Goal: Task Accomplishment & Management: Complete application form

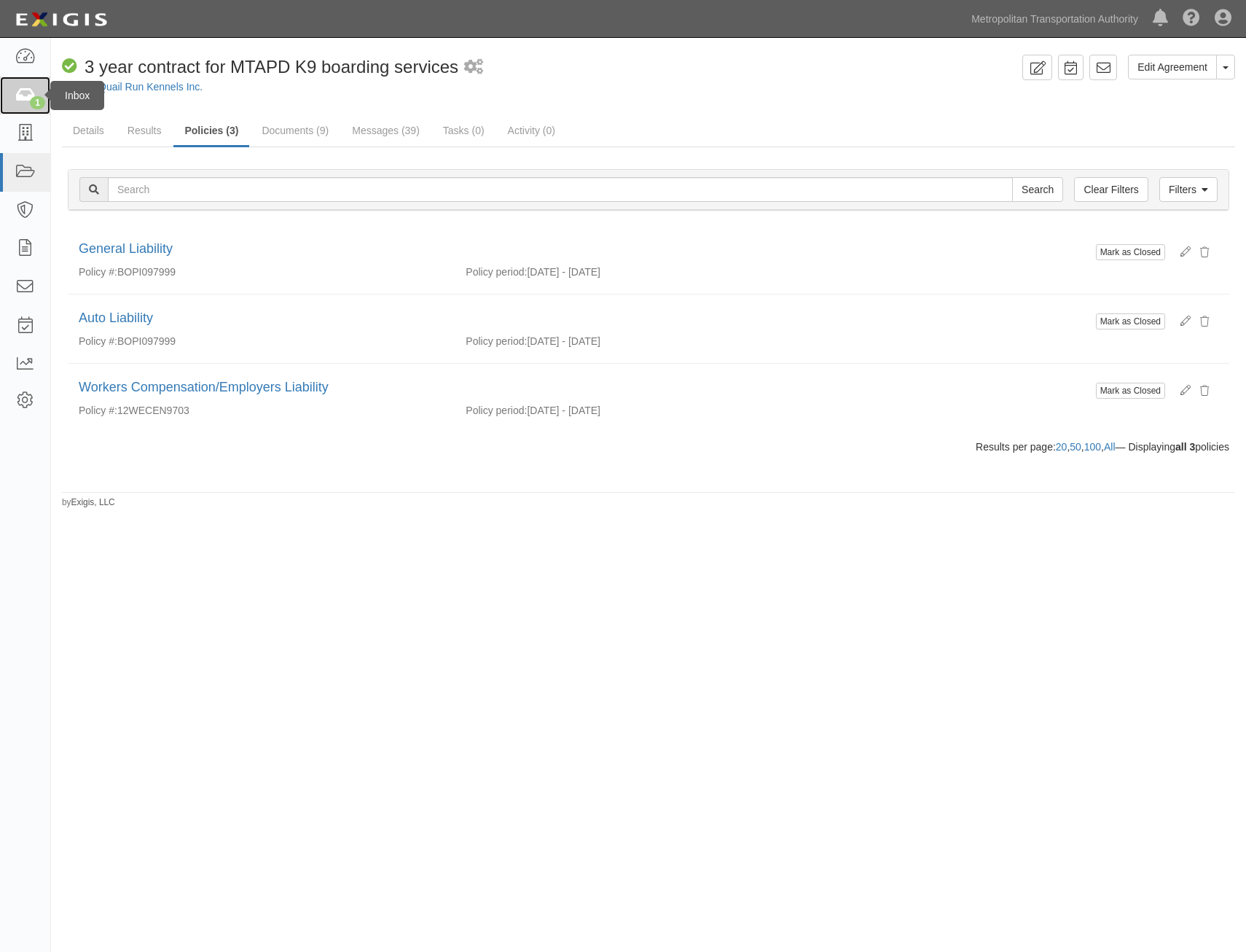
click at [47, 101] on link "1" at bounding box center [25, 96] width 51 height 39
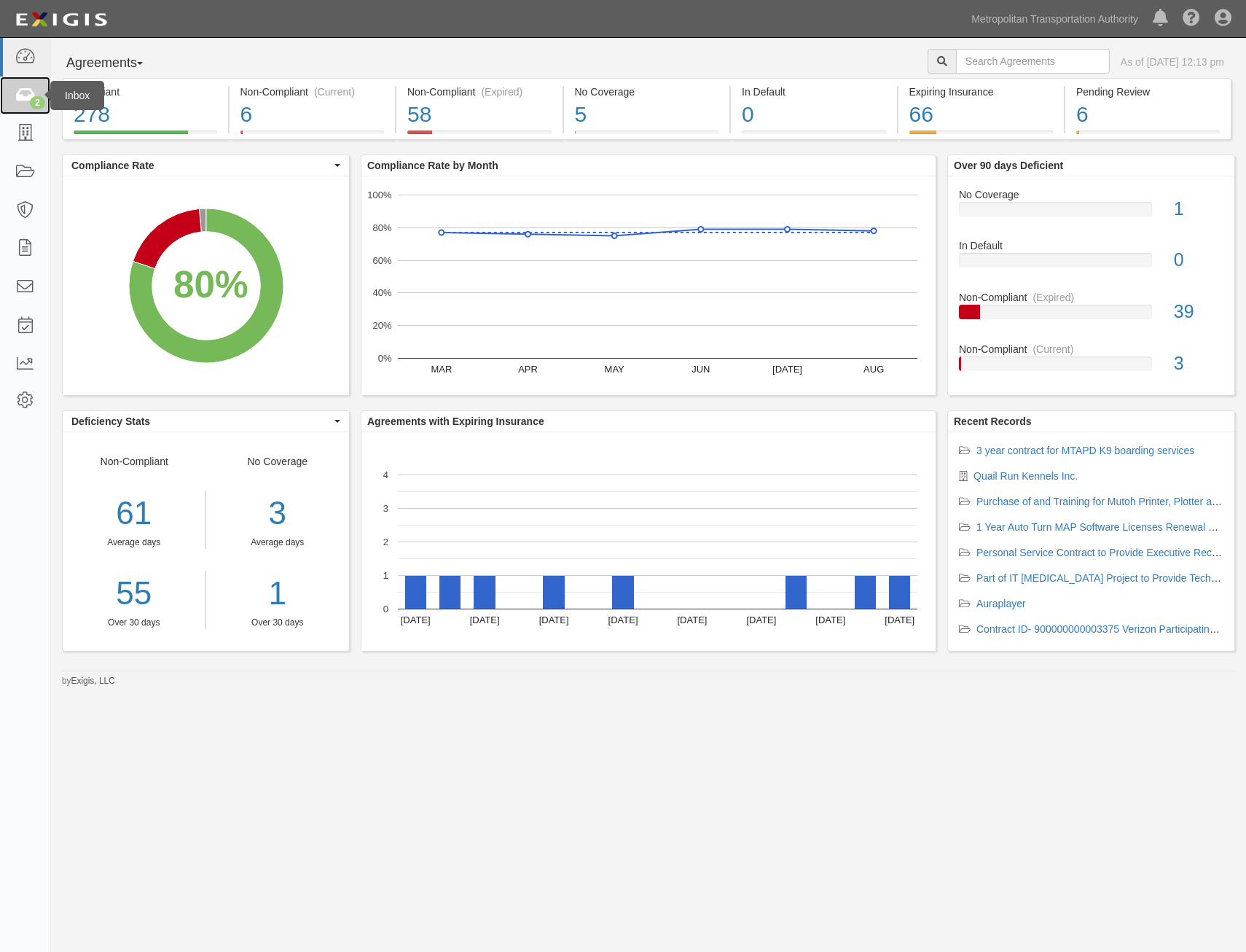
click at [20, 101] on icon at bounding box center [24, 95] width 20 height 17
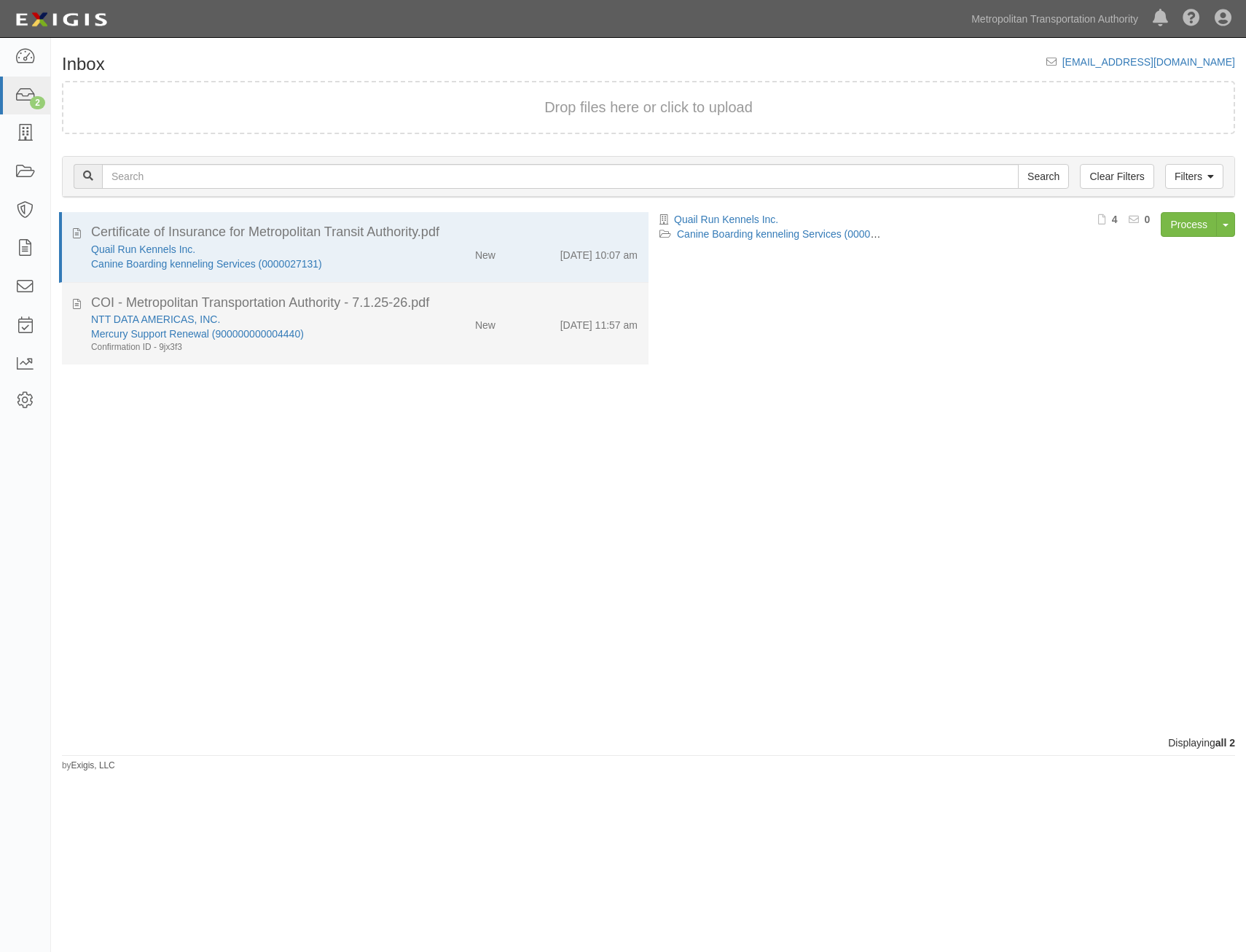
click at [551, 312] on div "9/9/25 11:57 am" at bounding box center [578, 322] width 142 height 20
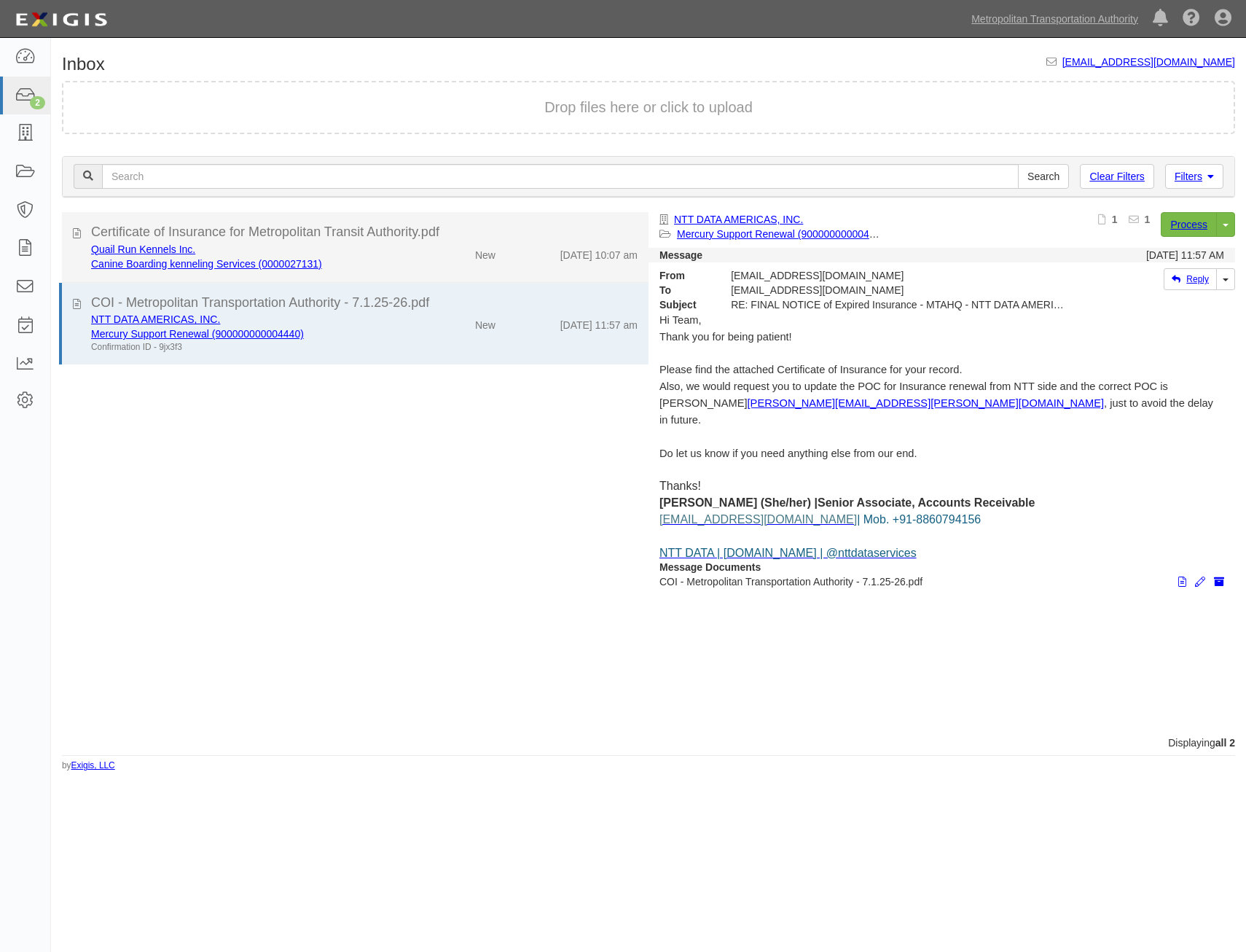
click at [547, 264] on div "Quail Run Kennels Inc. Canine Boarding kenneling Services (0000027131) New 9/9/…" at bounding box center [364, 256] width 568 height 29
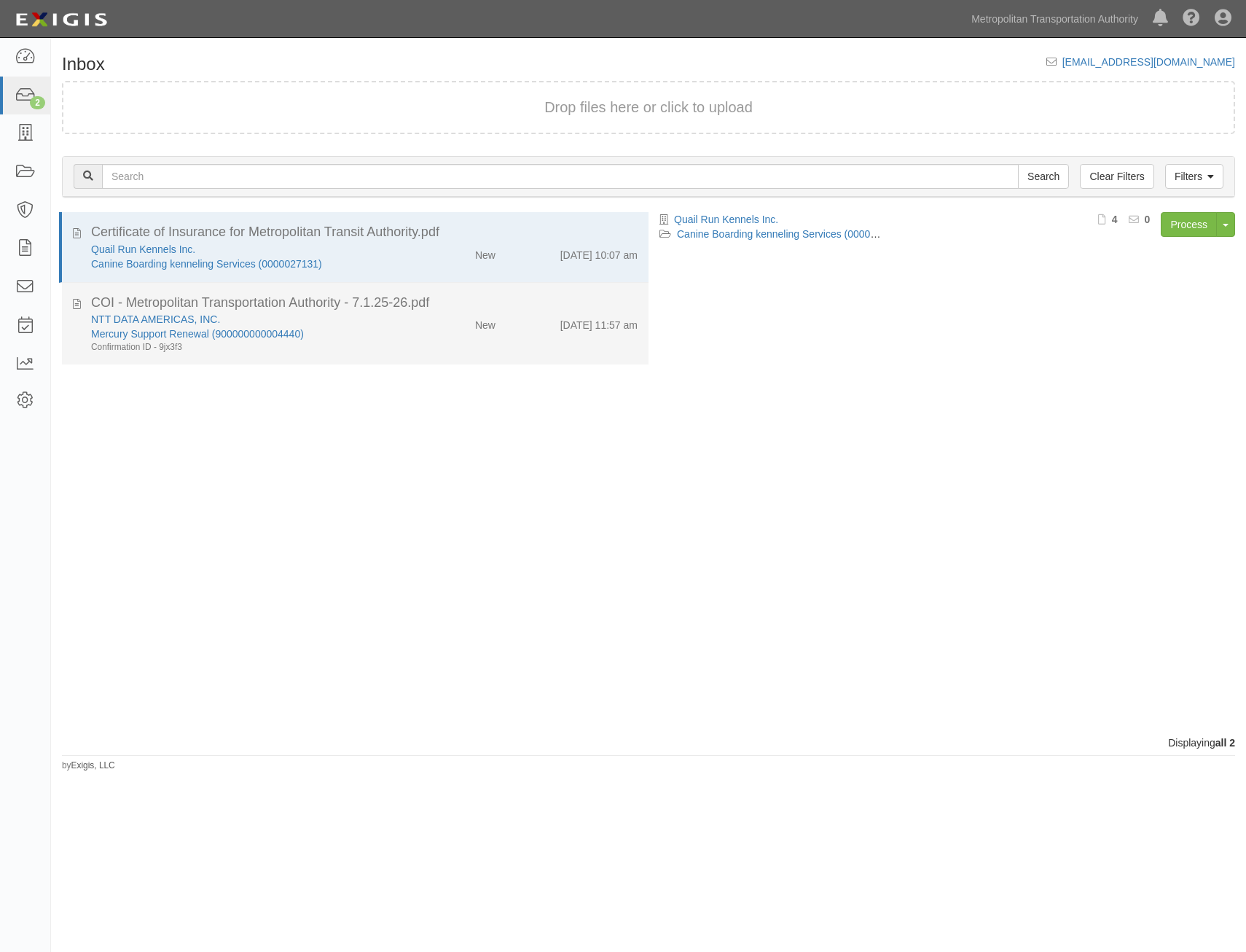
click at [544, 332] on div "9/9/25 11:57 am" at bounding box center [578, 322] width 142 height 20
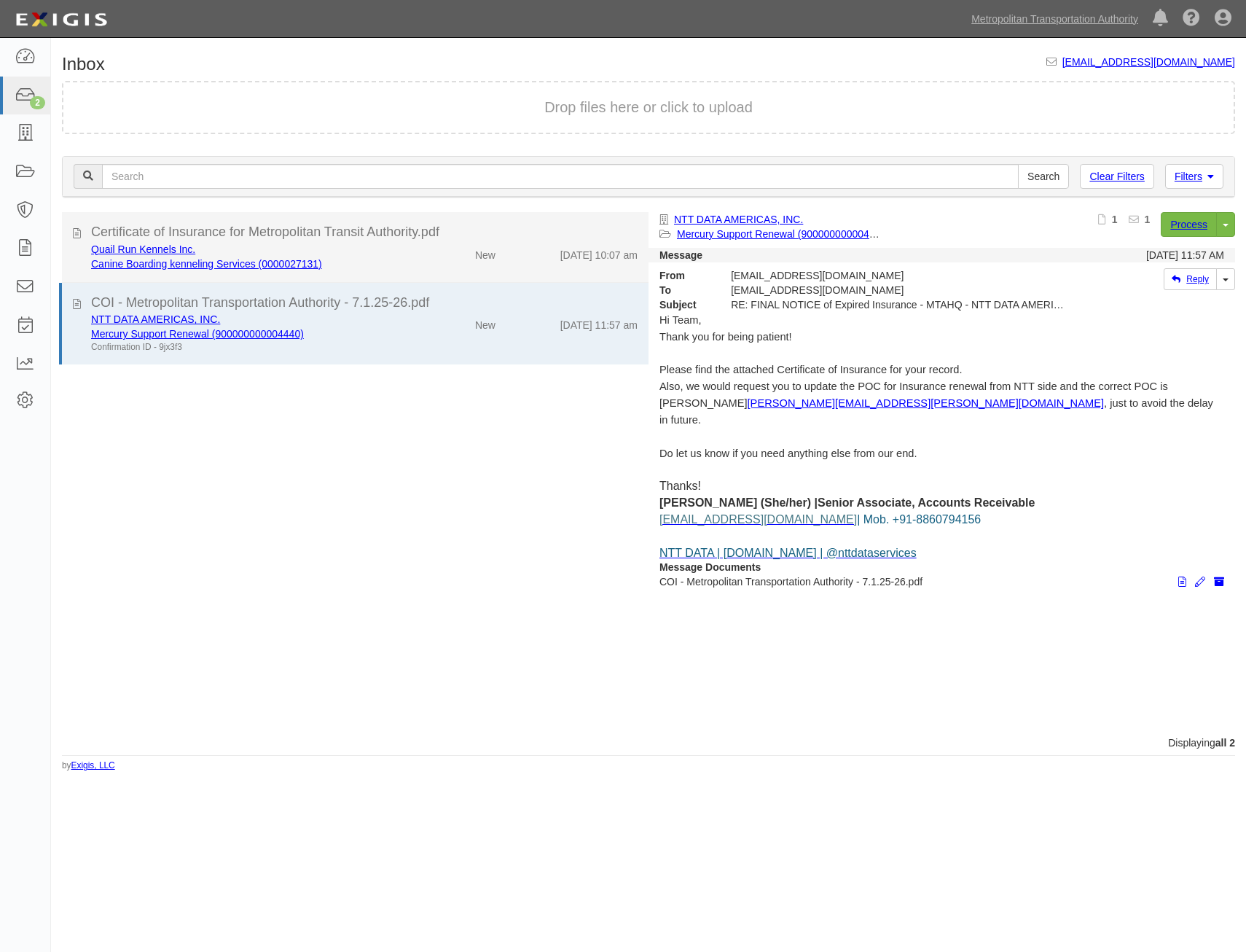
click at [510, 265] on div "Quail Run Kennels Inc. Canine Boarding kenneling Services (0000027131) New 9/9/…" at bounding box center [364, 256] width 568 height 29
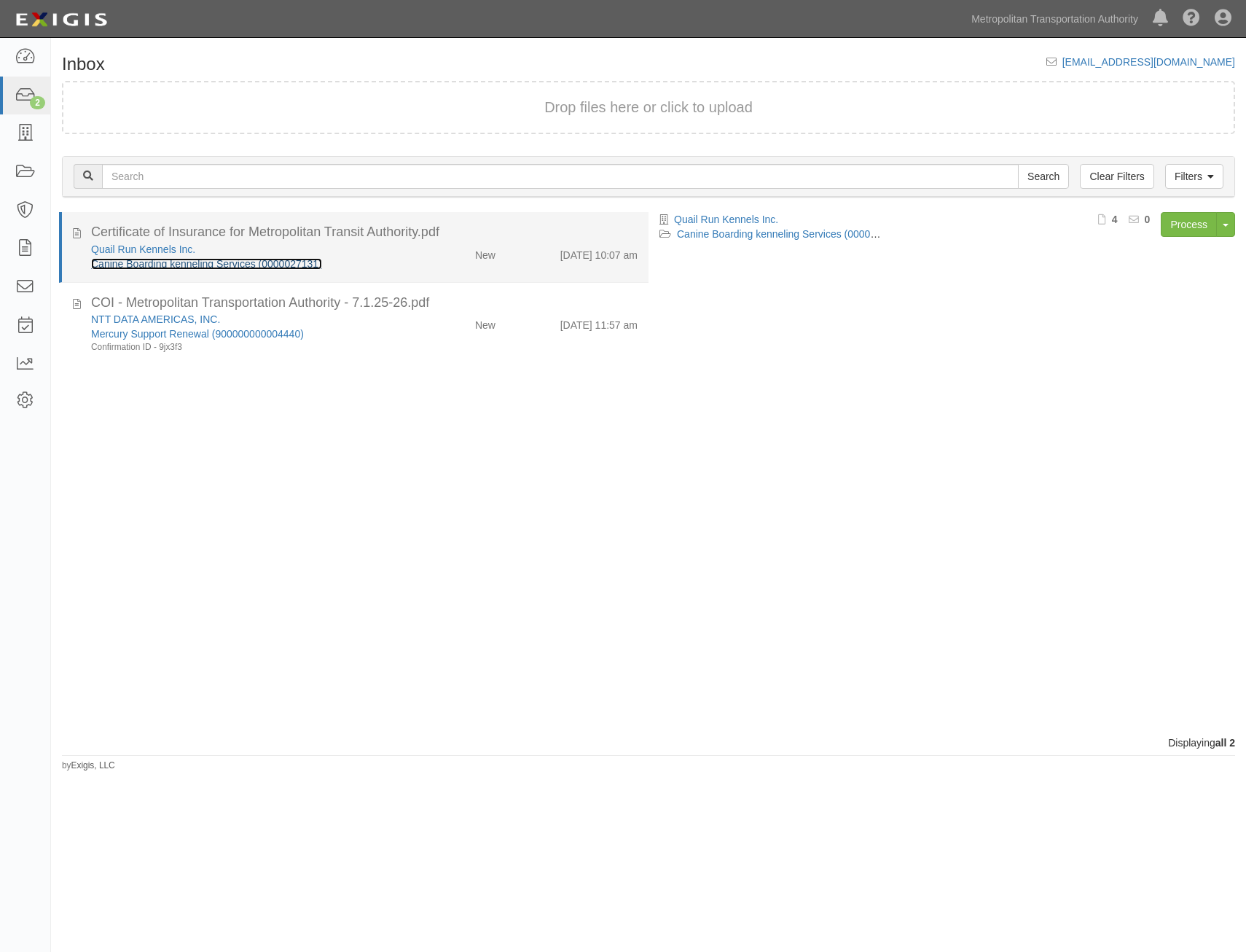
click at [303, 264] on link "Canine Boarding kenneling Services (0000027131)" at bounding box center [207, 264] width 231 height 12
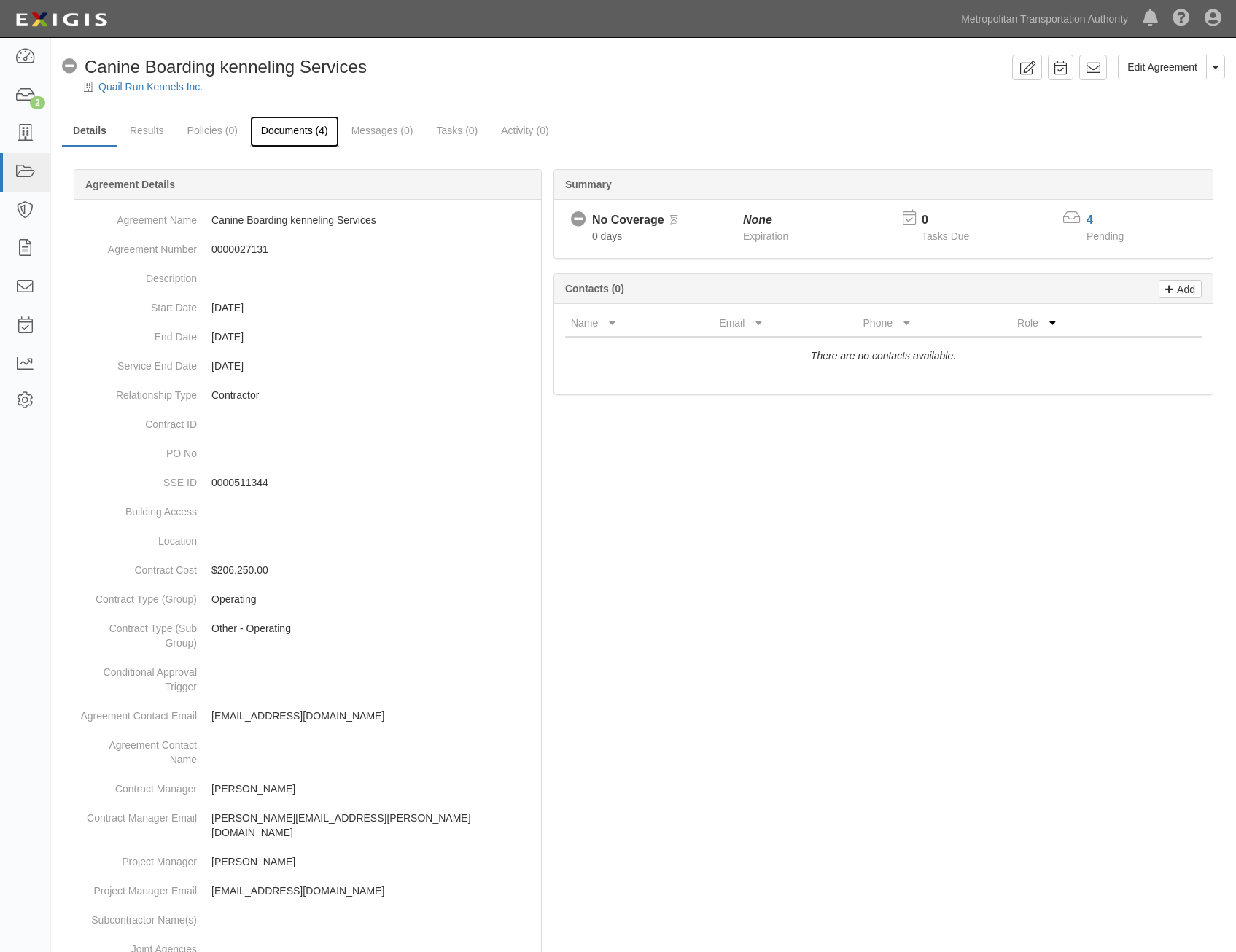
click at [289, 129] on link "Documents (4)" at bounding box center [294, 131] width 89 height 31
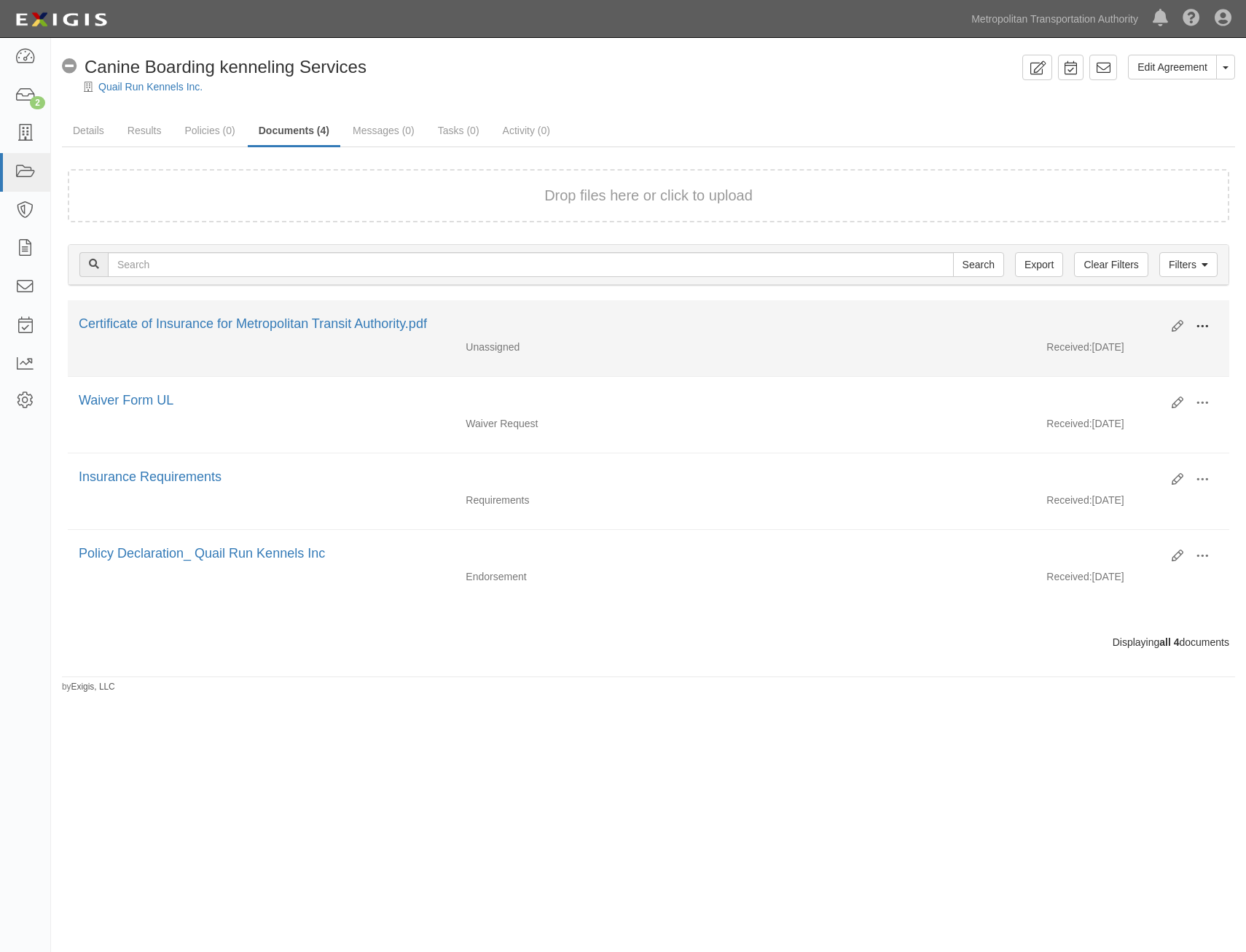
click at [1197, 327] on span at bounding box center [1203, 327] width 14 height 14
click at [1139, 437] on link "Delete" at bounding box center [1131, 428] width 116 height 26
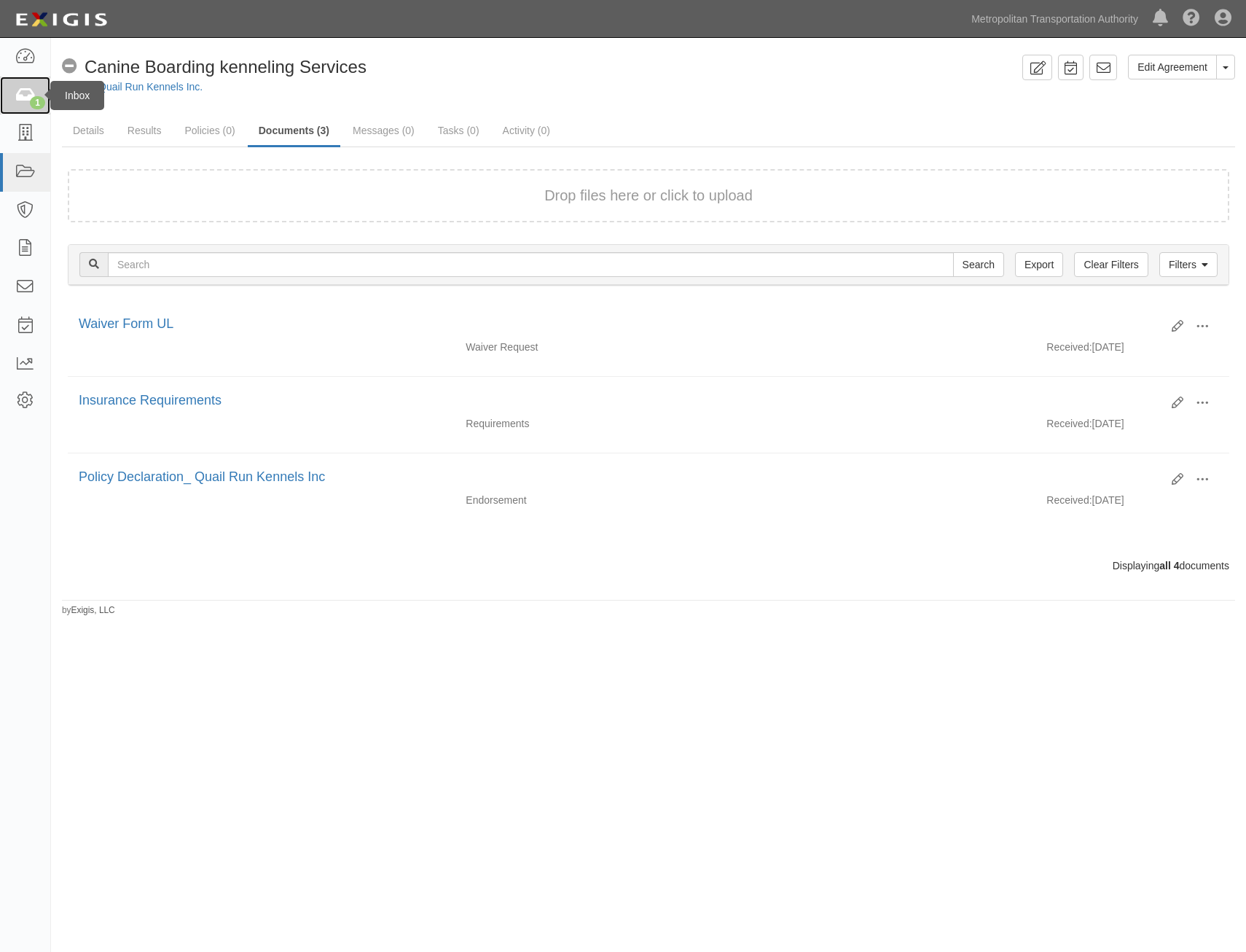
click at [28, 104] on link "1" at bounding box center [25, 96] width 51 height 39
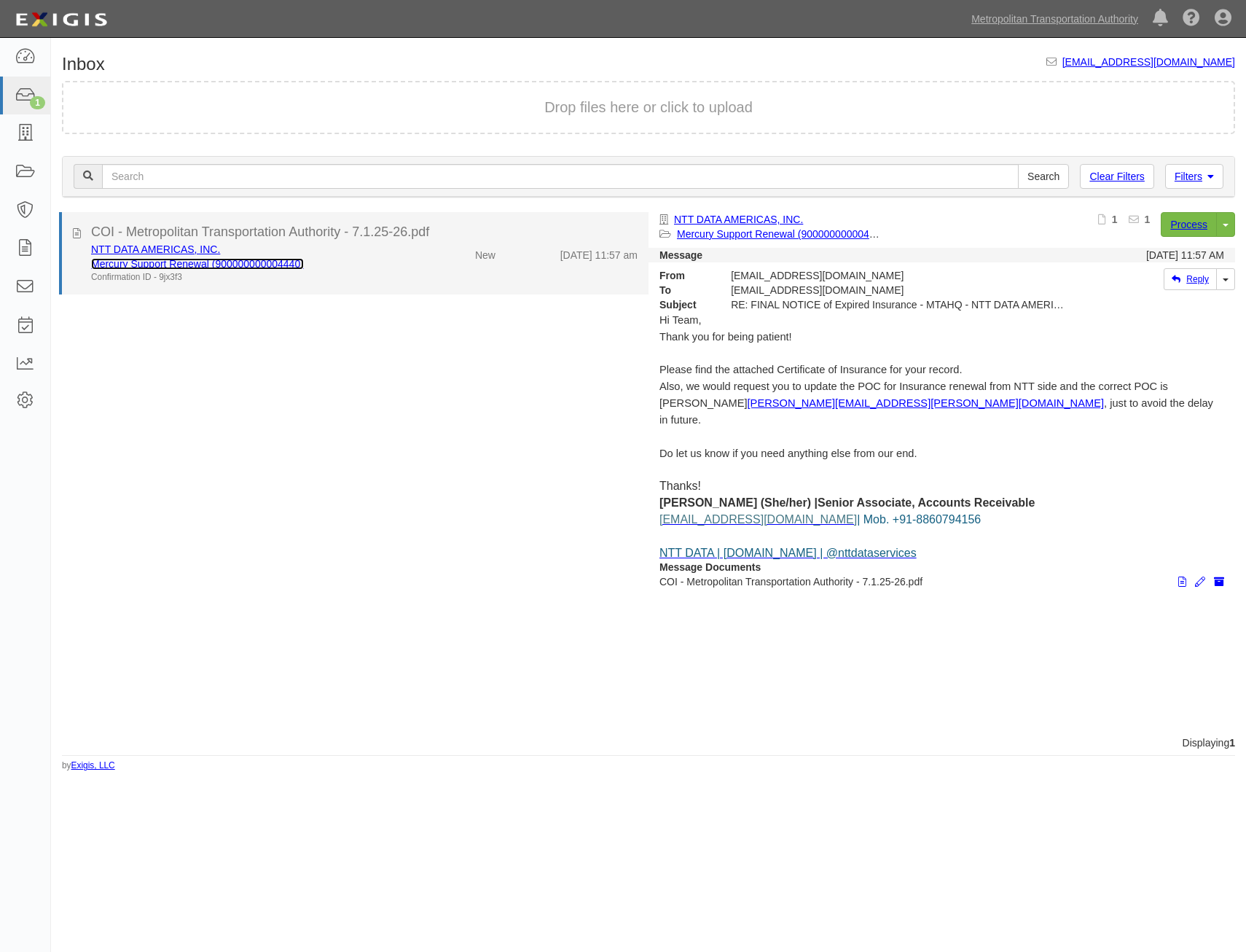
click at [289, 260] on link "Mercury Support Renewal (900000000004440)" at bounding box center [197, 264] width 213 height 12
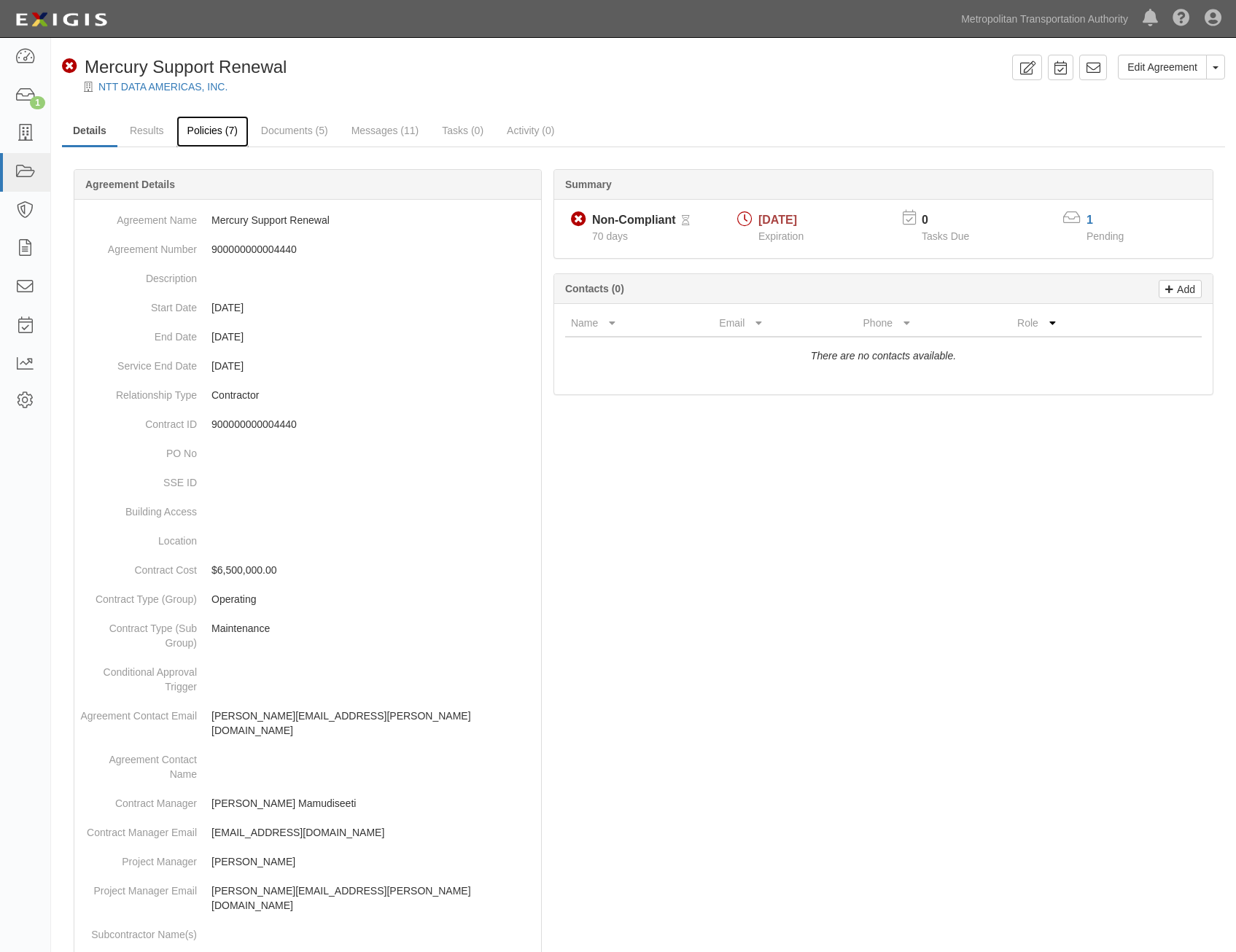
click at [200, 126] on link "Policies (7)" at bounding box center [213, 131] width 72 height 31
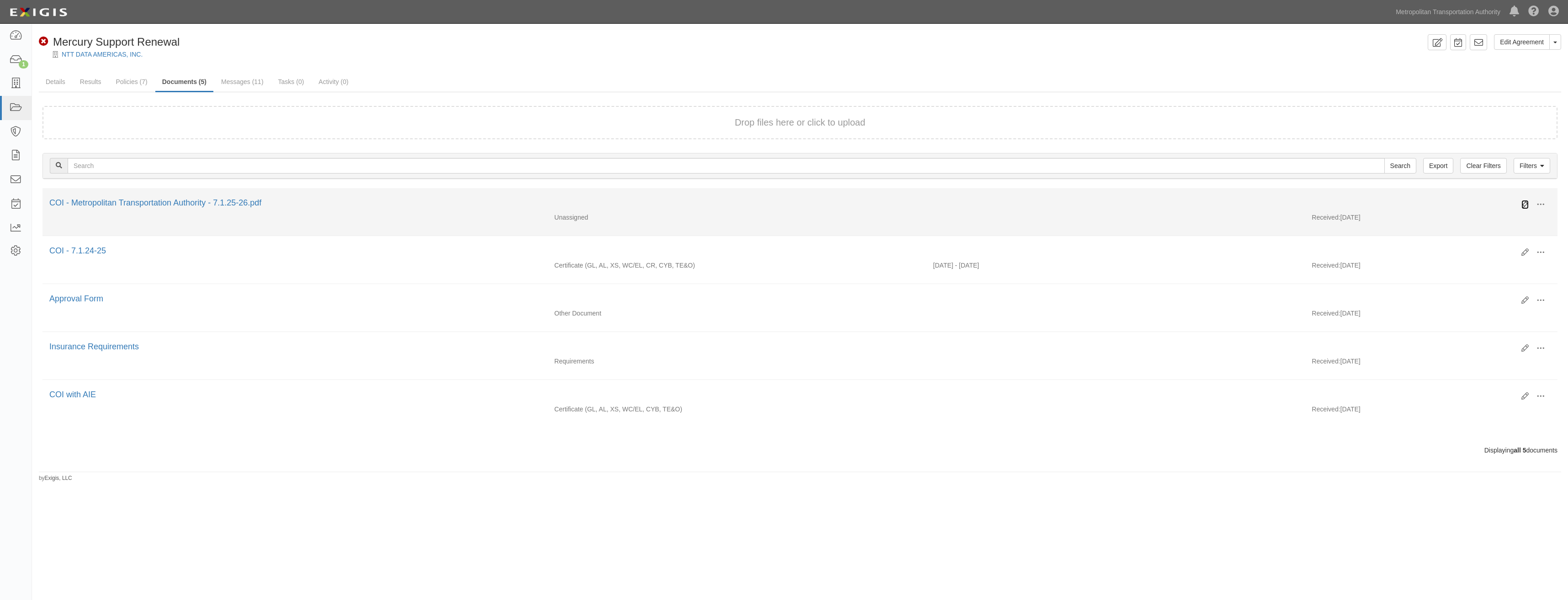
click at [781, 206] on icon at bounding box center [1525, 204] width 7 height 7
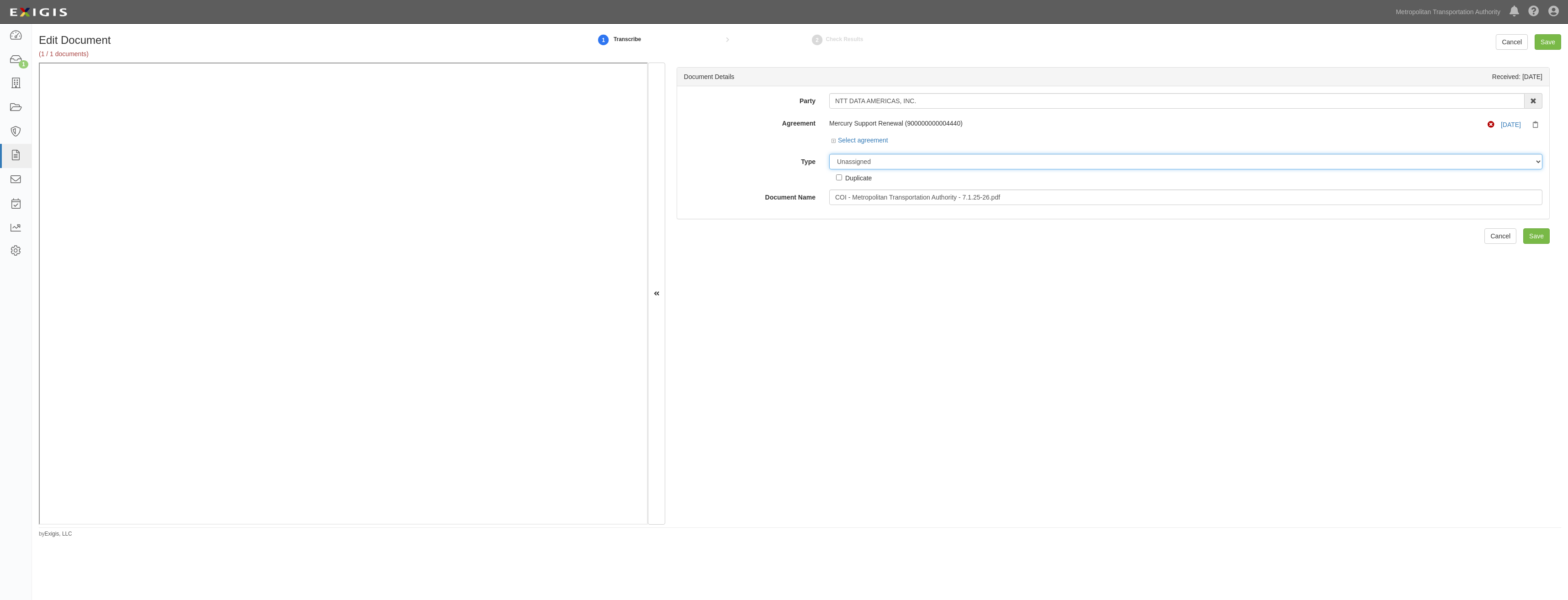
click at [934, 165] on select "Unassigned Binder Cancellation Notice Certificate Contract Endorsement Insuranc…" at bounding box center [1186, 162] width 713 height 16
select select "CertificateDetail"
click at [829, 154] on select "Unassigned Binder Cancellation Notice Certificate Contract Endorsement Insuranc…" at bounding box center [1186, 162] width 713 height 16
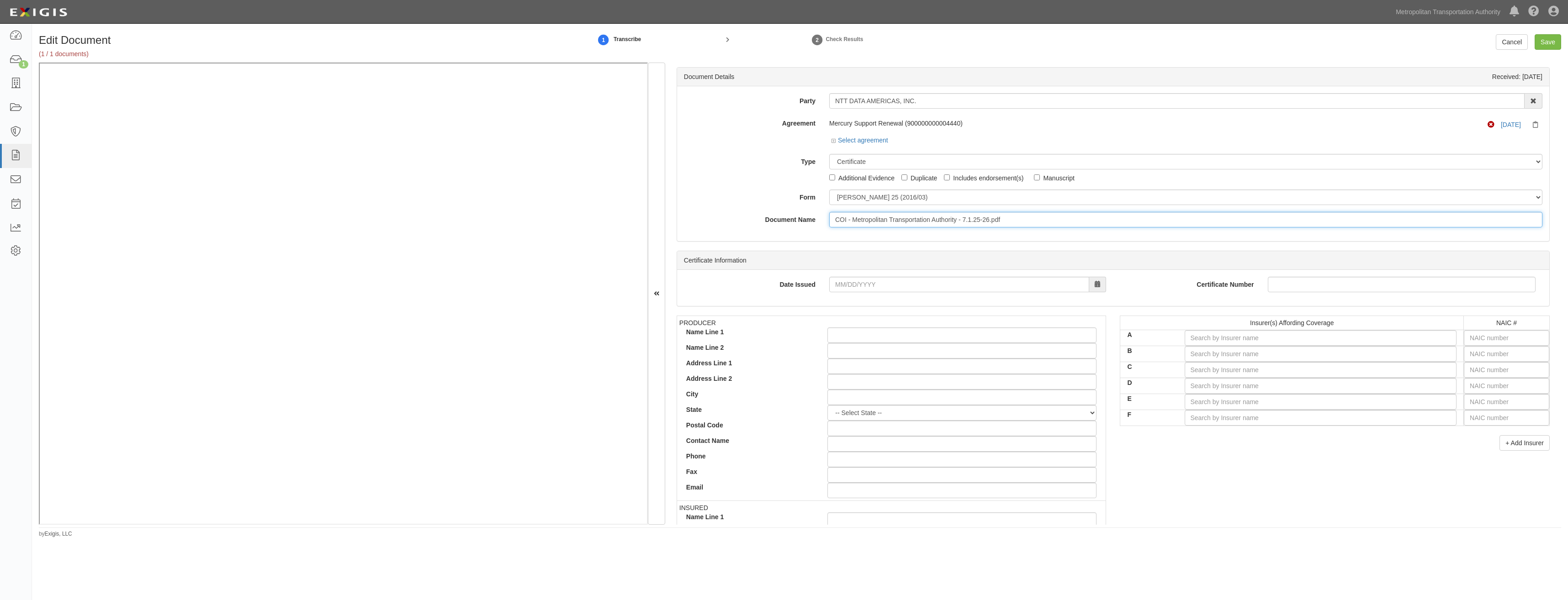
click at [928, 222] on input "COI - Metropolitan Transportation Authority - 7.1.25-26.pdf" at bounding box center [1186, 220] width 713 height 16
type input "COI with AIE"
click at [1527, 337] on input "text" at bounding box center [1507, 338] width 85 height 16
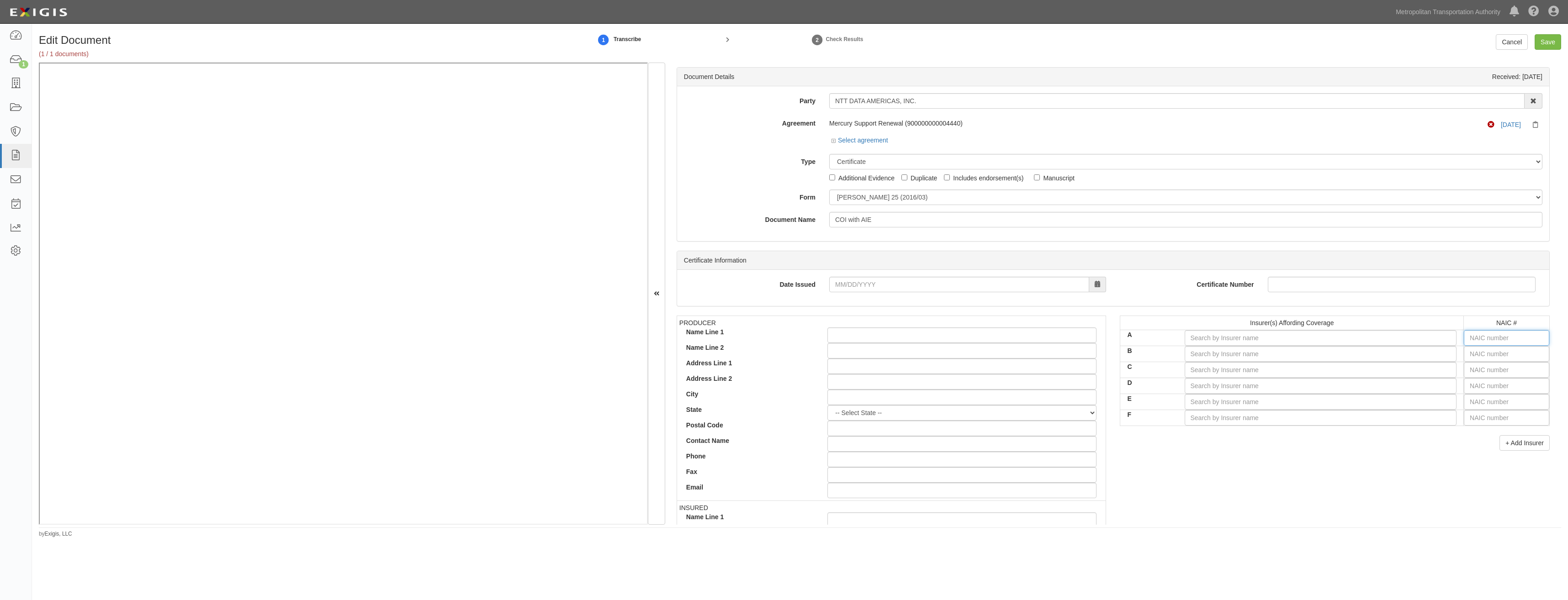
type input "25232"
type input "25"
type input "25615"
type input "256"
type input "25623"
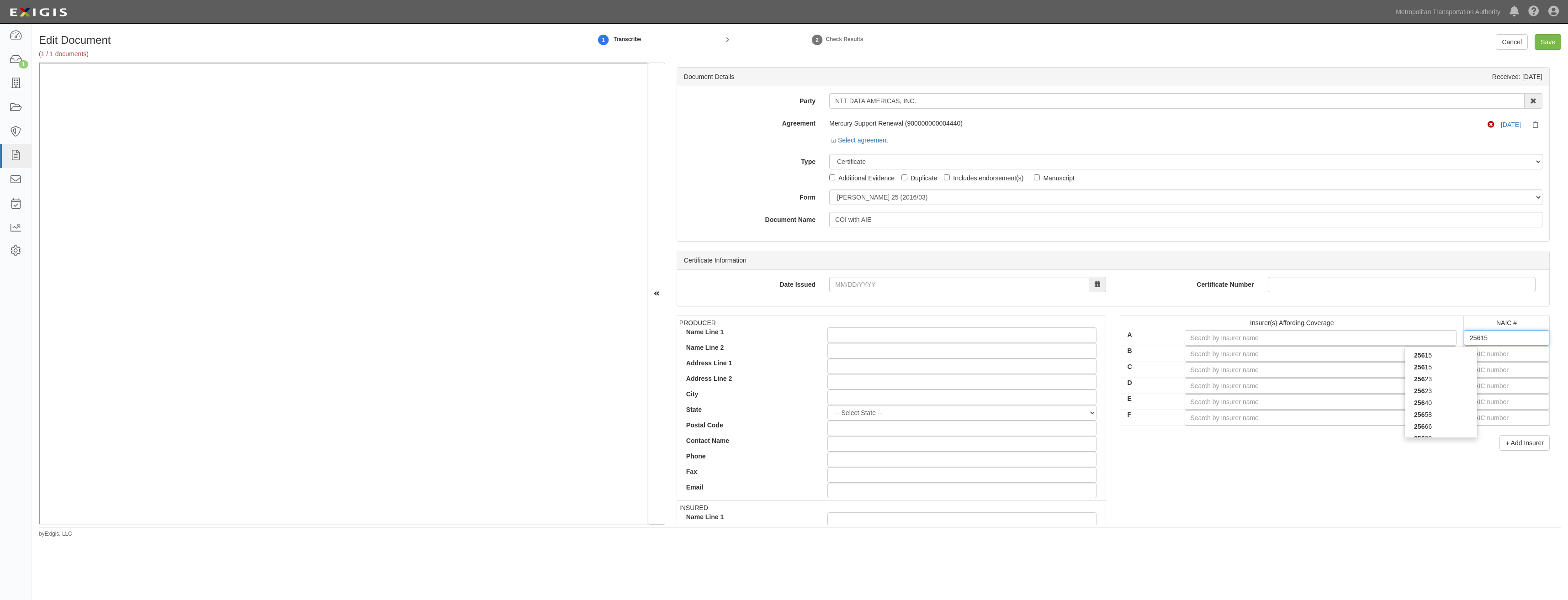
type input "2562"
type input "25623"
click at [1426, 372] on div "25623" at bounding box center [1441, 368] width 72 height 12
type input "Phoenix Insurance Company (A++ XV Rating)"
type input "25623"
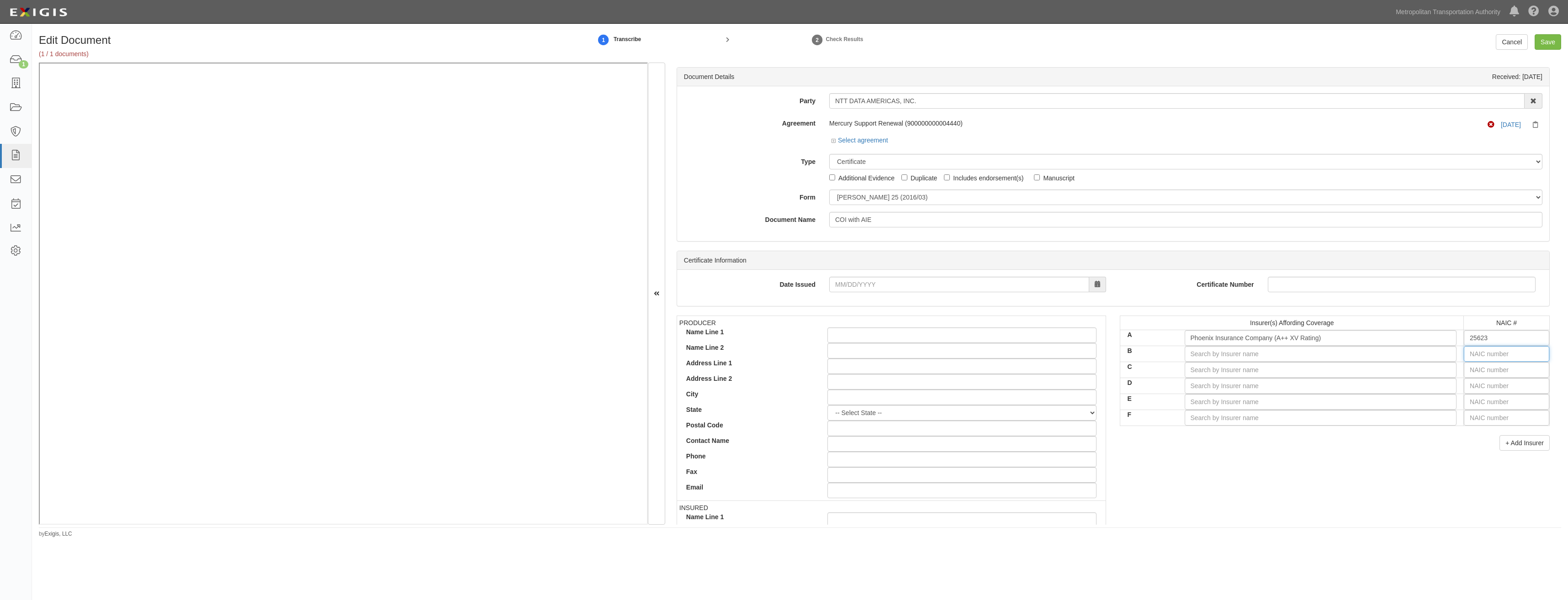
click at [1481, 352] on input "text" at bounding box center [1507, 354] width 85 height 16
type input "25232"
type input "25"
type input "25615"
type input "256"
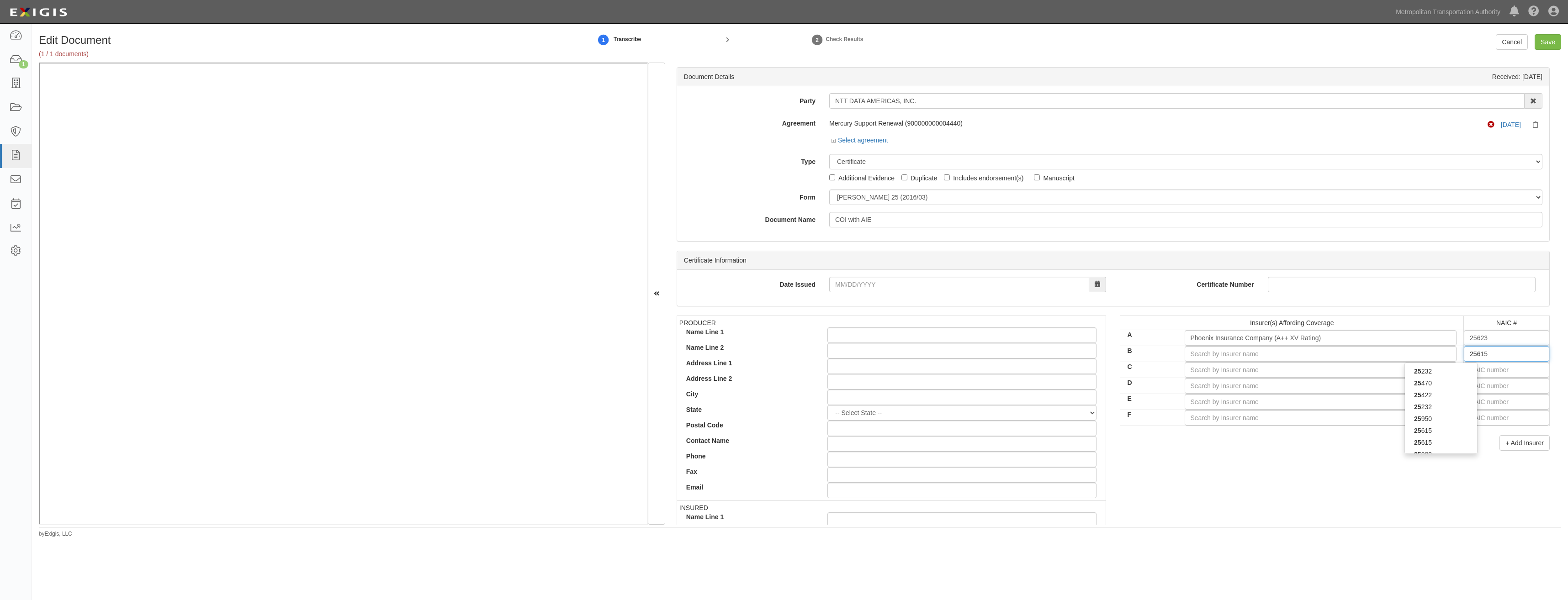
type input "25666"
type input "2566"
type input "25666"
click at [1459, 369] on div "25666" at bounding box center [1441, 371] width 72 height 12
type input "Travelers Indemnity Co of America (A++ XV Rating)"
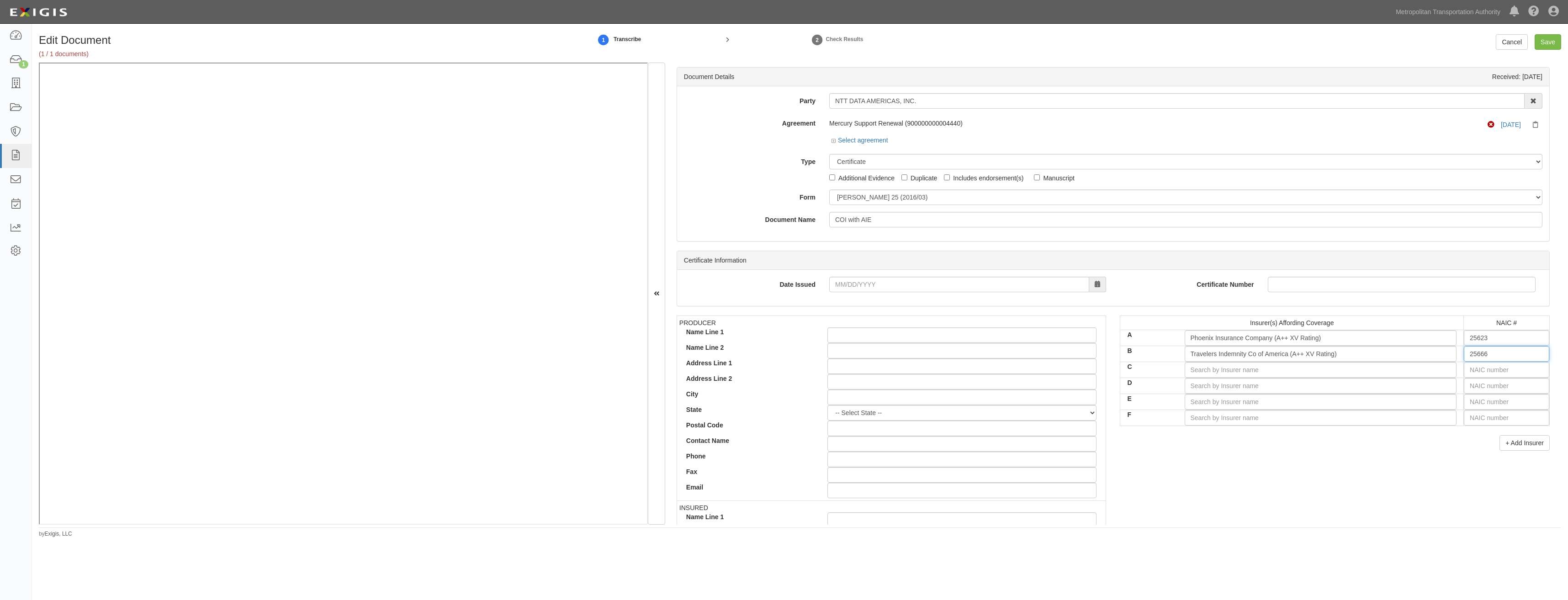
type input "25666"
click at [1529, 374] on input "text" at bounding box center [1507, 370] width 85 height 16
type input "25232"
type input "25"
type input "25615"
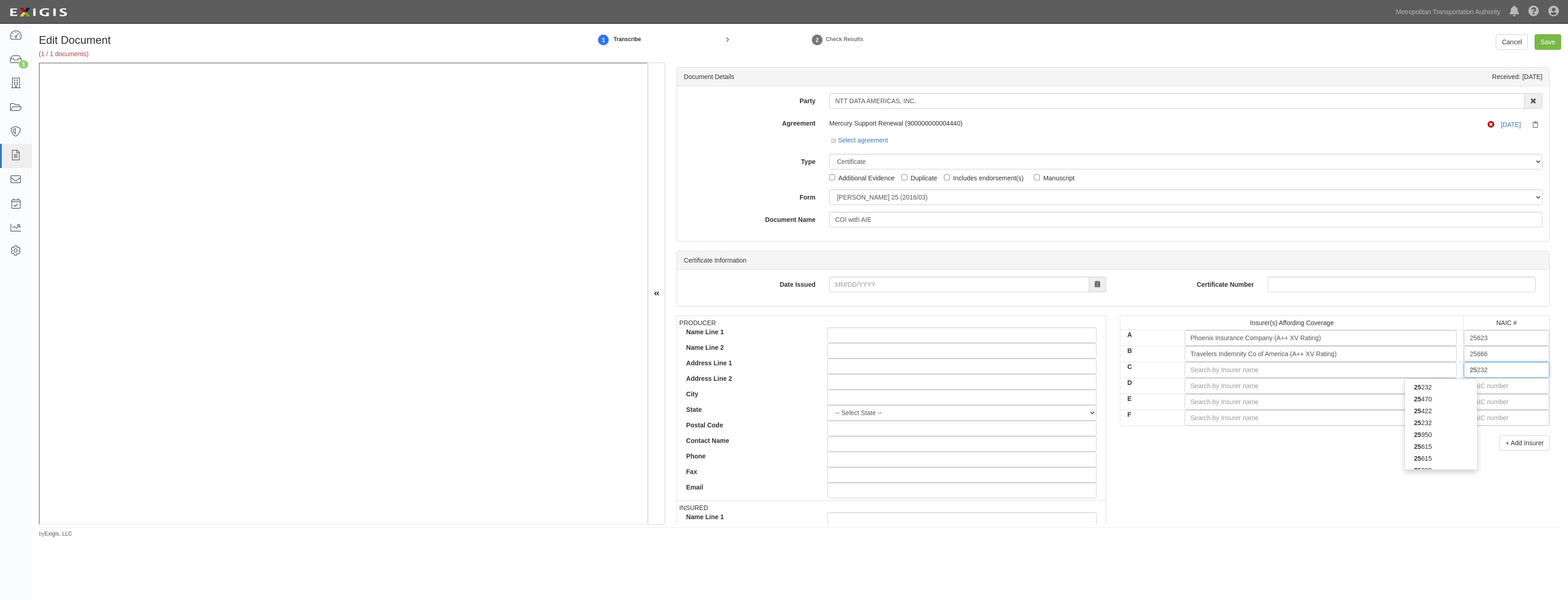
type input "256"
type input "25674"
type input "2567"
type input "25674"
click at [1426, 384] on div "25674" at bounding box center [1441, 388] width 72 height 12
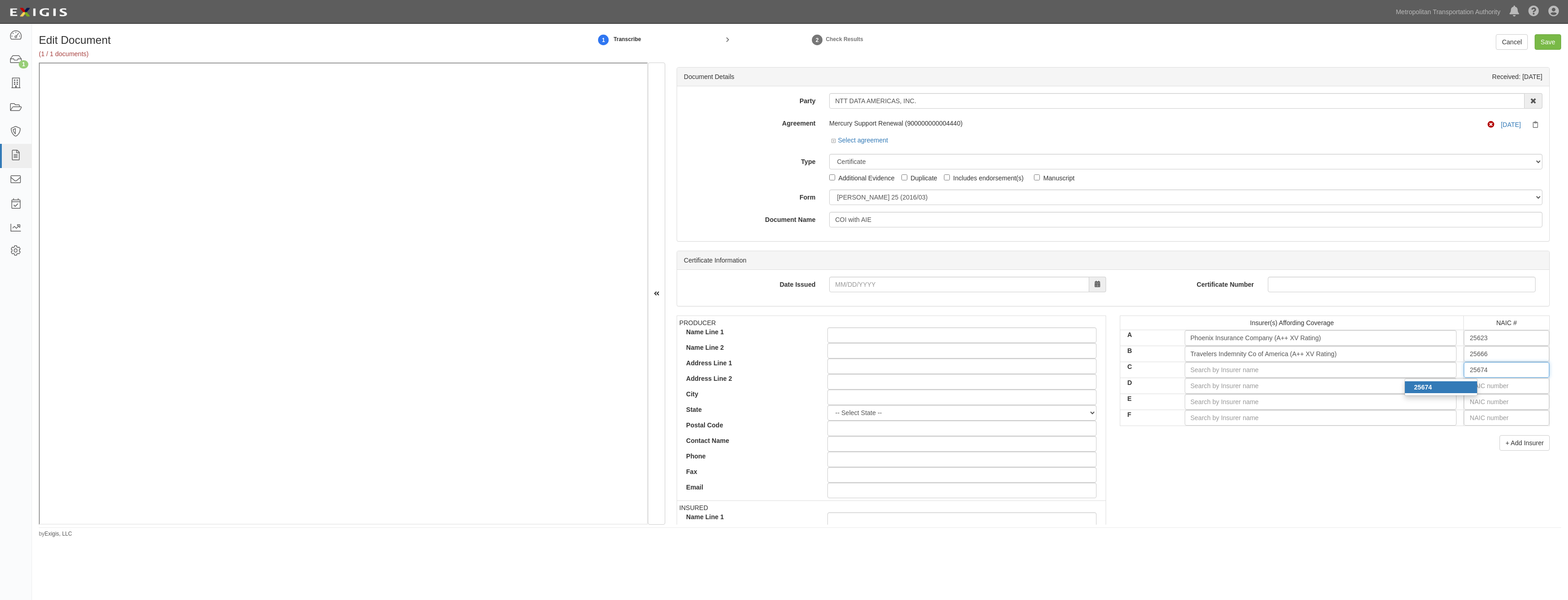
type input "Travelers Property Casualty Co of Amer (A++ XV Rating)"
type input "25674"
click at [1351, 530] on footer "by Exigis, LLC" at bounding box center [800, 529] width 1522 height 3
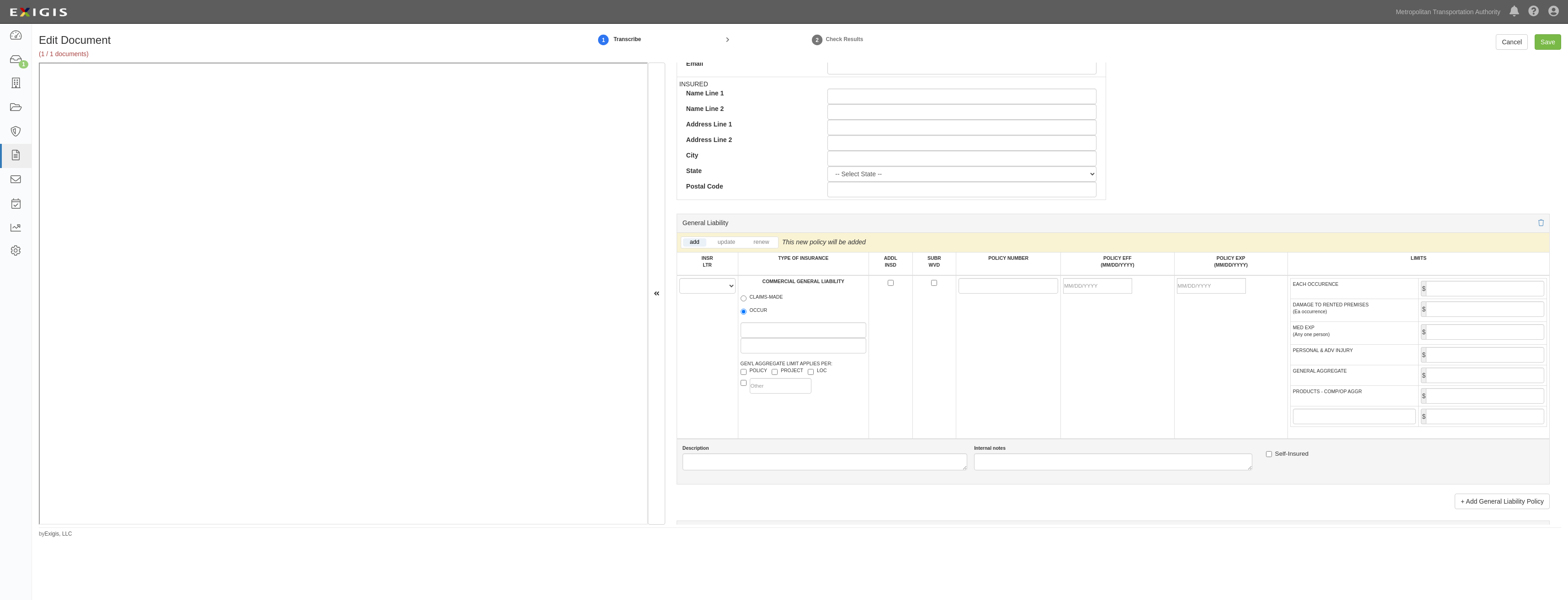
scroll to position [457, 0]
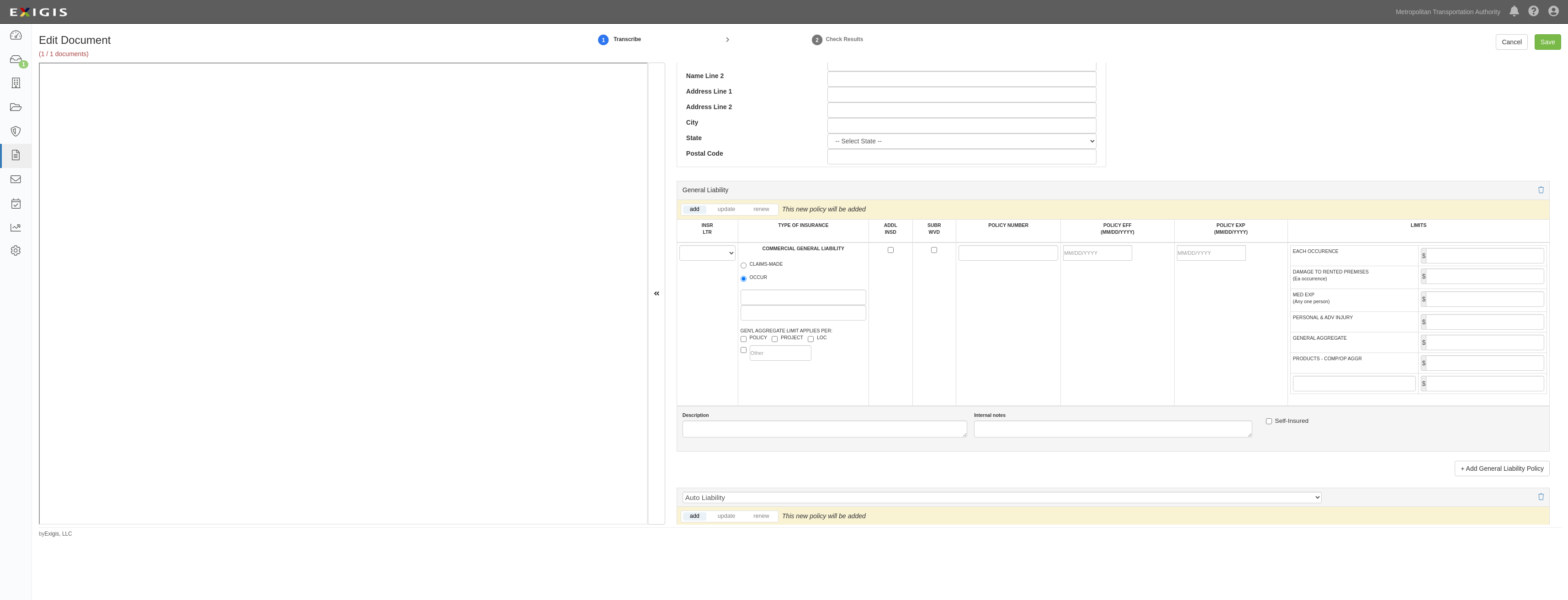
click at [704, 395] on td "A B C D E F" at bounding box center [707, 324] width 61 height 164
click at [710, 248] on select "A B C D E F" at bounding box center [707, 253] width 56 height 16
select select "A"
click at [679, 245] on select "A B C D E F" at bounding box center [707, 253] width 56 height 16
click at [761, 276] on label "OCCUR" at bounding box center [754, 278] width 27 height 9
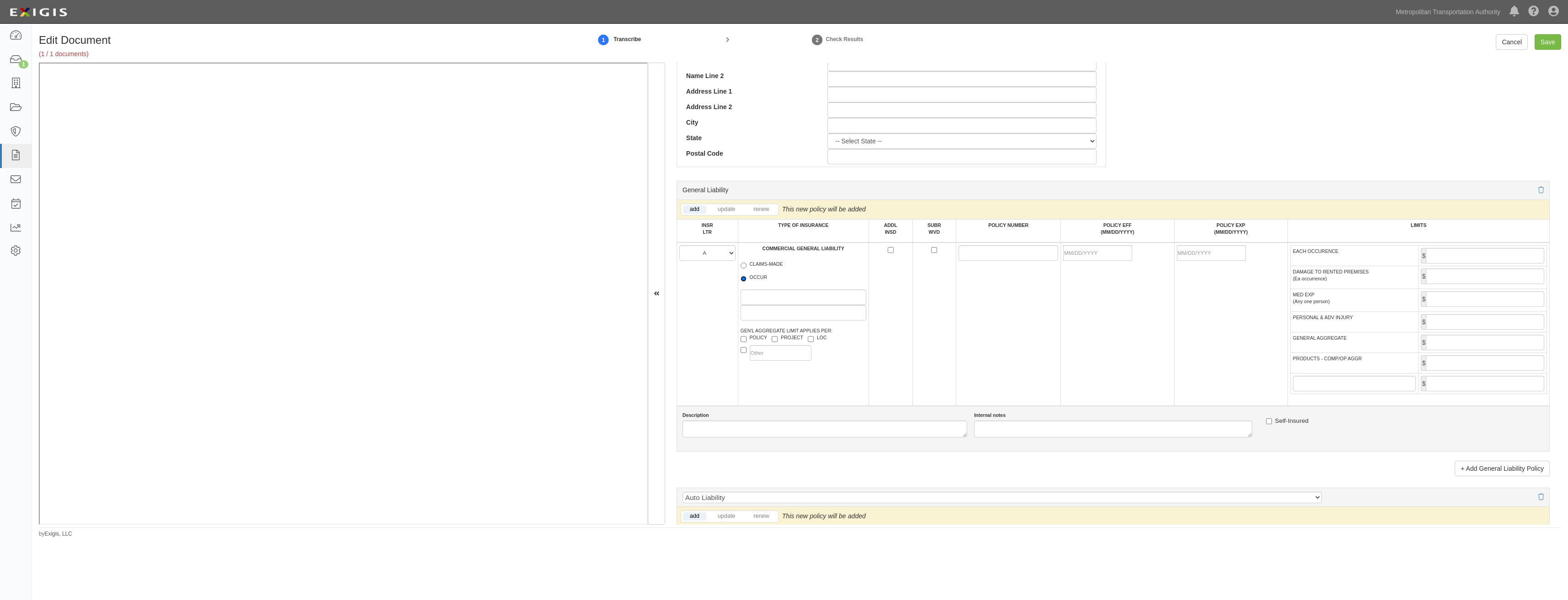
click at [746, 276] on input "OCCUR" at bounding box center [744, 279] width 6 height 6
radio input "true"
click at [797, 341] on label "PROJECT" at bounding box center [788, 338] width 32 height 9
click at [777, 341] on input "PROJECT" at bounding box center [775, 339] width 6 height 6
checkbox input "true"
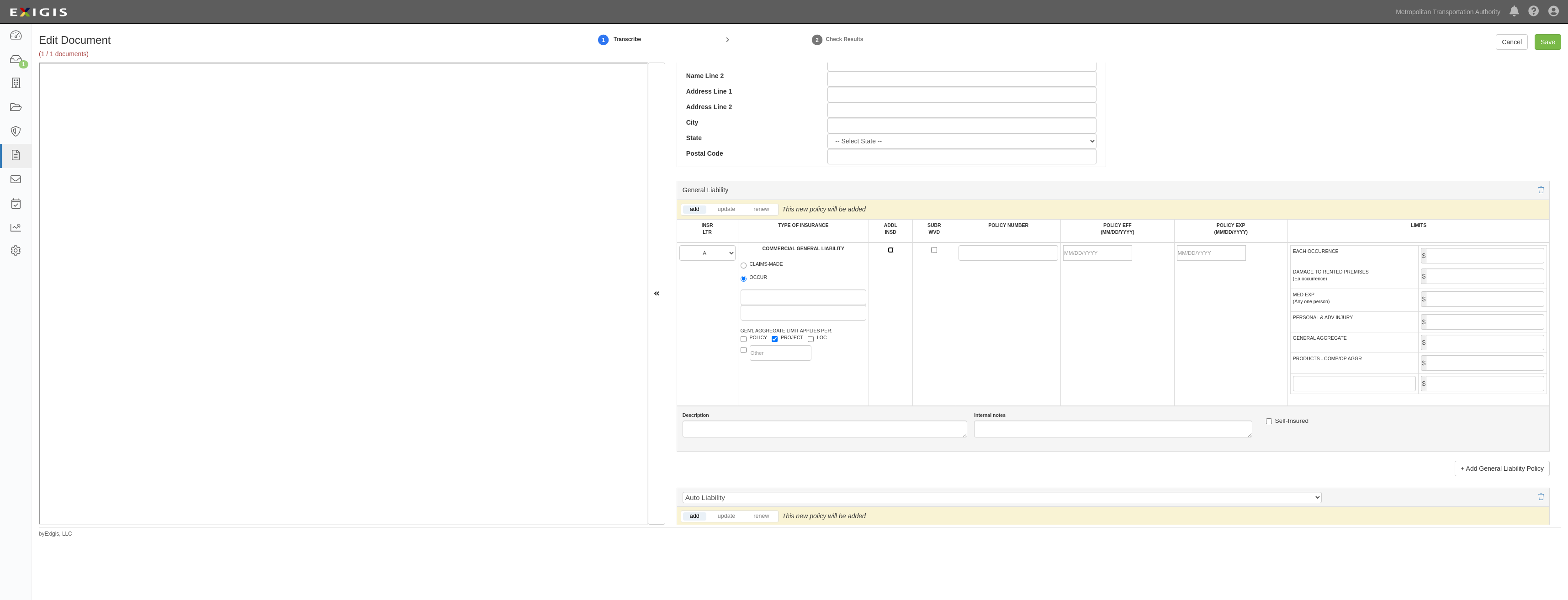
click at [887, 251] on input "ADDL INSD" at bounding box center [891, 250] width 6 height 6
checkbox input "true"
click at [931, 249] on input "SUBR WVD" at bounding box center [934, 250] width 6 height 6
checkbox input "true"
click at [963, 254] on input "POLICY NUMBER" at bounding box center [1009, 253] width 100 height 16
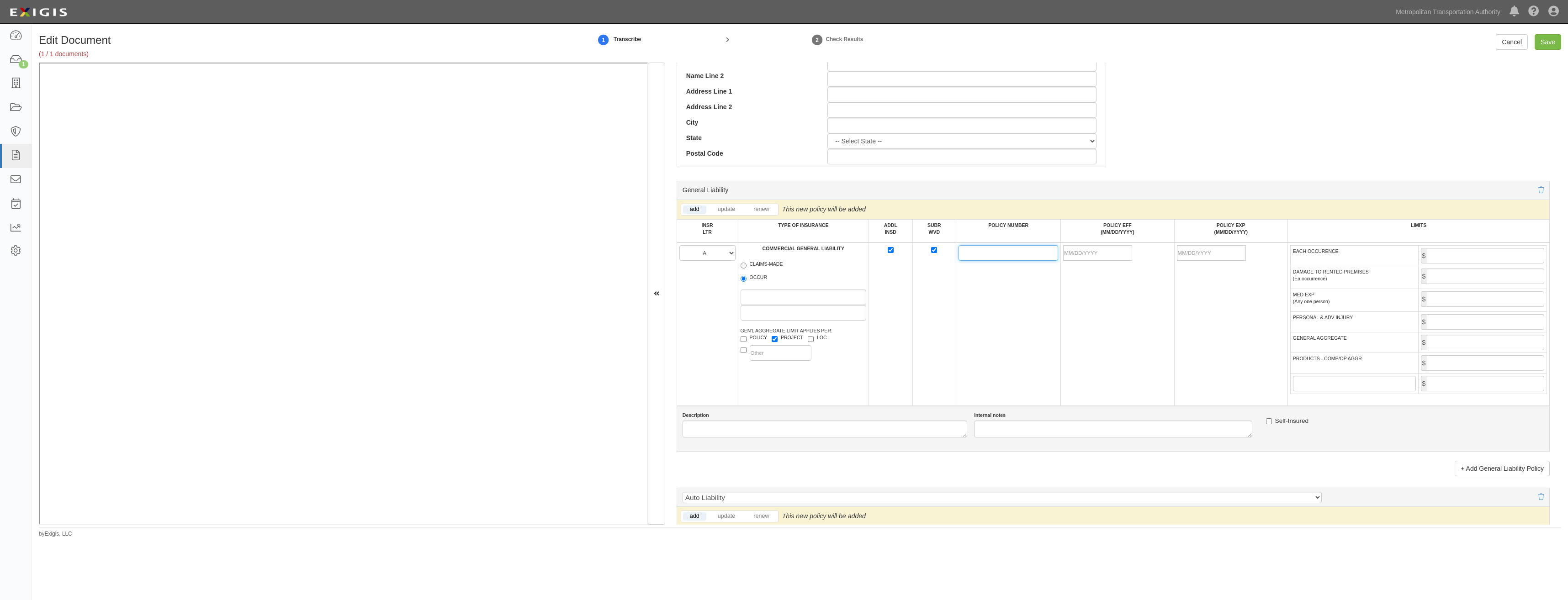
paste input "HN660-6N030306-PHX-25"
type input "HN660-6N030306-PHX-25"
click at [1061, 317] on td at bounding box center [1118, 324] width 113 height 164
drag, startPoint x: 1118, startPoint y: 253, endPoint x: 1113, endPoint y: 256, distance: 5.8
click at [1118, 253] on input "POLICY EFF (MM/DD/YYYY)" at bounding box center [1097, 253] width 69 height 16
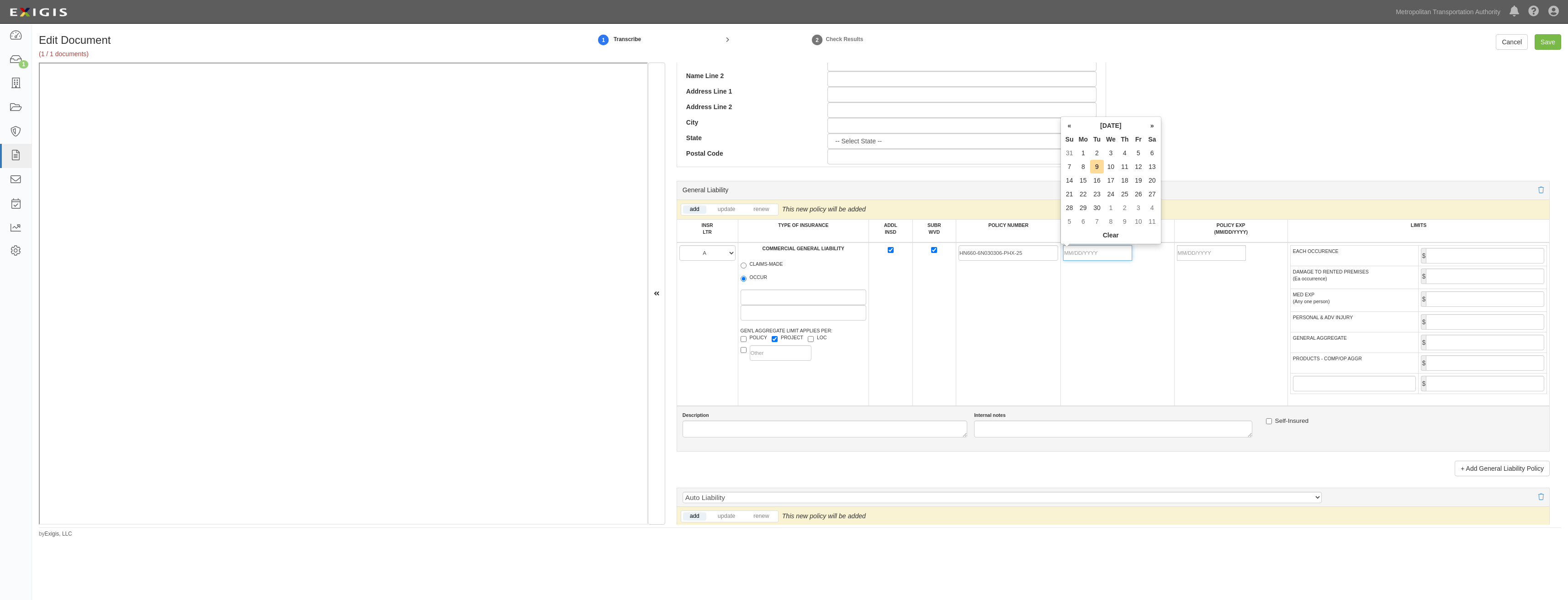
type input "07/01/2025"
type input "[DATE]"
click at [1160, 295] on td "07/01/2025" at bounding box center [1118, 324] width 113 height 164
click at [1475, 261] on input "EACH OCCURENCE" at bounding box center [1485, 256] width 118 height 16
type input "1,000,000"
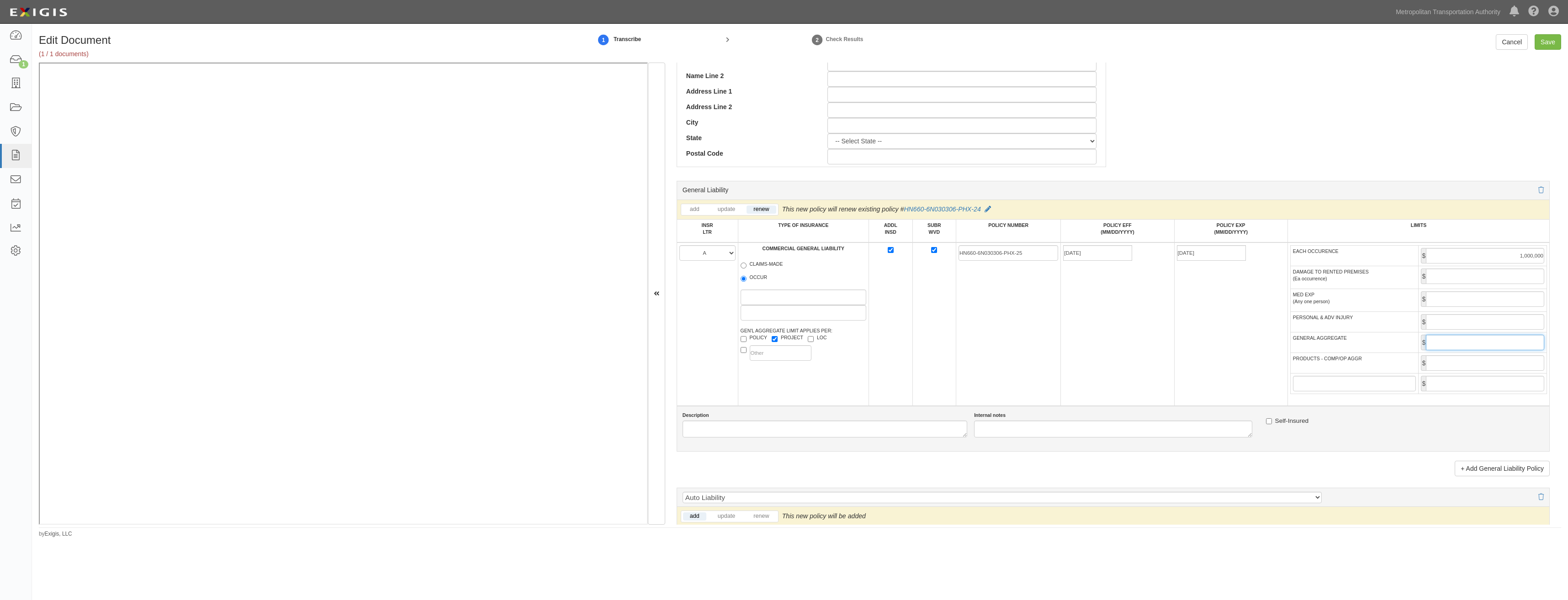
click at [1459, 338] on input "GENERAL AGGREGATE" at bounding box center [1485, 343] width 118 height 16
type input "2,000,000"
click at [1454, 361] on input "PRODUCTS - COMP/OP AGGR" at bounding box center [1485, 363] width 118 height 16
type input "2,000,000"
drag, startPoint x: 1188, startPoint y: 394, endPoint x: 1181, endPoint y: 392, distance: 7.3
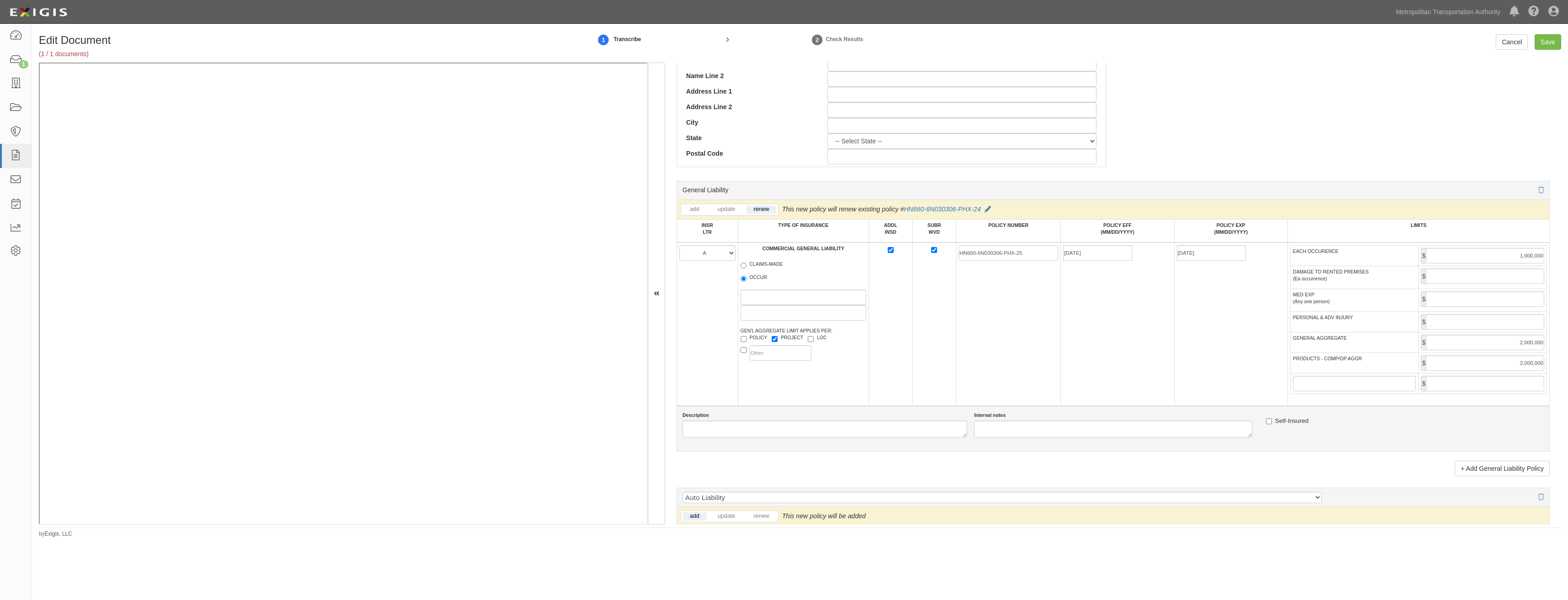
click at [1186, 394] on td "[DATE]" at bounding box center [1231, 324] width 113 height 164
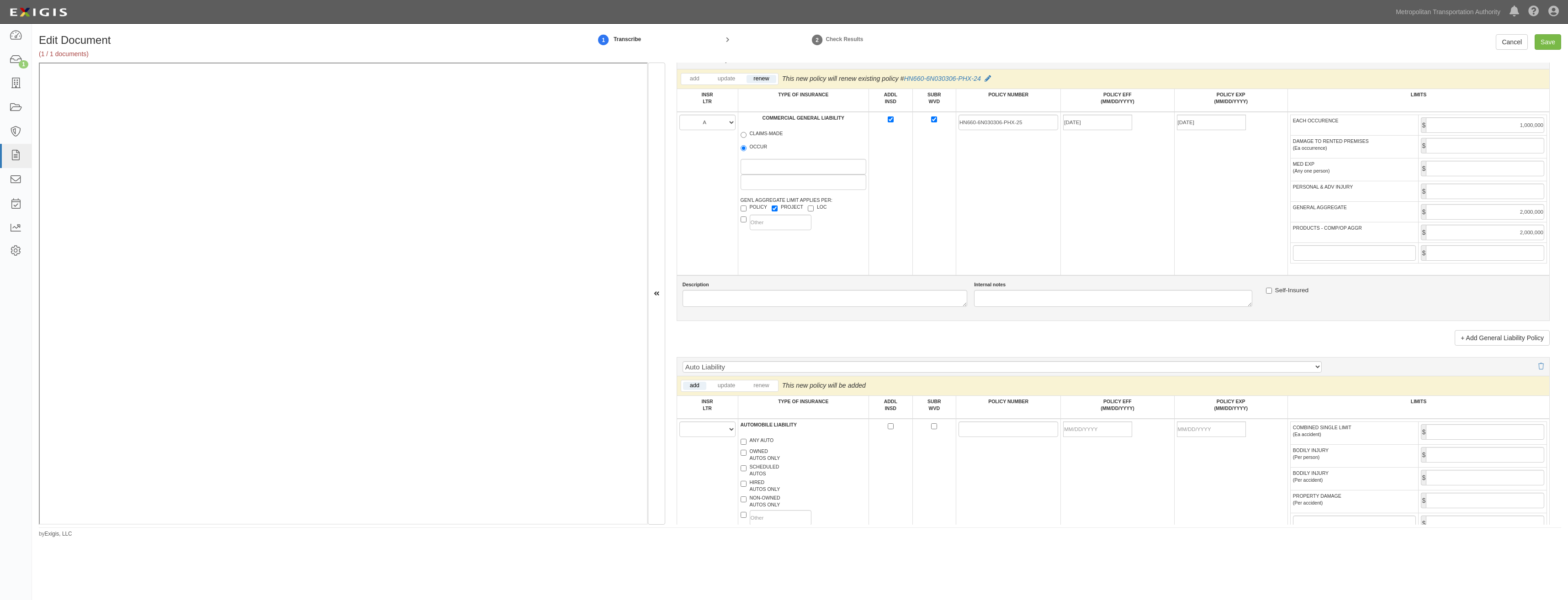
scroll to position [731, 0]
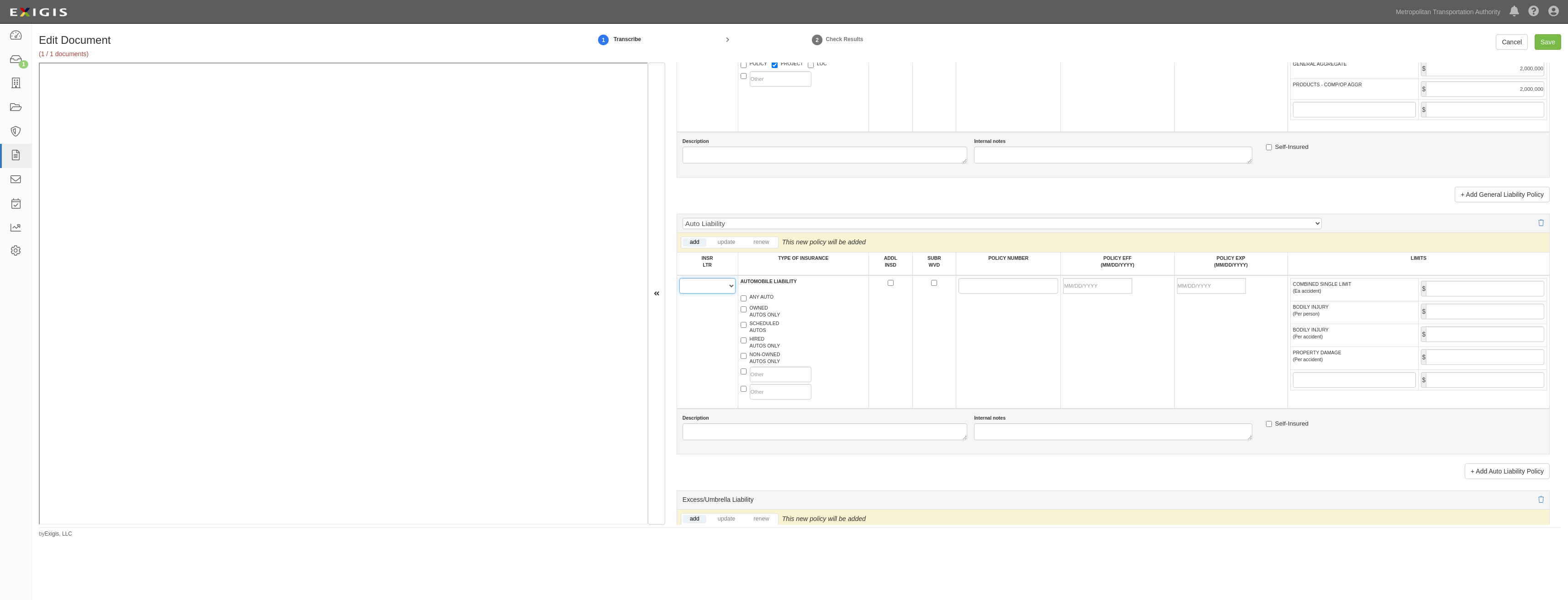
click at [713, 290] on select "A B C D E F" at bounding box center [707, 286] width 56 height 16
select select "B"
click at [679, 278] on select "A B C D E F" at bounding box center [707, 286] width 56 height 16
click at [763, 299] on label "ANY AUTO" at bounding box center [757, 298] width 33 height 9
click at [746, 299] on input "ANY AUTO" at bounding box center [744, 299] width 6 height 6
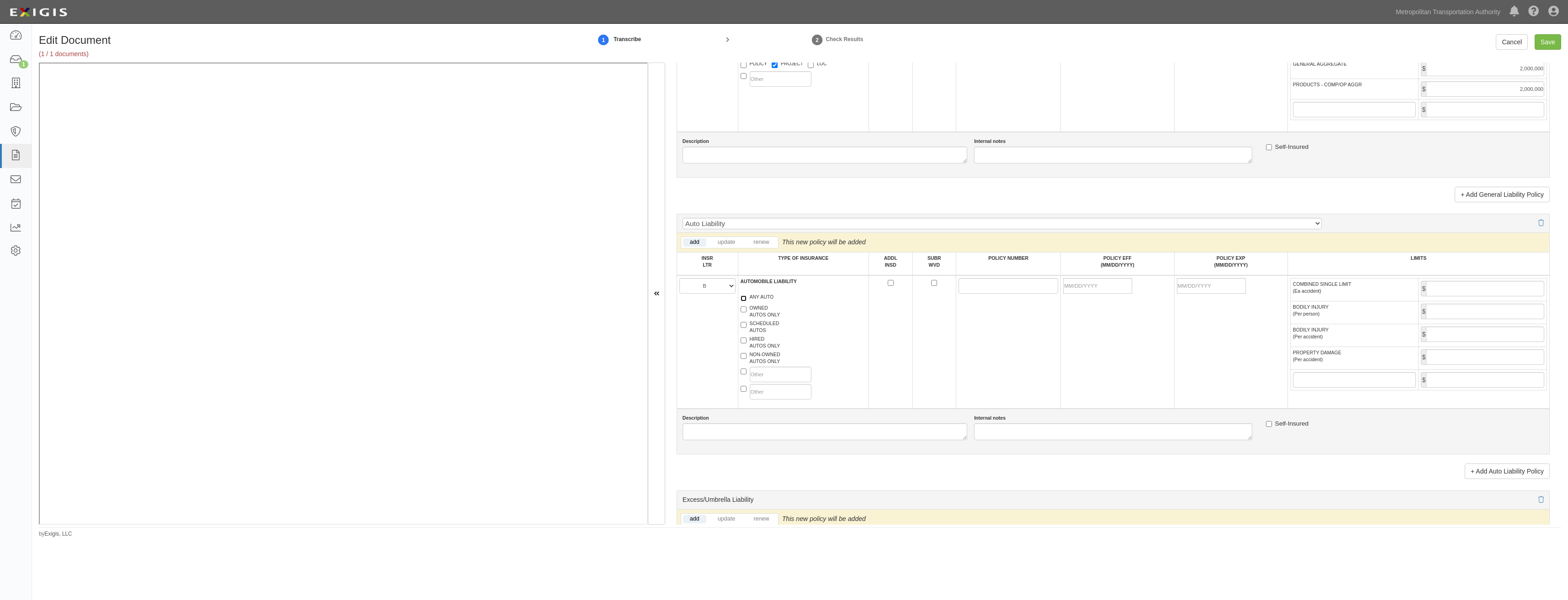
checkbox input "true"
click at [759, 349] on div "HIRED AUTOS ONLY" at bounding box center [803, 344] width 140 height 16
click at [763, 349] on label "HIRED AUTOS ONLY" at bounding box center [760, 343] width 40 height 14
click at [746, 343] on input "HIRED AUTOS ONLY" at bounding box center [744, 341] width 6 height 6
checkbox input "true"
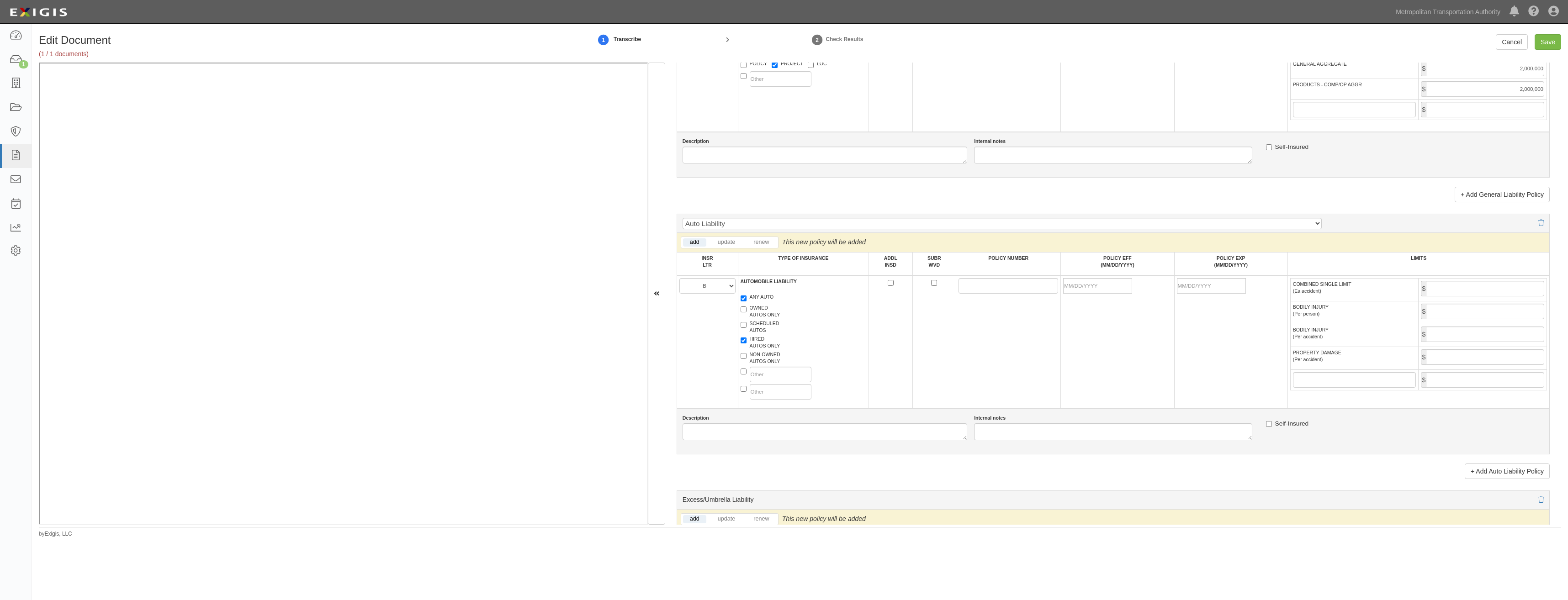
click at [768, 360] on label "NON-OWNED AUTOS ONLY" at bounding box center [760, 358] width 40 height 14
click at [746, 359] on input "NON-OWNED AUTOS ONLY" at bounding box center [744, 356] width 6 height 6
checkbox input "true"
click at [889, 283] on input "ADDL INSD" at bounding box center [891, 283] width 6 height 6
checkbox input "true"
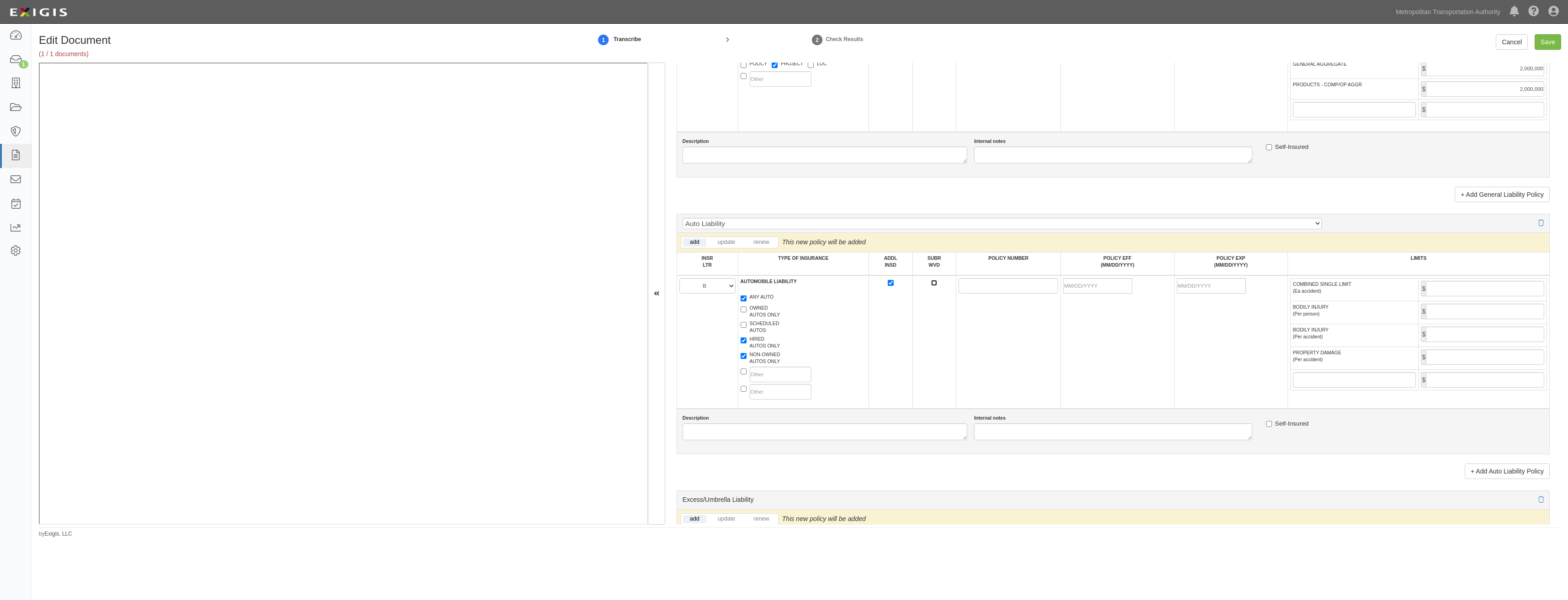
click at [935, 284] on input "SUBR WVD" at bounding box center [934, 283] width 6 height 6
checkbox input "true"
click at [971, 285] on input "POLICY NUMBER" at bounding box center [1009, 286] width 100 height 16
paste input "HHCAP-1J668701-TIA-25"
type input "HHCAP-1J668701-TIA-25"
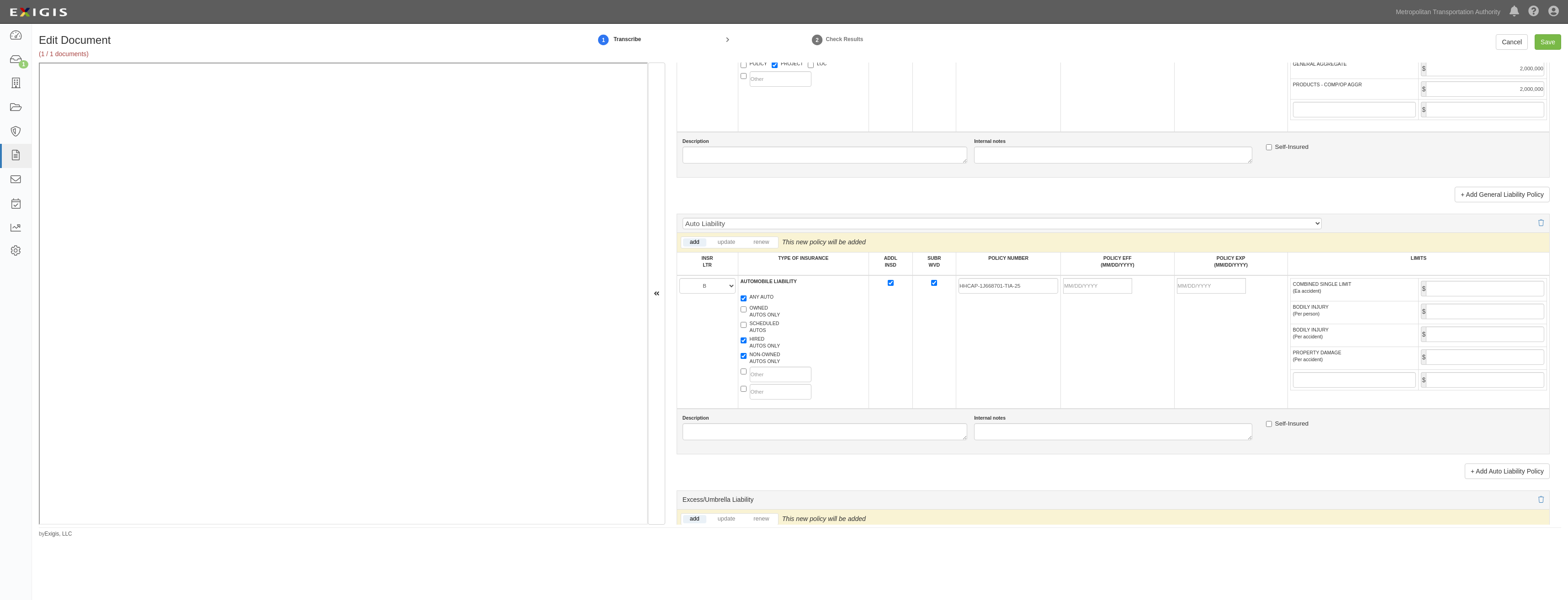
click at [1023, 349] on td "HHCAP-1J668701-TIA-25" at bounding box center [1009, 342] width 105 height 133
drag, startPoint x: 1131, startPoint y: 283, endPoint x: 1094, endPoint y: 289, distance: 37.5
click at [1124, 284] on td at bounding box center [1118, 342] width 113 height 133
click at [1094, 289] on input "POLICY EFF (MM/DD/YYYY)" at bounding box center [1097, 286] width 69 height 16
type input "[DATE]"
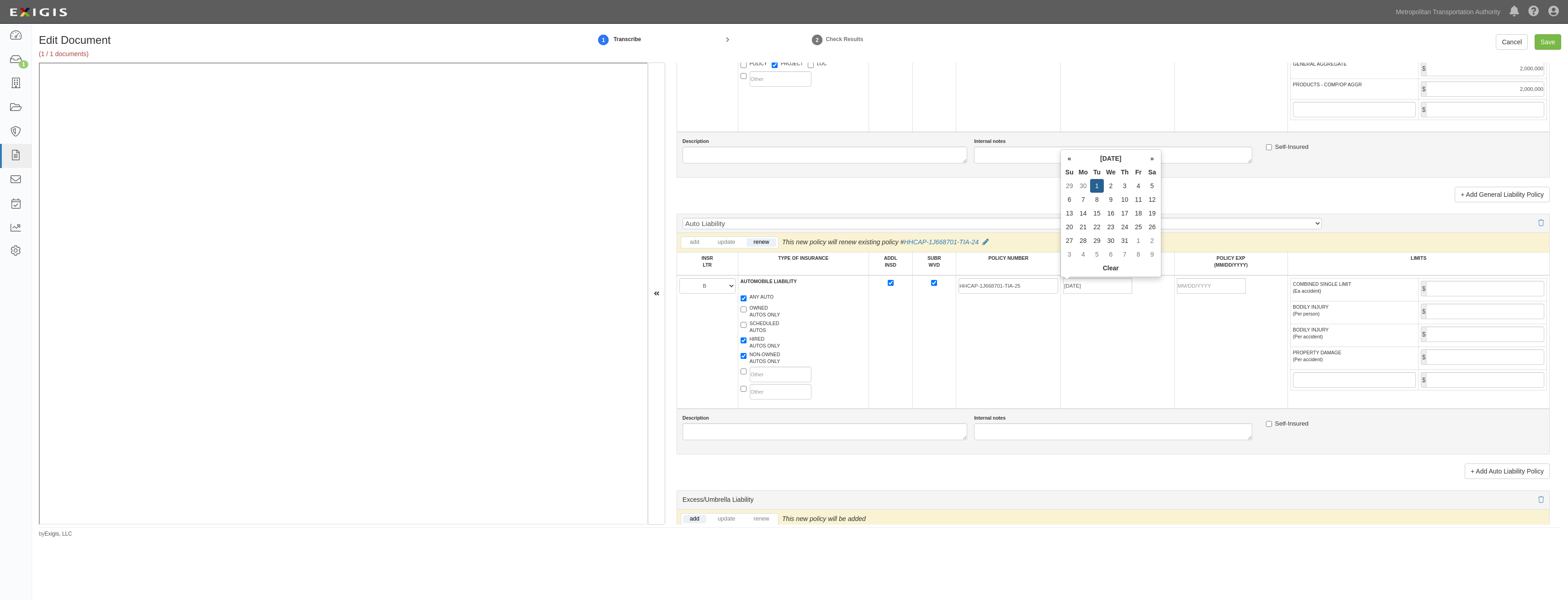
type input "[DATE]"
click at [1143, 315] on td "[DATE]" at bounding box center [1118, 342] width 113 height 133
drag, startPoint x: 1499, startPoint y: 288, endPoint x: 1492, endPoint y: 293, distance: 8.6
click at [1499, 288] on input "COMBINED SINGLE LIMIT (Ea accident)" at bounding box center [1485, 289] width 118 height 16
type input "1,000,000"
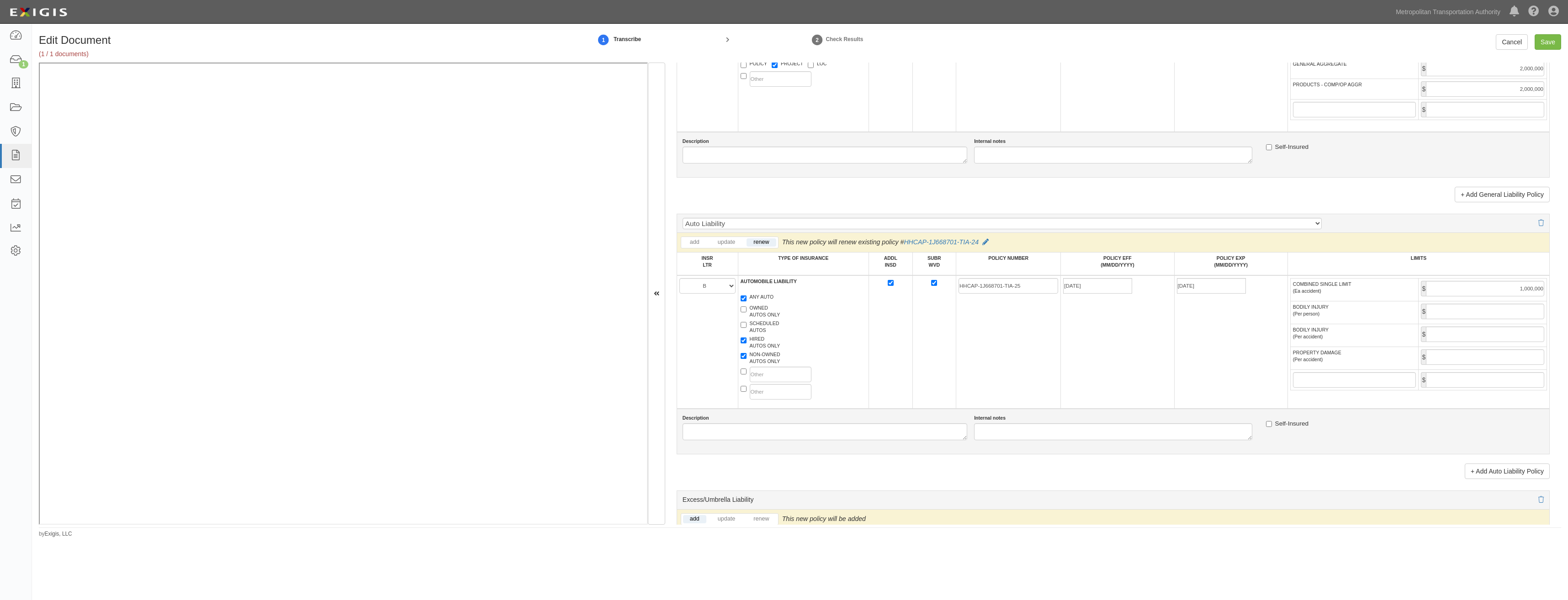
click at [1097, 343] on td "[DATE]" at bounding box center [1118, 342] width 113 height 133
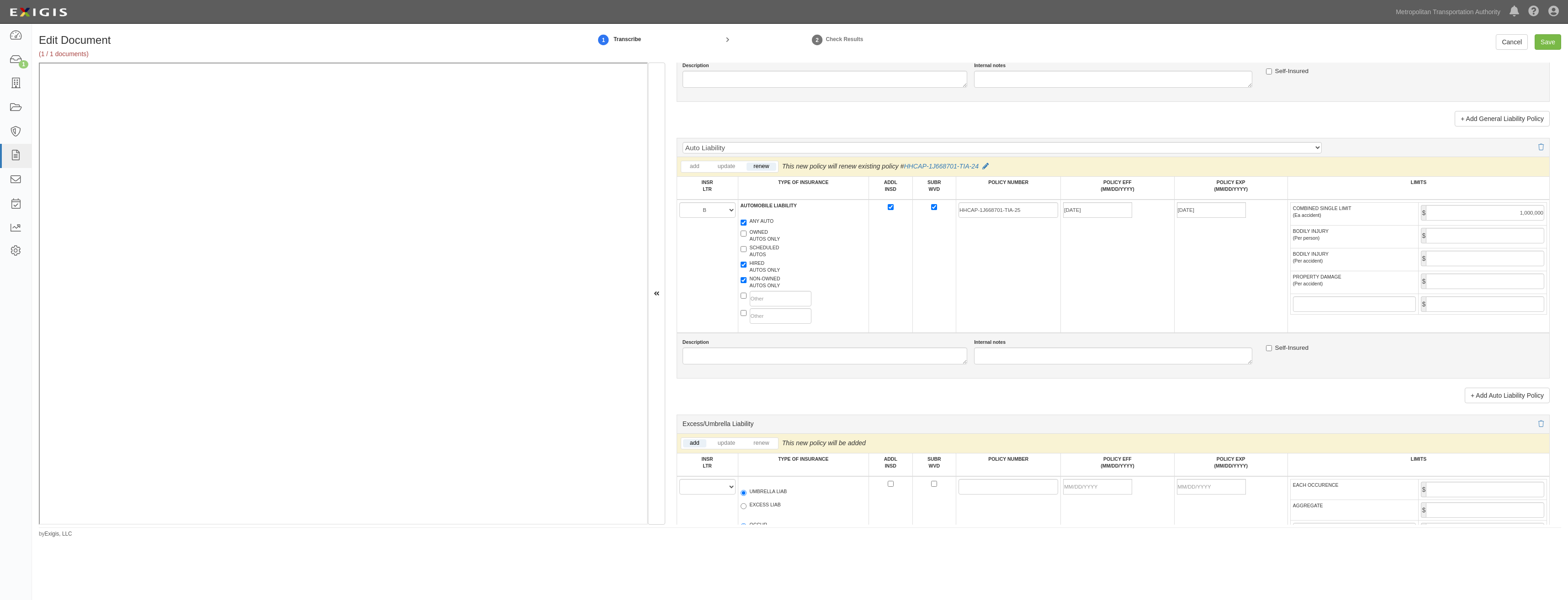
scroll to position [1005, 0]
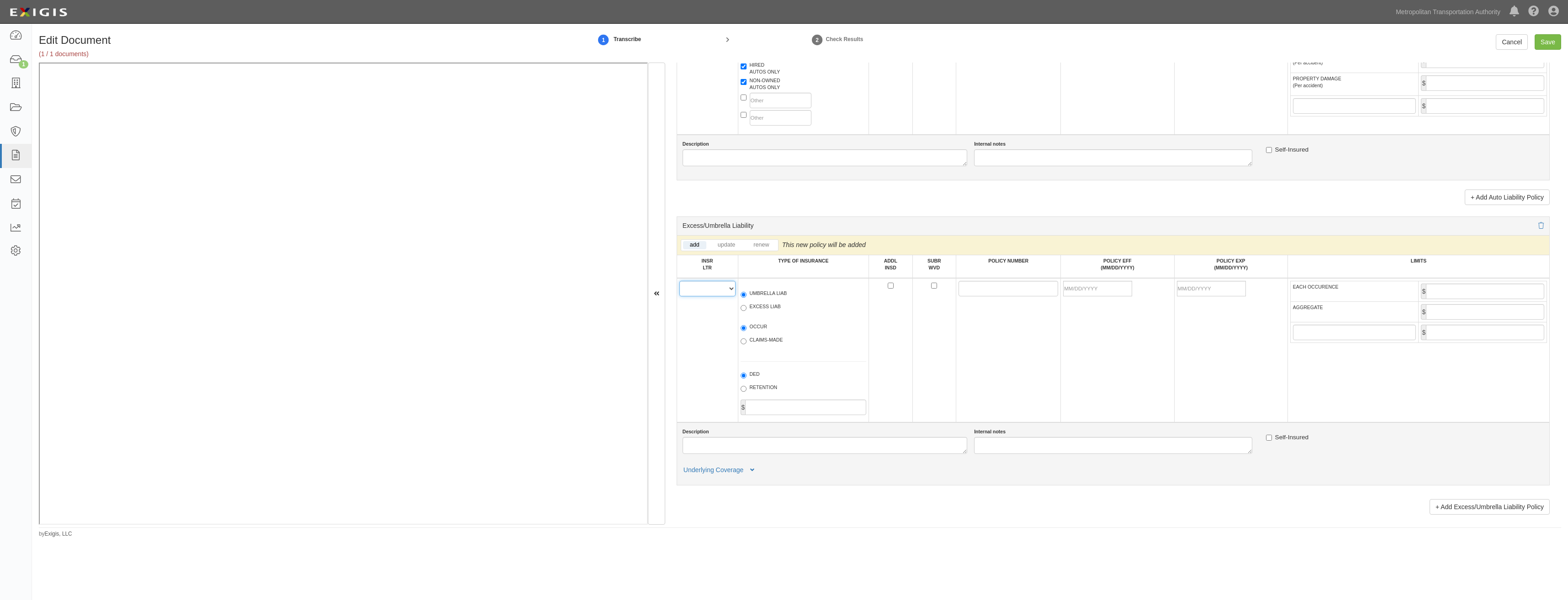
click at [713, 295] on select "A B C D E F" at bounding box center [707, 289] width 56 height 16
select select "C"
click at [679, 281] on select "A B C D E F" at bounding box center [707, 289] width 56 height 16
click at [774, 296] on label "UMBRELLA LIAB" at bounding box center [764, 295] width 47 height 9
click at [746, 296] on input "UMBRELLA LIAB" at bounding box center [744, 295] width 6 height 6
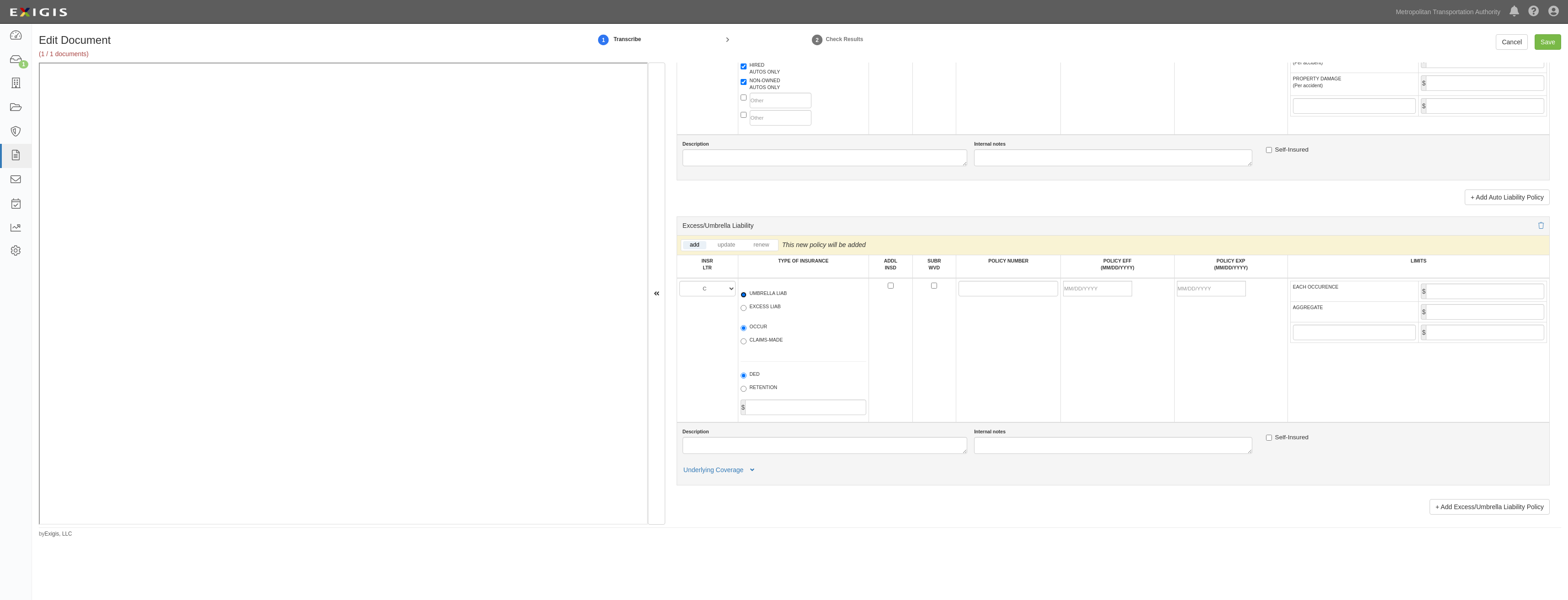
radio input "true"
click at [757, 329] on label "OCCUR" at bounding box center [754, 327] width 27 height 9
click at [746, 329] on input "OCCUR" at bounding box center [744, 328] width 6 height 6
radio input "true"
click at [891, 287] on input "ADDL INSD" at bounding box center [891, 286] width 6 height 6
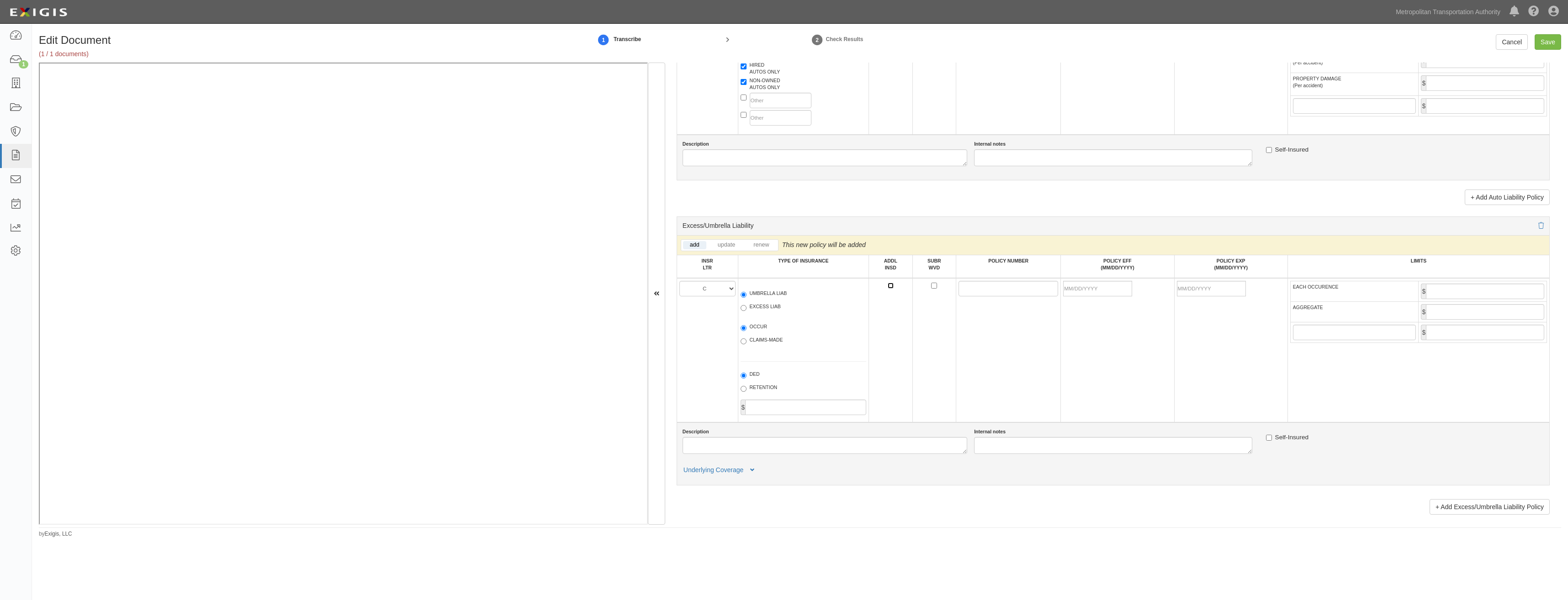
checkbox input "true"
click at [936, 287] on td at bounding box center [934, 350] width 44 height 144
click at [935, 287] on input "SUBR WVD" at bounding box center [934, 286] width 6 height 6
checkbox input "true"
click at [965, 287] on input "POLICY NUMBER" at bounding box center [1009, 289] width 100 height 16
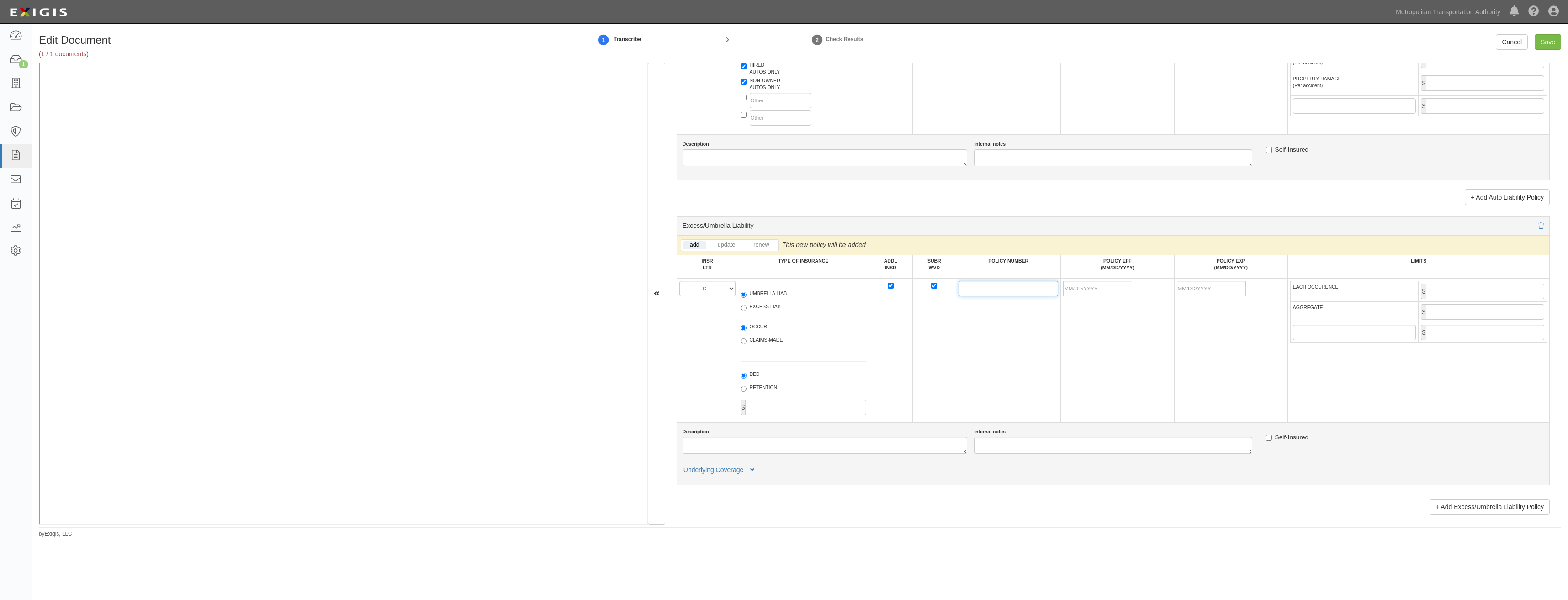
paste input "CUP-1J668829-25-I3"
type input "CUP-1J668829-25-I3"
click at [1071, 344] on td at bounding box center [1118, 350] width 113 height 144
drag, startPoint x: 1102, startPoint y: 284, endPoint x: 1099, endPoint y: 291, distance: 7.6
click at [1102, 284] on input "POLICY EFF (MM/DD/YYYY)" at bounding box center [1097, 289] width 69 height 16
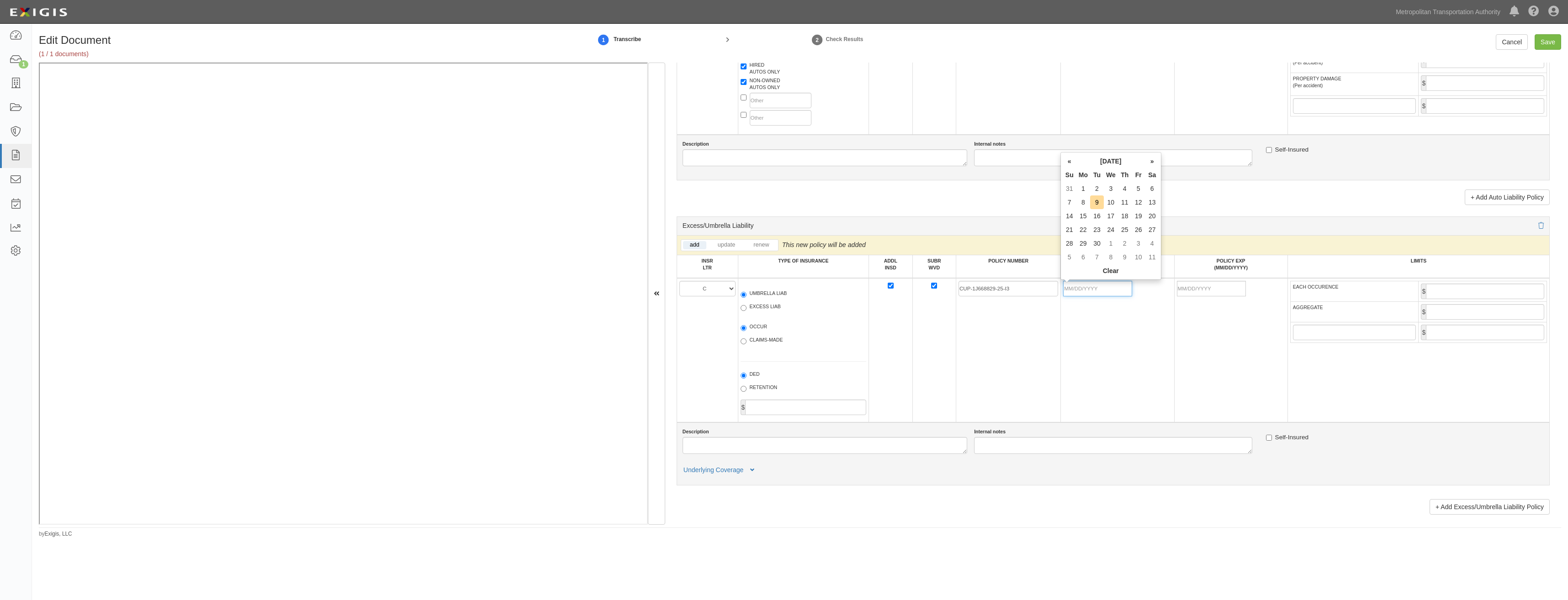
type input "[DATE]"
click at [1038, 348] on td "CUP-1J668829-25-I3" at bounding box center [1009, 350] width 105 height 144
drag, startPoint x: 1474, startPoint y: 290, endPoint x: 1474, endPoint y: 295, distance: 5.0
click at [1474, 290] on input "EACH OCCURENCE" at bounding box center [1485, 291] width 118 height 16
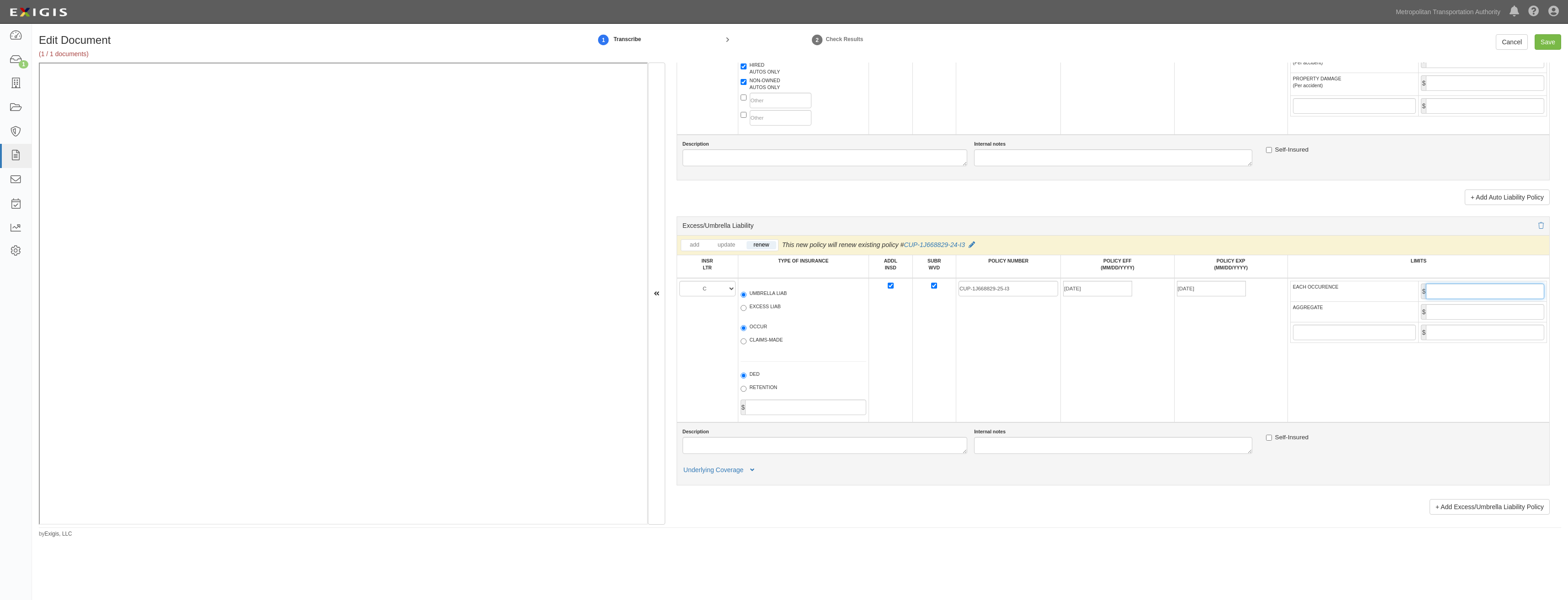
type input "10,000,000"
drag, startPoint x: 1494, startPoint y: 309, endPoint x: 1494, endPoint y: 314, distance: 5.0
click at [1494, 309] on input "AGGREGATE" at bounding box center [1485, 312] width 118 height 16
type input "10,000,000"
click at [1139, 364] on td "[DATE]" at bounding box center [1118, 350] width 113 height 144
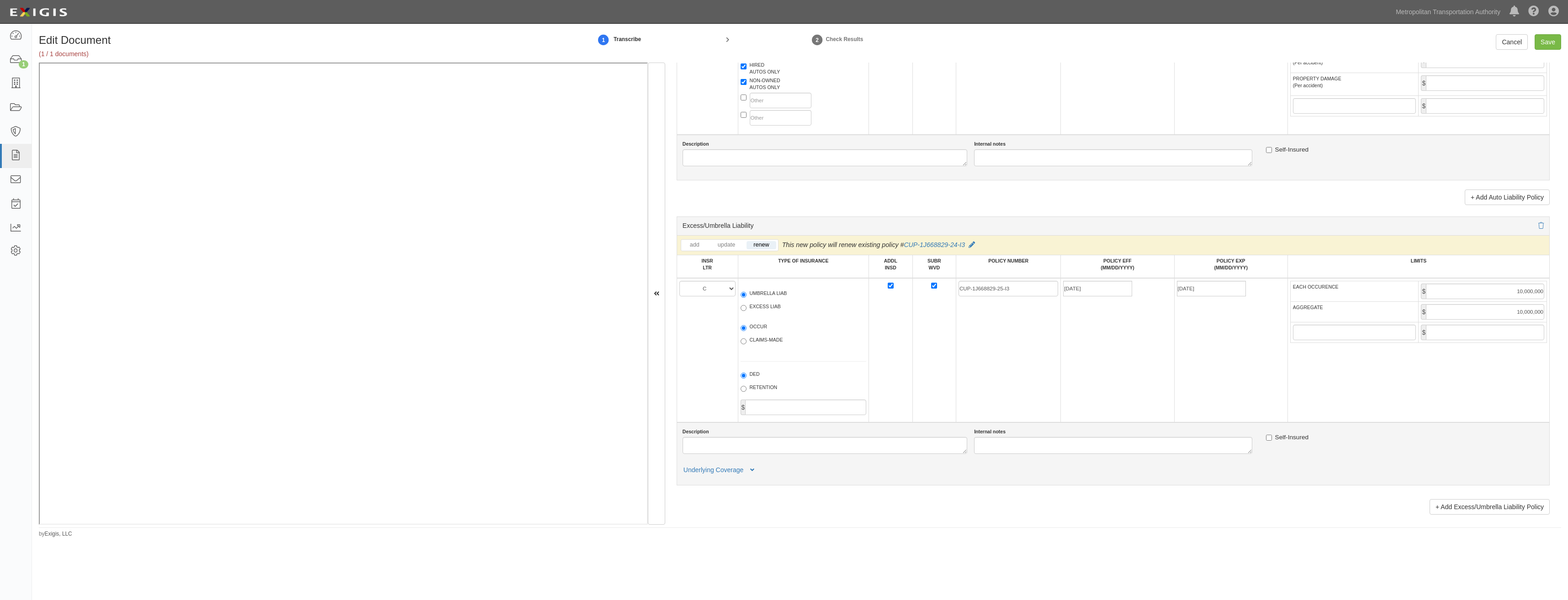
scroll to position [1279, 0]
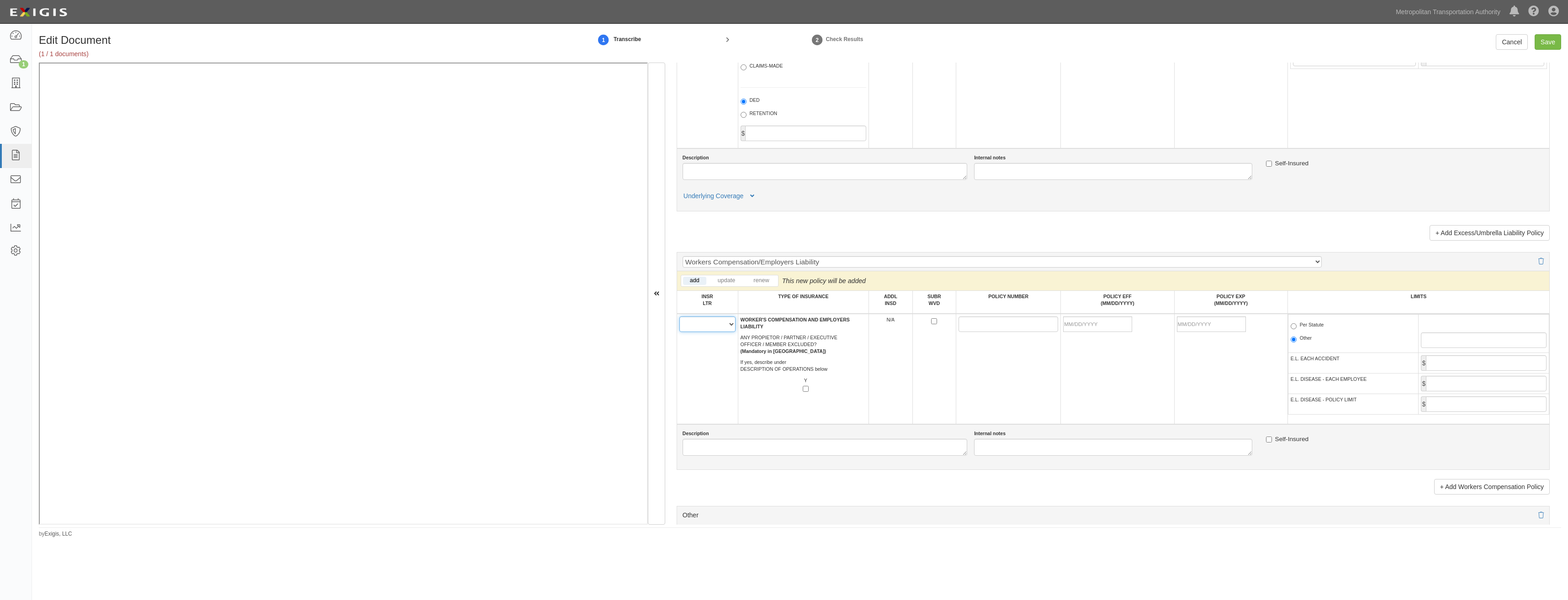
click at [708, 330] on select "A B C D E F" at bounding box center [707, 324] width 56 height 16
select select "C"
click at [679, 316] on select "A B C D E F" at bounding box center [707, 324] width 56 height 16
click at [708, 371] on td "A B C D E F" at bounding box center [707, 369] width 61 height 111
click at [932, 323] on input "SUBR WVD" at bounding box center [934, 321] width 6 height 6
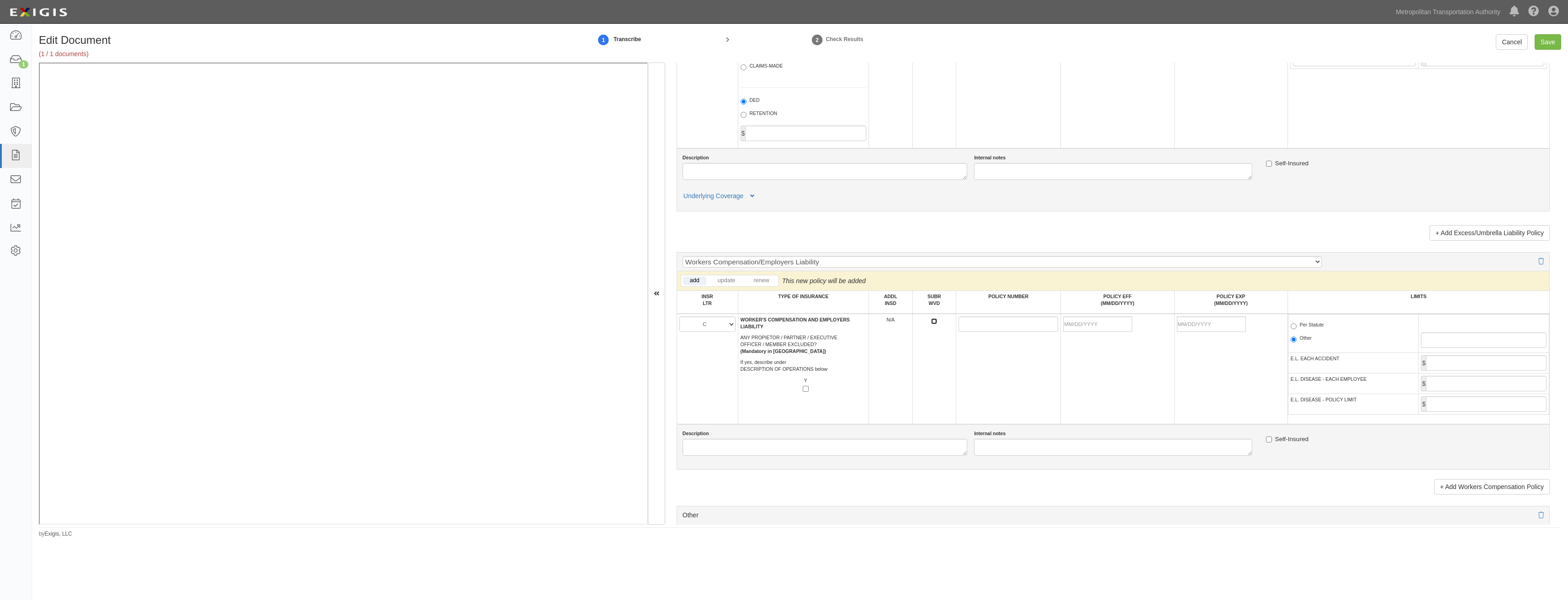
checkbox input "true"
drag, startPoint x: 967, startPoint y: 326, endPoint x: 961, endPoint y: 326, distance: 6.0
click at [967, 326] on input "POLICY NUMBER" at bounding box center [1009, 324] width 100 height 16
paste input "UB-0Y81711A-25-I3-K"
type input "UB-0Y81711A-25-I3-K"
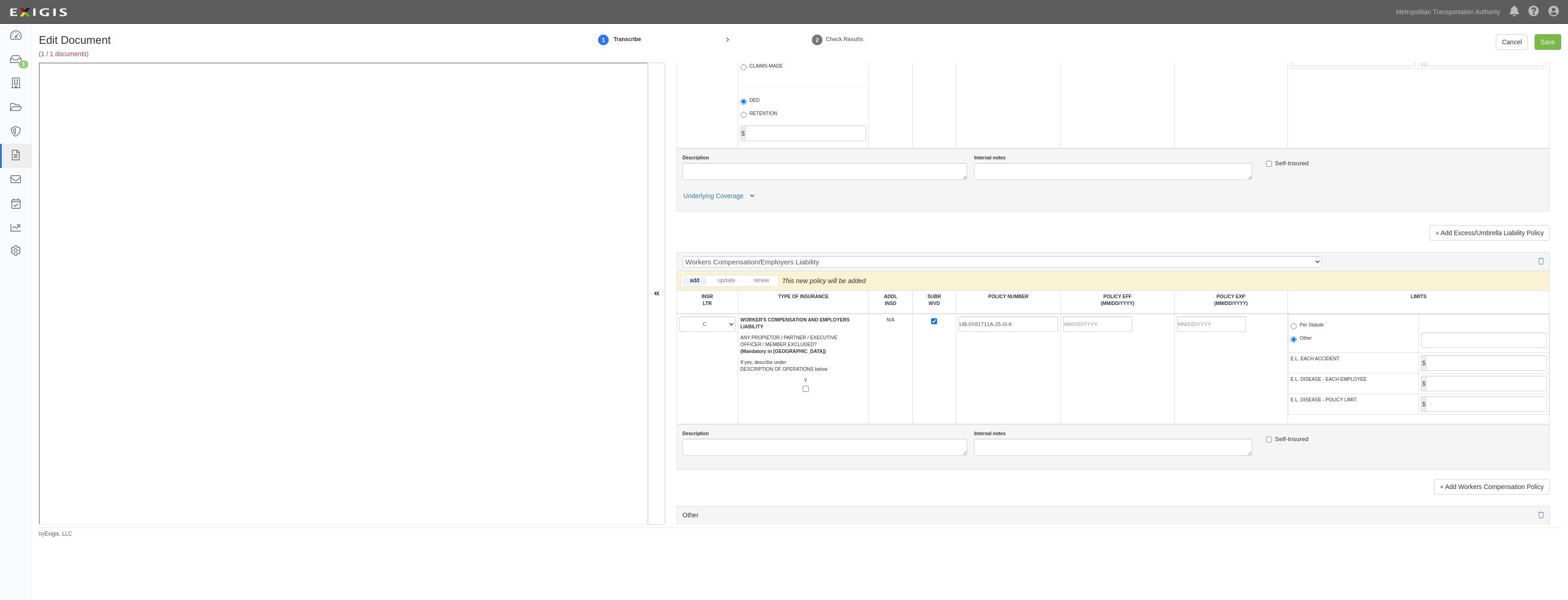
click at [1009, 390] on td "UB-0Y81711A-25-I3-K" at bounding box center [1009, 369] width 105 height 111
click at [1096, 328] on input "POLICY EFF (MM/DD/YYYY)" at bounding box center [1097, 324] width 69 height 16
type input "[DATE]"
click at [1076, 377] on td "[DATE]" at bounding box center [1118, 369] width 113 height 111
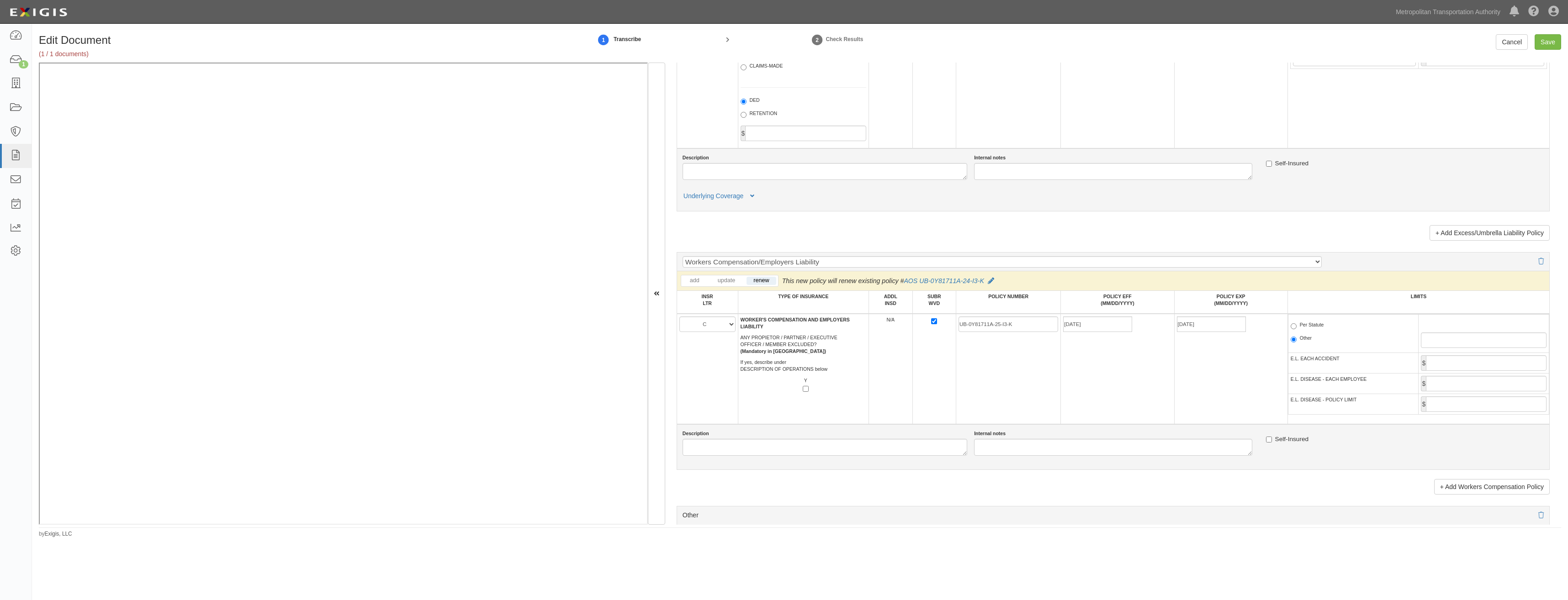
click at [1318, 325] on label "Per Statute" at bounding box center [1307, 326] width 33 height 9
click at [1297, 325] on input "Per Statute" at bounding box center [1293, 326] width 6 height 6
radio input "true"
click at [1458, 363] on input "E.L. EACH ACCIDENT" at bounding box center [1486, 363] width 121 height 16
type input "1,000,000"
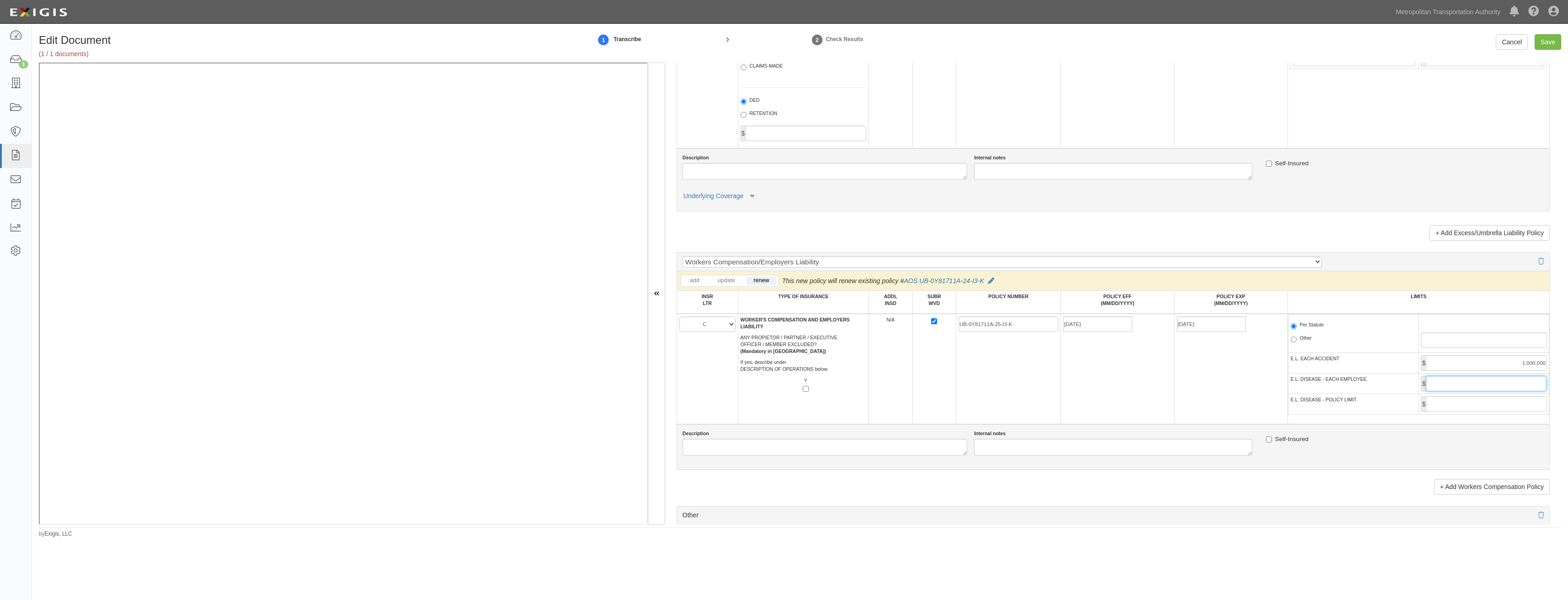
click at [1468, 385] on input "E.L. DISEASE - EACH EMPLOYEE" at bounding box center [1486, 384] width 121 height 16
type input "1,000,000"
click at [1472, 402] on input "E.L. DISEASE - POLICY LIMIT" at bounding box center [1486, 405] width 121 height 16
type input "1,000,000"
click at [1063, 389] on td "07/01/2025" at bounding box center [1118, 369] width 113 height 111
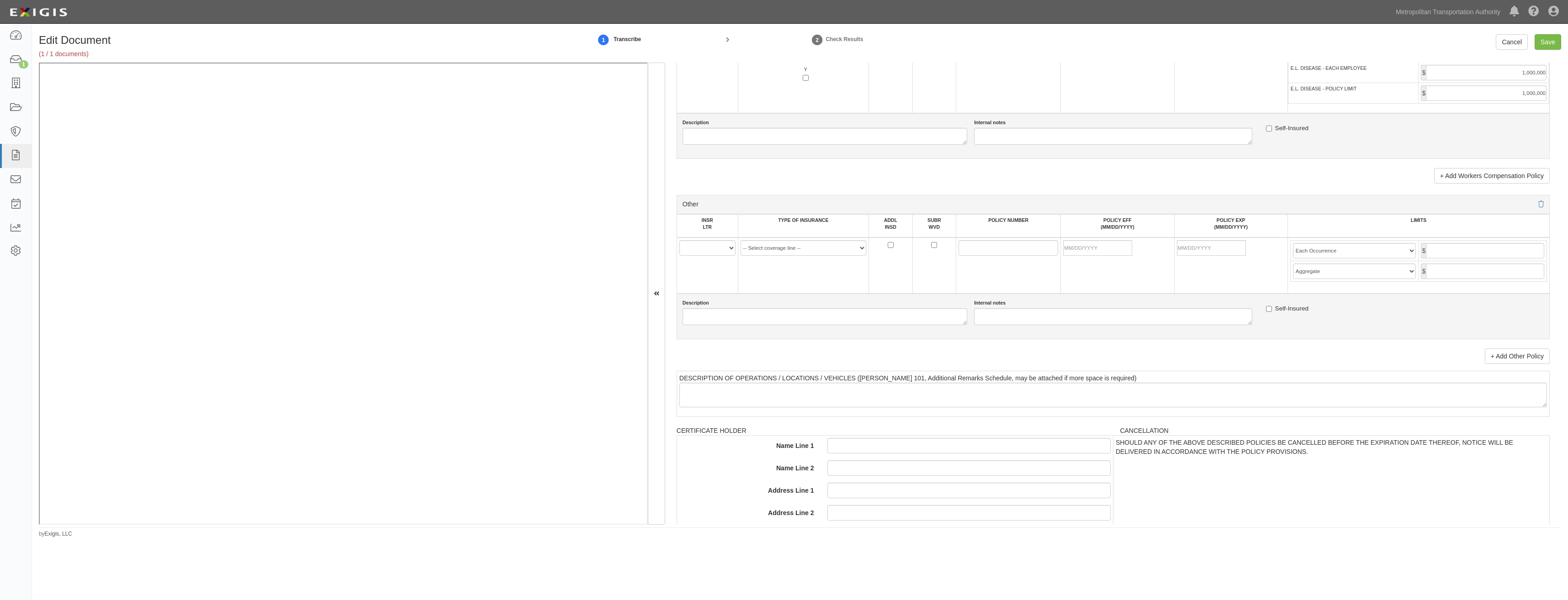
scroll to position [1599, 0]
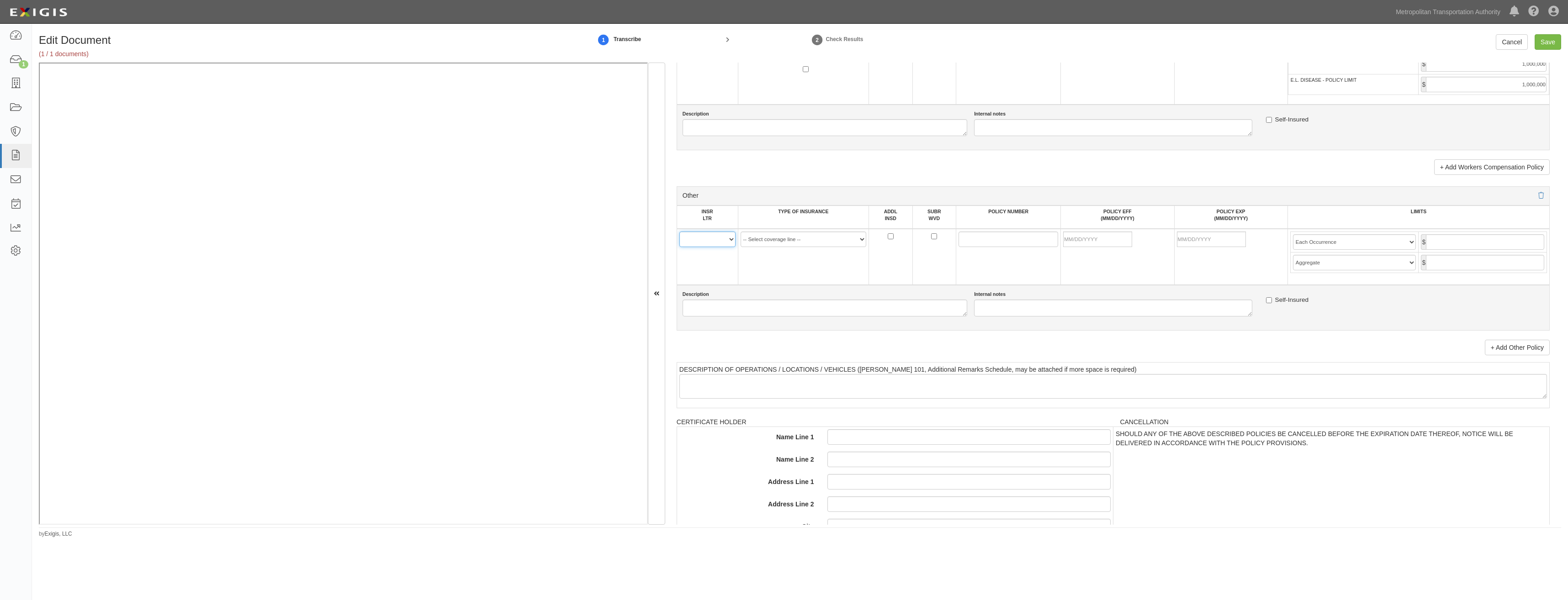
click at [717, 240] on select "A B C D E F" at bounding box center [707, 240] width 56 height 16
select select "D"
click at [679, 232] on select "A B C D E F" at bounding box center [707, 240] width 56 height 16
drag, startPoint x: 817, startPoint y: 236, endPoint x: 817, endPoint y: 245, distance: 9.0
click at [817, 236] on select "-- Select coverage line -- Asbestos Abatement Auto Physical Damage Aviation Lia…" at bounding box center [803, 240] width 126 height 16
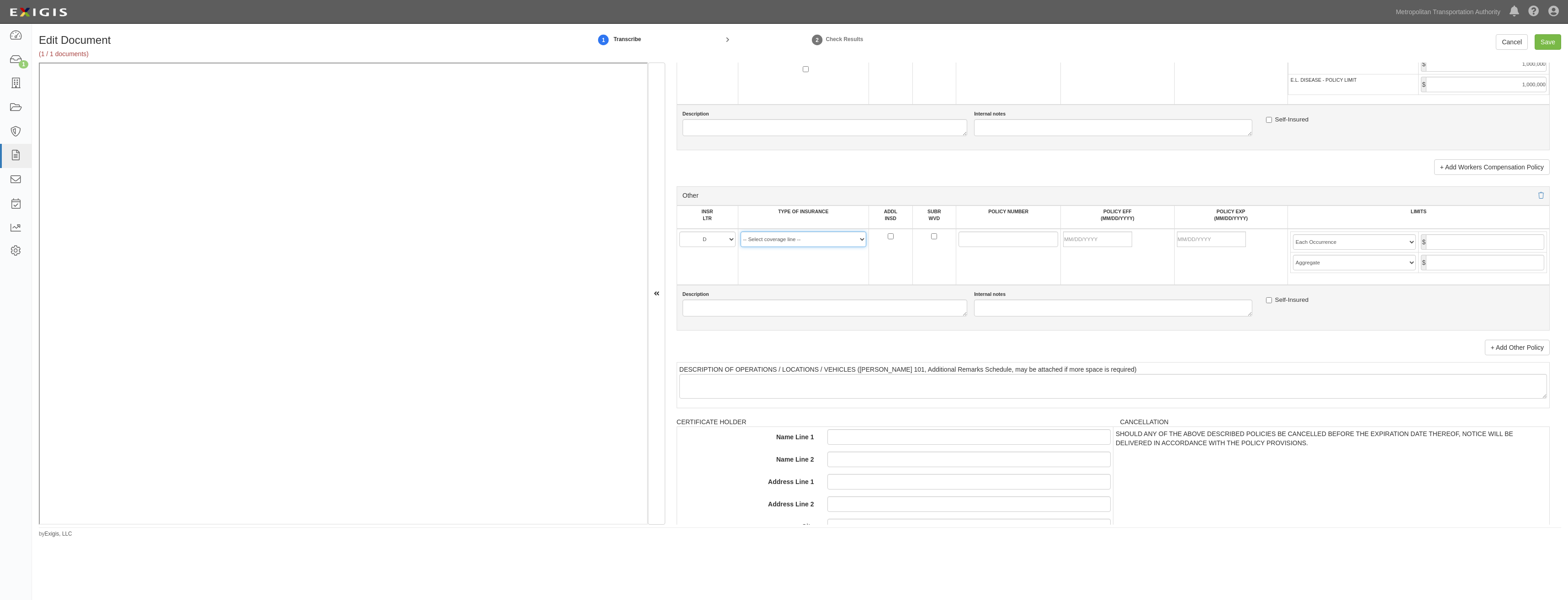
select select "16"
click at [741, 247] on select "-- Select coverage line -- Asbestos Abatement Auto Physical Damage Aviation Lia…" at bounding box center [803, 240] width 126 height 16
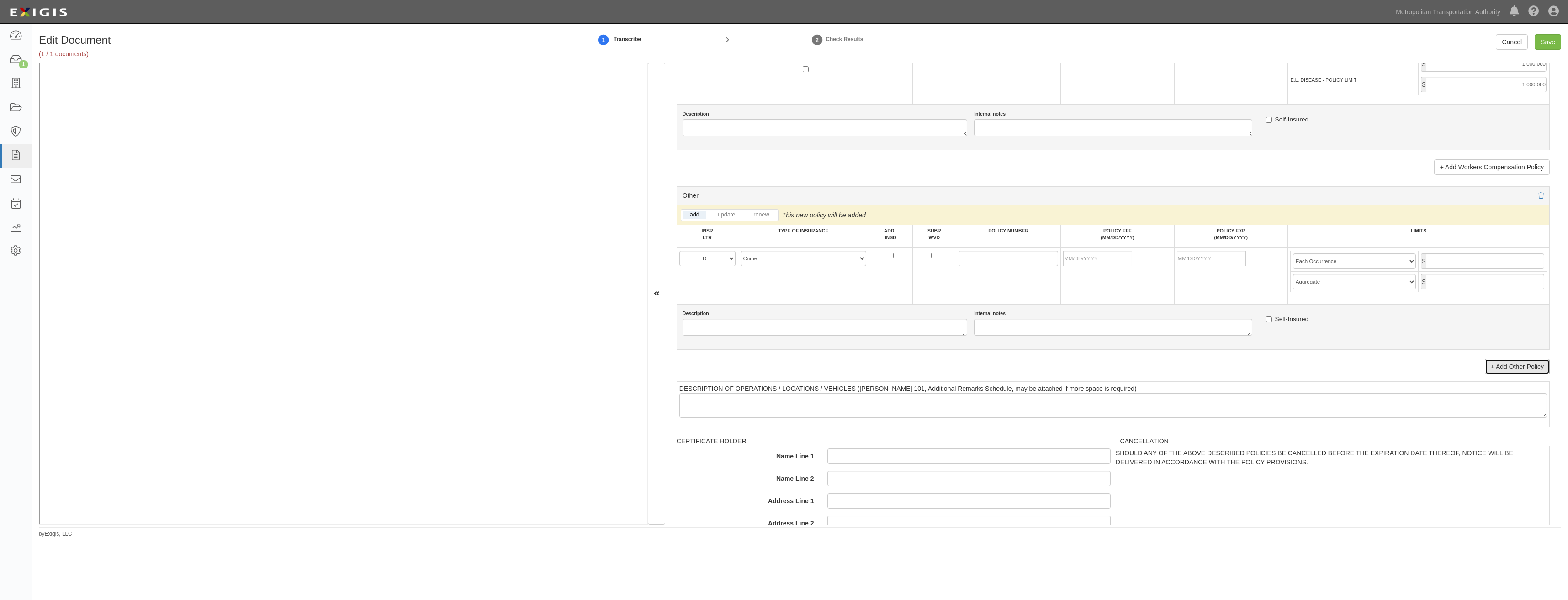
click at [1497, 369] on link "+ Add Other Policy" at bounding box center [1517, 367] width 65 height 16
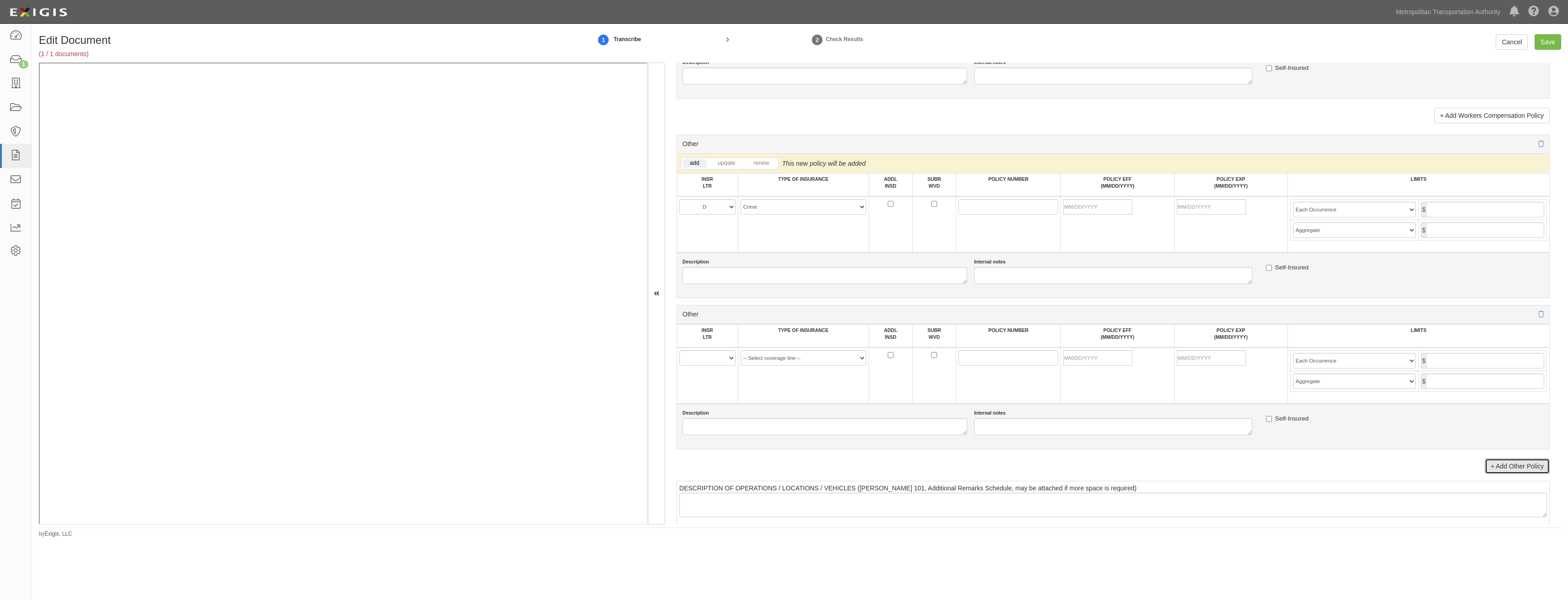
scroll to position [1690, 0]
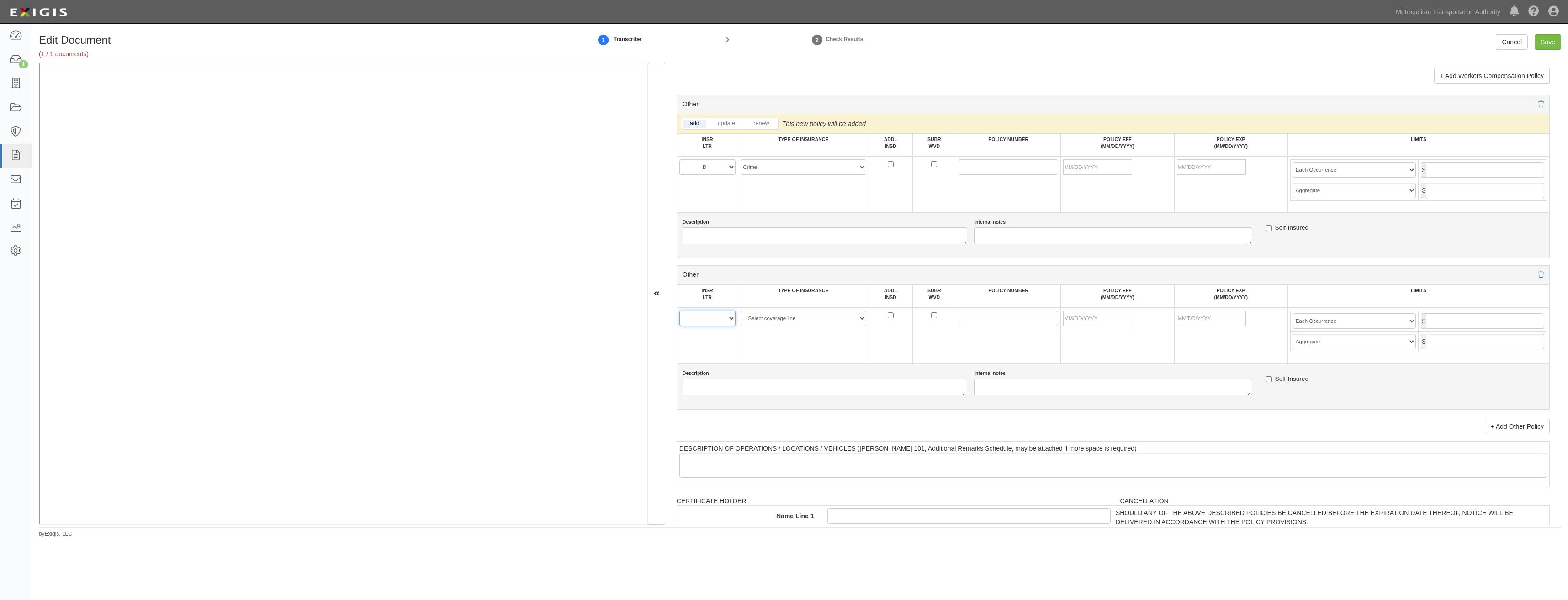
drag, startPoint x: 702, startPoint y: 317, endPoint x: 702, endPoint y: 325, distance: 8.0
click at [702, 317] on select "A B C D E F" at bounding box center [707, 318] width 56 height 16
select select "D"
click at [679, 310] on select "A B C D E F" at bounding box center [707, 318] width 56 height 16
drag, startPoint x: 786, startPoint y: 315, endPoint x: 785, endPoint y: 326, distance: 11.0
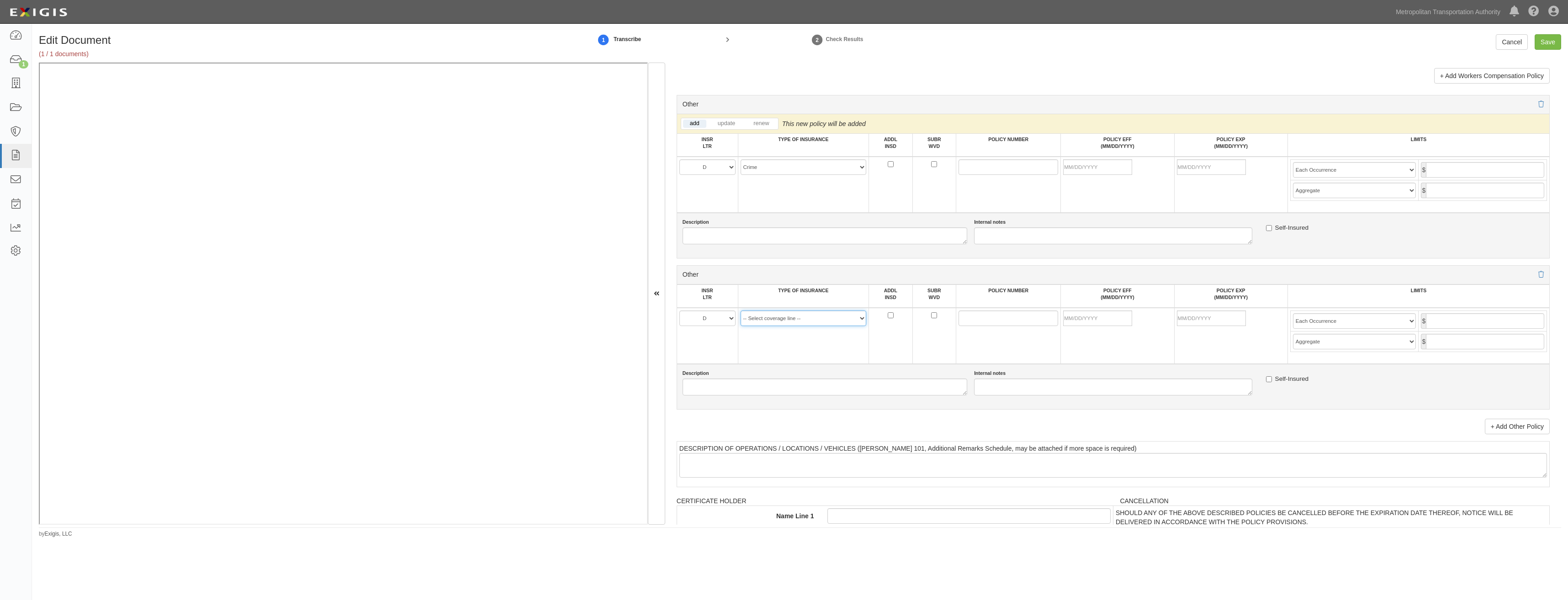
click at [786, 315] on select "-- Select coverage line -- Asbestos Abatement Auto Physical Damage Aviation Lia…" at bounding box center [803, 318] width 126 height 16
select select "152"
click at [741, 326] on select "-- Select coverage line -- Asbestos Abatement Auto Physical Damage Aviation Lia…" at bounding box center [803, 318] width 126 height 16
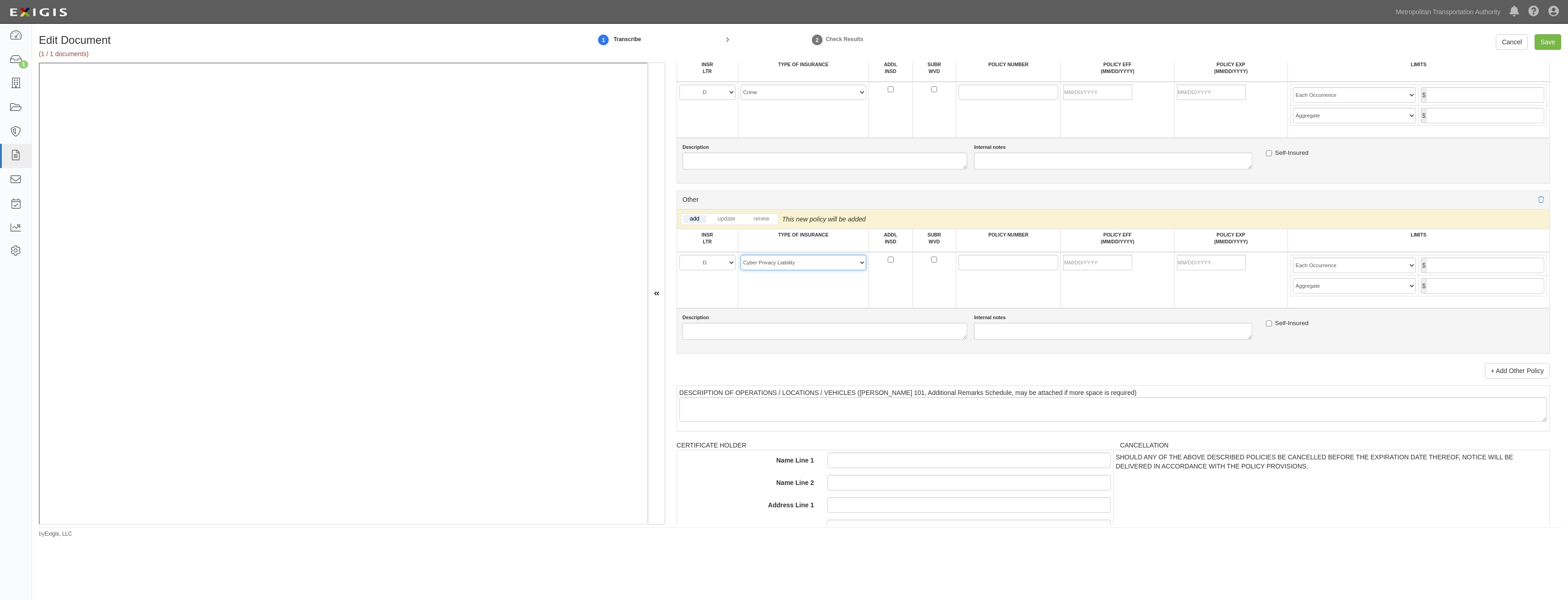
scroll to position [1781, 0]
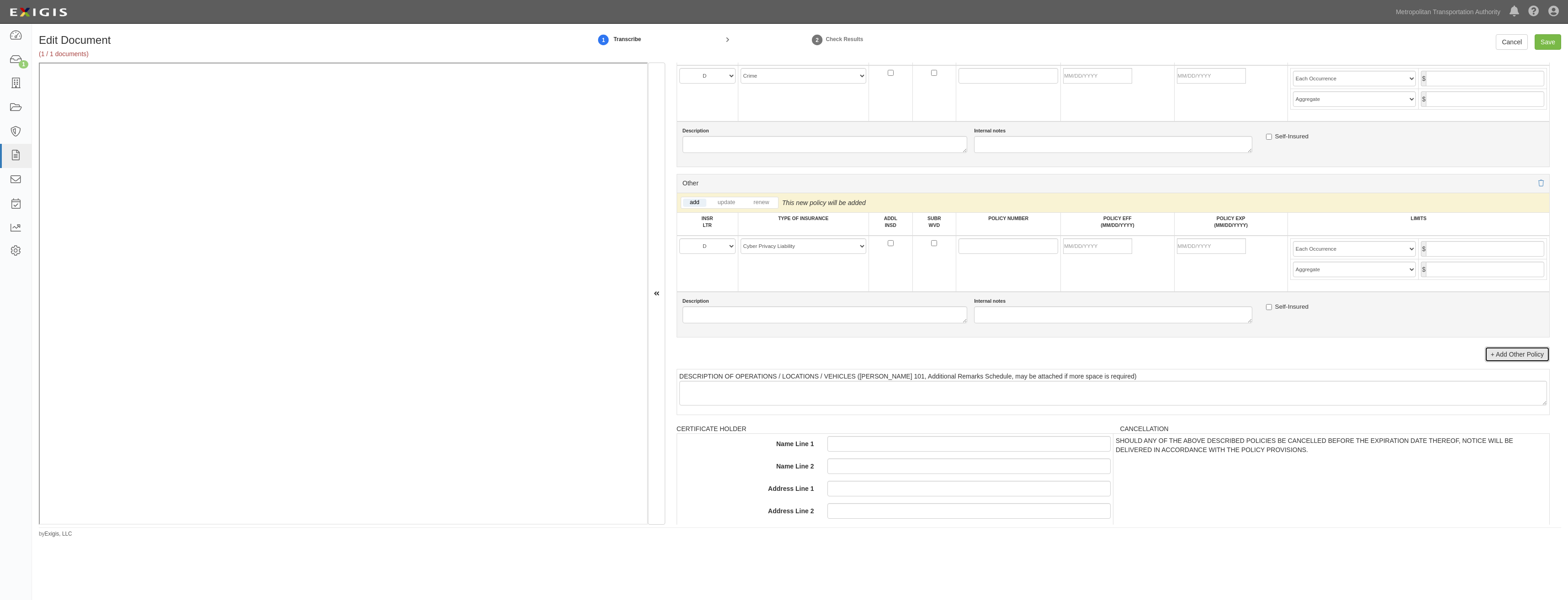
click at [1490, 352] on link "+ Add Other Policy" at bounding box center [1517, 355] width 65 height 16
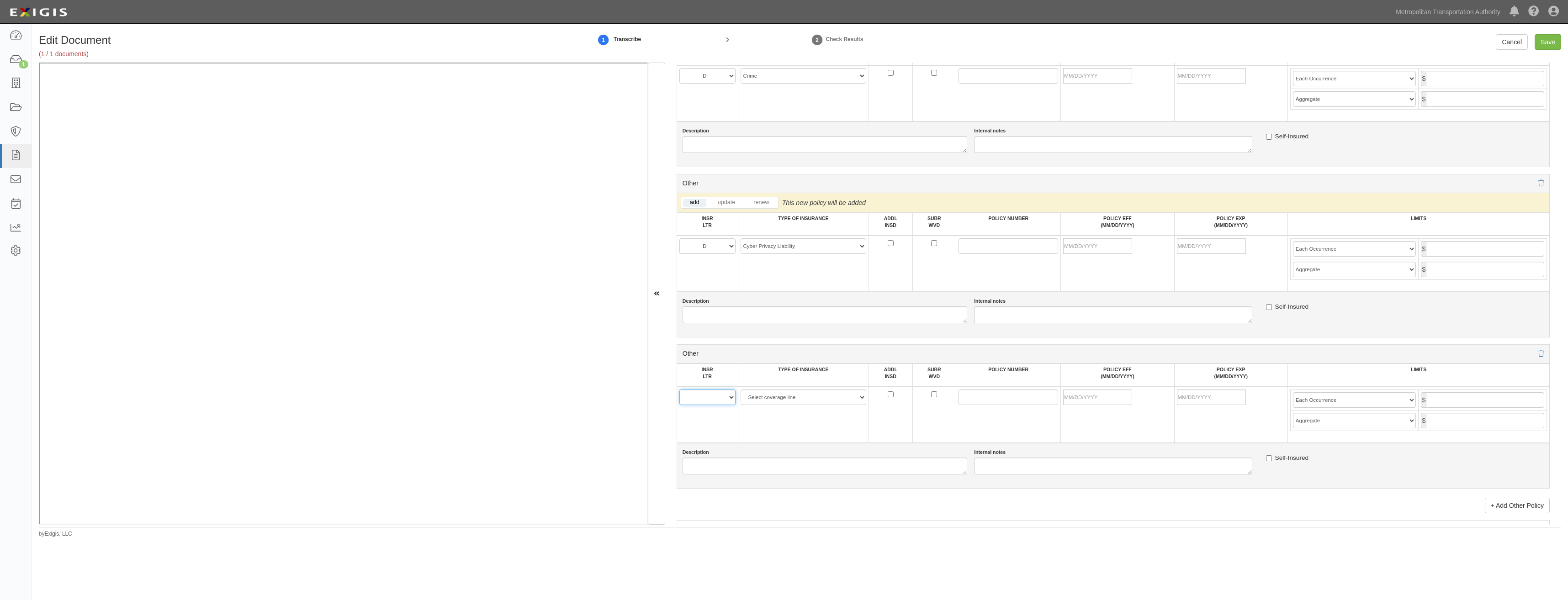
click at [710, 397] on select "A B C D E F" at bounding box center [707, 397] width 56 height 16
select select "D"
click at [679, 389] on select "A B C D E F" at bounding box center [707, 397] width 56 height 16
drag, startPoint x: 782, startPoint y: 389, endPoint x: 779, endPoint y: 417, distance: 28.2
click at [782, 389] on select "-- Select coverage line -- Asbestos Abatement Auto Physical Damage Aviation Lia…" at bounding box center [803, 397] width 126 height 16
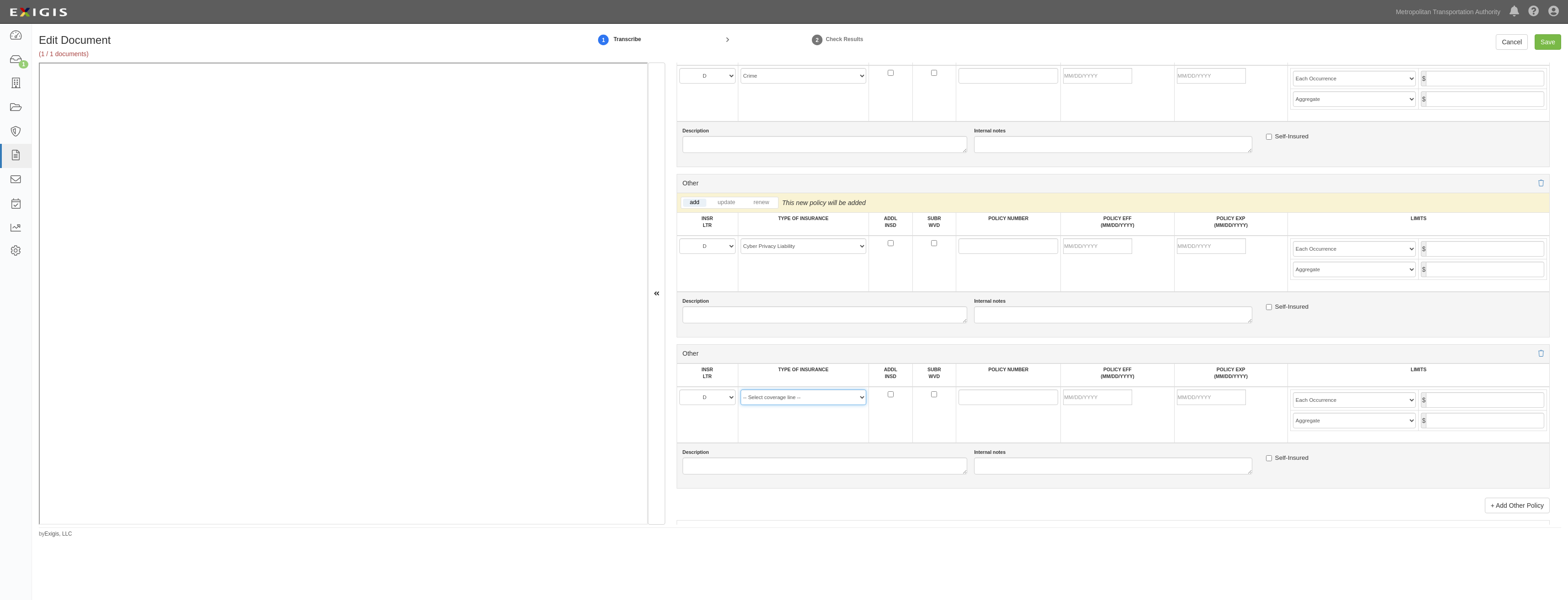
select select "91"
click at [741, 405] on select "-- Select coverage line -- Asbestos Abatement Auto Physical Damage Aviation Lia…" at bounding box center [803, 397] width 126 height 16
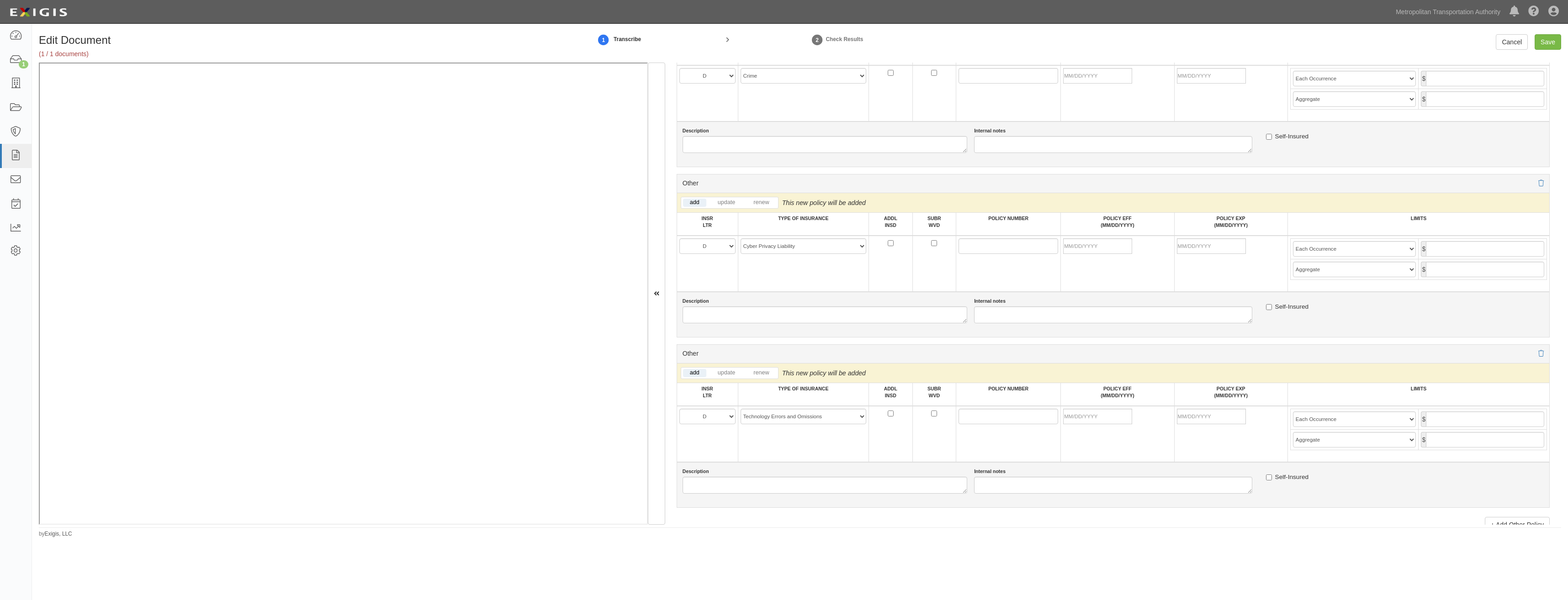
click at [798, 352] on div "Other" at bounding box center [1113, 354] width 873 height 19
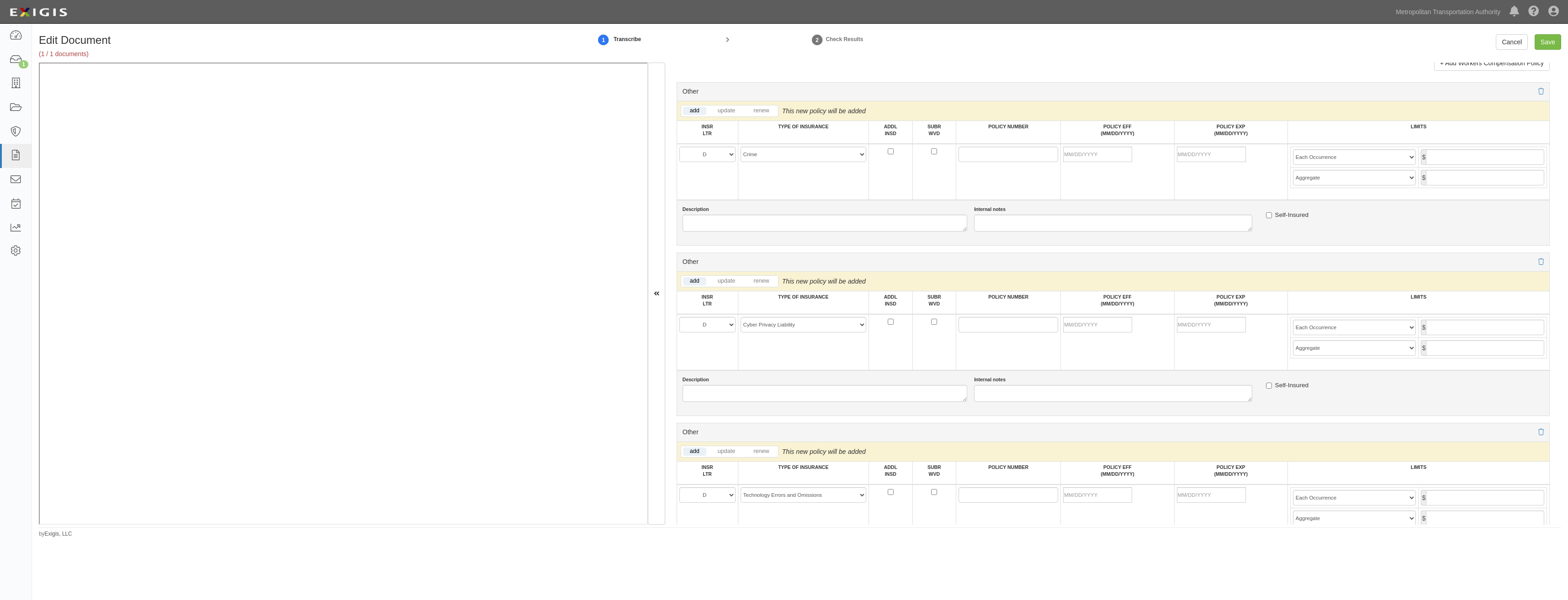
scroll to position [1690, 0]
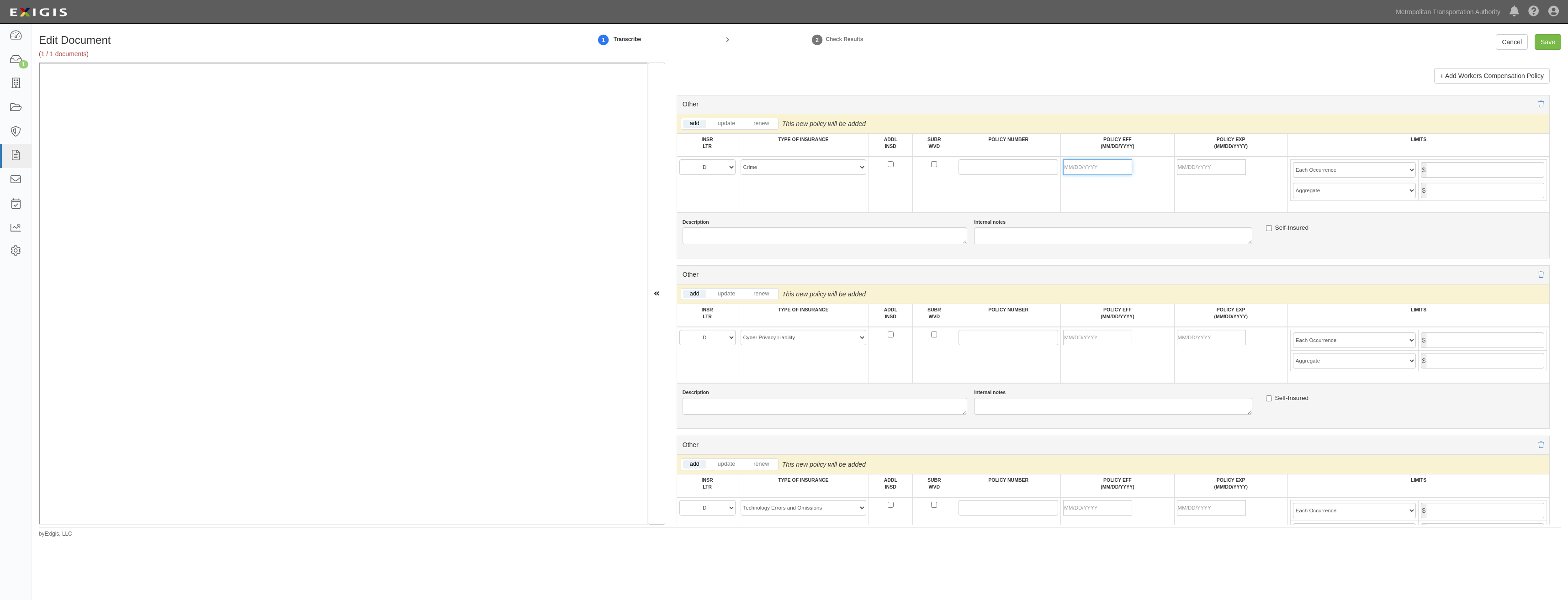
click at [1096, 166] on input "POLICY EFF (MM/DD/YYYY)" at bounding box center [1097, 167] width 69 height 16
type input "[DATE]"
type input "07/01/2027"
click at [1102, 332] on input "POLICY EFF (MM/DD/YYYY)" at bounding box center [1097, 338] width 69 height 16
type input "[DATE]"
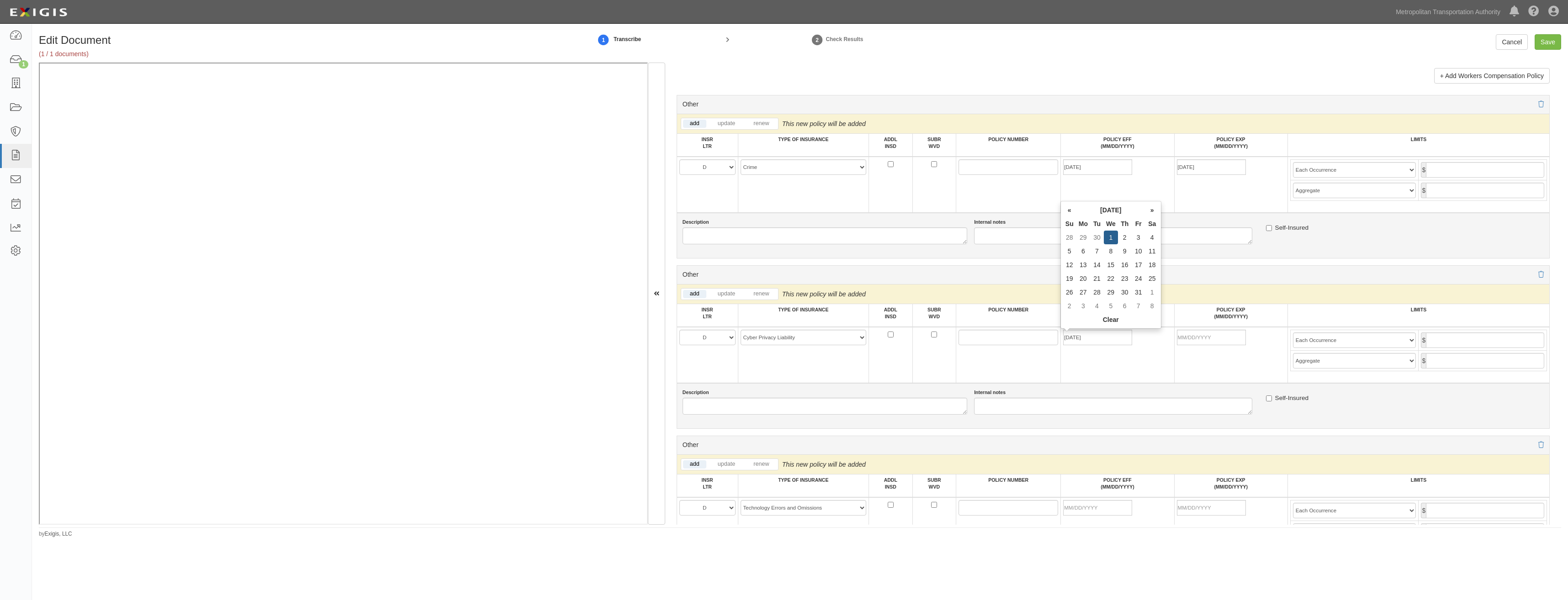
type input "07/01/2027"
click at [1085, 351] on td "[DATE]" at bounding box center [1118, 355] width 113 height 56
click at [1114, 337] on input "[DATE]" at bounding box center [1097, 338] width 69 height 16
type input "07/01/2025"
type input "[DATE]"
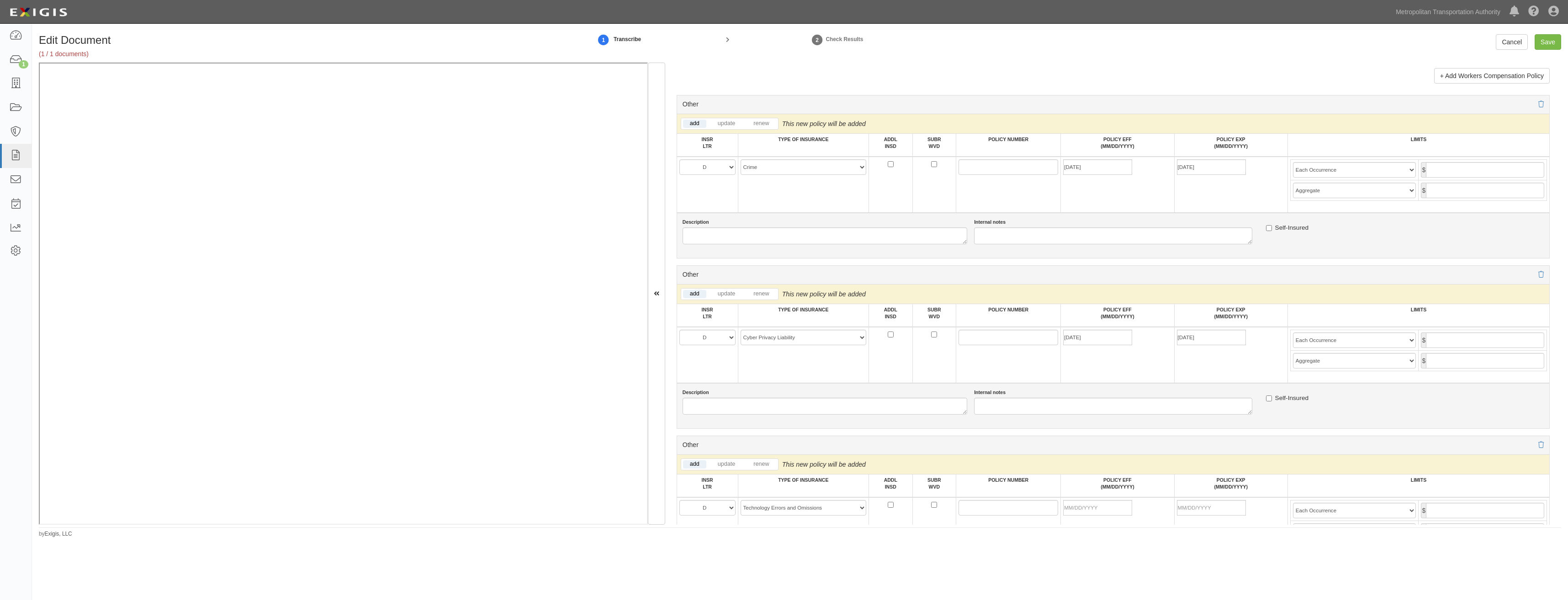
click at [1118, 365] on td "07/01/2025" at bounding box center [1118, 355] width 113 height 56
click at [1115, 169] on input "[DATE]" at bounding box center [1097, 167] width 69 height 16
type input "07/01/2025"
type input "[DATE]"
click at [1142, 274] on div "Other" at bounding box center [1113, 275] width 873 height 19
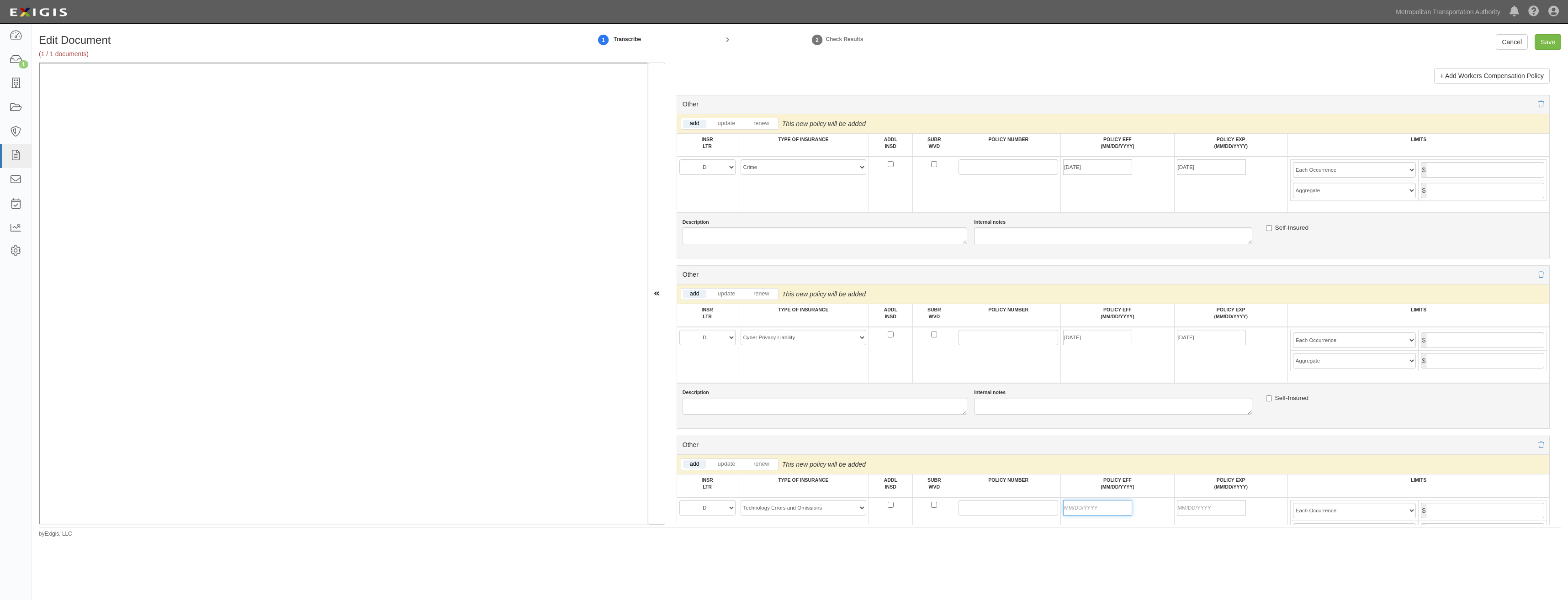
click at [1098, 509] on input "POLICY EFF (MM/DD/YYYY)" at bounding box center [1097, 508] width 69 height 16
type input "07/01/2025"
type input "[DATE]"
click at [944, 369] on td at bounding box center [934, 355] width 44 height 56
click at [970, 166] on input "POLICY NUMBER" at bounding box center [1009, 167] width 100 height 16
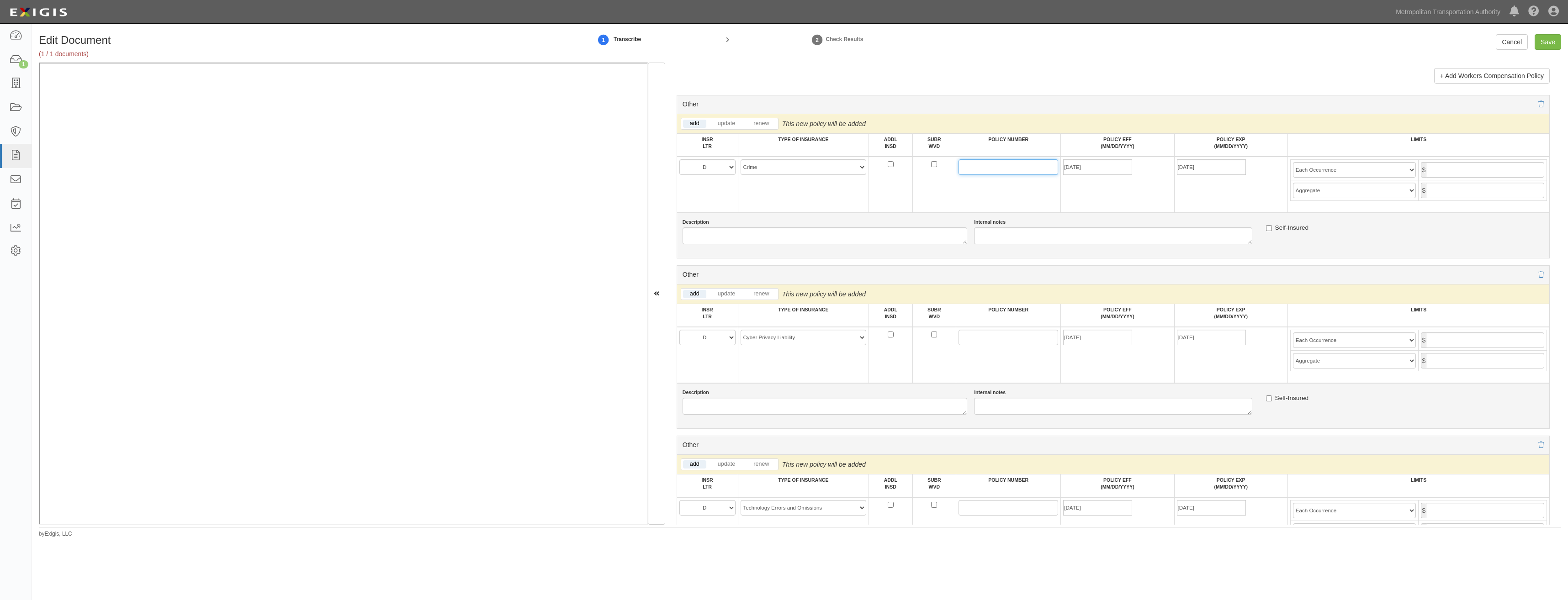
paste input "09-604-00-29"
type input "09-604-00-29"
click at [971, 334] on input "POLICY NUMBER" at bounding box center [1009, 338] width 100 height 16
paste input "NRO30060842700"
type input "NRO30060842700"
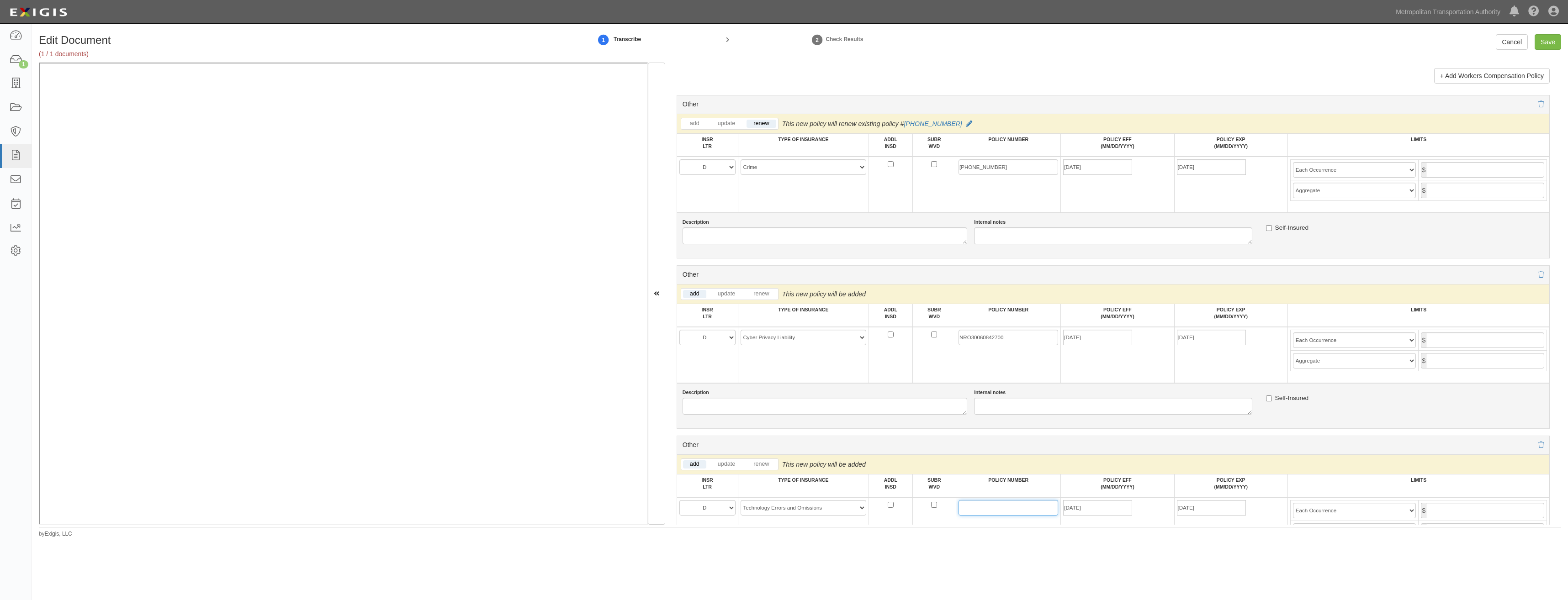
click at [988, 509] on input "POLICY NUMBER" at bounding box center [1009, 508] width 100 height 16
paste input "NRO30060842700"
type input "NRO30060842700"
click at [1494, 176] on input "text" at bounding box center [1485, 170] width 118 height 16
type input "10,000,000"
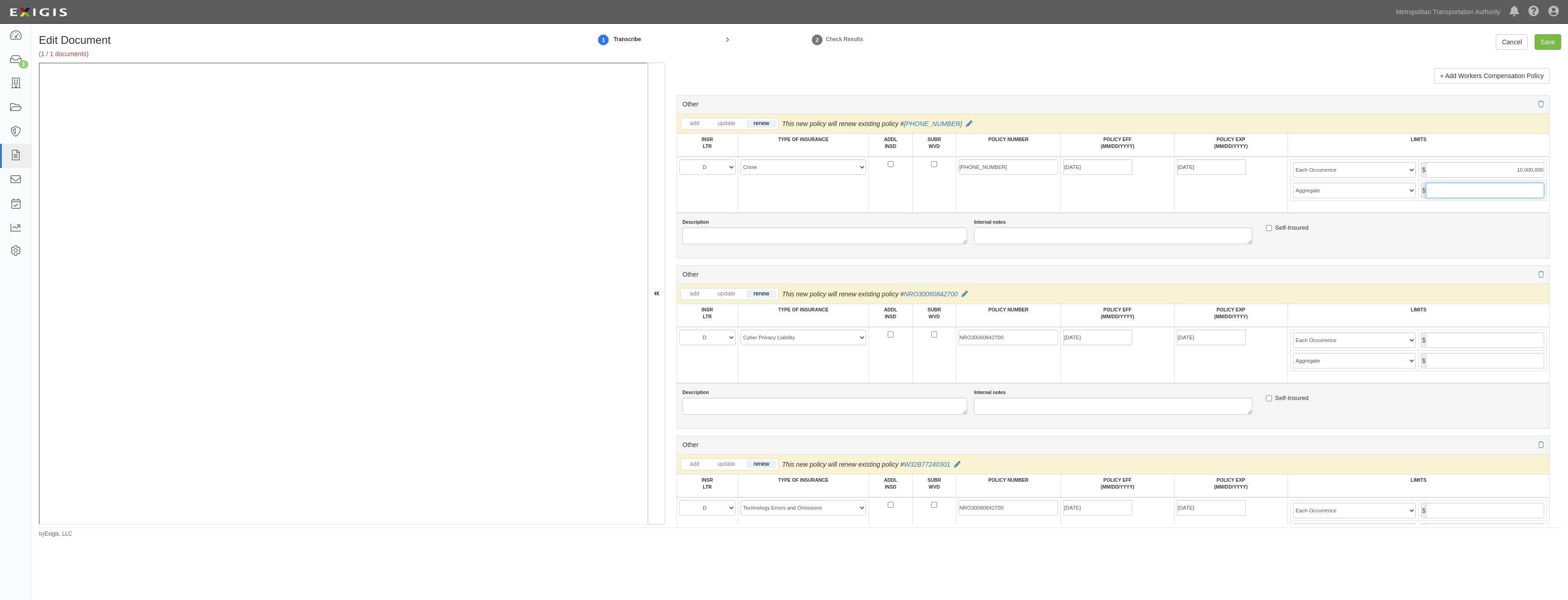
drag, startPoint x: 1490, startPoint y: 183, endPoint x: 1489, endPoint y: 191, distance: 8.1
click at [1490, 183] on input "text" at bounding box center [1485, 190] width 118 height 16
type input "10,000,000"
click at [1469, 340] on input "text" at bounding box center [1485, 340] width 118 height 16
type input "10,000,000"
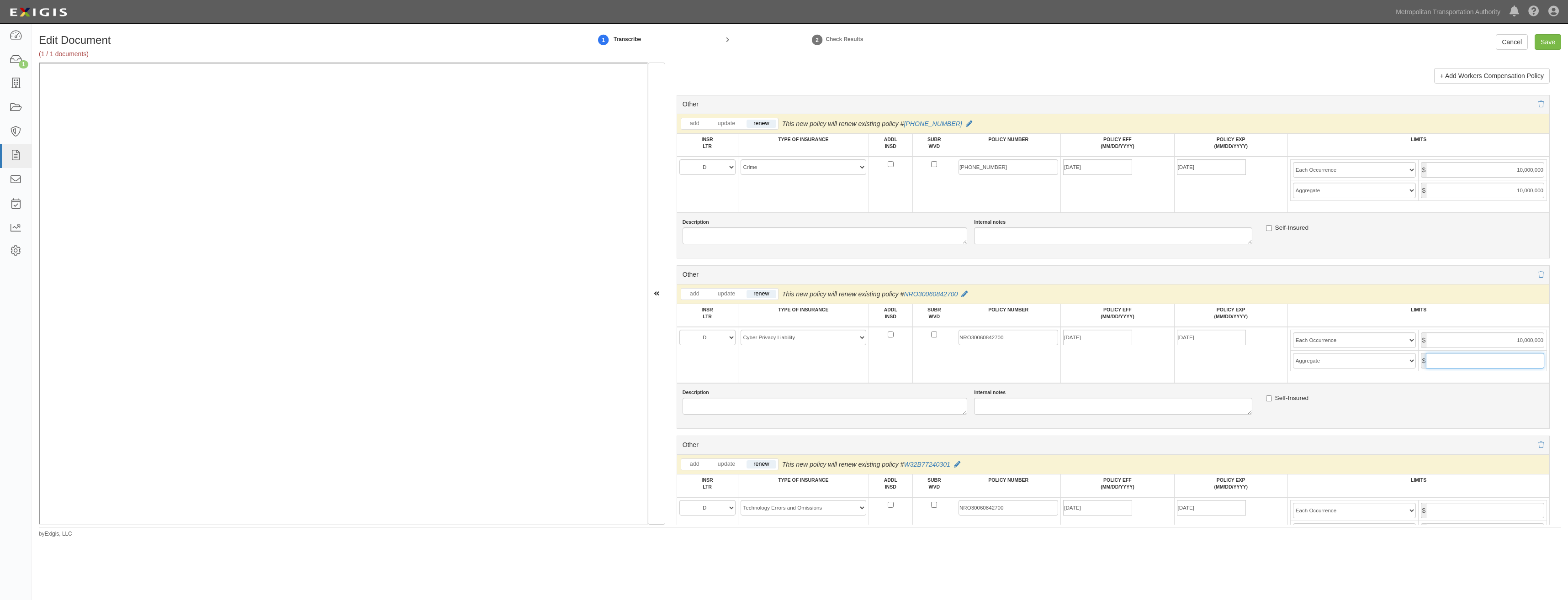
click at [1474, 356] on input "text" at bounding box center [1485, 361] width 118 height 16
type input "10,000,000"
click at [1514, 511] on input "text" at bounding box center [1485, 511] width 118 height 16
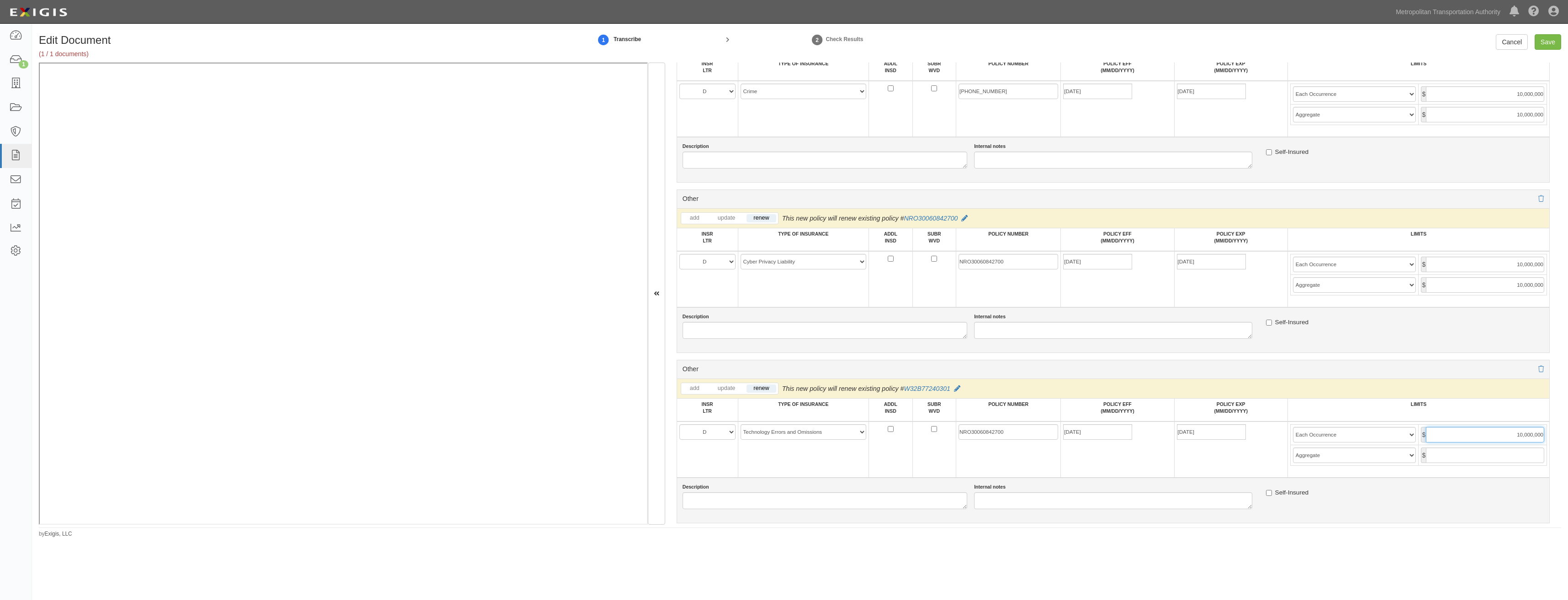
scroll to position [1872, 0]
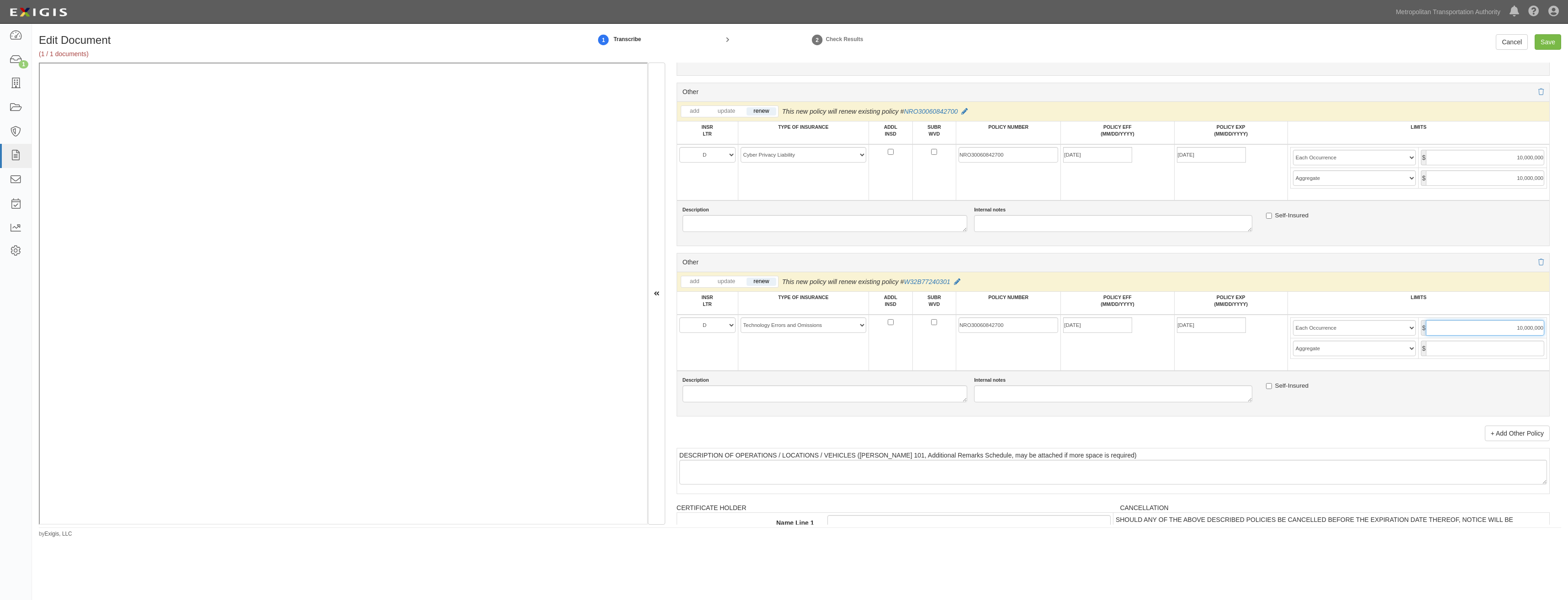
type input "10,000,000"
click at [1465, 347] on input "text" at bounding box center [1485, 349] width 118 height 16
type input "10,000,000"
click at [1461, 373] on div "Description Internal notes Self-Insured" at bounding box center [1113, 393] width 873 height 46
drag, startPoint x: 1550, startPoint y: 41, endPoint x: 875, endPoint y: 51, distance: 675.1
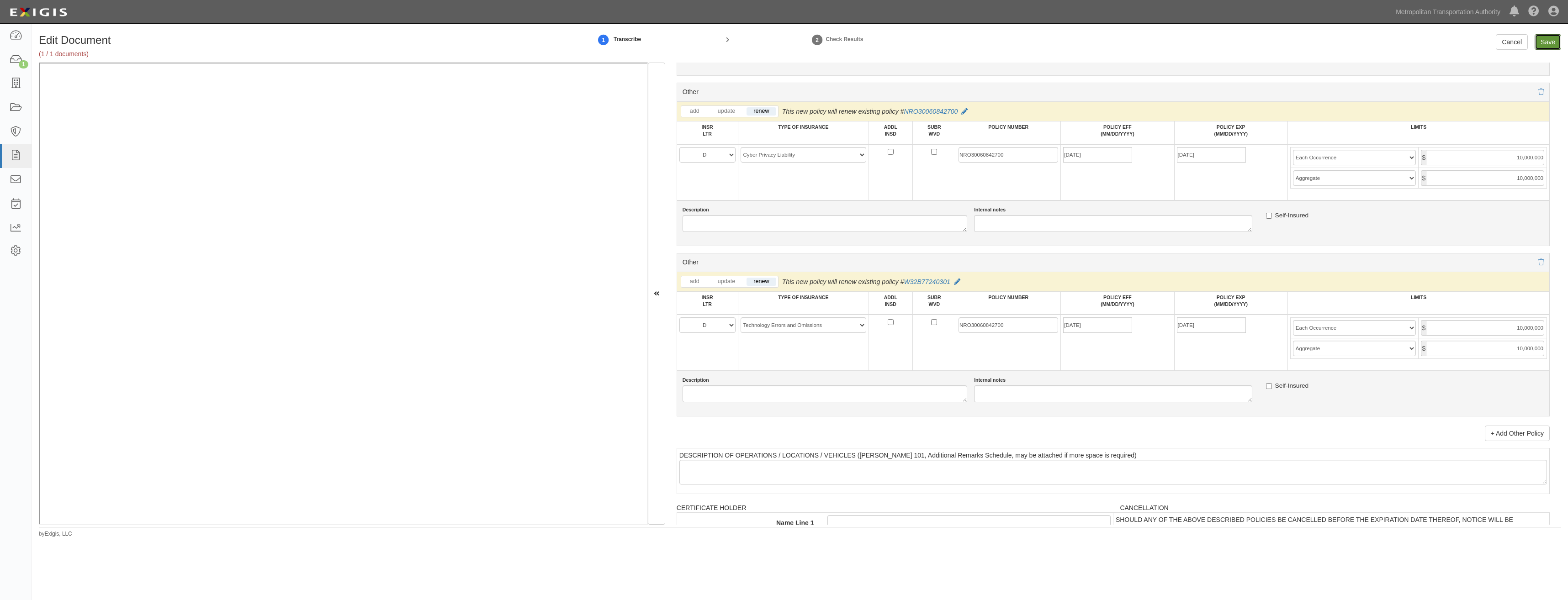
click at [1550, 41] on input "Save" at bounding box center [1548, 42] width 27 height 16
type input "1000000"
type input "2000000"
type input "1000000"
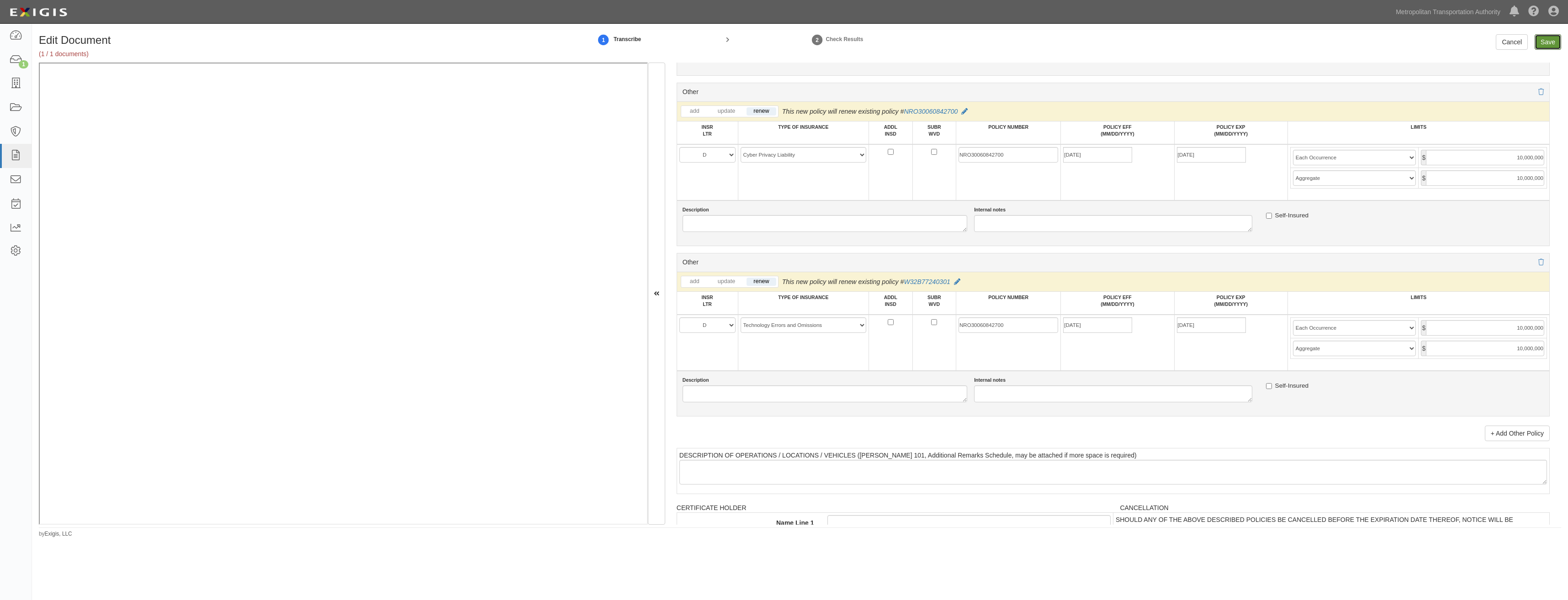
type input "10000000"
type input "1000000"
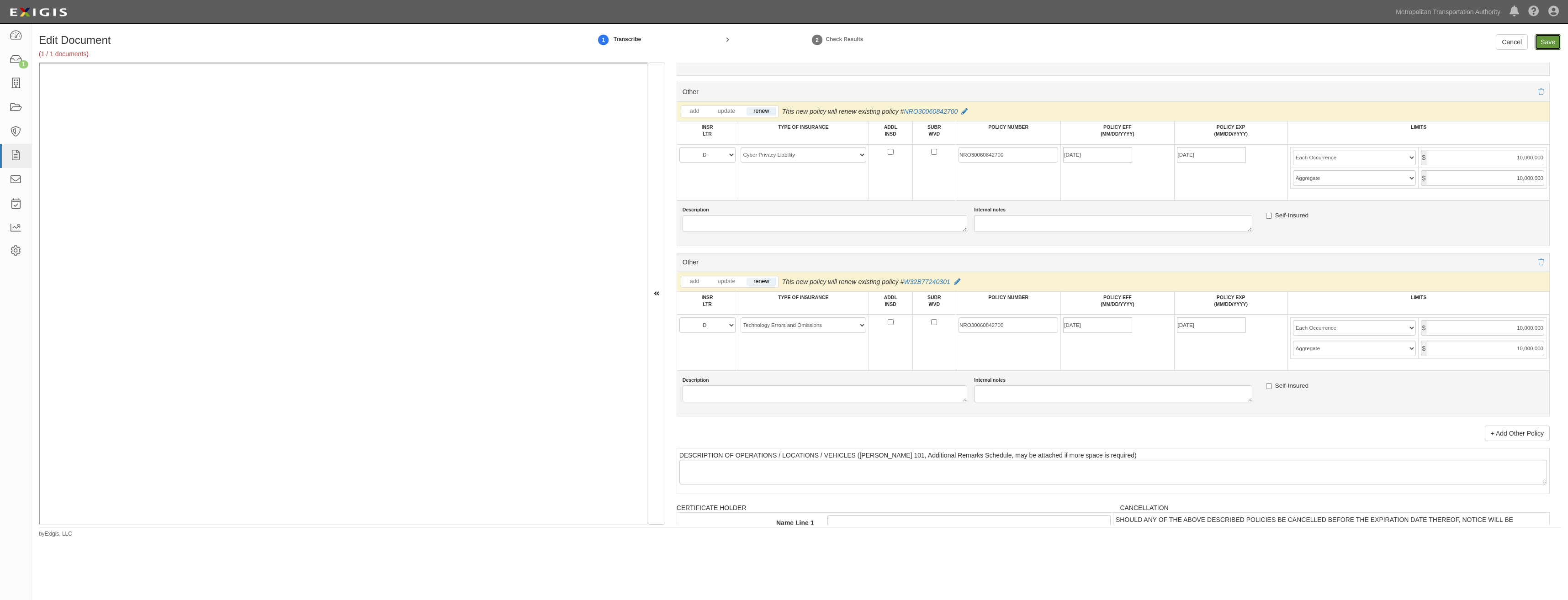
type input "10000000"
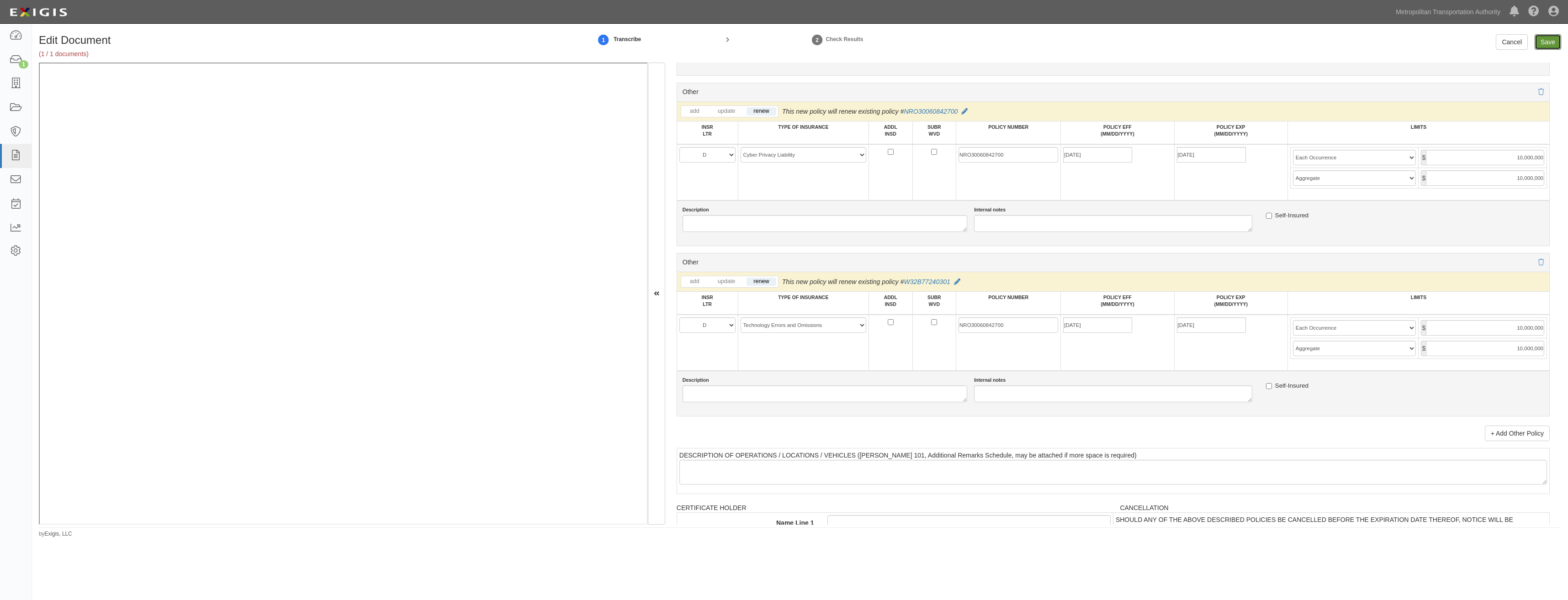
type input "10000000"
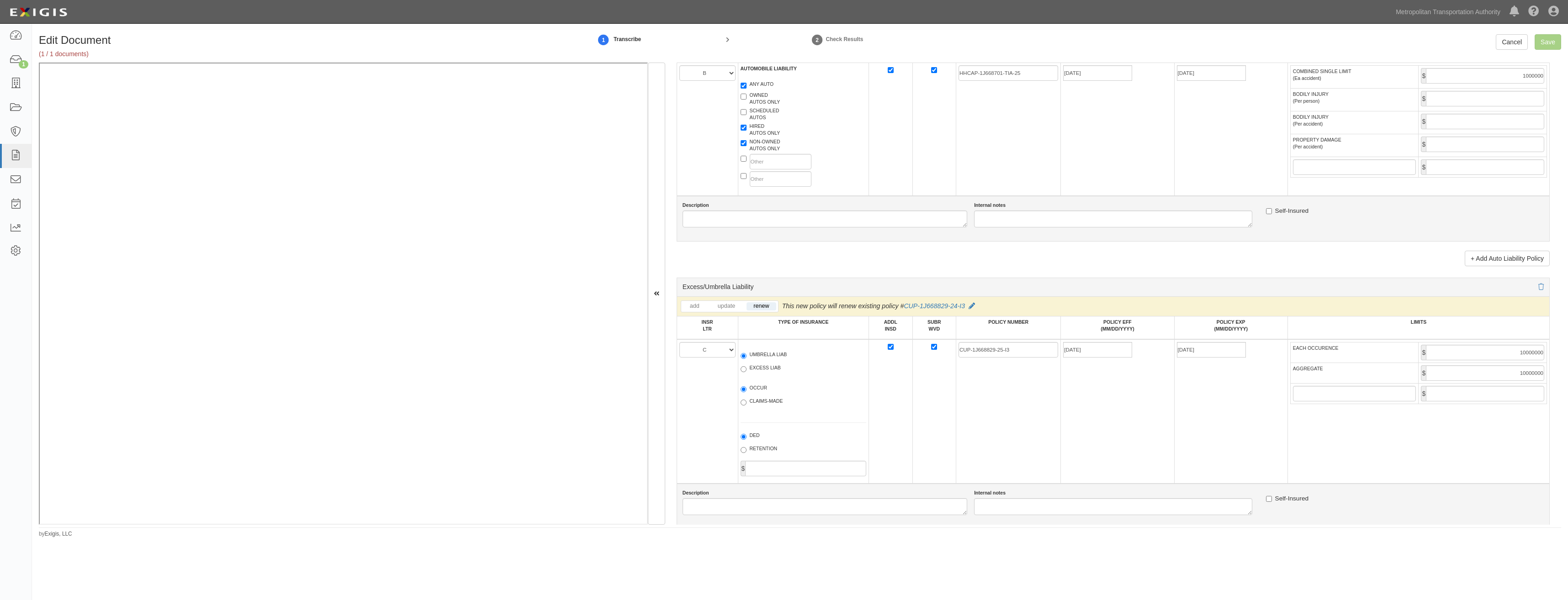
scroll to position [0, 0]
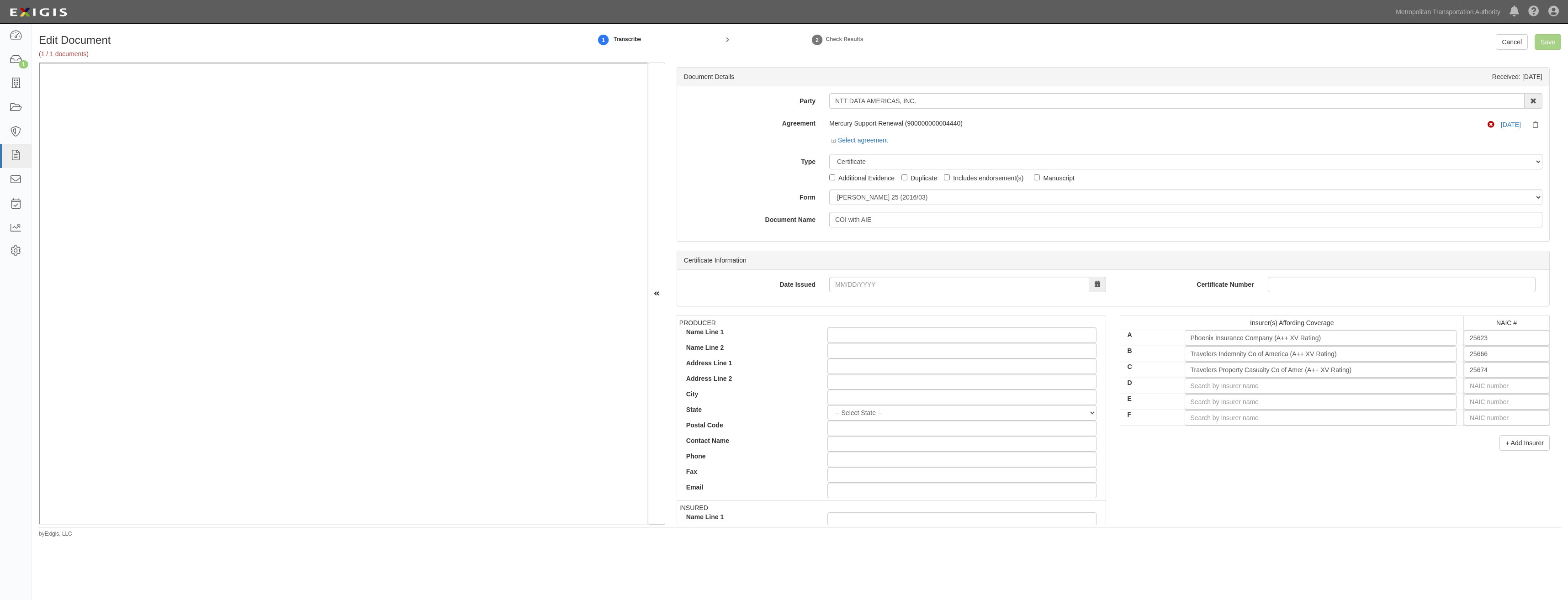
drag, startPoint x: 1223, startPoint y: 385, endPoint x: 1254, endPoint y: 113, distance: 273.8
click at [1259, 381] on input "D" at bounding box center [1320, 386] width 272 height 16
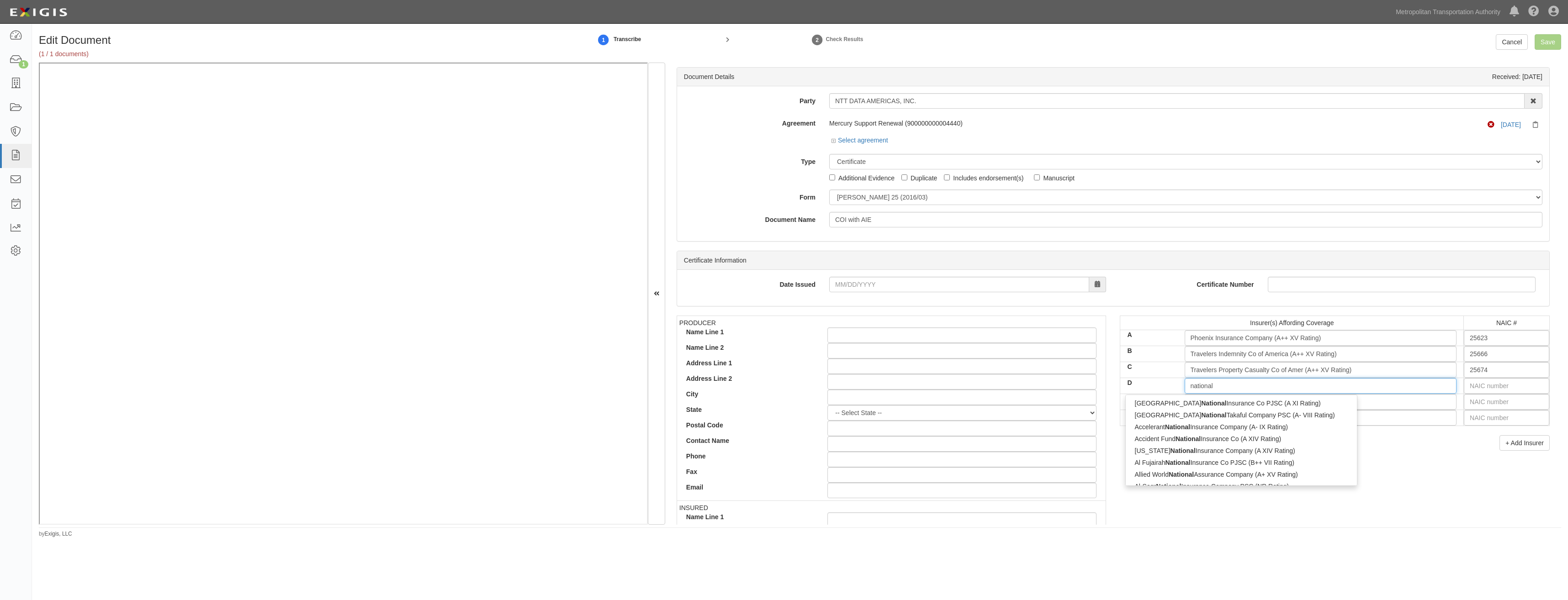
type input "national u"
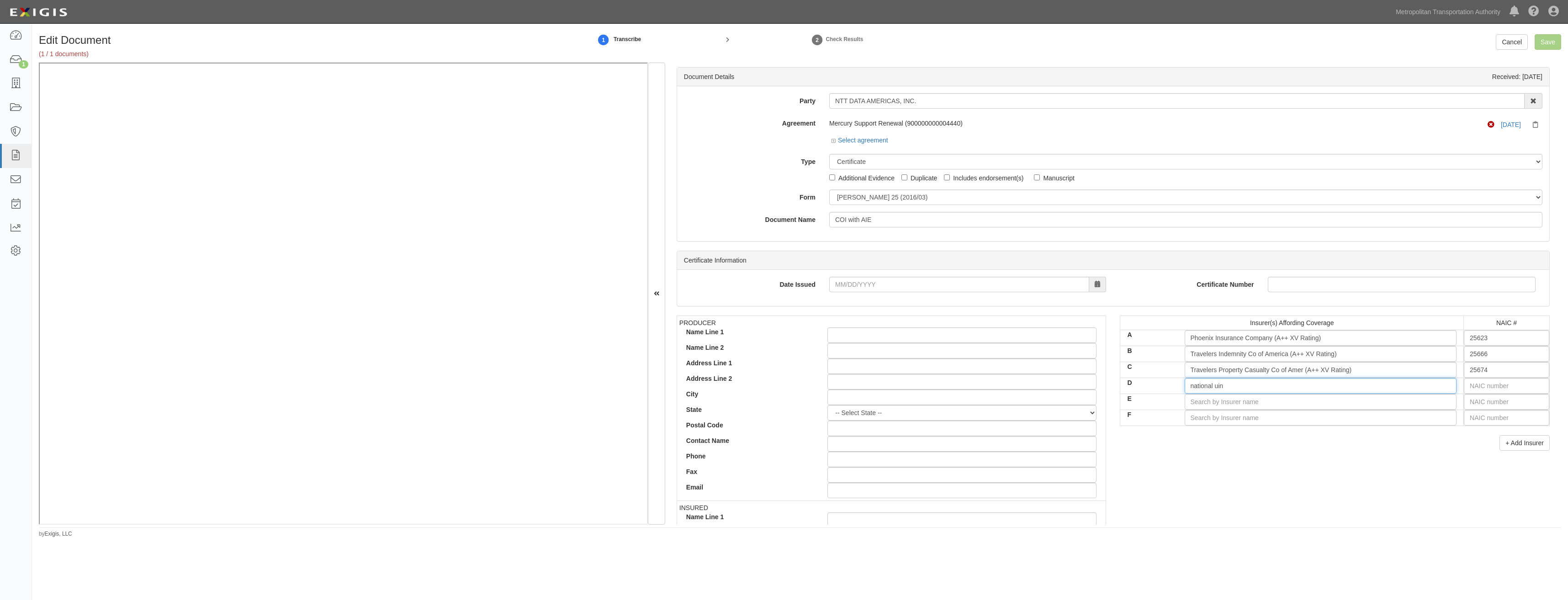
type input "national ui"
type input "national union Fire Ins Co Pittsburgh PA (A XV Rating)"
type input "national u"
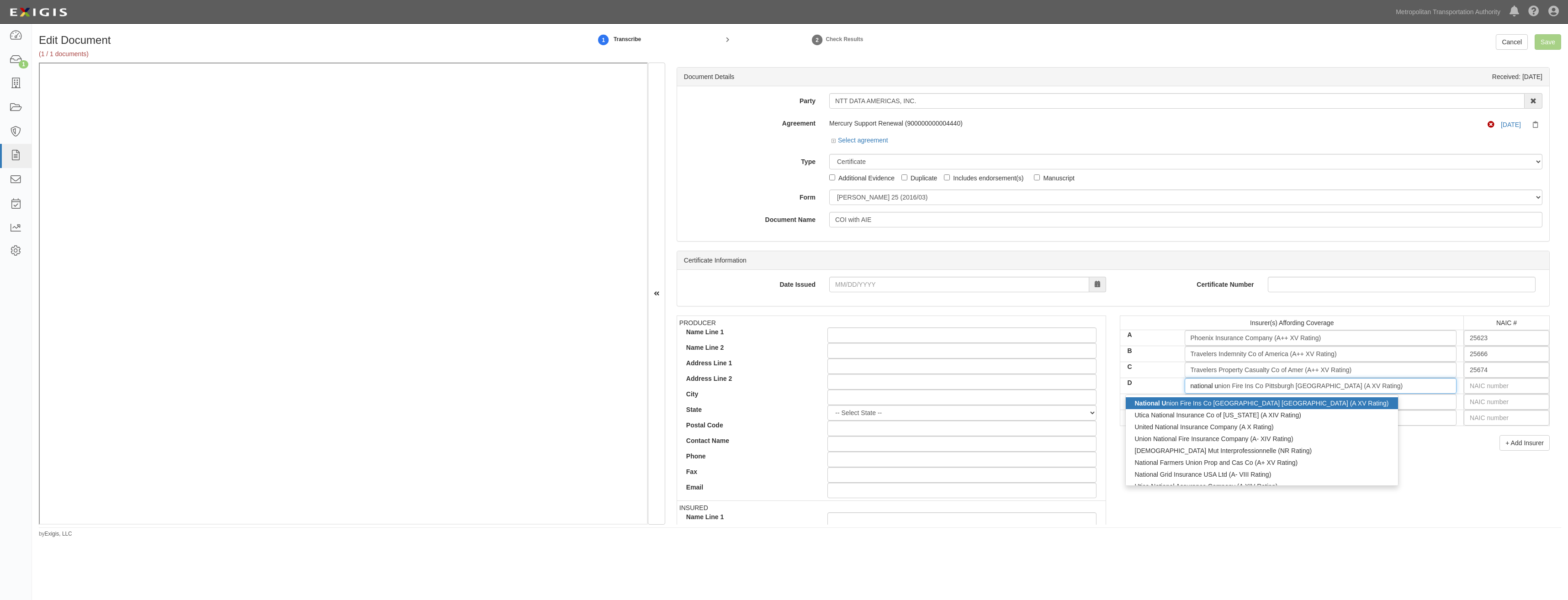
click at [1258, 405] on div "National U nion Fire Ins Co Pittsburgh PA (A XV Rating)" at bounding box center [1261, 403] width 272 height 12
type input "National Union Fire Ins Co Pittsburgh PA (A XV Rating)"
type input "19445"
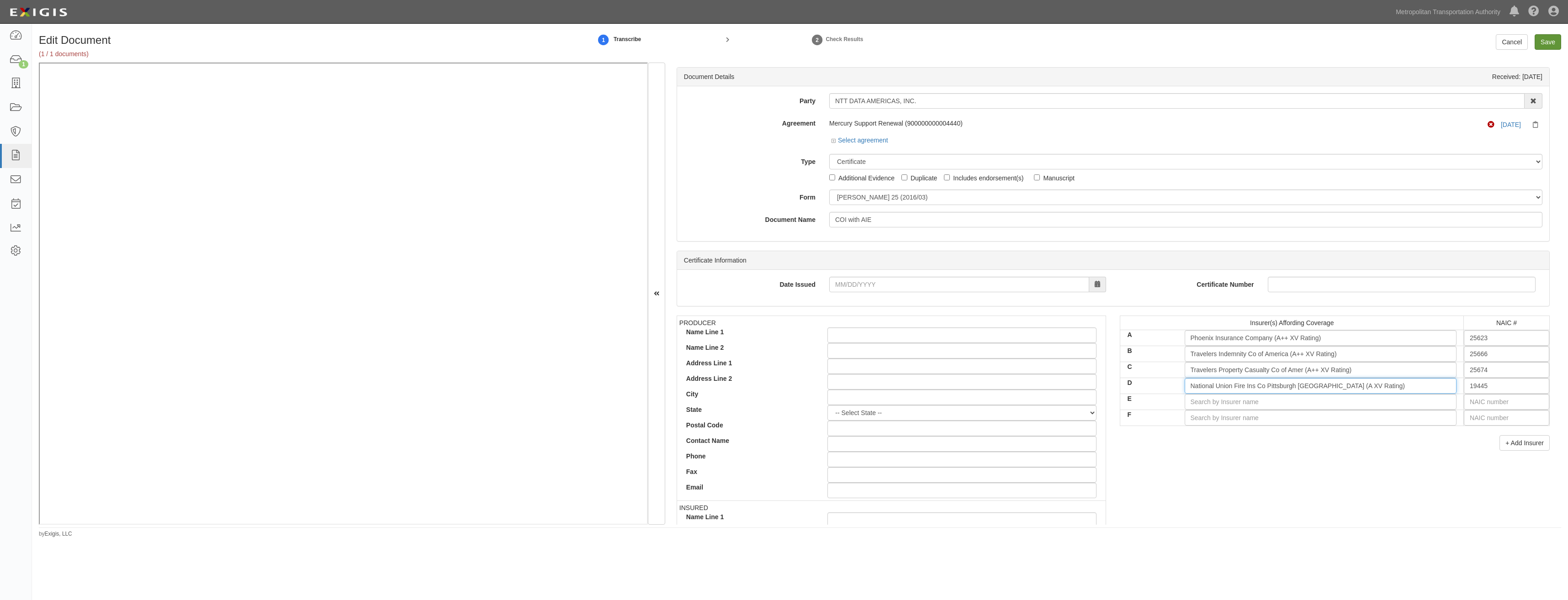
type input "National Union Fire Ins Co Pittsburgh PA (A XV Rating)"
click at [1540, 38] on input "Save" at bounding box center [1548, 42] width 27 height 16
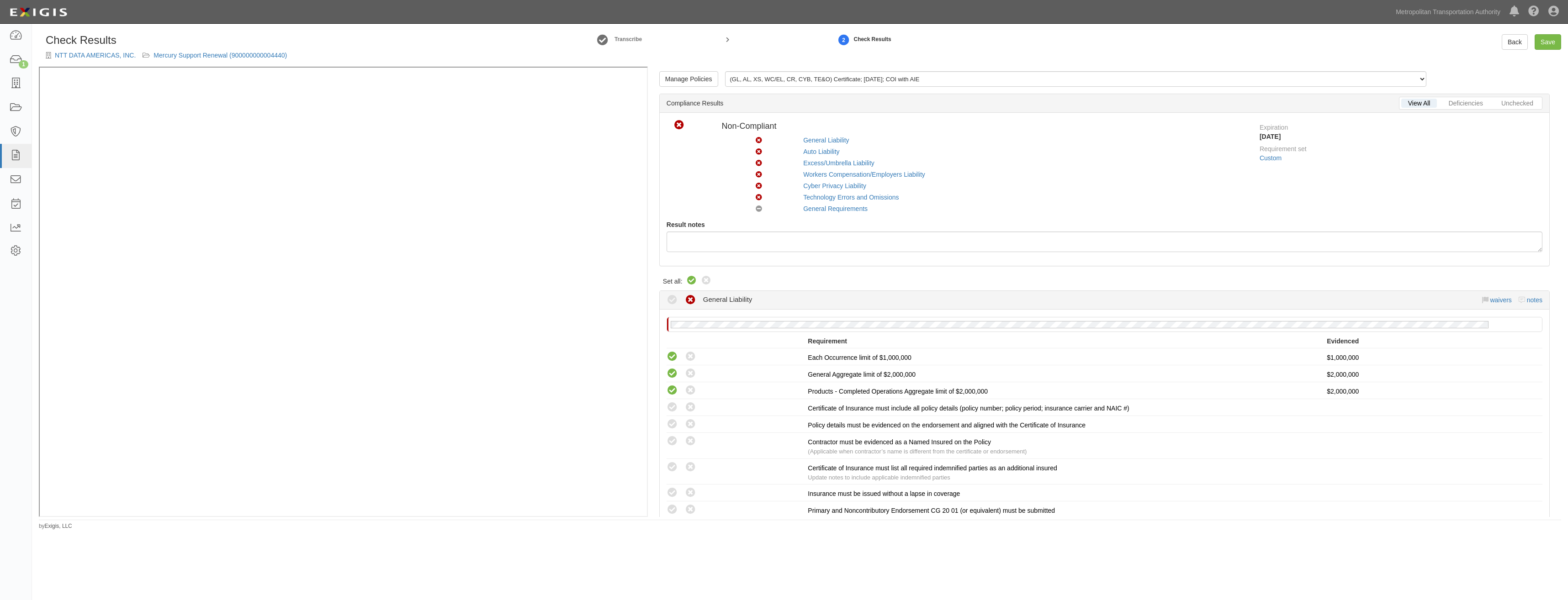
click at [689, 285] on icon at bounding box center [691, 281] width 11 height 11
radio input "true"
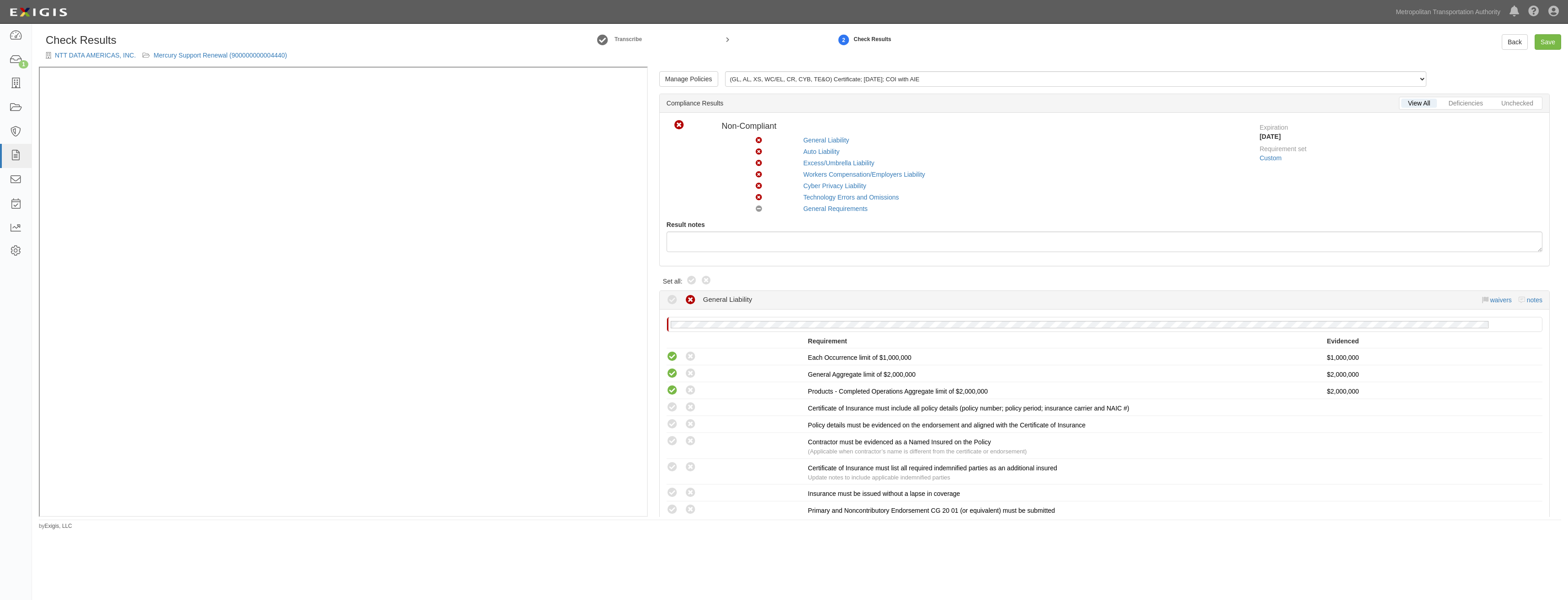
radio input "true"
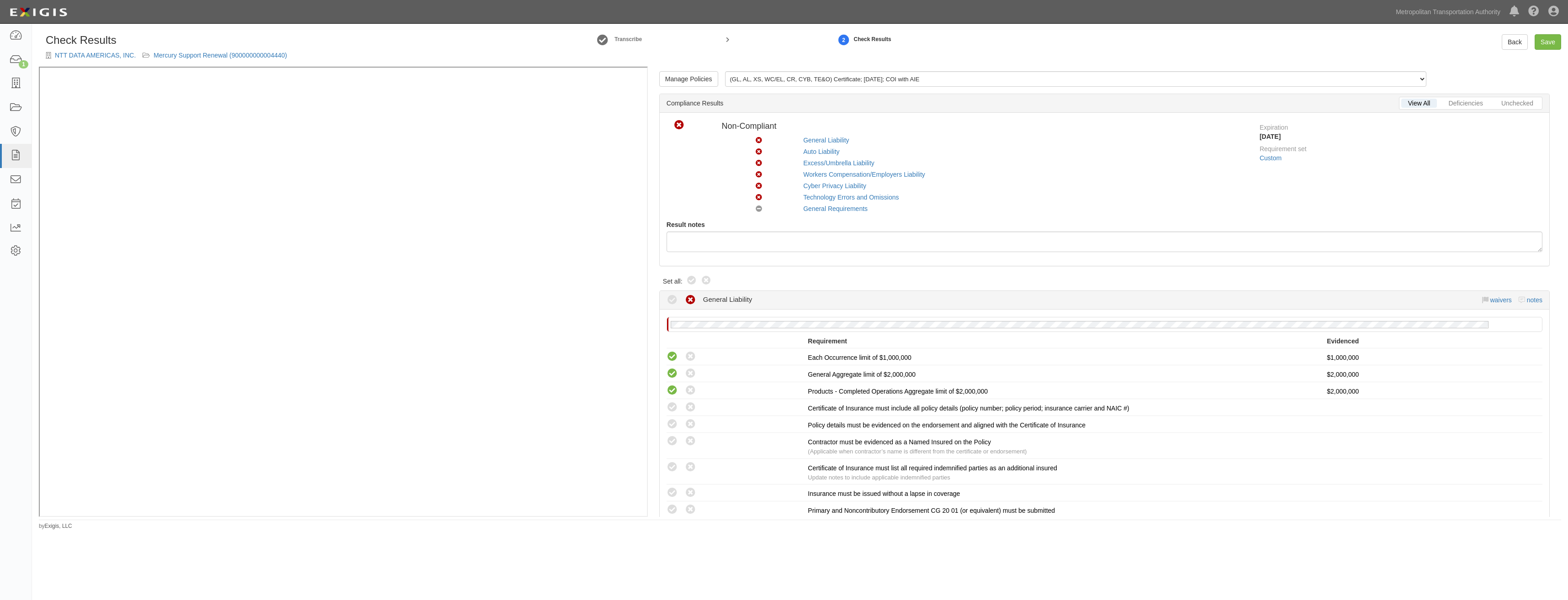
radio input "true"
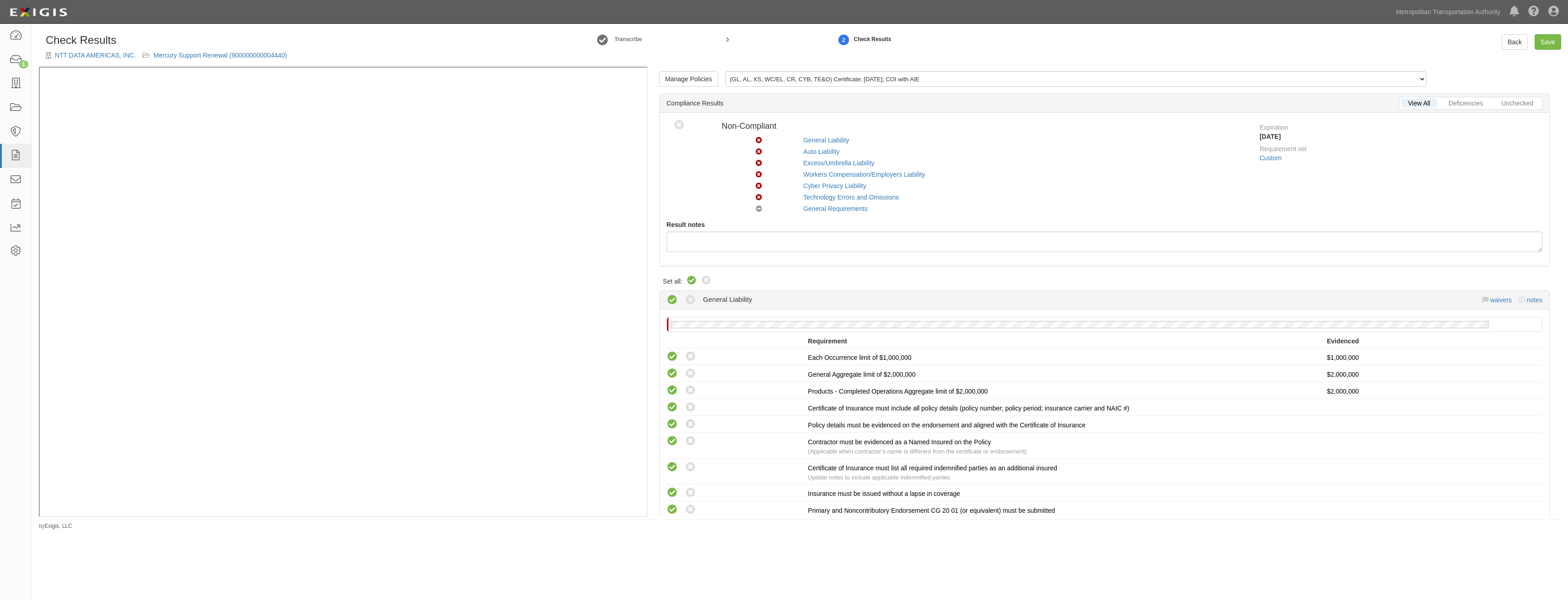
radio input "true"
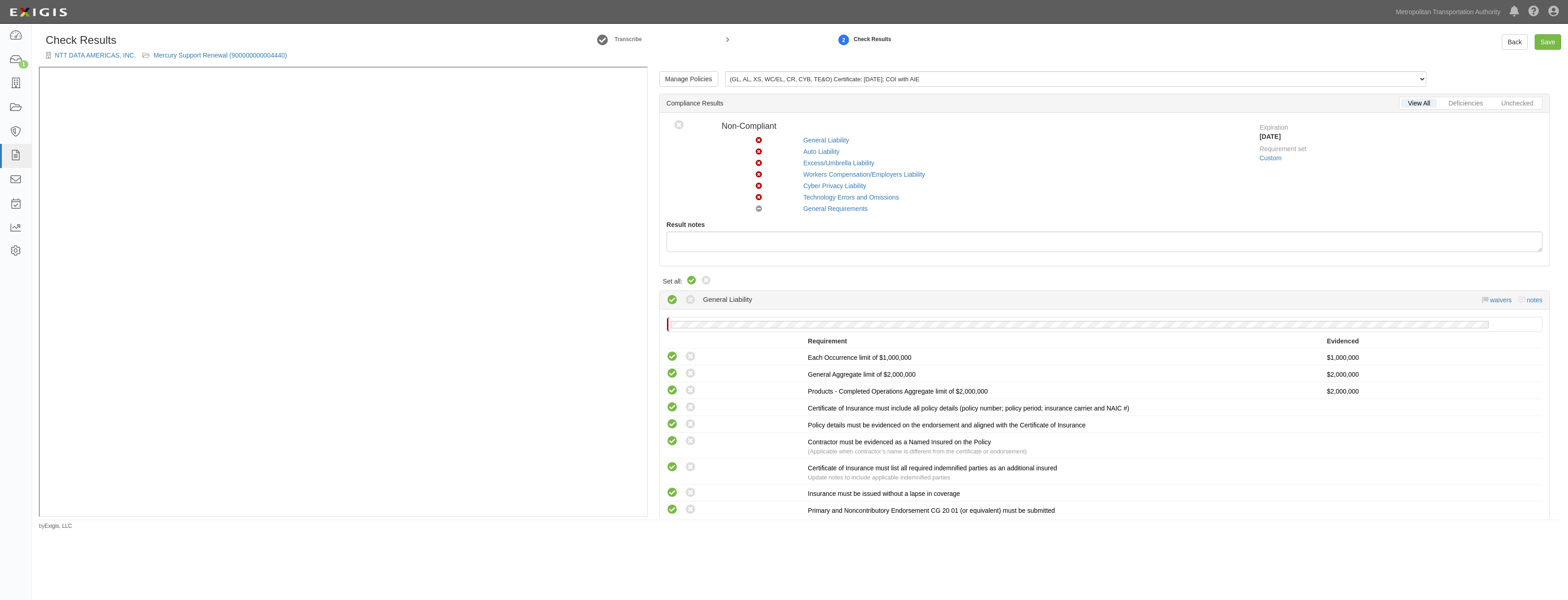
radio input "true"
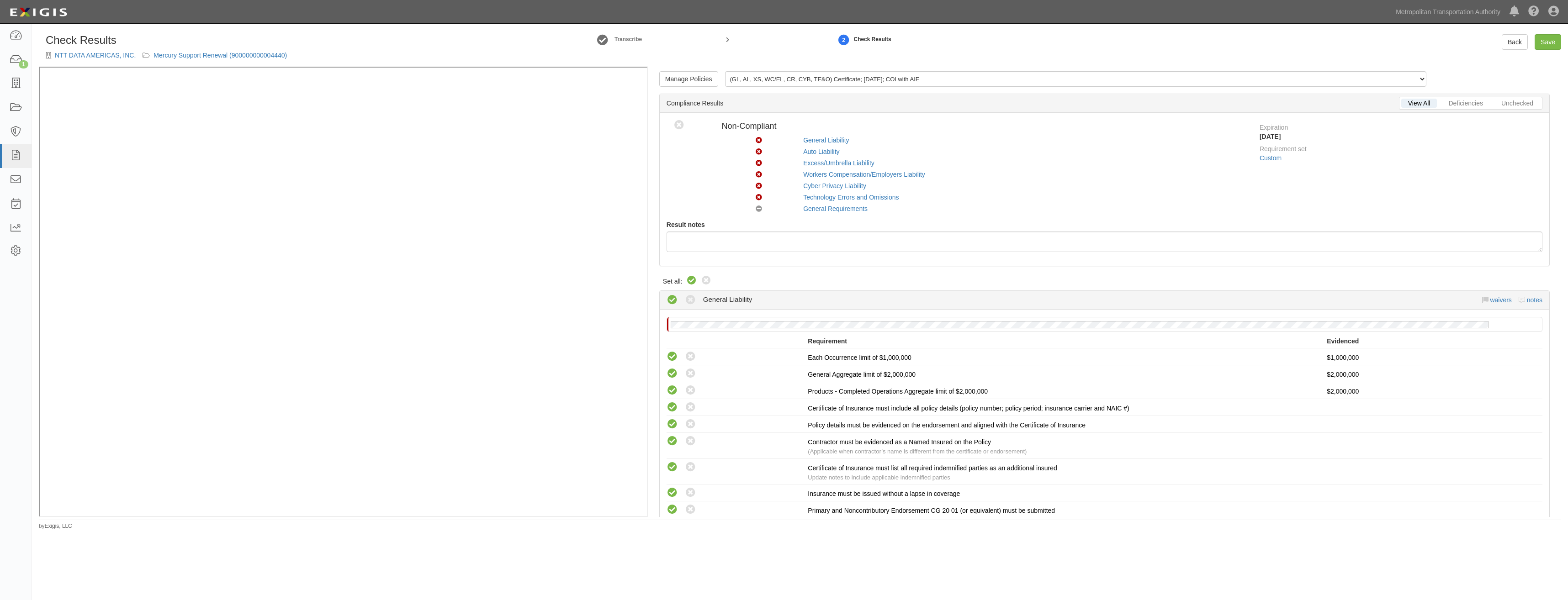
radio input "true"
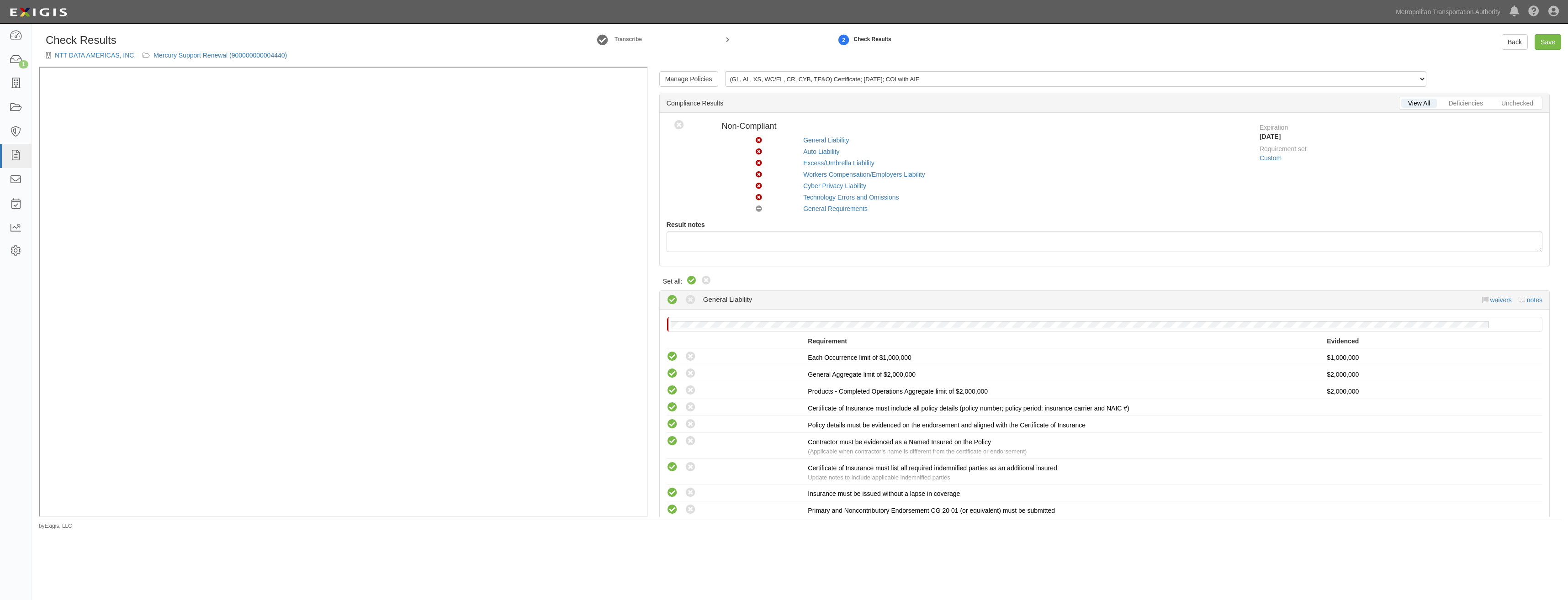
radio input "true"
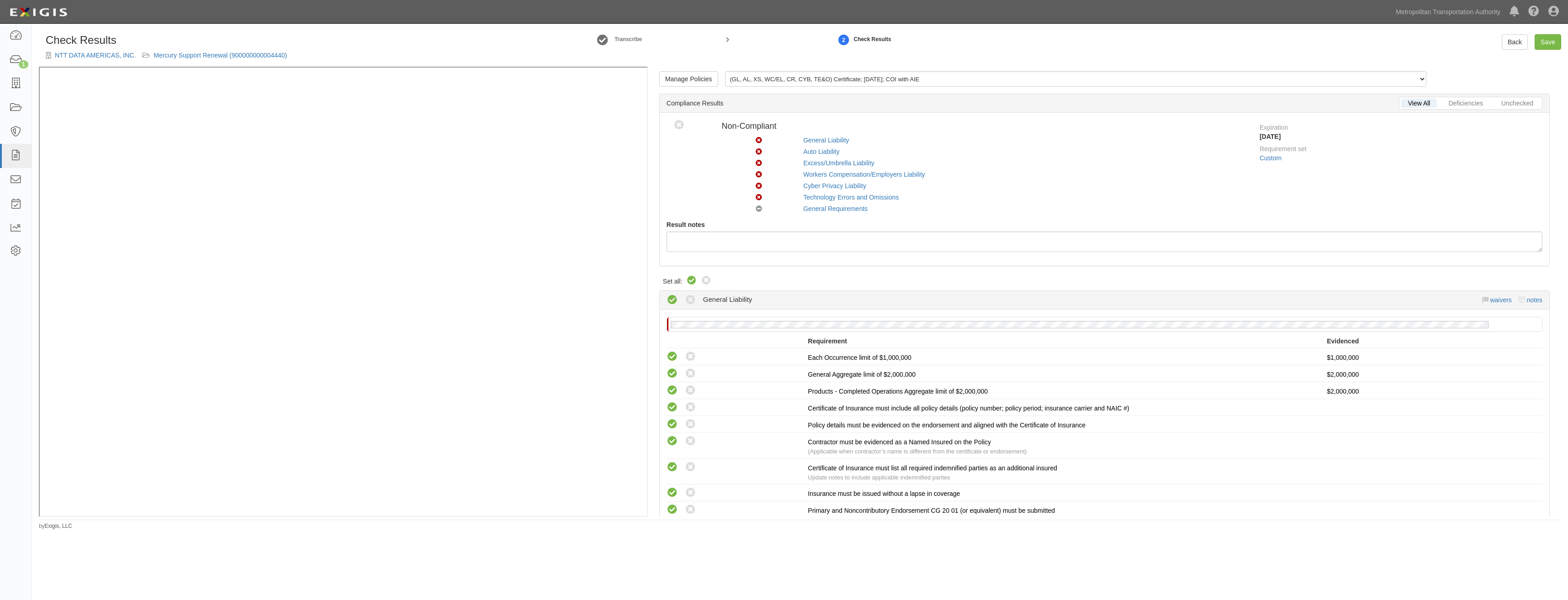
radio input "true"
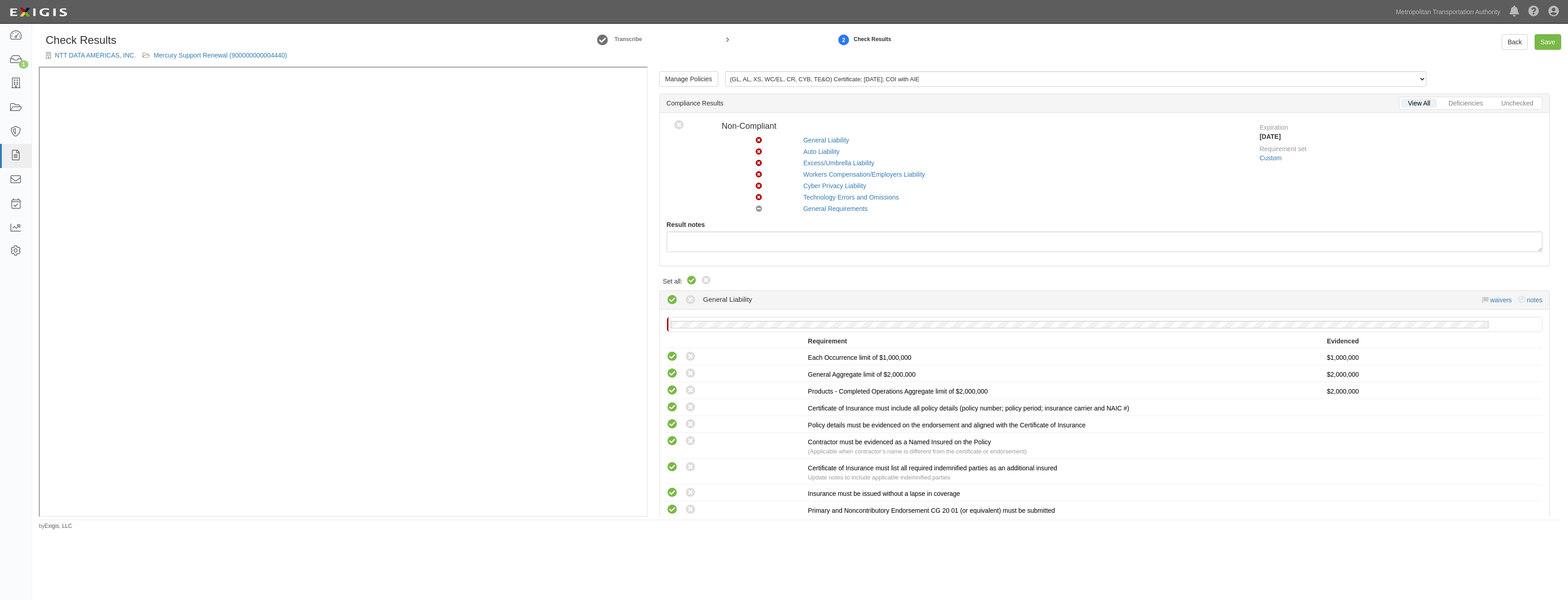
radio input "true"
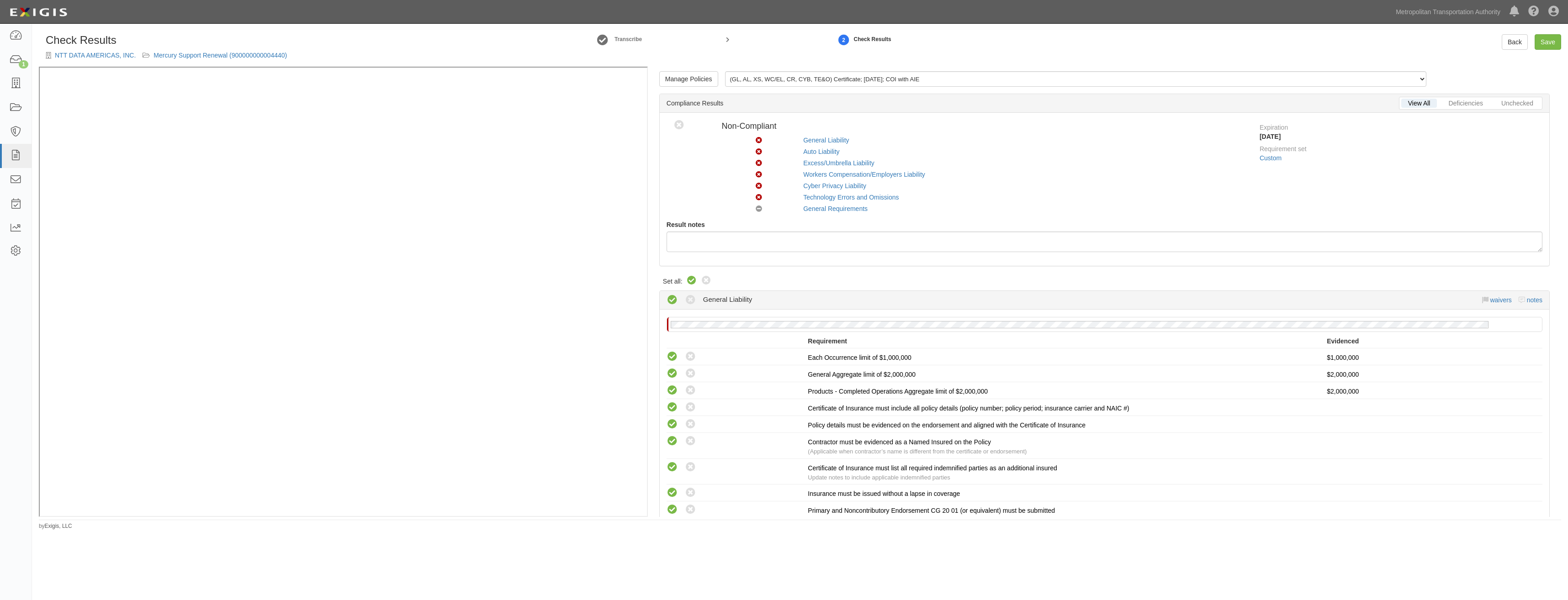
radio input "true"
radio input "false"
radio input "true"
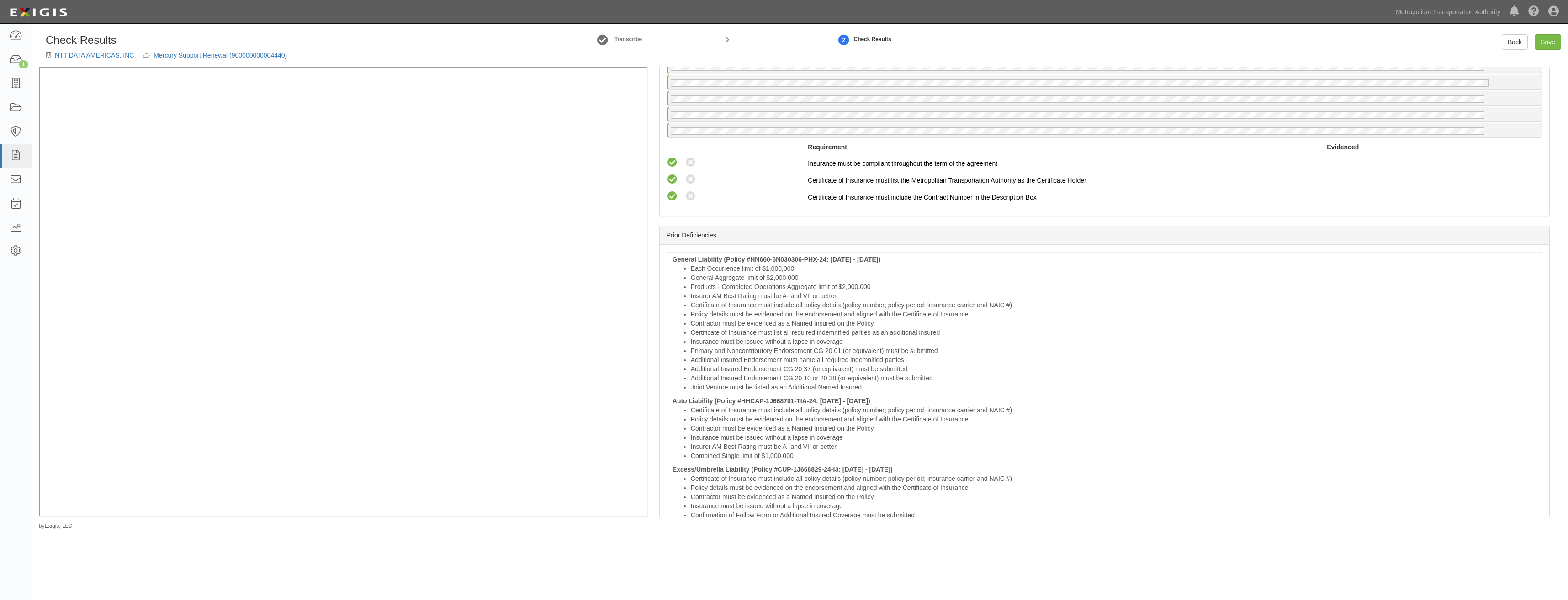
scroll to position [2266, 0]
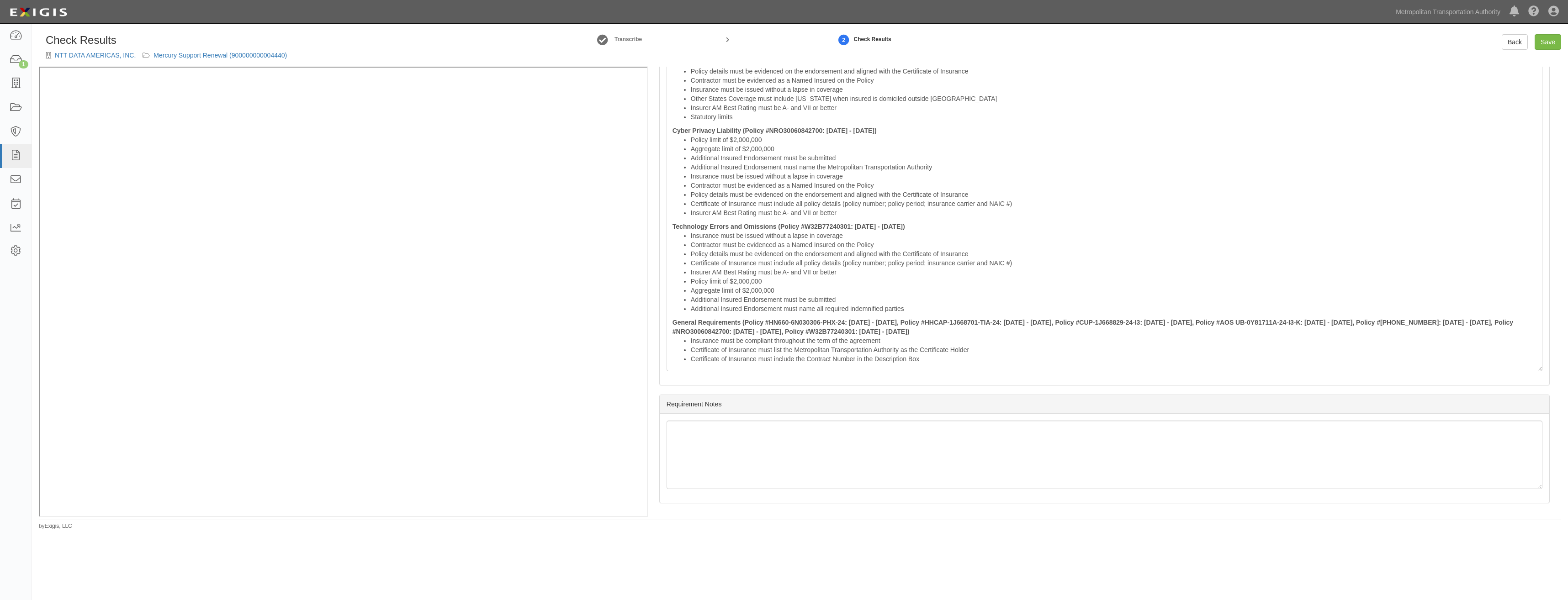
drag, startPoint x: 999, startPoint y: 174, endPoint x: 1010, endPoint y: 439, distance: 265.2
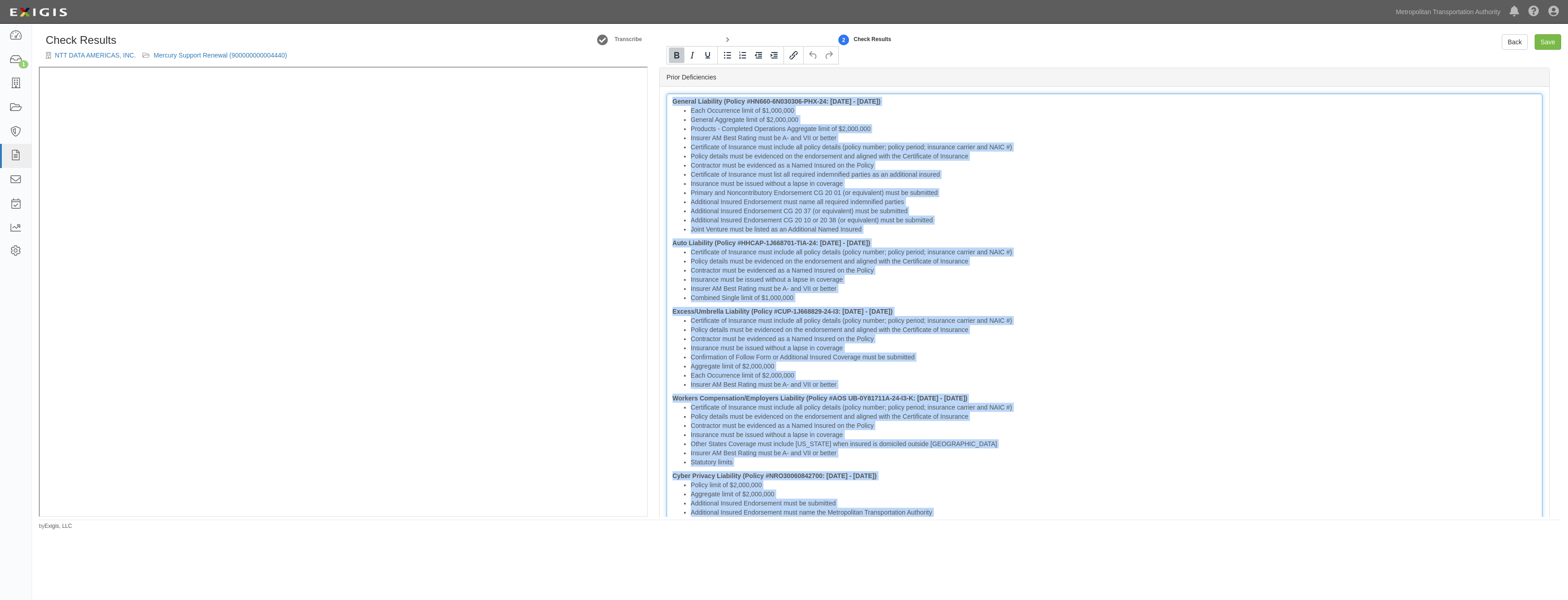
drag, startPoint x: 939, startPoint y: 364, endPoint x: 609, endPoint y: 47, distance: 457.6
click at [609, 47] on div "Check Results NTT DATA AMERICAS, INC. Mercury Support Renewal (900000000004440)…" at bounding box center [800, 275] width 1522 height 483
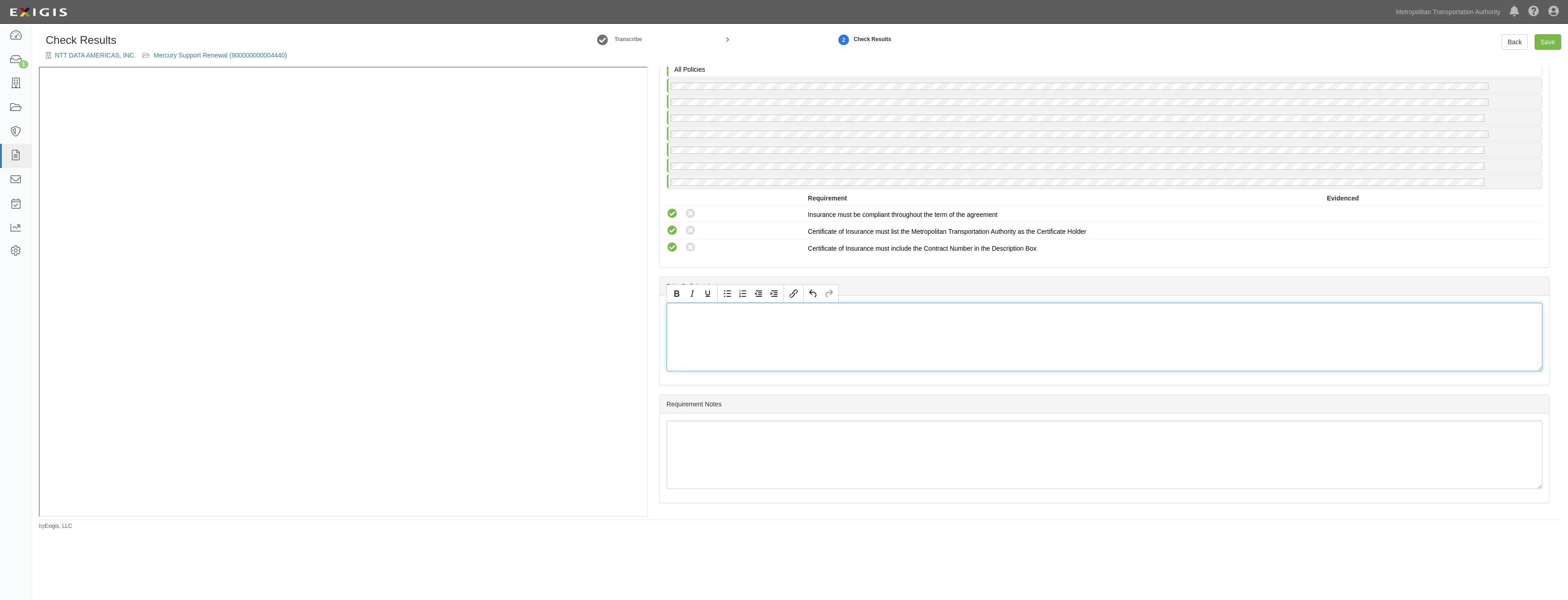
scroll to position [1711, 0]
click at [1374, 292] on div "Prior Deficiencies" at bounding box center [1104, 287] width 889 height 19
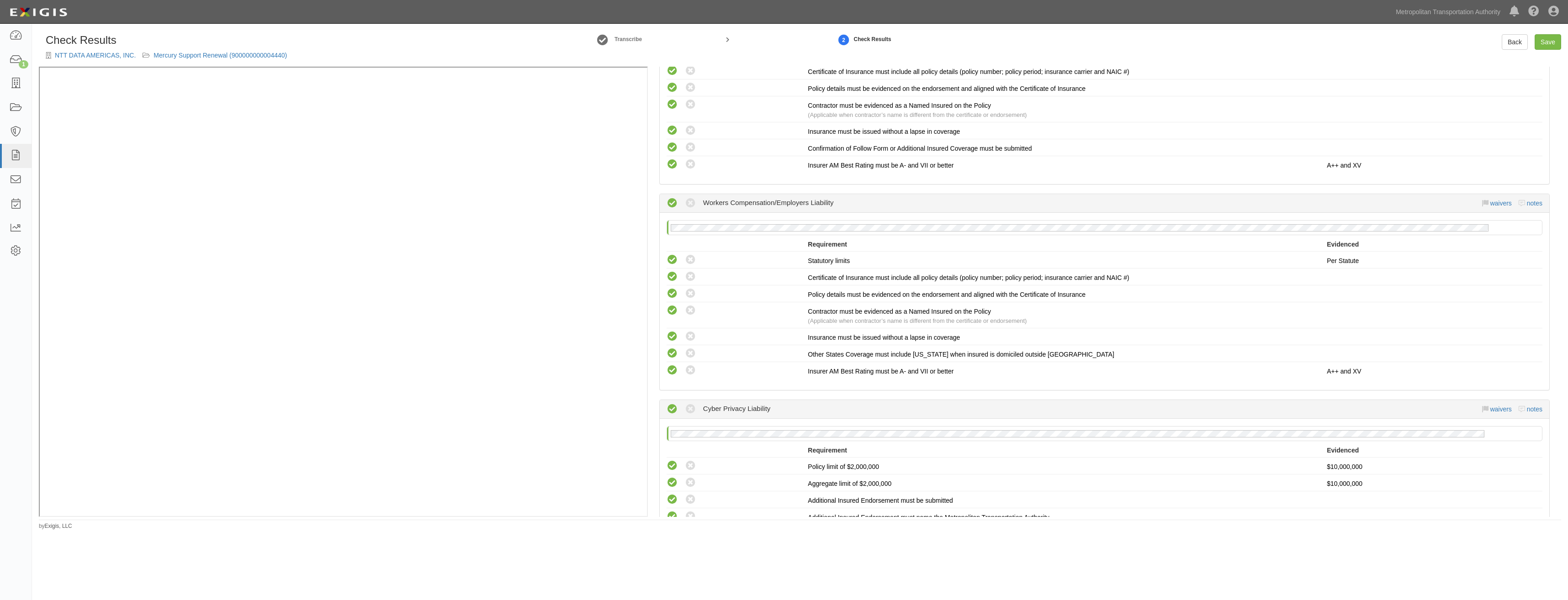
drag, startPoint x: 1524, startPoint y: 169, endPoint x: 1562, endPoint y: 60, distance: 115.4
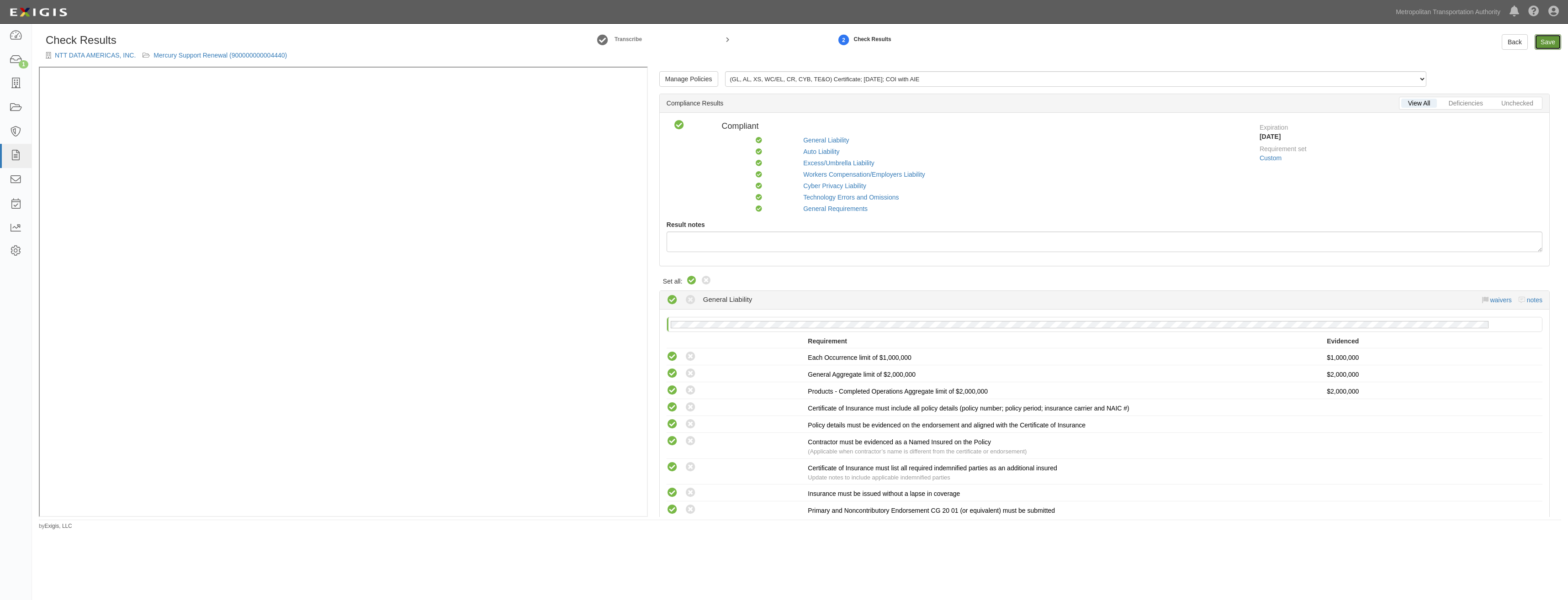
click at [1547, 43] on link "Save" at bounding box center [1548, 42] width 27 height 16
radio input "true"
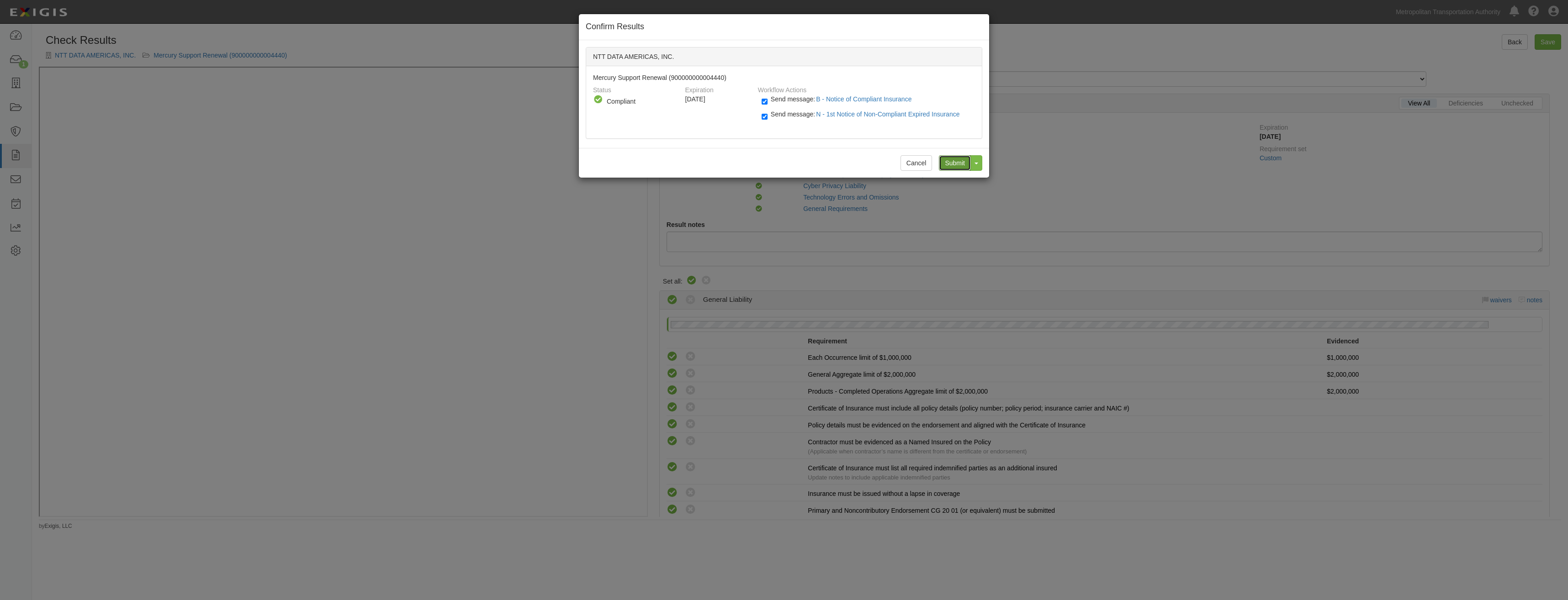
click at [953, 162] on input "Submit" at bounding box center [954, 163] width 32 height 16
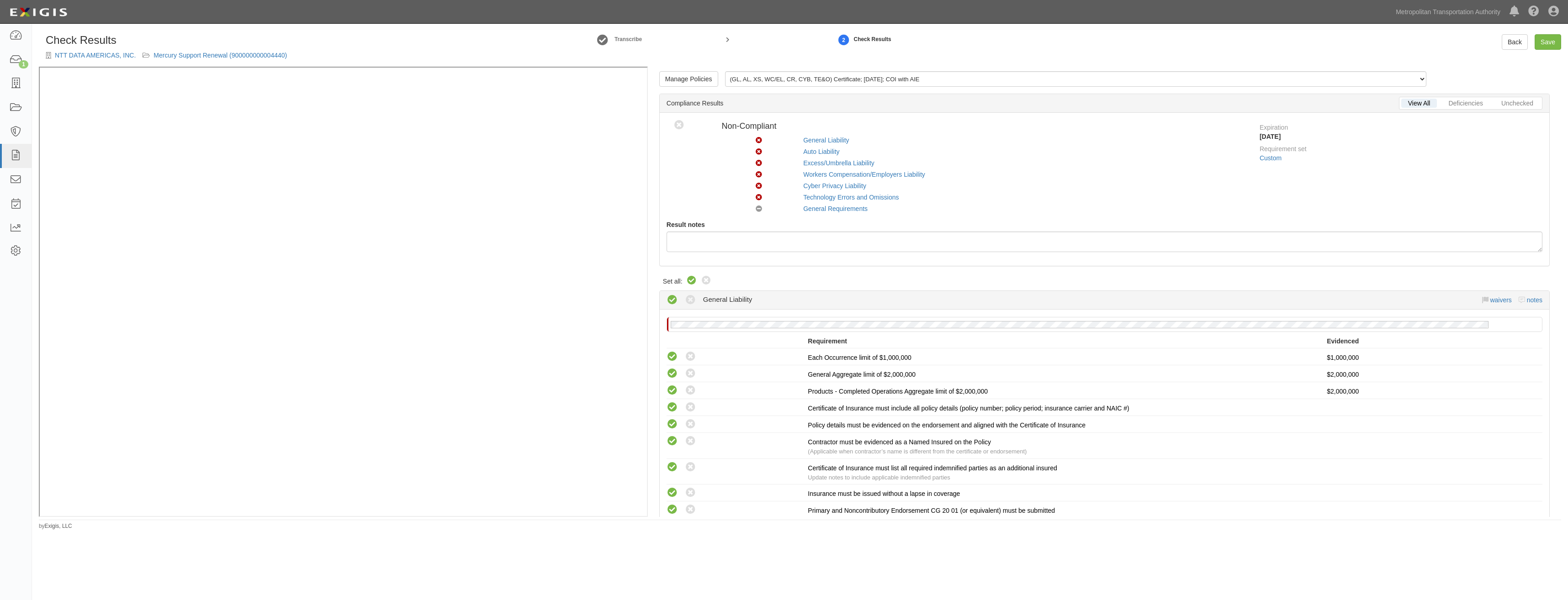
drag, startPoint x: 705, startPoint y: 282, endPoint x: 690, endPoint y: 281, distance: 15.0
click at [705, 282] on icon at bounding box center [706, 281] width 11 height 11
radio input "true"
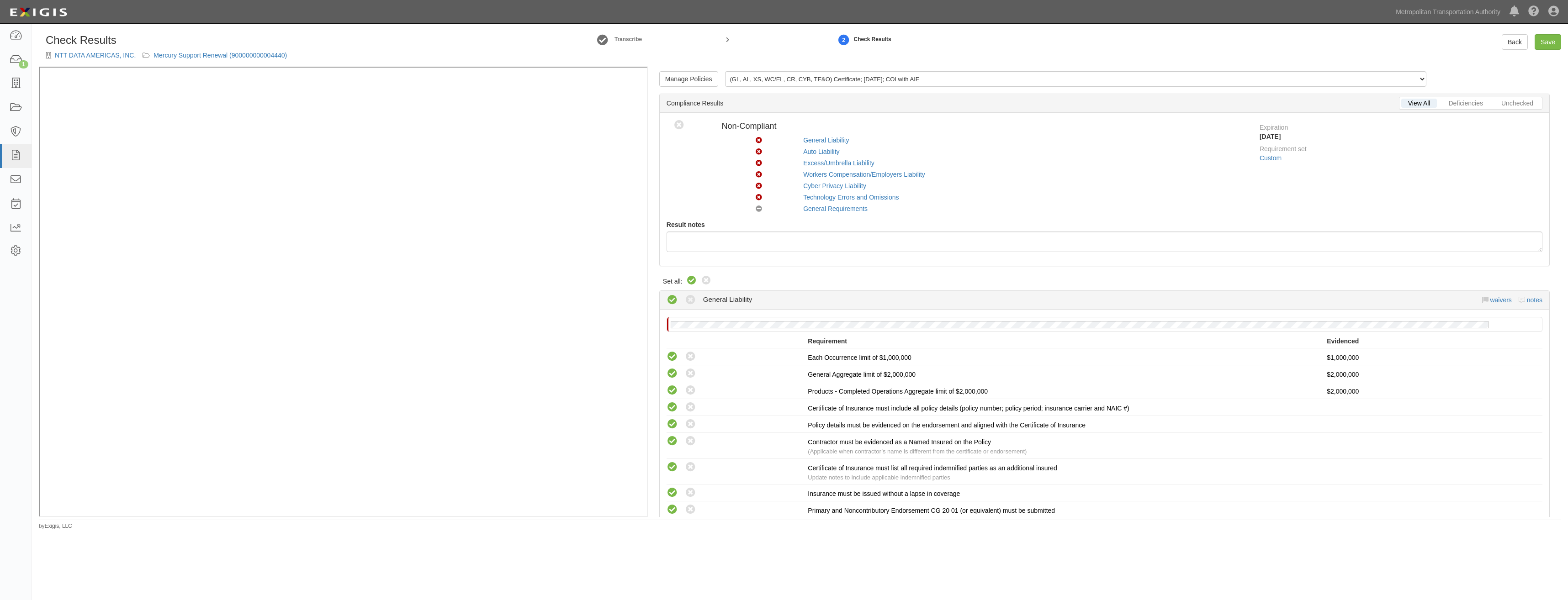
radio input "true"
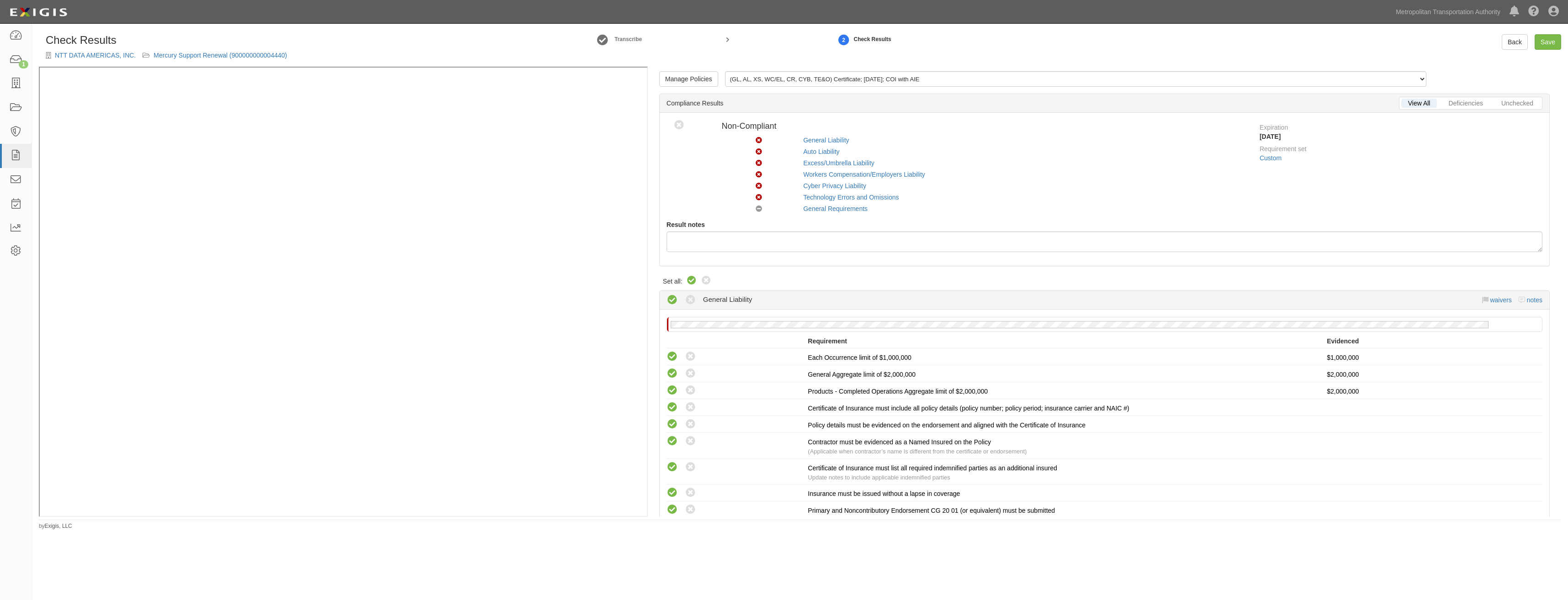
radio input "true"
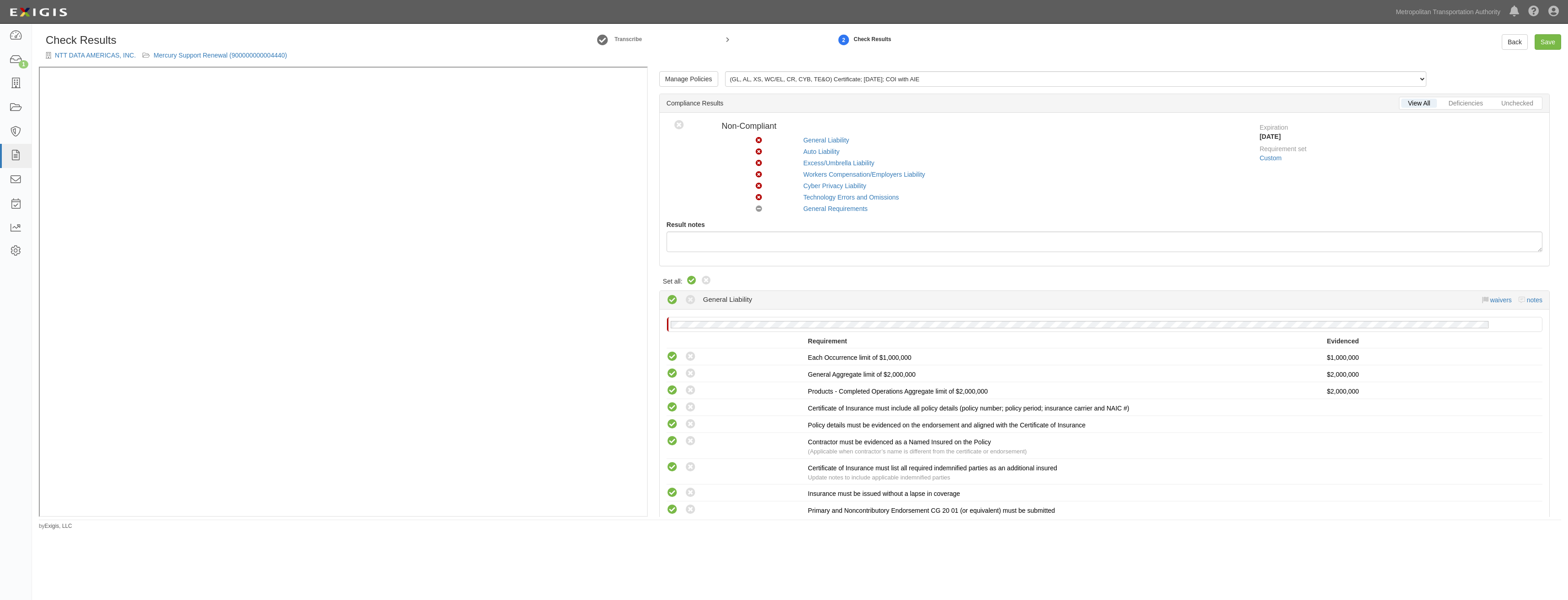
radio input "true"
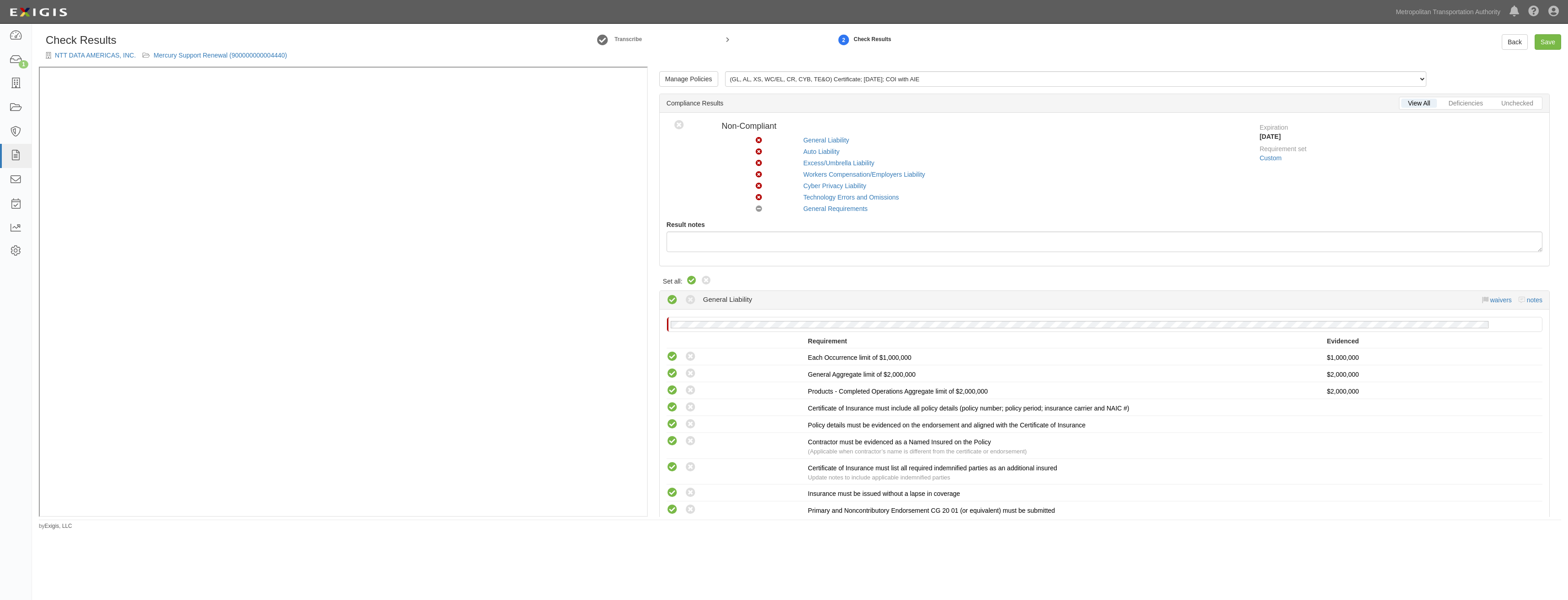
radio input "true"
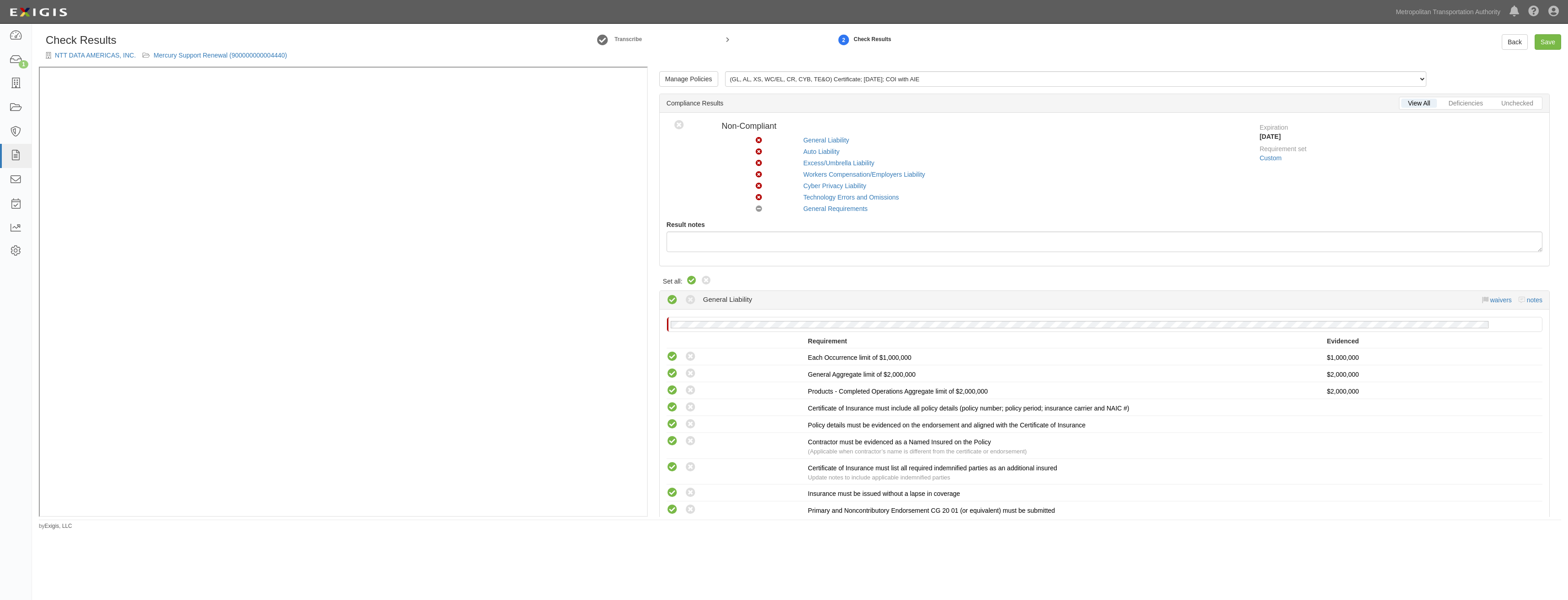
radio input "true"
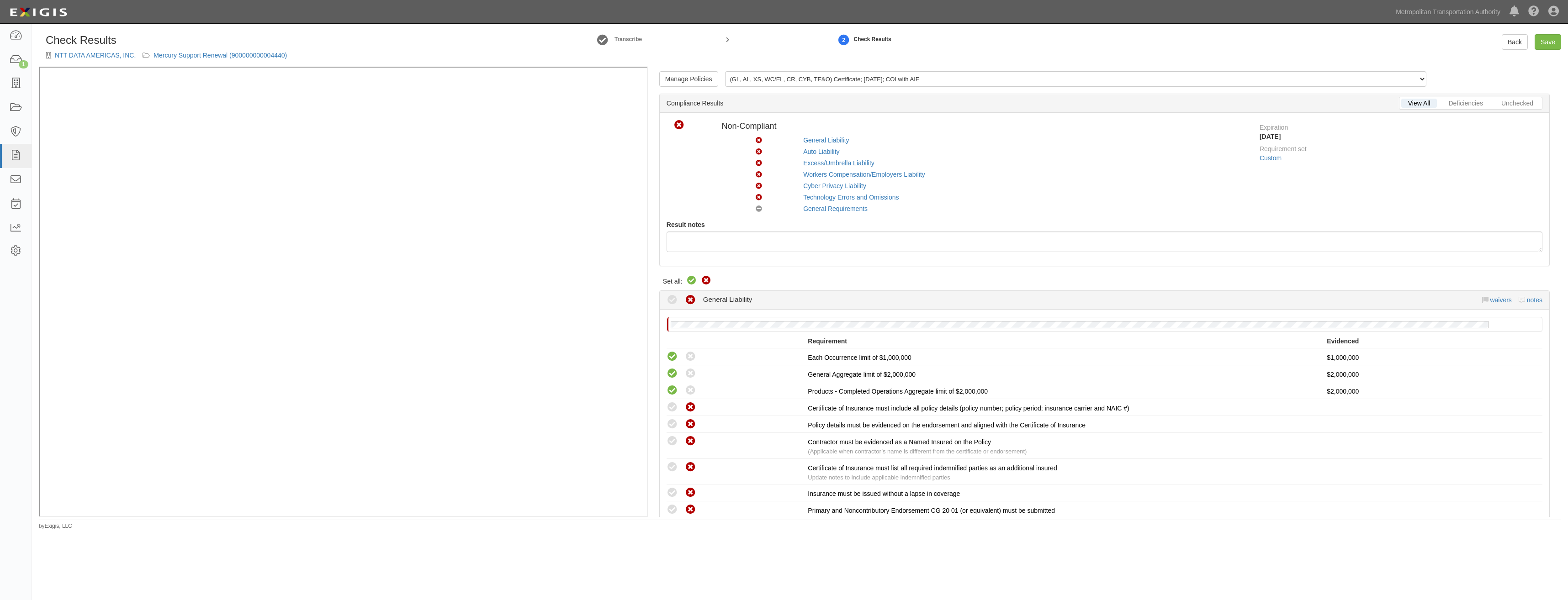
radio input "true"
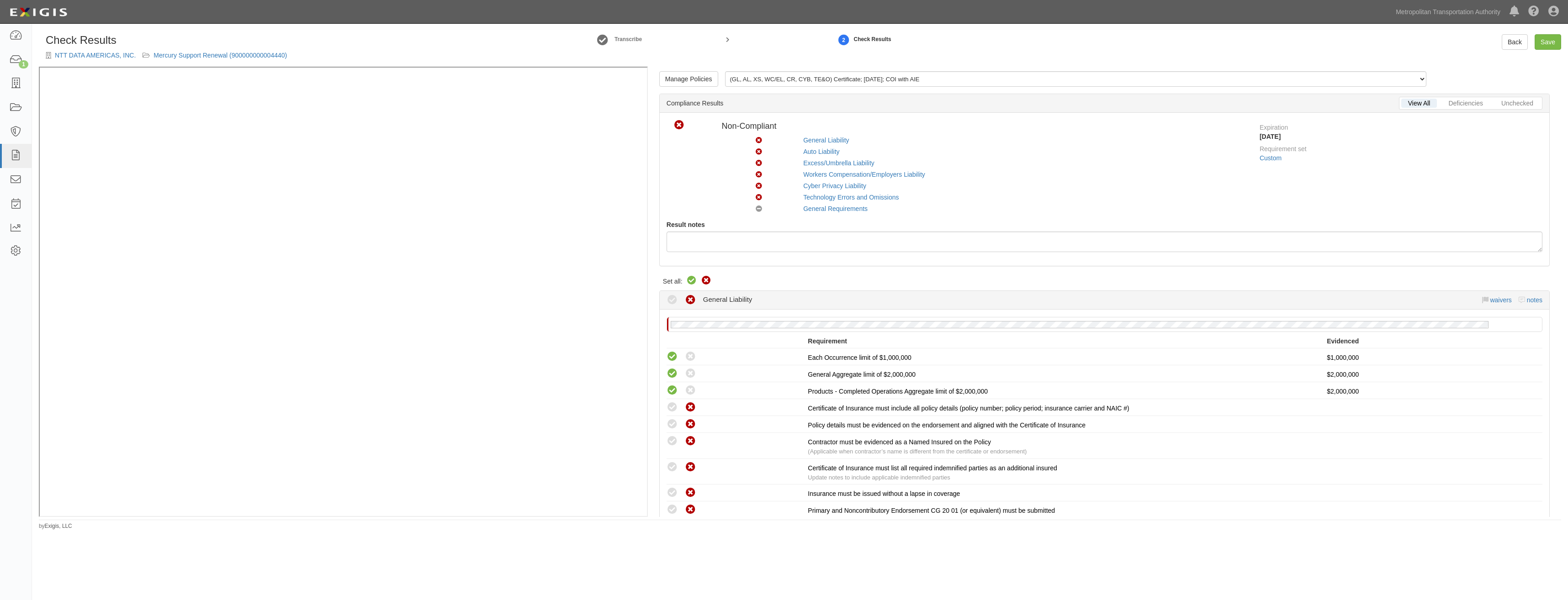
radio input "true"
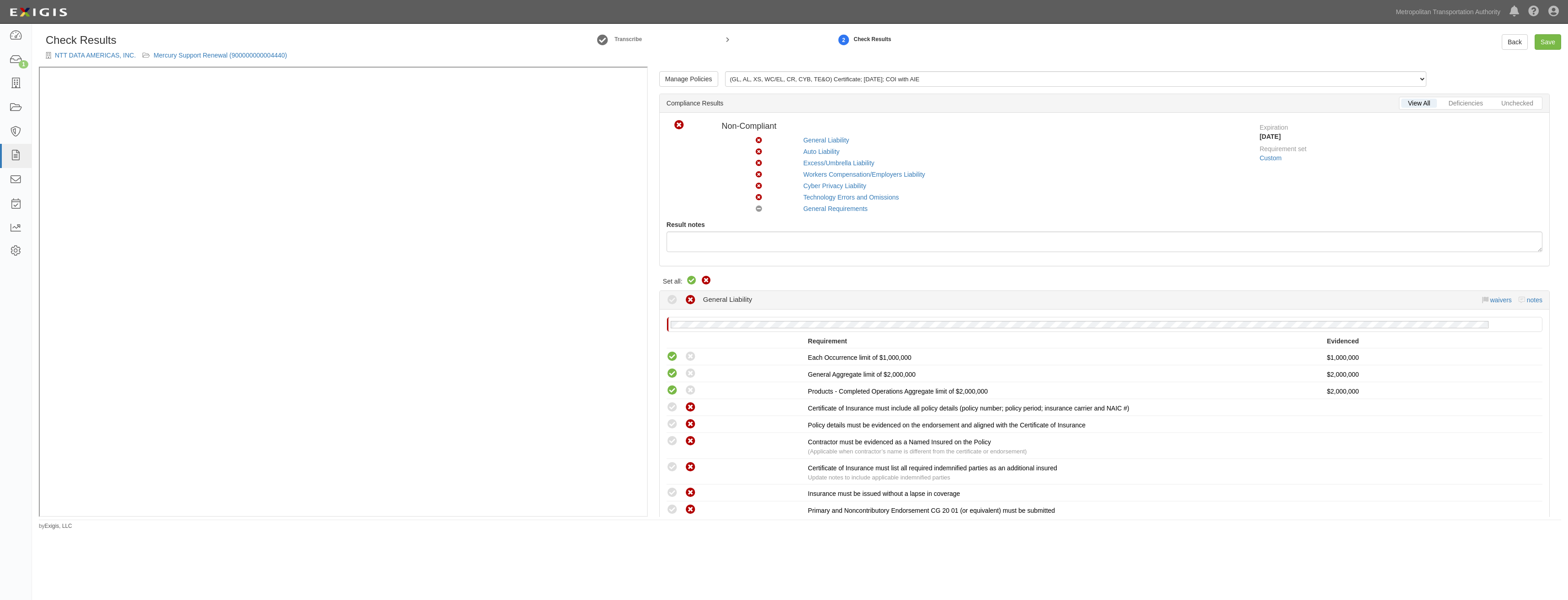
radio input "true"
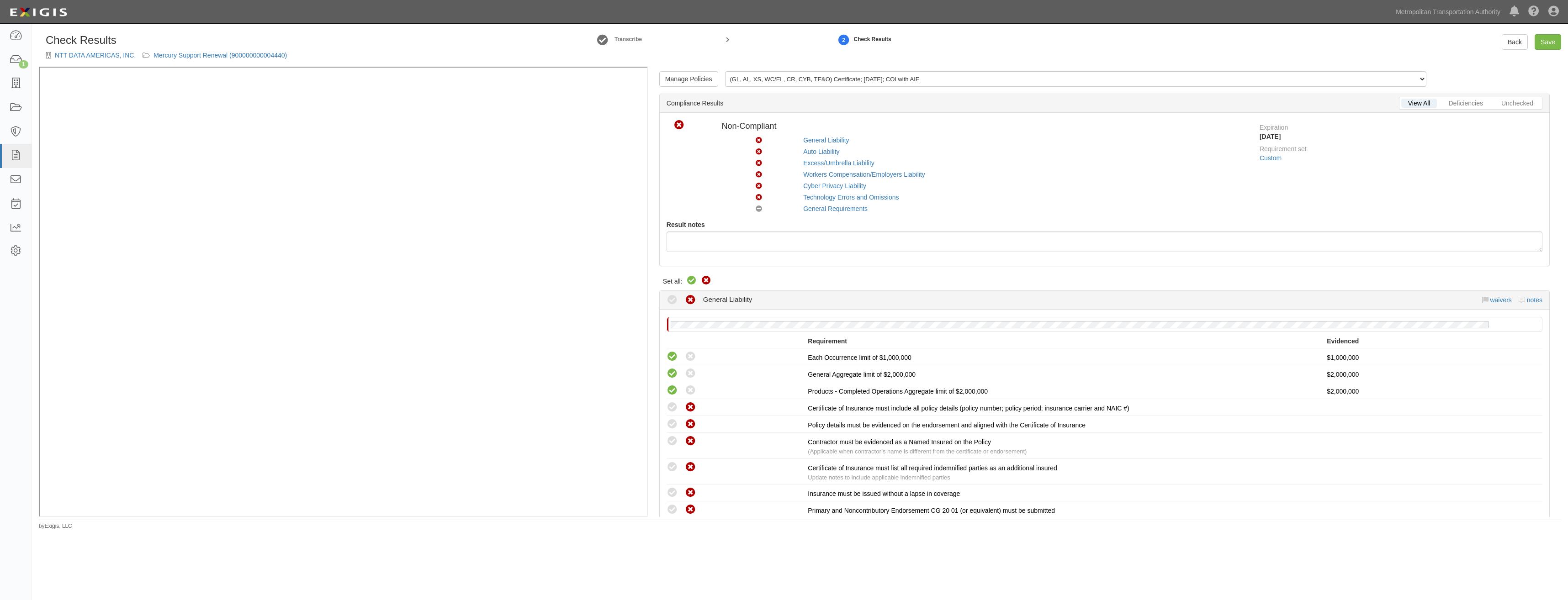
radio input "true"
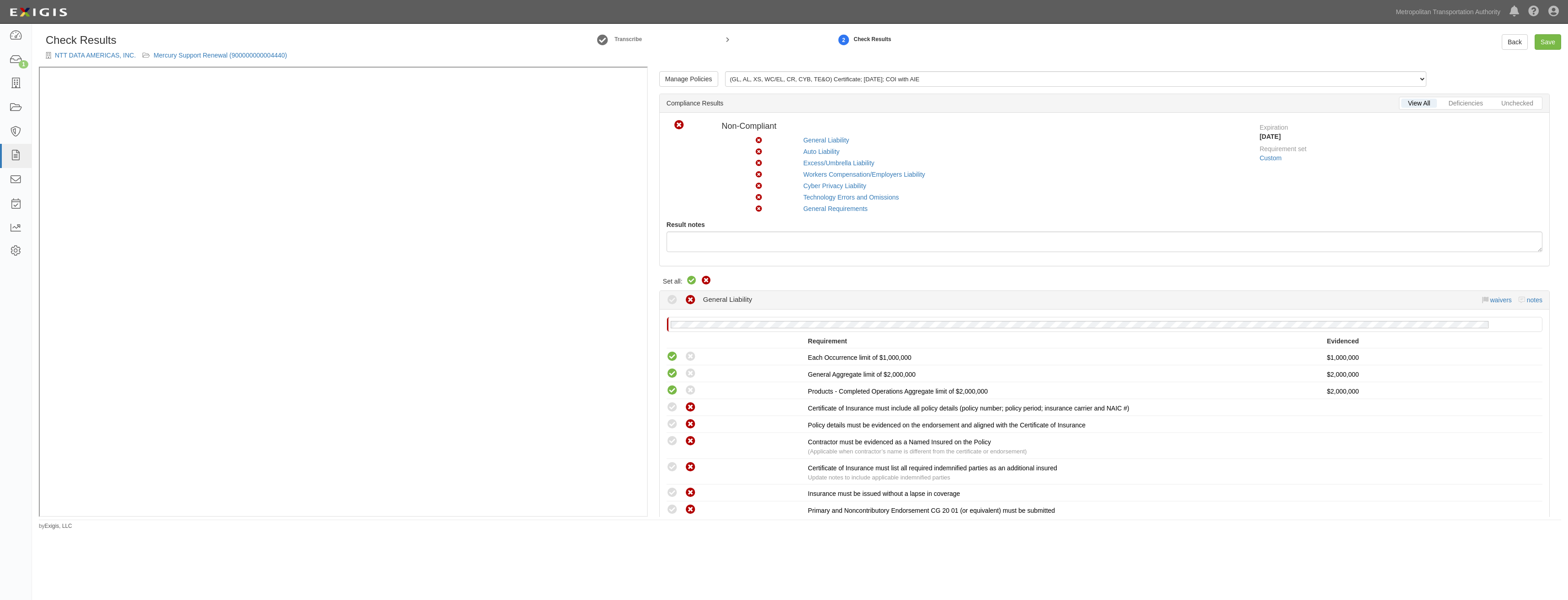
click at [690, 281] on icon at bounding box center [691, 281] width 11 height 11
radio input "true"
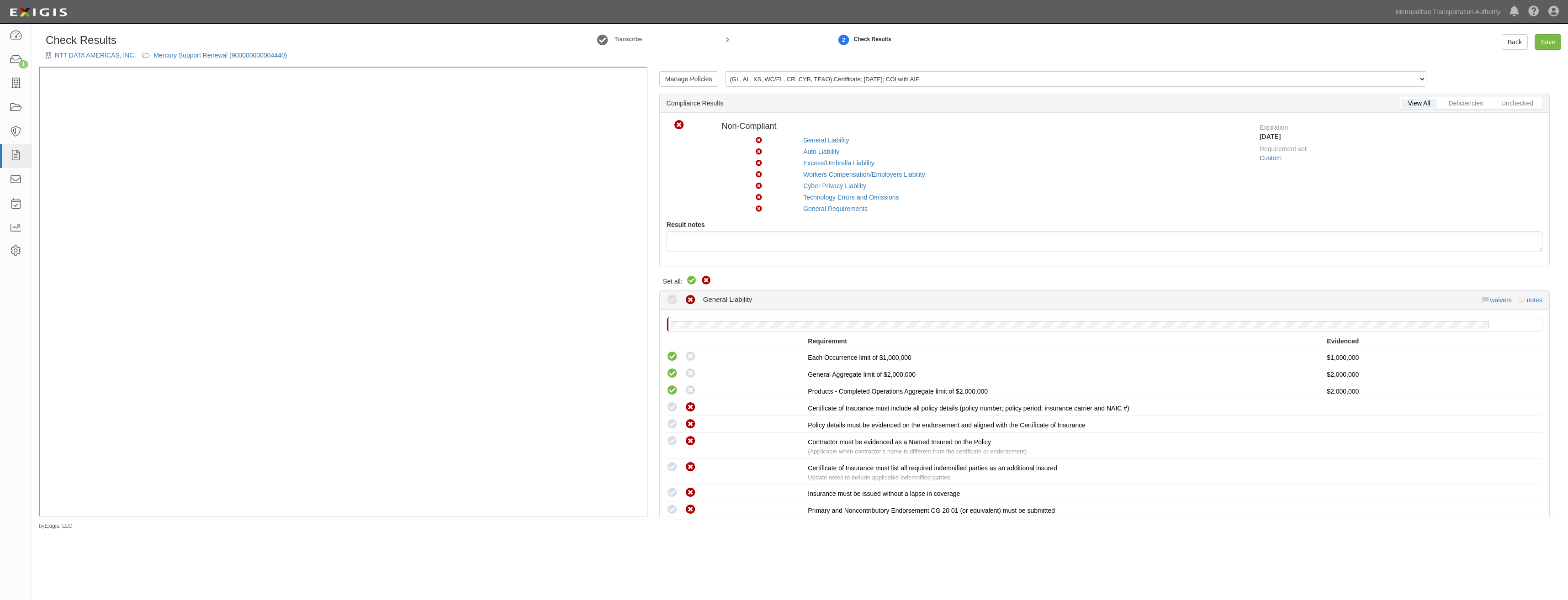
radio input "true"
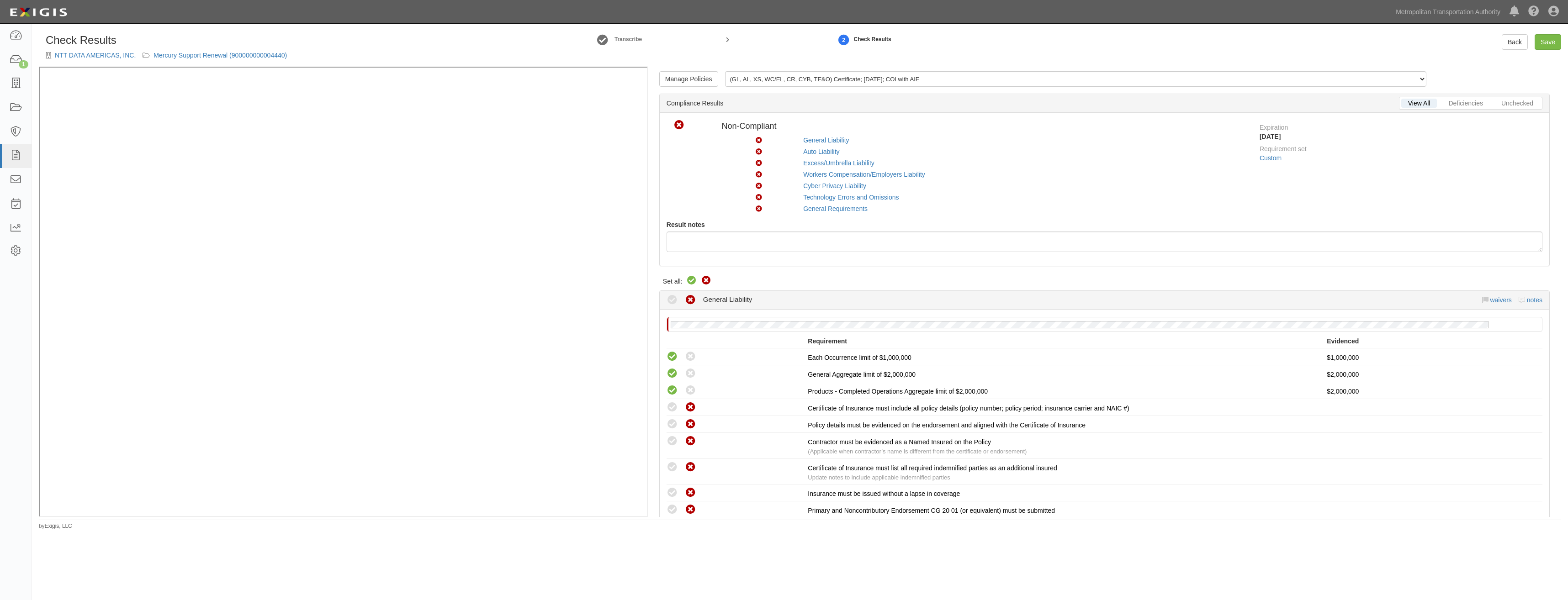
radio input "true"
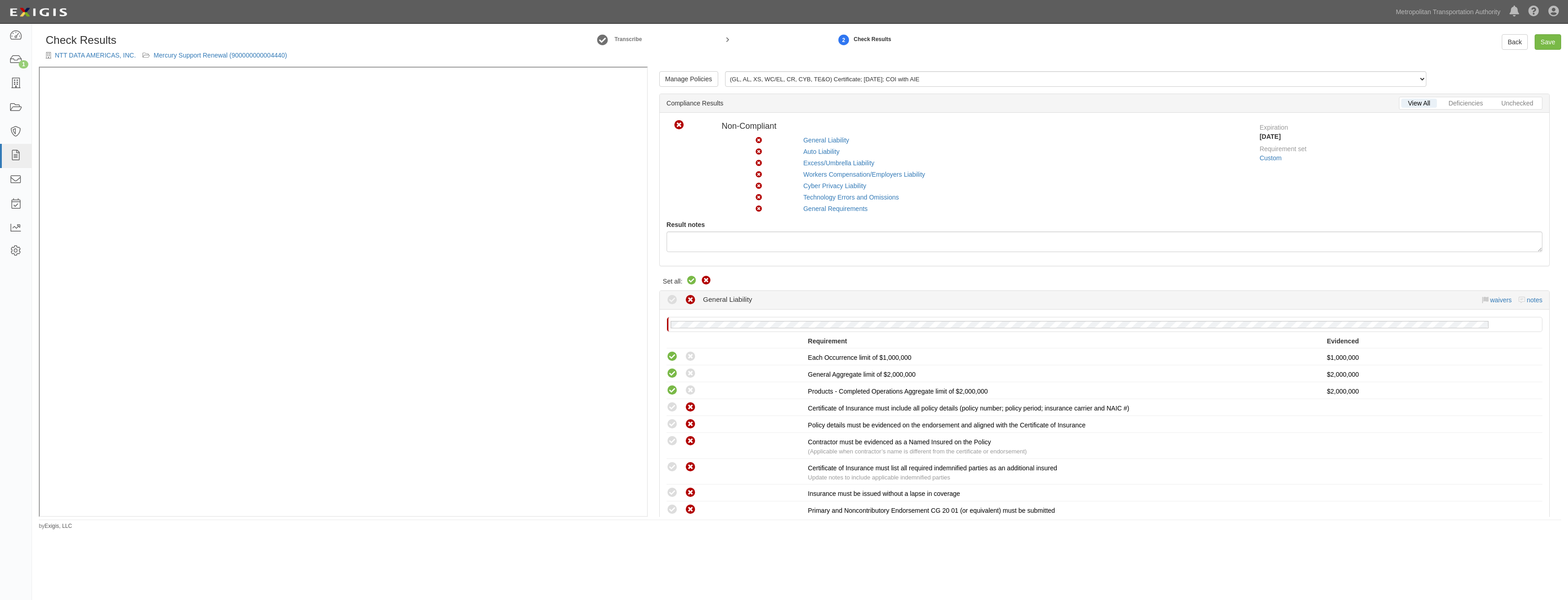
radio input "true"
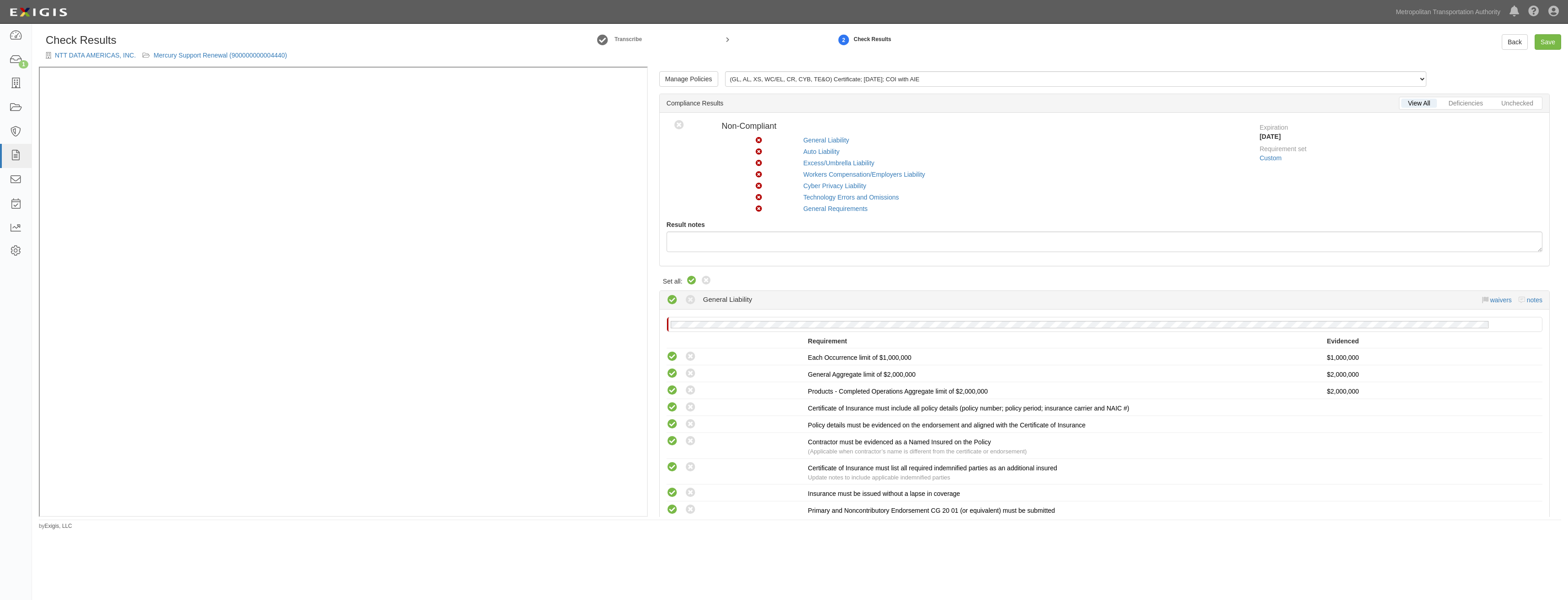
radio input "true"
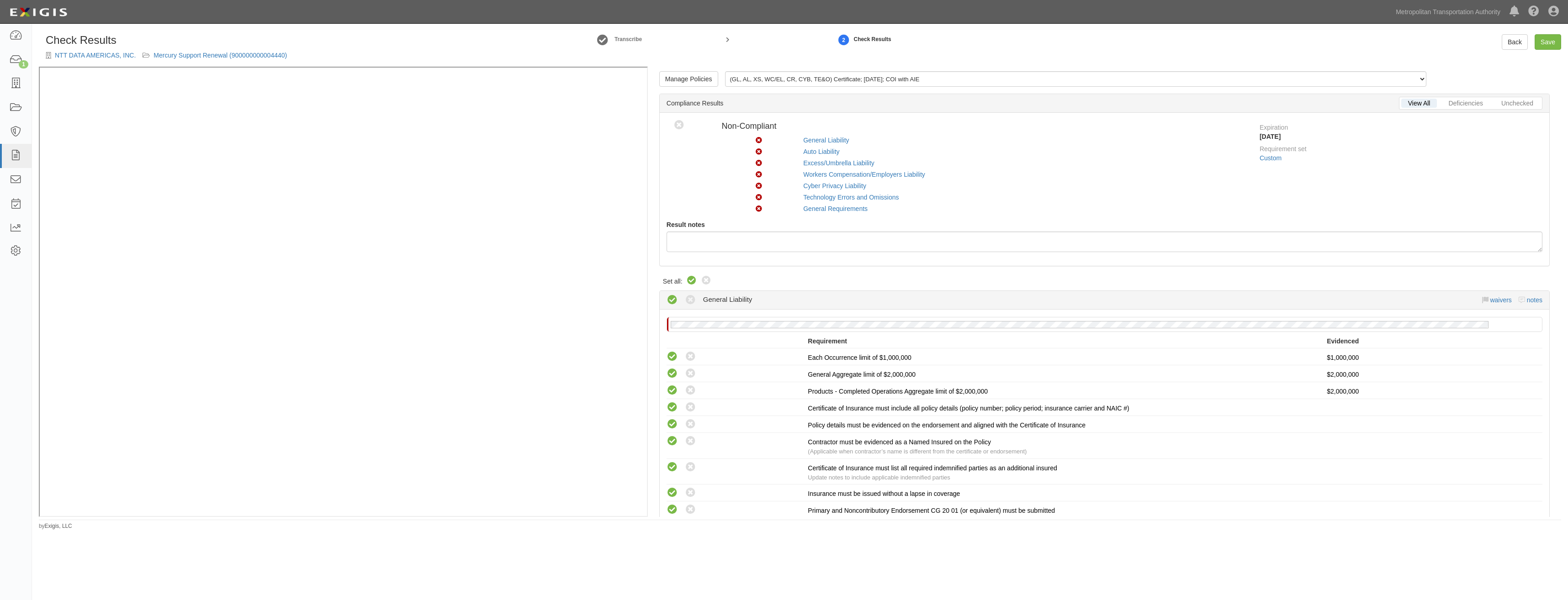
radio input "true"
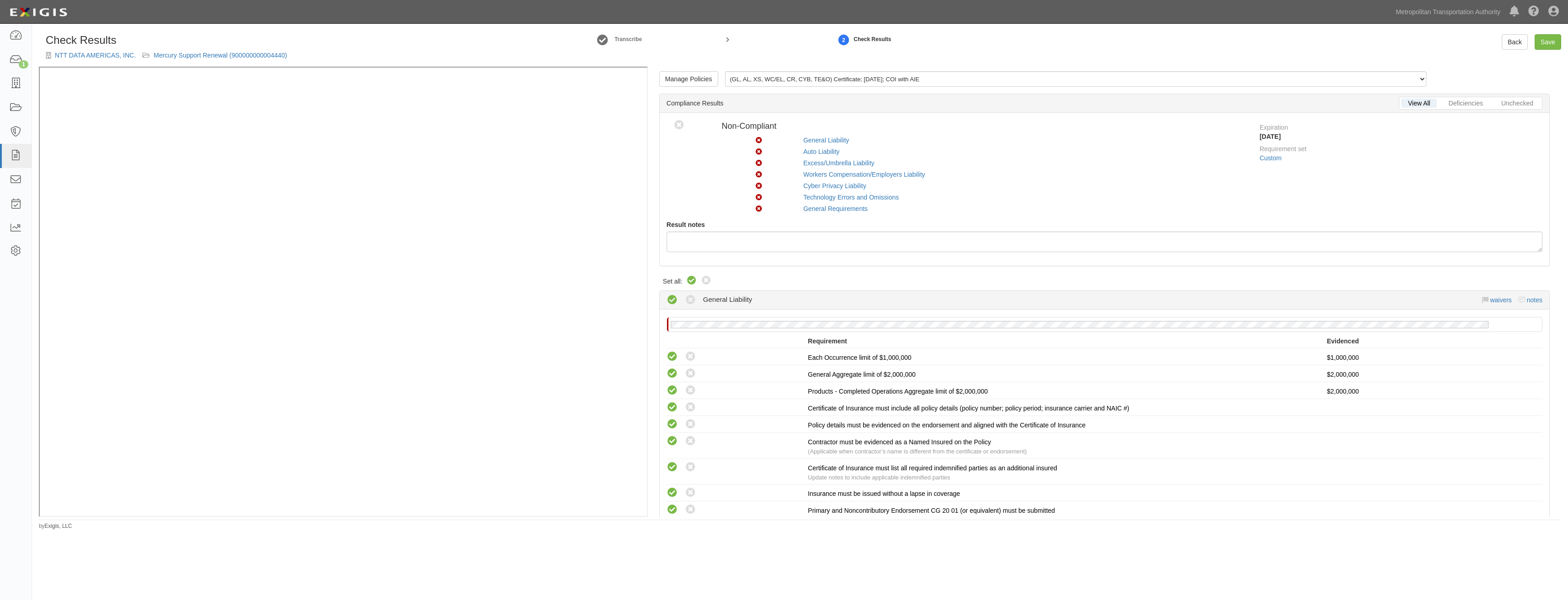
radio input "true"
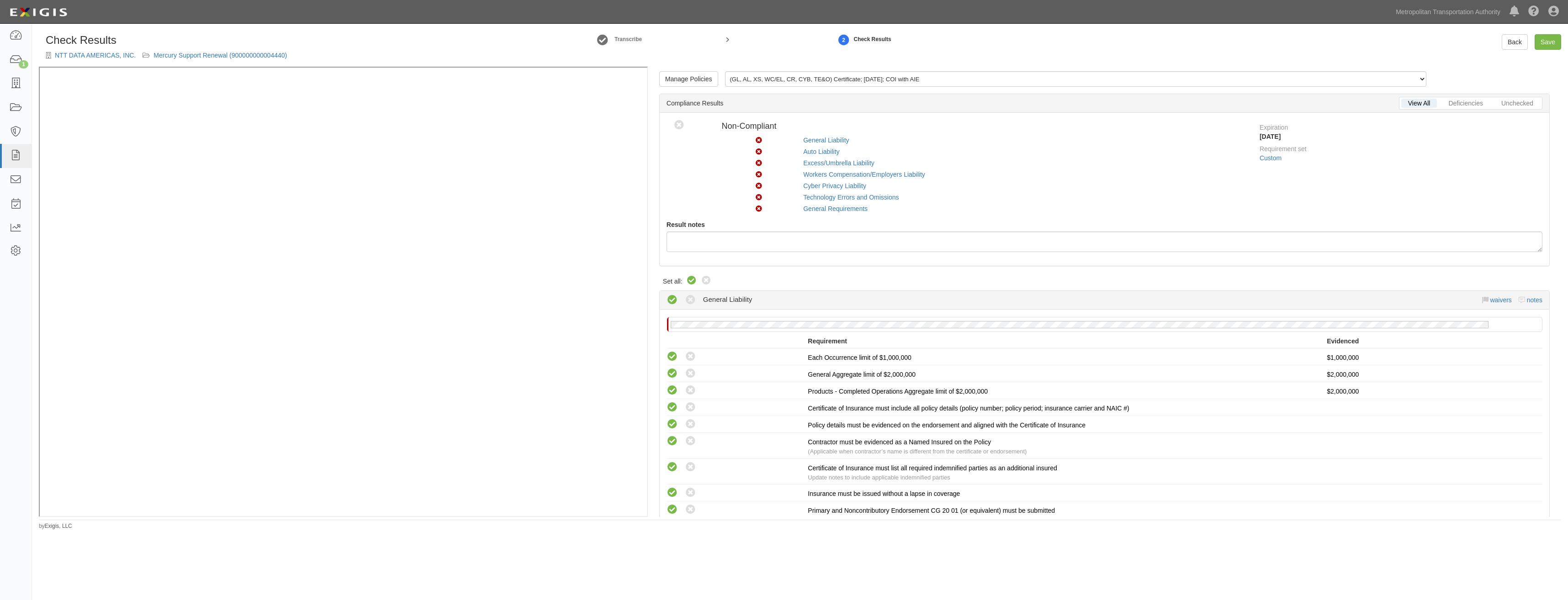
radio input "true"
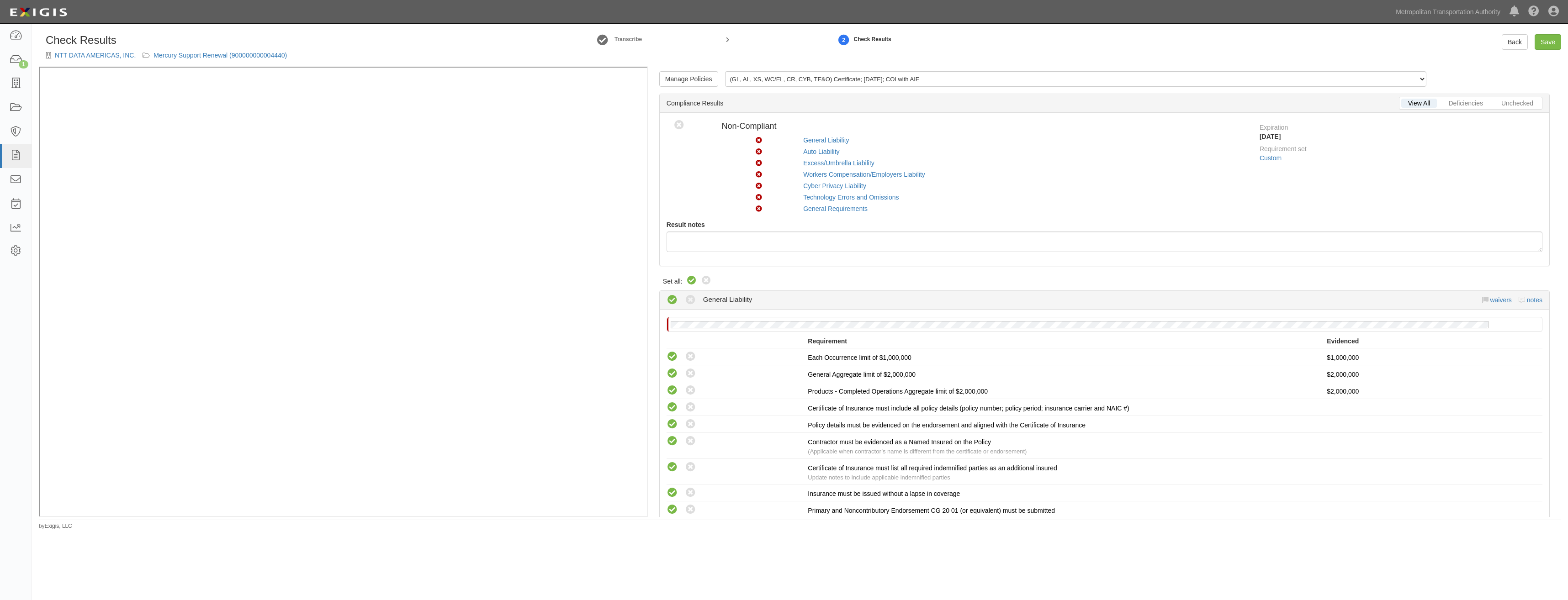
radio input "true"
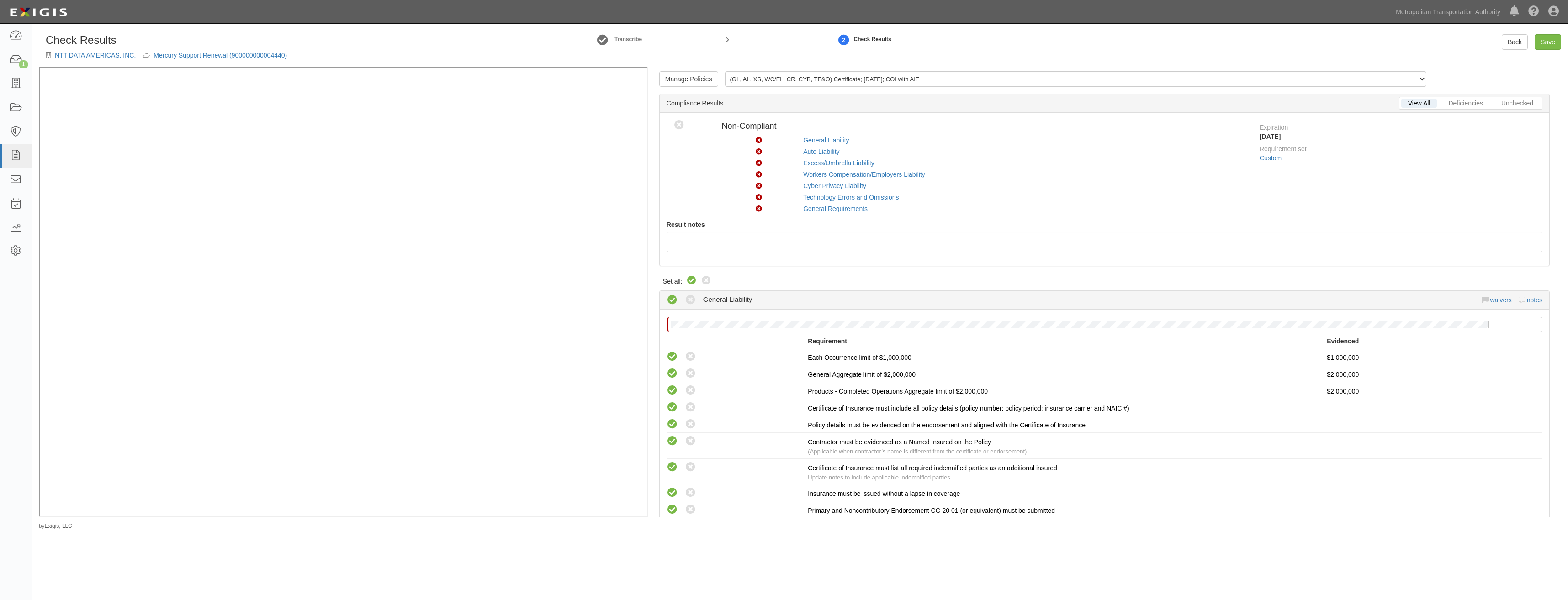
radio input "true"
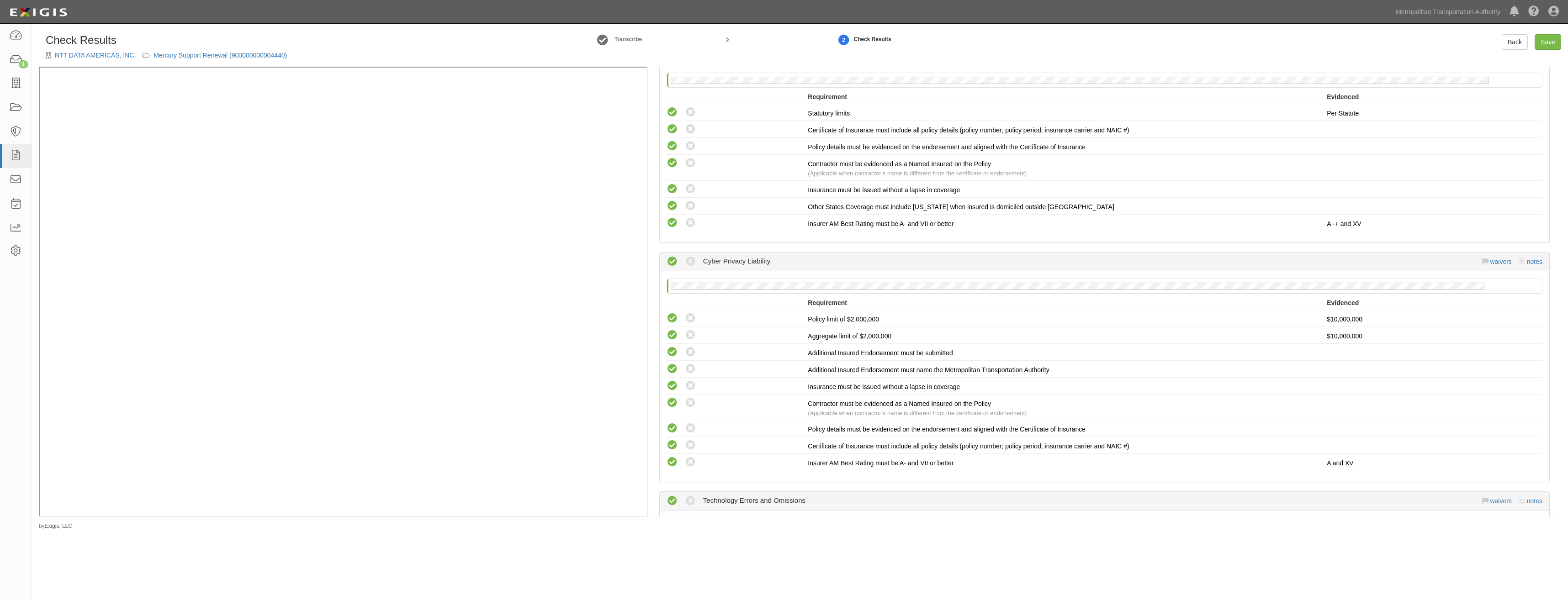
scroll to position [2266, 0]
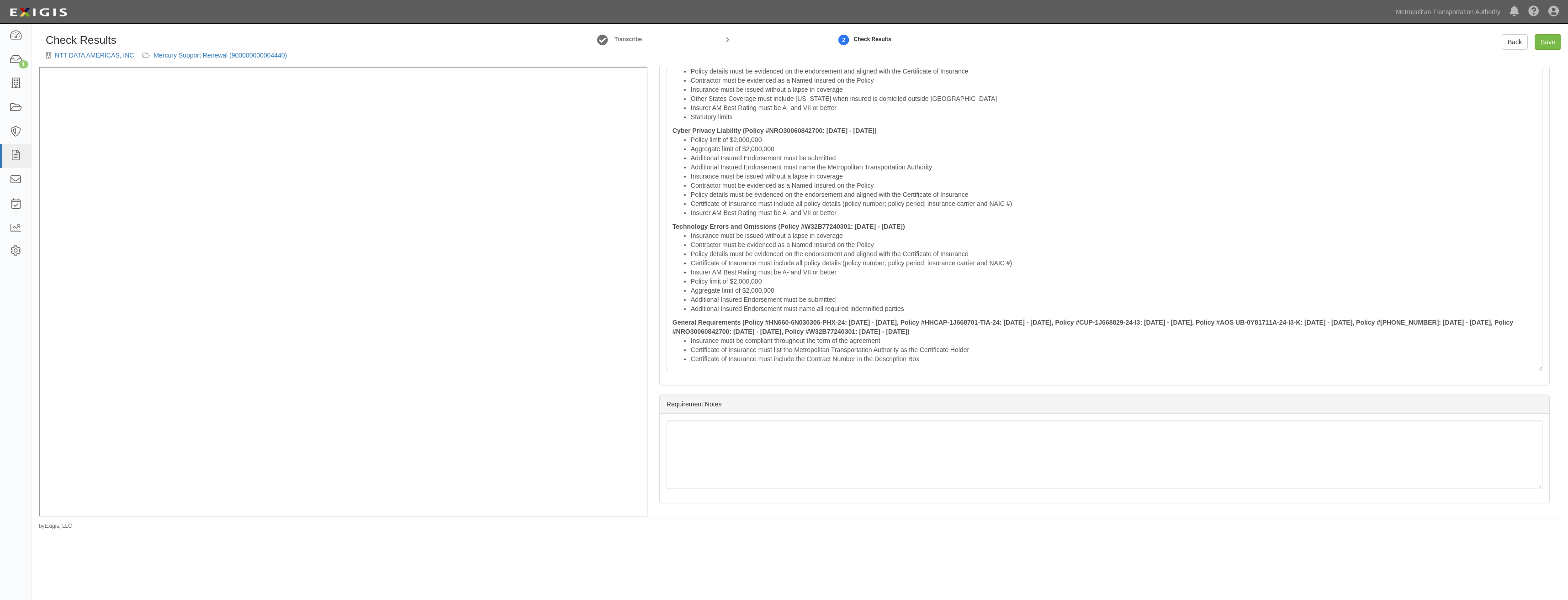
drag, startPoint x: 1083, startPoint y: 171, endPoint x: 1055, endPoint y: 441, distance: 271.4
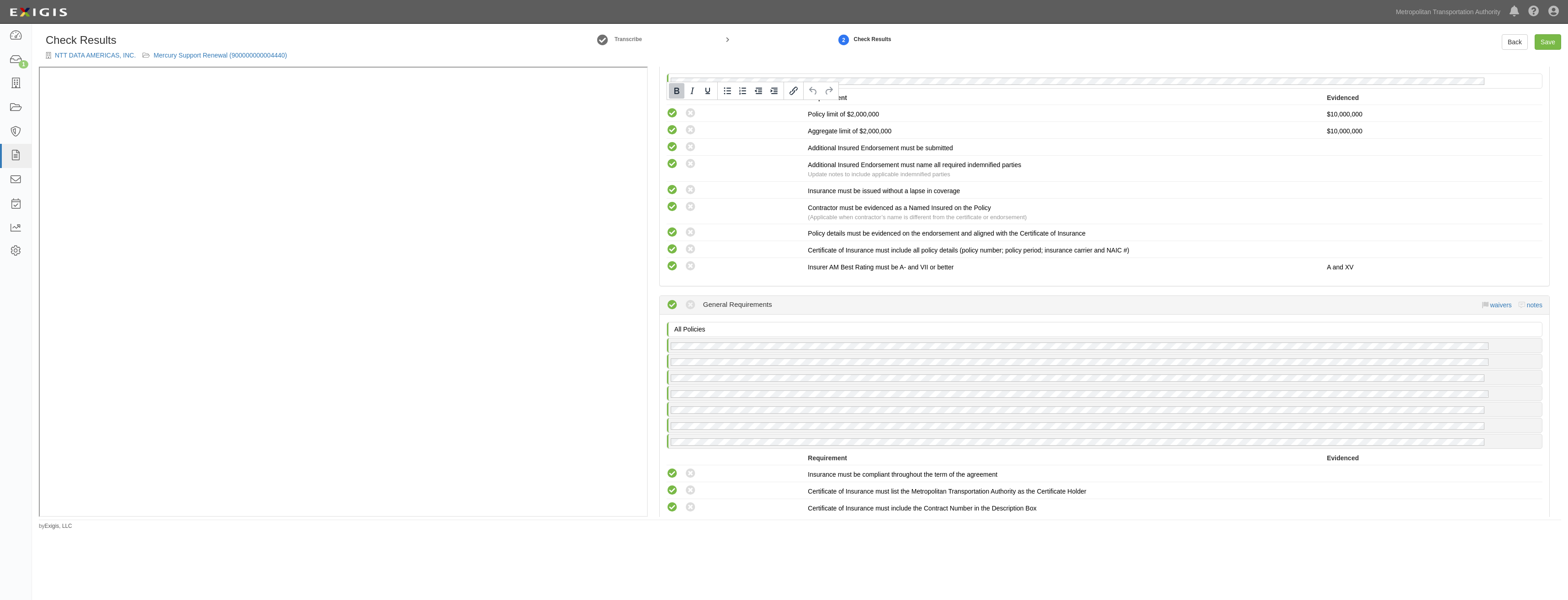
drag, startPoint x: 923, startPoint y: 362, endPoint x: 556, endPoint y: 5, distance: 512.0
click at [556, 5] on body "Toggle navigation Dashboard 1 Inbox Parties Agreements Coverages Documents Mess…" at bounding box center [784, 284] width 1568 height 568
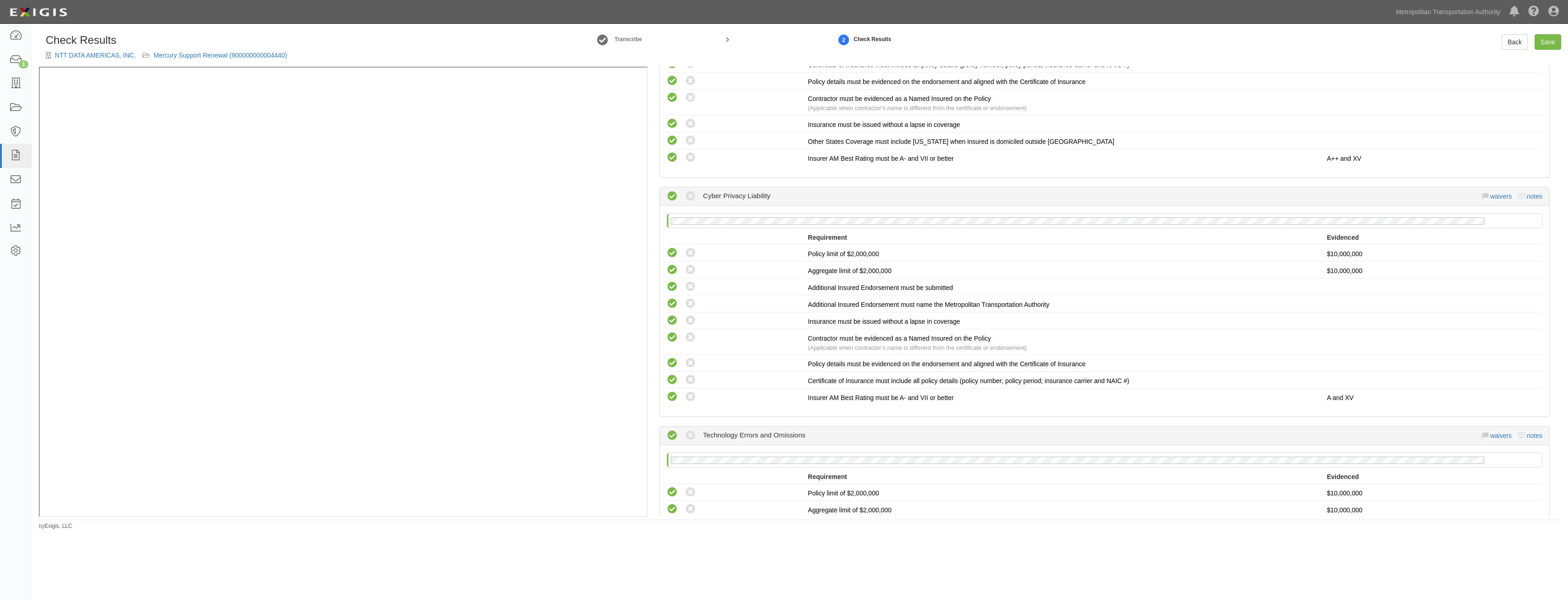
scroll to position [0, 0]
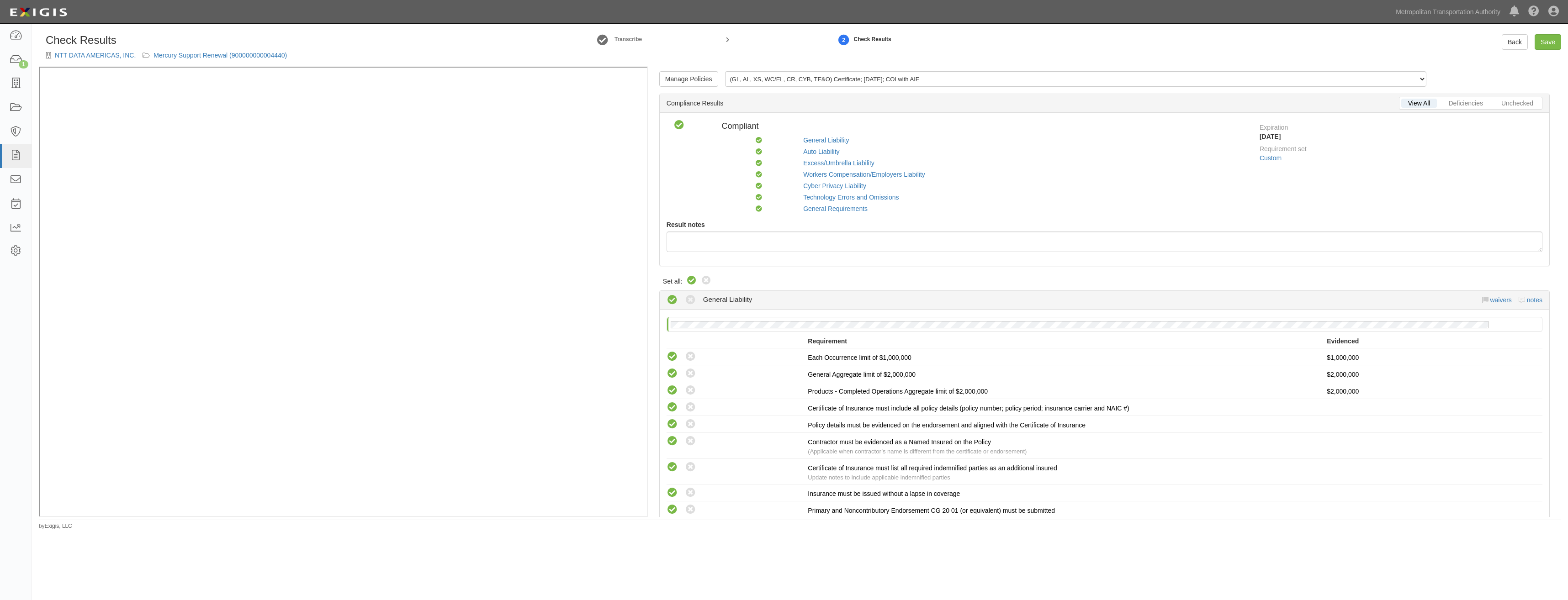
drag, startPoint x: 1502, startPoint y: 318, endPoint x: 1569, endPoint y: 12, distance: 313.2
click at [1542, 44] on link "Save" at bounding box center [1548, 42] width 27 height 16
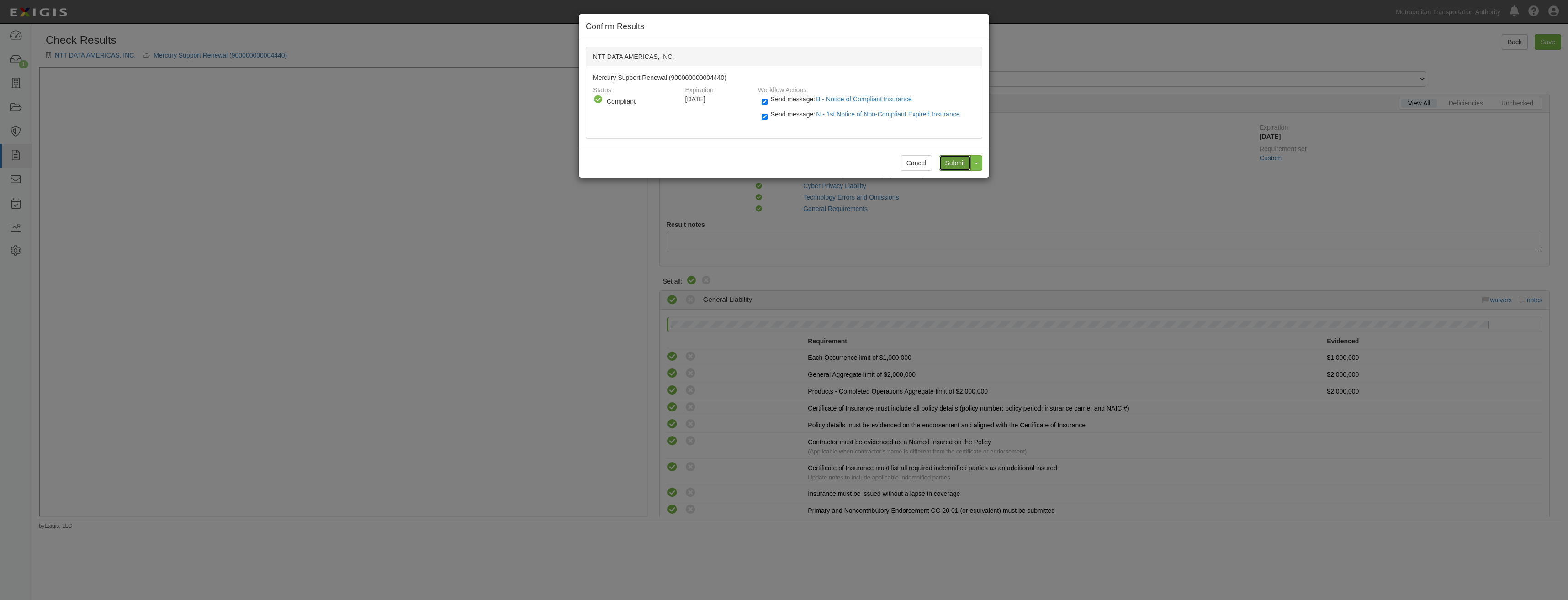
click at [951, 162] on input "Submit" at bounding box center [954, 163] width 32 height 16
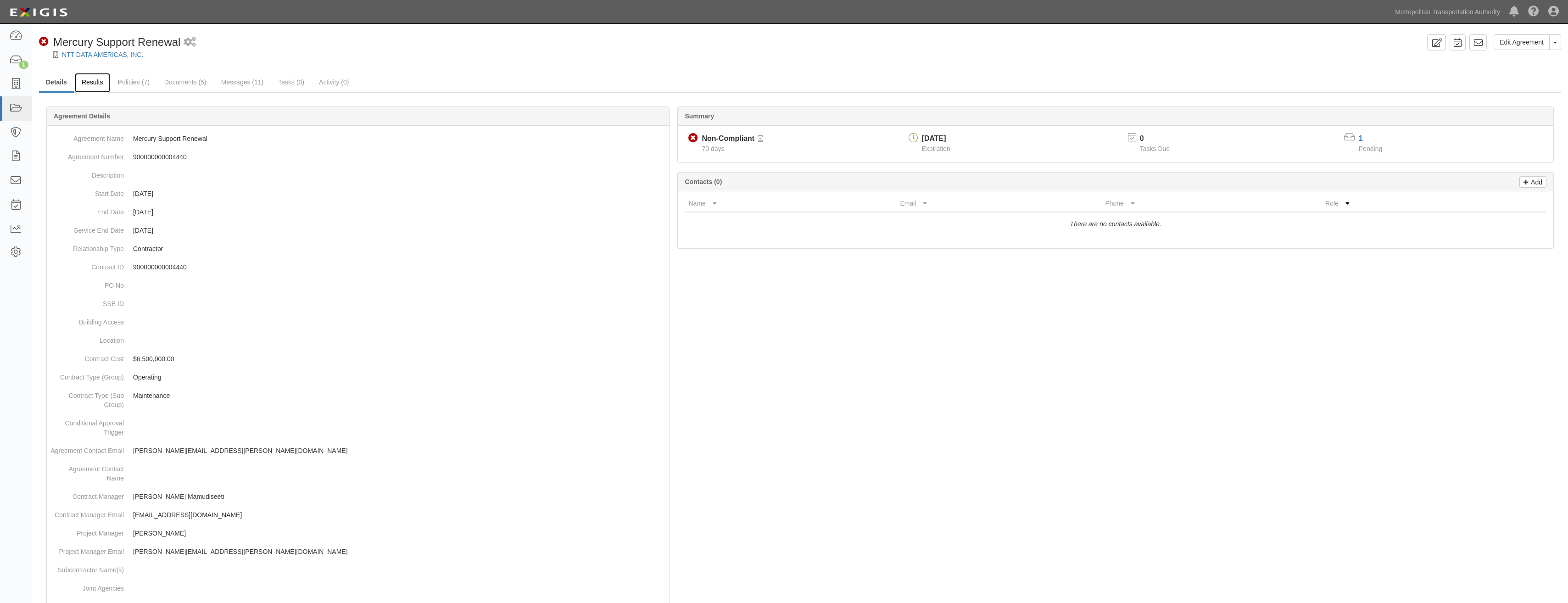
click at [89, 81] on link "Results" at bounding box center [92, 83] width 35 height 20
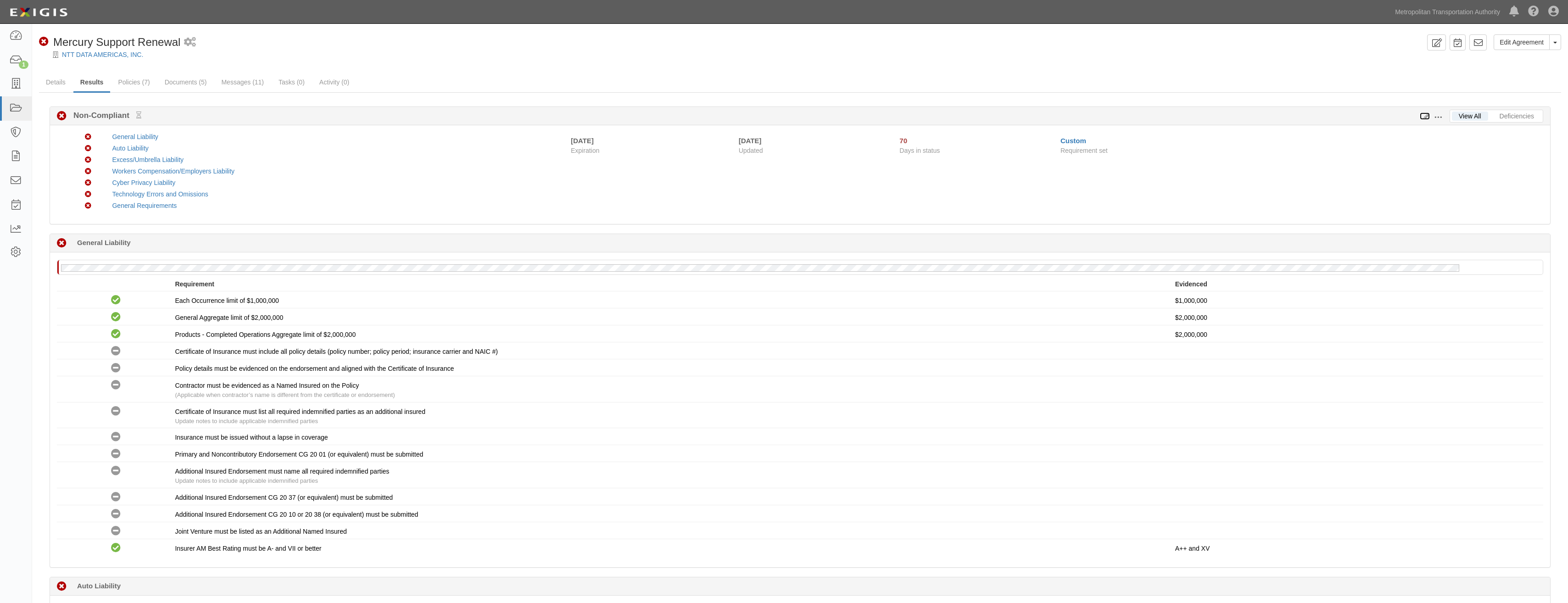
click at [1424, 116] on icon at bounding box center [1424, 116] width 10 height 7
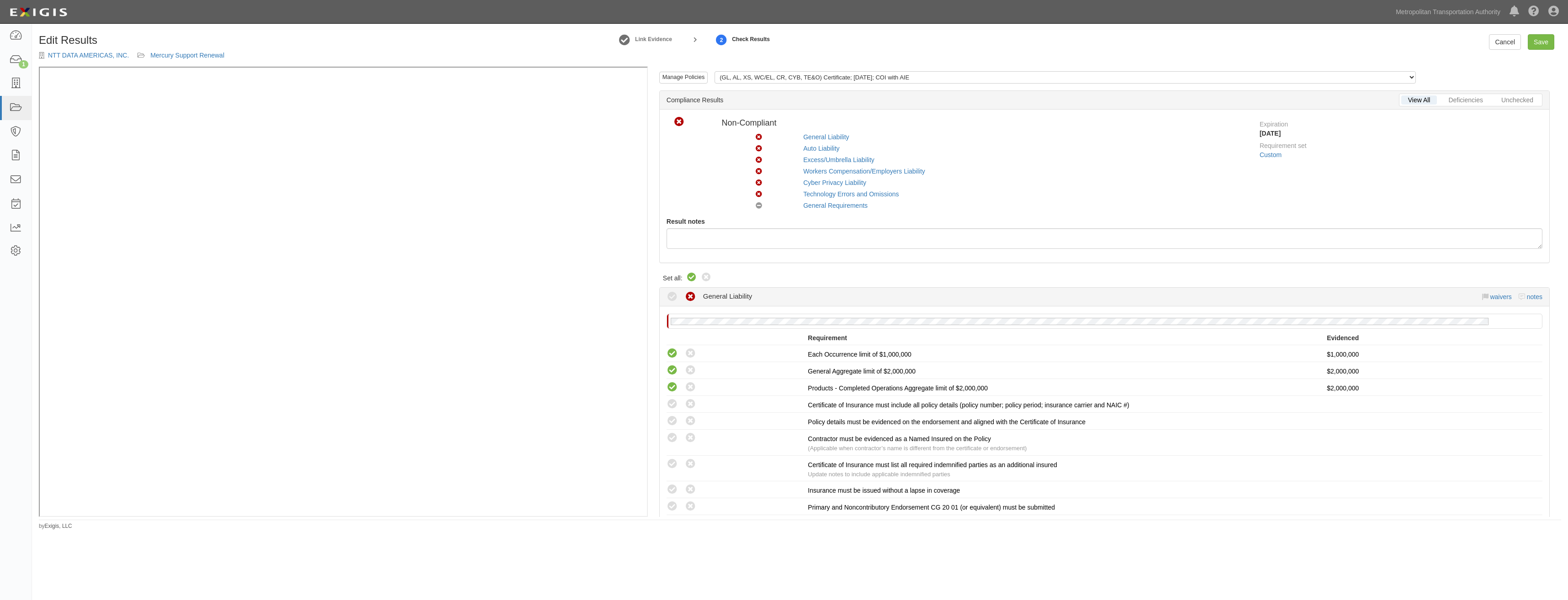
click at [695, 276] on icon at bounding box center [691, 277] width 11 height 11
radio input "true"
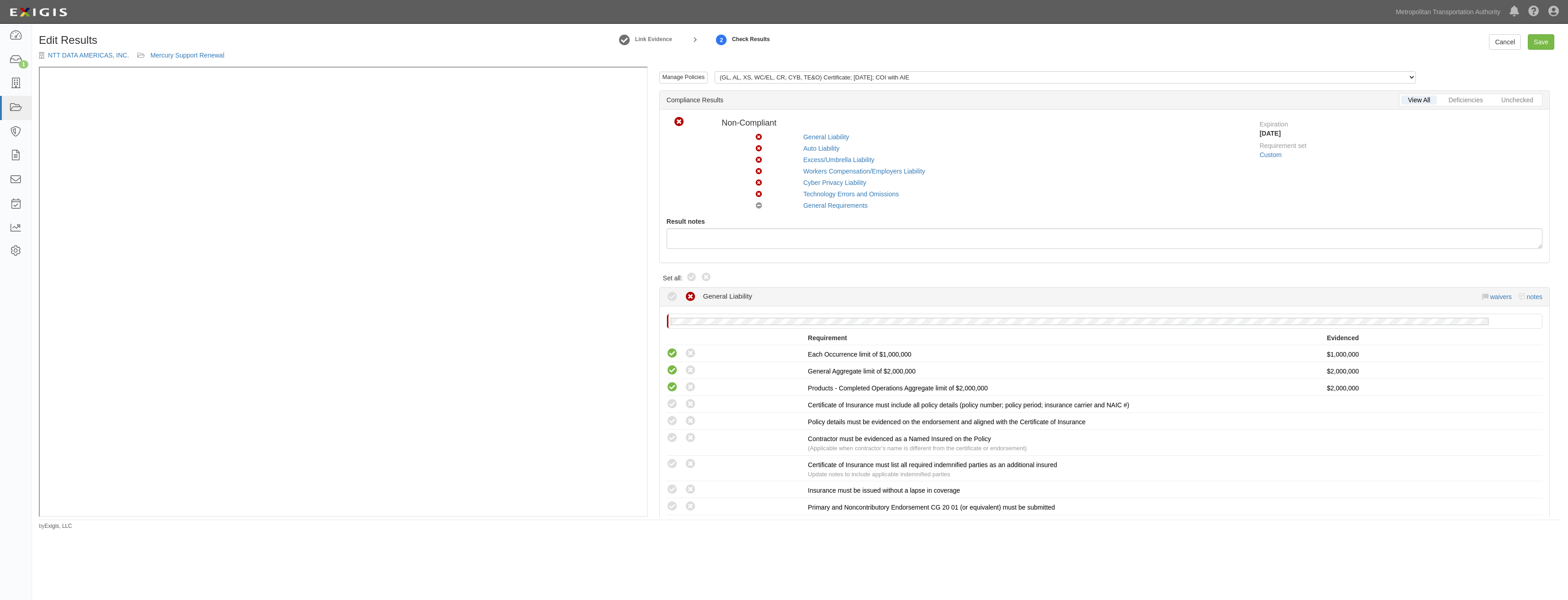
radio input "true"
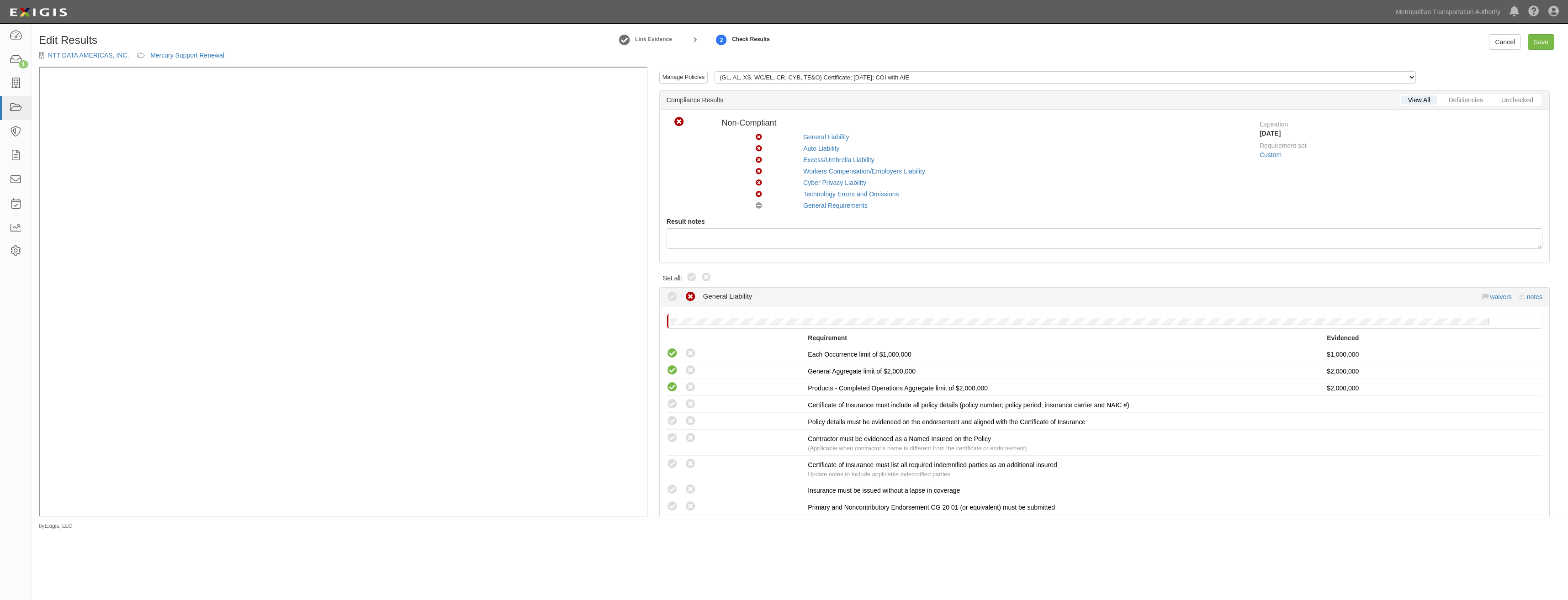
radio input "true"
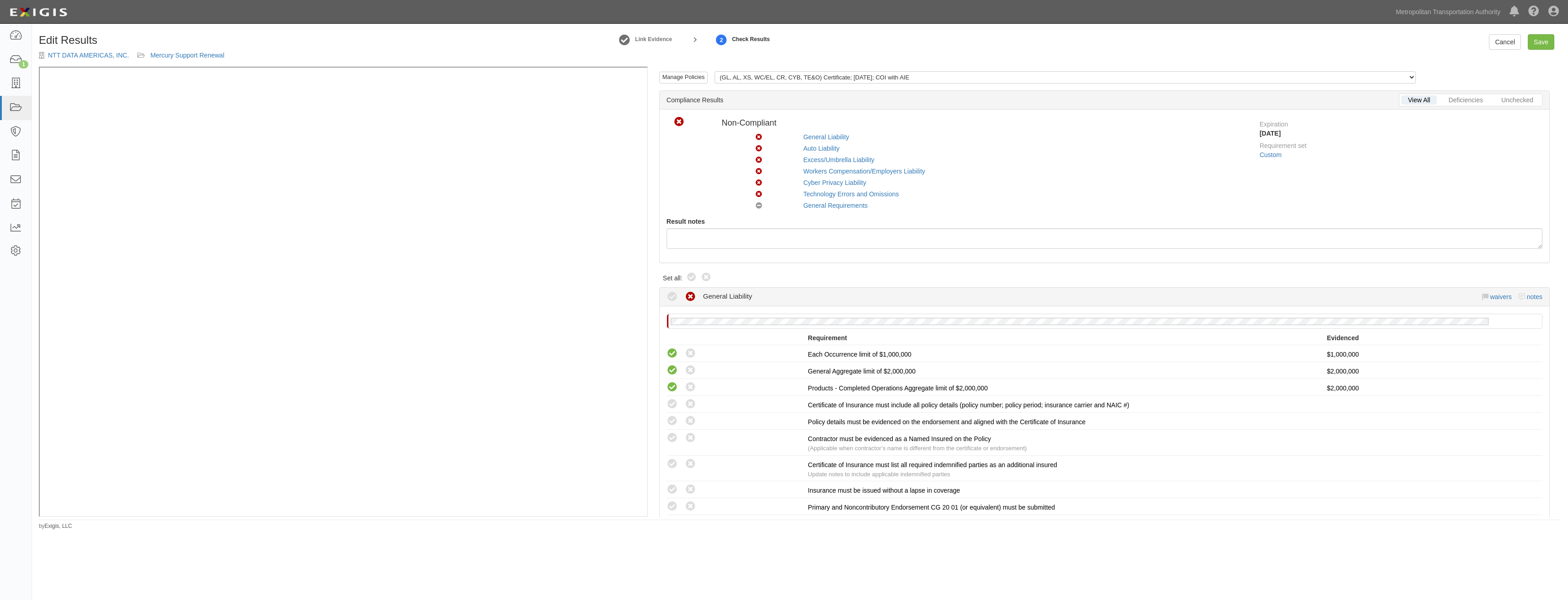
radio input "true"
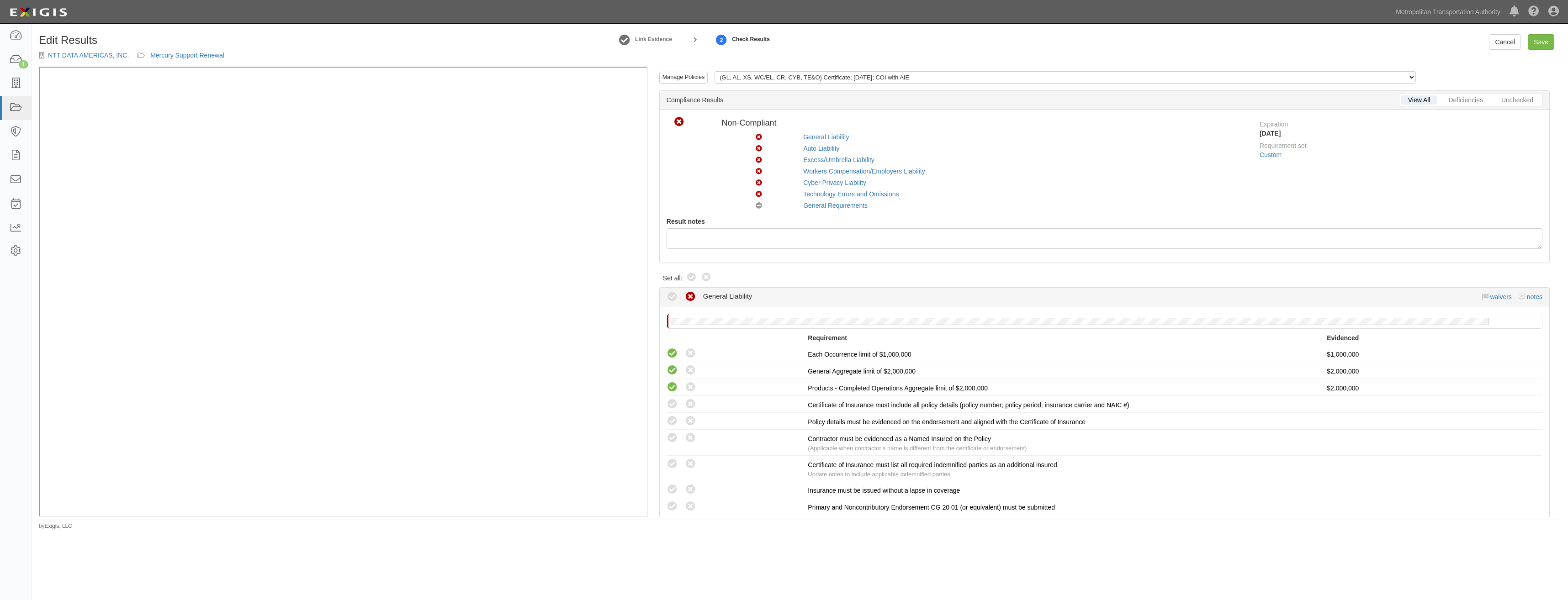
radio input "true"
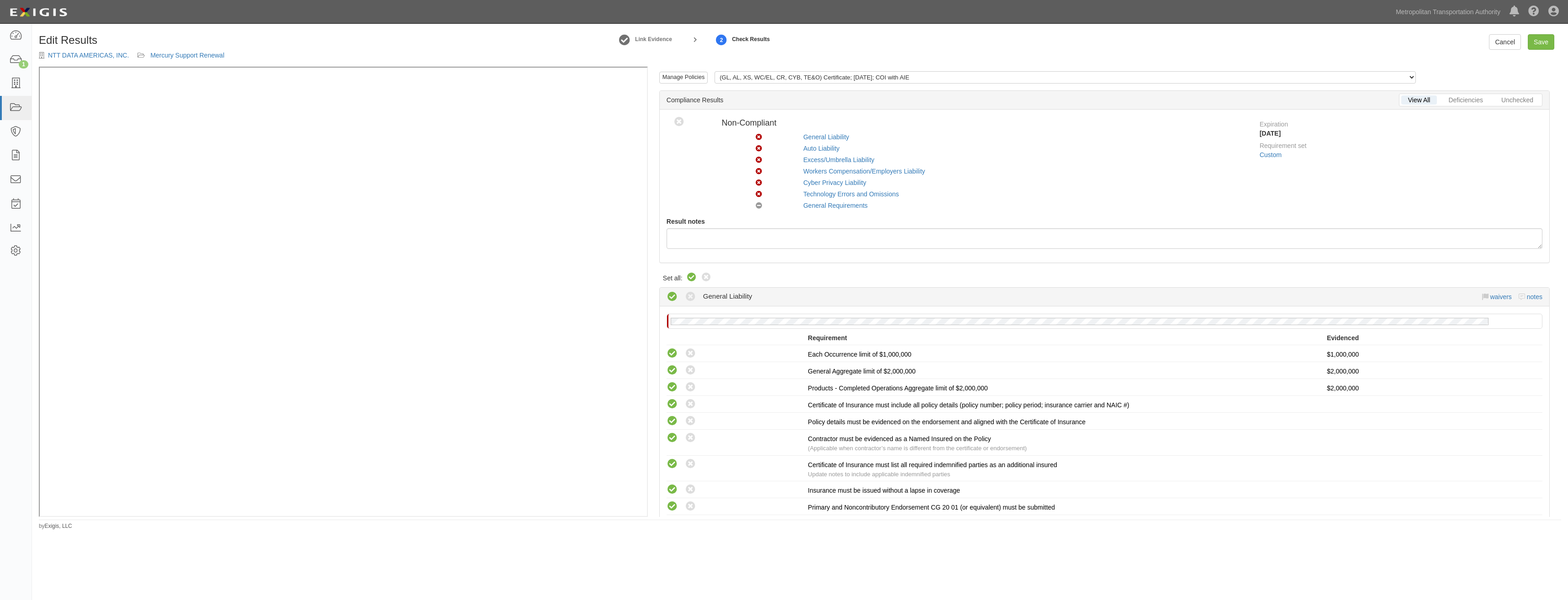
radio input "true"
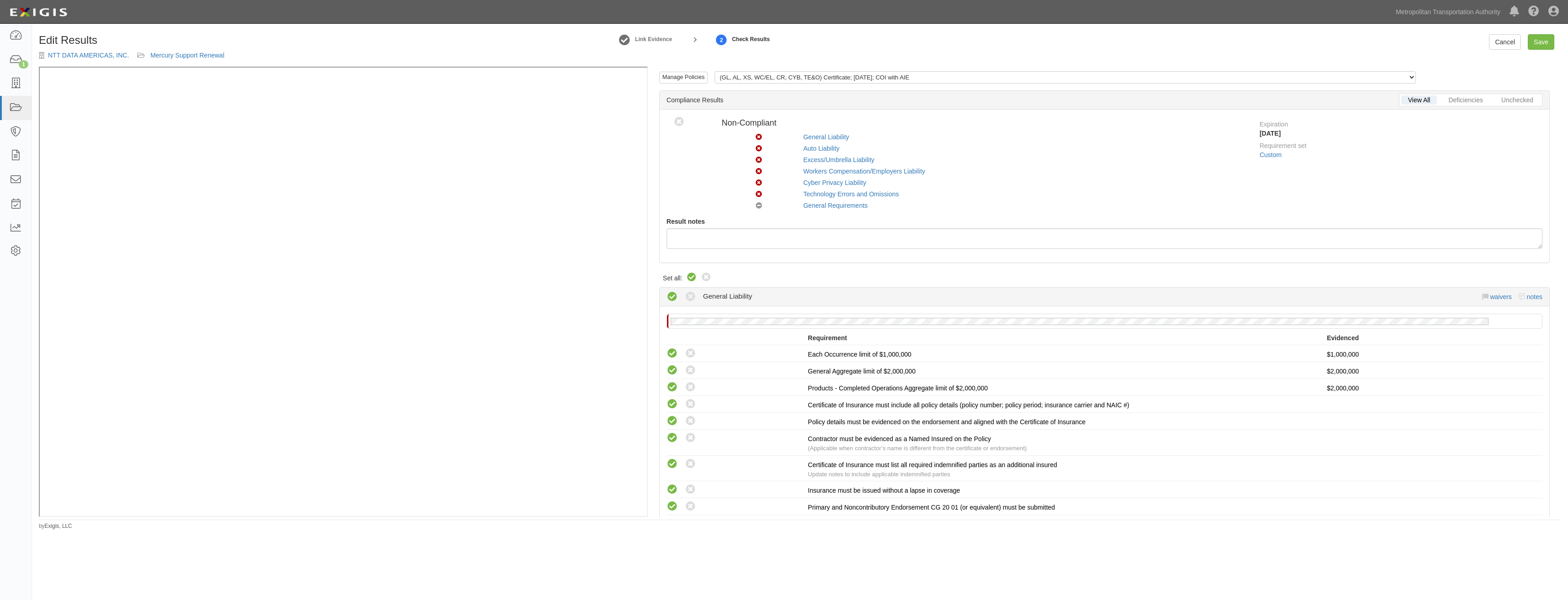
radio input "true"
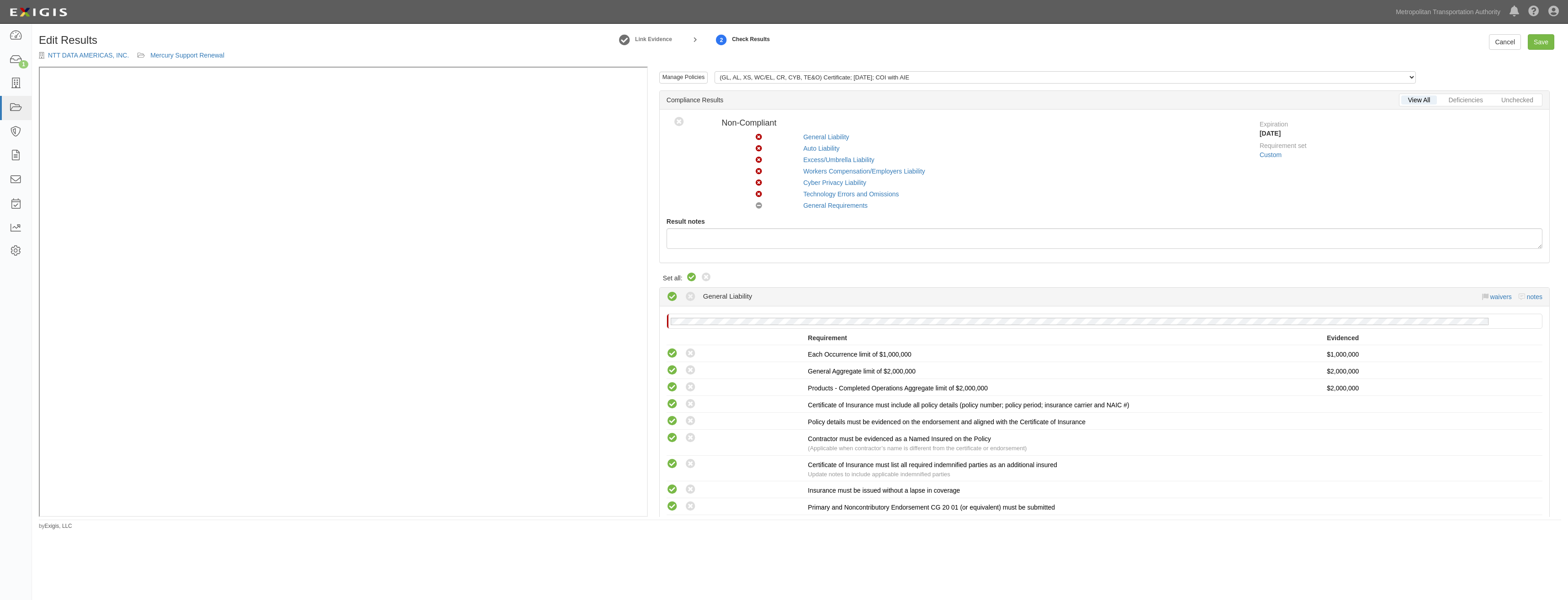
radio input "true"
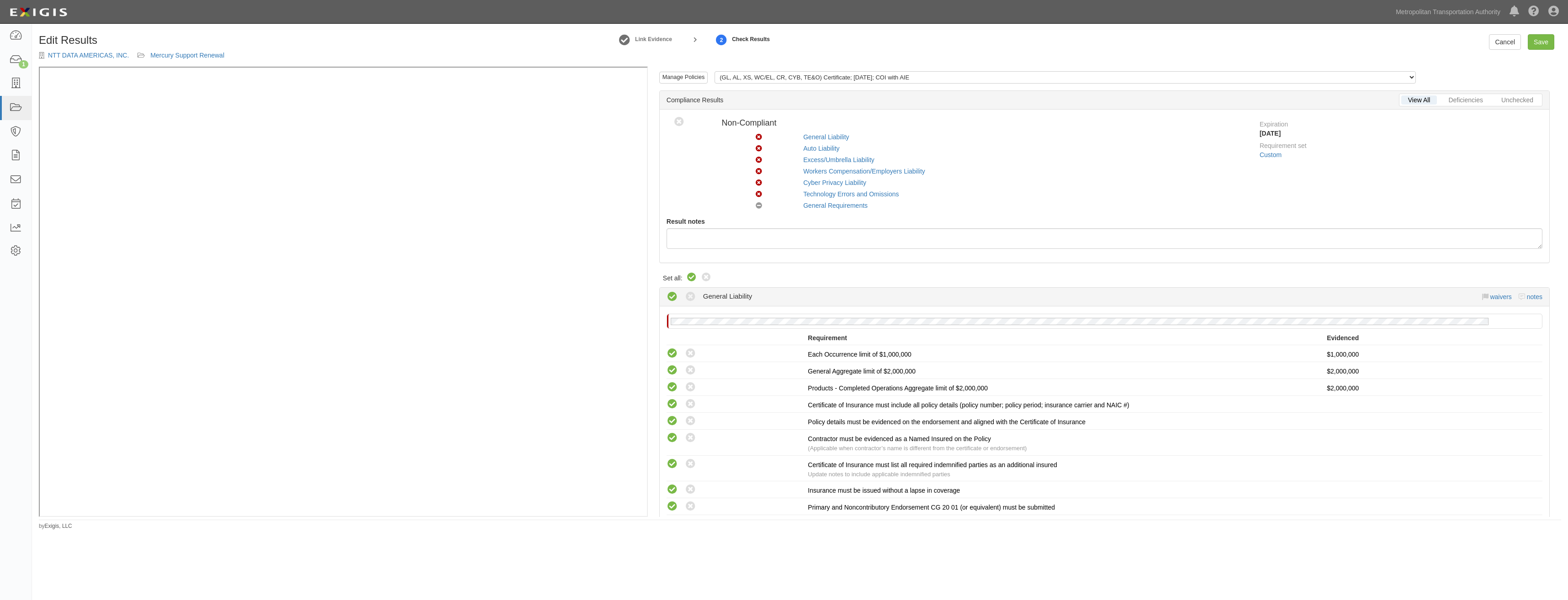
radio input "true"
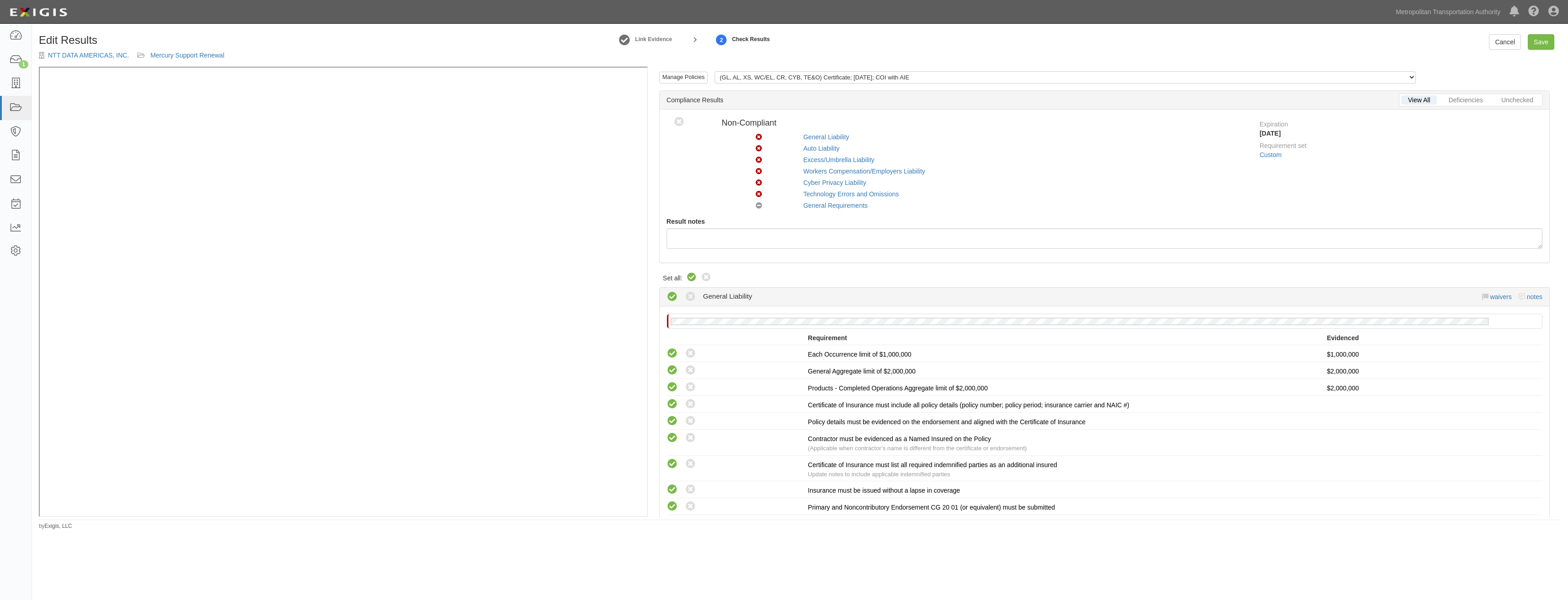
radio input "true"
radio input "false"
radio input "true"
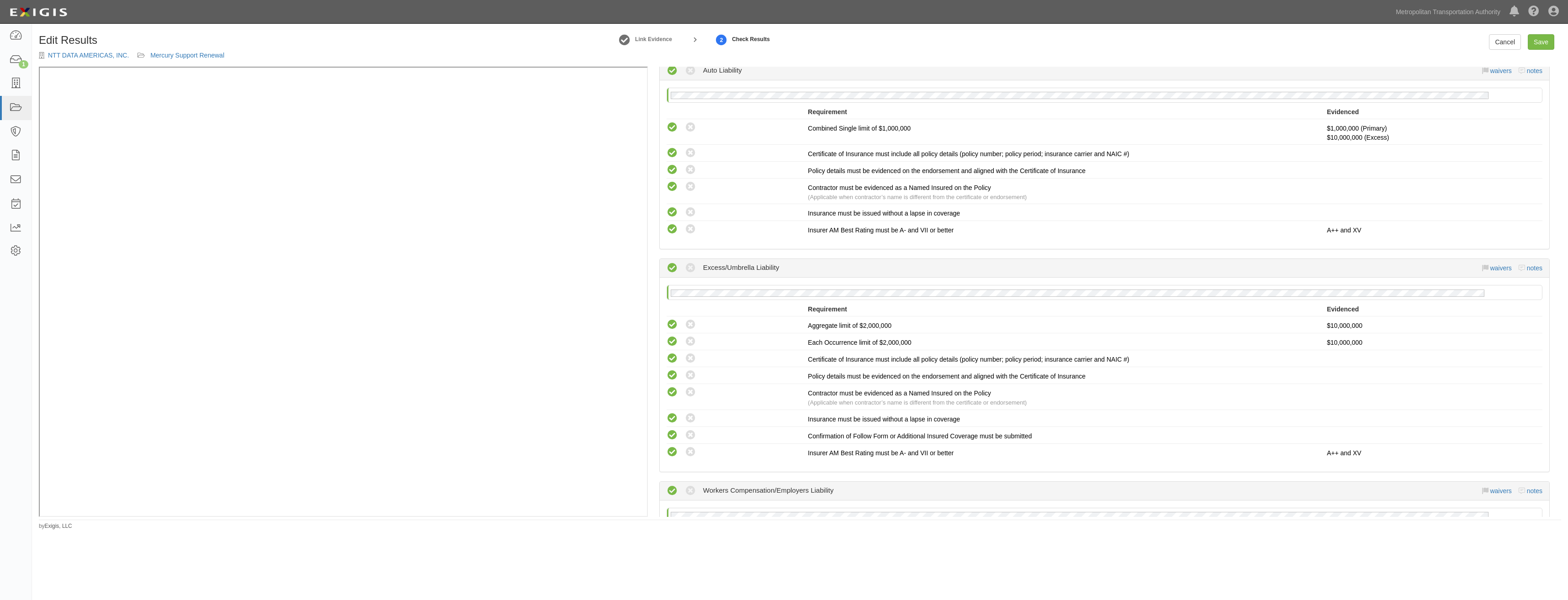
drag, startPoint x: 1158, startPoint y: 173, endPoint x: 1177, endPoint y: 357, distance: 185.0
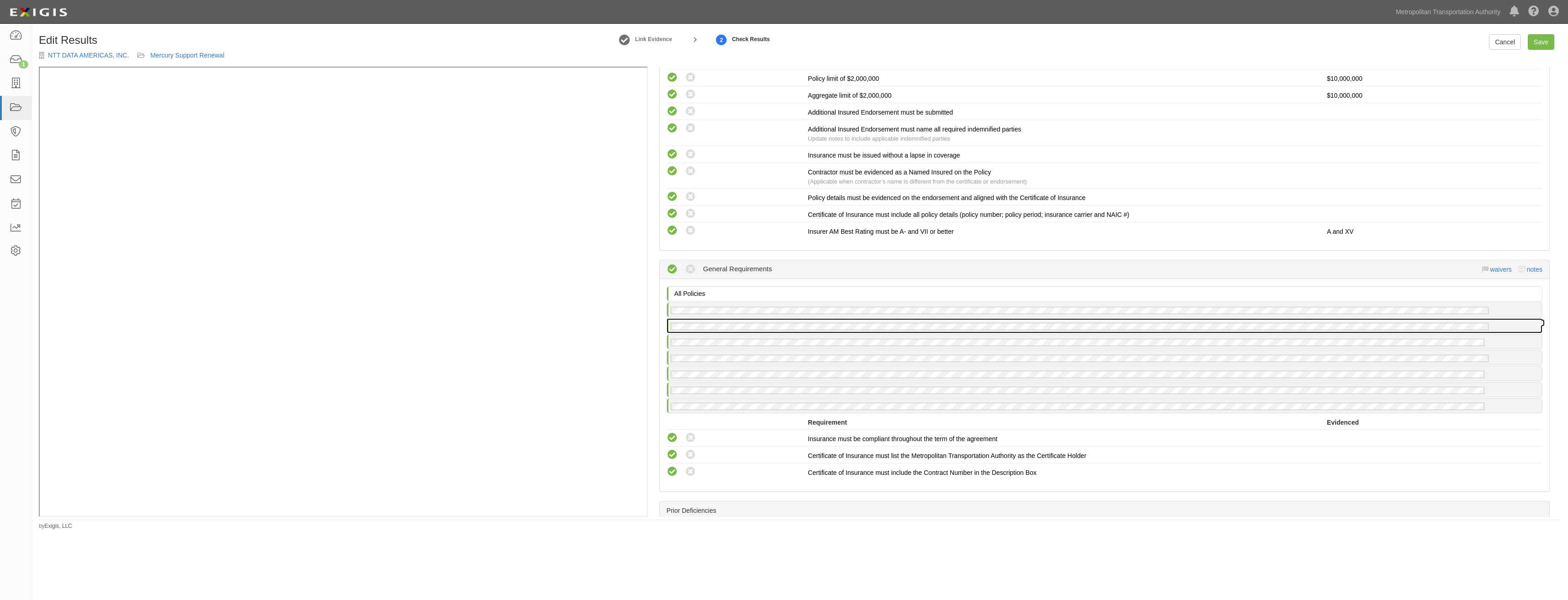
drag, startPoint x: 1343, startPoint y: 332, endPoint x: 1545, endPoint y: 66, distance: 334.0
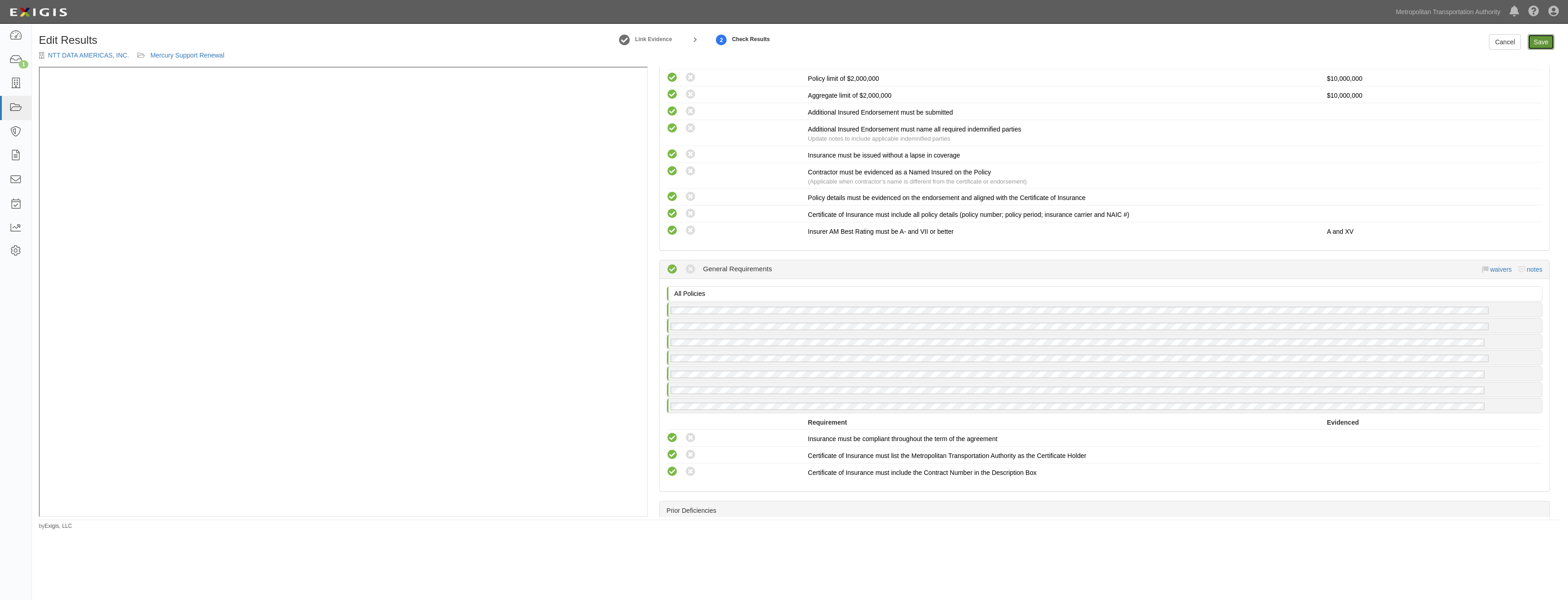
click at [1542, 40] on link "Save" at bounding box center [1541, 42] width 27 height 16
radio input "true"
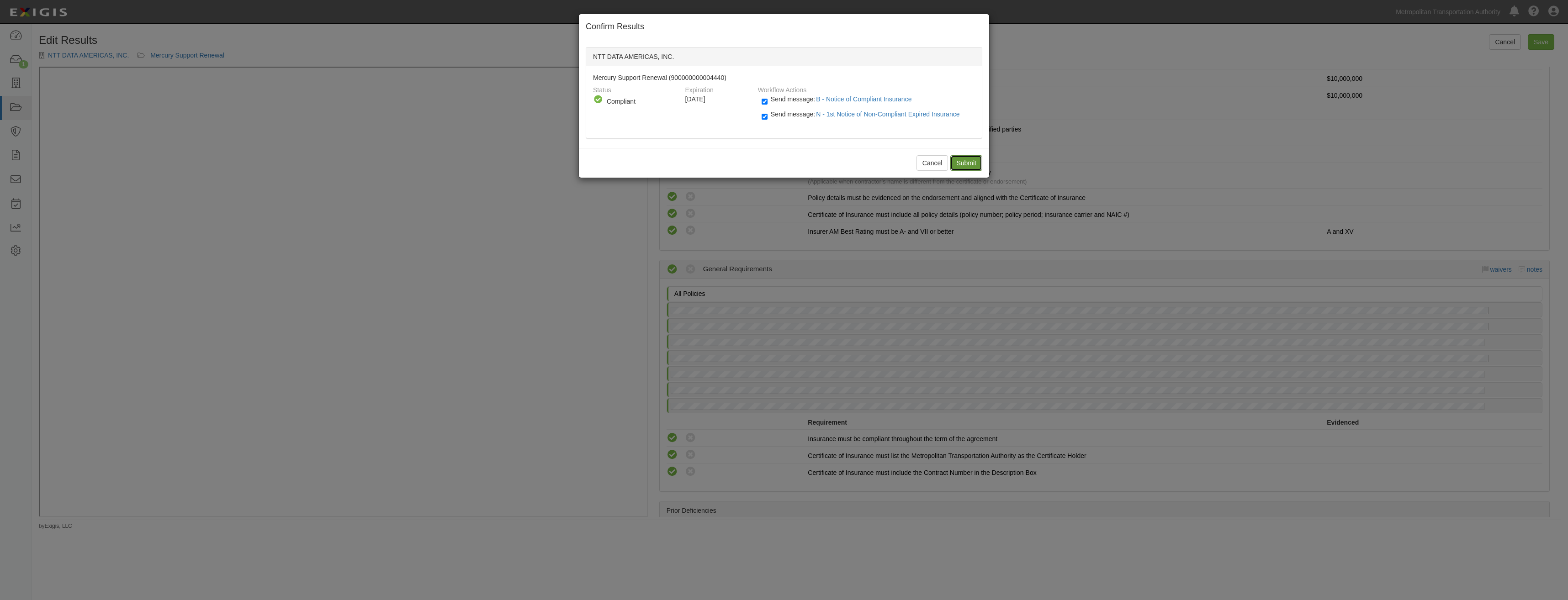
click at [961, 160] on input "Submit" at bounding box center [966, 163] width 32 height 16
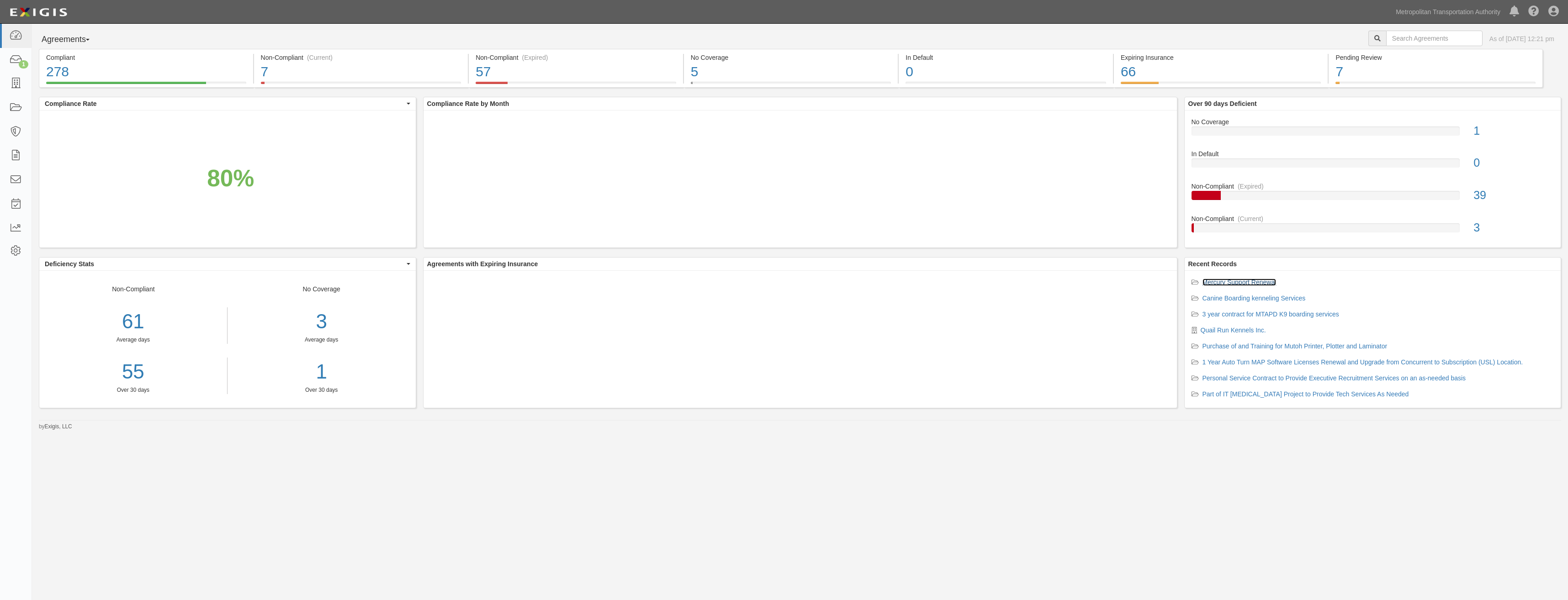
click at [1252, 279] on link "Mercury Support Renewal" at bounding box center [1240, 282] width 74 height 7
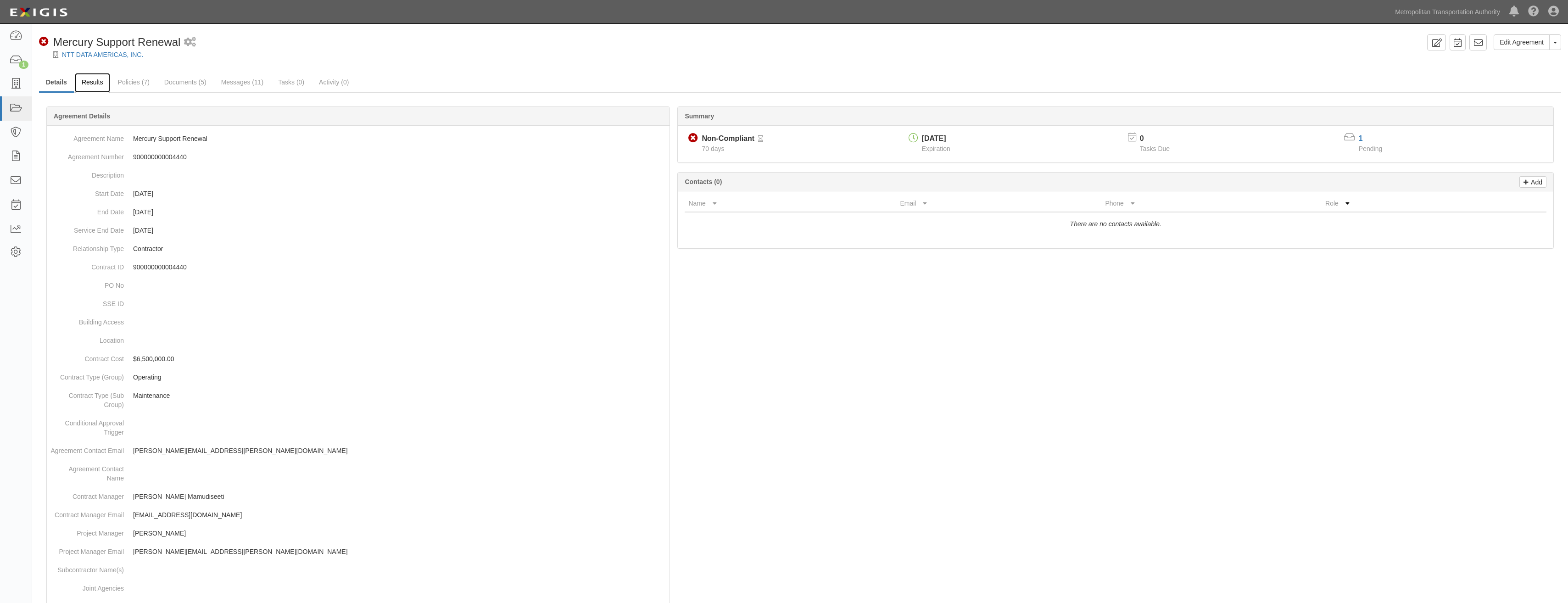
click at [97, 78] on link "Results" at bounding box center [92, 83] width 35 height 20
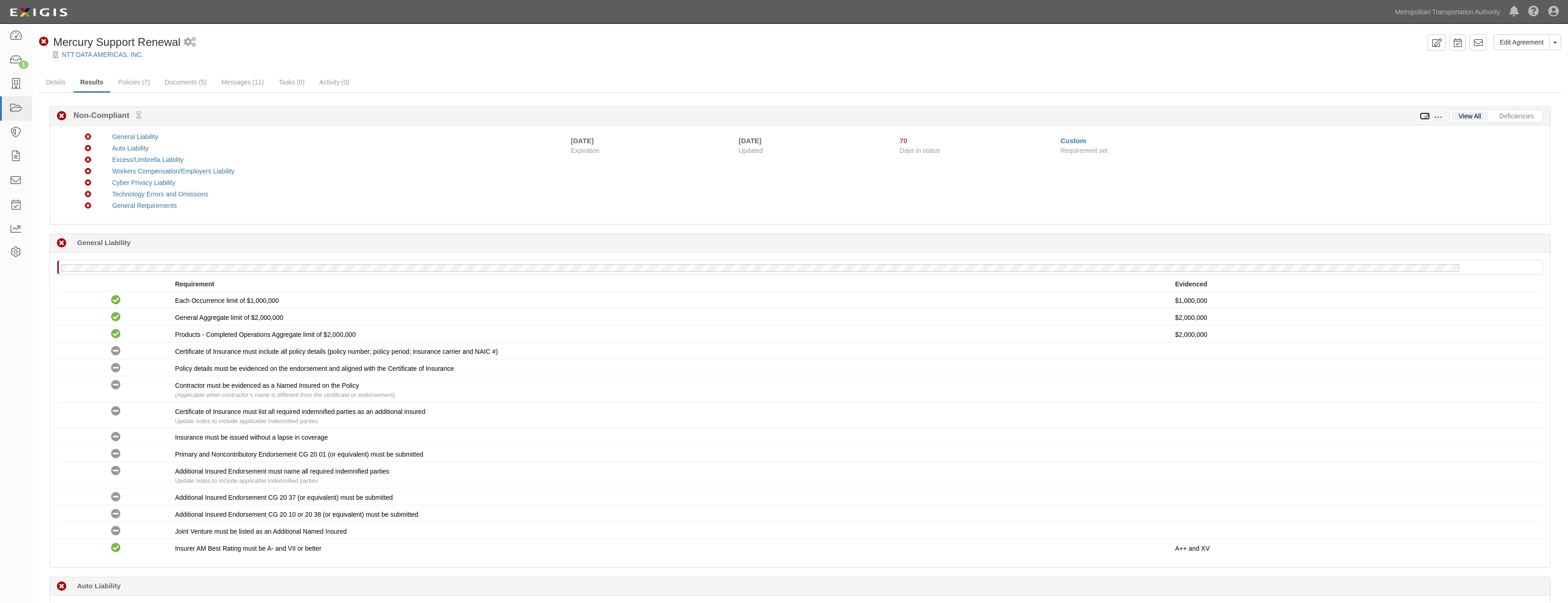
click at [1426, 114] on icon at bounding box center [1424, 116] width 10 height 7
click at [21, 61] on div "1" at bounding box center [24, 65] width 10 height 9
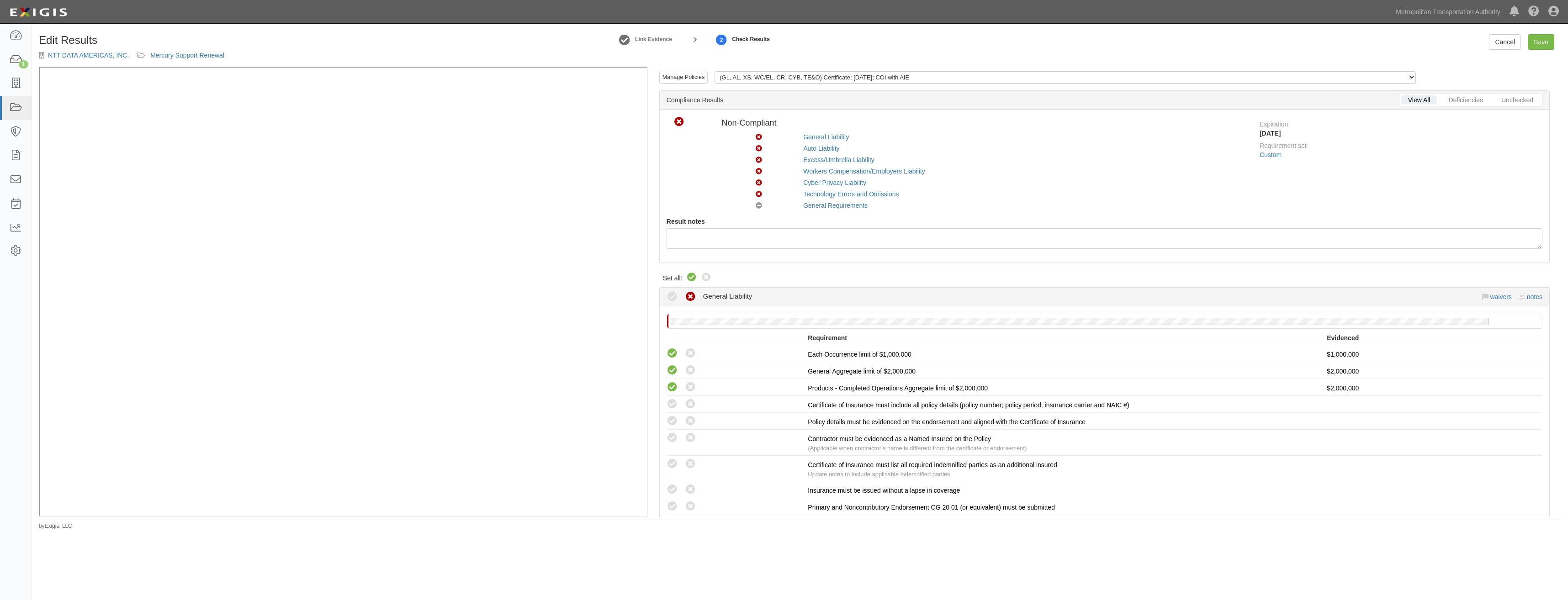
click at [693, 274] on icon at bounding box center [691, 277] width 11 height 11
radio input "true"
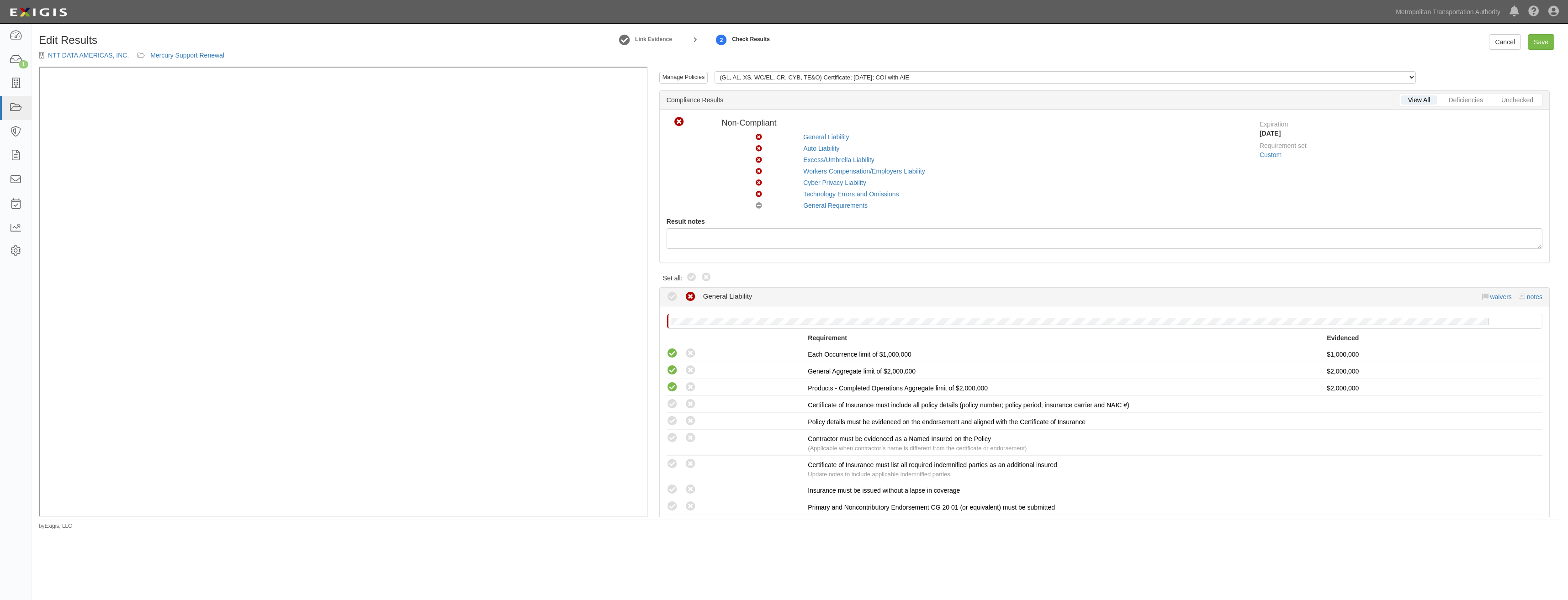
radio input "true"
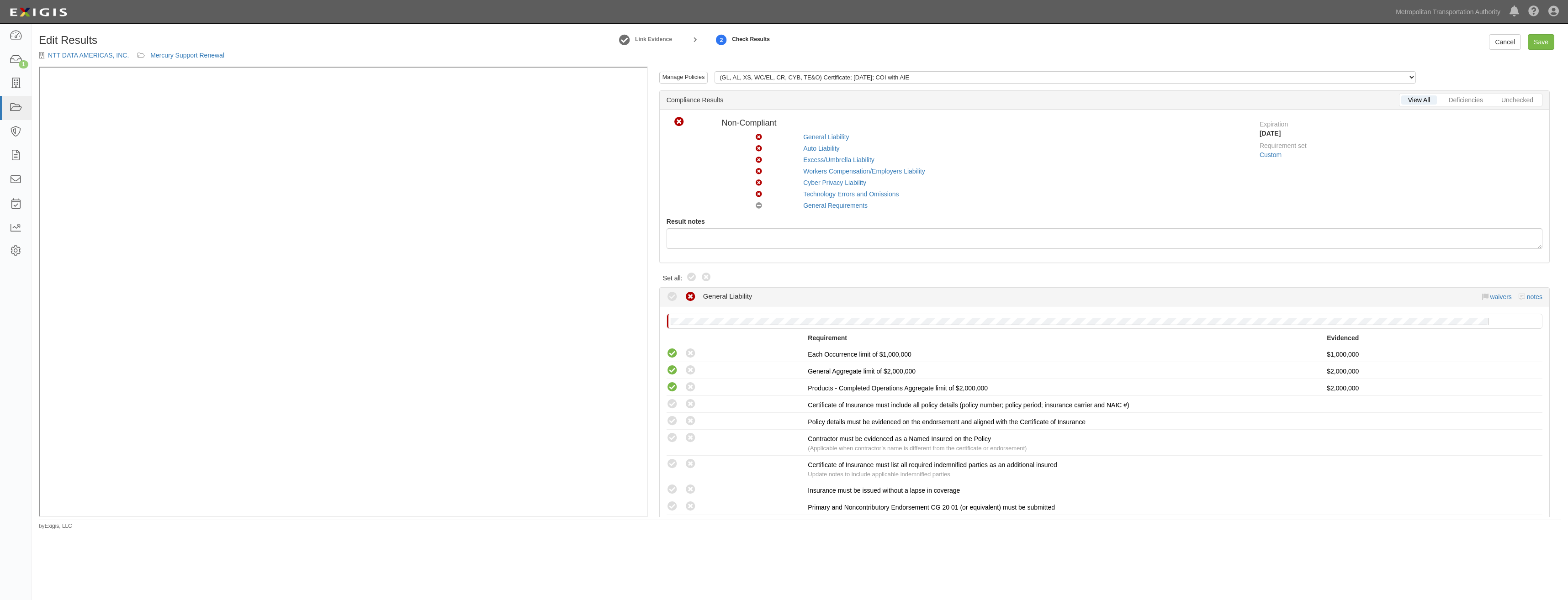
radio input "true"
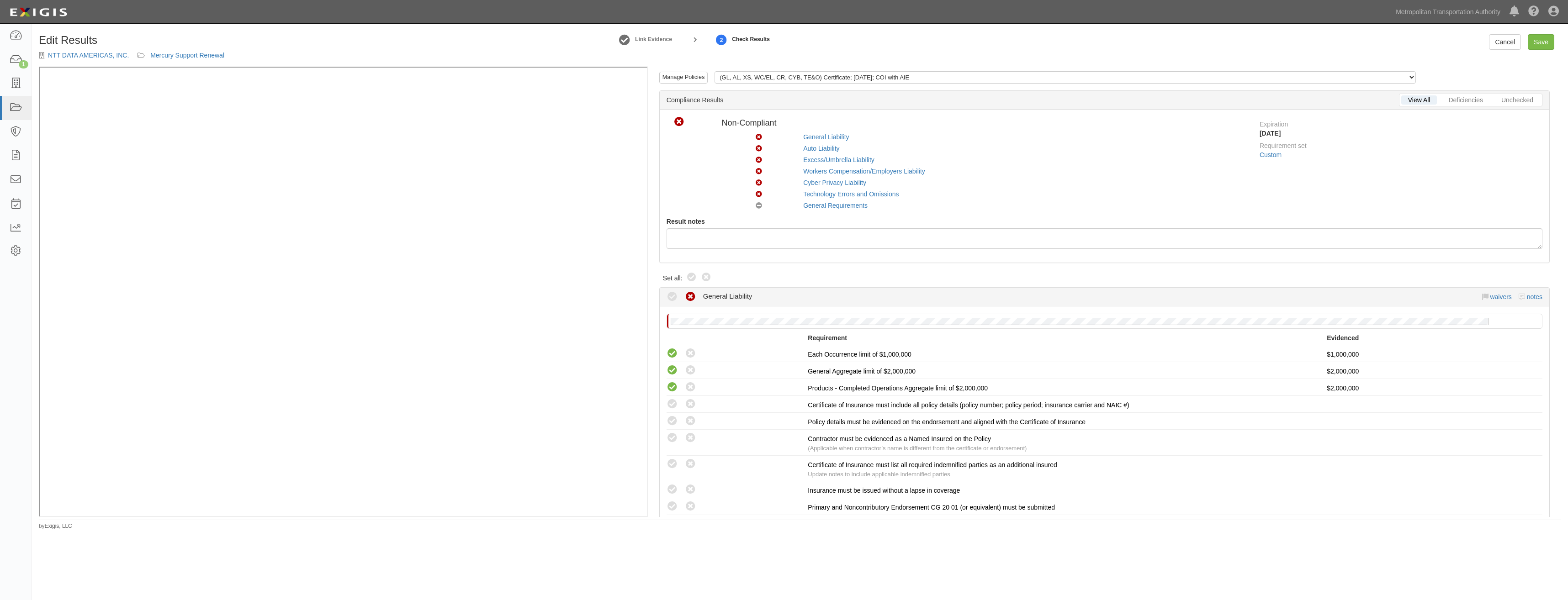
radio input "true"
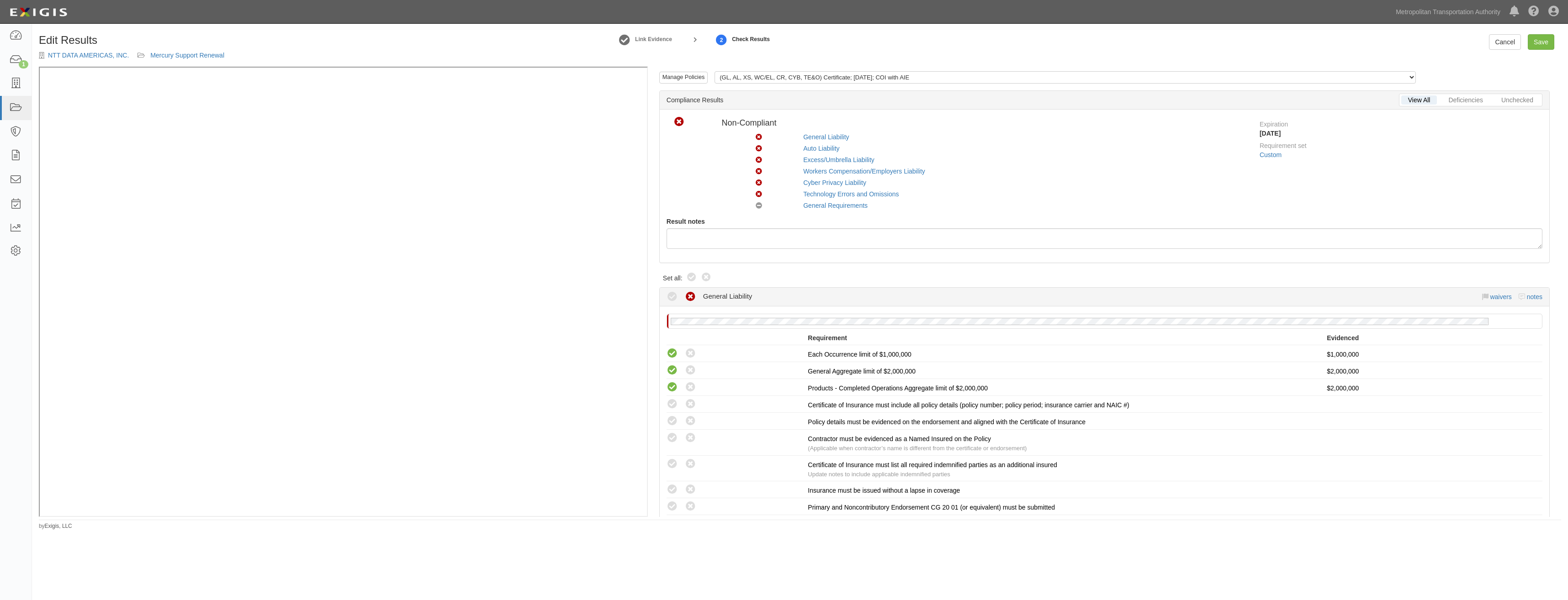
radio input "true"
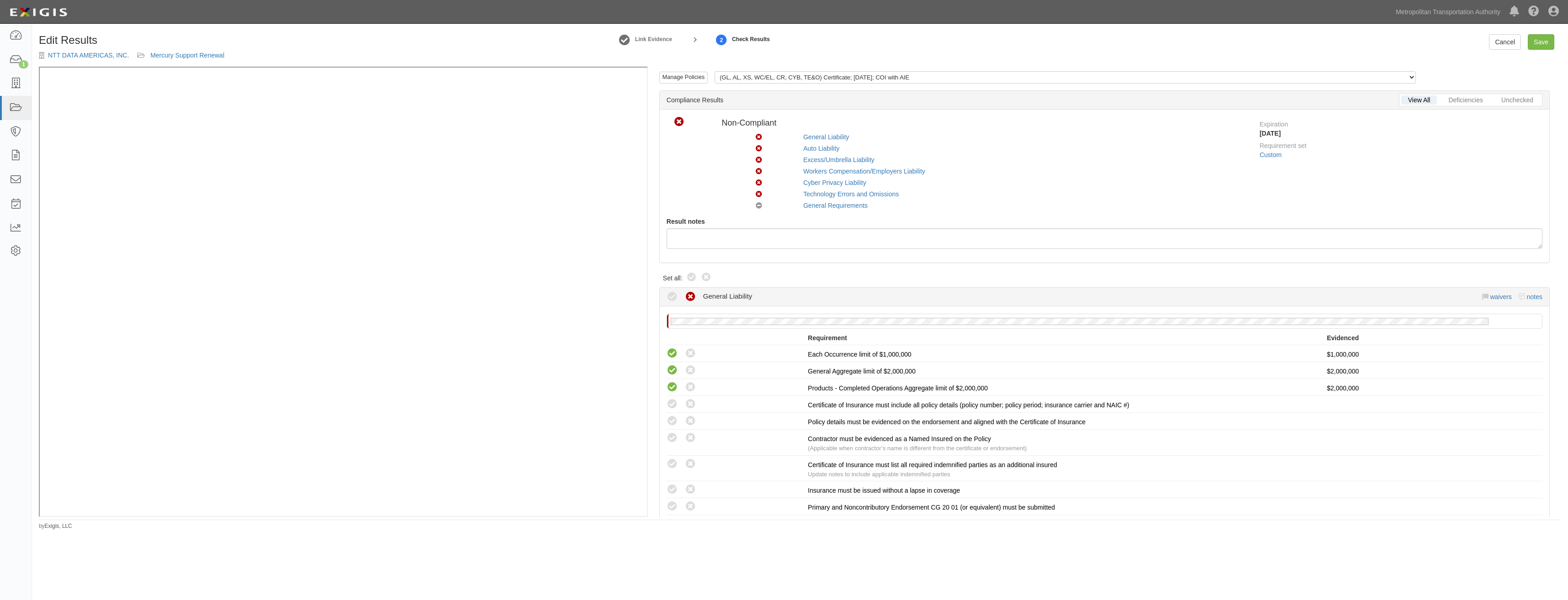
radio input "true"
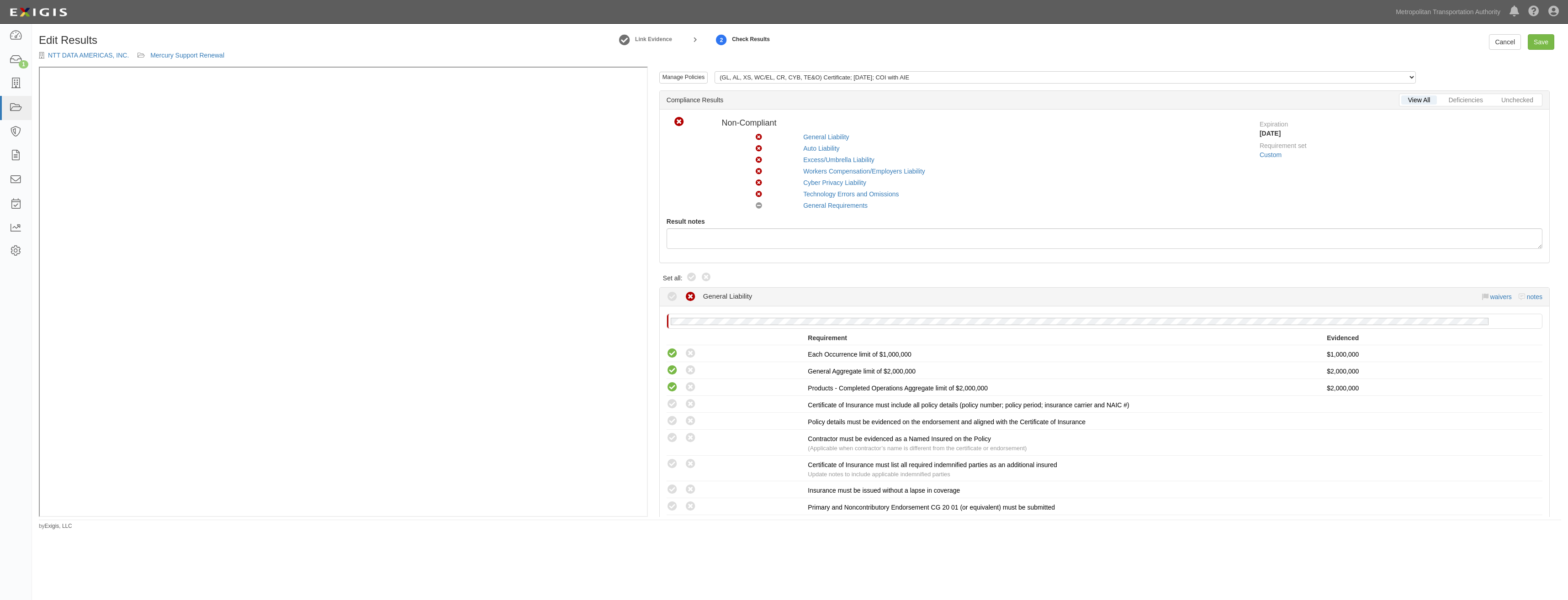
radio input "true"
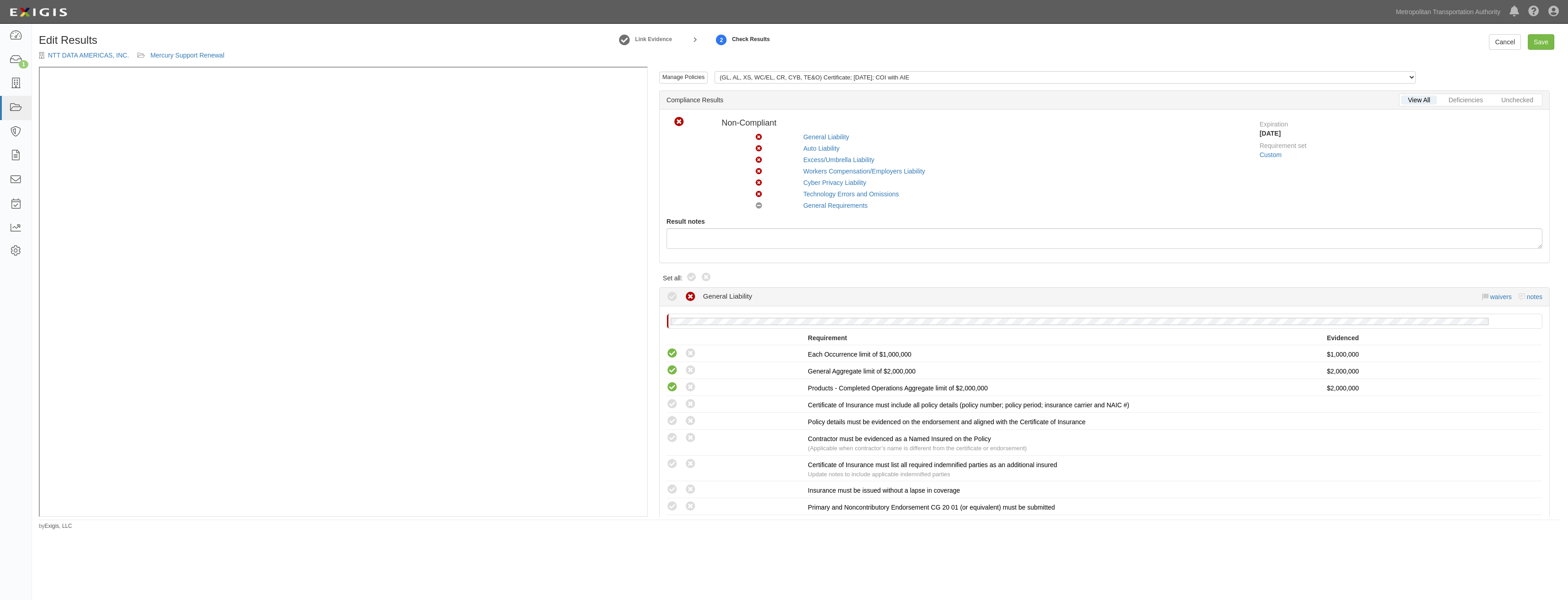
radio input "true"
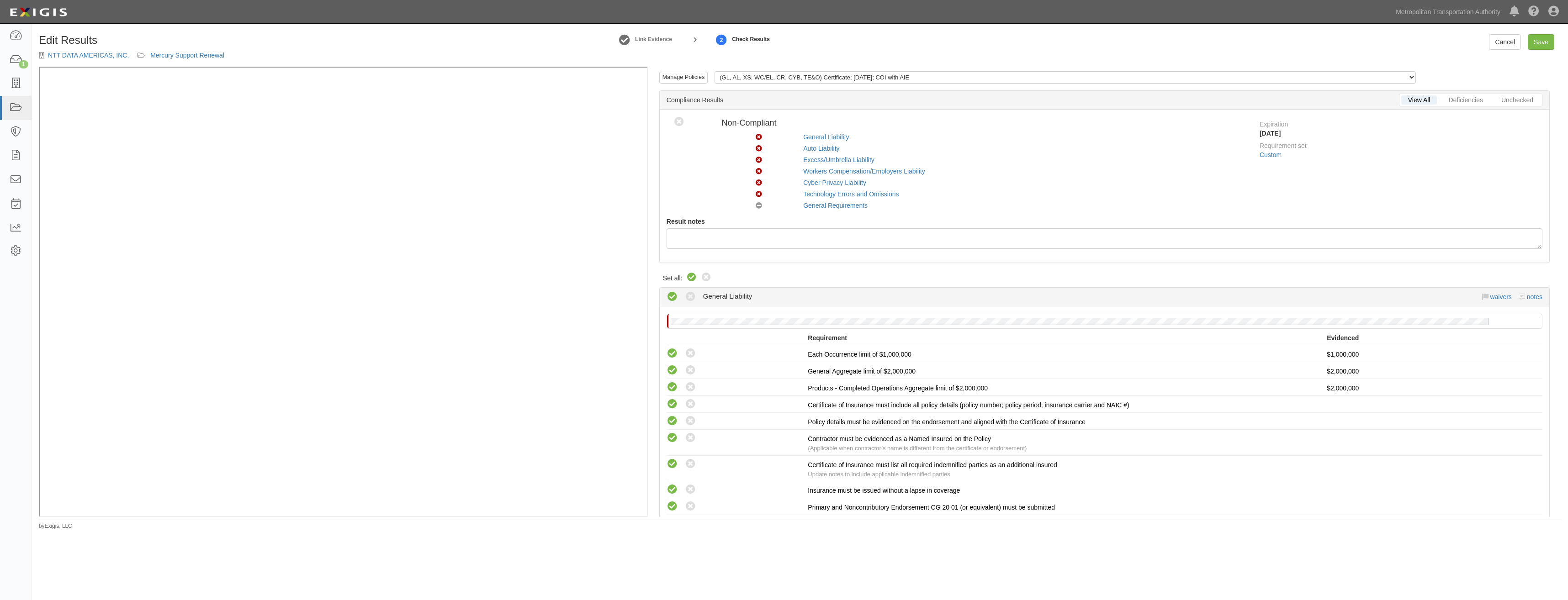
radio input "true"
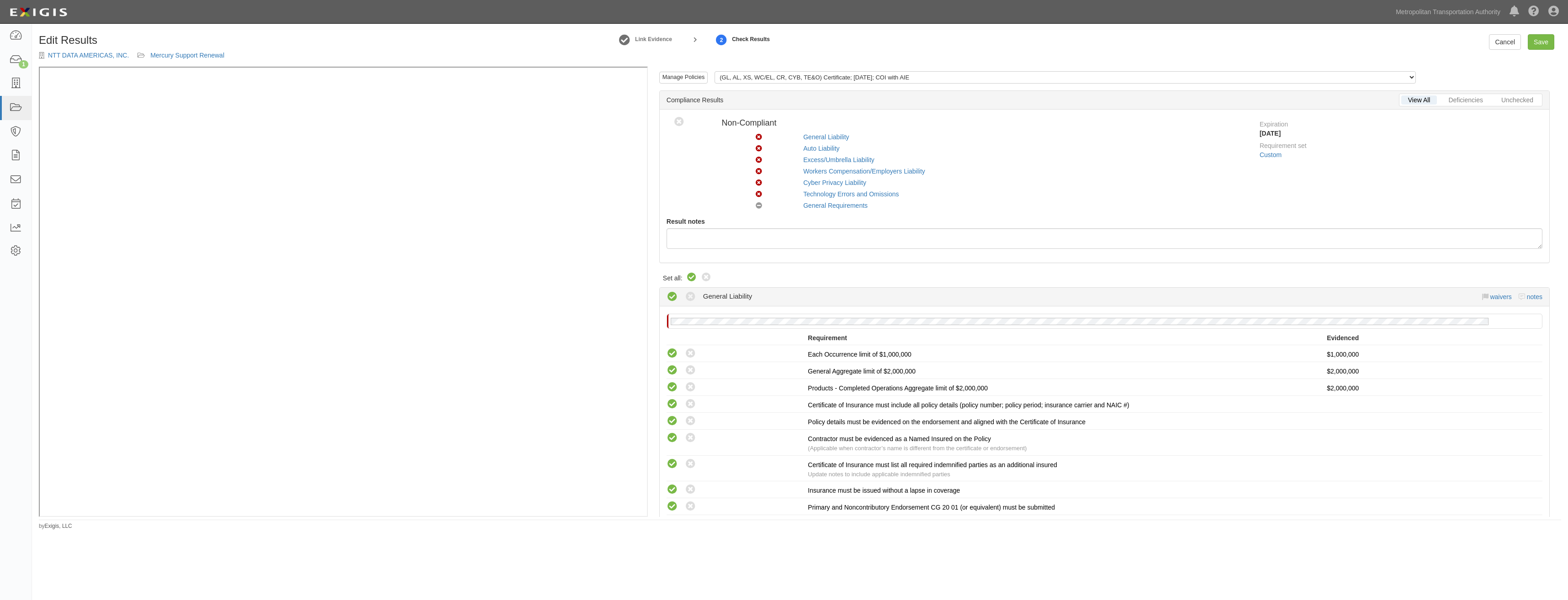
radio input "true"
radio input "false"
radio input "true"
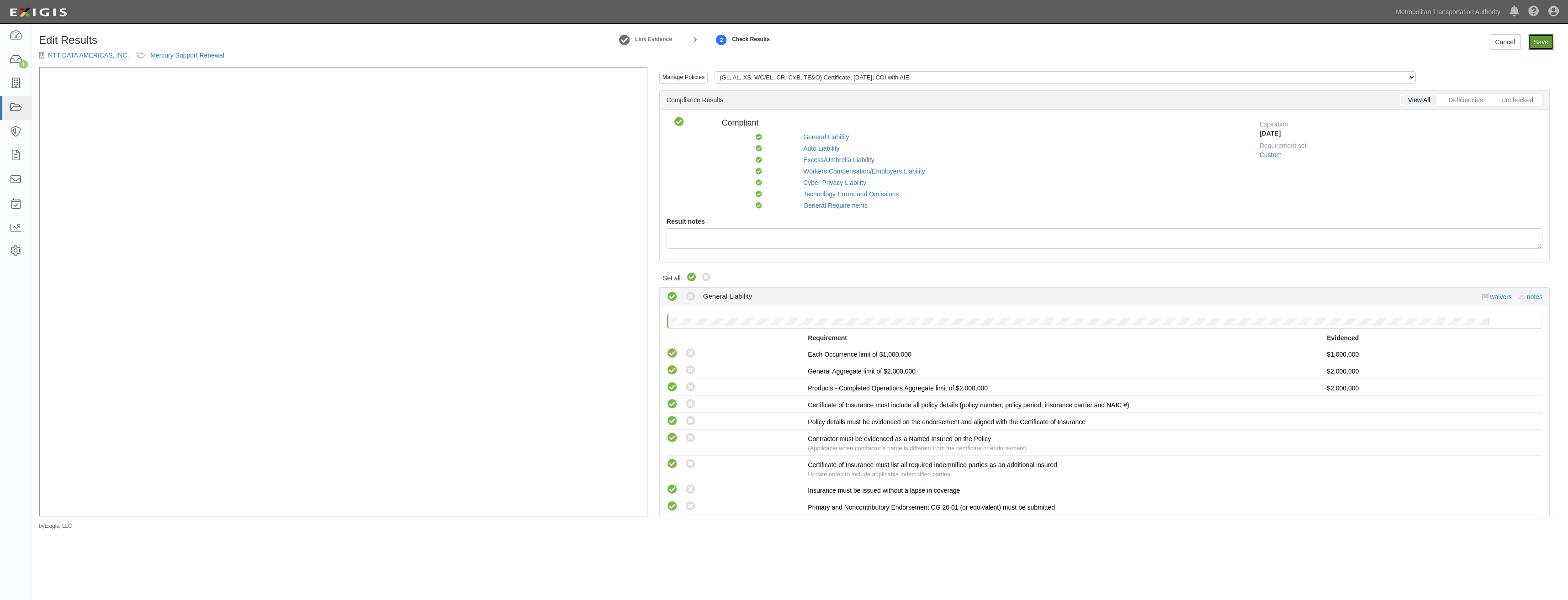
click at [1545, 41] on link "Save" at bounding box center [1541, 42] width 27 height 16
radio input "true"
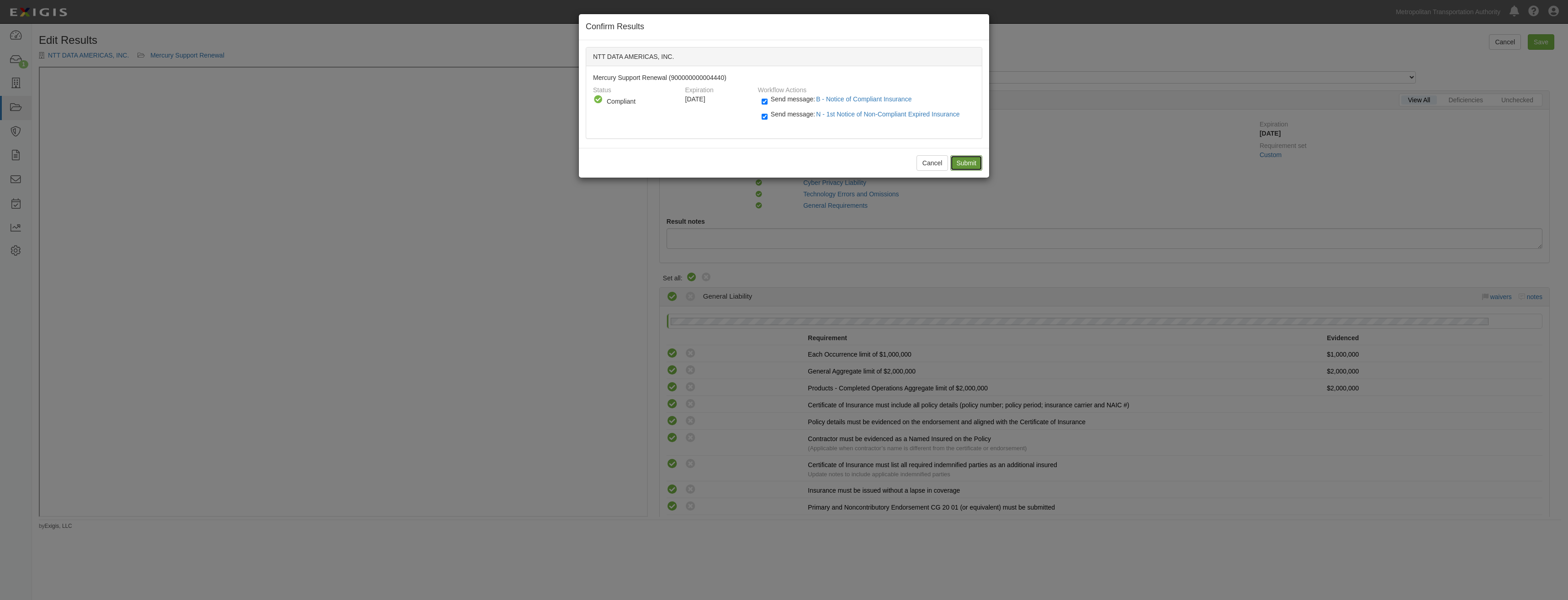
click at [980, 158] on input "Submit" at bounding box center [966, 163] width 32 height 16
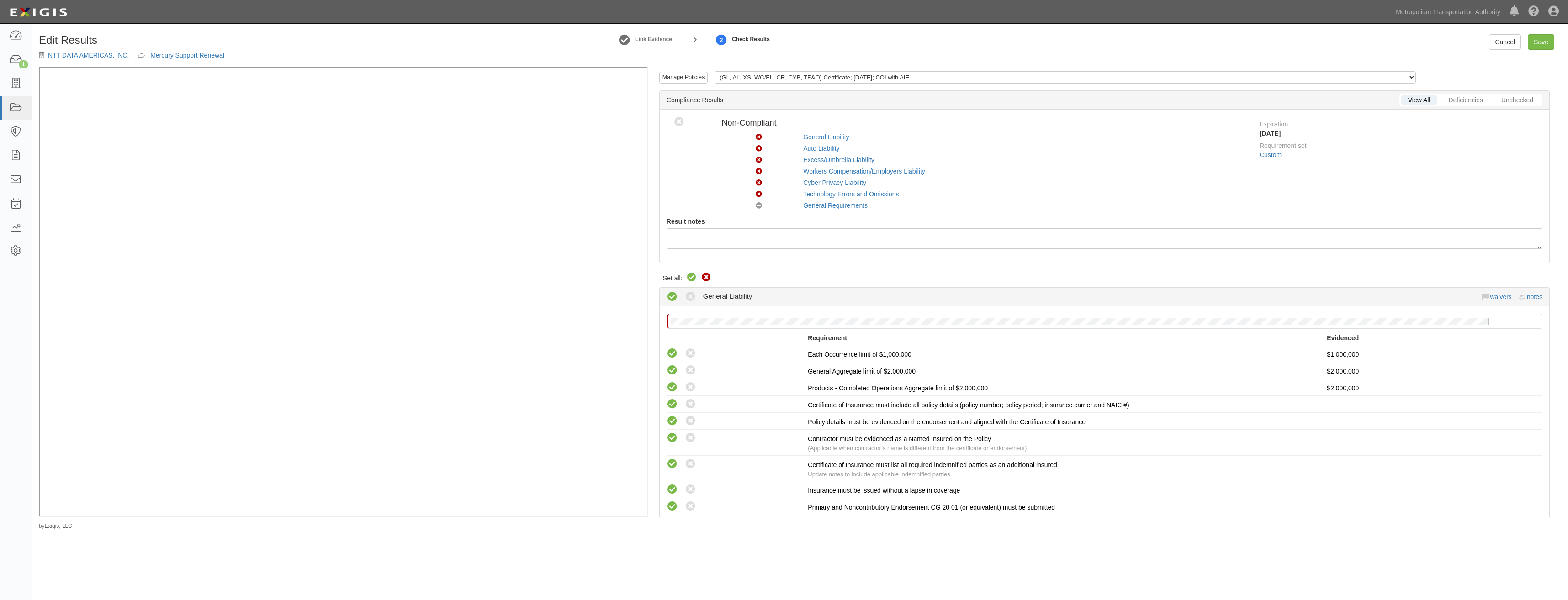
click at [705, 275] on icon at bounding box center [706, 277] width 11 height 11
radio input "true"
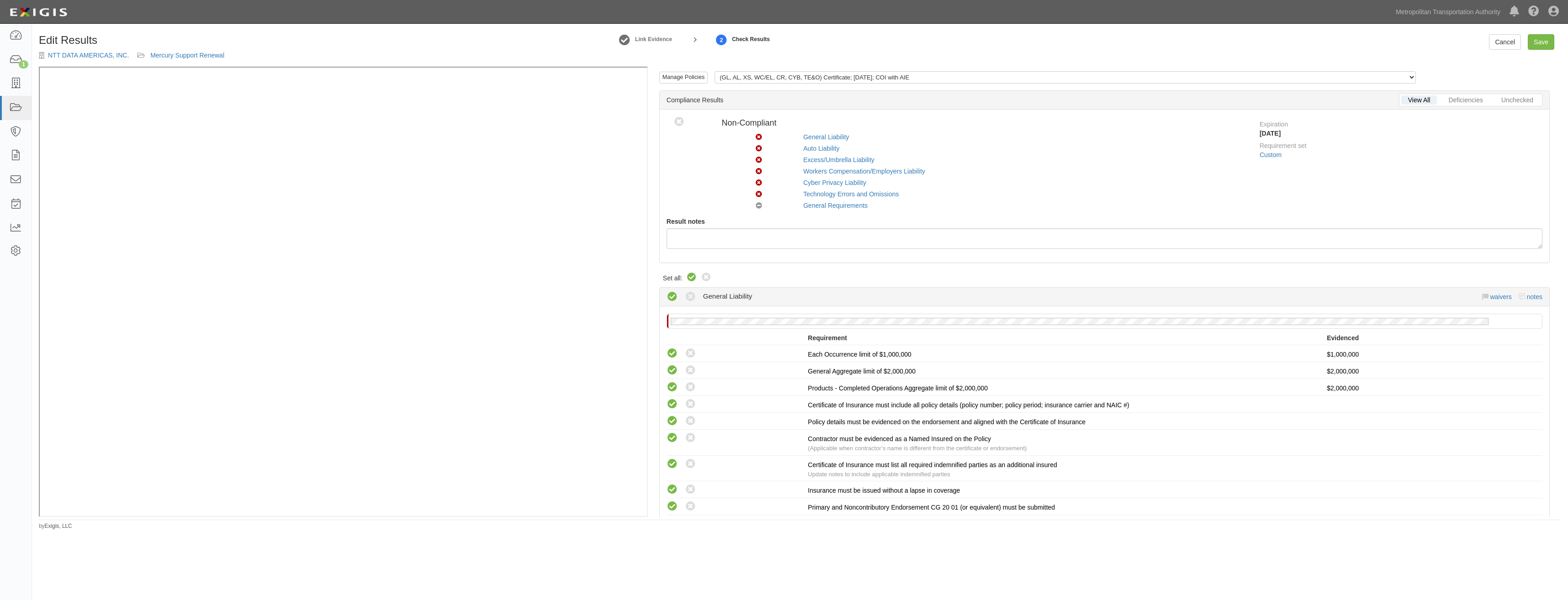
radio input "true"
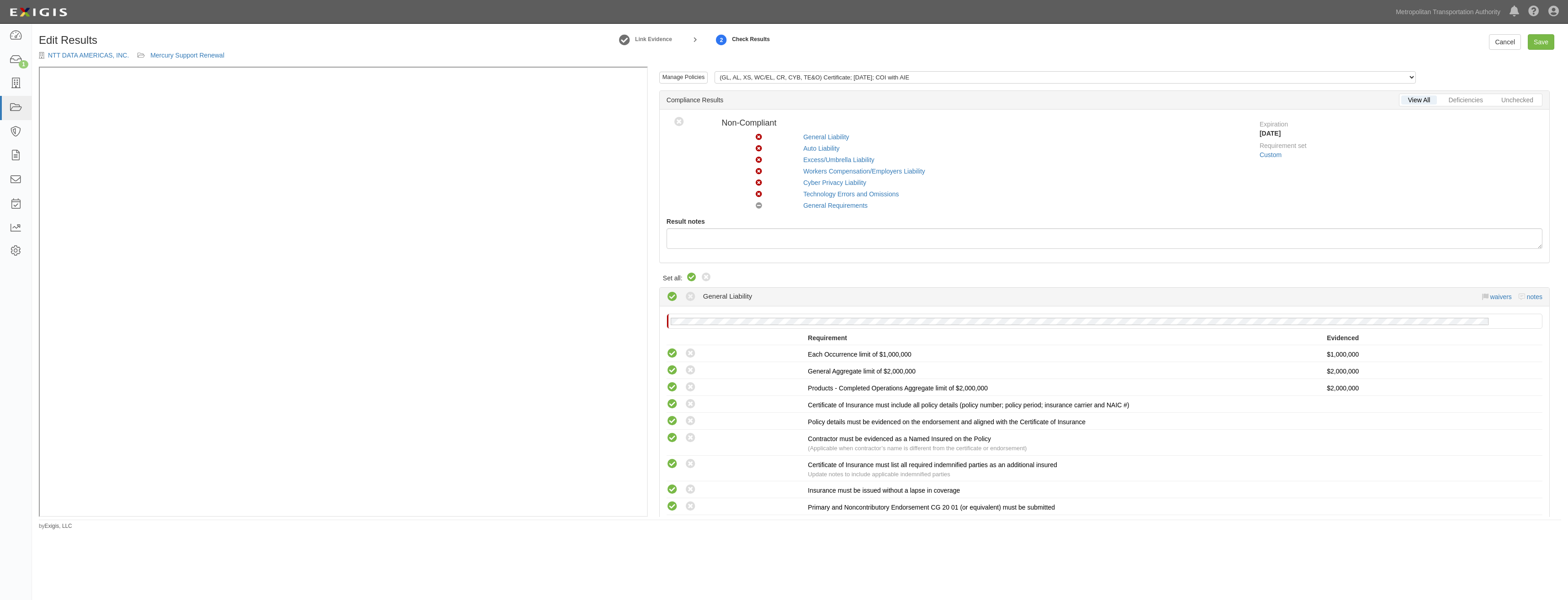
radio input "true"
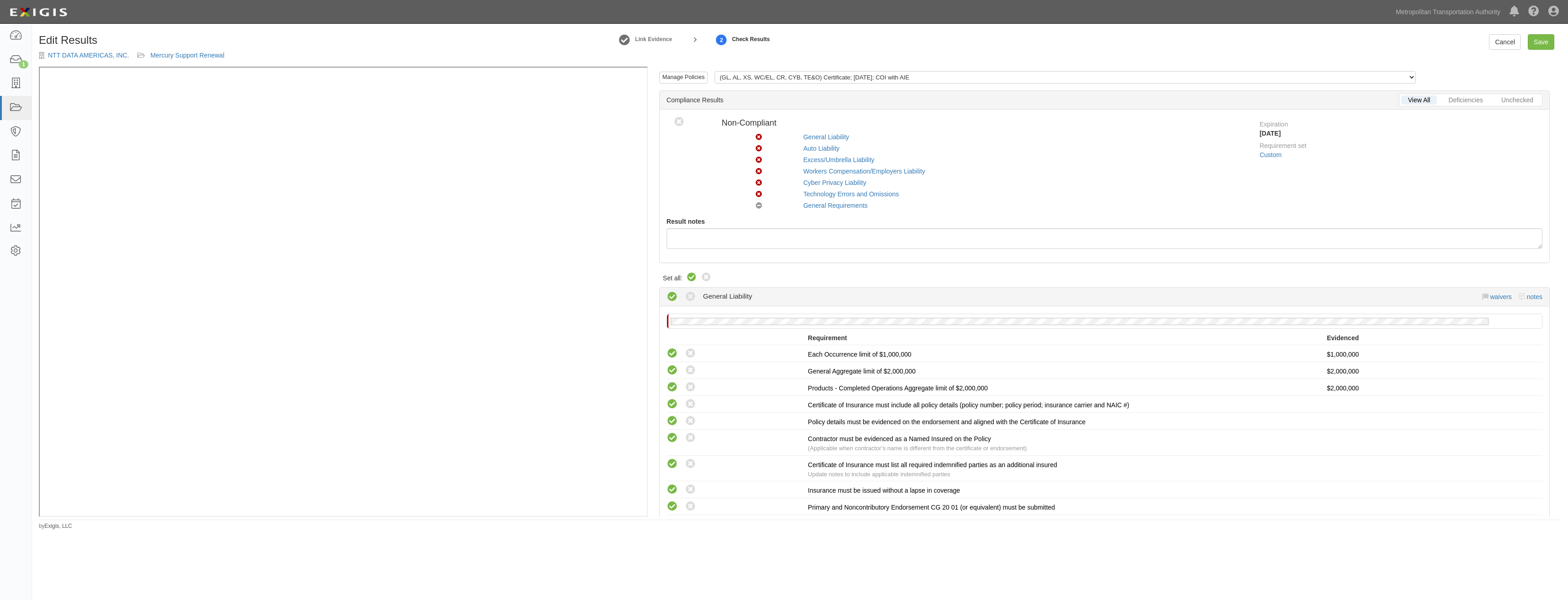
radio input "true"
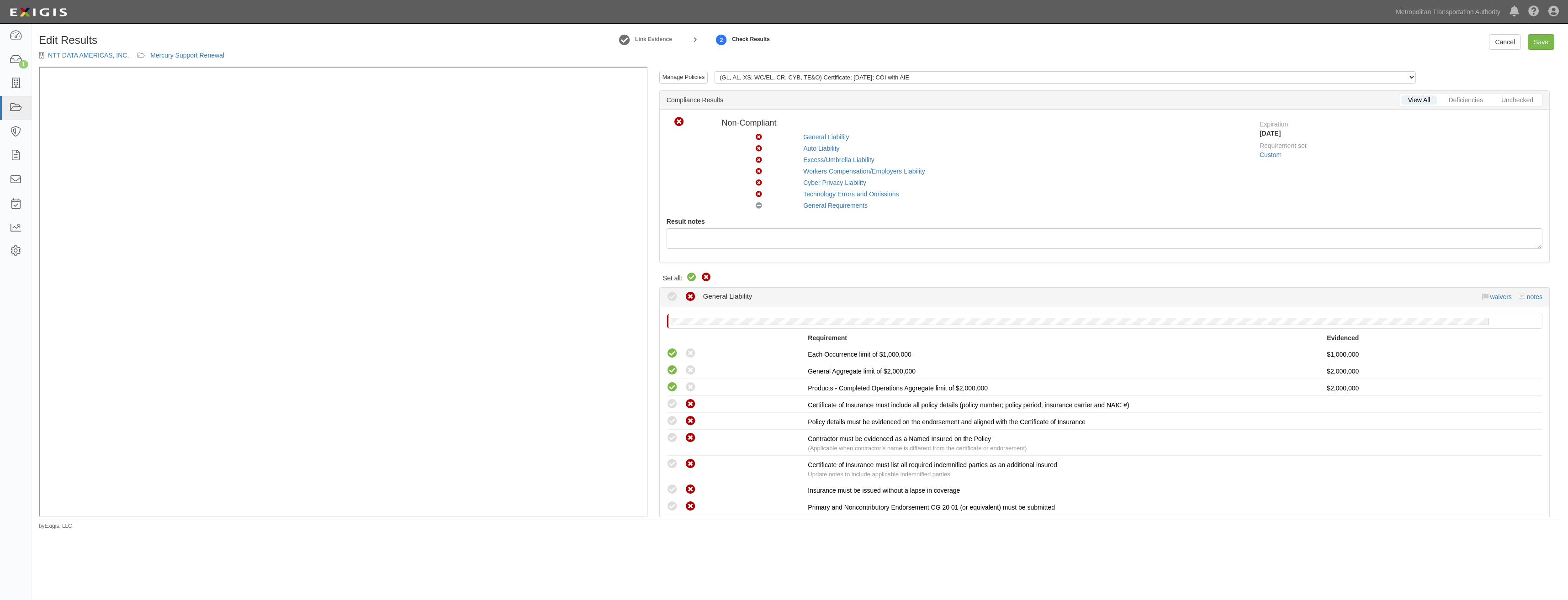
radio input "true"
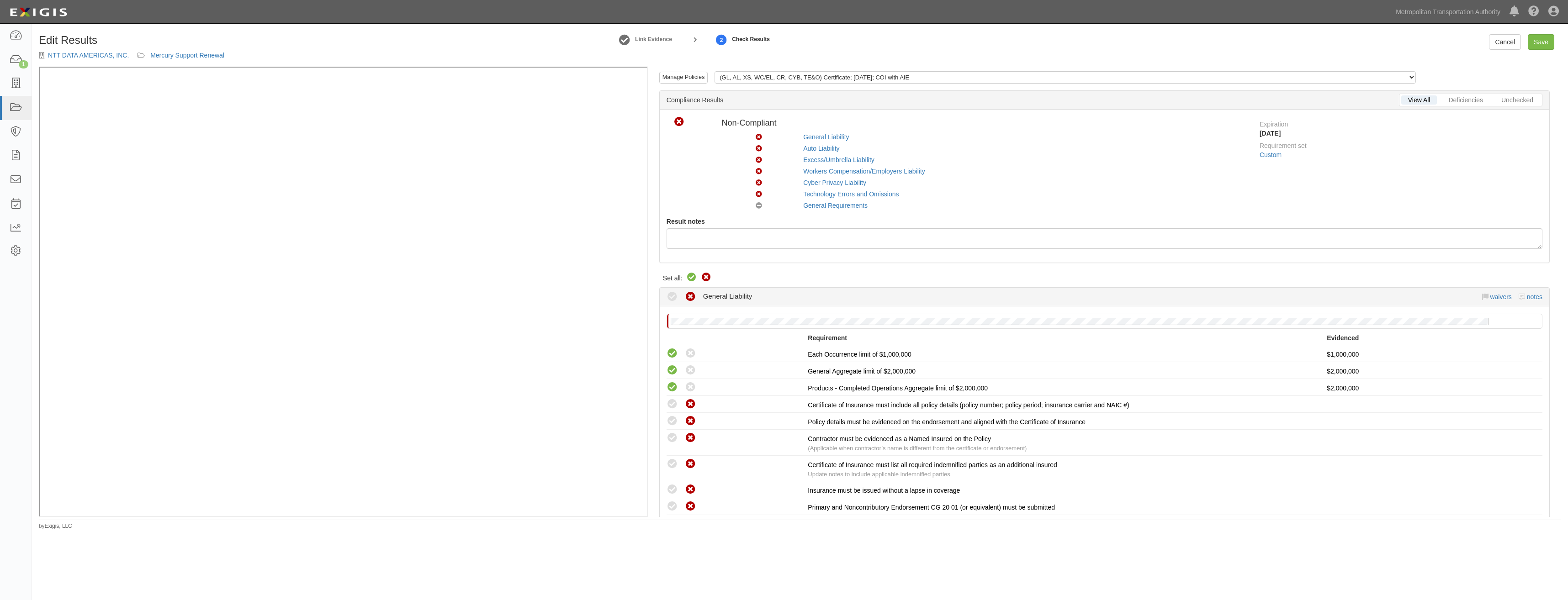
radio input "true"
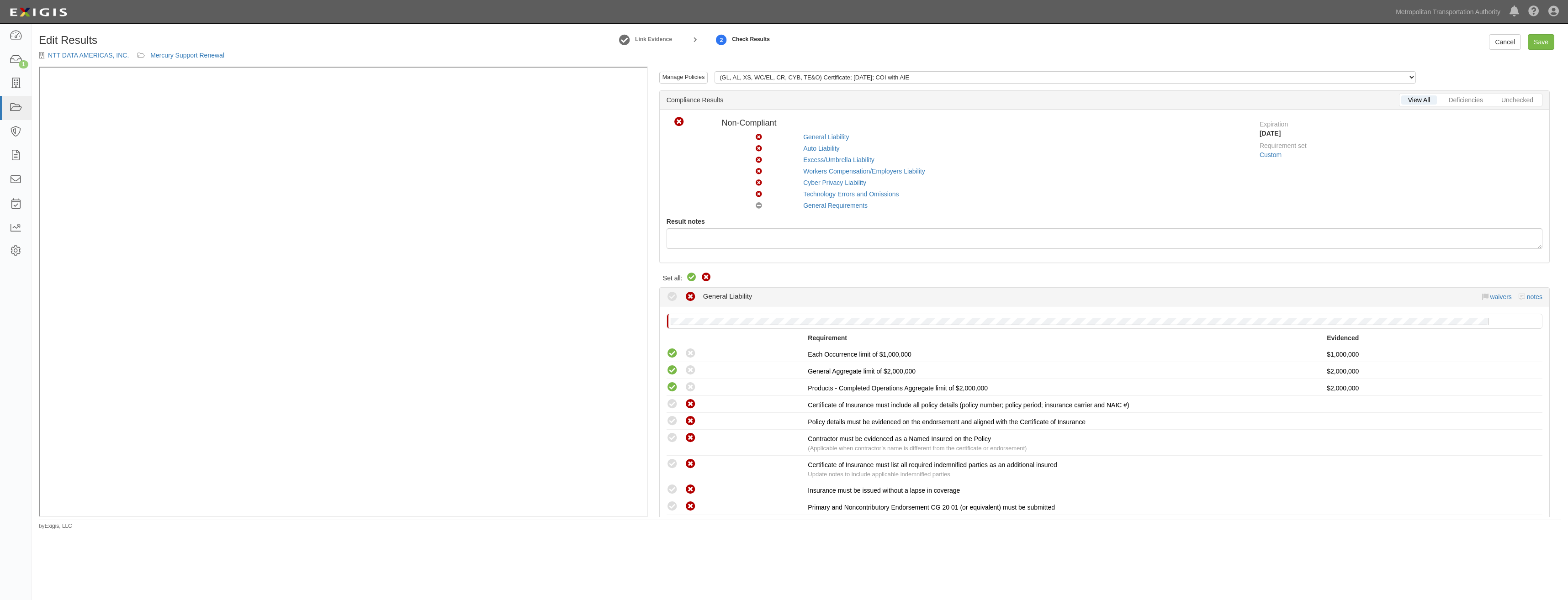
radio input "true"
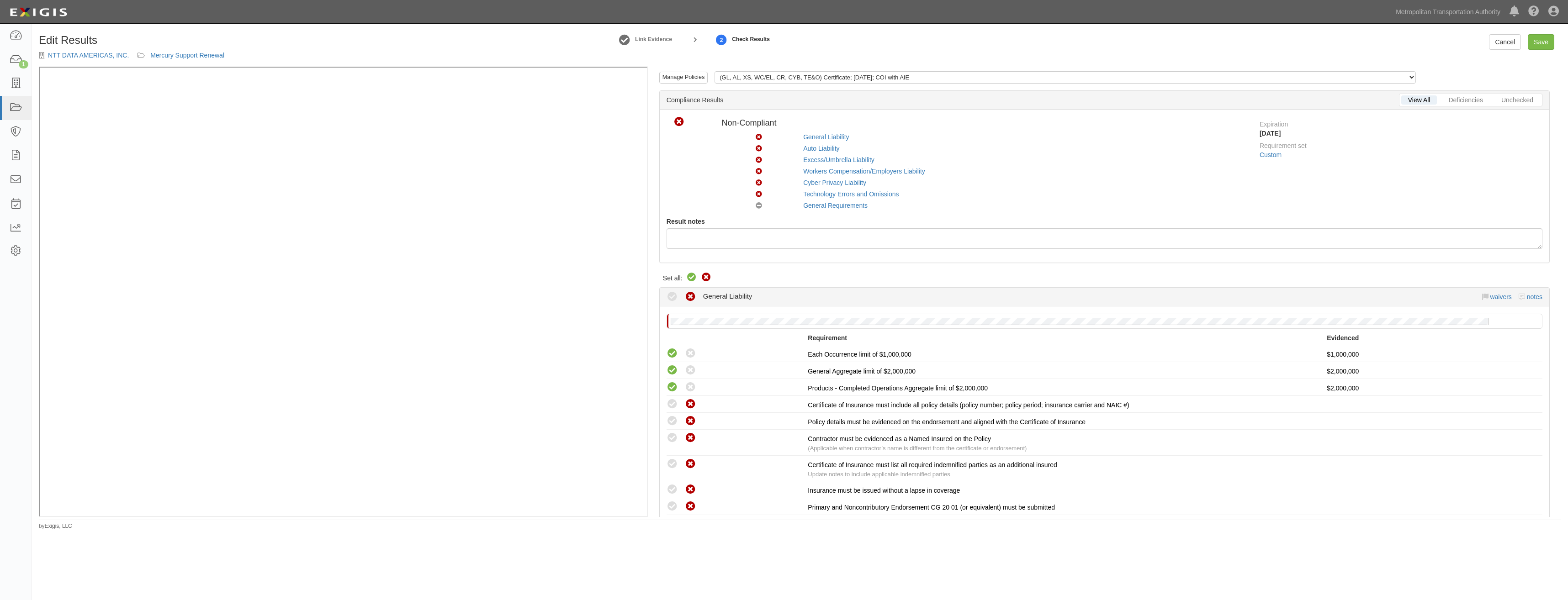
radio input "true"
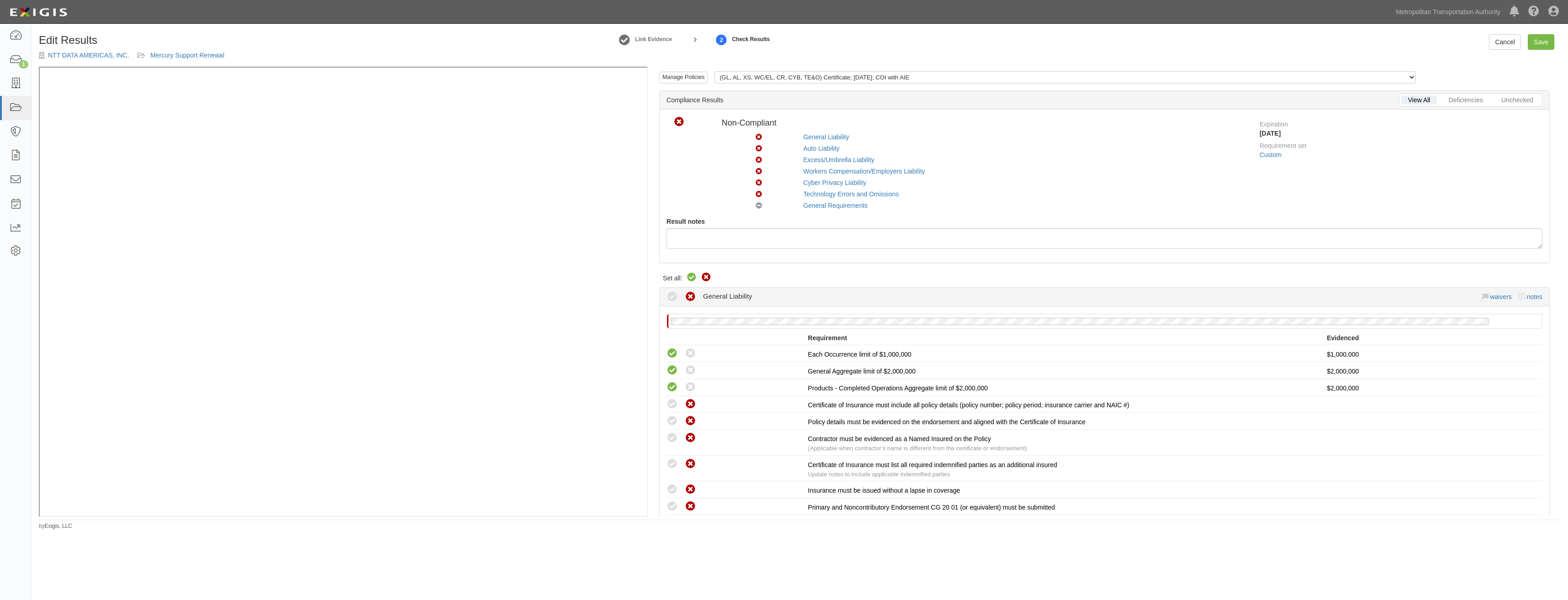
radio input "true"
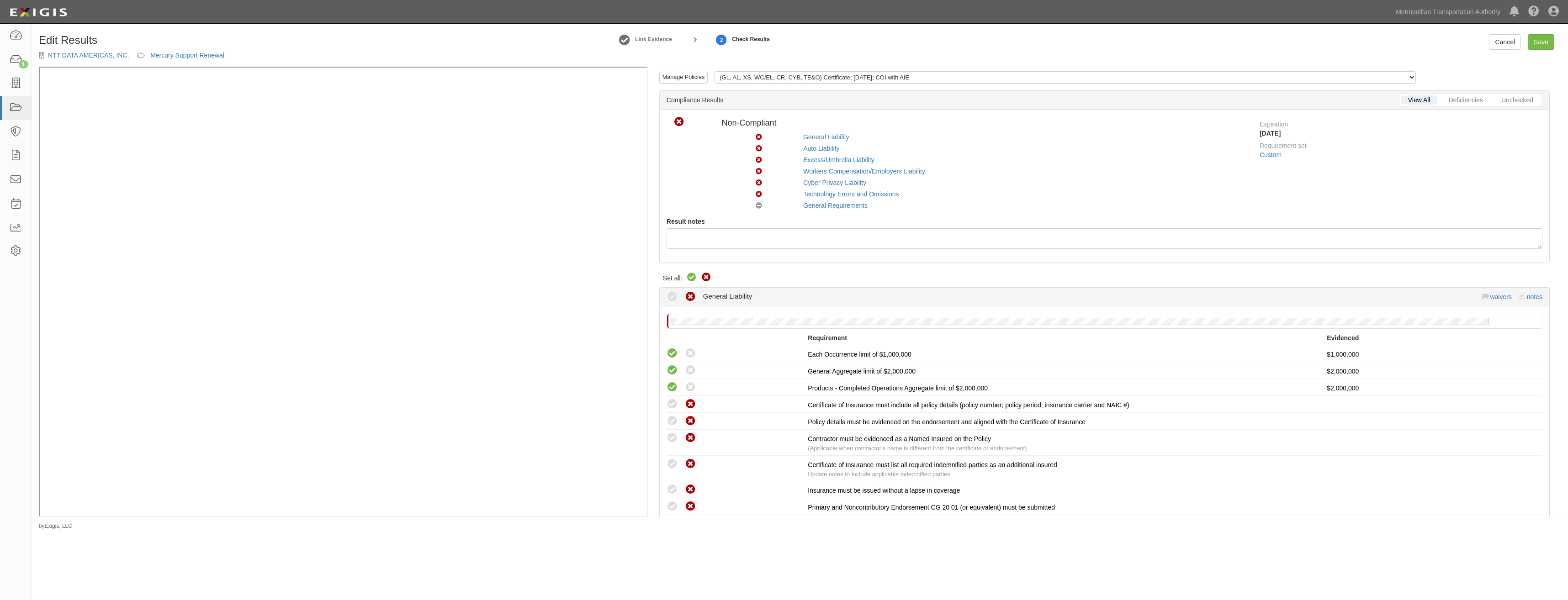
radio input "true"
click at [693, 276] on icon at bounding box center [691, 277] width 11 height 11
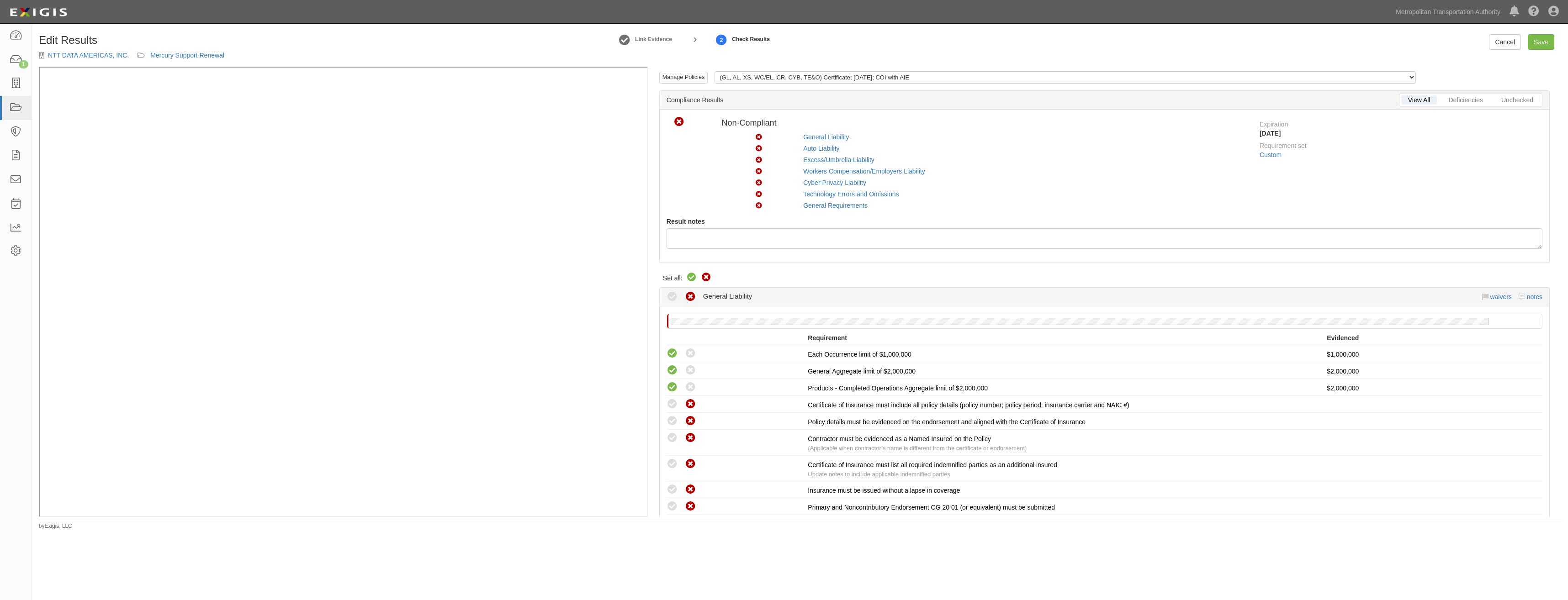
radio input "true"
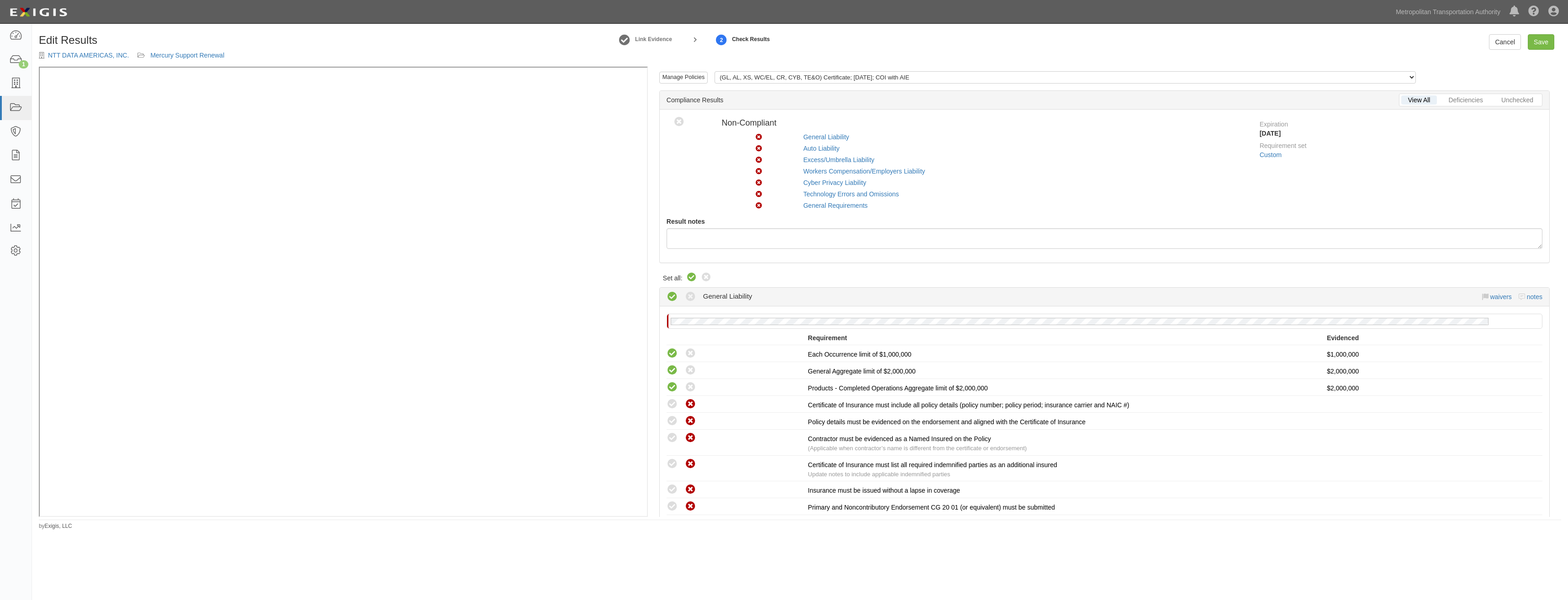
radio input "true"
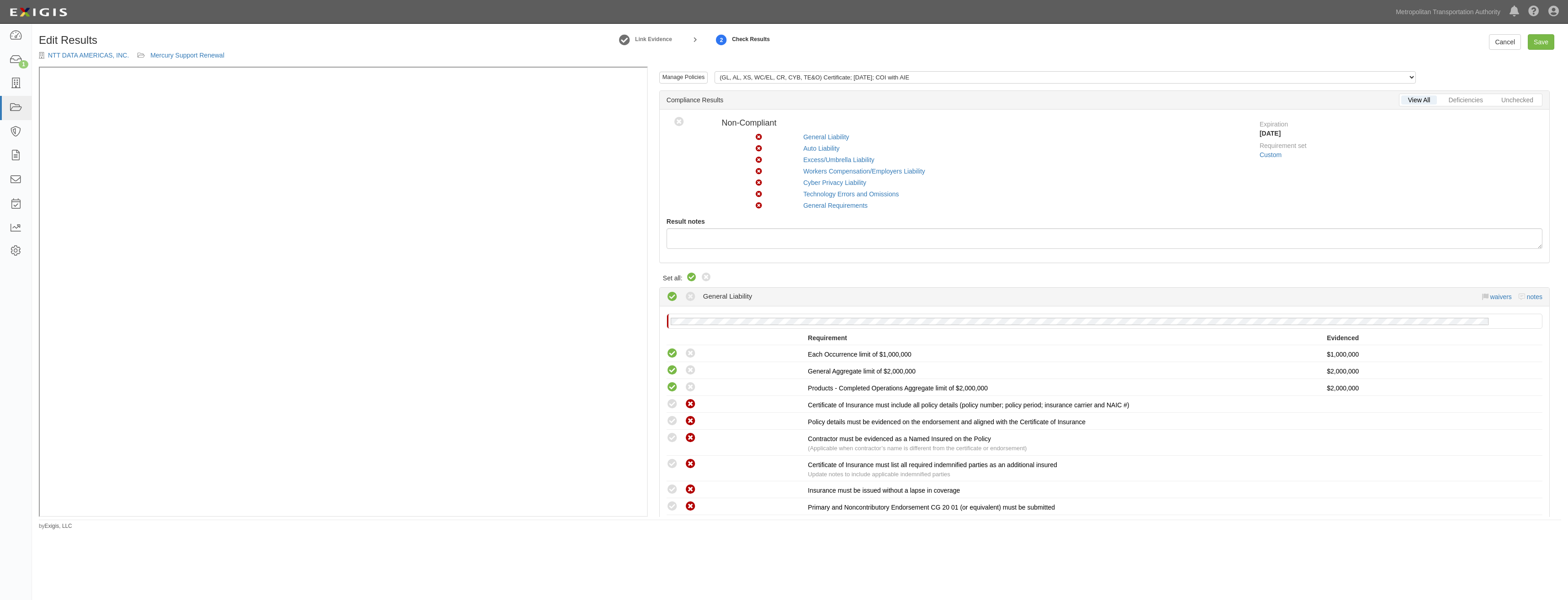
radio input "true"
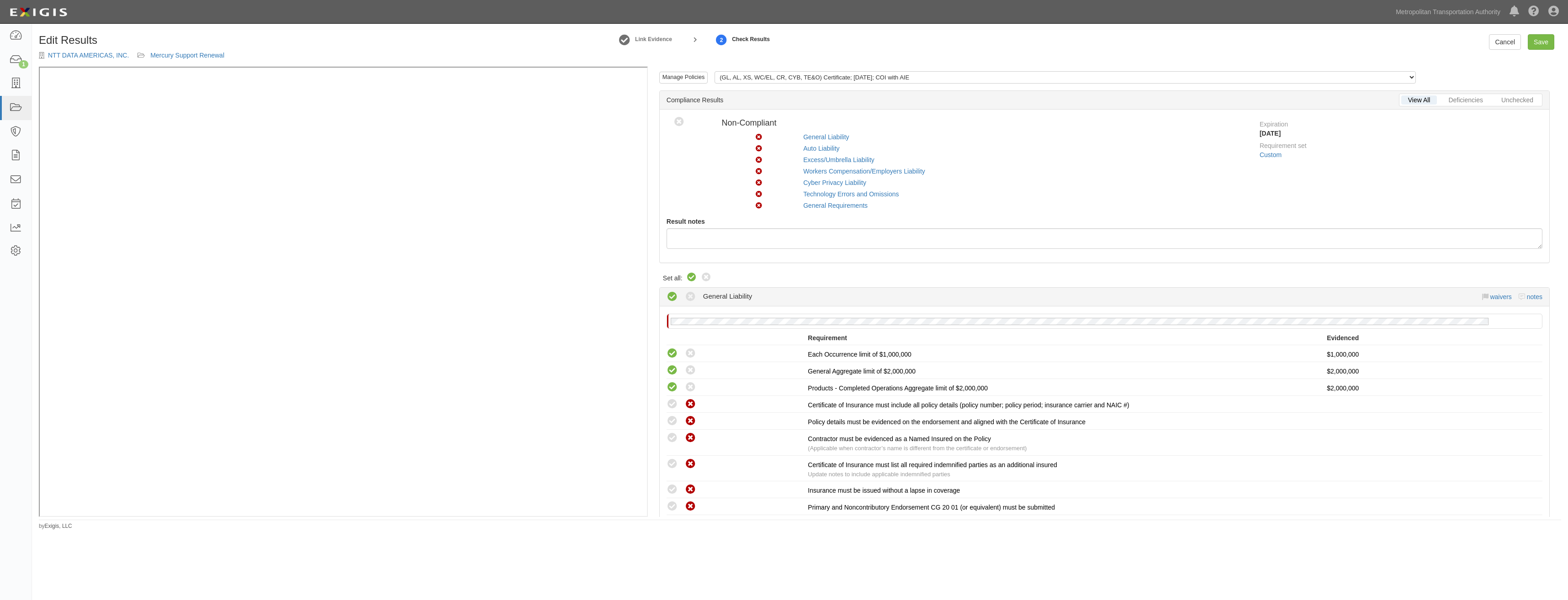
radio input "true"
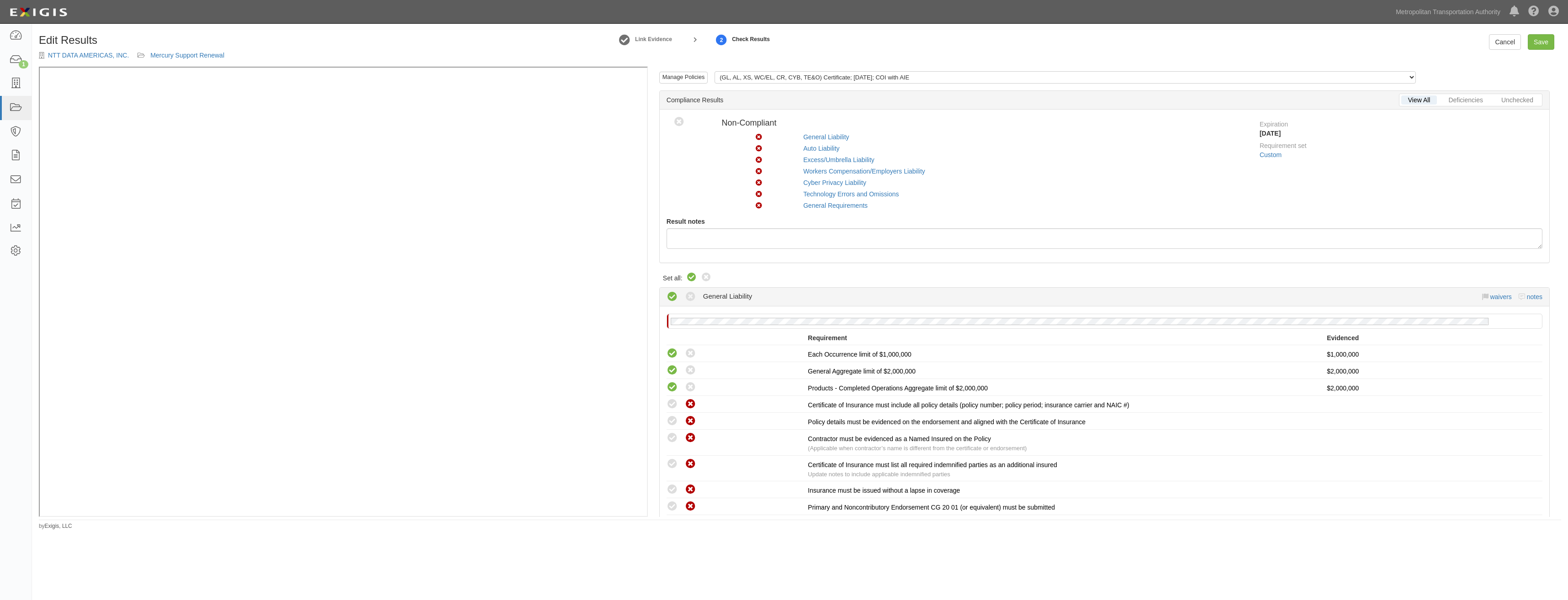
radio input "true"
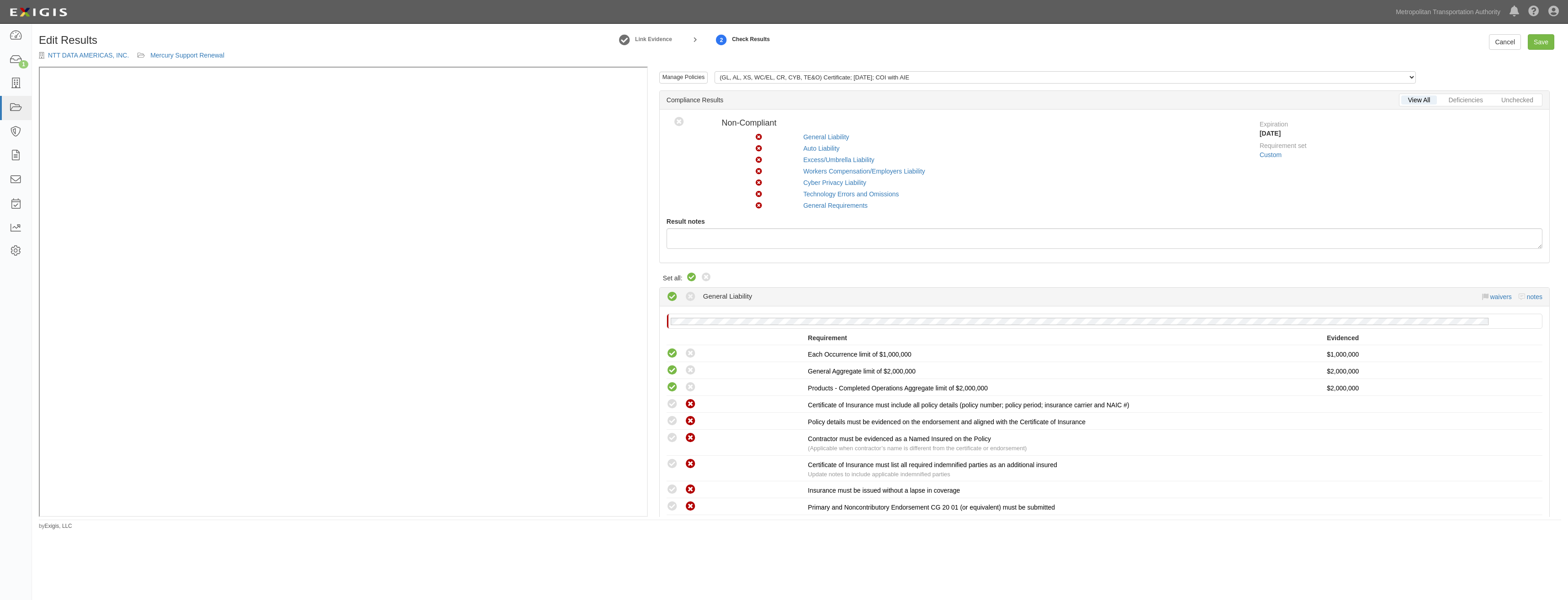
radio input "true"
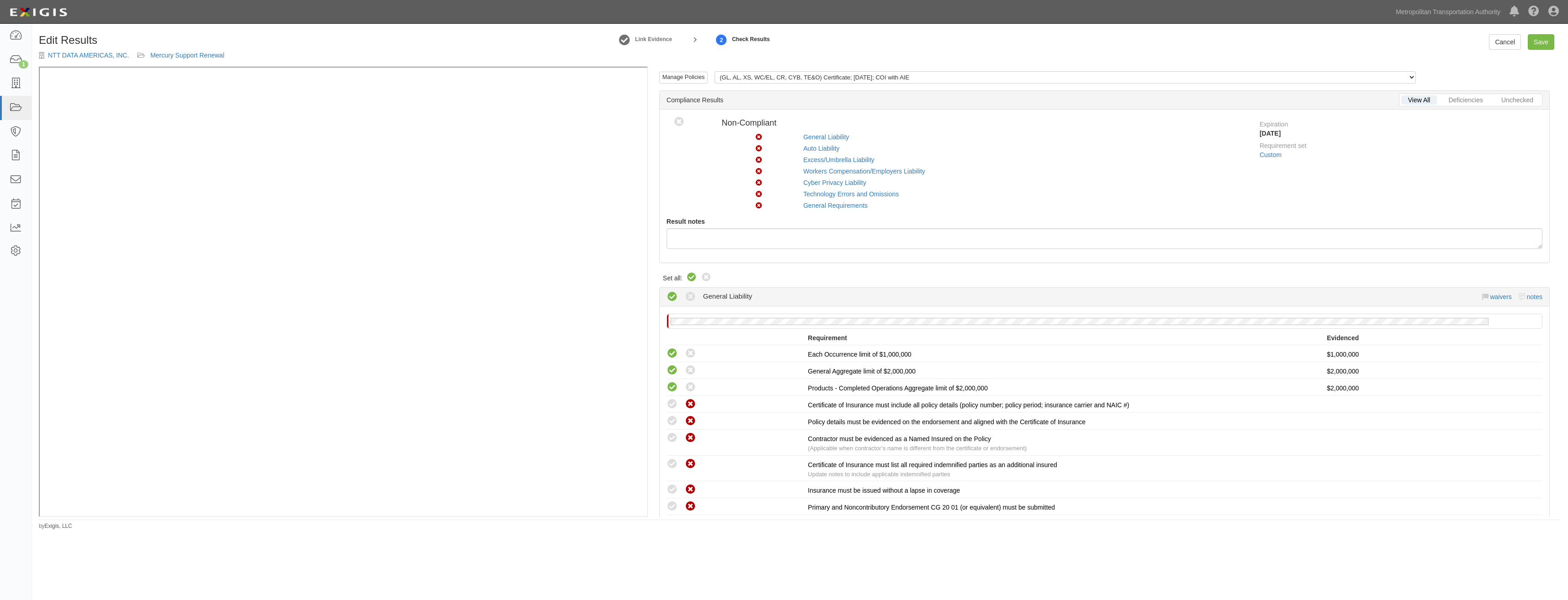
radio input "true"
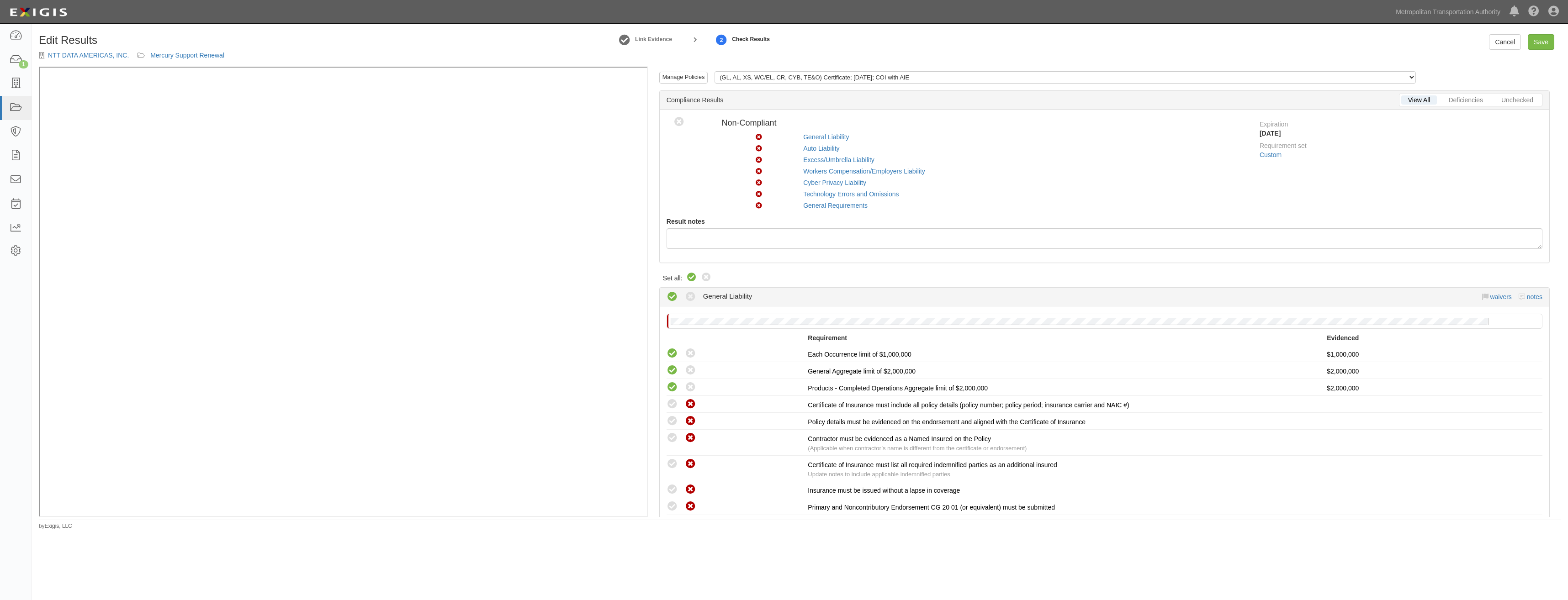
radio input "true"
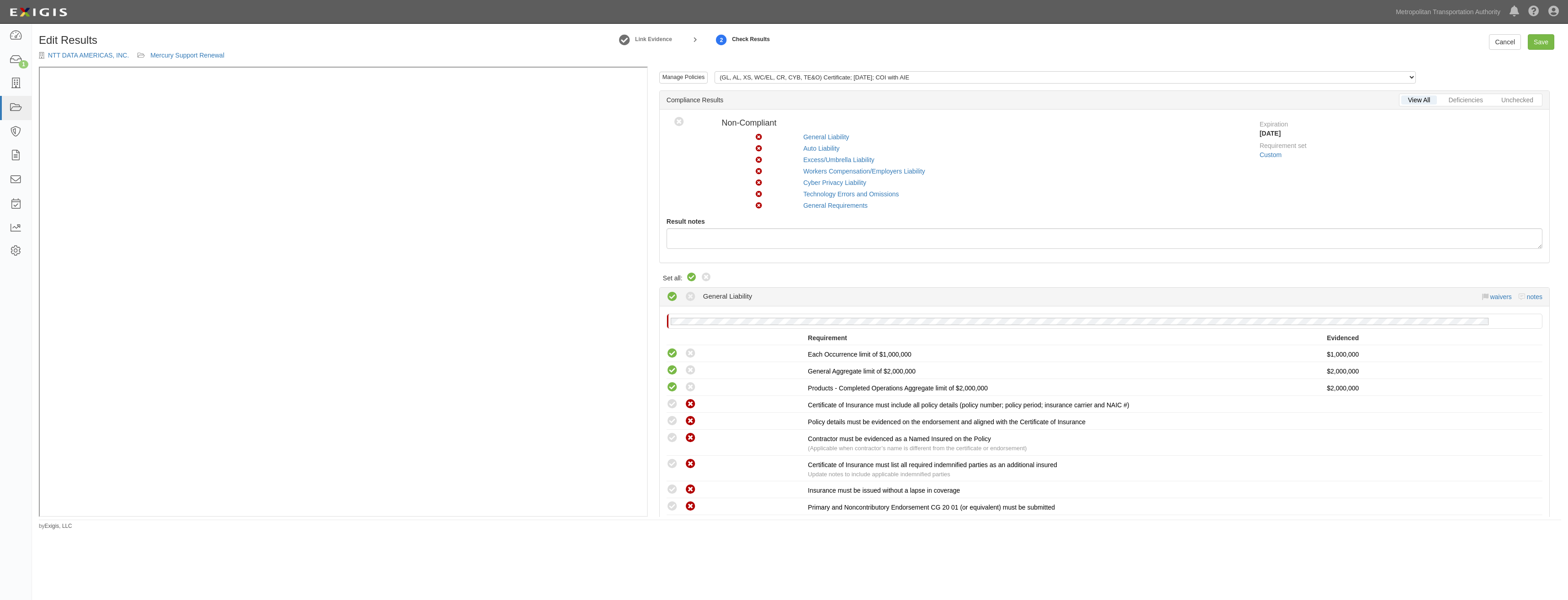
radio input "true"
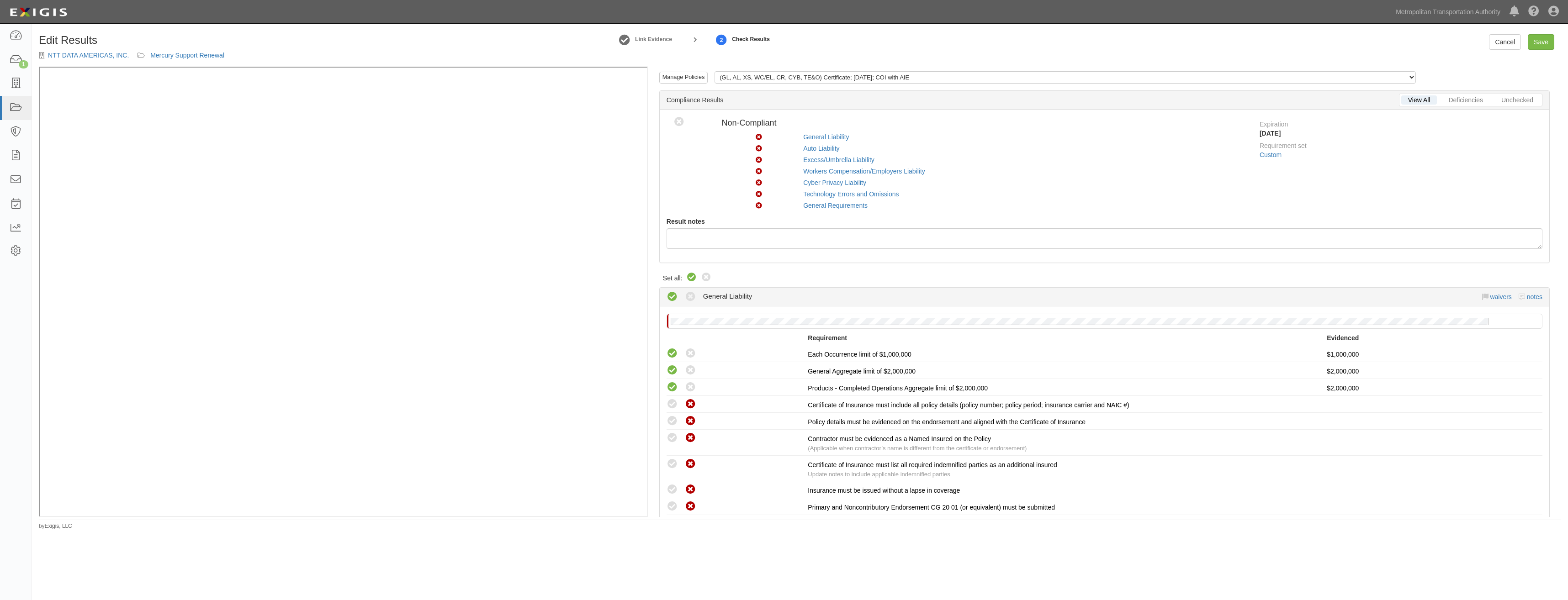
radio input "true"
click at [1550, 49] on link "Save" at bounding box center [1541, 42] width 27 height 16
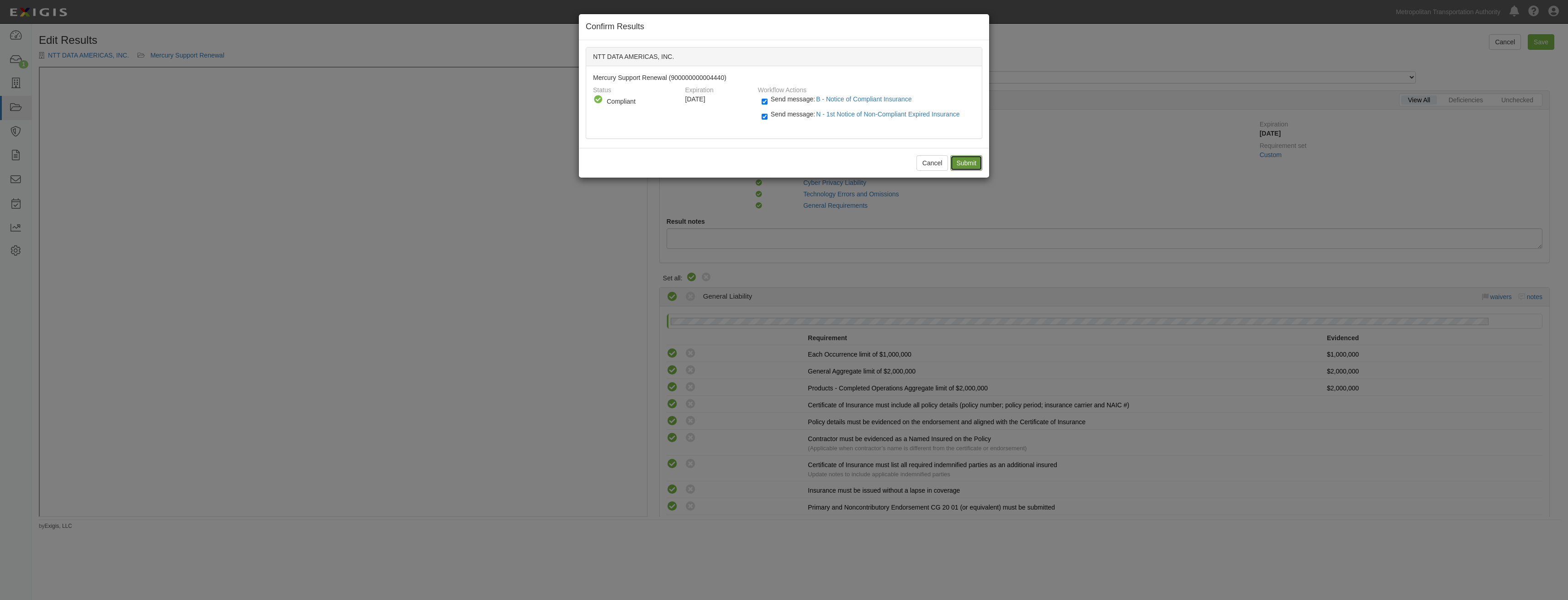
click at [973, 166] on input "Submit" at bounding box center [966, 163] width 32 height 16
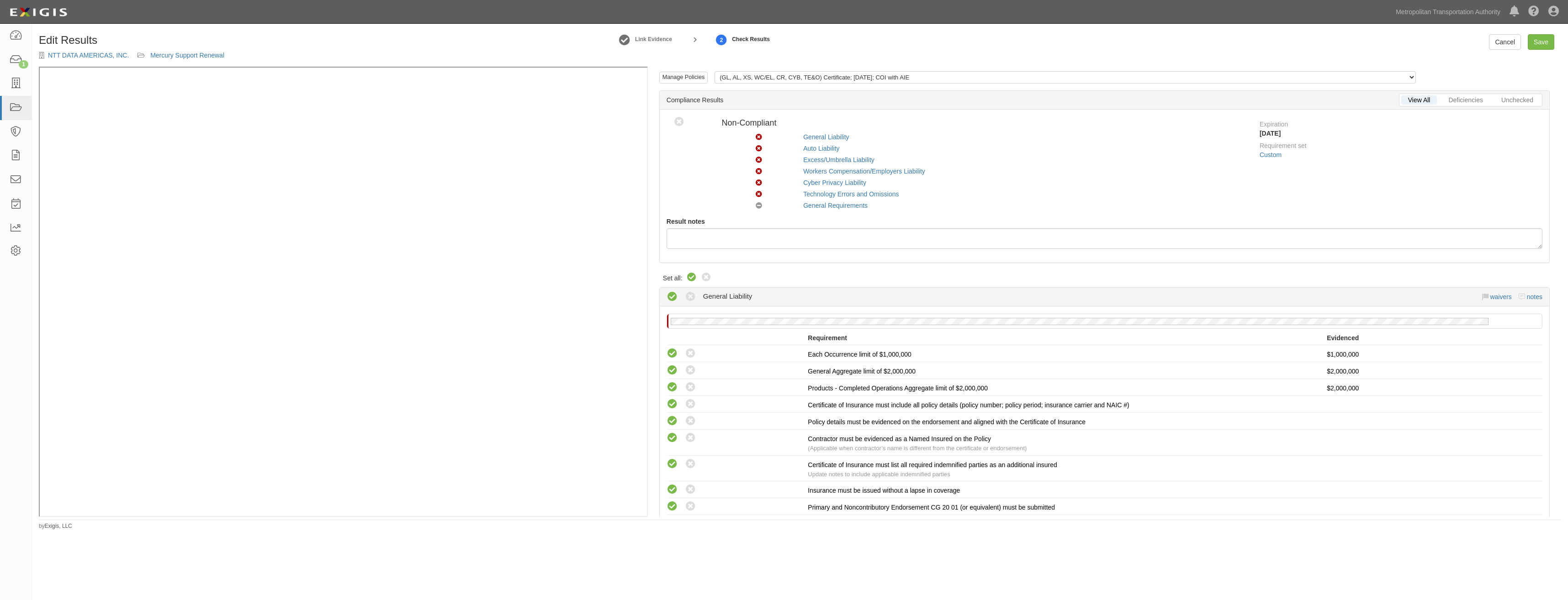
click at [721, 208] on div "Compliant Non-Compliant Waived No Coverage" at bounding box center [759, 206] width 89 height 12
click at [708, 280] on icon at bounding box center [706, 277] width 11 height 11
radio input "true"
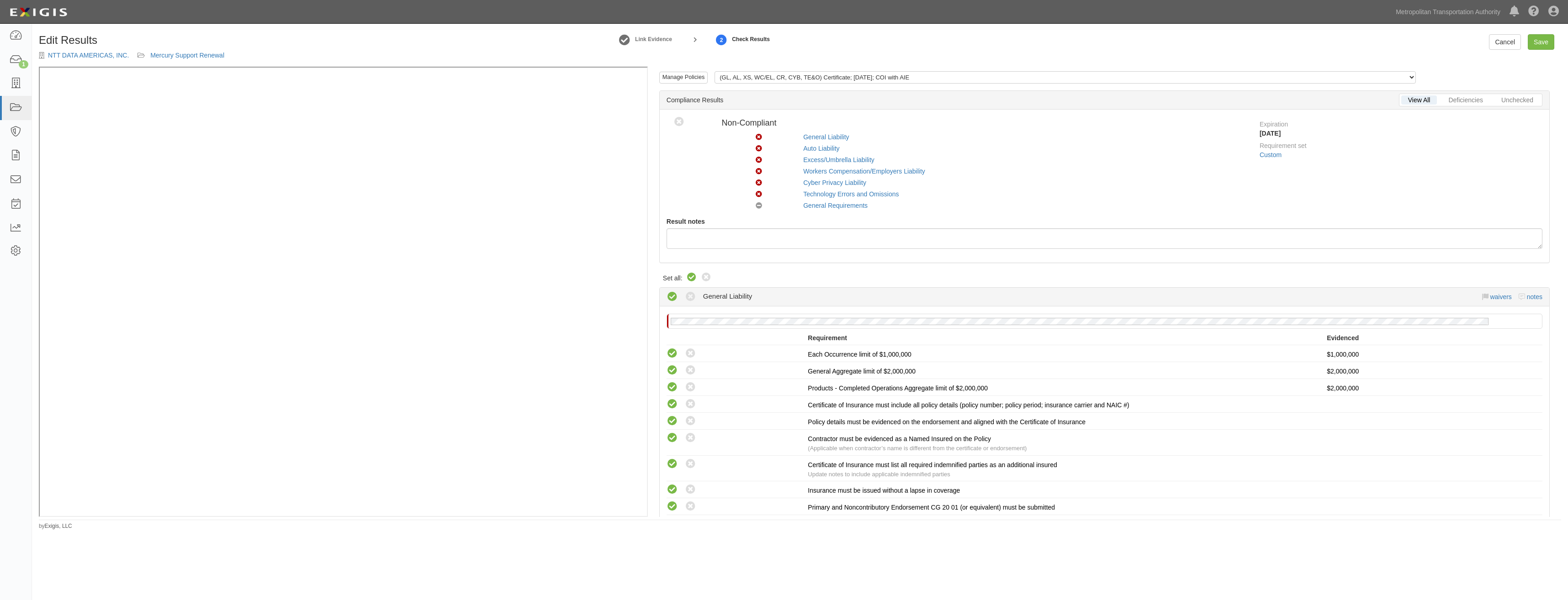
radio input "true"
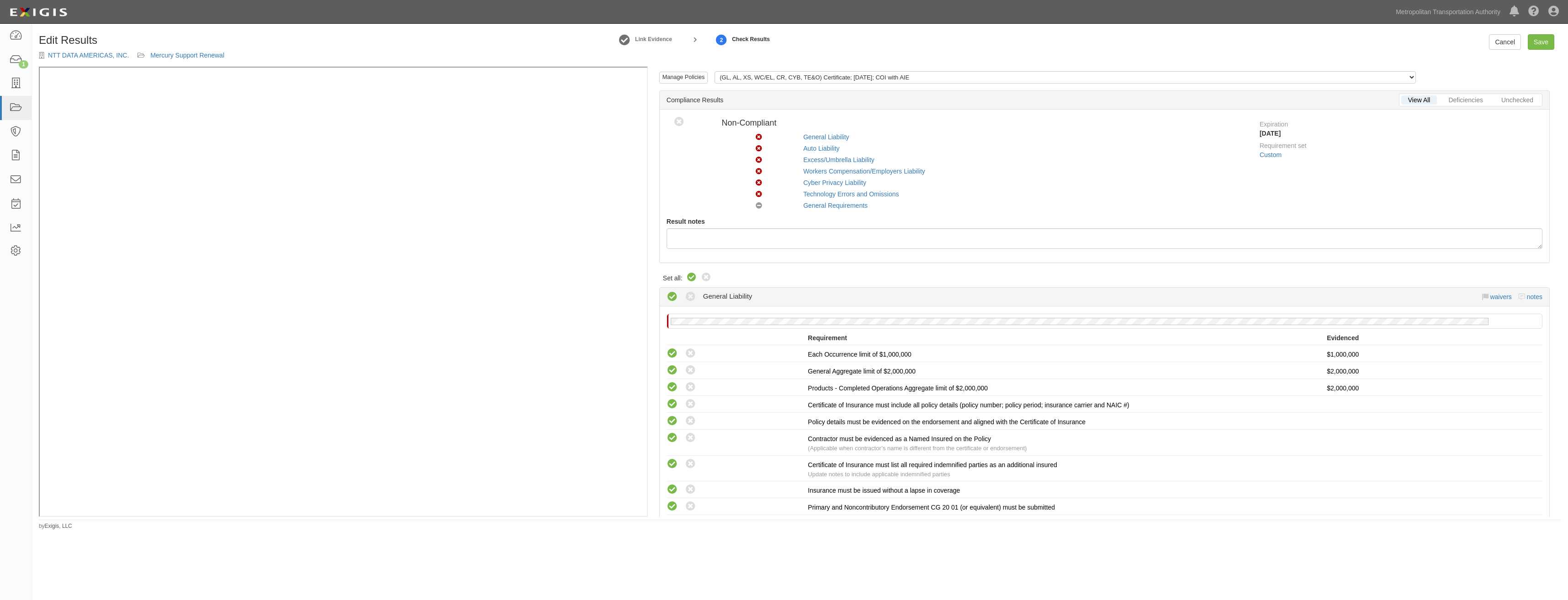
radio input "true"
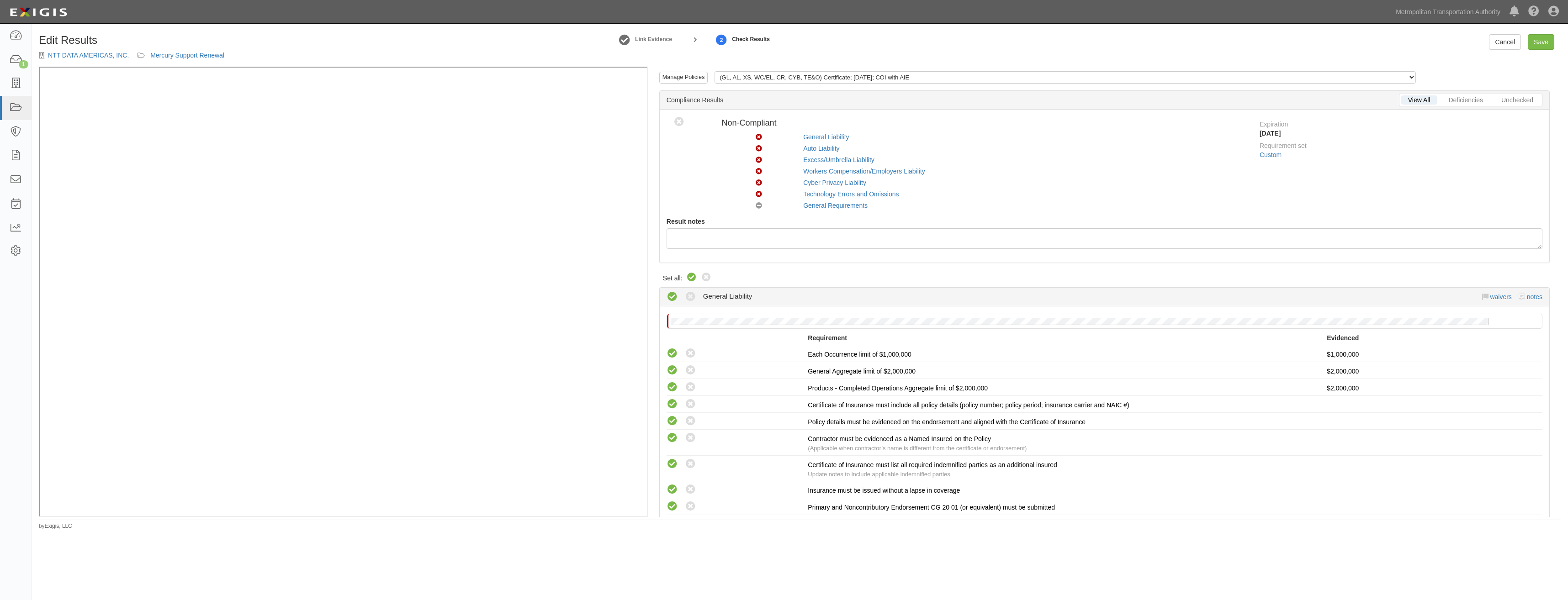
radio input "true"
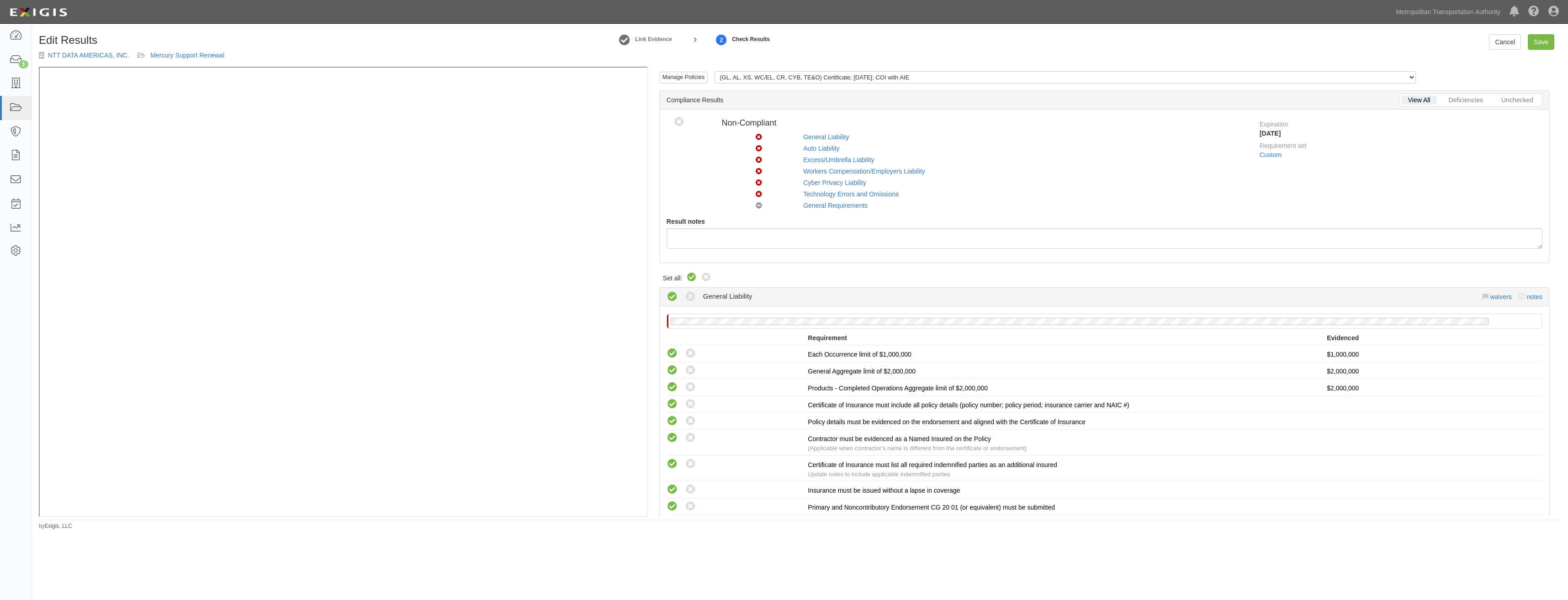
radio input "true"
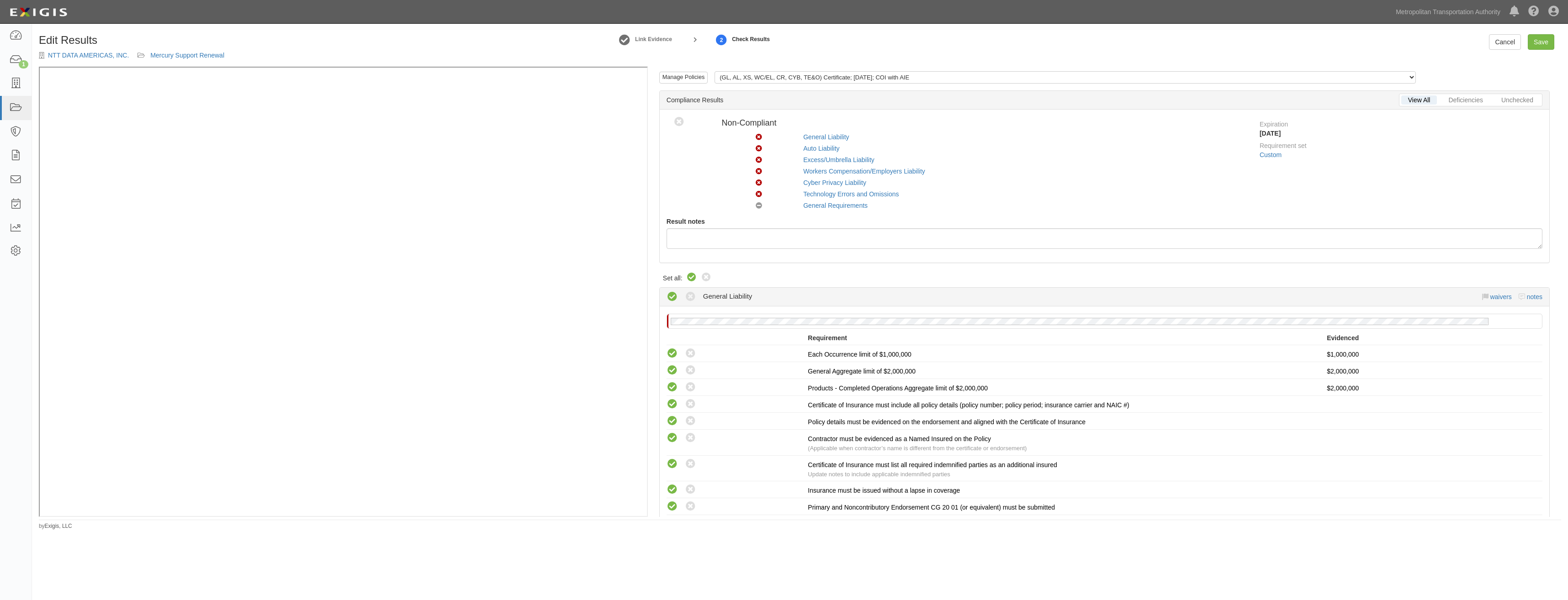
radio input "true"
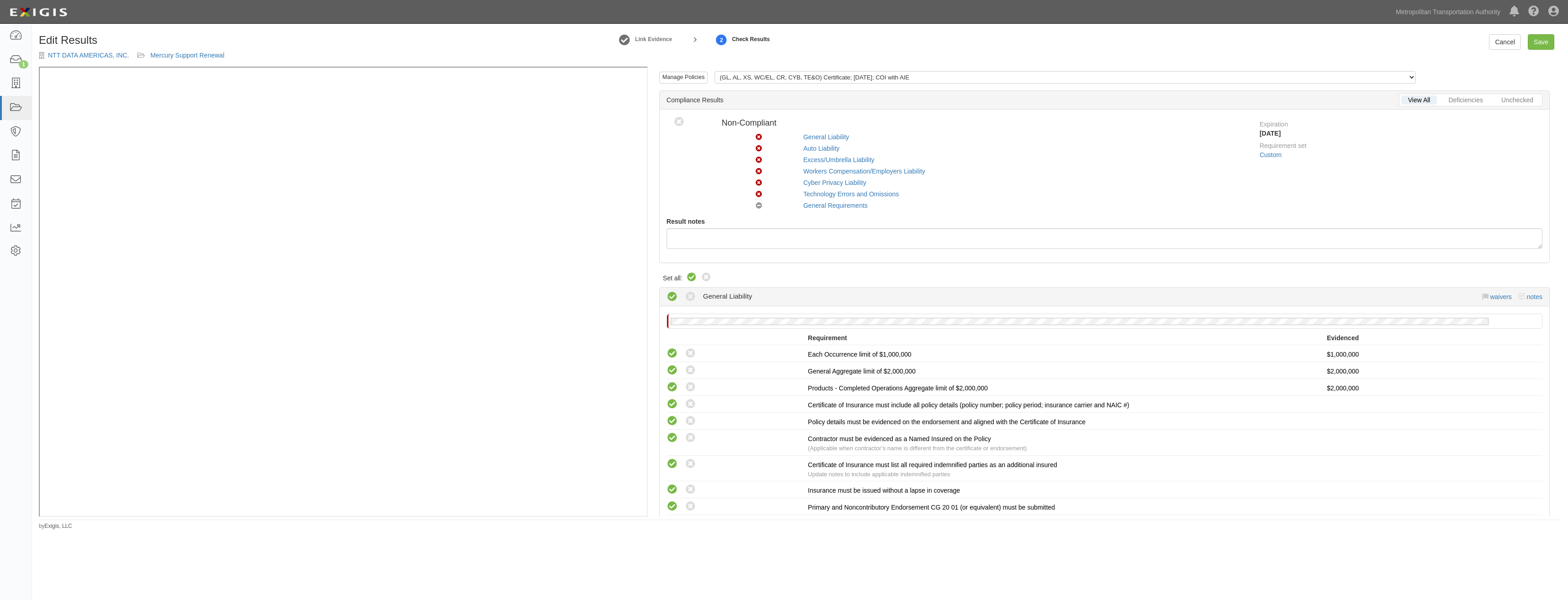
radio input "true"
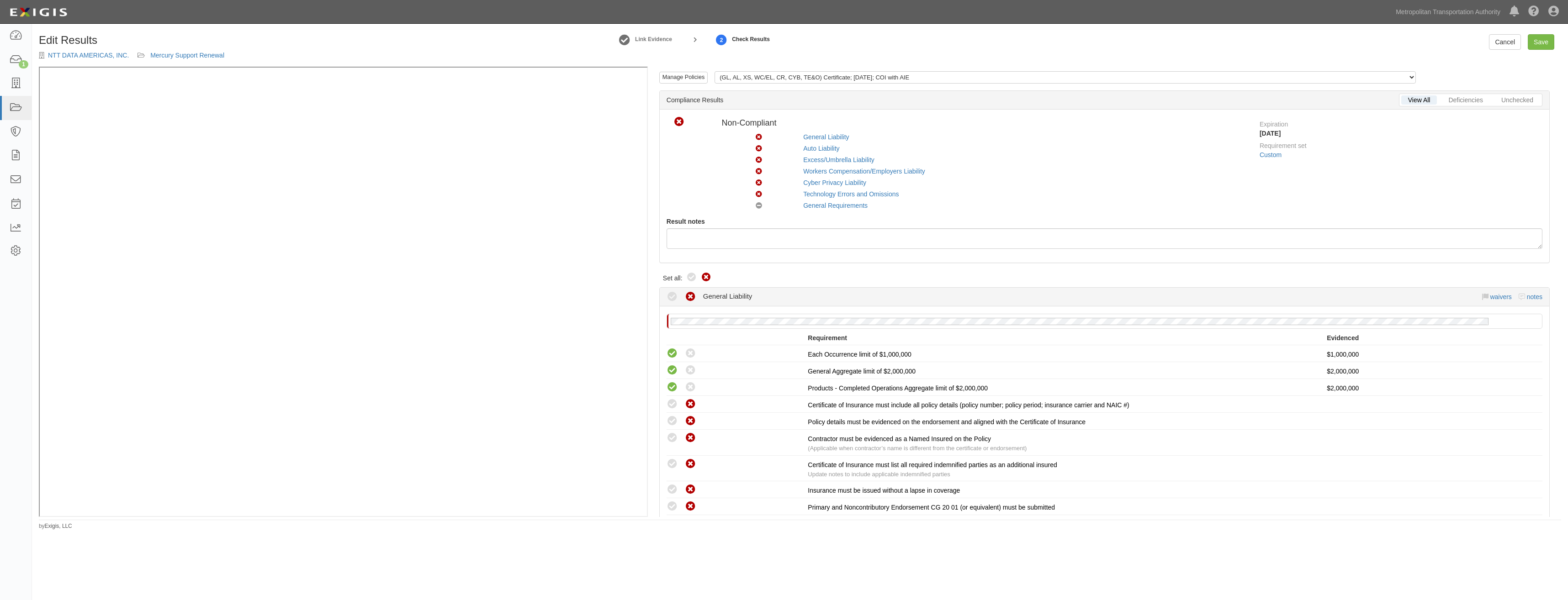
radio input "true"
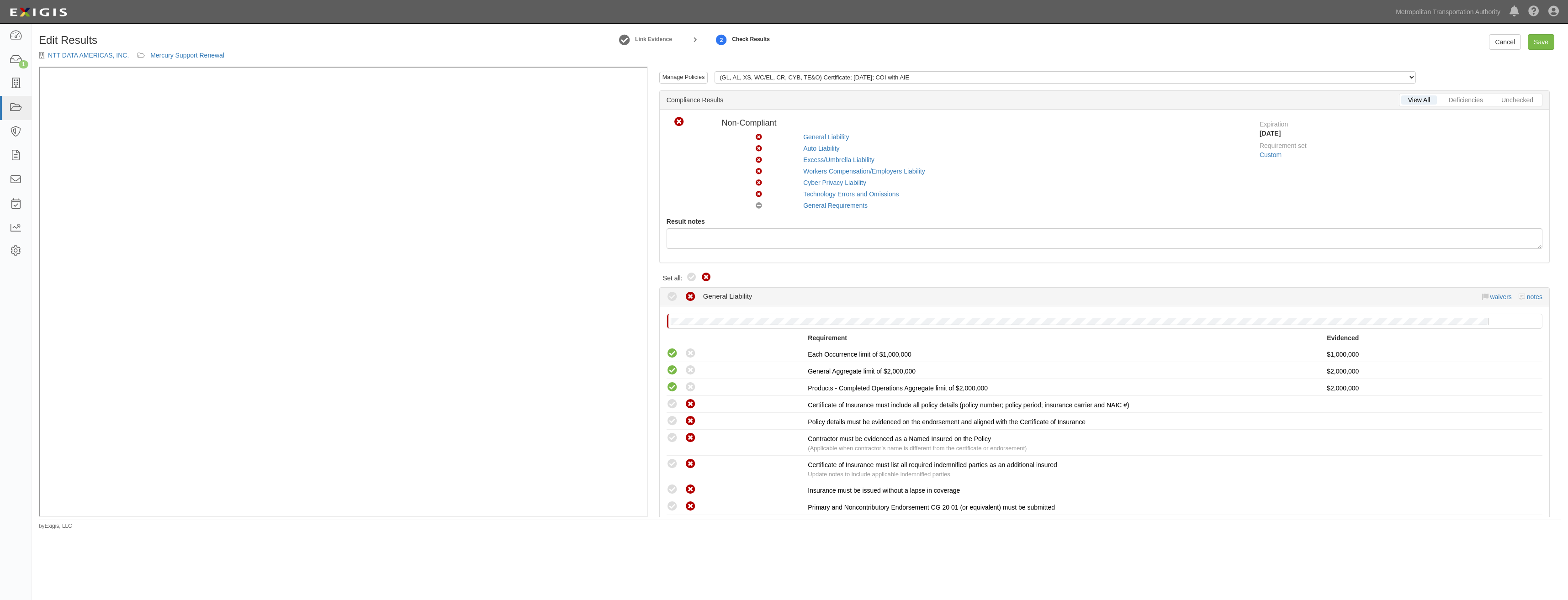
radio input "true"
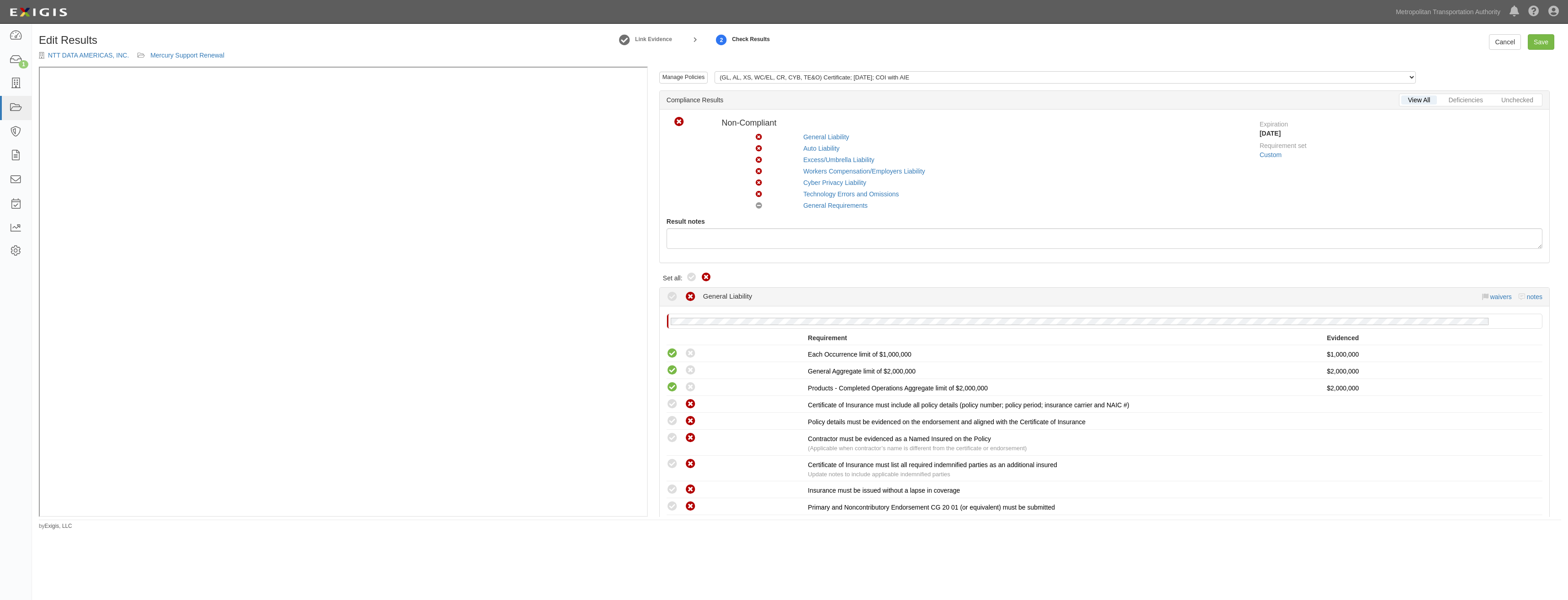
radio input "true"
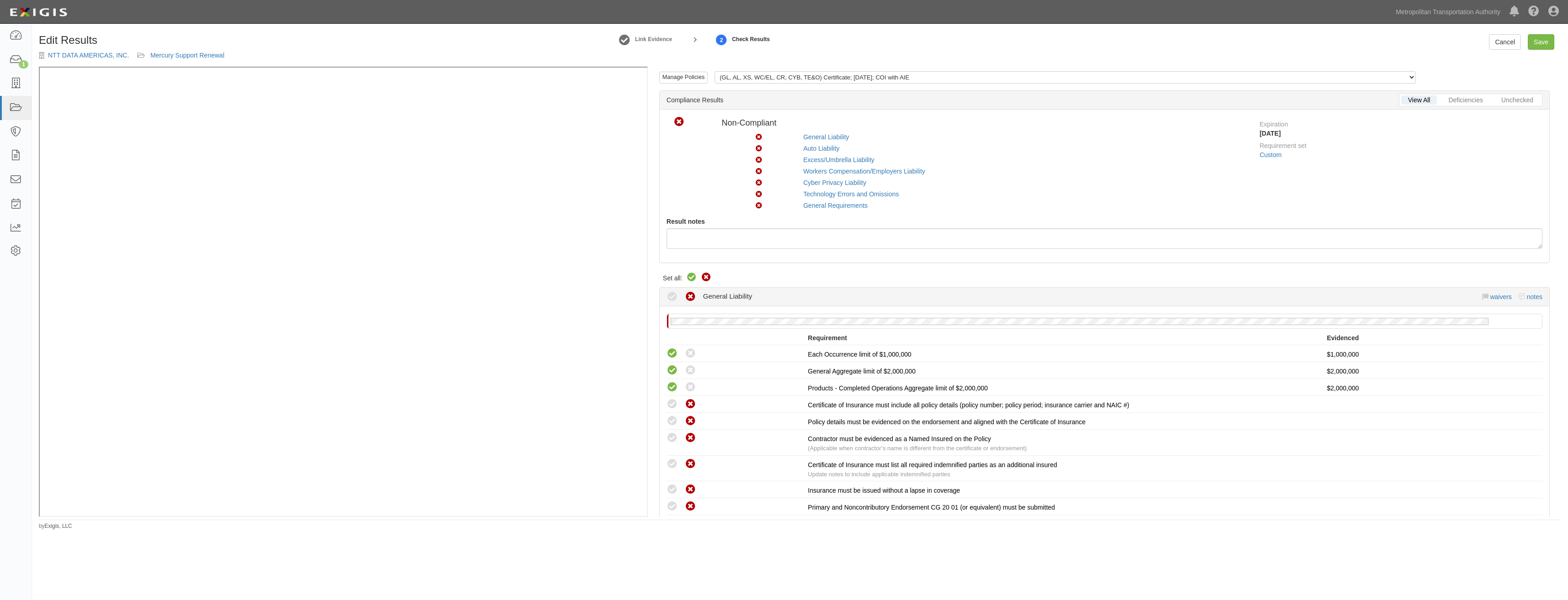
click at [696, 277] on icon at bounding box center [691, 277] width 11 height 11
radio input "true"
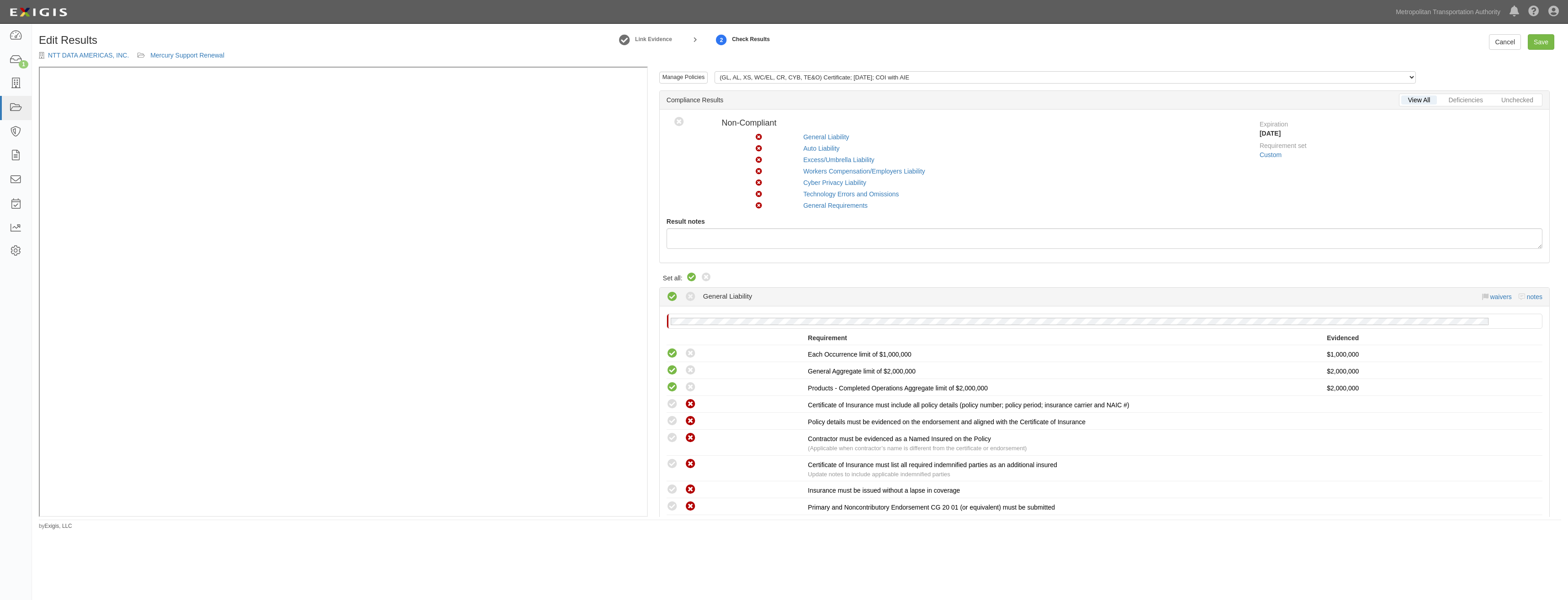
radio input "true"
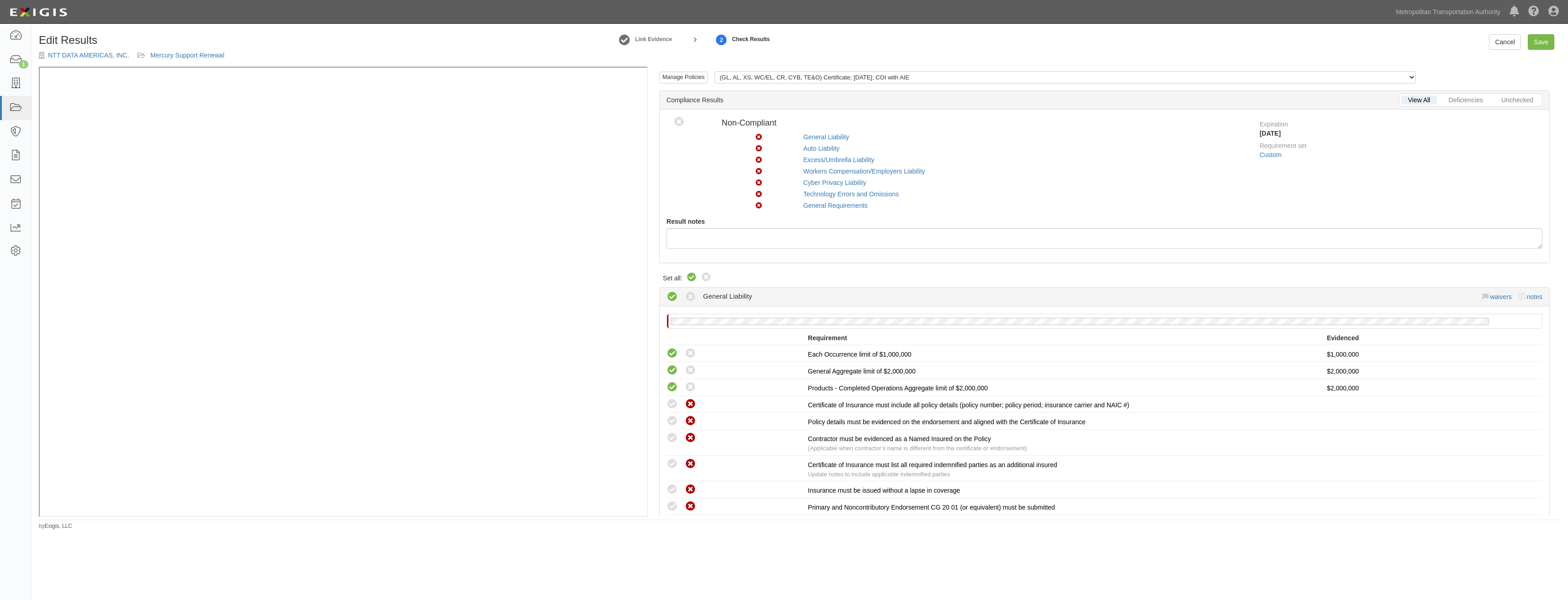
radio input "true"
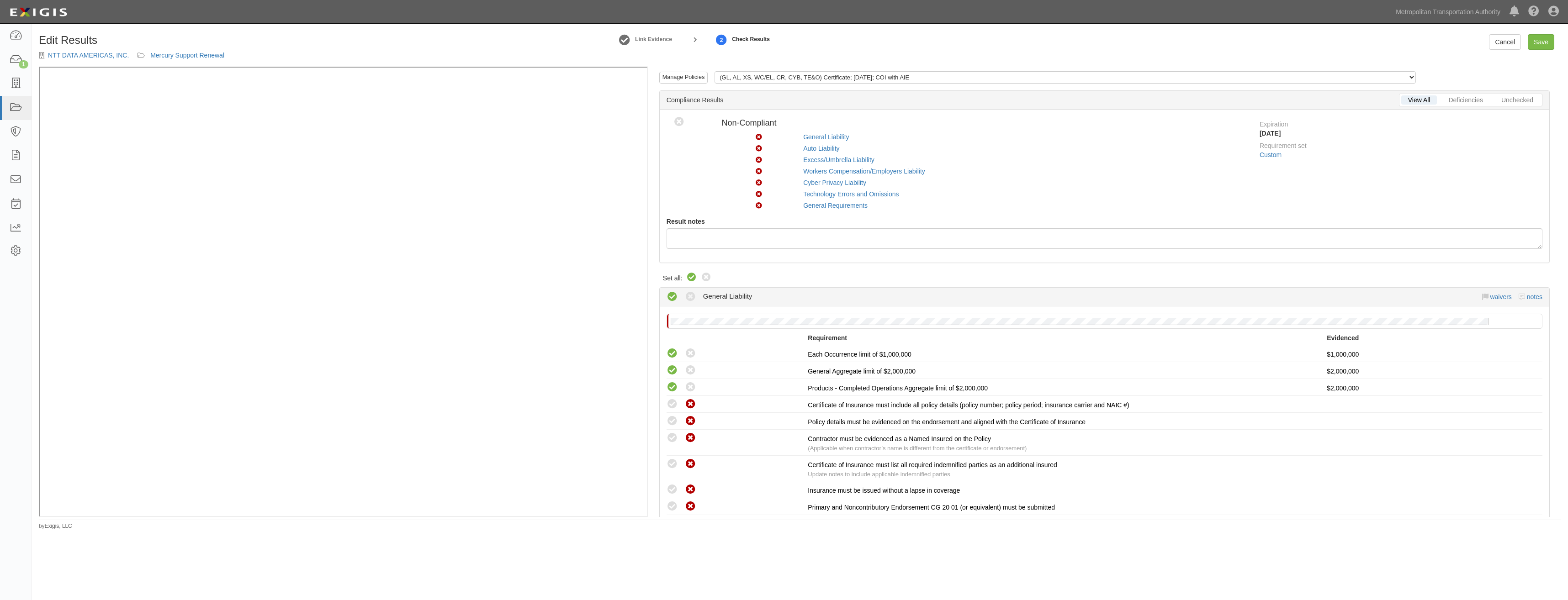
radio input "true"
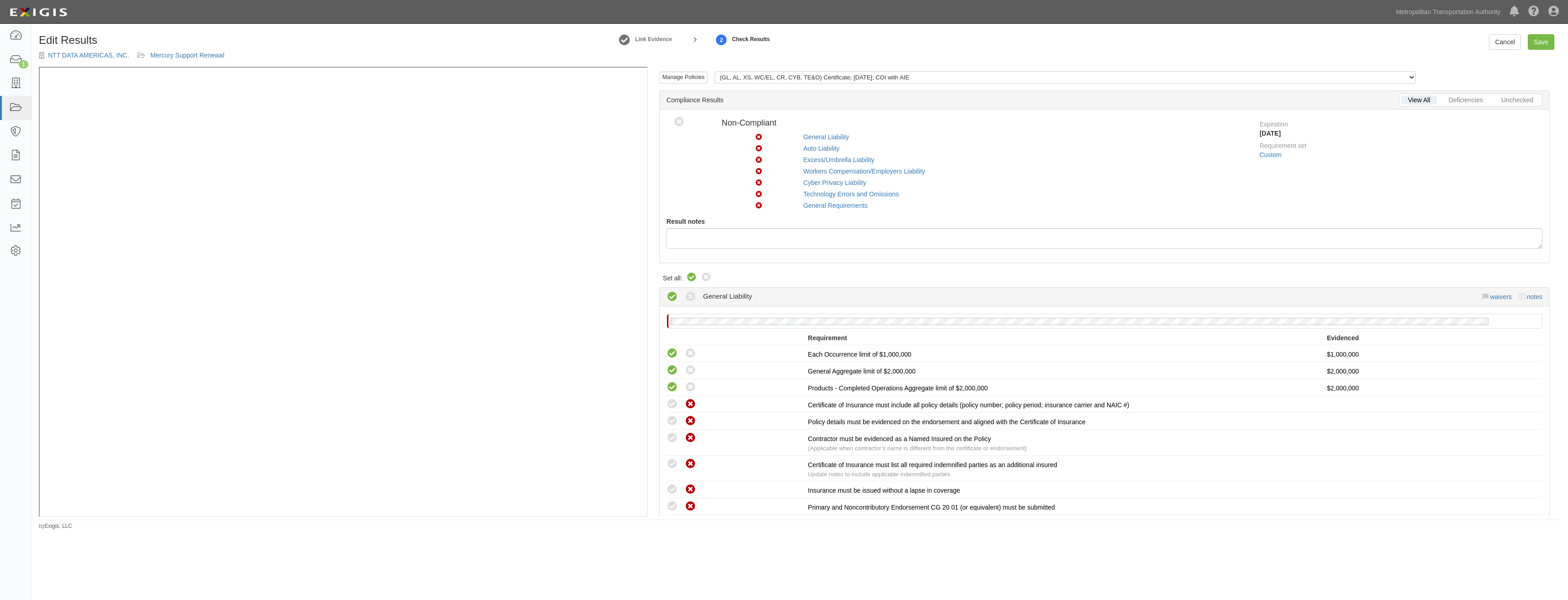
radio input "true"
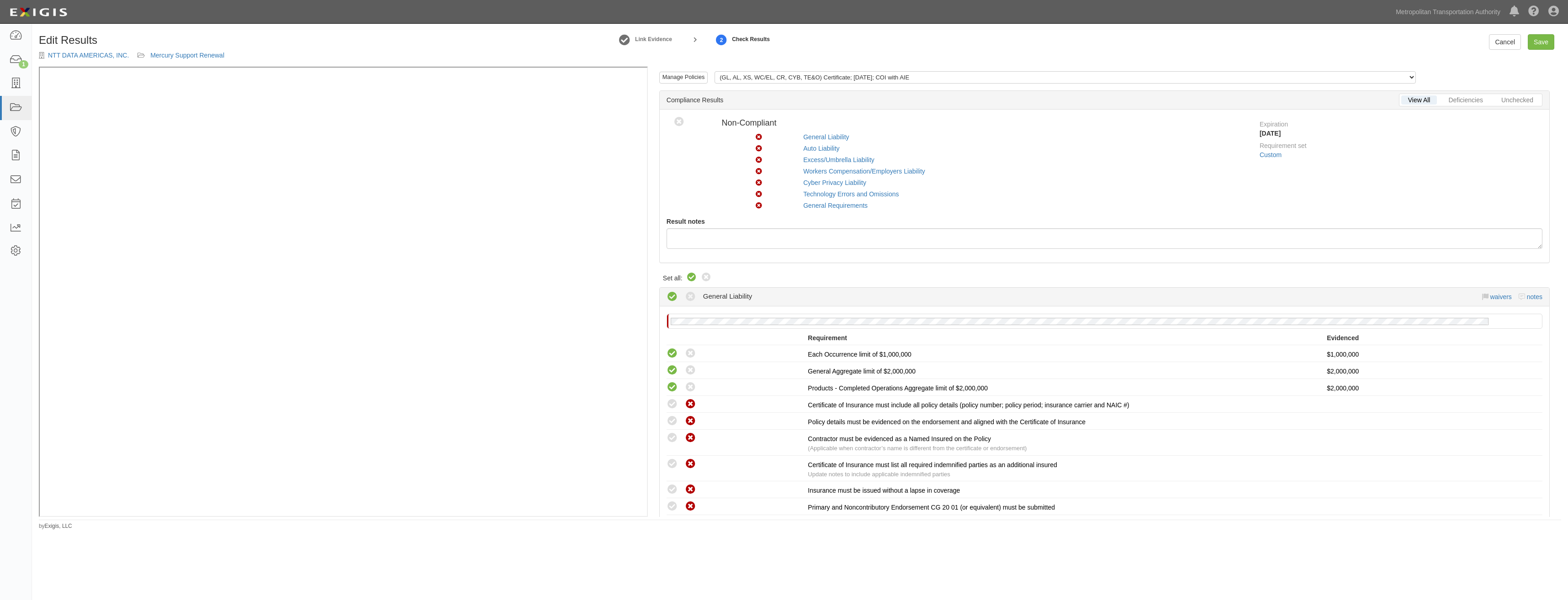
radio input "true"
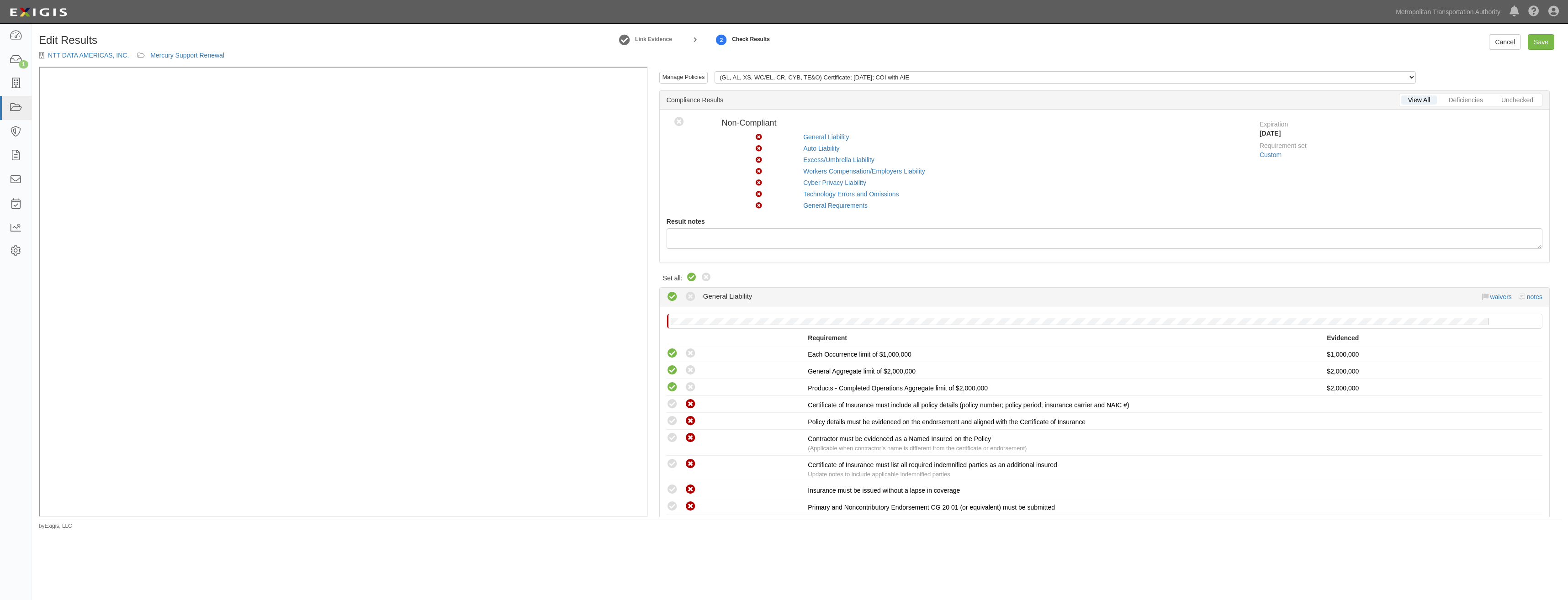
radio input "true"
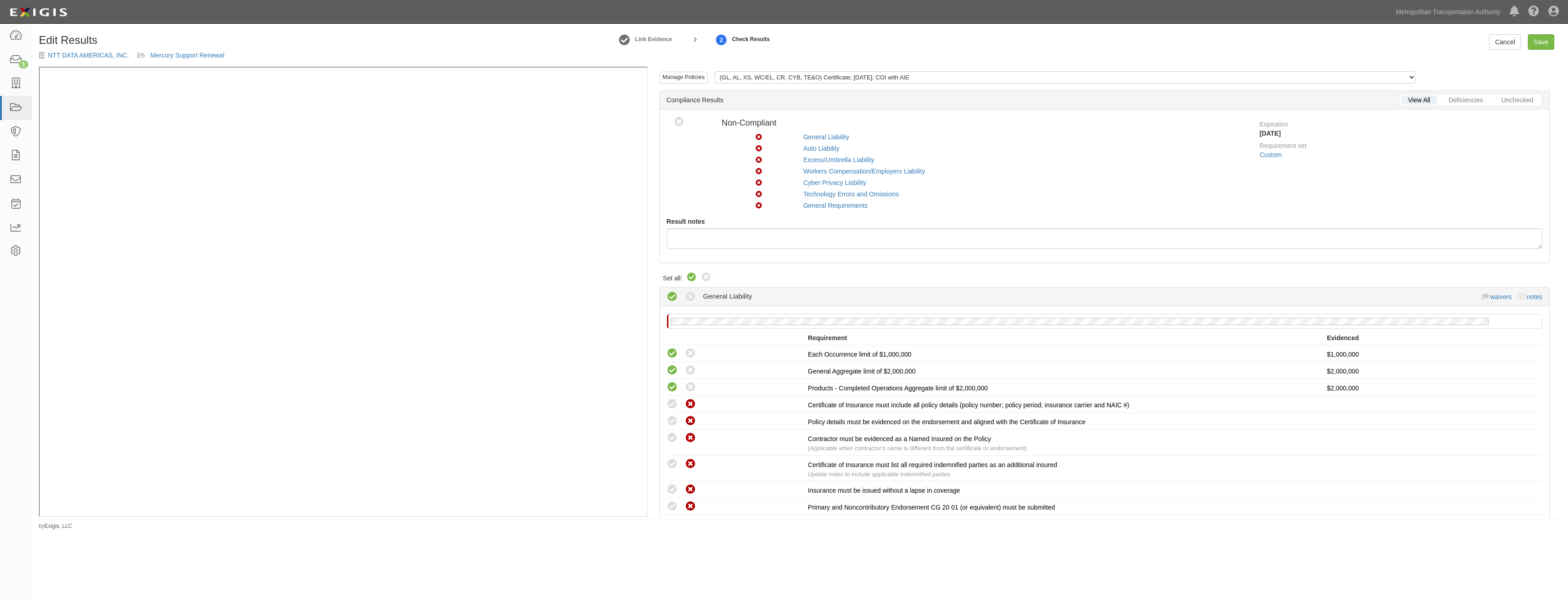
radio input "true"
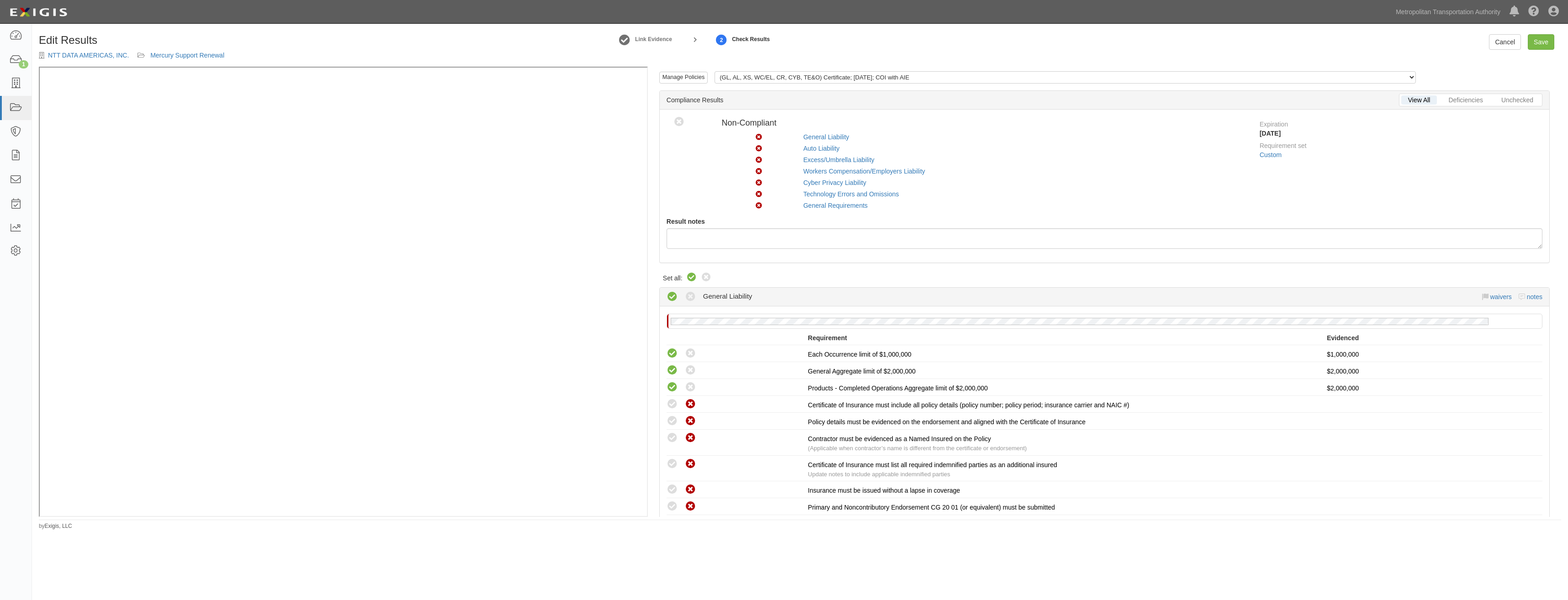
radio input "true"
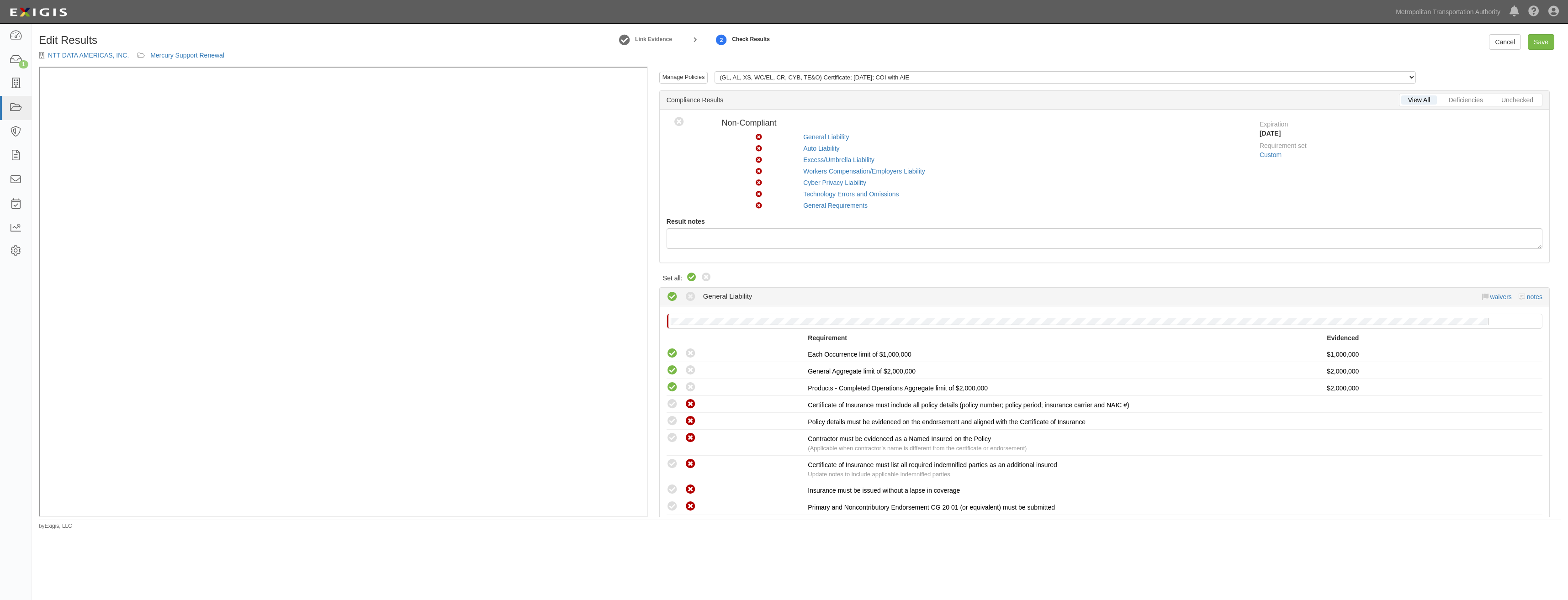
radio input "true"
click at [1538, 40] on link "Save" at bounding box center [1541, 42] width 27 height 16
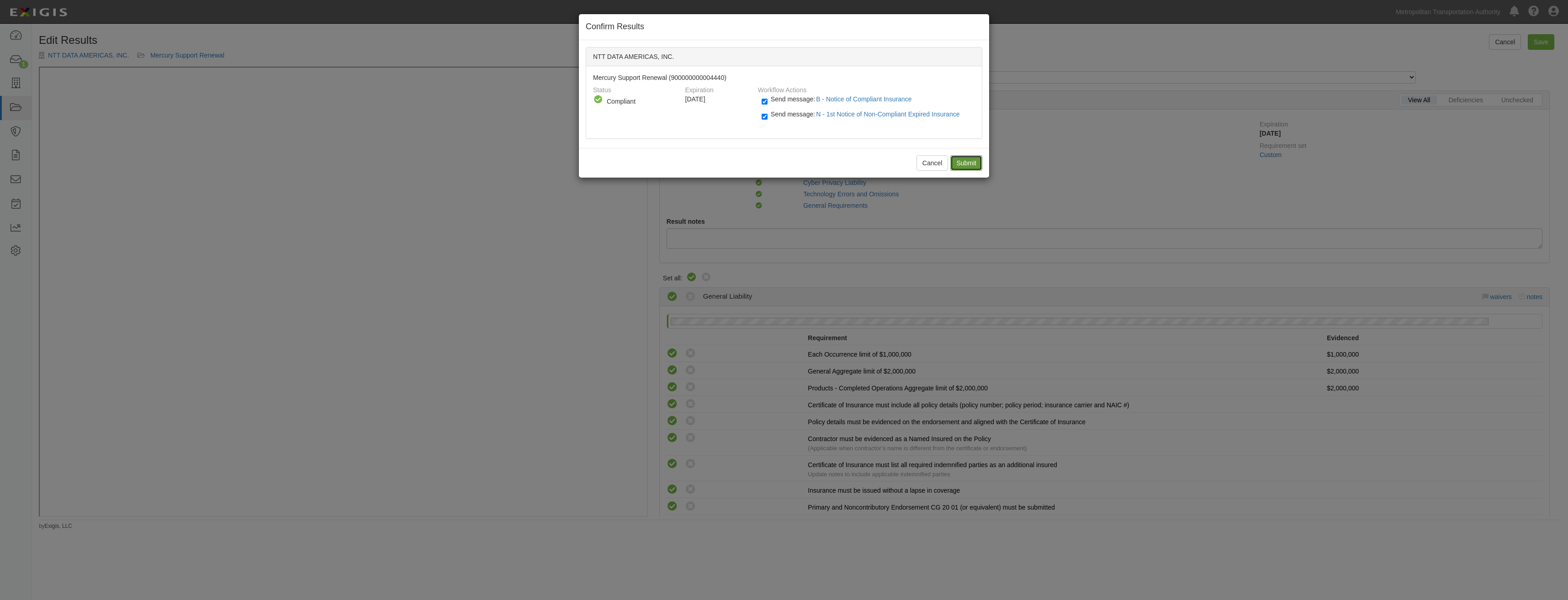
click at [959, 164] on input "Submit" at bounding box center [966, 163] width 32 height 16
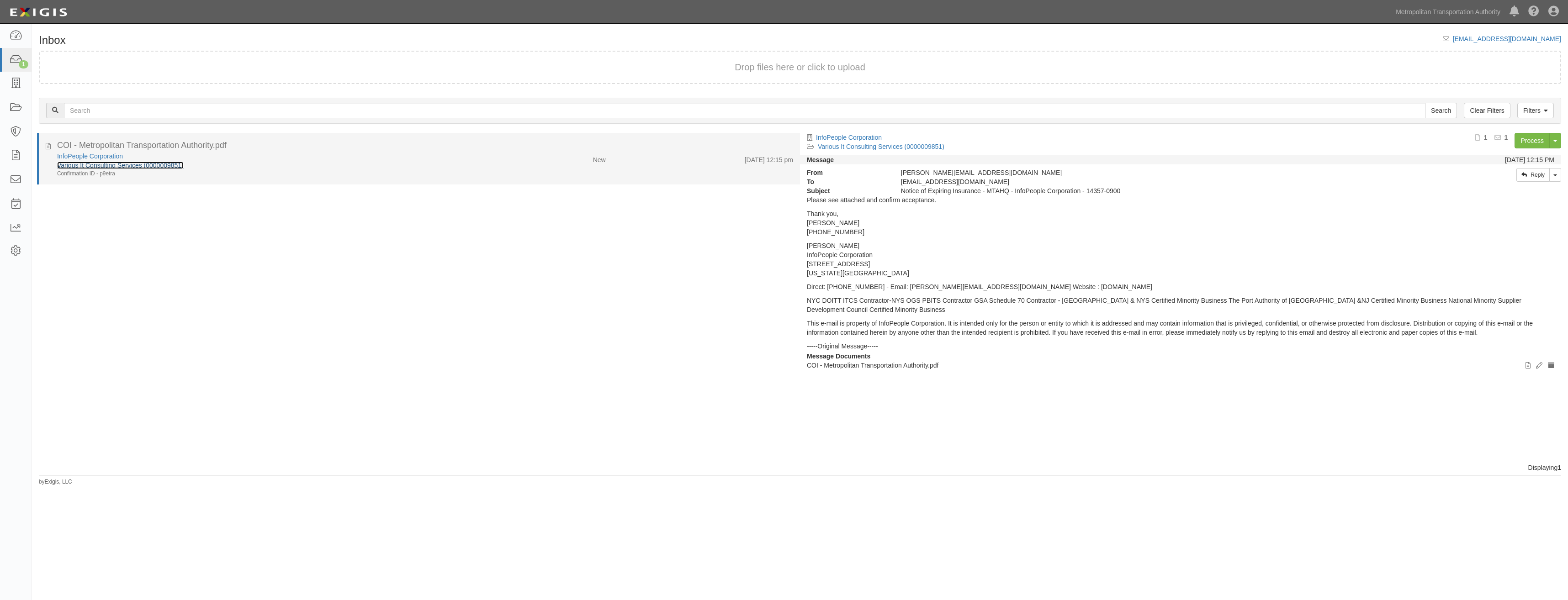
click at [128, 165] on link "Various It Consulting Services (0000009851)" at bounding box center [121, 166] width 127 height 7
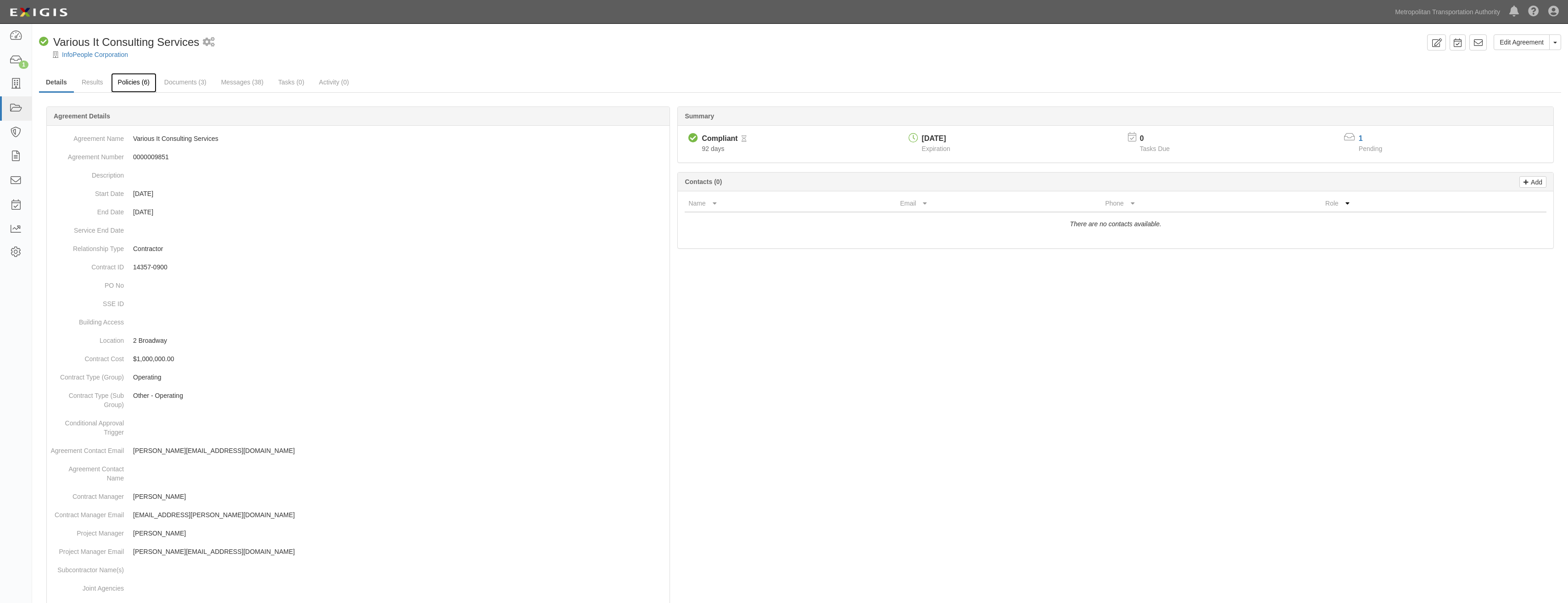
click at [136, 82] on link "Policies (6)" at bounding box center [134, 83] width 45 height 20
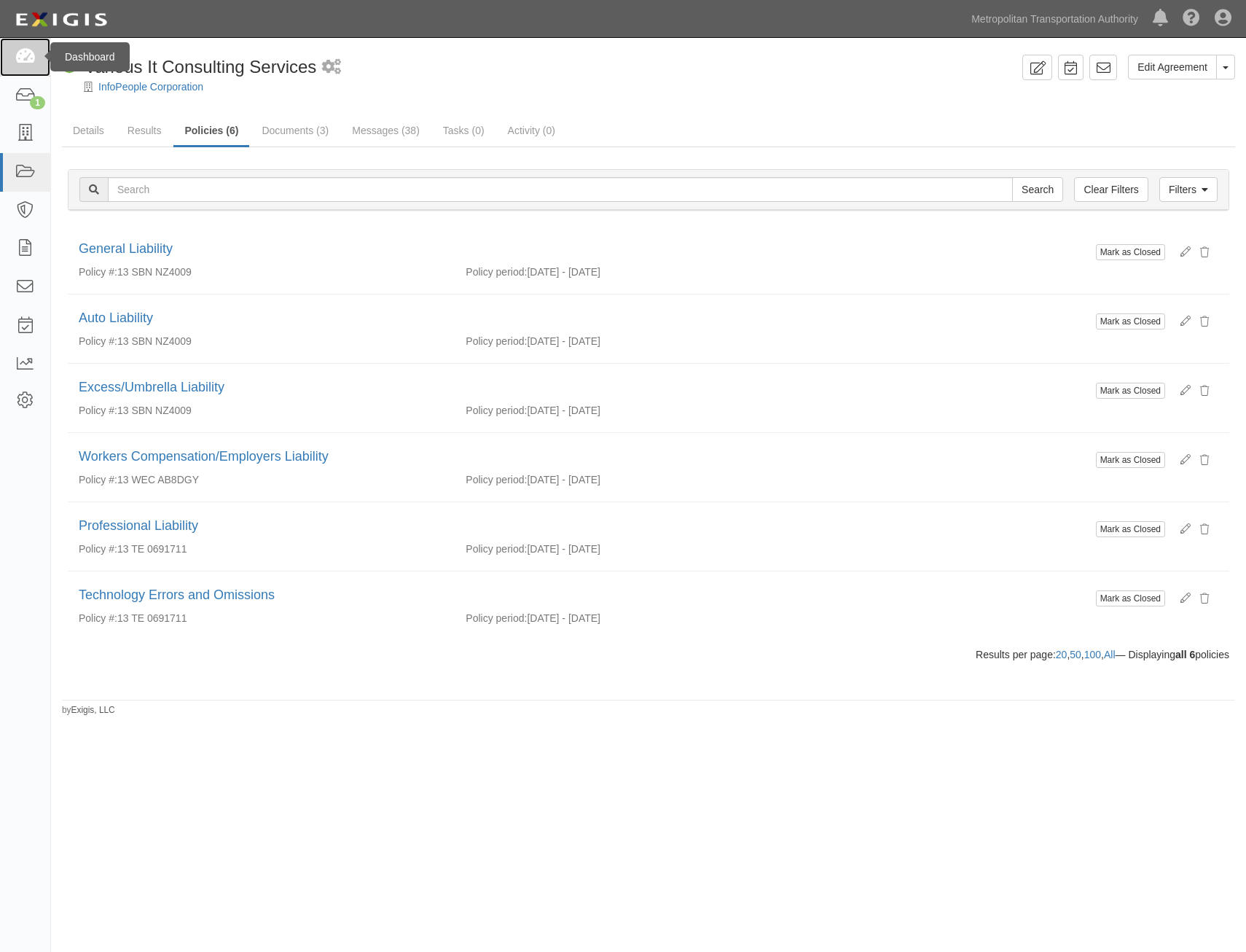
click at [28, 66] on link at bounding box center [25, 57] width 51 height 39
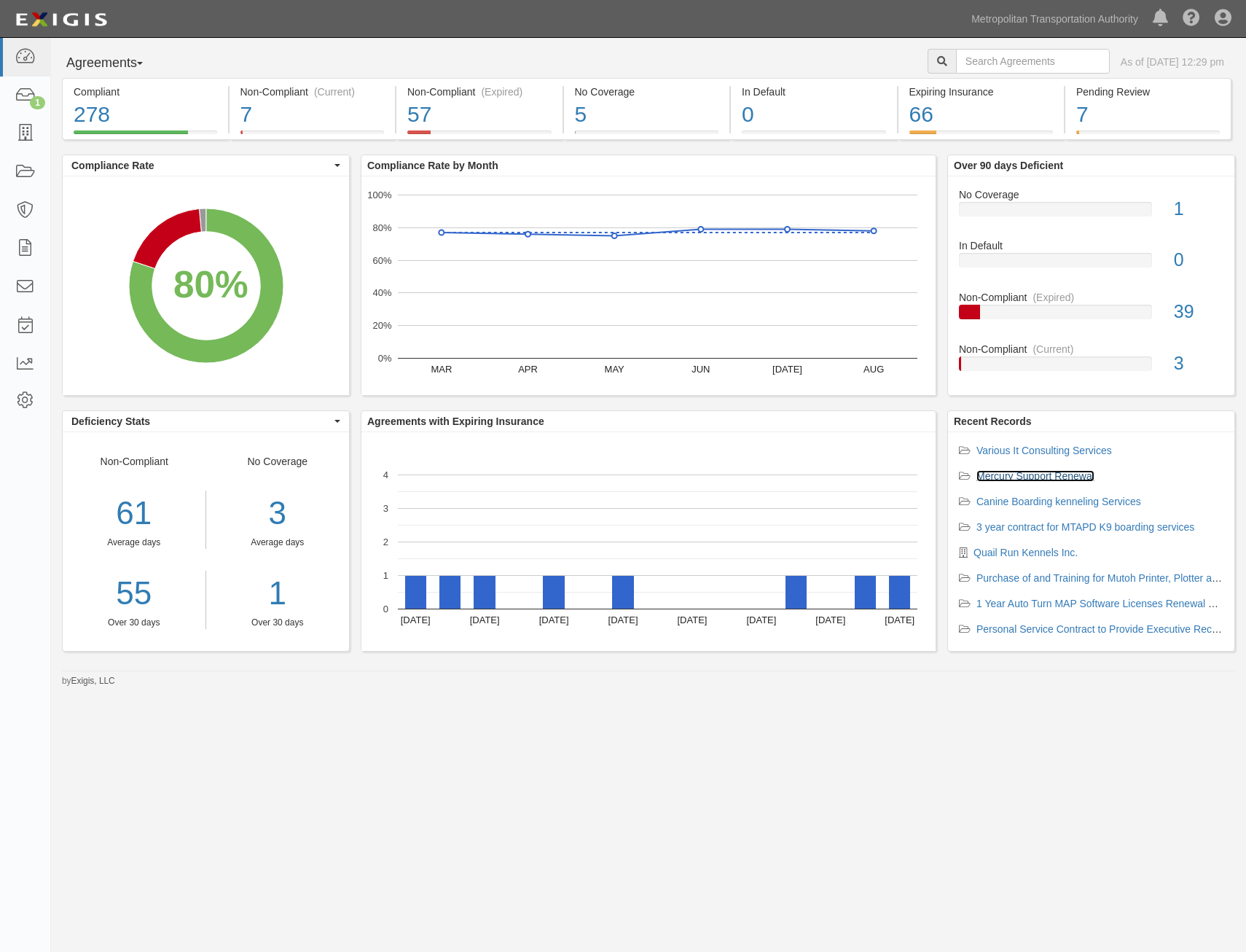
click at [1073, 472] on link "Mercury Support Renewal" at bounding box center [1036, 476] width 118 height 12
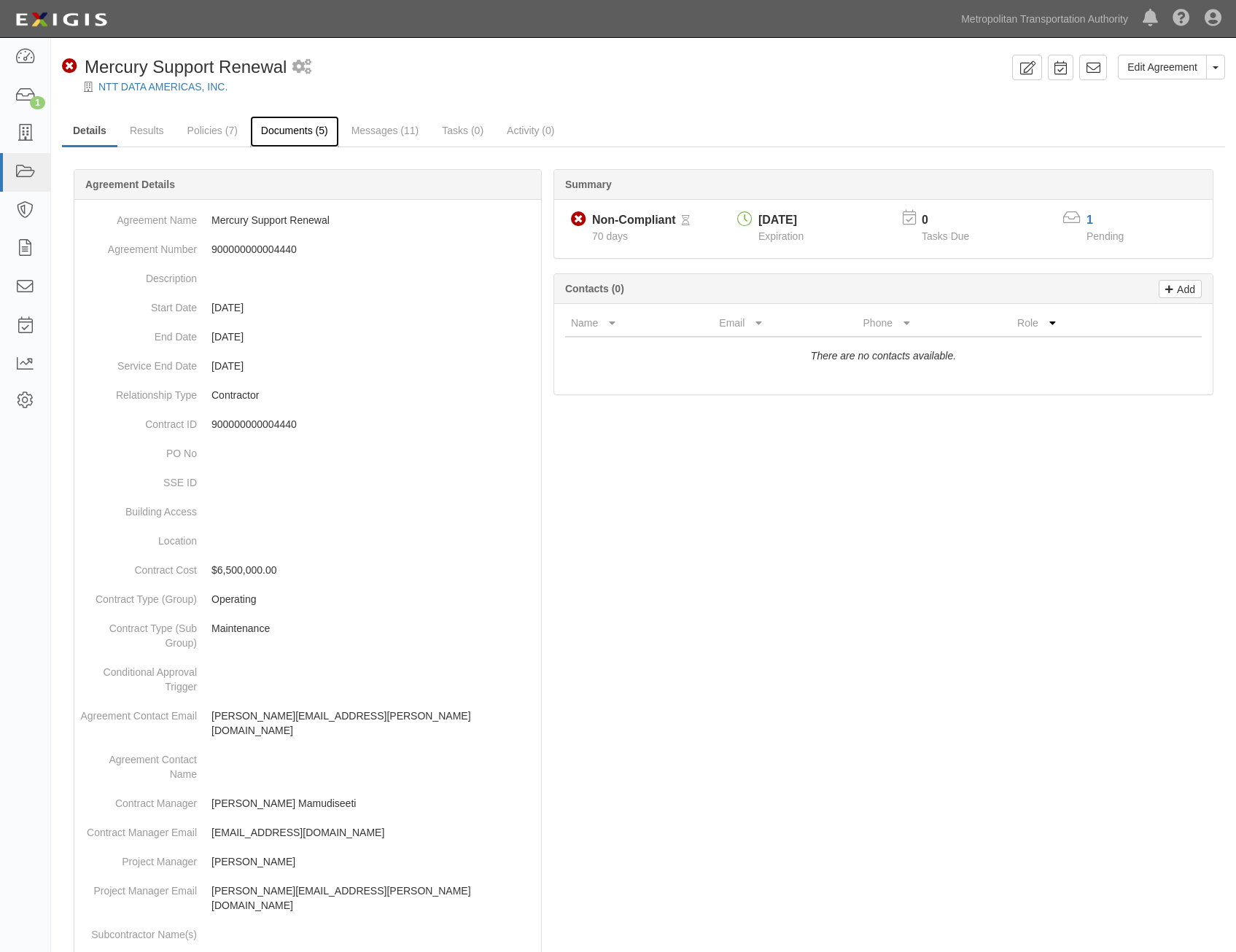
click at [276, 132] on link "Documents (5)" at bounding box center [294, 131] width 89 height 31
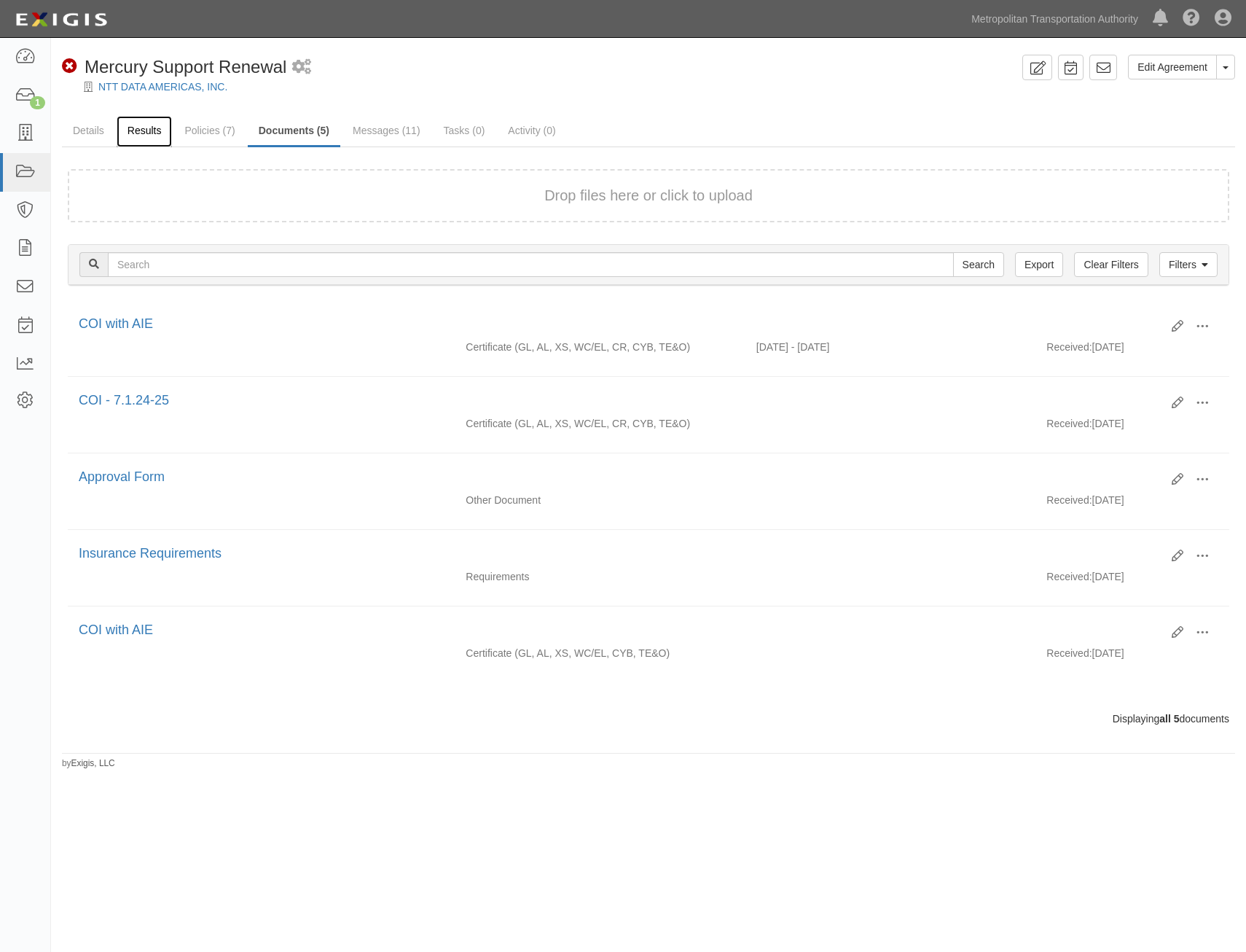
click at [159, 136] on link "Results" at bounding box center [145, 131] width 56 height 31
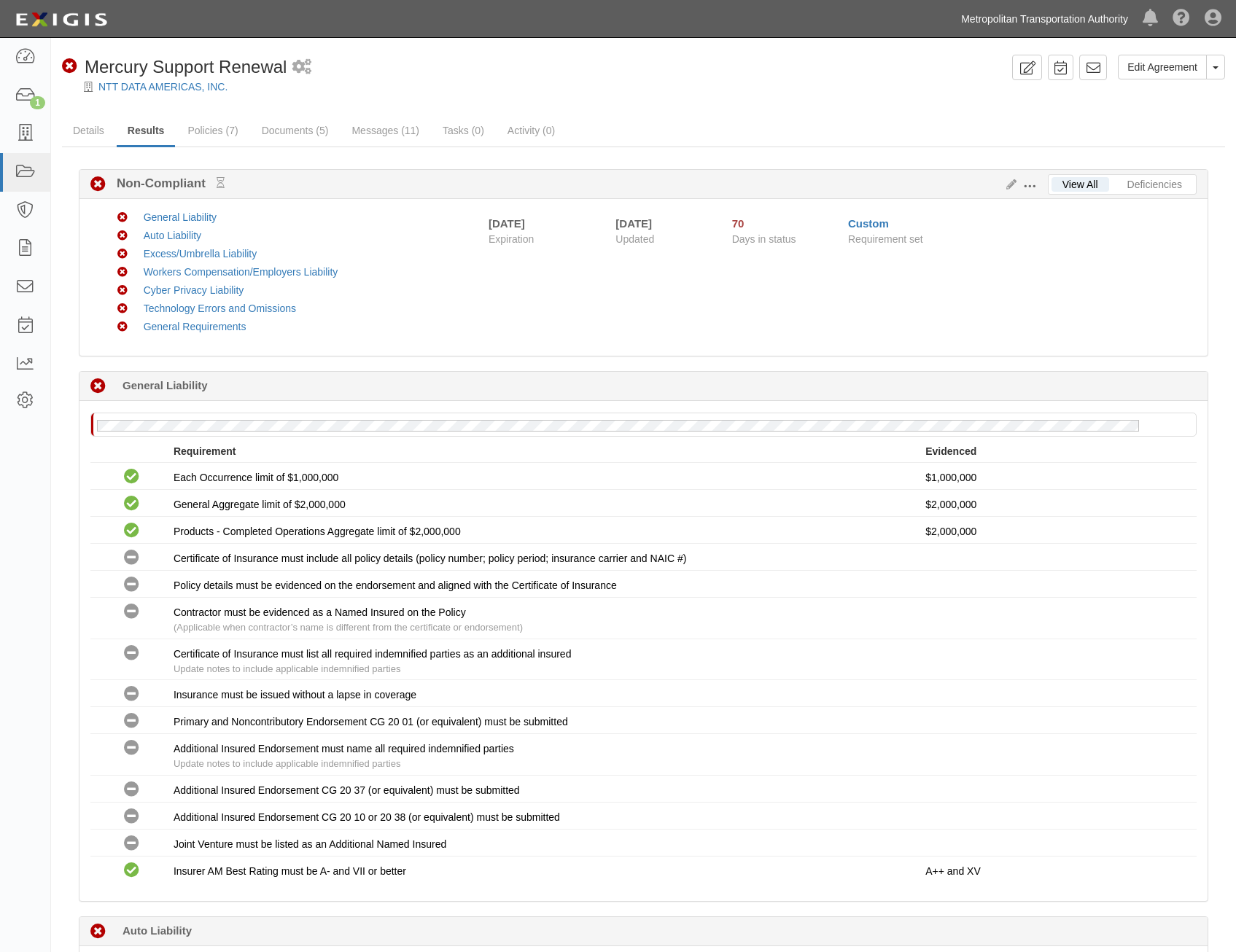
click at [998, 14] on link "Metropolitan Transportation Authority" at bounding box center [1045, 19] width 182 height 29
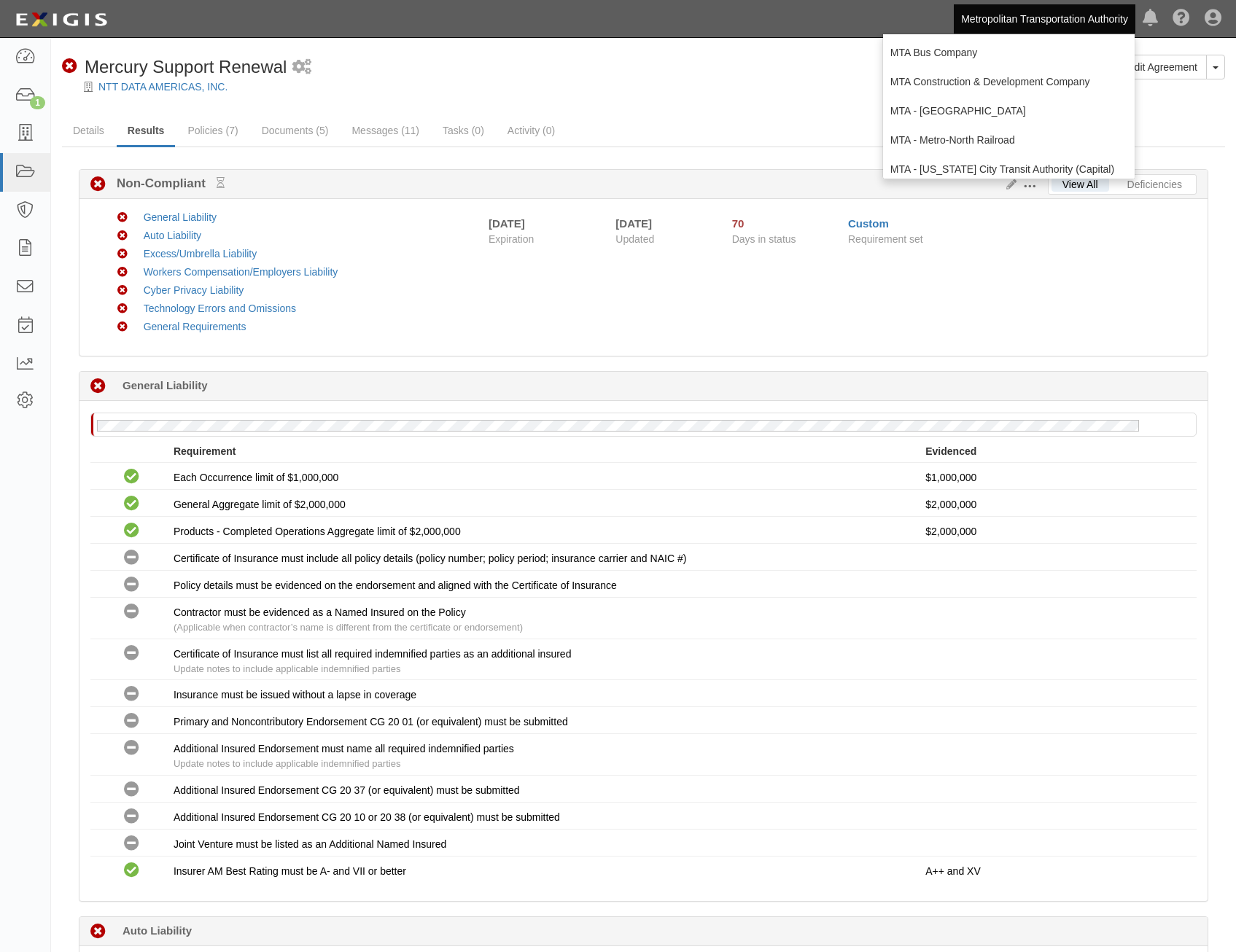
click at [491, 60] on div "Non-Compliant Mercury Support Renewal 1 scheduled workflow" at bounding box center [534, 67] width 944 height 25
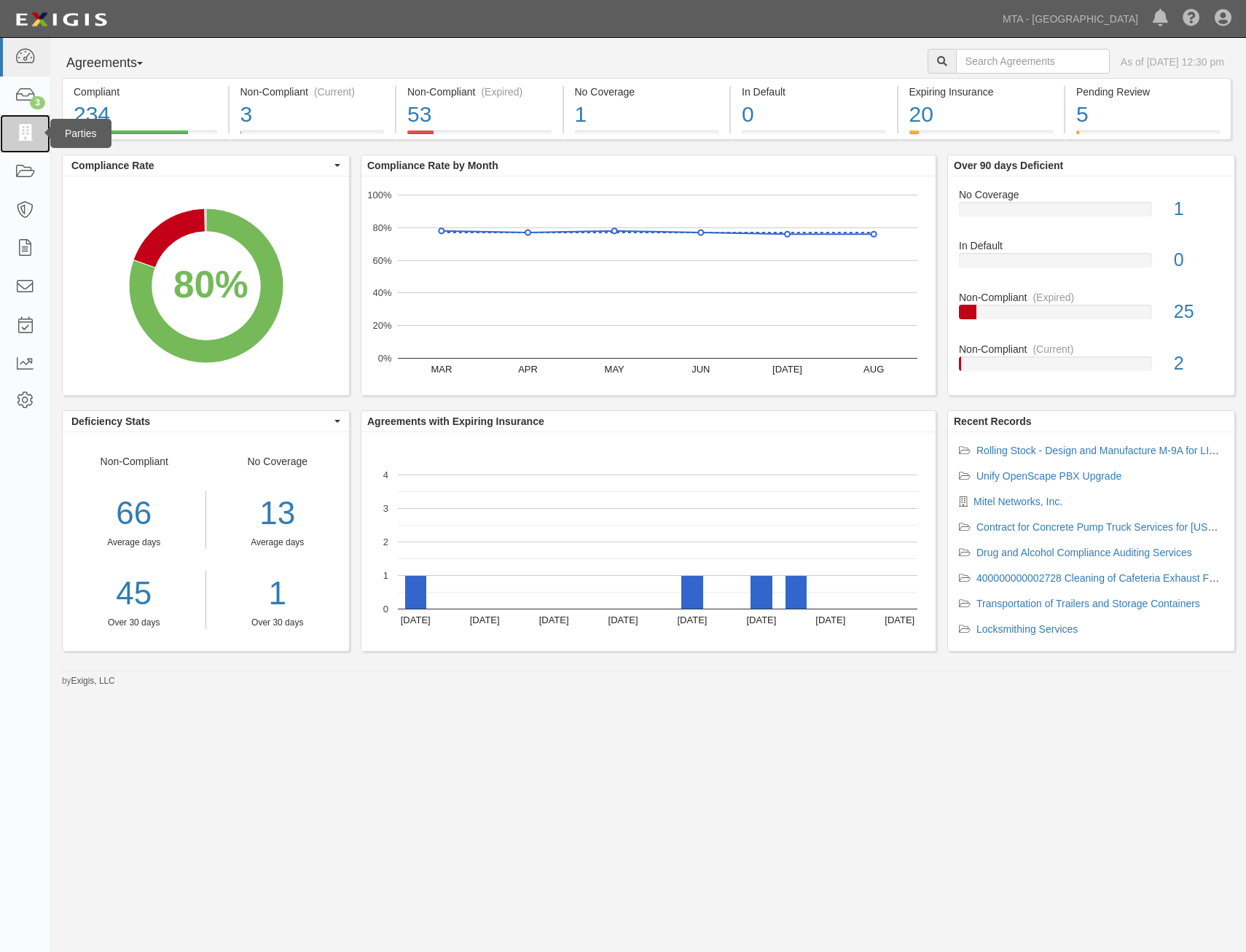
click at [17, 139] on icon at bounding box center [24, 133] width 20 height 17
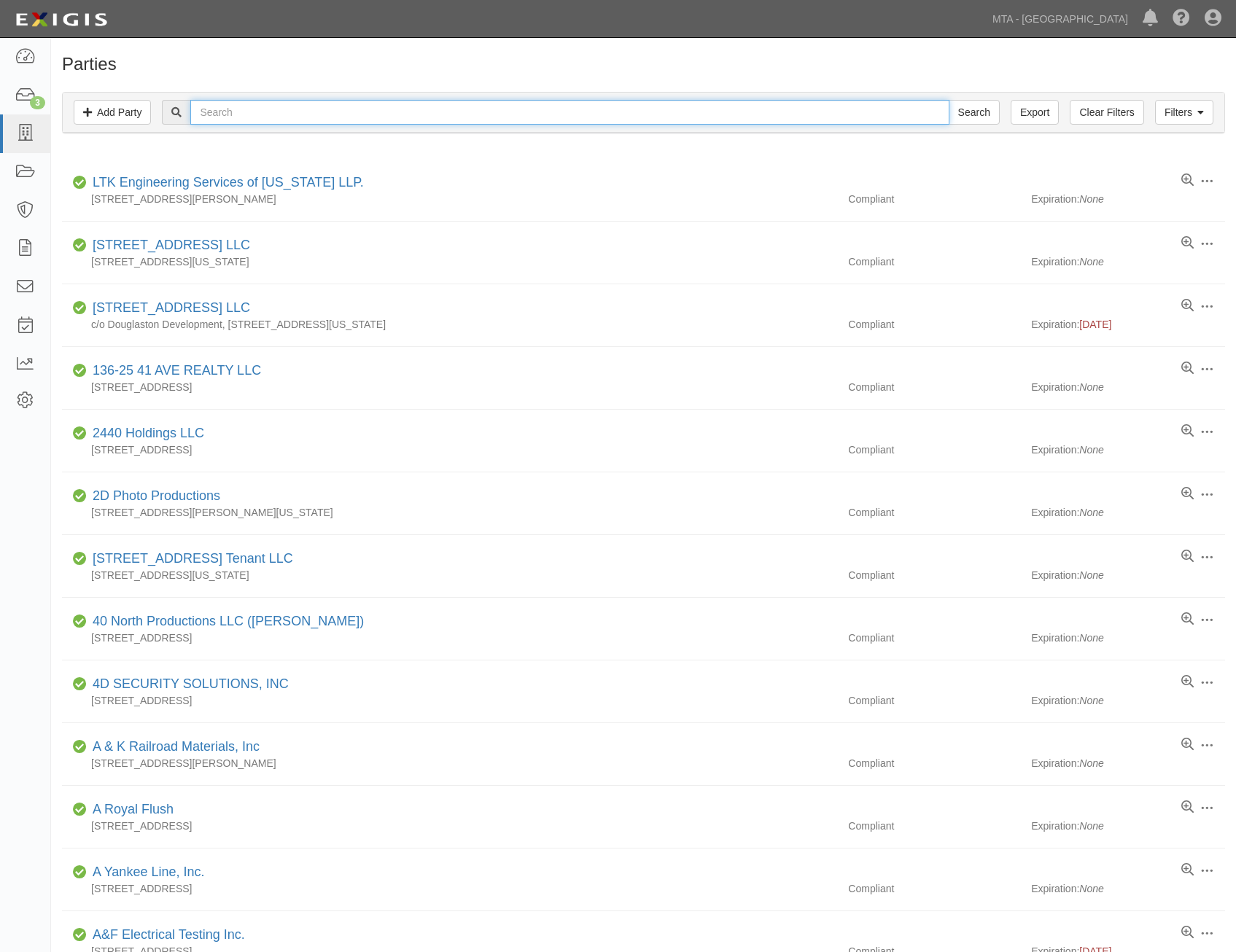
click at [404, 112] on input "text" at bounding box center [569, 113] width 759 height 25
type input "T. & O."
click at [949, 100] on input "Search" at bounding box center [975, 113] width 52 height 25
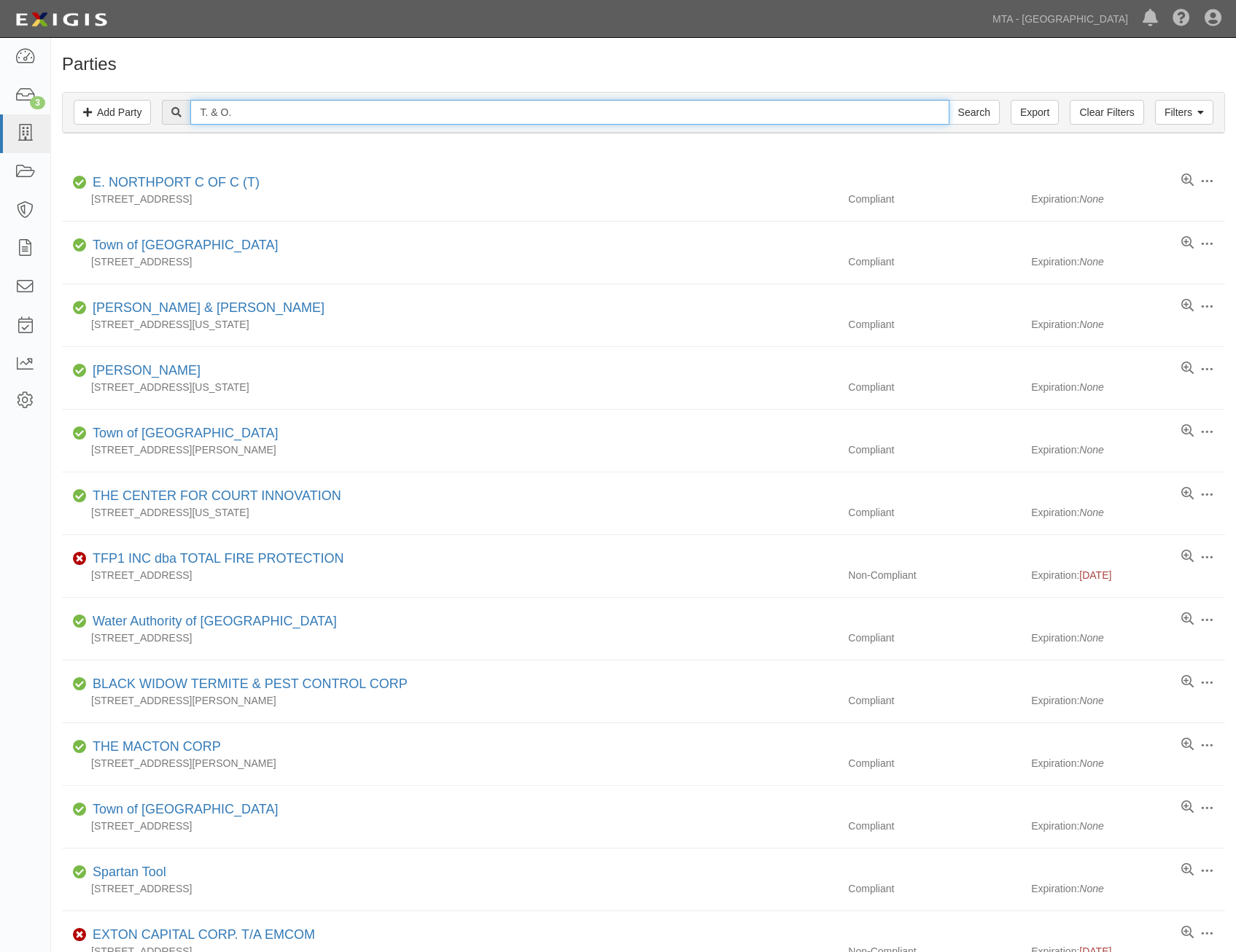
click at [404, 112] on input "T. & O." at bounding box center [569, 113] width 759 height 25
type input "Assosciates"
click at [949, 100] on input "Search" at bounding box center [975, 113] width 52 height 25
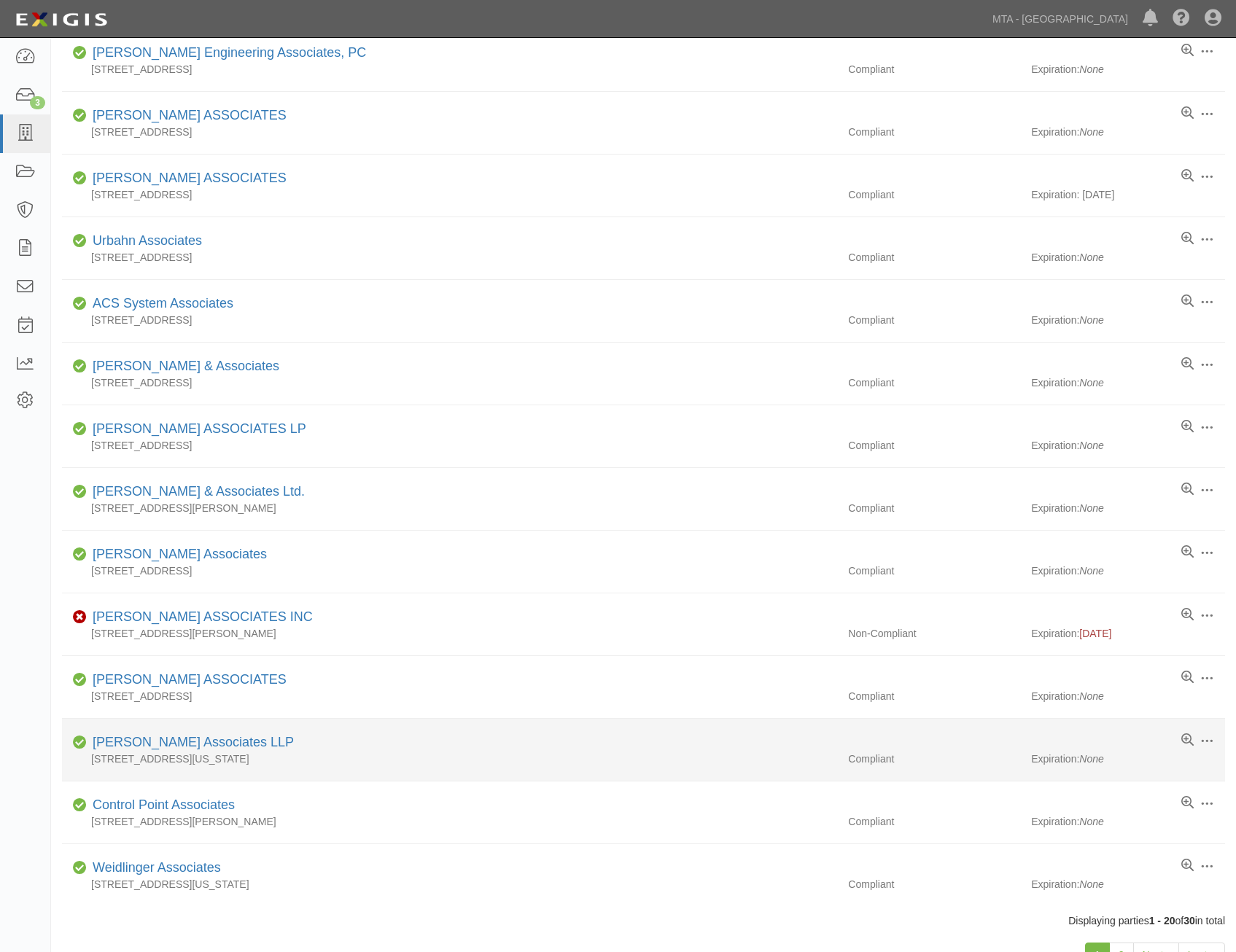
scroll to position [590, 0]
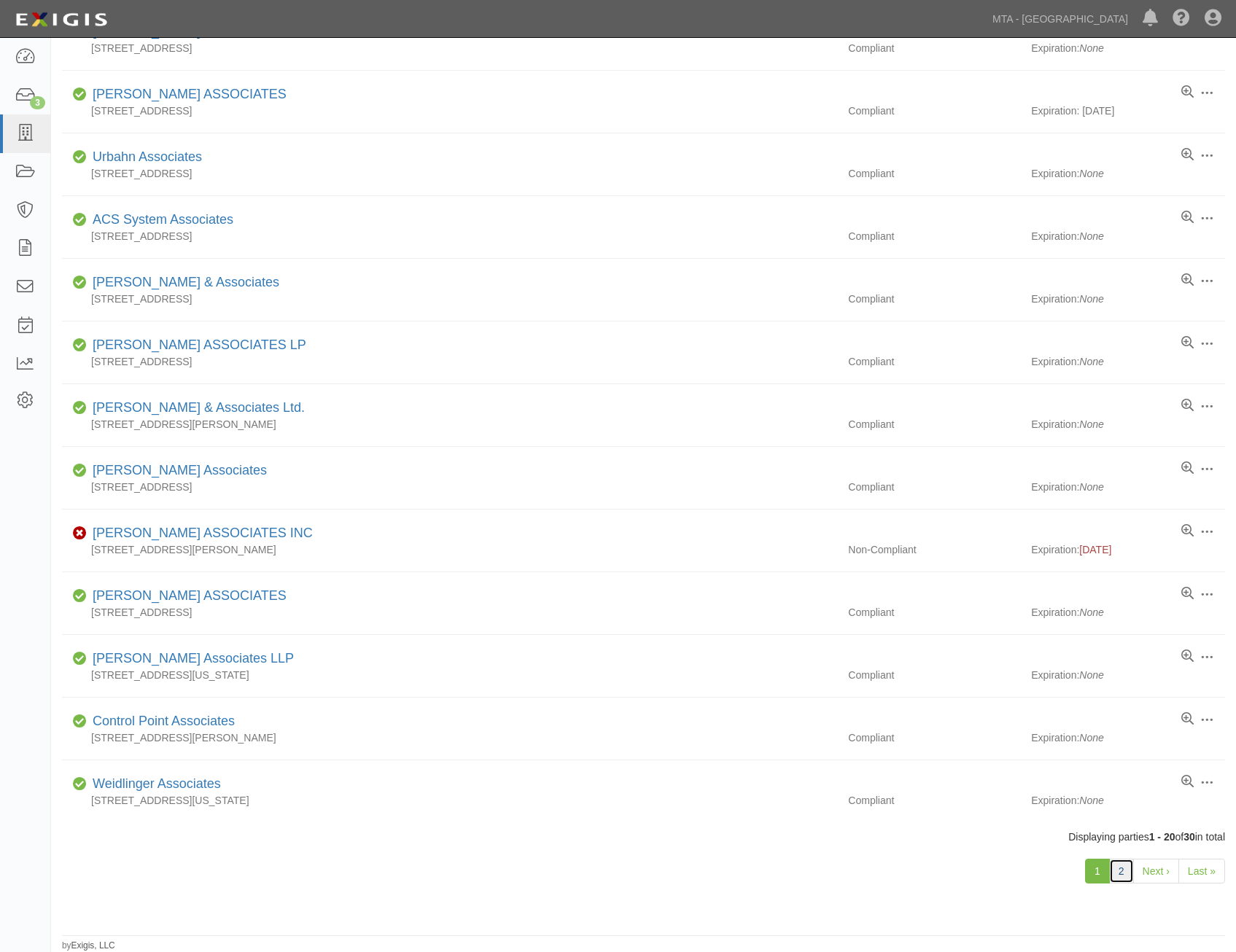
click at [1130, 874] on link "2" at bounding box center [1122, 871] width 25 height 25
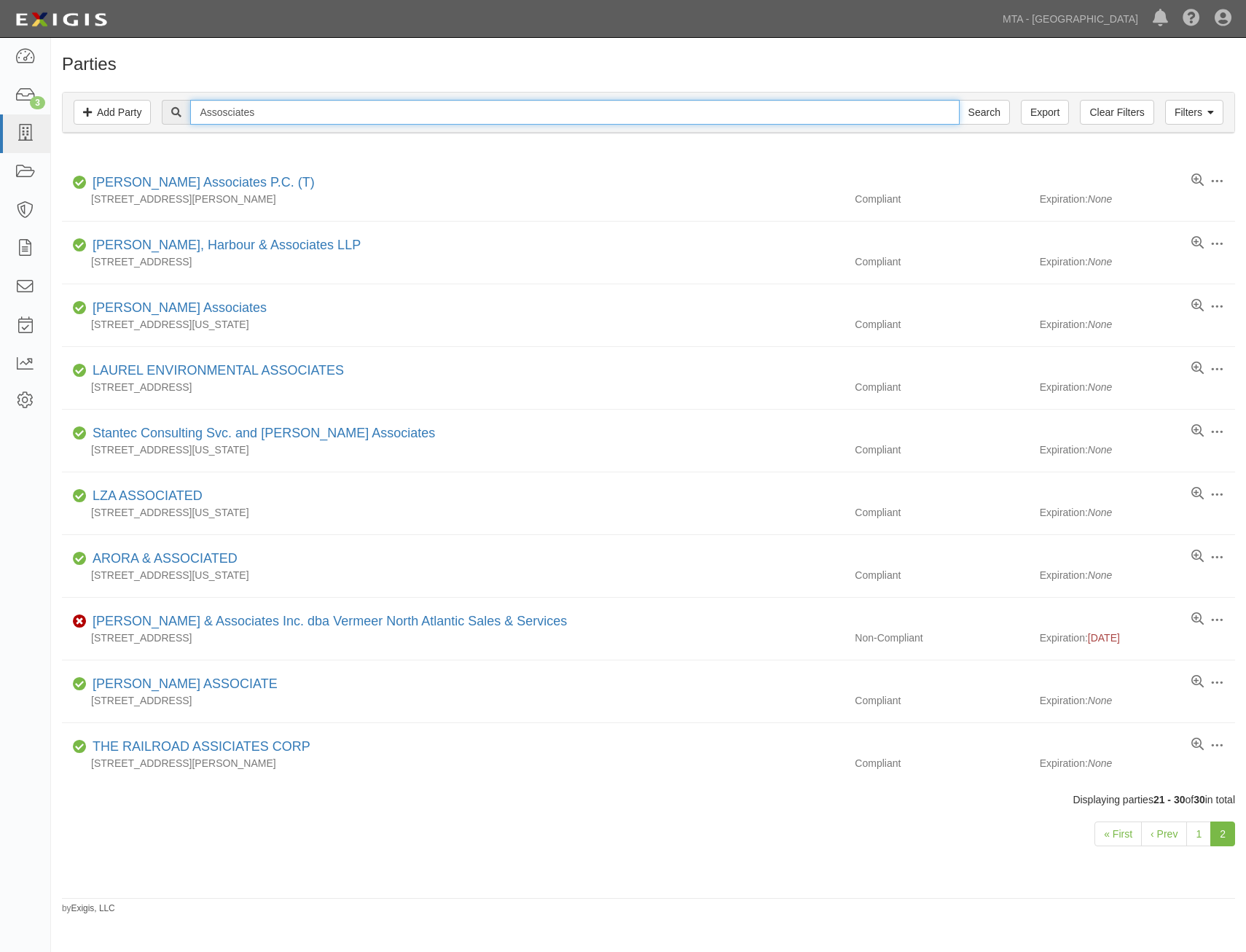
click at [855, 120] on input "Assosciates" at bounding box center [575, 113] width 769 height 25
type input "furniture"
click at [960, 100] on input "Search" at bounding box center [985, 113] width 51 height 25
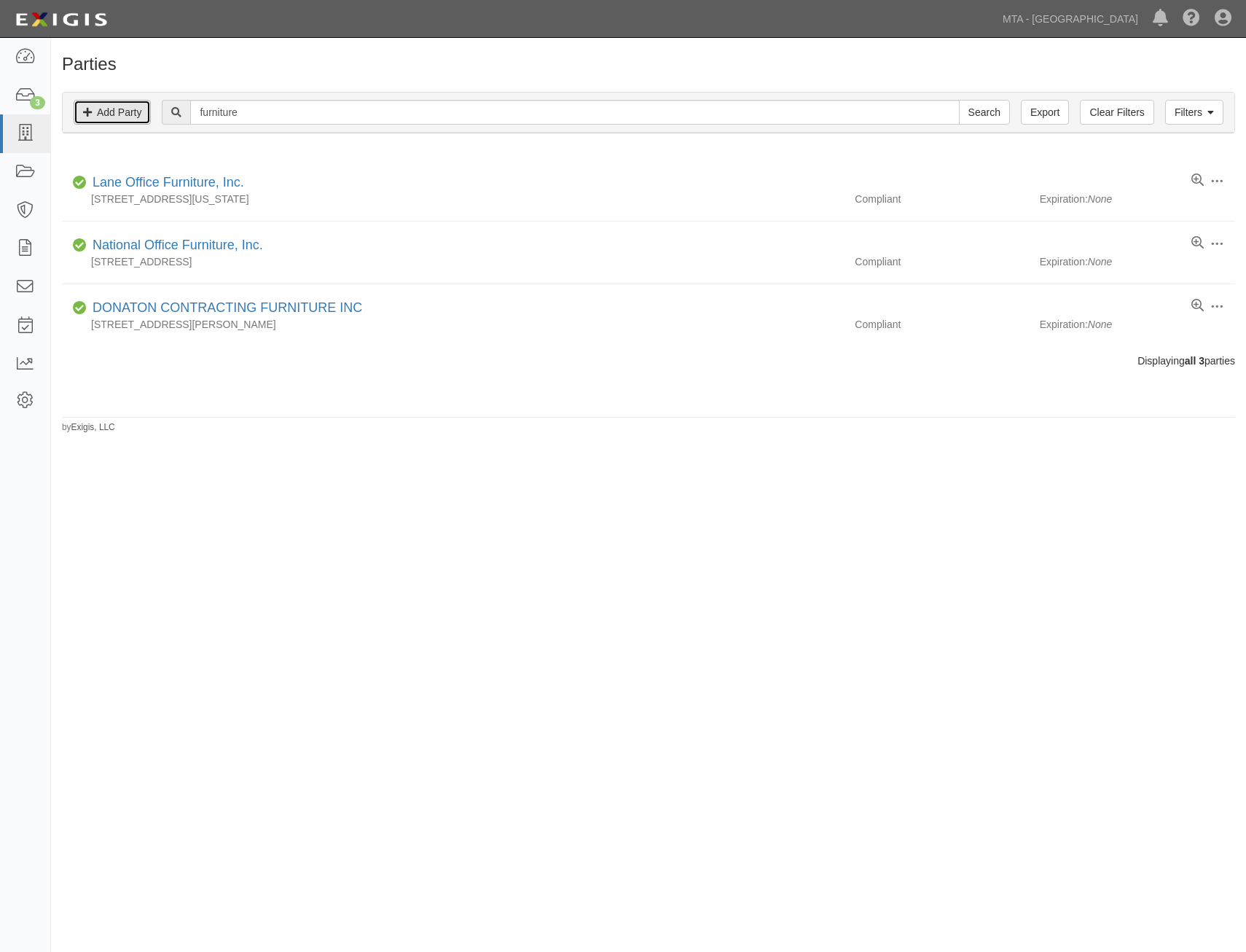
click at [132, 114] on link "Add Party" at bounding box center [113, 113] width 78 height 25
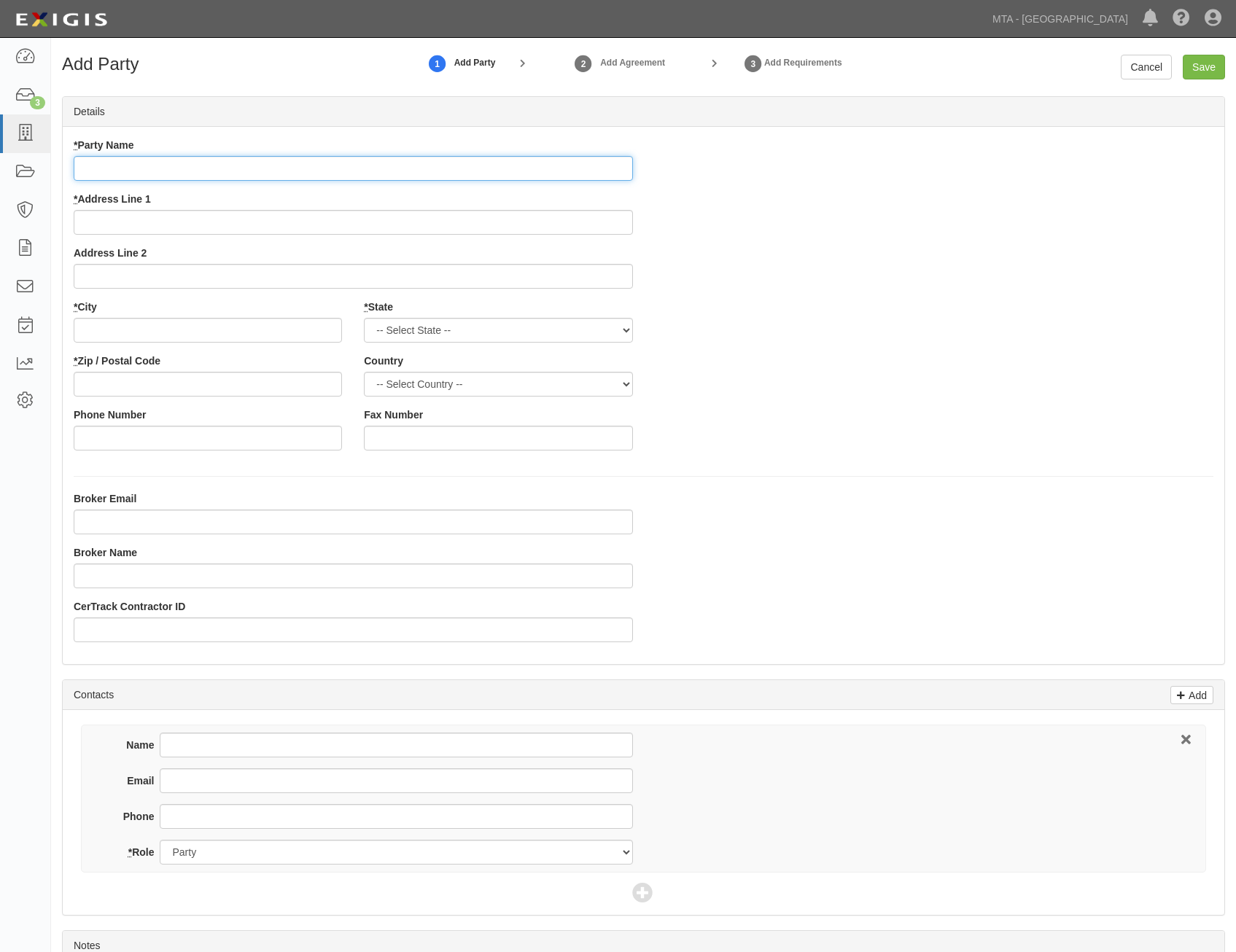
click at [218, 171] on input "* Party Name" at bounding box center [354, 169] width 560 height 25
paste input "T & O Associates LTD, DBA: Furniture Representatives"
type input "T & O Associates LTD, DBA: Furniture Representatives"
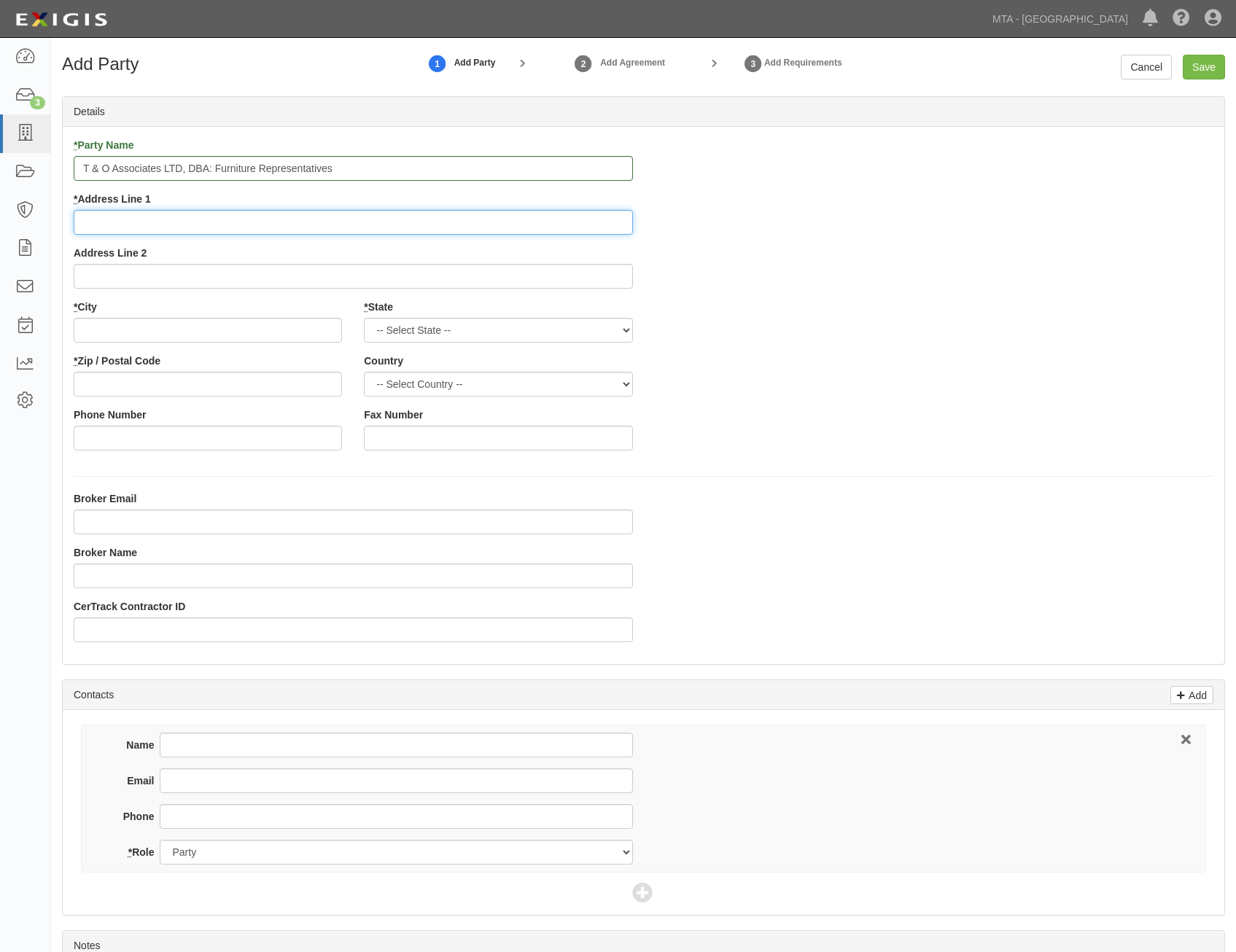
click at [484, 219] on input "* Address Line 1" at bounding box center [354, 222] width 560 height 25
paste input "[STREET_ADDRESS]"
type input "[STREET_ADDRESS]"
click at [318, 327] on input "* City" at bounding box center [208, 330] width 268 height 25
paste input "[GEOGRAPHIC_DATA]"
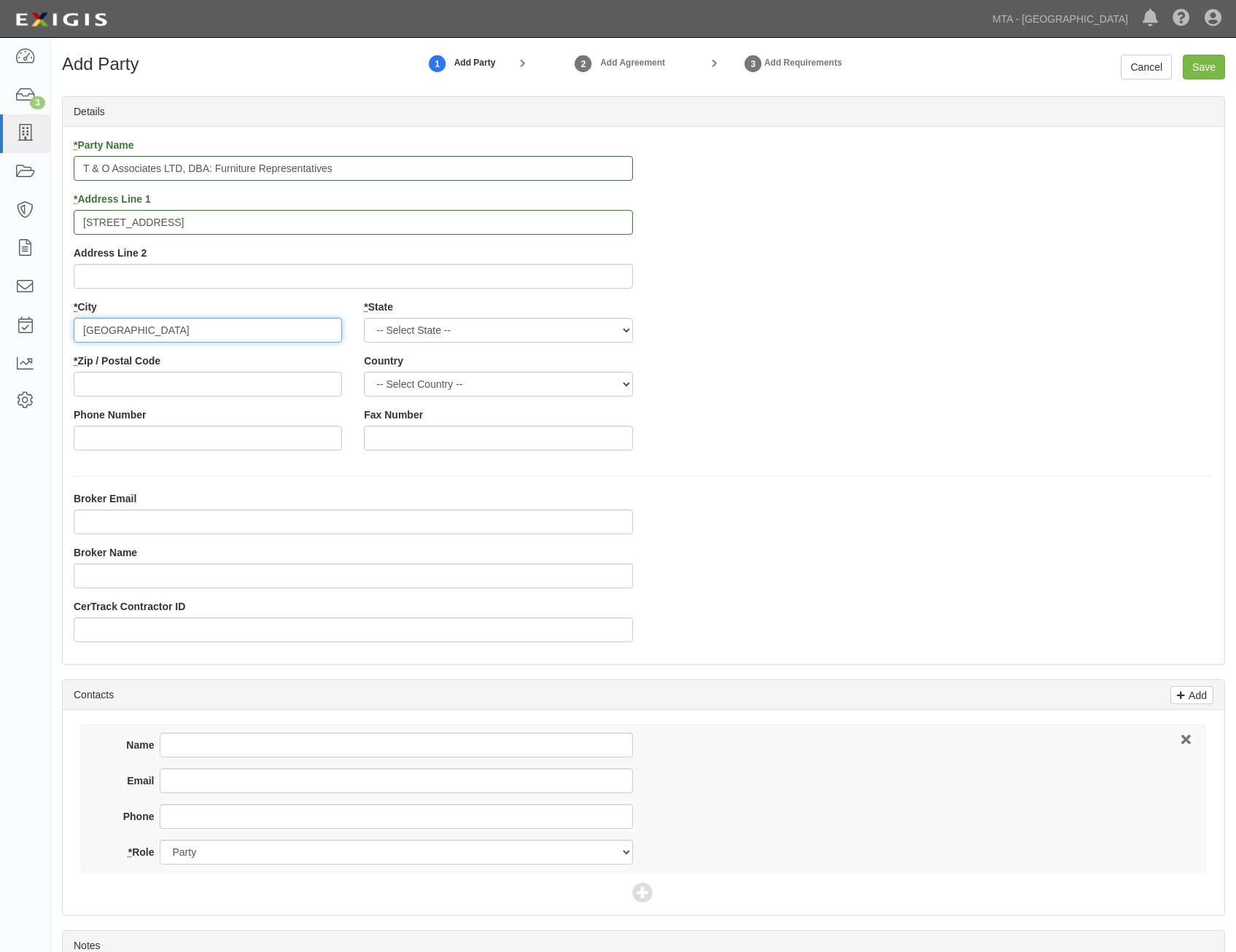
type input "[GEOGRAPHIC_DATA]"
click at [528, 339] on select "-- Select State -- [US_STATE] [US_STATE] [US_STATE] [US_STATE] [US_STATE] [US_S…" at bounding box center [498, 330] width 268 height 25
select select "NY"
click at [364, 318] on select "-- Select State -- [US_STATE] [US_STATE] [US_STATE] [US_STATE] [US_STATE] [US_S…" at bounding box center [498, 330] width 268 height 25
drag, startPoint x: 578, startPoint y: 383, endPoint x: 576, endPoint y: 391, distance: 8.2
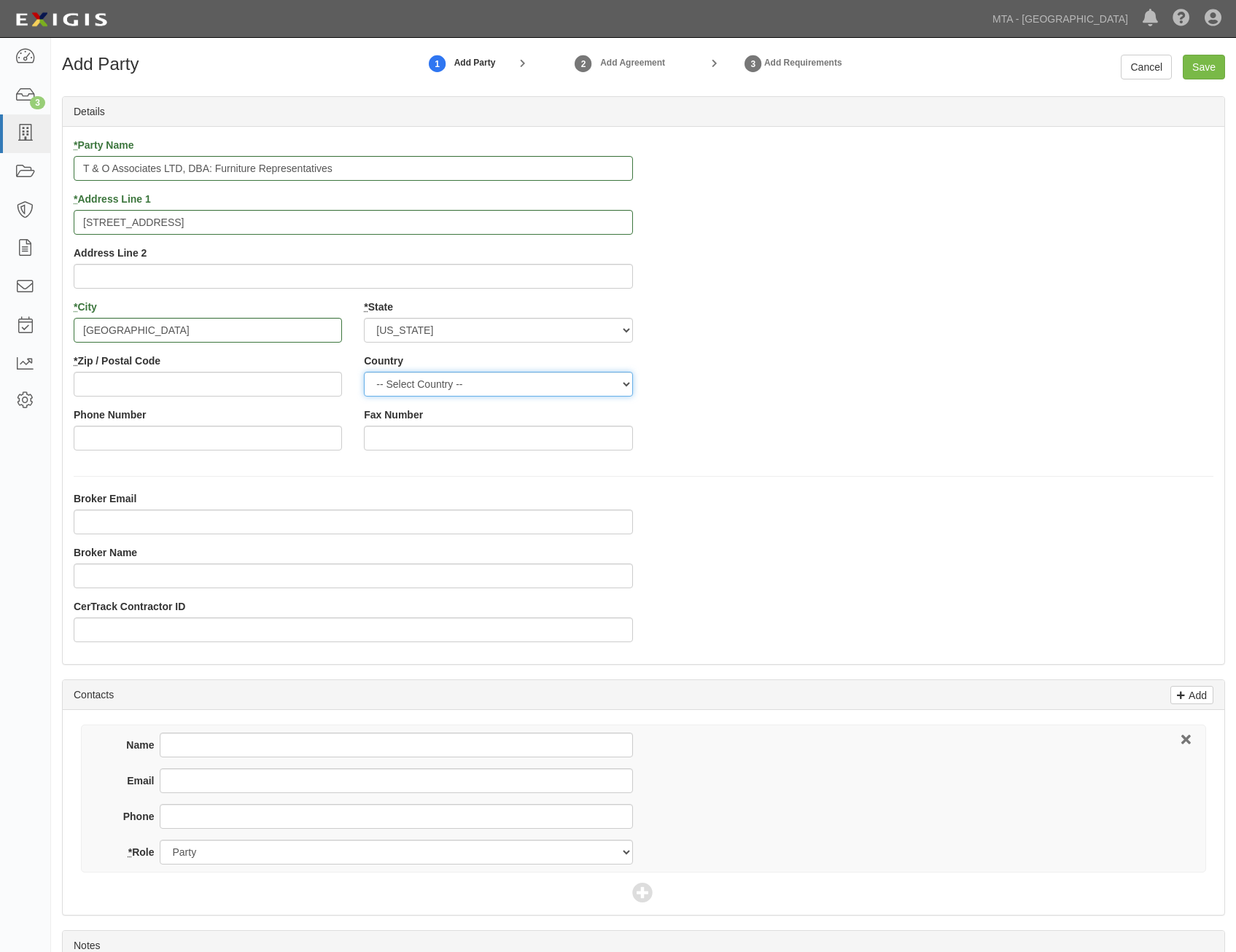
click at [578, 383] on select "-- Select Country -- [GEOGRAPHIC_DATA] [GEOGRAPHIC_DATA] --------------- [GEOGR…" at bounding box center [498, 385] width 268 height 25
select select "US"
click at [364, 372] on select "-- Select Country -- [GEOGRAPHIC_DATA] [GEOGRAPHIC_DATA] --------------- [GEOGR…" at bounding box center [498, 385] width 268 height 25
click at [867, 407] on div "* Party Name T & O Associates LTD, DBA: Furniture Representatives * Address Lin…" at bounding box center [644, 299] width 1162 height 323
click at [319, 385] on input "* Zip / Postal Code" at bounding box center [208, 385] width 268 height 25
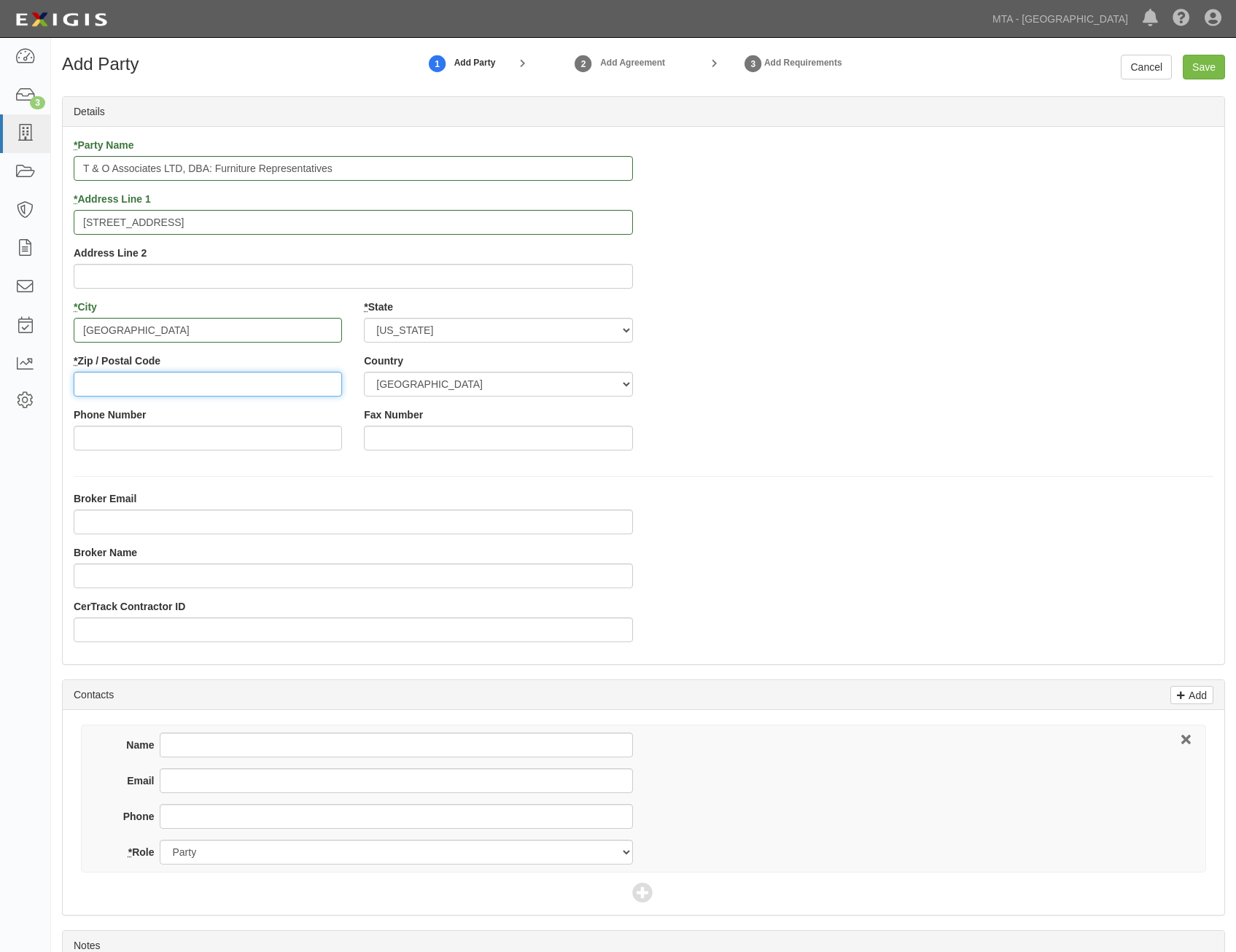
paste input "11590"
type input "11590"
click at [953, 426] on div "* Party Name T & O Associates LTD, DBA: Furniture Representatives * Address Lin…" at bounding box center [644, 299] width 1162 height 323
click at [1212, 70] on input "Save" at bounding box center [1204, 67] width 43 height 25
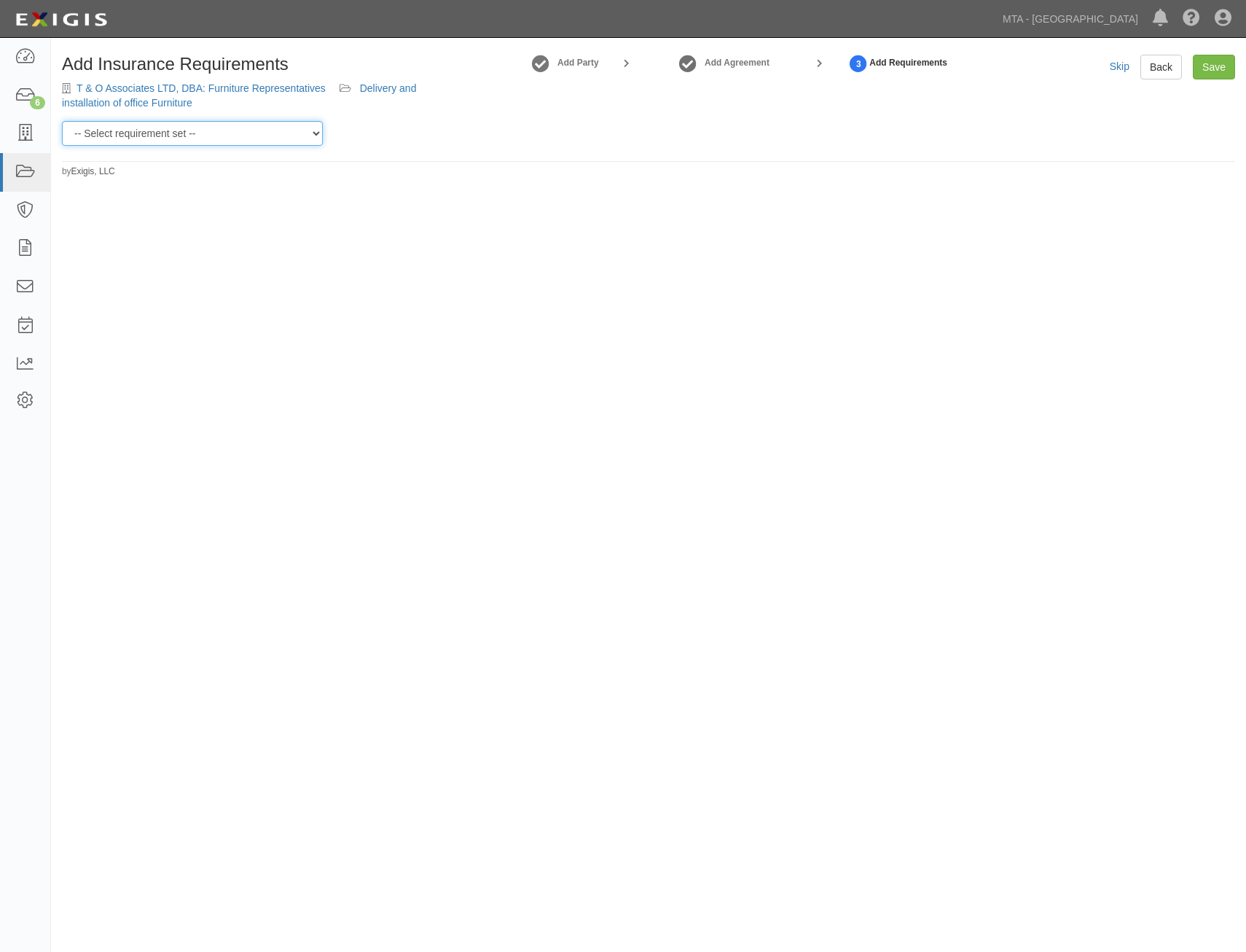
click at [311, 137] on select "-- Select requirement set -- Basic Basic Enhanced Option for Operating Agreemen…" at bounding box center [192, 134] width 261 height 25
select select "7456"
click at [62, 121] on select "-- Select requirement set -- Basic Basic Enhanced Option for Operating Agreemen…" at bounding box center [192, 134] width 261 height 25
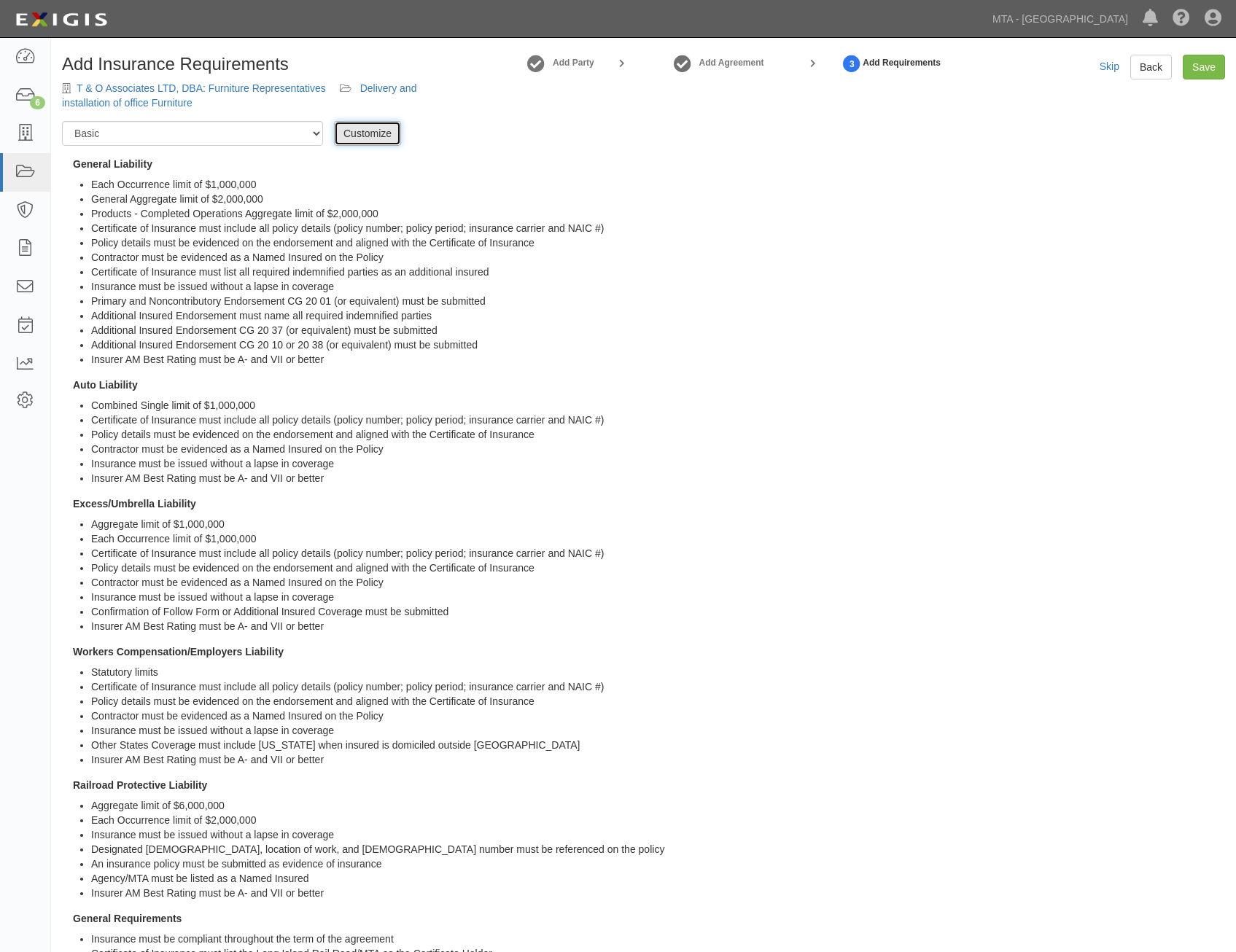
click at [387, 130] on link "Customize" at bounding box center [367, 134] width 67 height 25
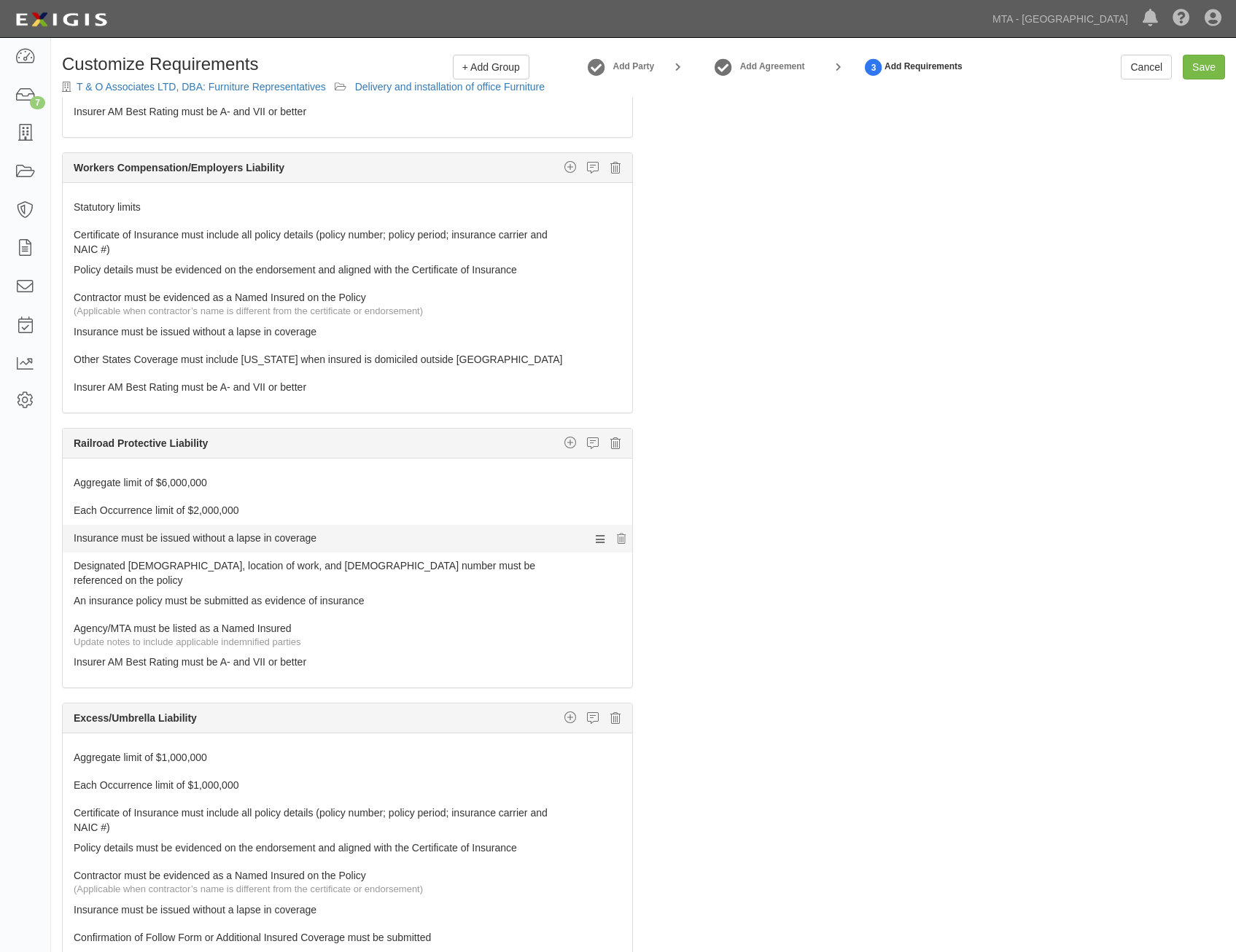
scroll to position [730, 0]
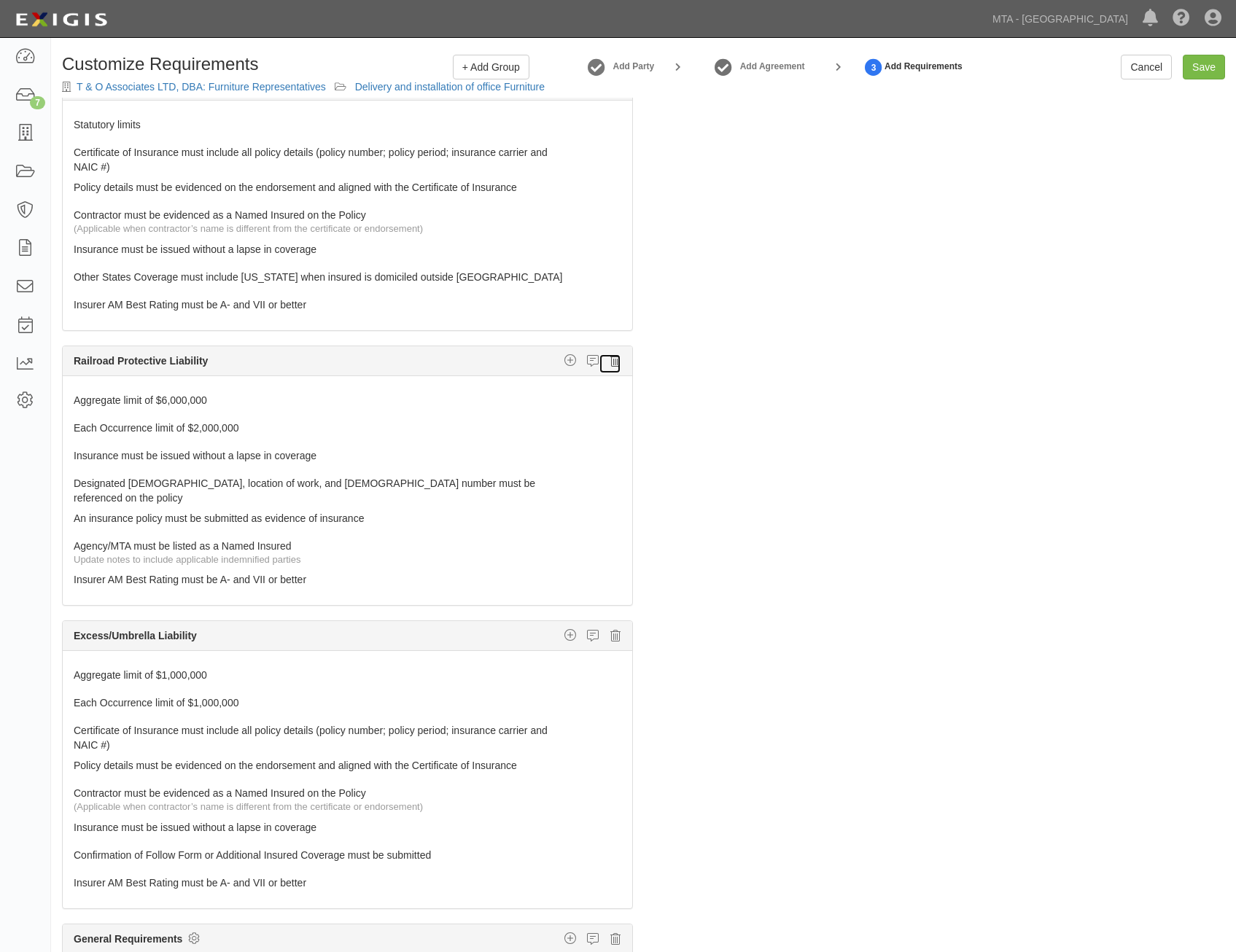
click at [601, 368] on link at bounding box center [609, 363] width 22 height 20
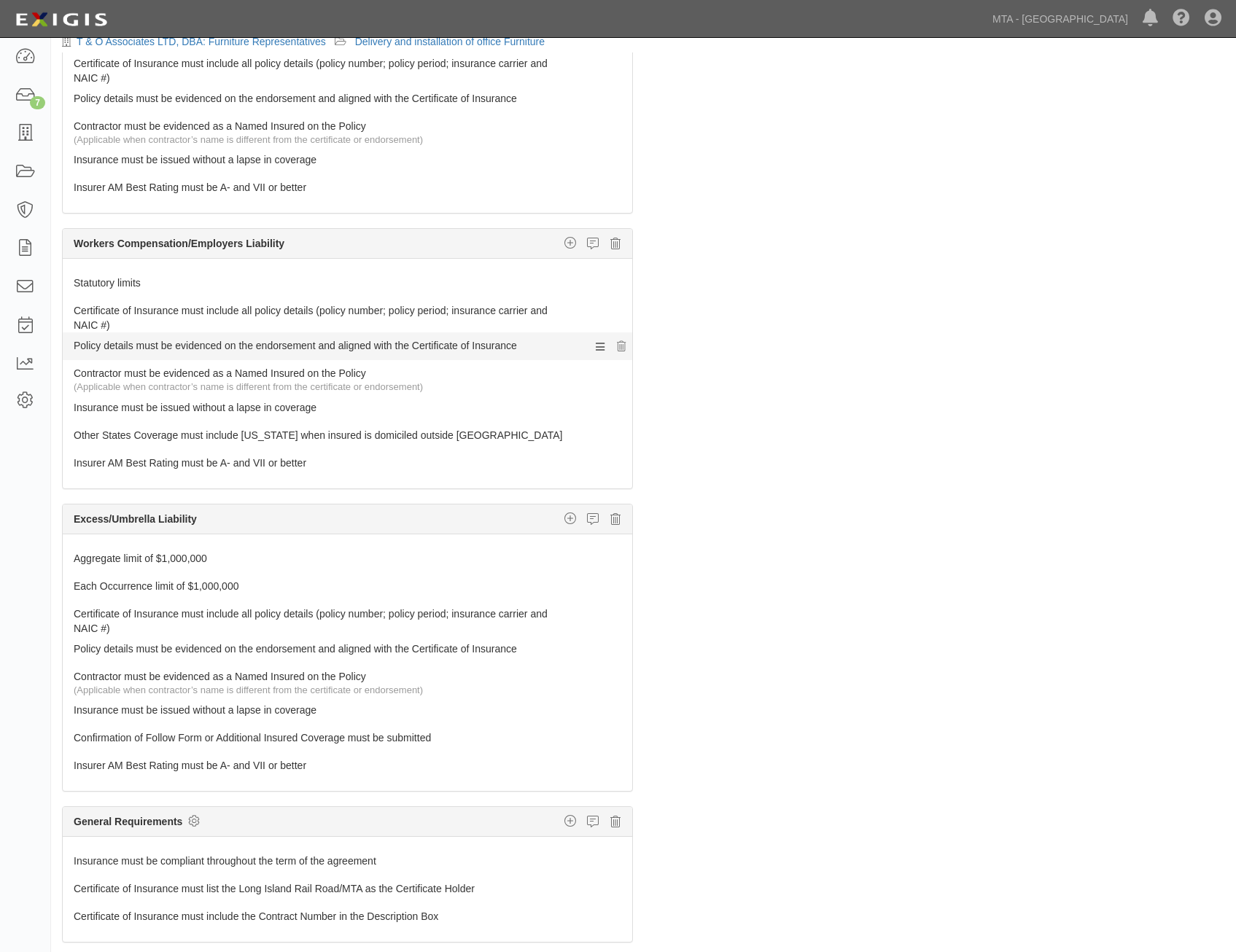
scroll to position [93, 0]
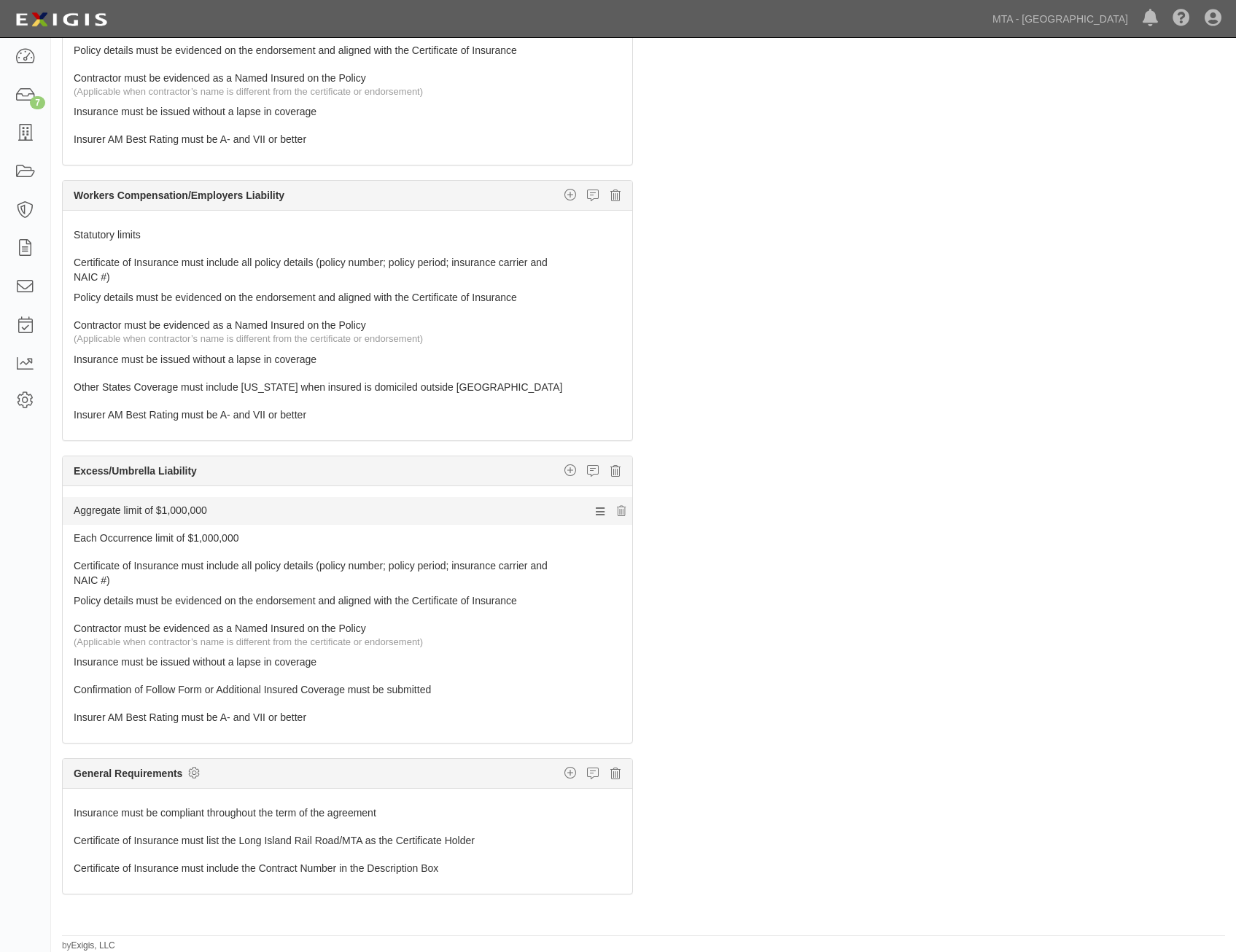
click at [415, 511] on link "Aggregate limit of $1,000,000" at bounding box center [320, 507] width 493 height 20
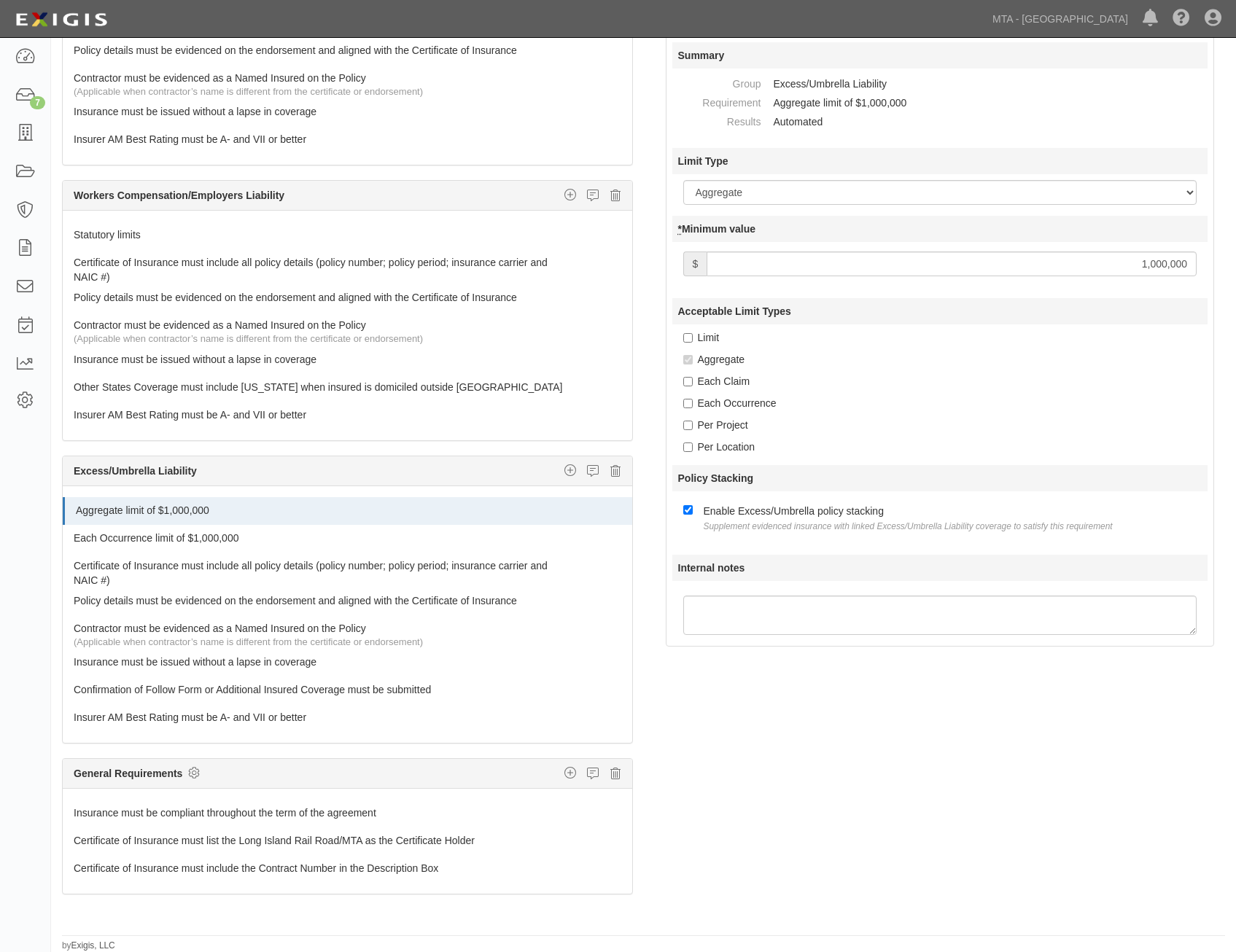
click at [1161, 259] on input "1,000,000" at bounding box center [951, 264] width 490 height 25
type input "2,000,000"
click at [291, 535] on link "Each Occurrence limit of $1,000,000" at bounding box center [320, 534] width 493 height 20
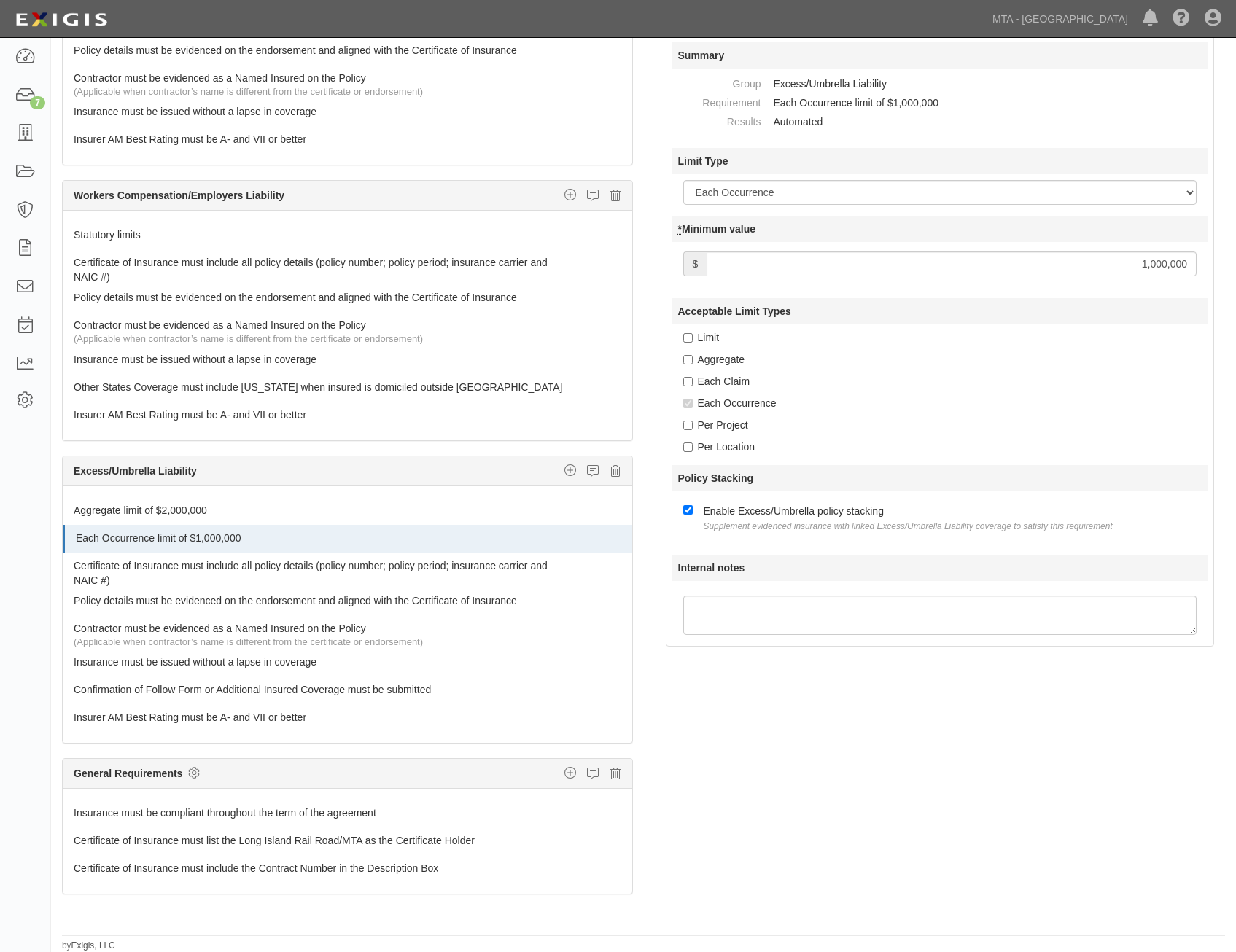
click at [1153, 260] on input "1,000,000" at bounding box center [951, 264] width 490 height 25
click at [896, 451] on div "Per Location" at bounding box center [945, 447] width 525 height 15
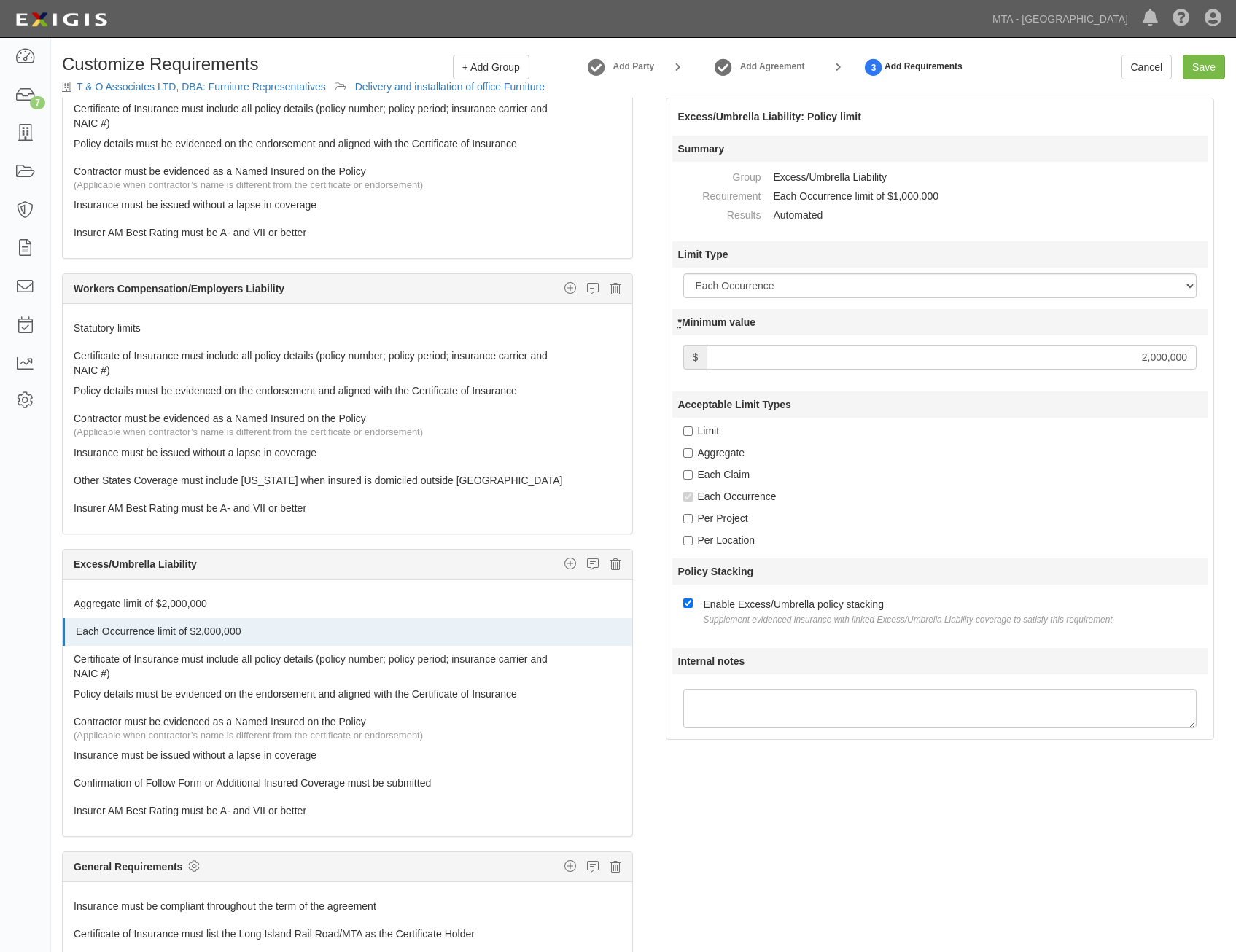
drag, startPoint x: 1146, startPoint y: 495, endPoint x: 1188, endPoint y: 155, distance: 342.6
click at [1207, 66] on input "Save" at bounding box center [1204, 67] width 43 height 25
type input "2000000"
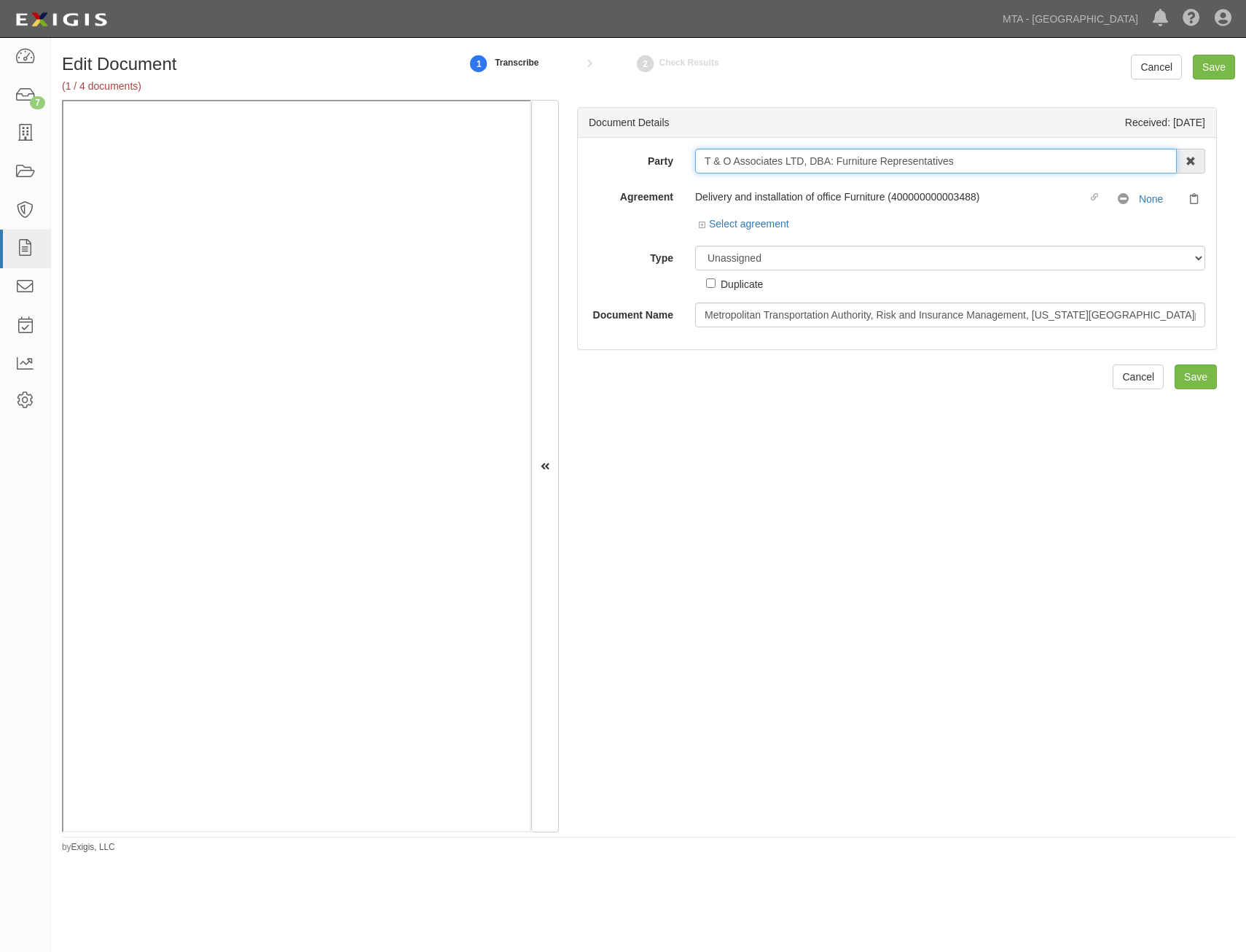
click at [1004, 152] on input "T & O Associates LTD, DBA: Furniture Representatives" at bounding box center [936, 161] width 482 height 25
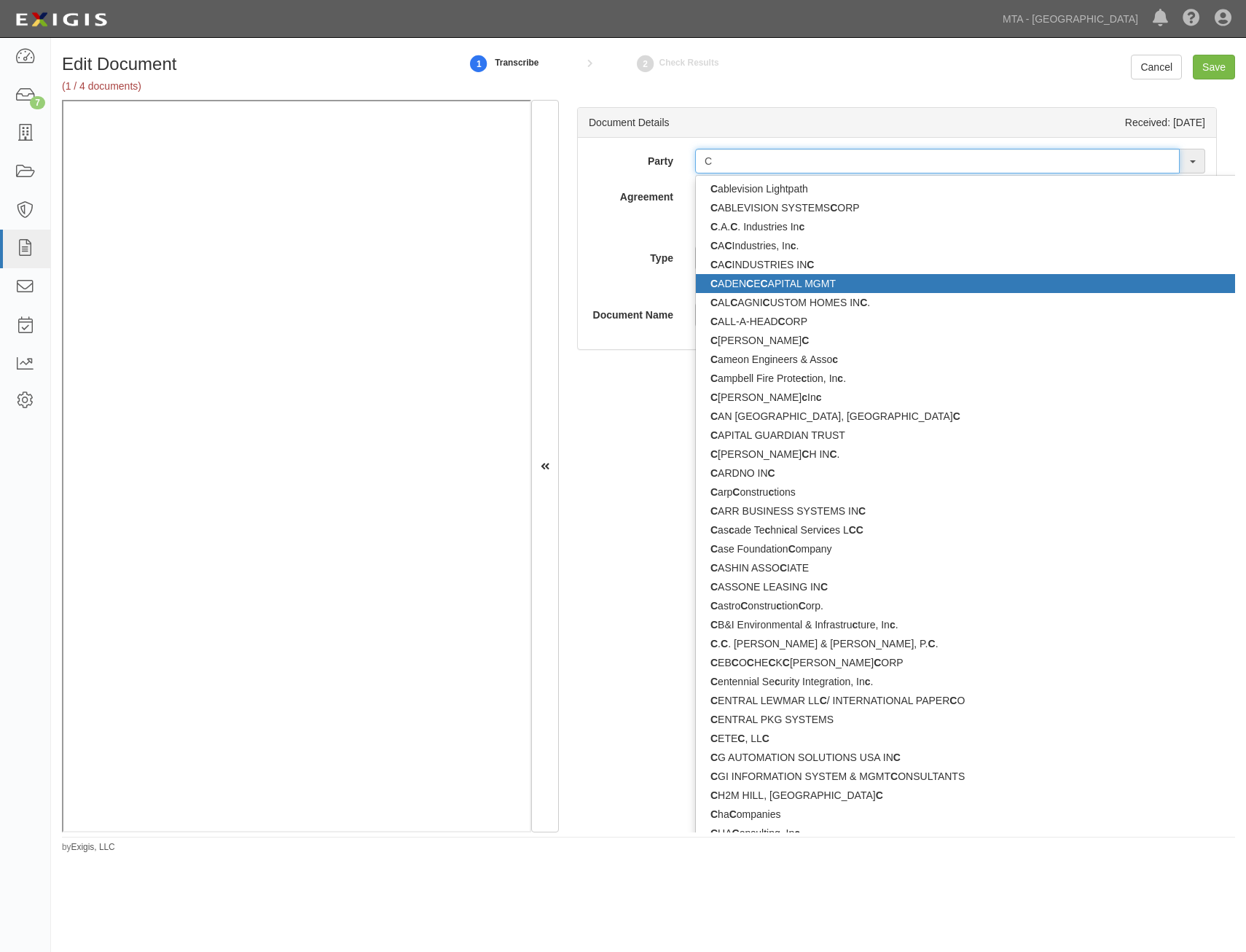
type input "C"
click at [607, 391] on div "Document Details Received: 09/09/2025 Party C ablevision Lightpath C ABLEVISION…" at bounding box center [897, 466] width 677 height 733
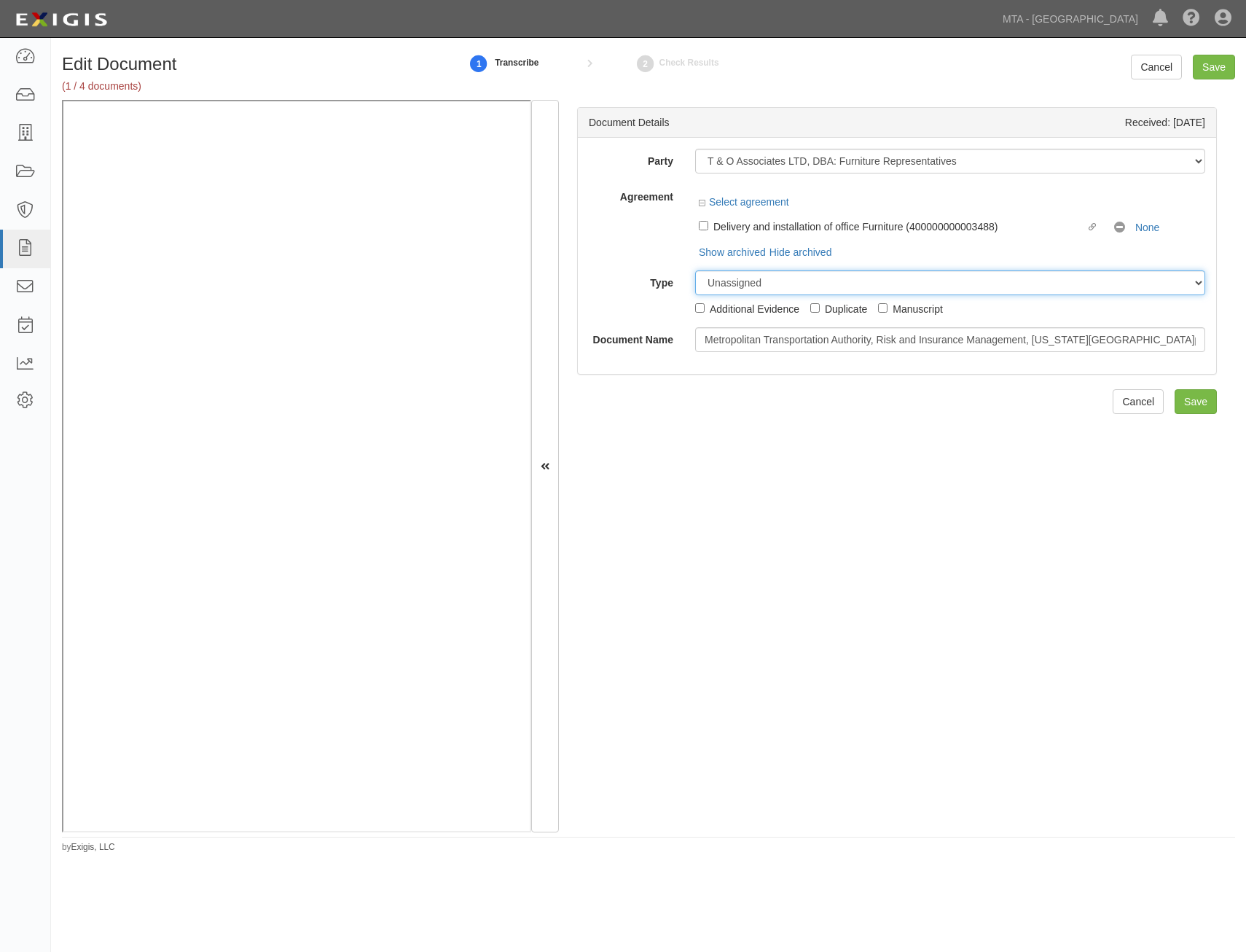
drag, startPoint x: 892, startPoint y: 279, endPoint x: 896, endPoint y: 296, distance: 17.5
click at [892, 279] on select "Unassigned Binder Cancellation Notice Certificate Contract Endorsement Insuranc…" at bounding box center [950, 283] width 510 height 25
select select "CertificateDetail"
click at [695, 270] on select "Unassigned Binder Cancellation Notice Certificate Contract Endorsement Insuranc…" at bounding box center [950, 283] width 510 height 25
click at [1036, 335] on input "Metropolitan Transportation Authority, Risk and Insurance Management, [US_STATE…" at bounding box center [950, 340] width 510 height 25
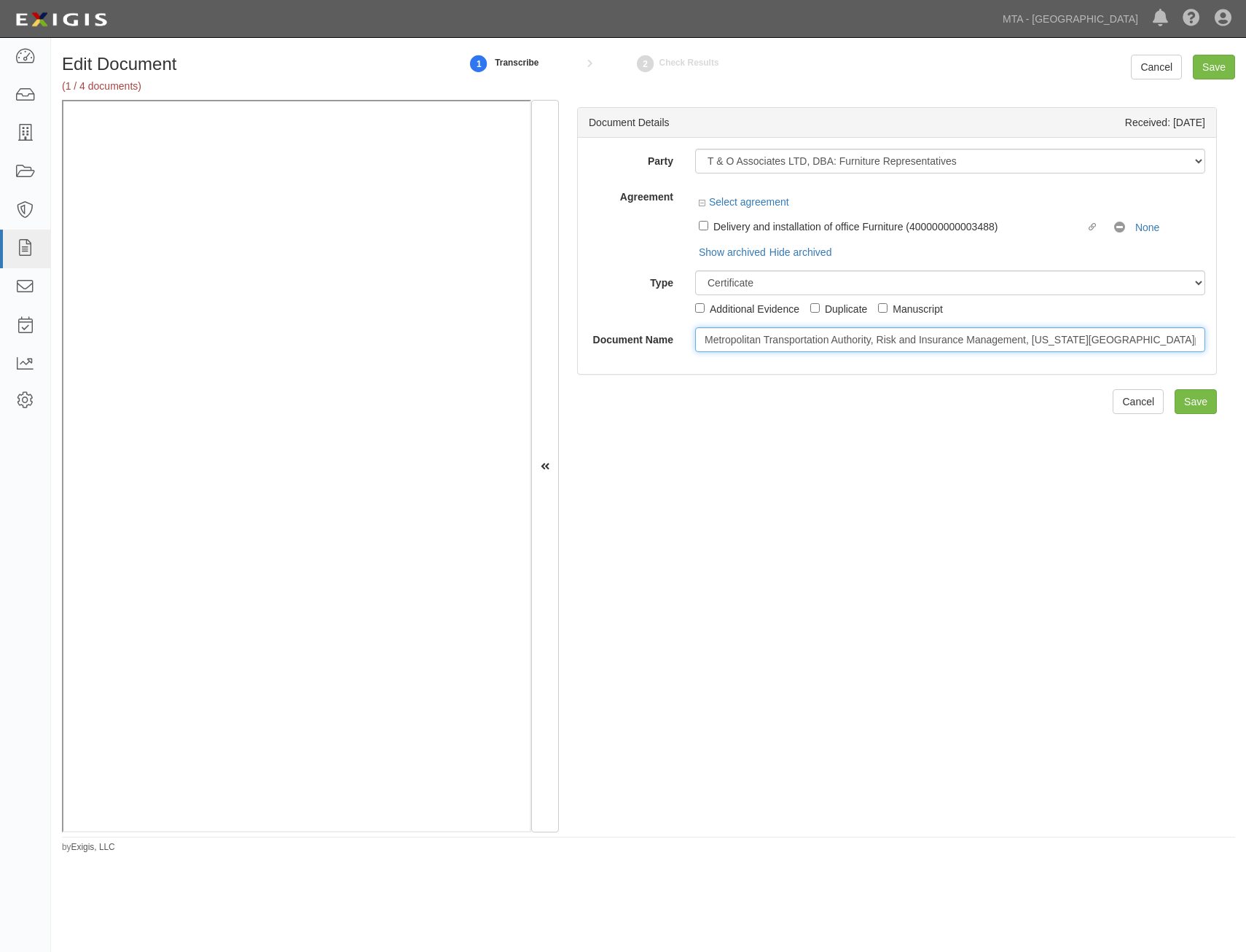
click at [1036, 335] on input "Metropolitan Transportation Authority, Risk and Insurance Management, [US_STATE…" at bounding box center [950, 340] width 510 height 25
type input "COI with AIE"
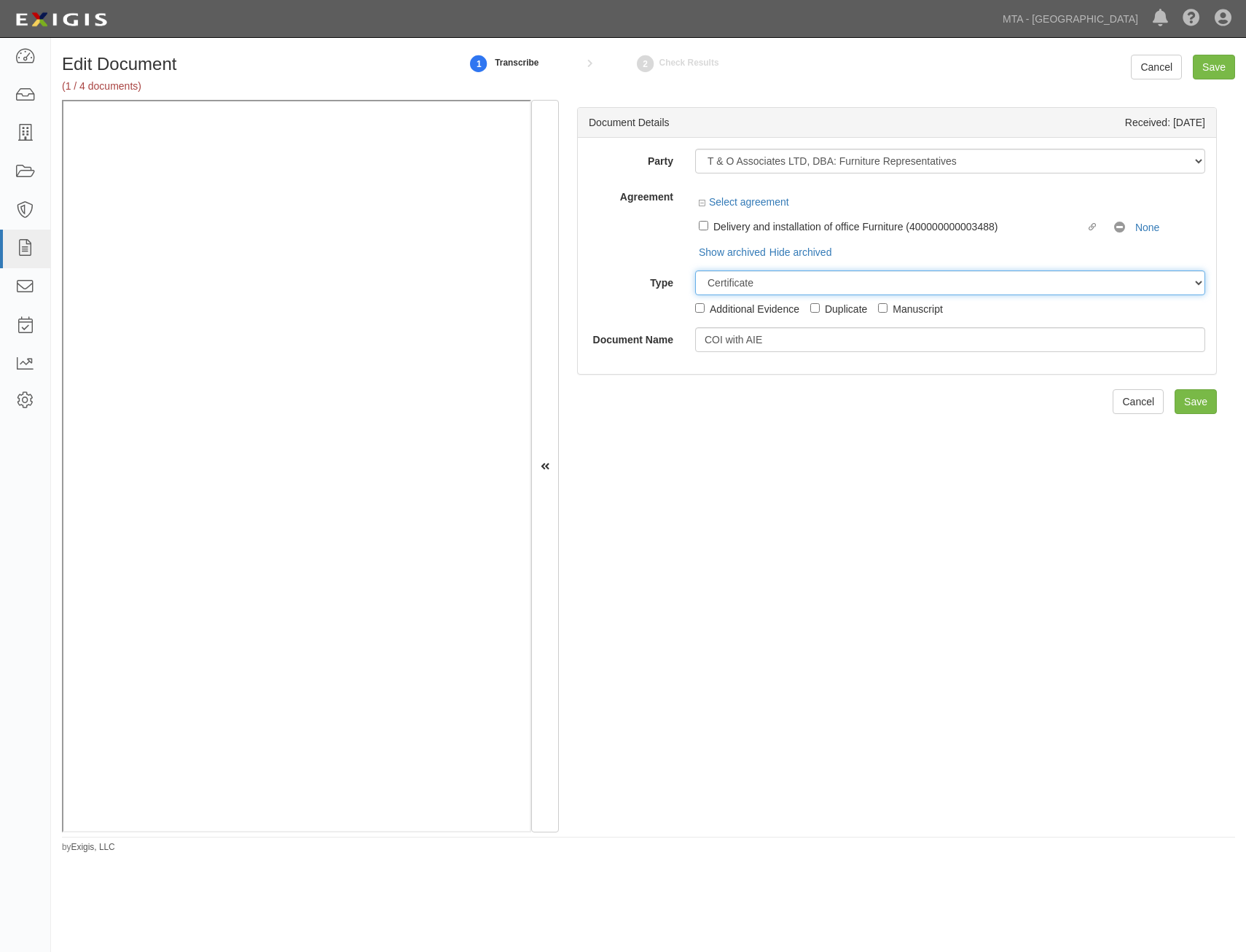
click at [1045, 289] on select "Unassigned Binder Cancellation Notice Certificate Contract Endorsement Insuranc…" at bounding box center [950, 283] width 510 height 25
click at [695, 270] on select "Unassigned Binder Cancellation Notice Certificate Contract Endorsement Insuranc…" at bounding box center [950, 283] width 510 height 25
click at [1191, 399] on input "Save" at bounding box center [1196, 402] width 43 height 25
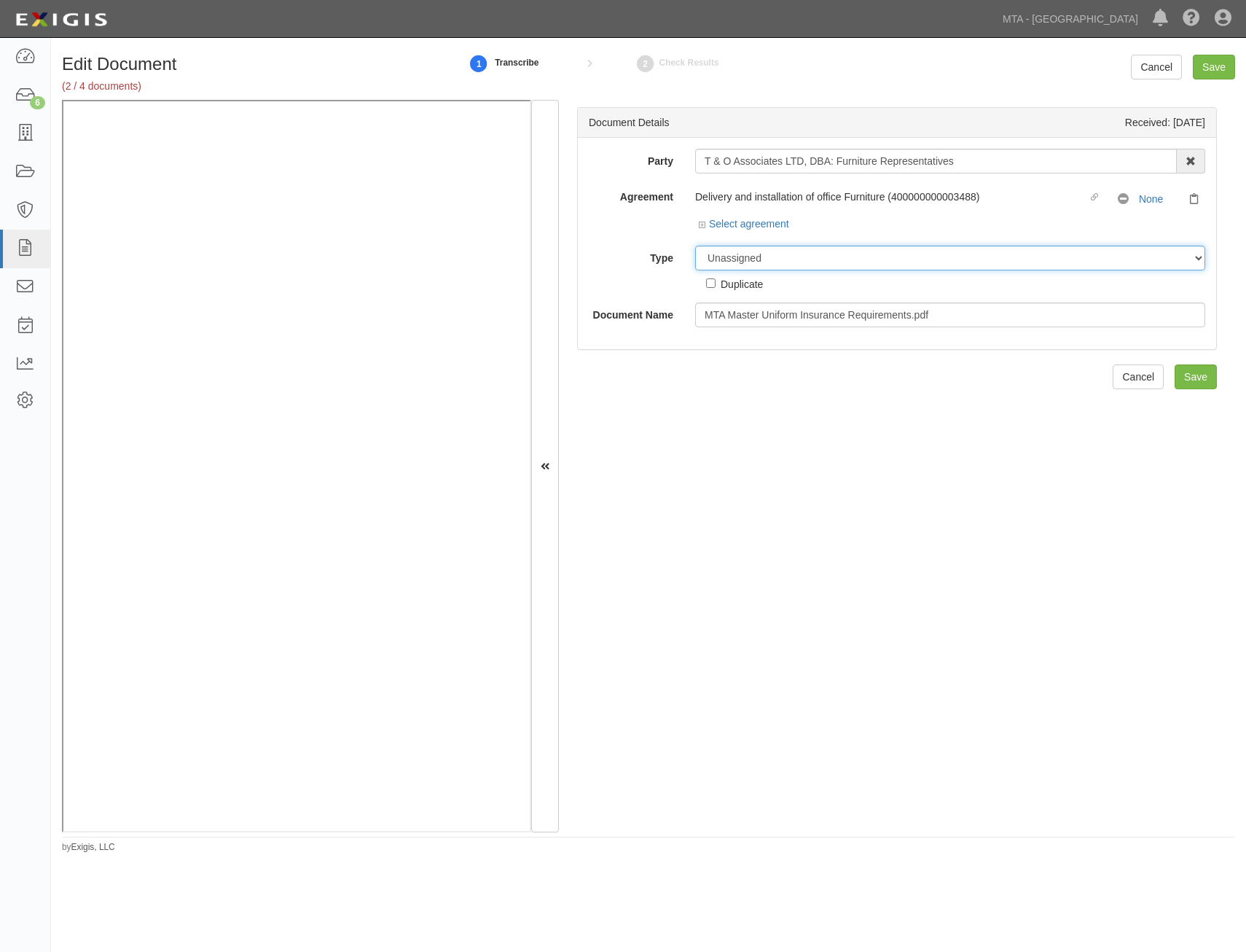
drag, startPoint x: 872, startPoint y: 257, endPoint x: 869, endPoint y: 268, distance: 11.4
click at [872, 257] on select "Unassigned Binder Cancellation Notice Certificate Contract Endorsement Insuranc…" at bounding box center [950, 258] width 510 height 25
select select "RequirementDetail"
click at [695, 246] on select "Unassigned Binder Cancellation Notice Certificate Contract Endorsement Insuranc…" at bounding box center [950, 258] width 510 height 25
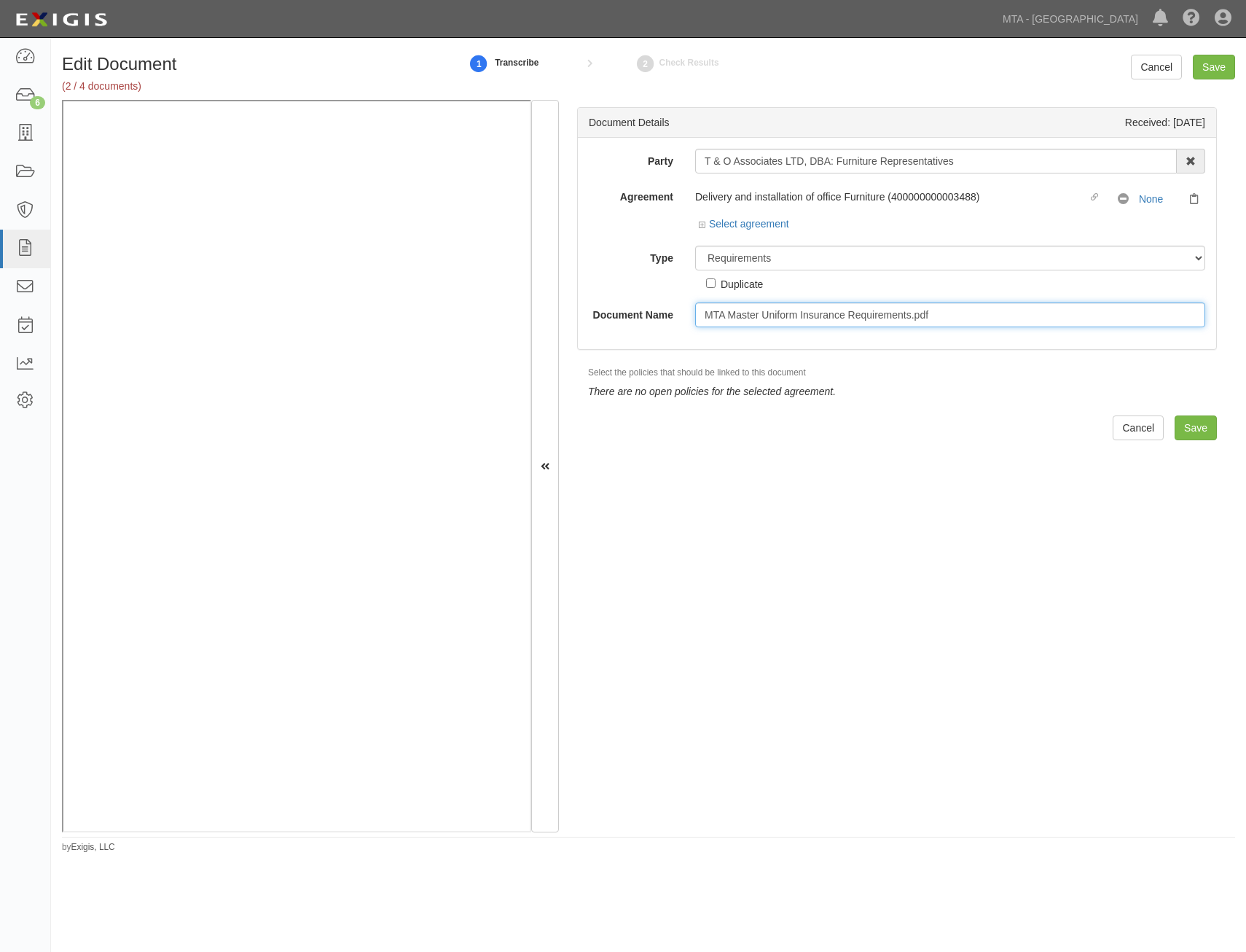
click at [878, 318] on input "MTA Master Uniform Insurance Requirements.pdf" at bounding box center [950, 315] width 510 height 25
type input "Insurance Requirements"
click at [1187, 428] on input "Save" at bounding box center [1196, 428] width 43 height 25
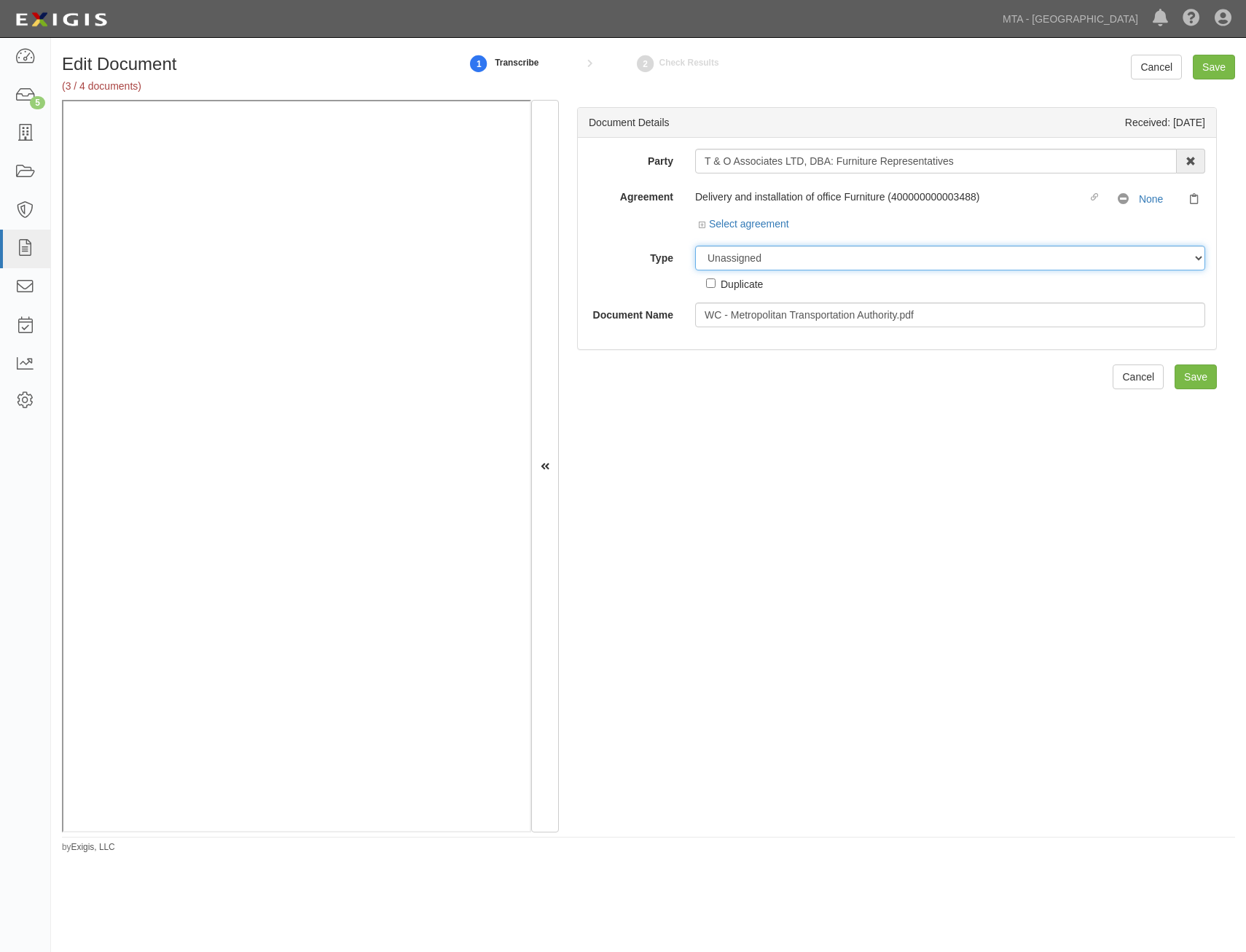
click at [898, 257] on select "Unassigned Binder Cancellation Notice Certificate Contract Endorsement Insuranc…" at bounding box center [950, 258] width 510 height 25
select select "CertificateDetail"
click at [695, 246] on select "Unassigned Binder Cancellation Notice Certificate Contract Endorsement Insuranc…" at bounding box center [950, 258] width 510 height 25
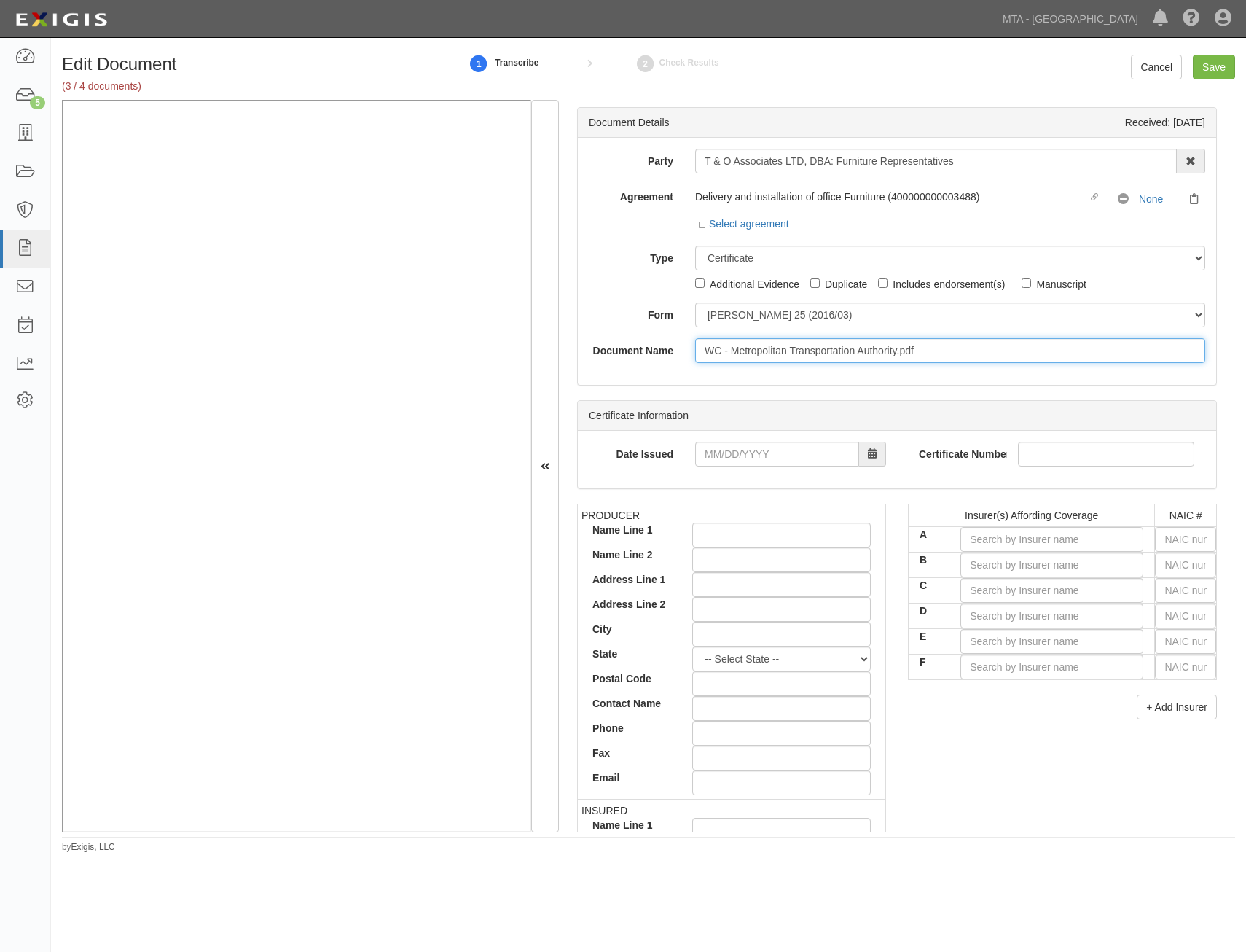
click at [919, 353] on input "WC - Metropolitan Transportation Authority.pdf" at bounding box center [950, 351] width 510 height 25
type input "WC - Metropolitan Transportation Authority"
click at [1227, 75] on input "Save" at bounding box center [1215, 67] width 43 height 25
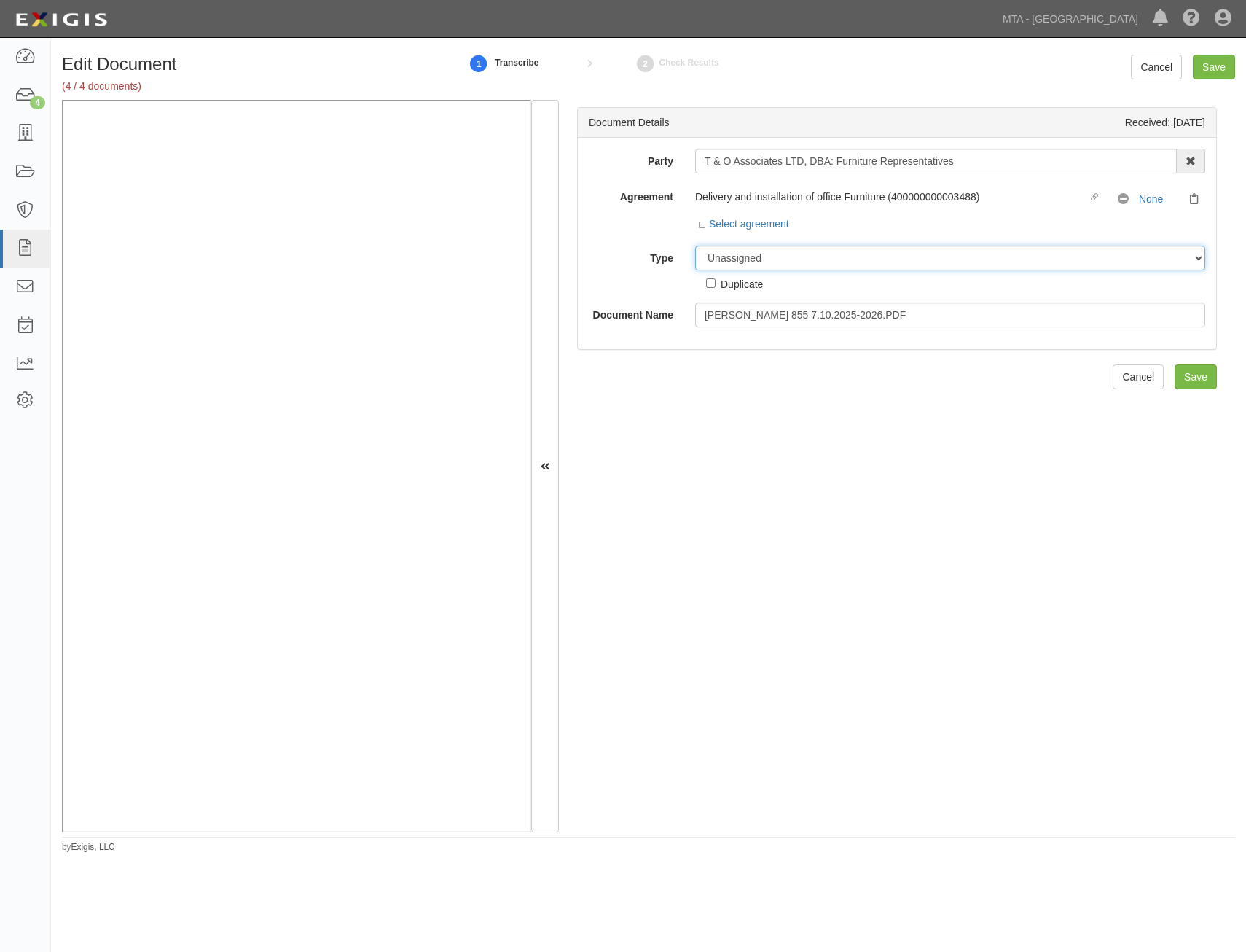
click at [851, 256] on select "Unassigned Binder Cancellation Notice Certificate Contract Endorsement Insuranc…" at bounding box center [950, 258] width 510 height 25
select select "CertificateDetail"
click at [695, 246] on select "Unassigned Binder Cancellation Notice Certificate Contract Endorsement Insuranc…" at bounding box center [950, 258] width 510 height 25
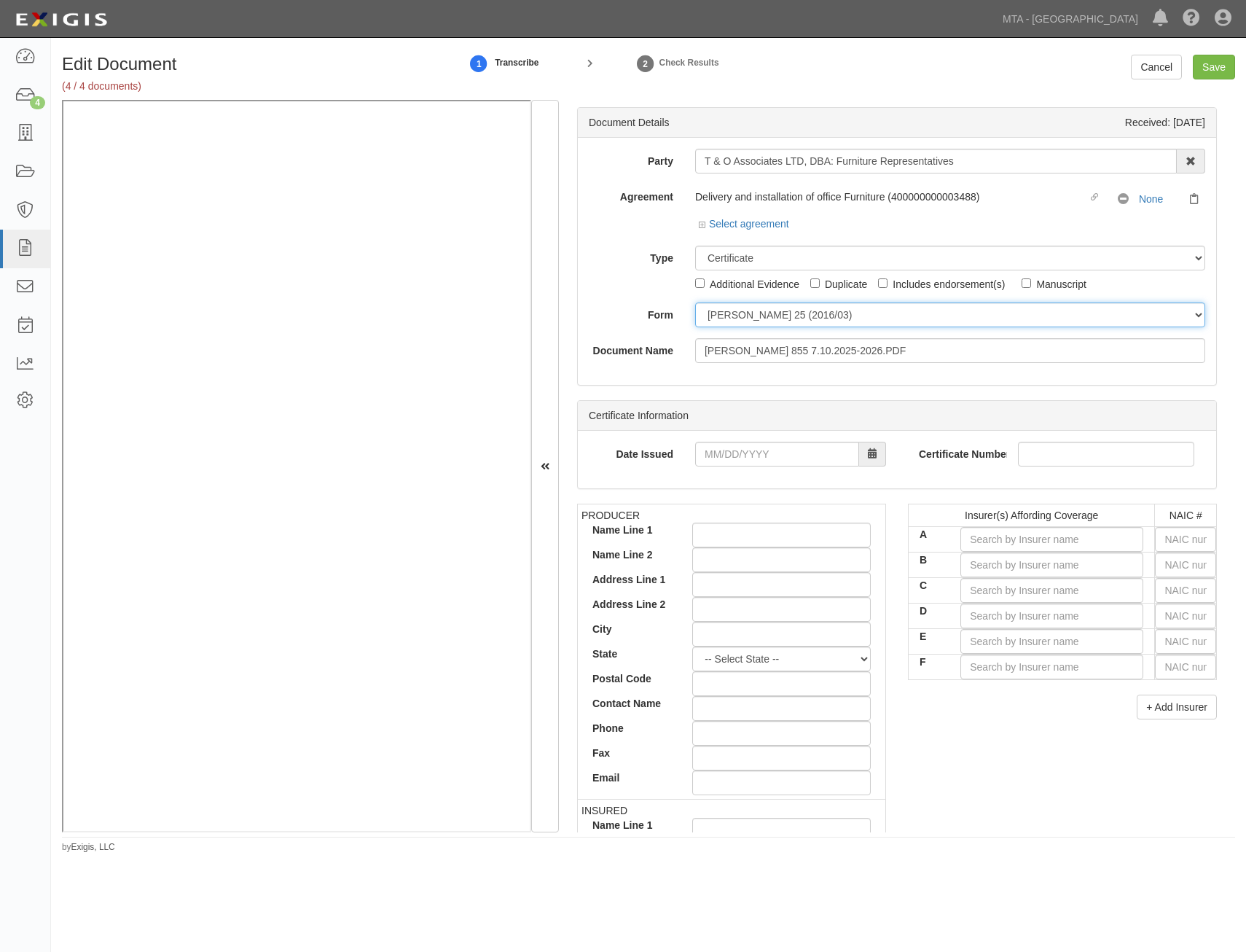
click at [918, 319] on select "[PERSON_NAME] 25 (2016/03) [PERSON_NAME] 101 [PERSON_NAME] 855 NY (2014/05) Gen…" at bounding box center [950, 315] width 510 height 25
select select "Acord855FormDetail"
click at [695, 302] on select "[PERSON_NAME] 25 (2016/03) [PERSON_NAME] 101 [PERSON_NAME] 855 NY (2014/05) Gen…" at bounding box center [950, 315] width 510 height 25
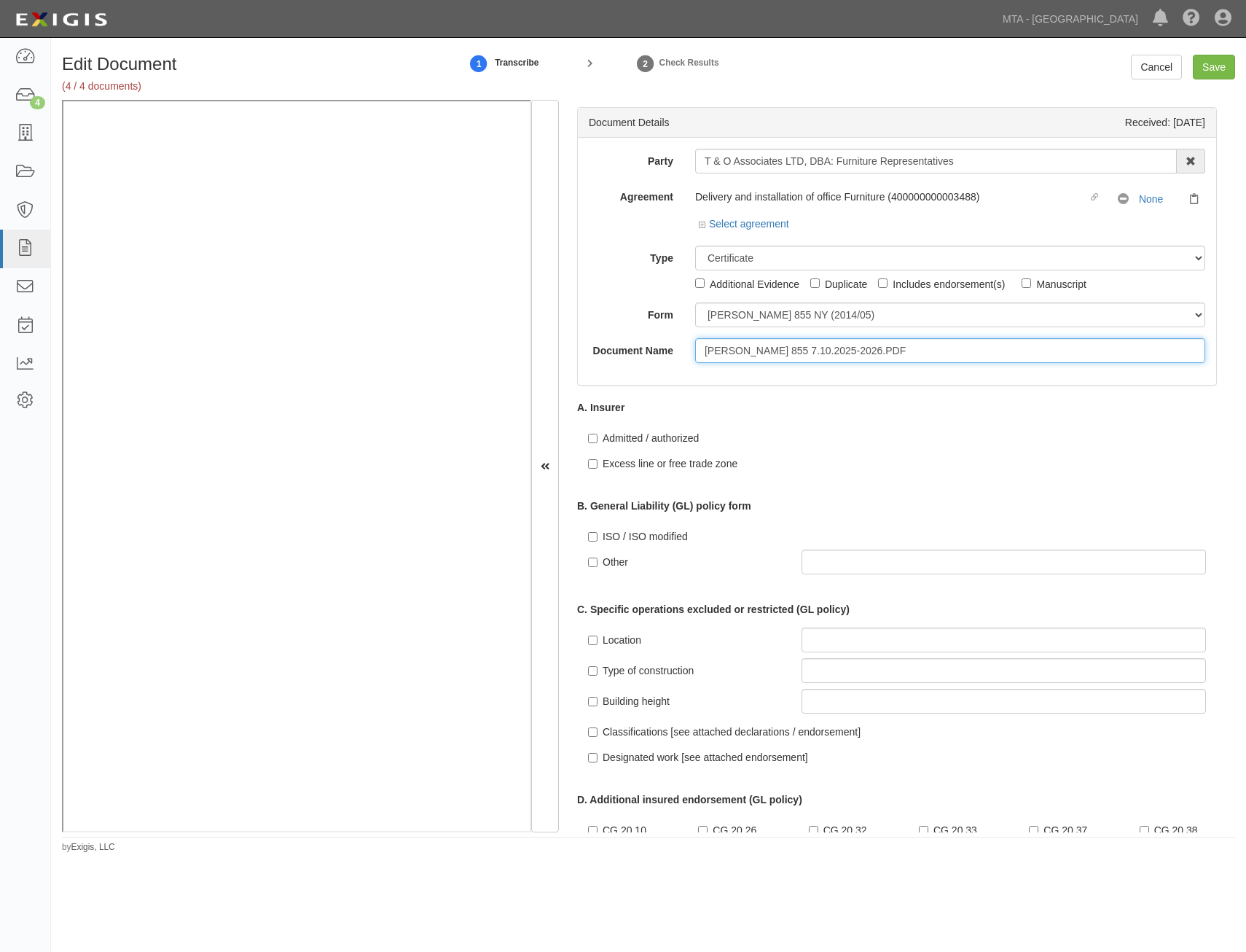
click at [914, 356] on input "[PERSON_NAME] 855 7.10.2025-2026.PDF" at bounding box center [950, 351] width 510 height 25
type input "[PERSON_NAME] 855"
click at [1217, 60] on input "Save" at bounding box center [1215, 67] width 43 height 25
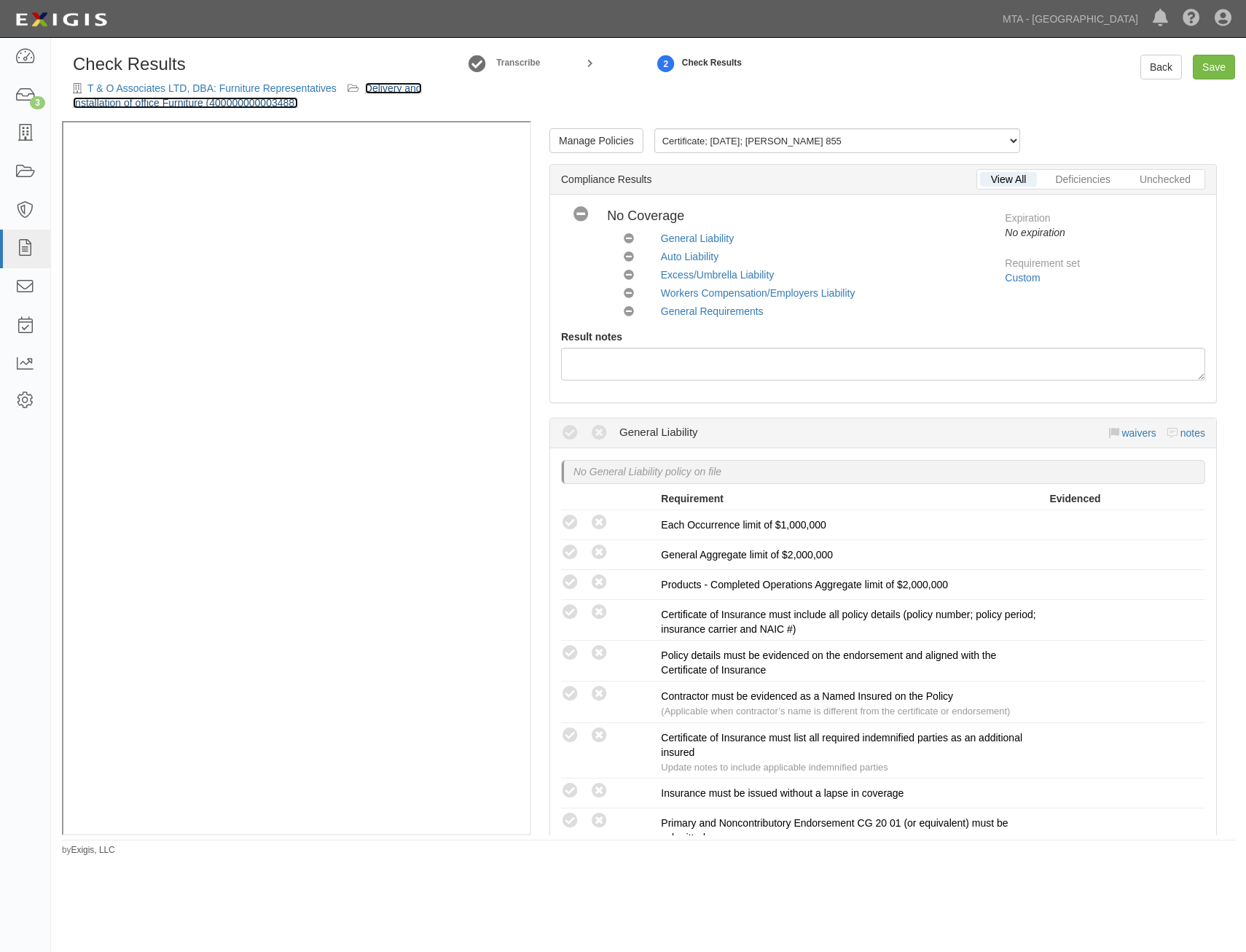
click at [393, 90] on link "Delivery and installation of office Furniture (400000000003488)" at bounding box center [248, 95] width 350 height 26
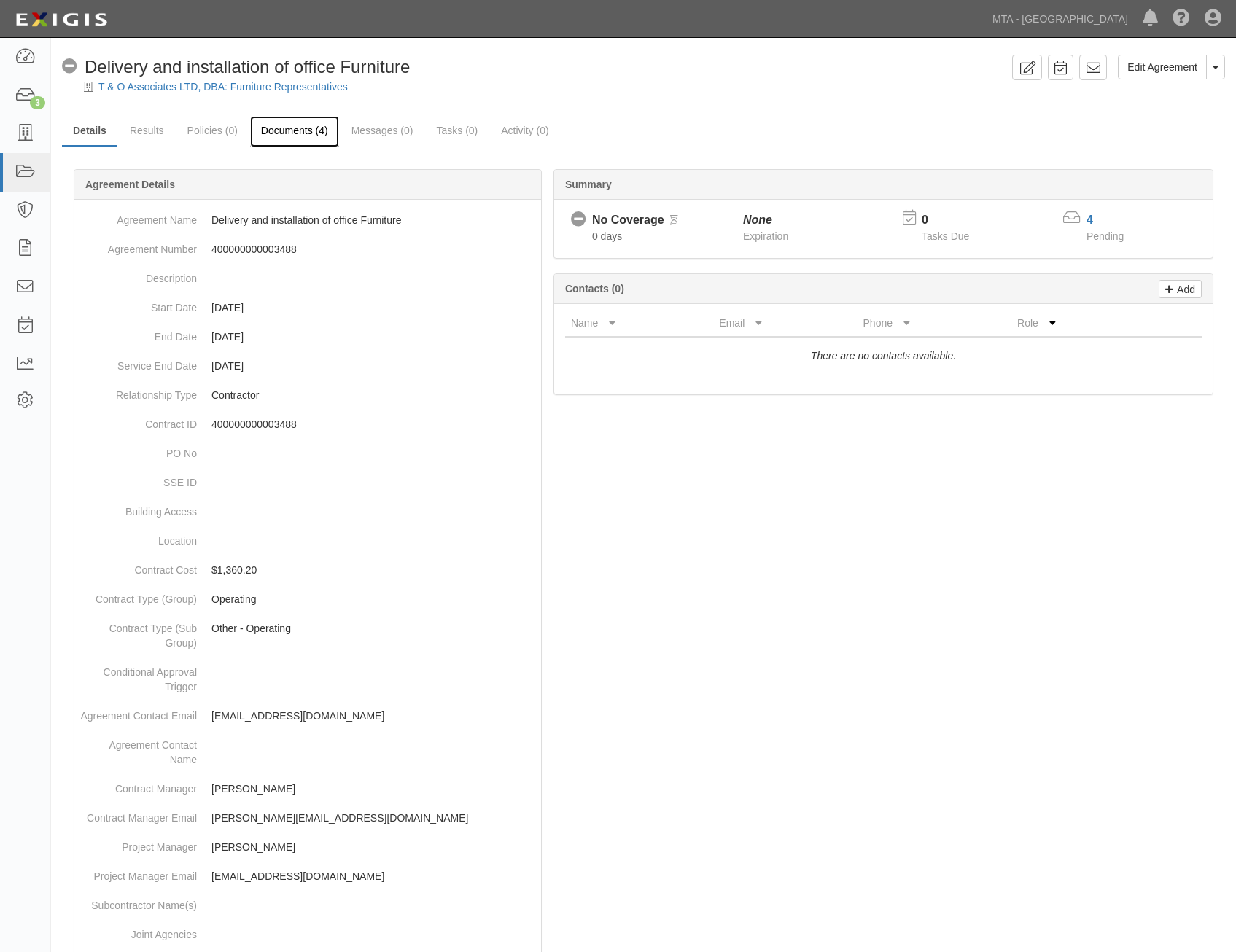
click at [284, 135] on link "Documents (4)" at bounding box center [294, 131] width 89 height 31
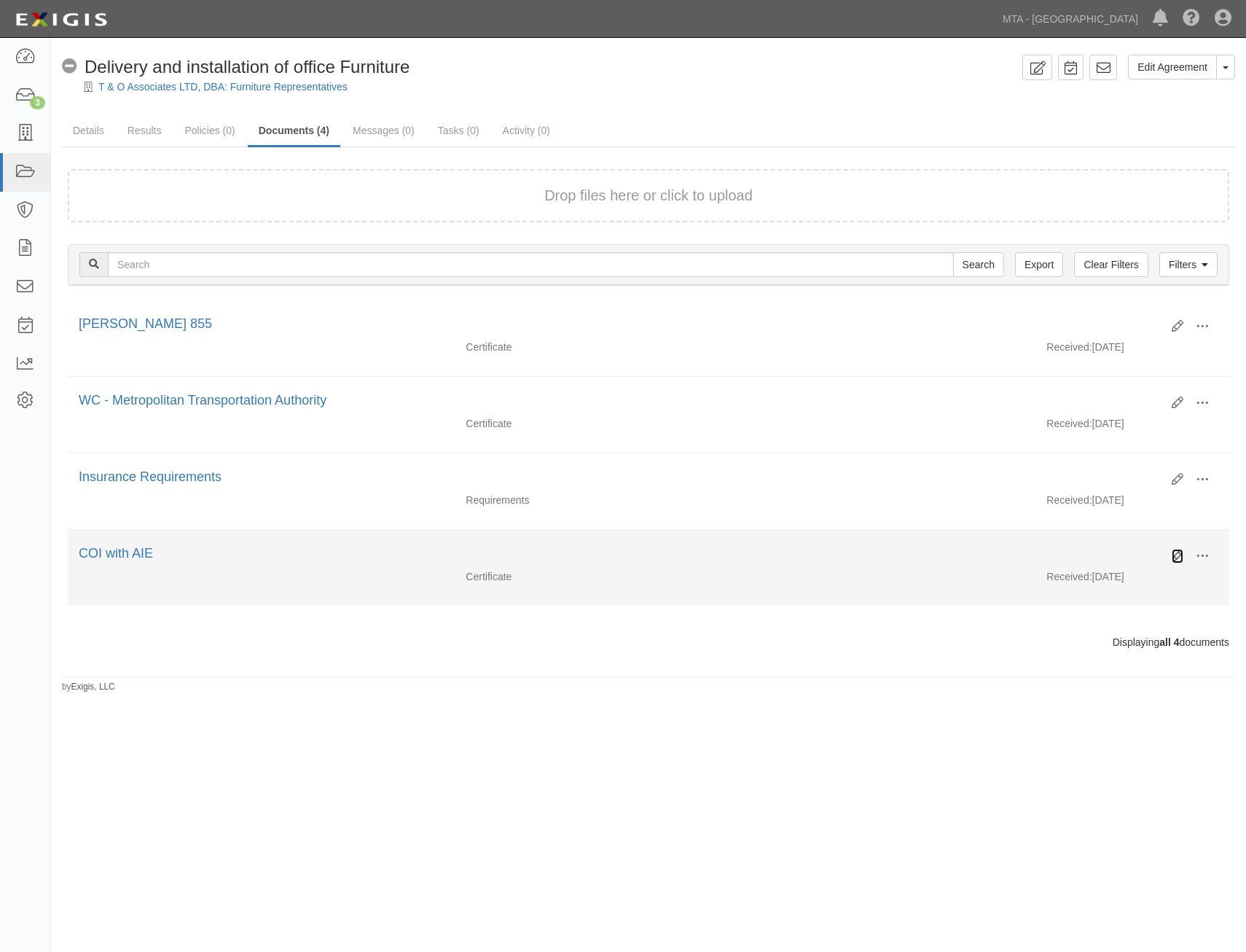
click at [1177, 554] on icon at bounding box center [1178, 557] width 12 height 12
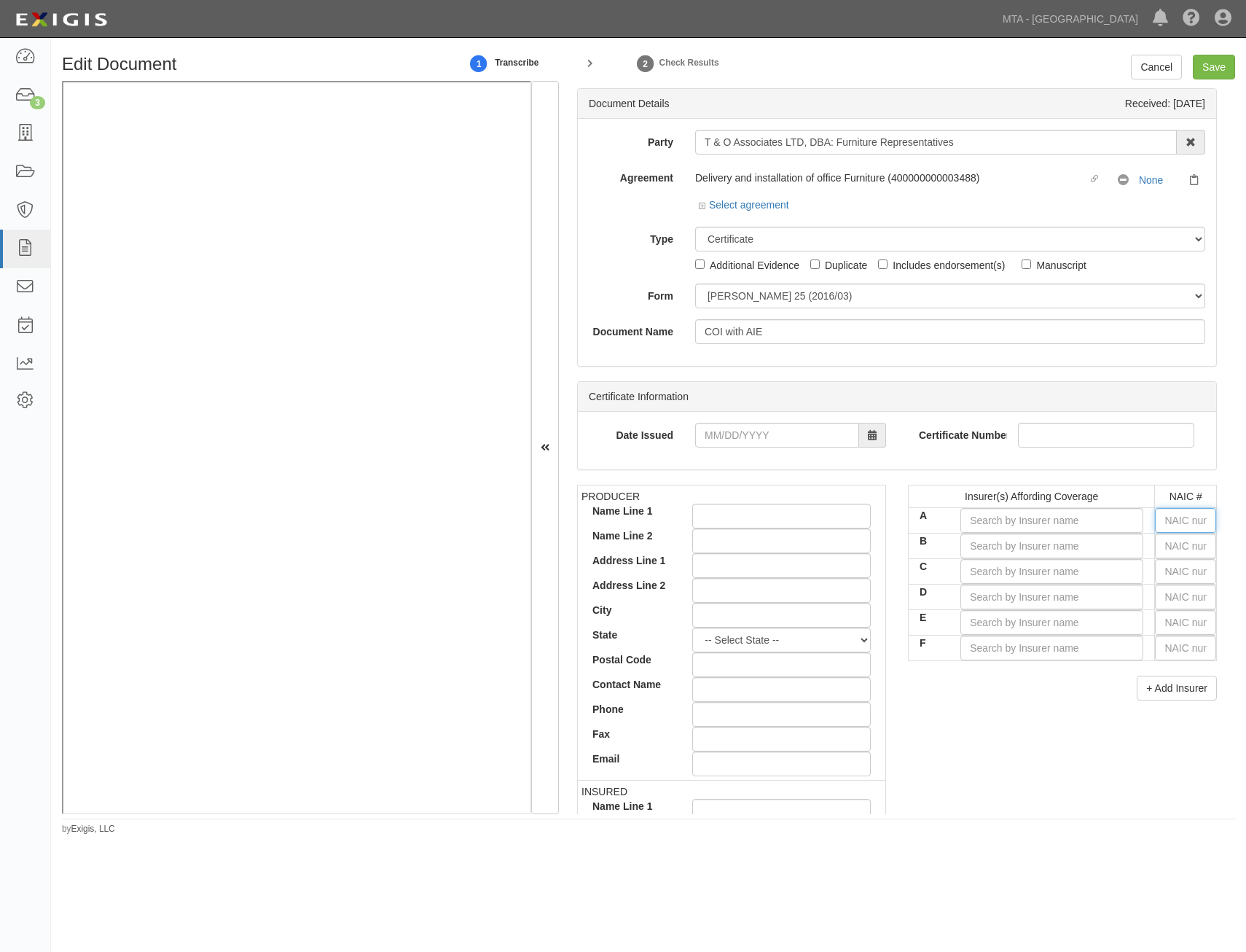
click at [1179, 522] on input "text" at bounding box center [1186, 521] width 61 height 25
click at [1191, 516] on input "text" at bounding box center [1186, 521] width 61 height 25
type input "99922"
click at [1106, 527] on input "A" at bounding box center [1052, 521] width 183 height 25
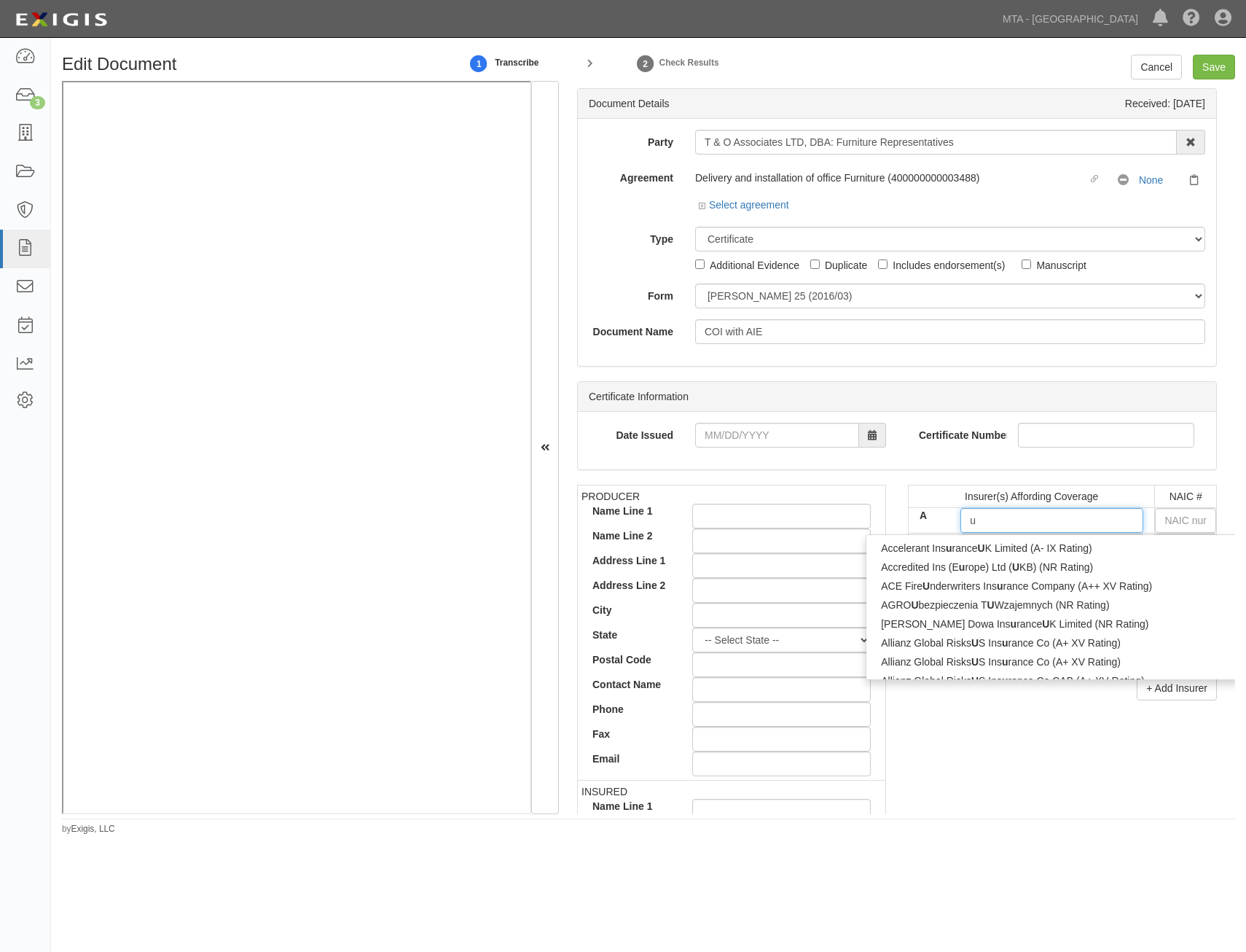
type input "ut"
type input "utica First Insurance Company (A VIII Rating)"
type input "utica"
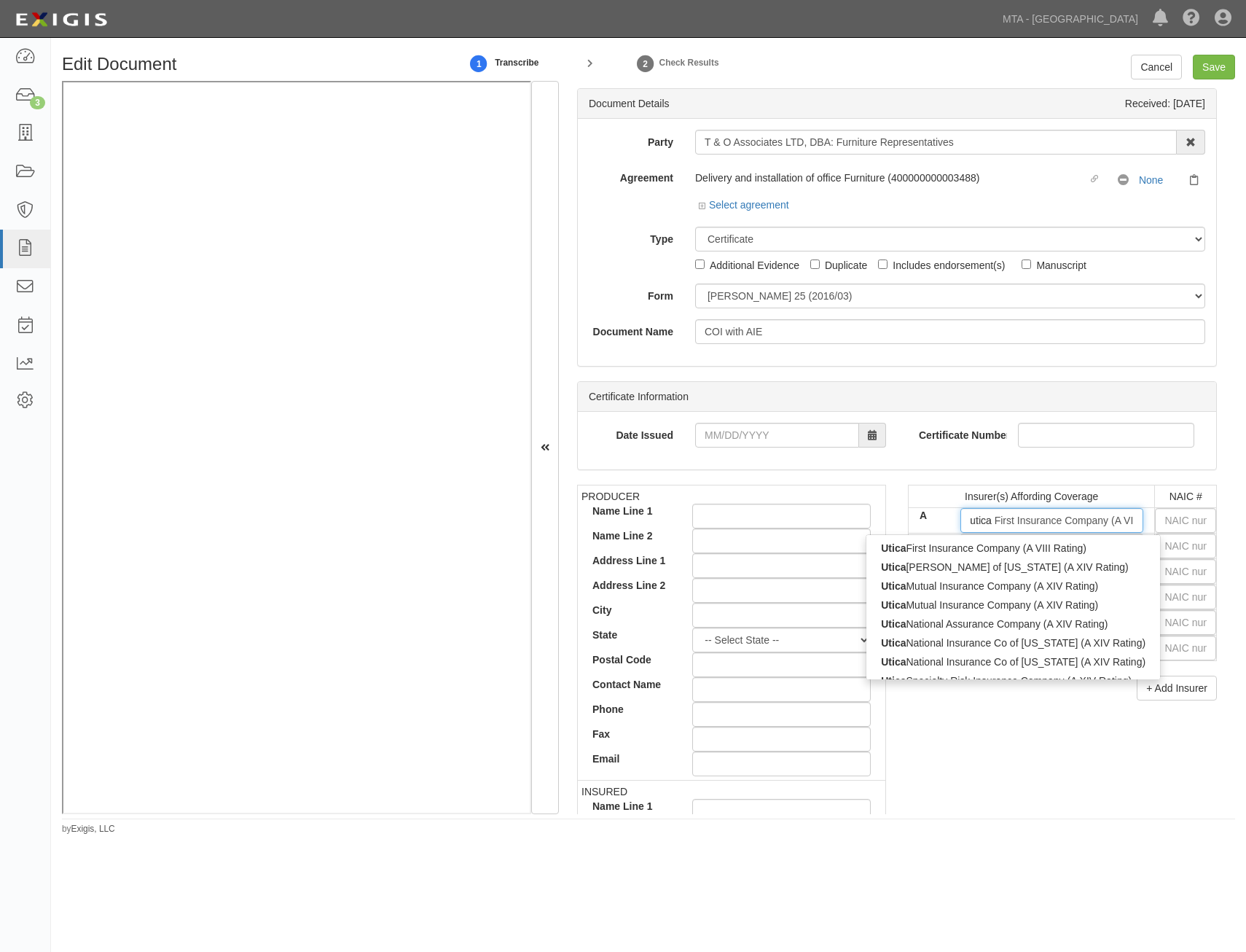
type input "utica national Insurance Co of [US_STATE] (A XIV Rating)"
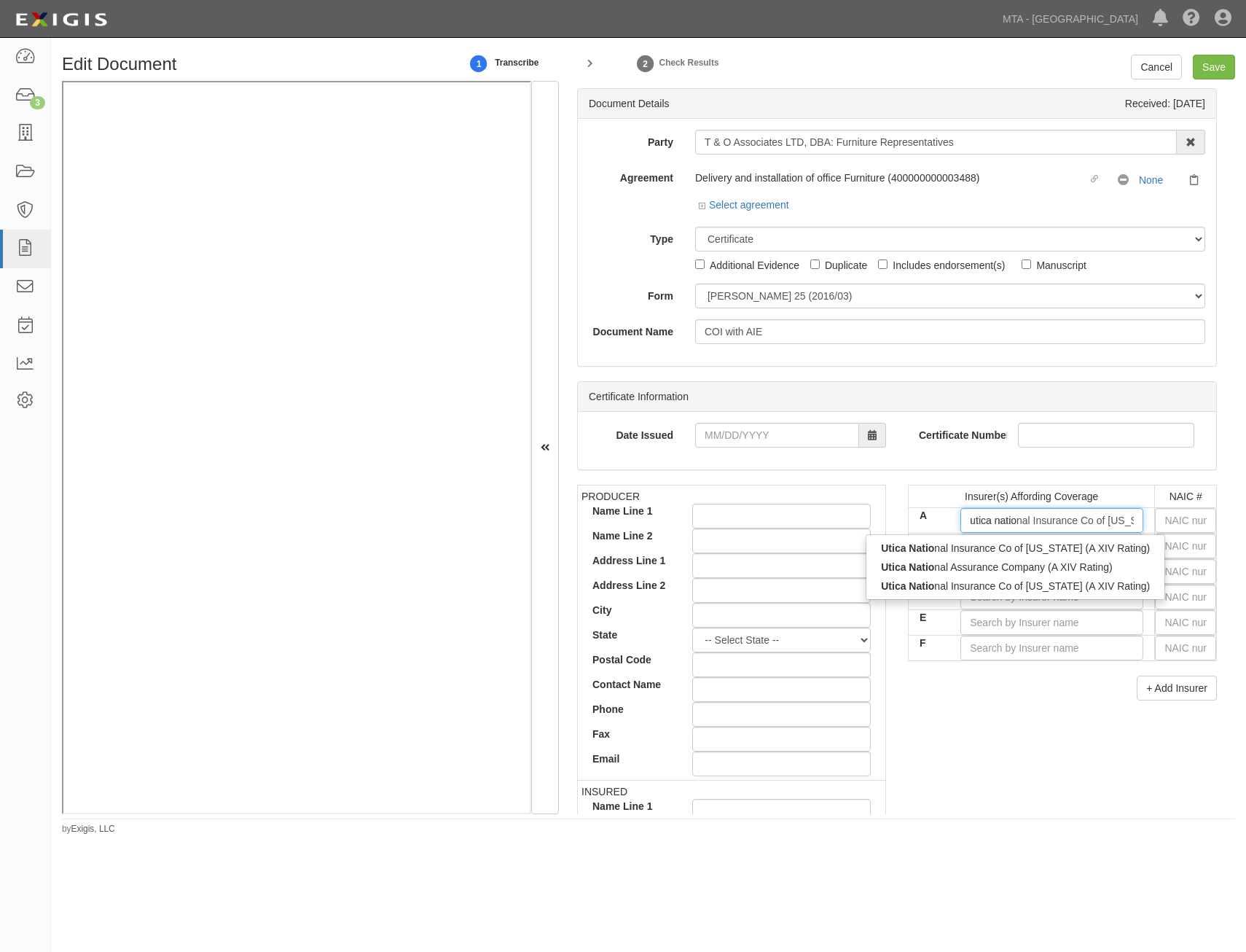
type input "utica nation"
click at [1072, 567] on div "Utica Nation al Assurance Company (A XIV Rating)" at bounding box center [1016, 567] width 299 height 19
type input "Utica National Assurance Company (A XIV Rating)"
type input "10687"
type input "Utica National Assurance Company (A XIV Rating)"
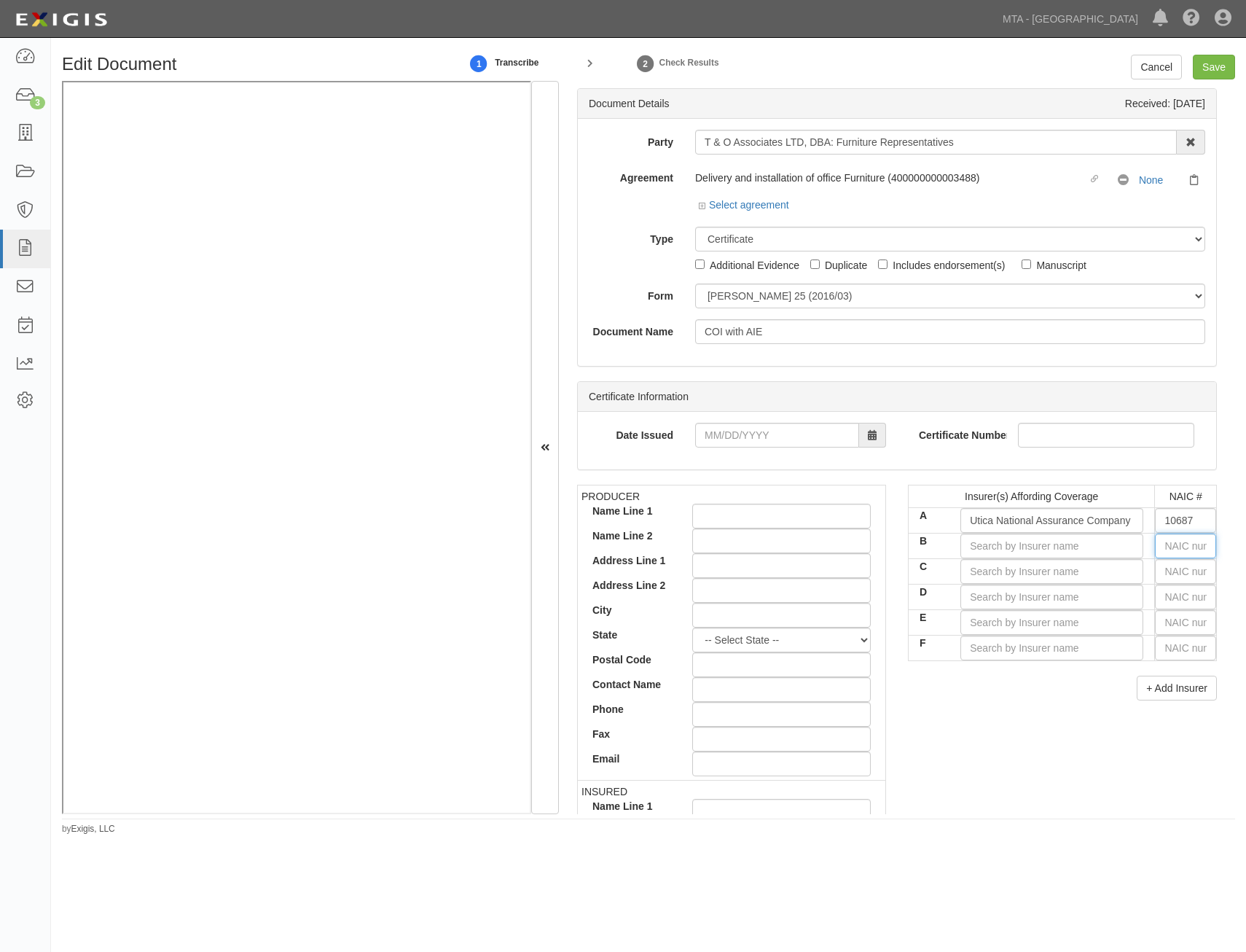
click at [1161, 545] on input "text" at bounding box center [1186, 546] width 61 height 25
type input "44725"
type input "42"
type input "42390"
type input "4239"
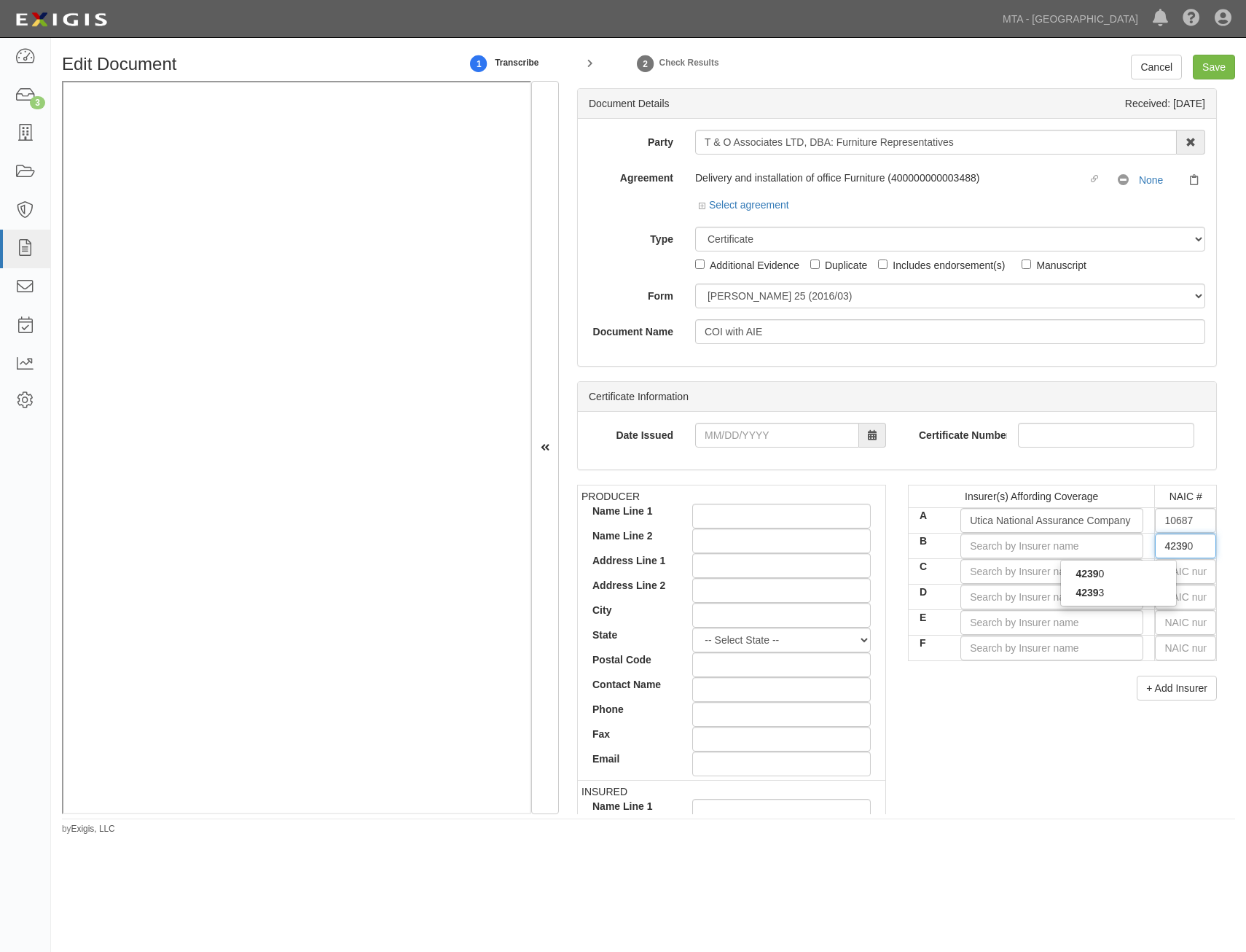
type input "42390"
click at [1157, 576] on div "42390" at bounding box center [1119, 574] width 116 height 19
type input "AmGUARD Insurance Company (A+ XIII Rating)"
type input "42390"
click at [1173, 572] on input "text" at bounding box center [1186, 572] width 61 height 25
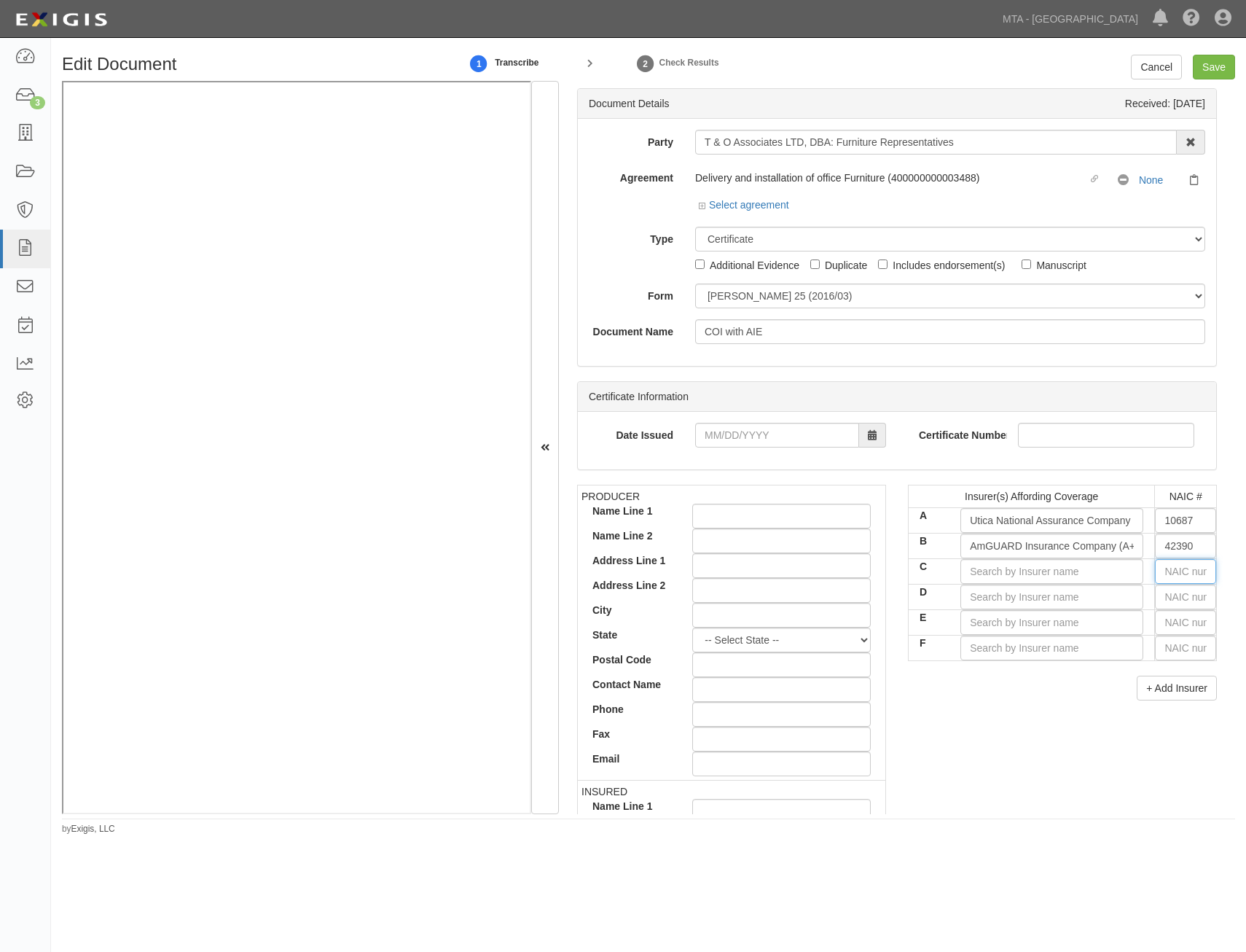
type input "16862"
type input "1"
type input "10750"
type input "10"
type input "10184"
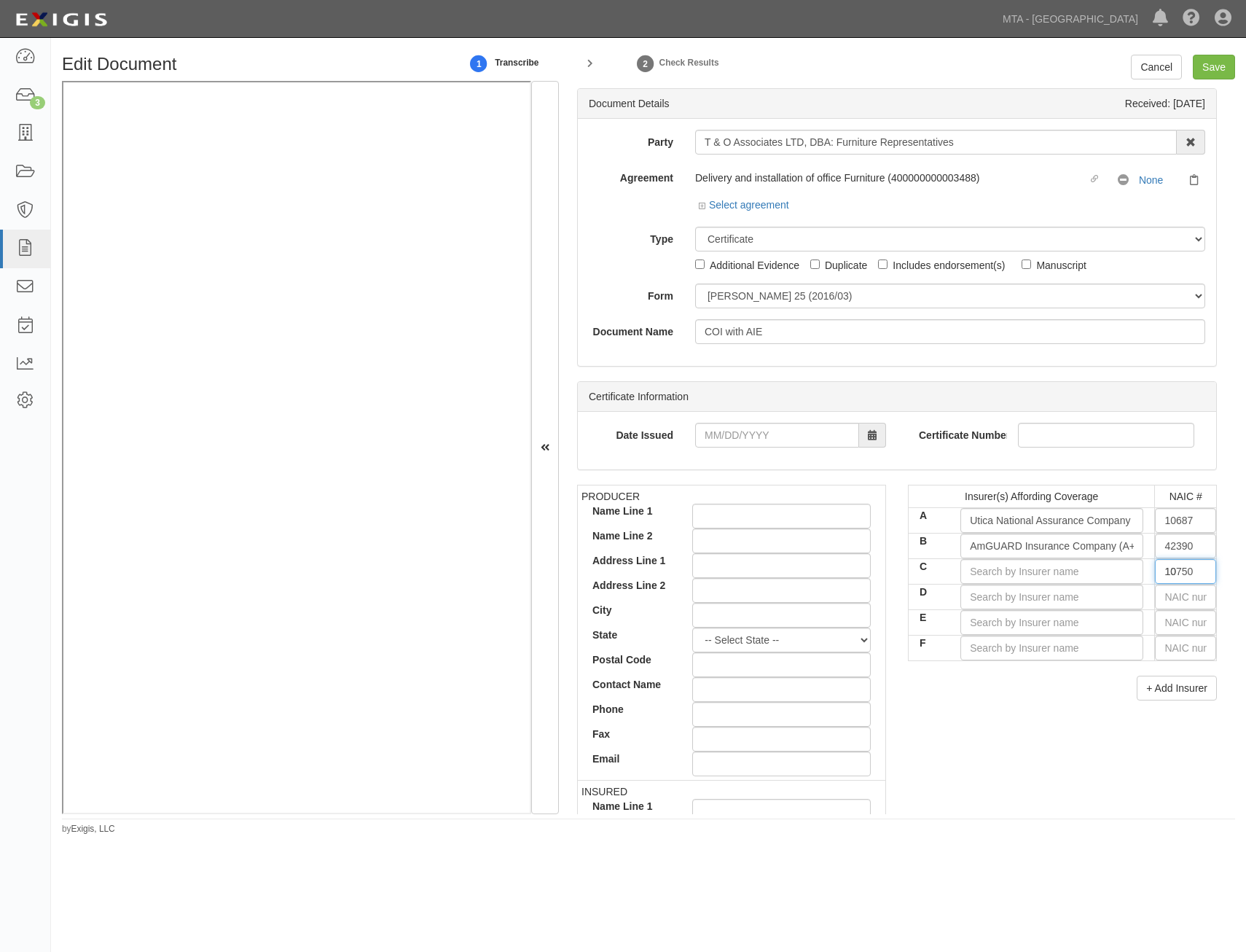
type input "101"
type input "10166"
type input "1016"
type input "10166"
click at [1155, 596] on div "10166" at bounding box center [1119, 599] width 116 height 19
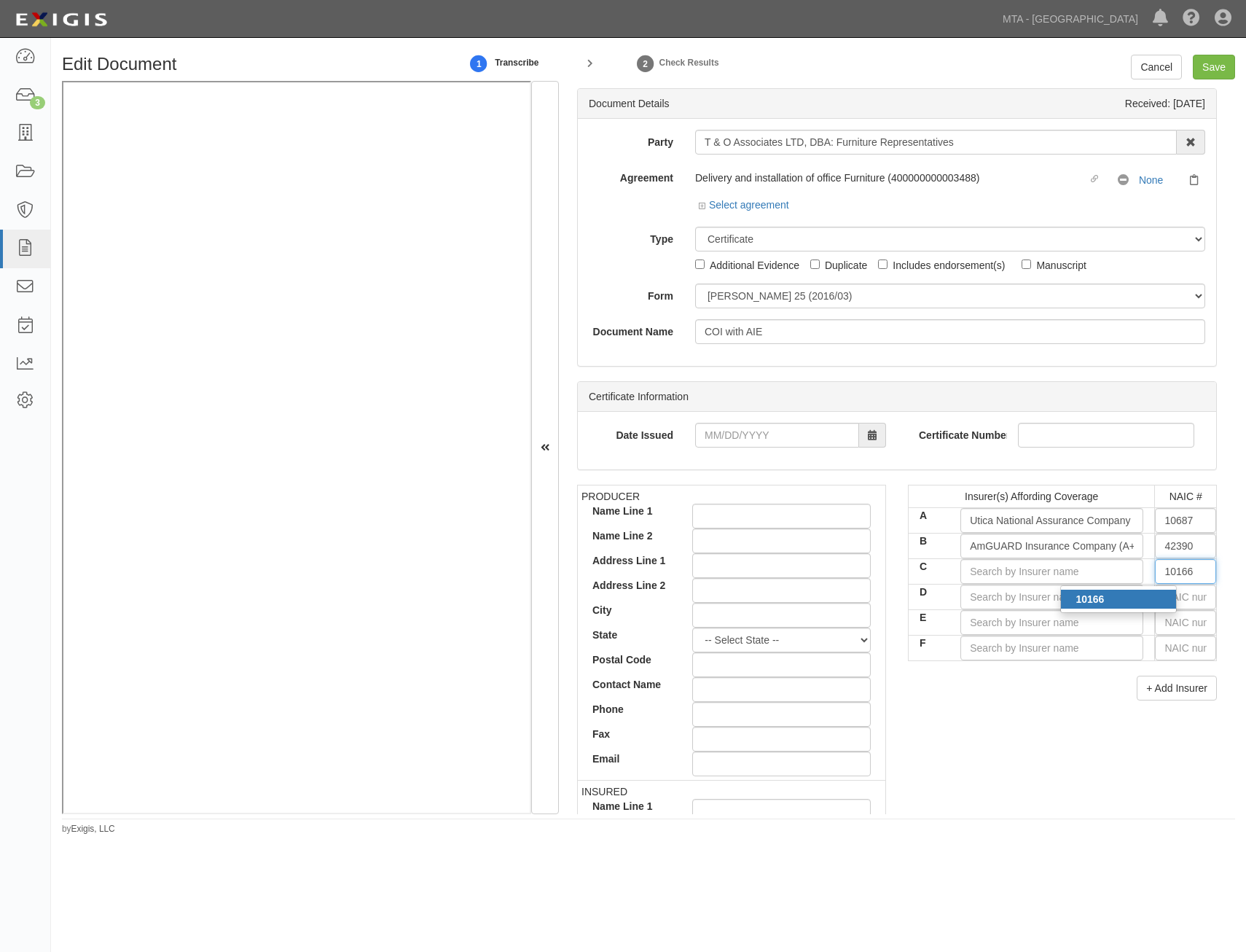
type input "Accident Fund Ins Co of America (A XIV Rating)"
type input "10166"
click at [1167, 595] on input "text" at bounding box center [1186, 597] width 61 height 25
type input "16862"
type input "1"
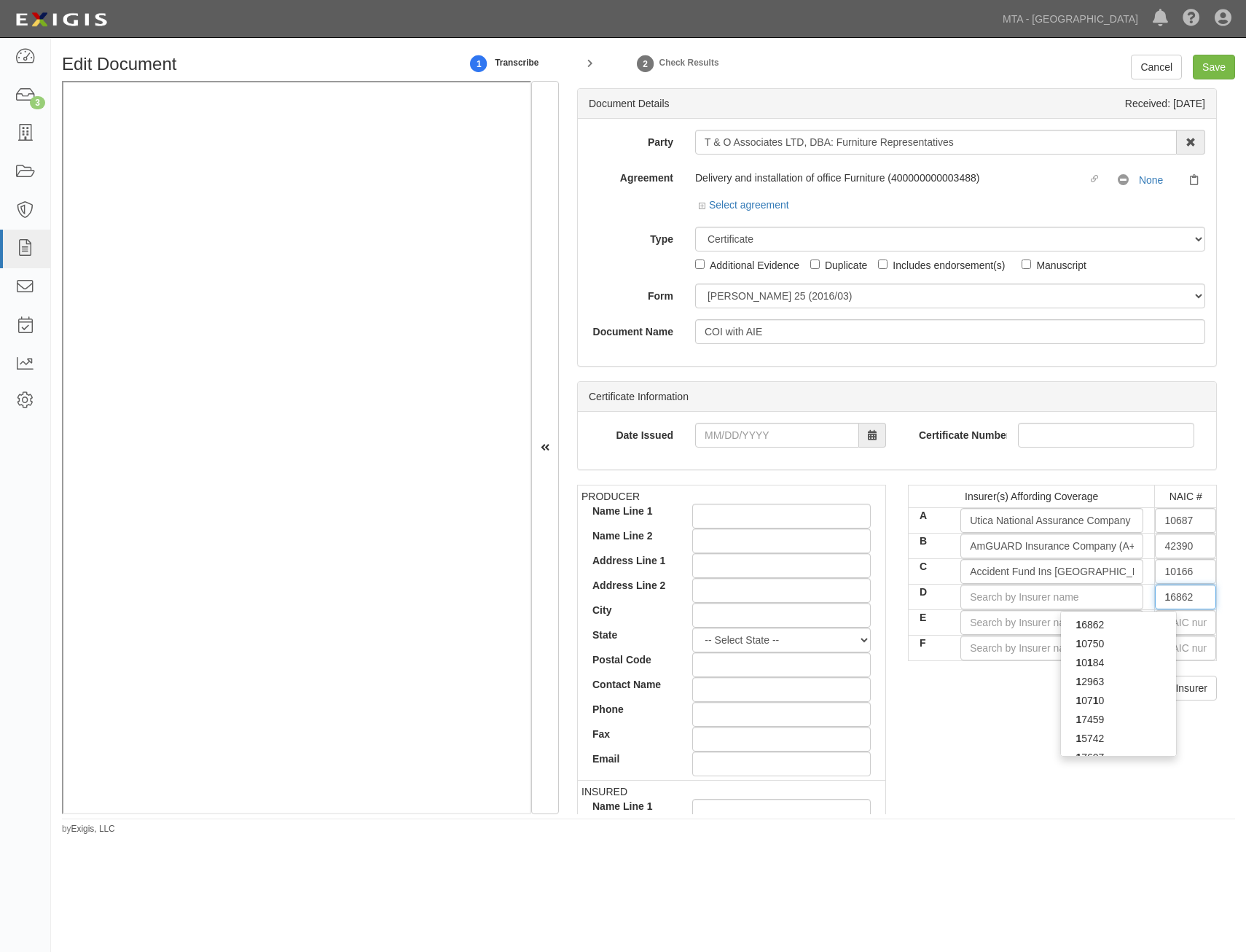
type input "12963"
type input "12"
type input "12489"
type input "124"
type input "12472"
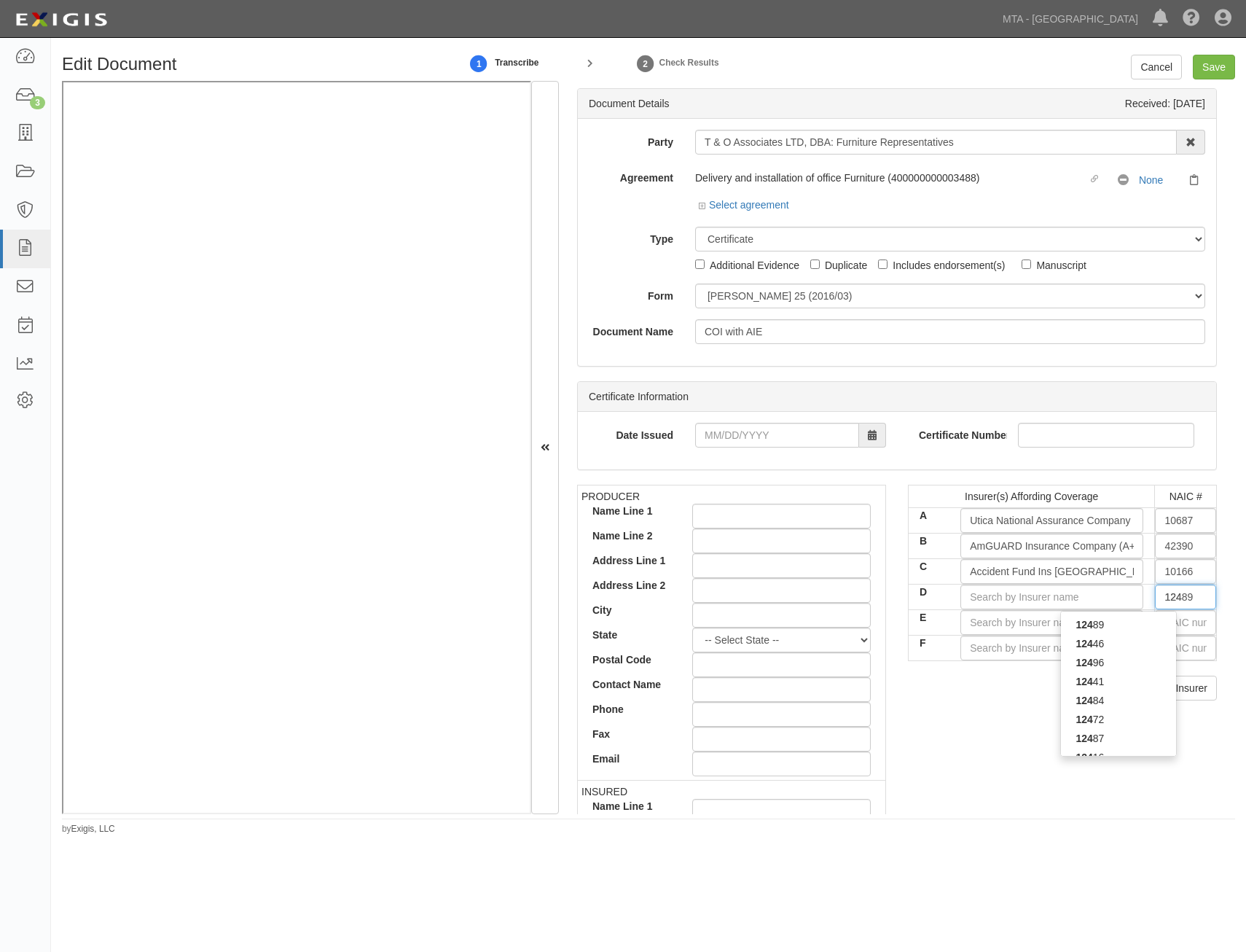
type input "1247"
type input "12475"
click at [1135, 648] on div "12475" at bounding box center [1119, 644] width 116 height 19
type input "Republic-Franklin Insurance Company (A XIV Rating)"
type input "12475"
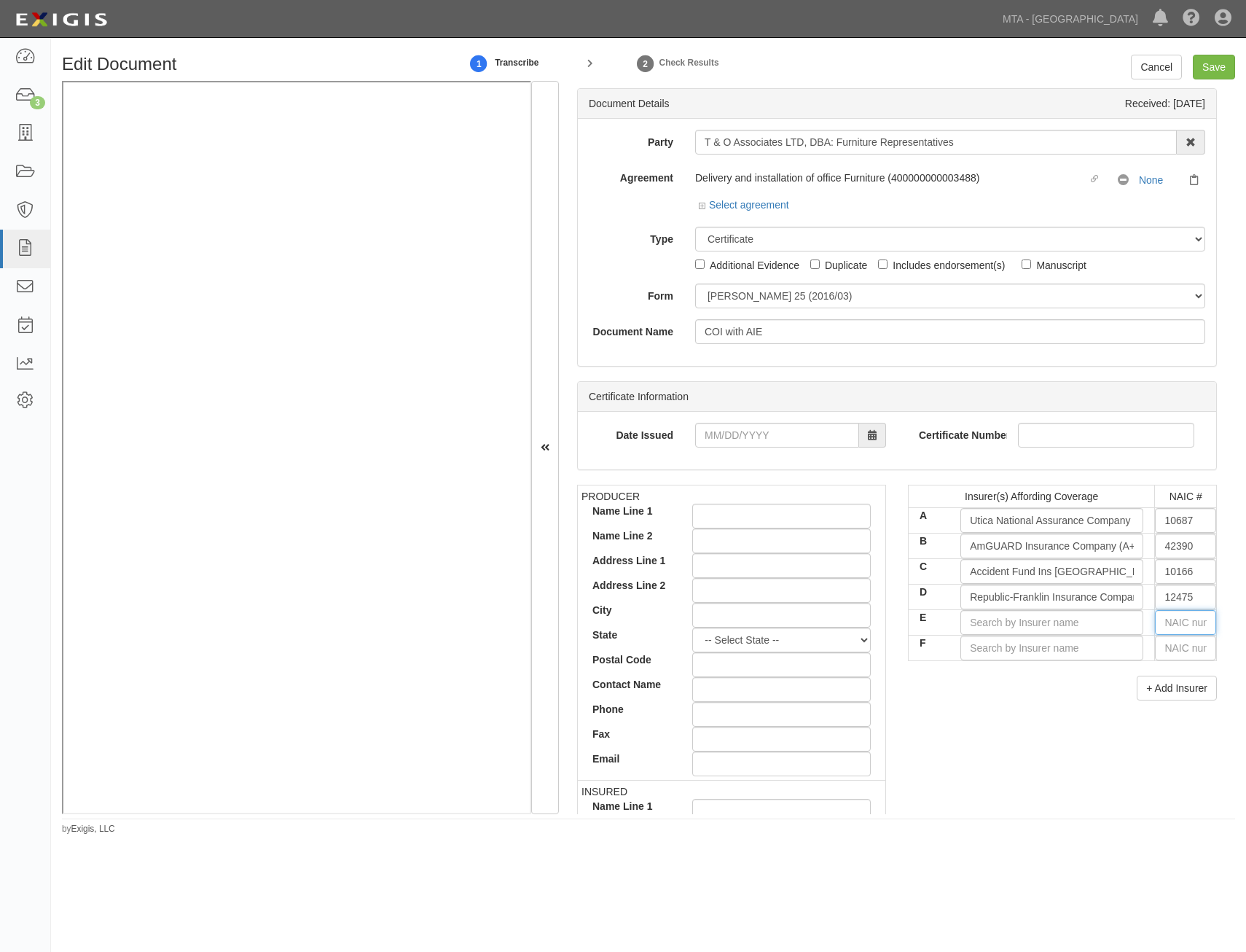
click at [1179, 629] on input "text" at bounding box center [1186, 623] width 61 height 25
type input "80659"
type input "8"
type input "84"
type input "80659"
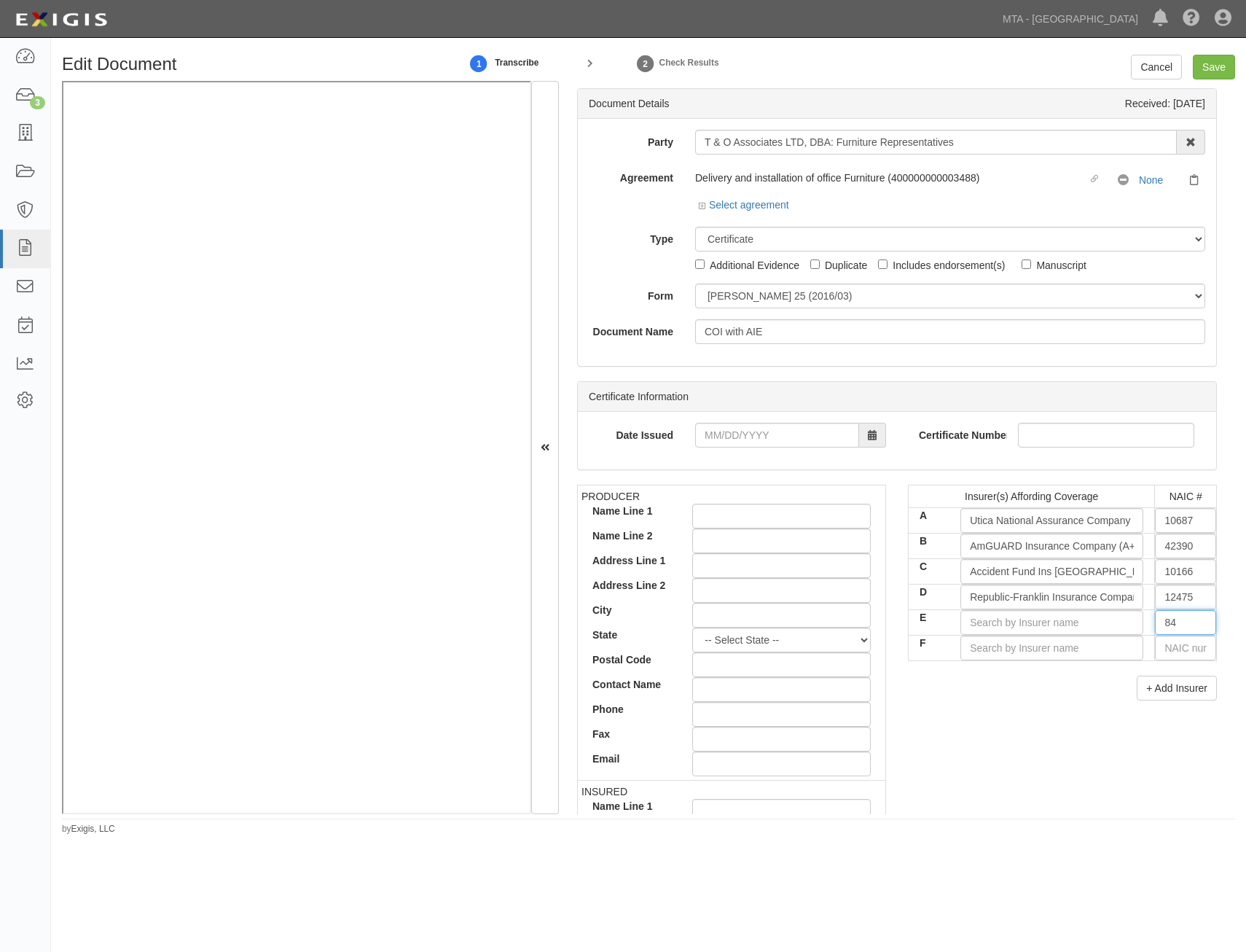
type input "8"
type input "81434"
type input "814"
click at [1139, 654] on div "814 34" at bounding box center [1119, 651] width 116 height 19
type input "ShelterPoint Life Insurance Company"
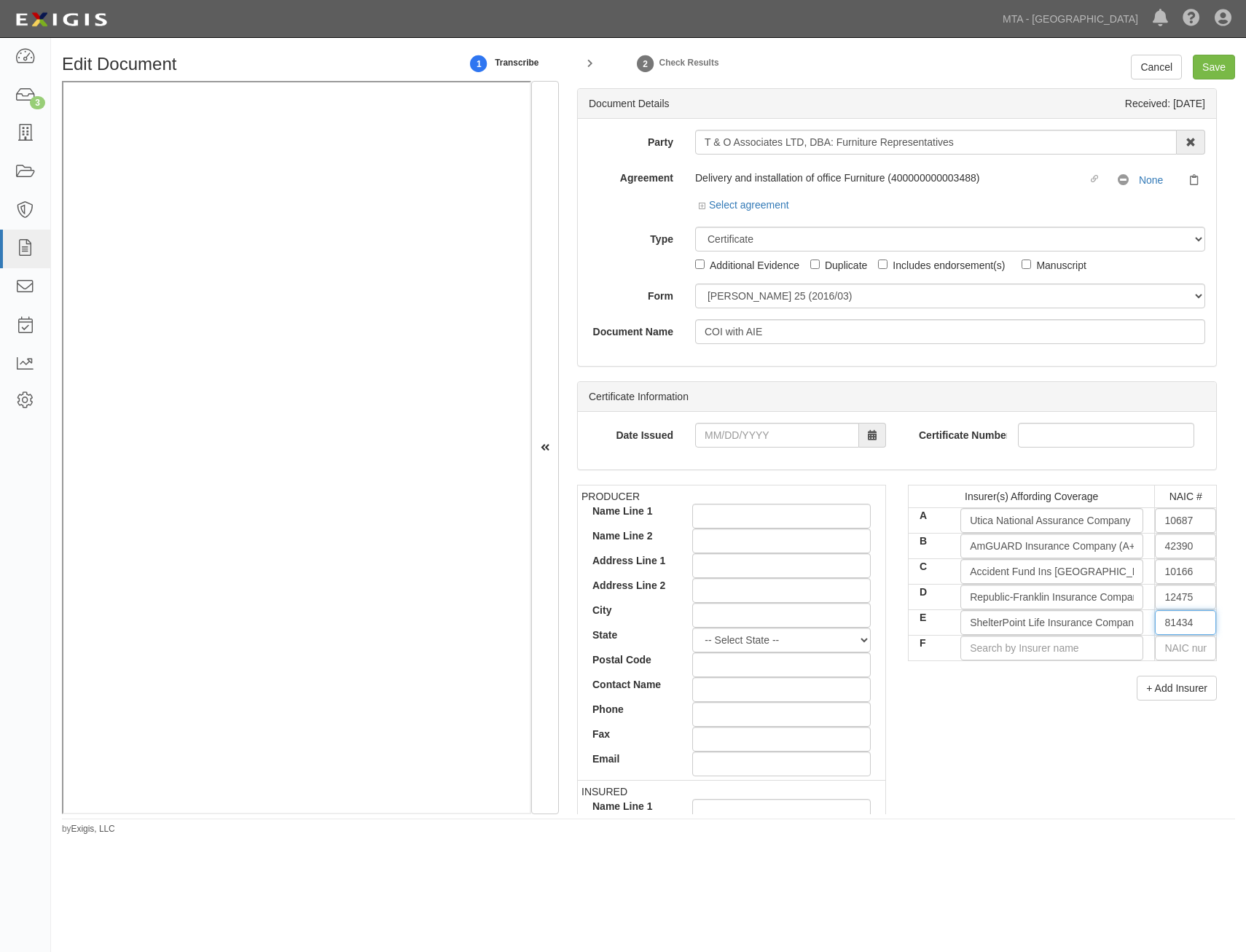
type input "81434"
click at [1076, 691] on div "+ Add Insurer" at bounding box center [1062, 689] width 309 height 25
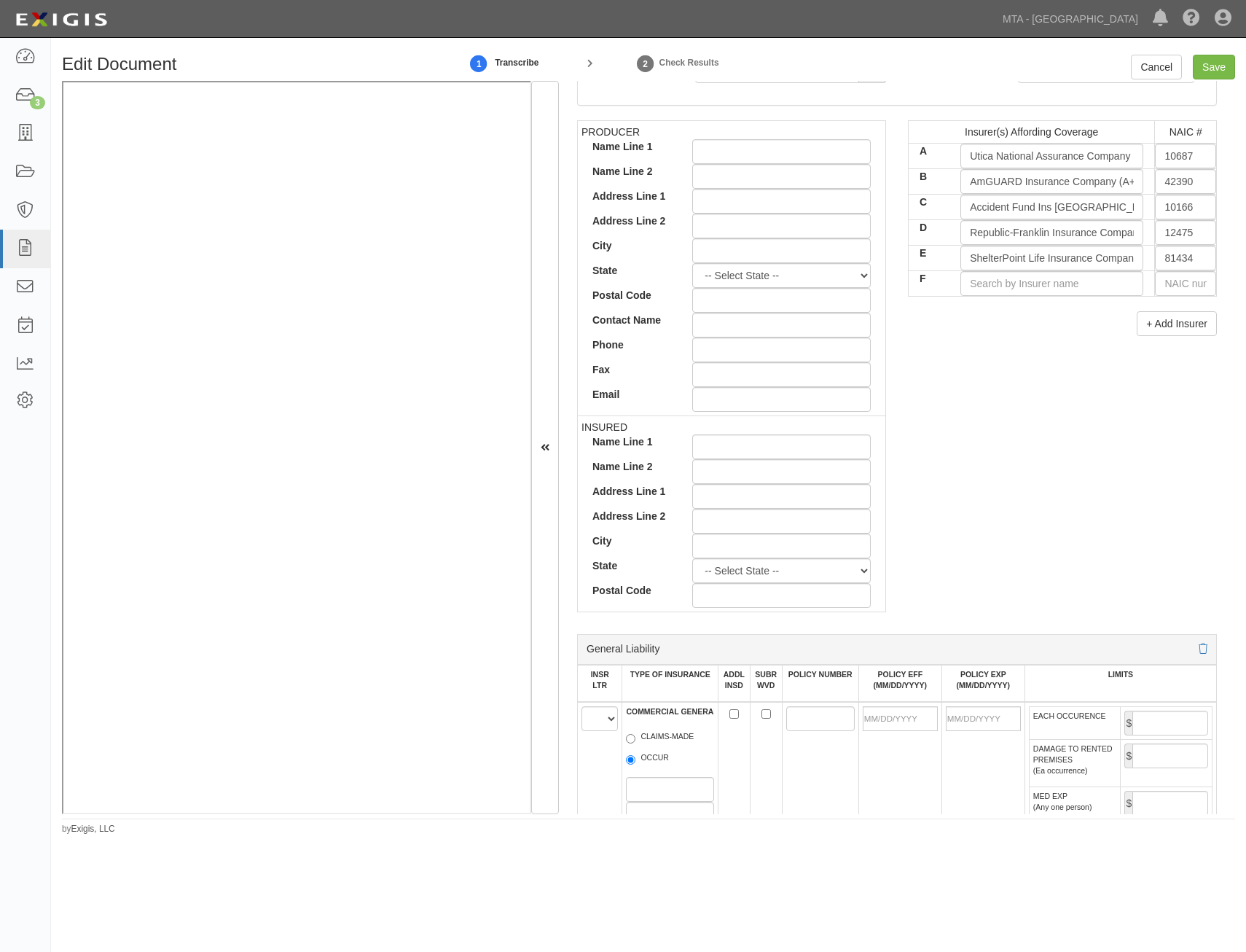
scroll to position [730, 0]
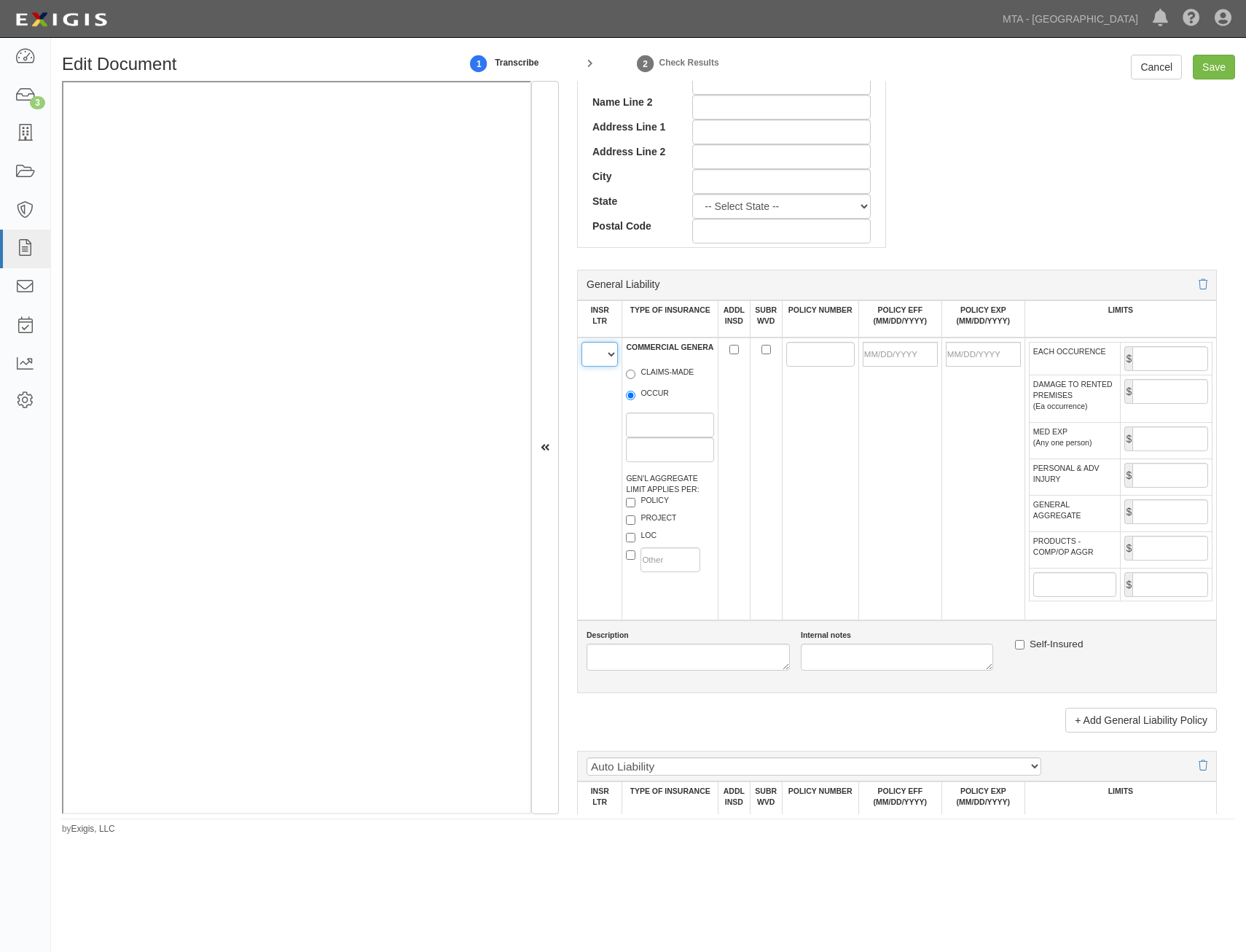
click at [602, 360] on select "A B C D E F" at bounding box center [600, 355] width 37 height 25
select select "A"
click at [582, 342] on select "A B C D E F" at bounding box center [600, 355] width 37 height 25
click at [649, 398] on label "OCCUR" at bounding box center [648, 394] width 43 height 15
click at [636, 398] on input "OCCUR" at bounding box center [631, 395] width 10 height 10
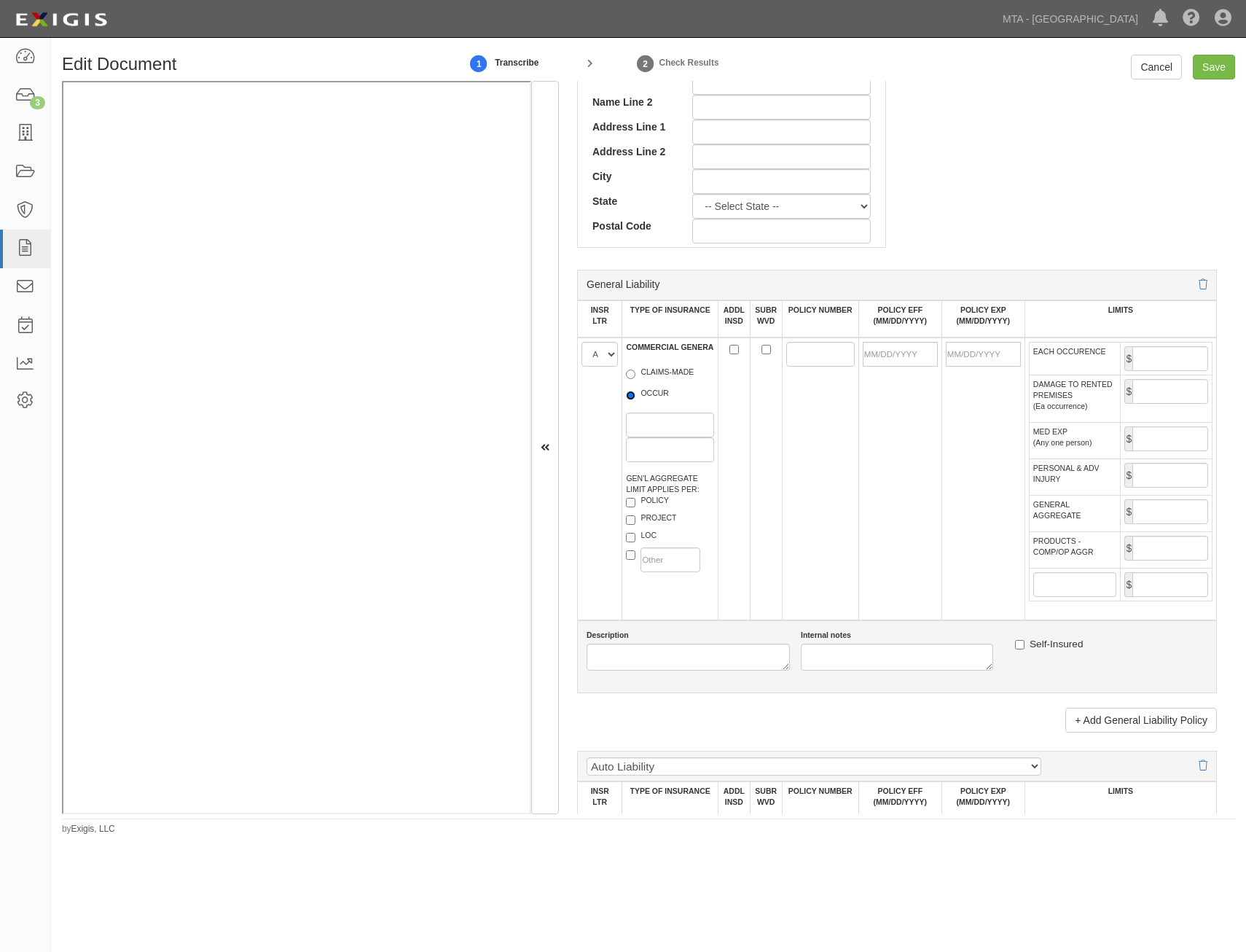
radio input "true"
click at [668, 513] on label "PROJECT" at bounding box center [652, 520] width 51 height 15
click at [636, 516] on input "PROJECT" at bounding box center [631, 521] width 10 height 10
checkbox input "true"
click at [819, 353] on input "POLICY NUMBER" at bounding box center [821, 355] width 69 height 25
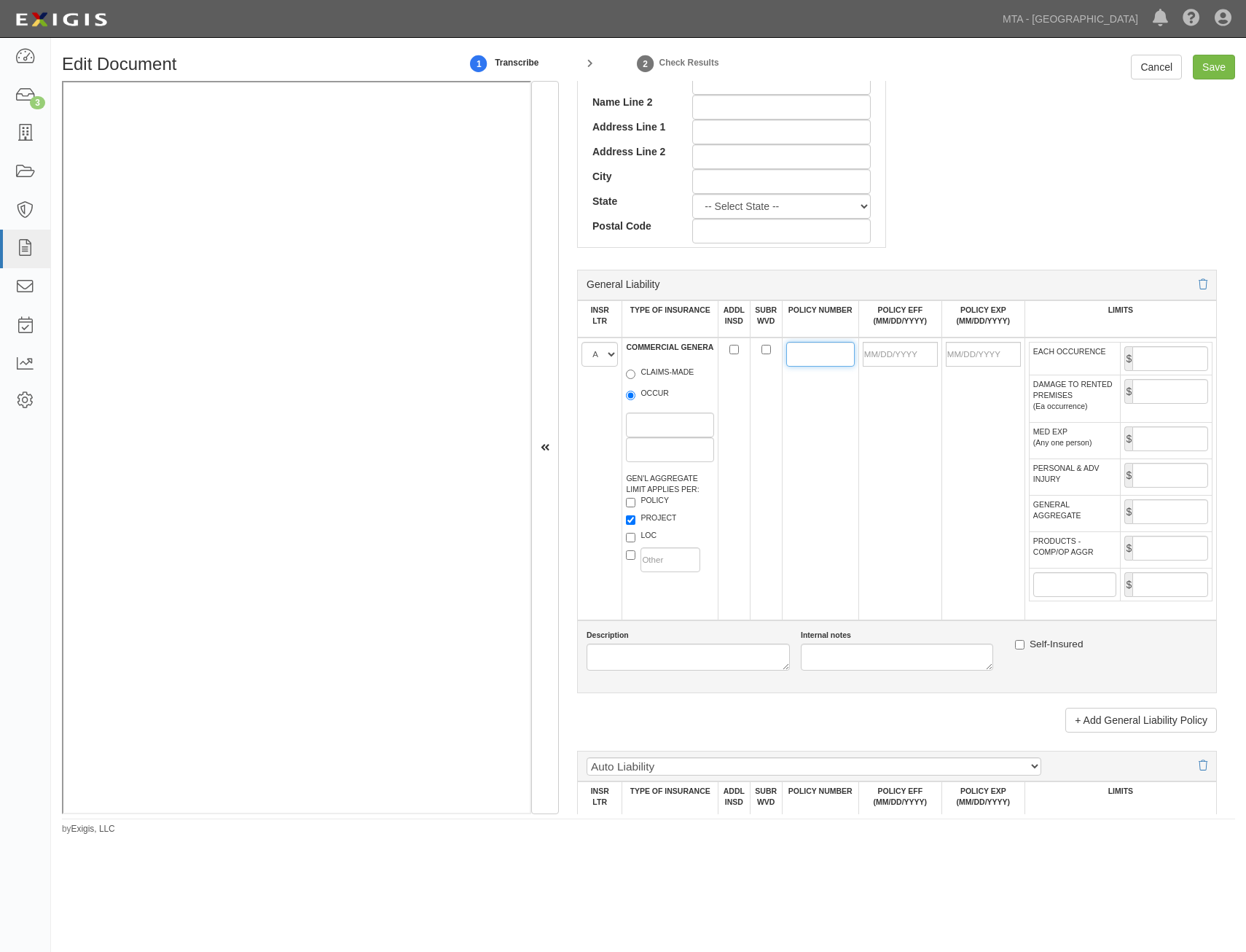
paste input "5721899"
type input "5721899"
drag, startPoint x: 910, startPoint y: 357, endPoint x: 842, endPoint y: 428, distance: 98.3
click at [910, 357] on input "POLICY EFF (MM/DD/YYYY)" at bounding box center [900, 355] width 75 height 25
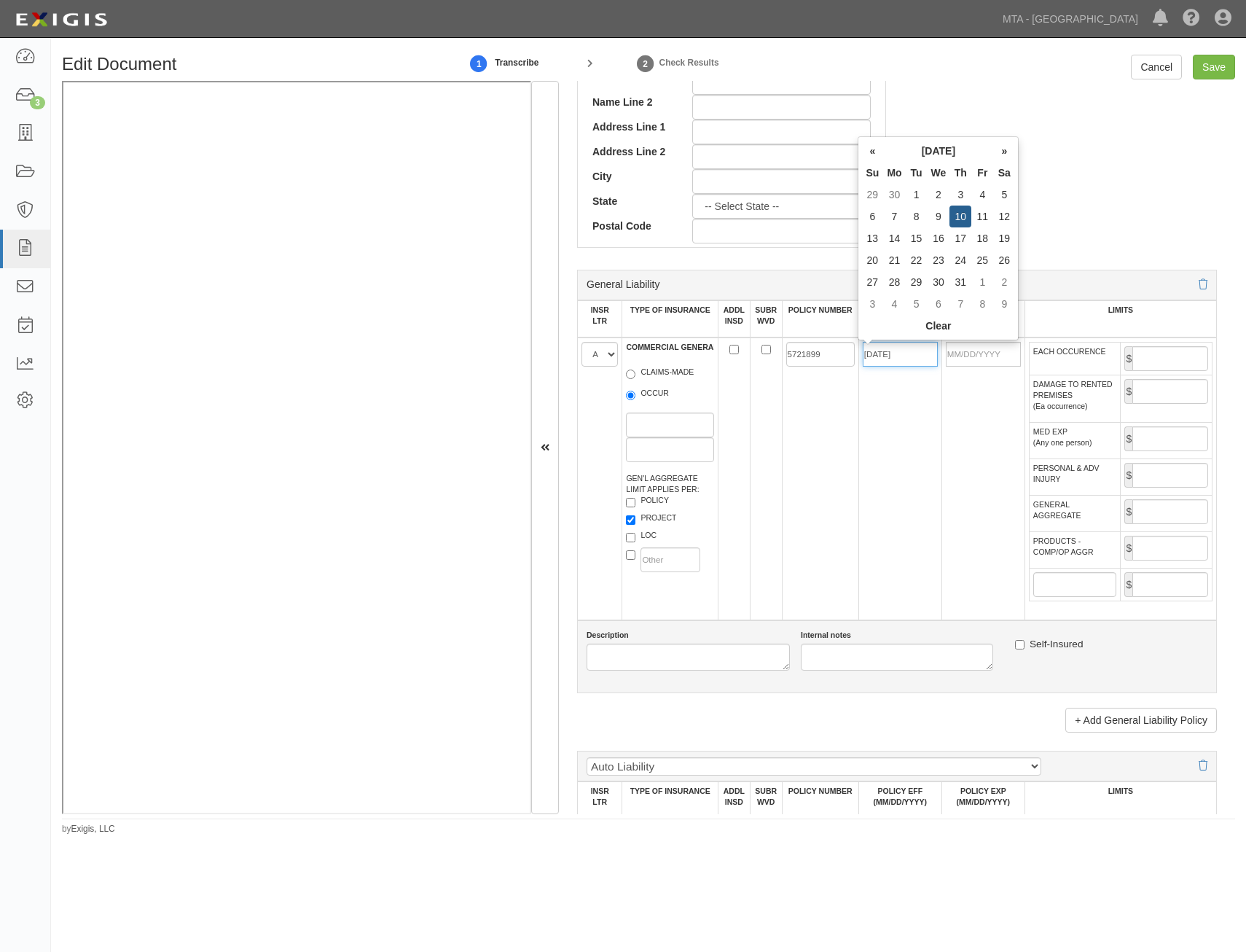
type input "07/10/2025"
type input "[DATE]"
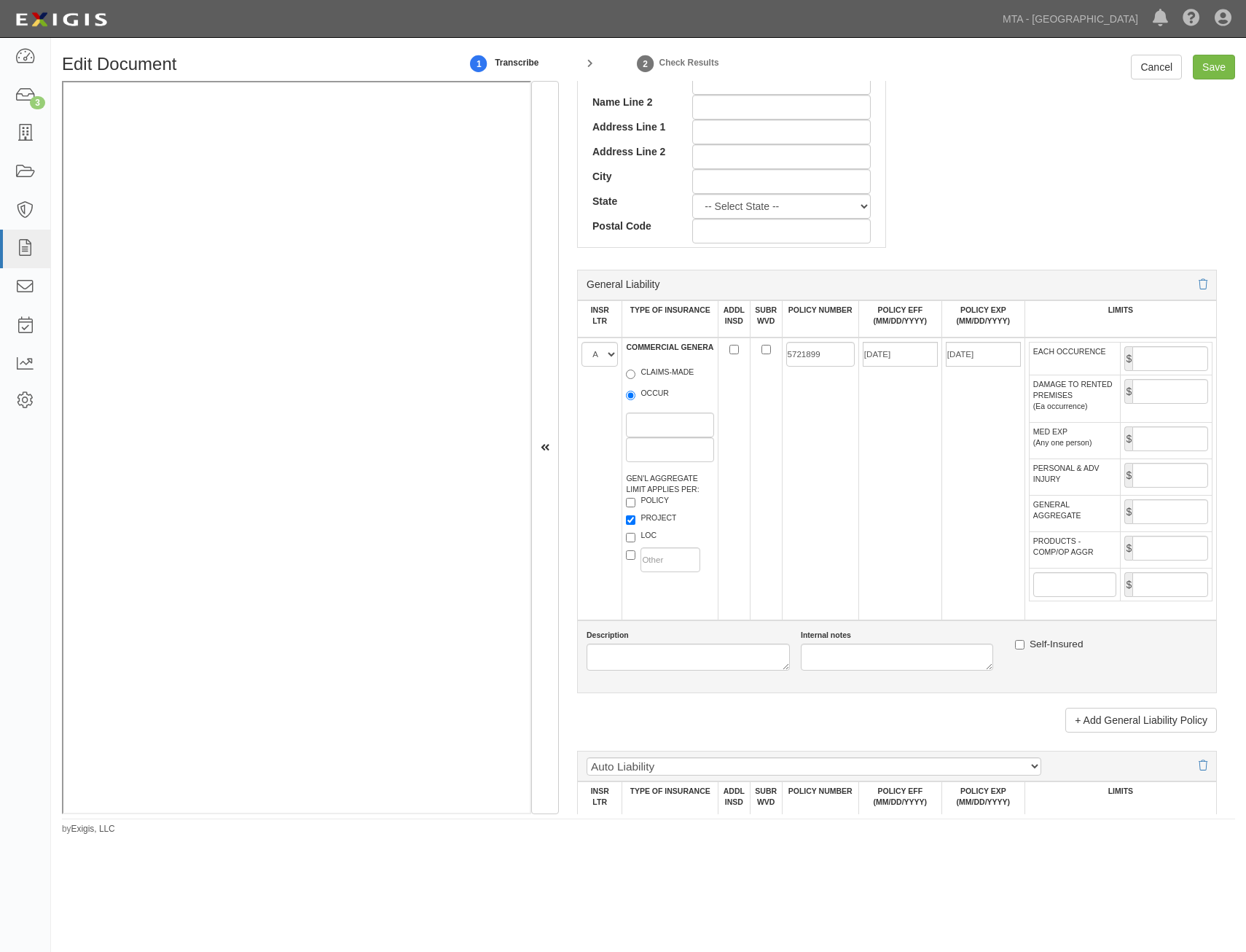
click at [960, 428] on td "[DATE]" at bounding box center [984, 479] width 84 height 283
click at [1177, 358] on input "EACH OCCURENCE" at bounding box center [1170, 359] width 76 height 25
type input "1,000,000"
click at [1170, 518] on input "GENERAL AGGREGATE" at bounding box center [1170, 512] width 76 height 25
type input "2,000,000"
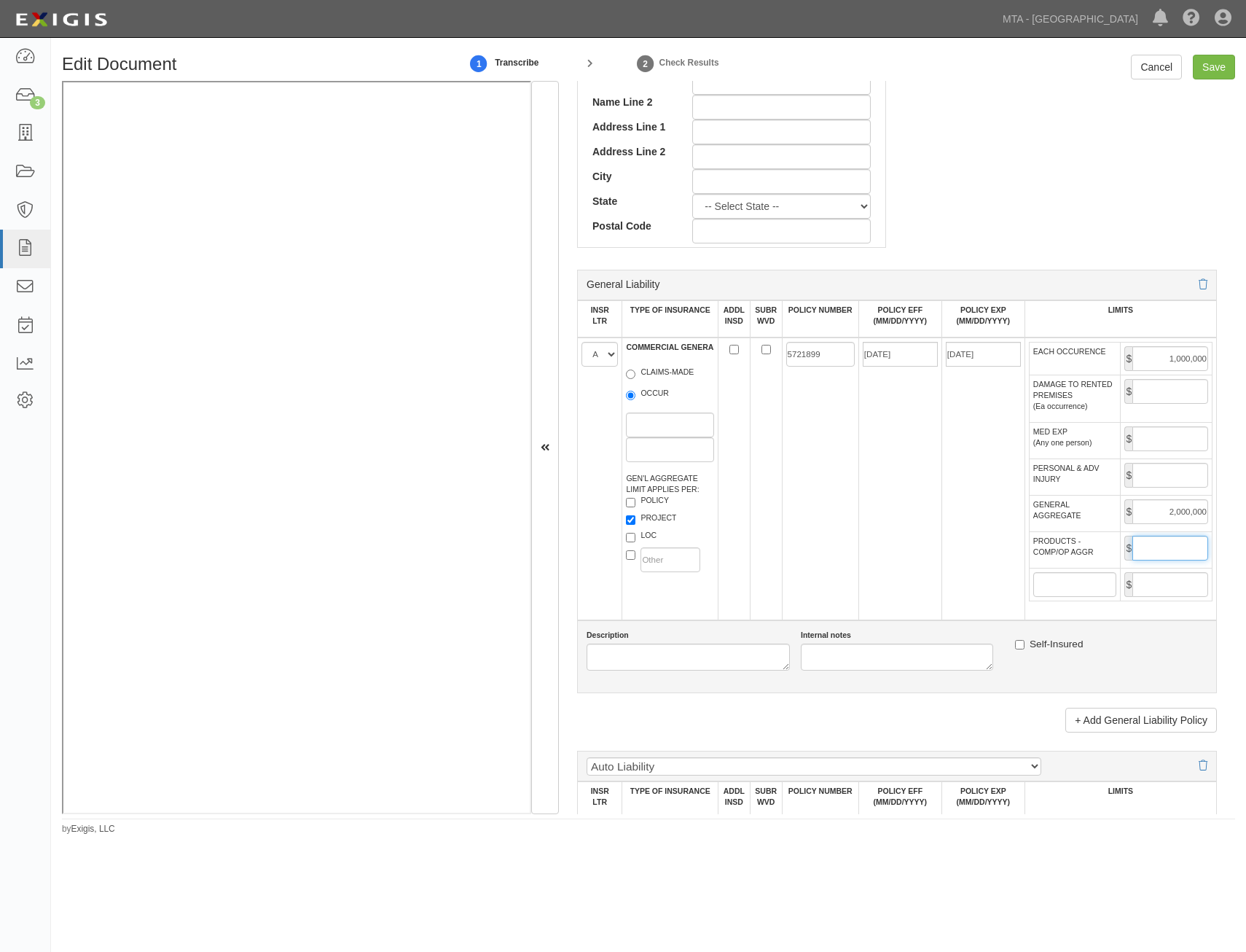
click at [1143, 556] on input "PRODUCTS - COMP/OP AGGR" at bounding box center [1170, 549] width 76 height 25
type input "2,000,000"
click at [922, 609] on td "07/10/2025" at bounding box center [900, 479] width 84 height 283
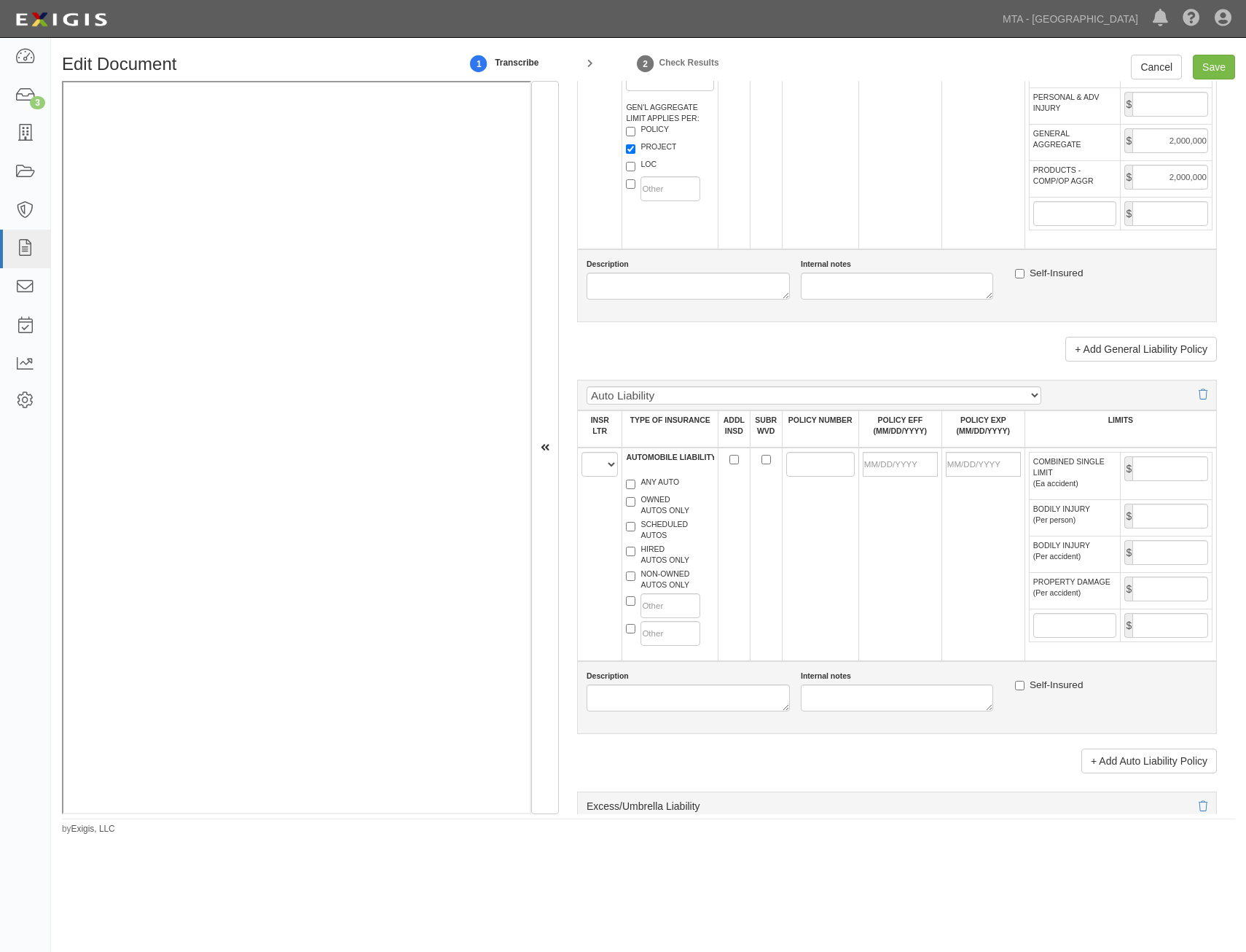
scroll to position [1167, 0]
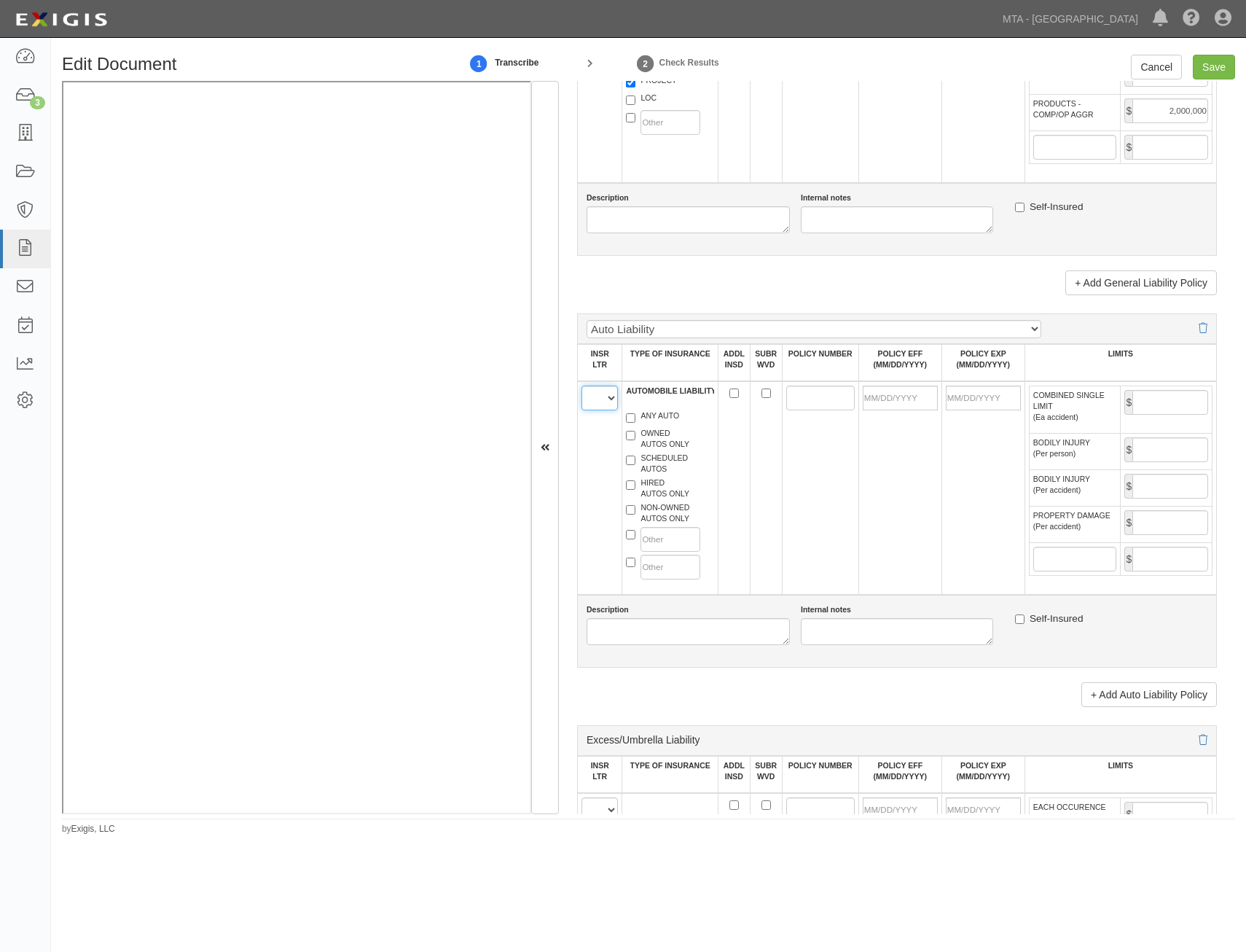
drag, startPoint x: 600, startPoint y: 390, endPoint x: 605, endPoint y: 411, distance: 21.6
click at [600, 390] on select "A B C D E F" at bounding box center [600, 398] width 37 height 25
select select "B"
click at [582, 386] on select "A B C D E F" at bounding box center [600, 398] width 37 height 25
click at [606, 468] on td "A B C D E F" at bounding box center [600, 489] width 45 height 214
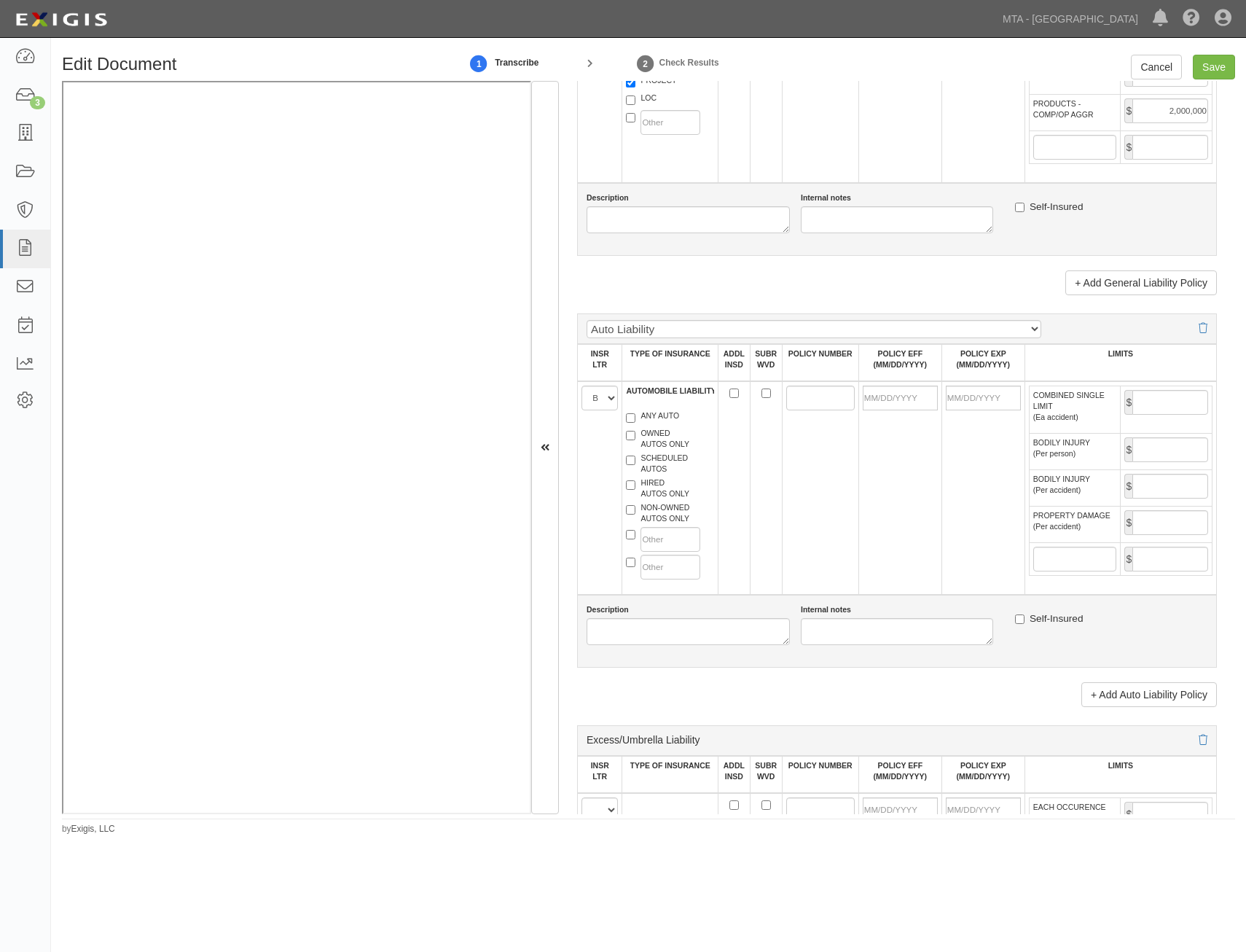
click at [657, 470] on label "SCHEDULED AUTOS" at bounding box center [657, 463] width 62 height 22
click at [636, 465] on input "SCHEDULED AUTOS" at bounding box center [631, 460] width 10 height 10
checkbox input "true"
click at [662, 497] on label "HIRED AUTOS ONLY" at bounding box center [657, 489] width 63 height 22
click at [636, 490] on input "HIRED AUTOS ONLY" at bounding box center [631, 486] width 10 height 10
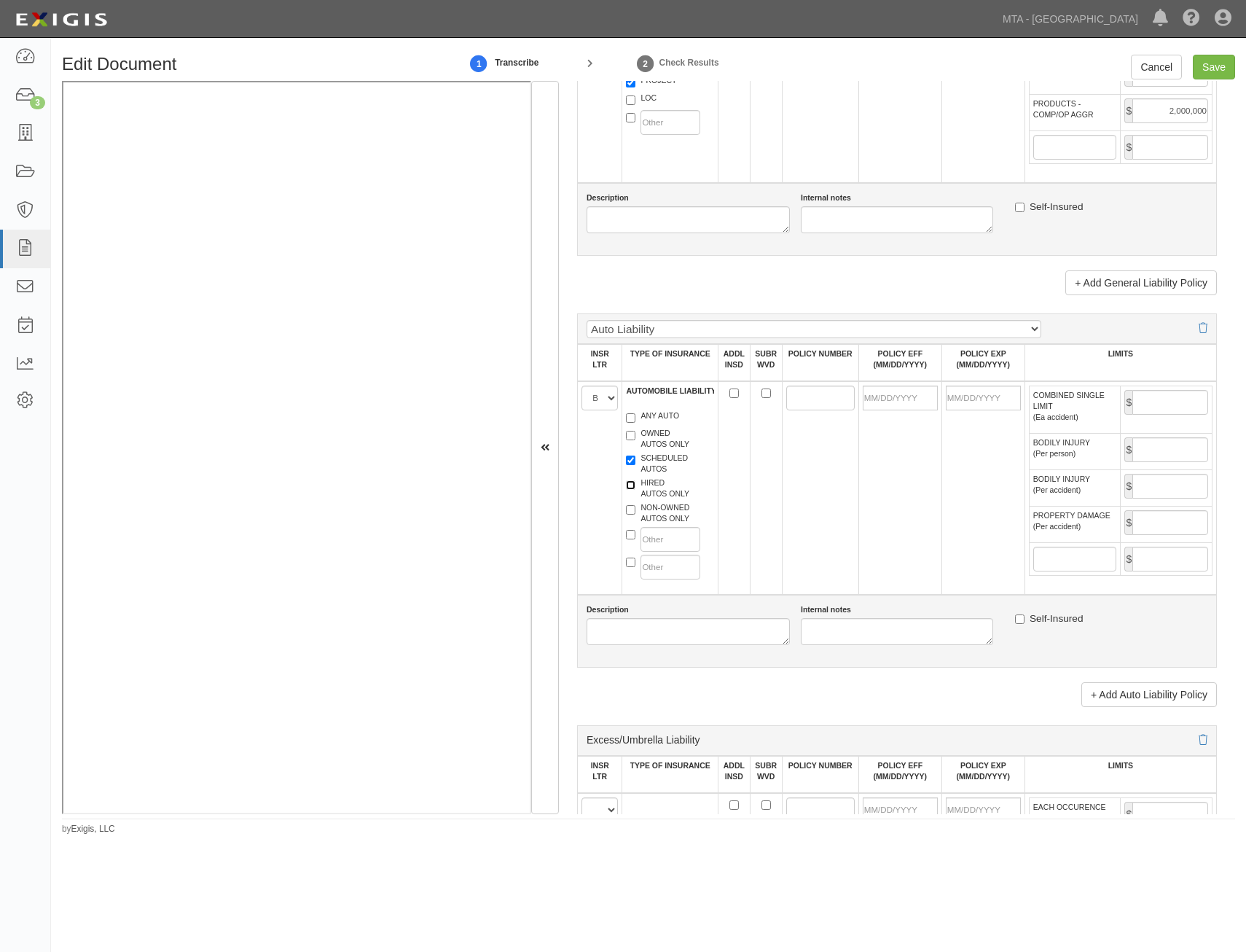
checkbox input "true"
click at [668, 507] on label "NON-OWNED AUTOS ONLY" at bounding box center [657, 513] width 63 height 22
click at [636, 507] on input "NON-OWNED AUTOS ONLY" at bounding box center [631, 510] width 10 height 10
checkbox input "true"
click at [821, 389] on input "POLICY NUMBER" at bounding box center [821, 398] width 69 height 25
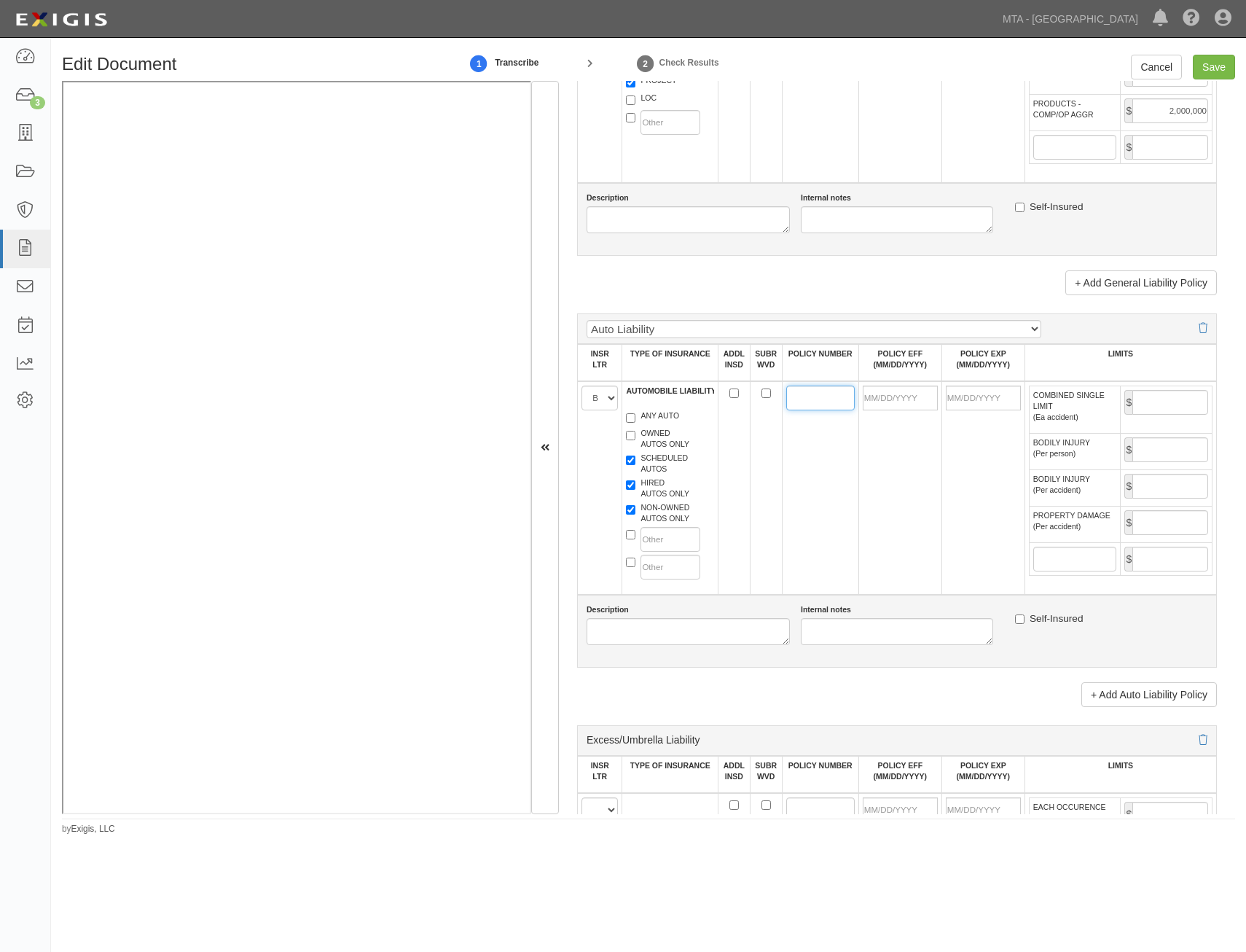
paste input "TOAU695685"
type input "TOAU695685"
click at [951, 481] on td at bounding box center [984, 489] width 84 height 214
click at [920, 395] on input "POLICY EFF (MM/DD/YYYY)" at bounding box center [900, 398] width 75 height 25
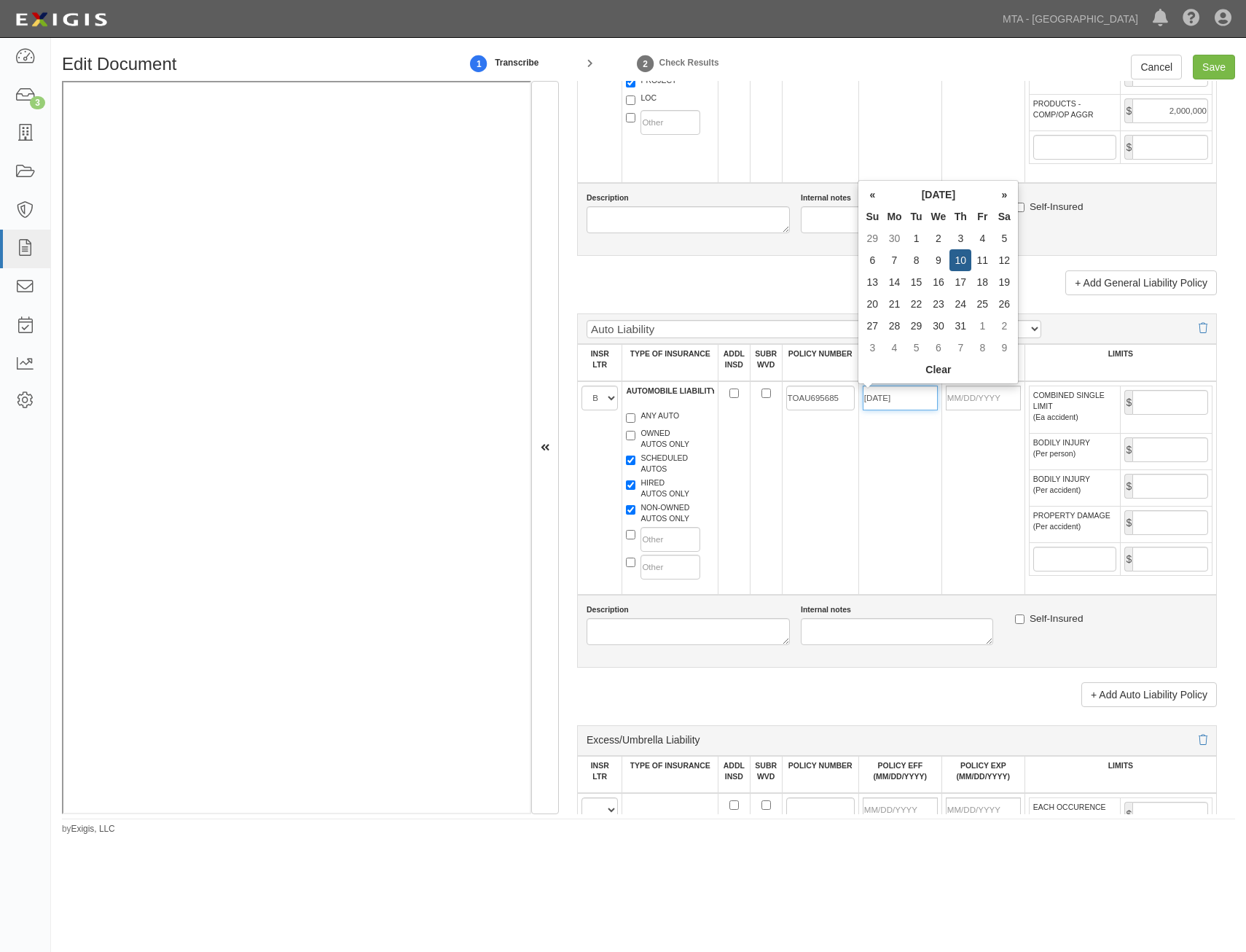
type input "07/10/2025"
type input "07/10/2026"
click at [898, 494] on td "07/10/2025" at bounding box center [900, 489] width 84 height 214
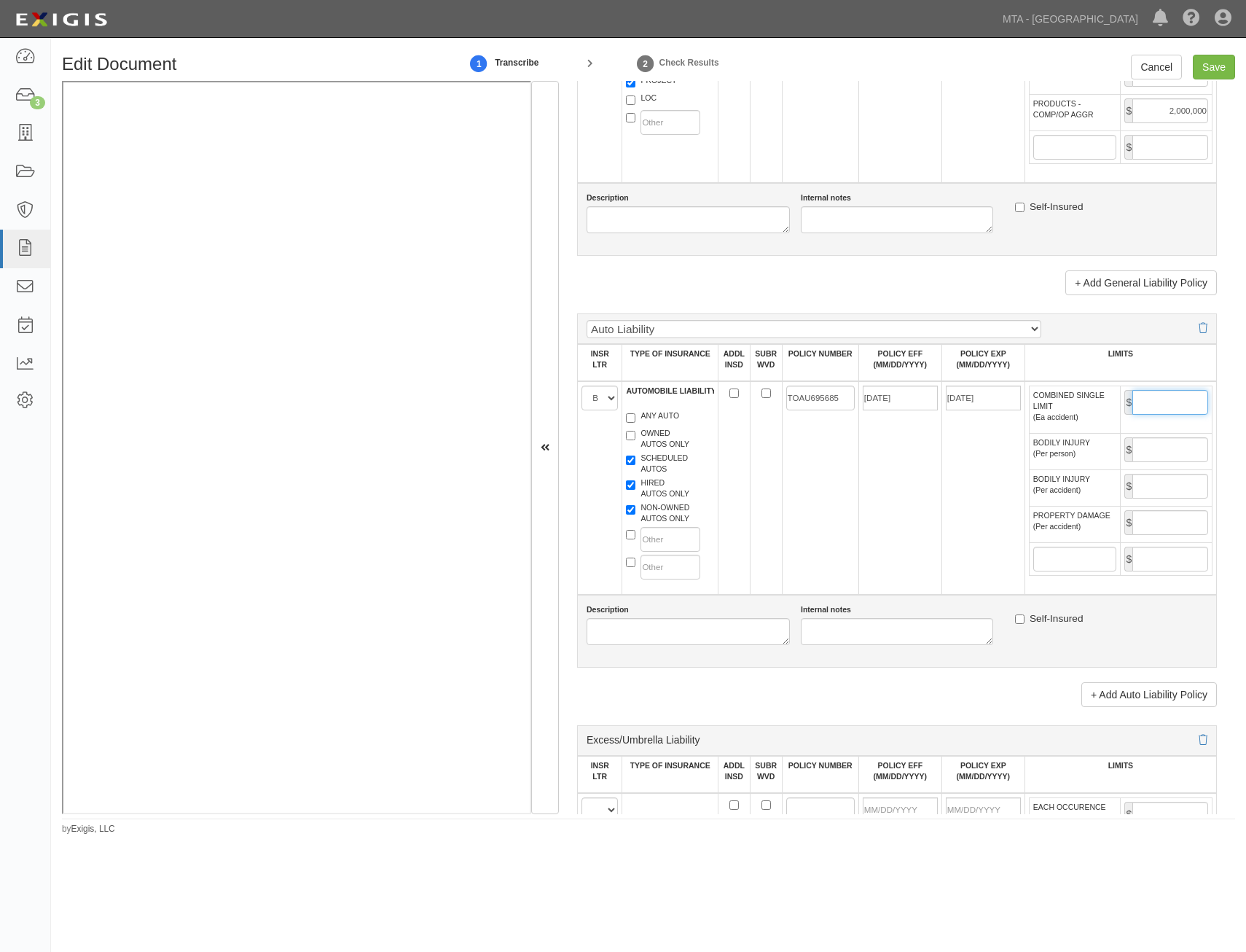
drag, startPoint x: 1159, startPoint y: 396, endPoint x: 1150, endPoint y: 410, distance: 16.6
click at [1159, 396] on input "COMBINED SINGLE LIMIT (Ea accident)" at bounding box center [1170, 403] width 76 height 25
type input "1,000,000"
click at [792, 495] on td "TOAU695685" at bounding box center [820, 489] width 77 height 214
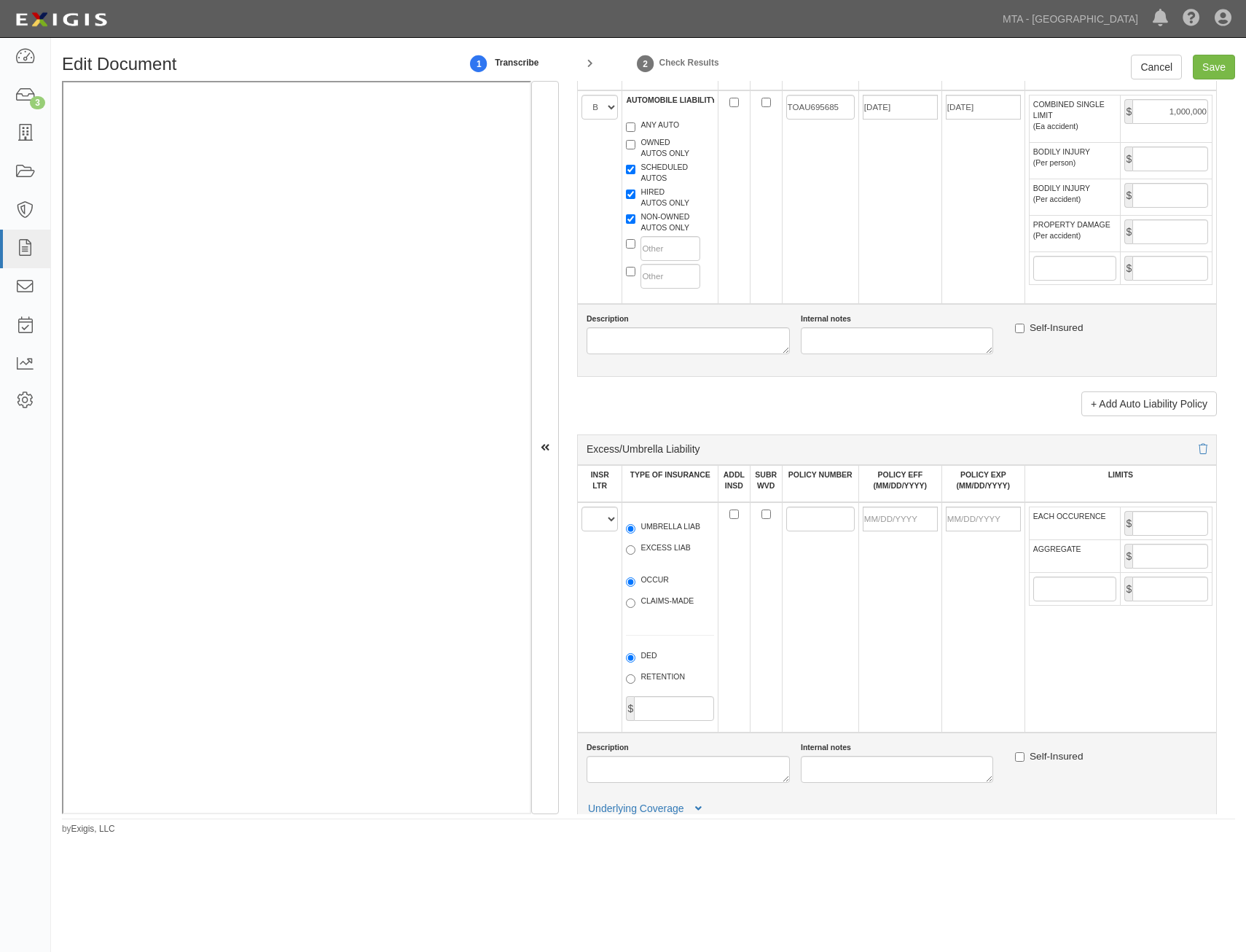
scroll to position [1458, 0]
click at [606, 511] on select "A B C D E F" at bounding box center [600, 519] width 37 height 25
select select "C"
click at [582, 506] on select "A B C D E F" at bounding box center [600, 519] width 37 height 25
click at [673, 552] on label "EXCESS LIAB" at bounding box center [658, 549] width 64 height 15
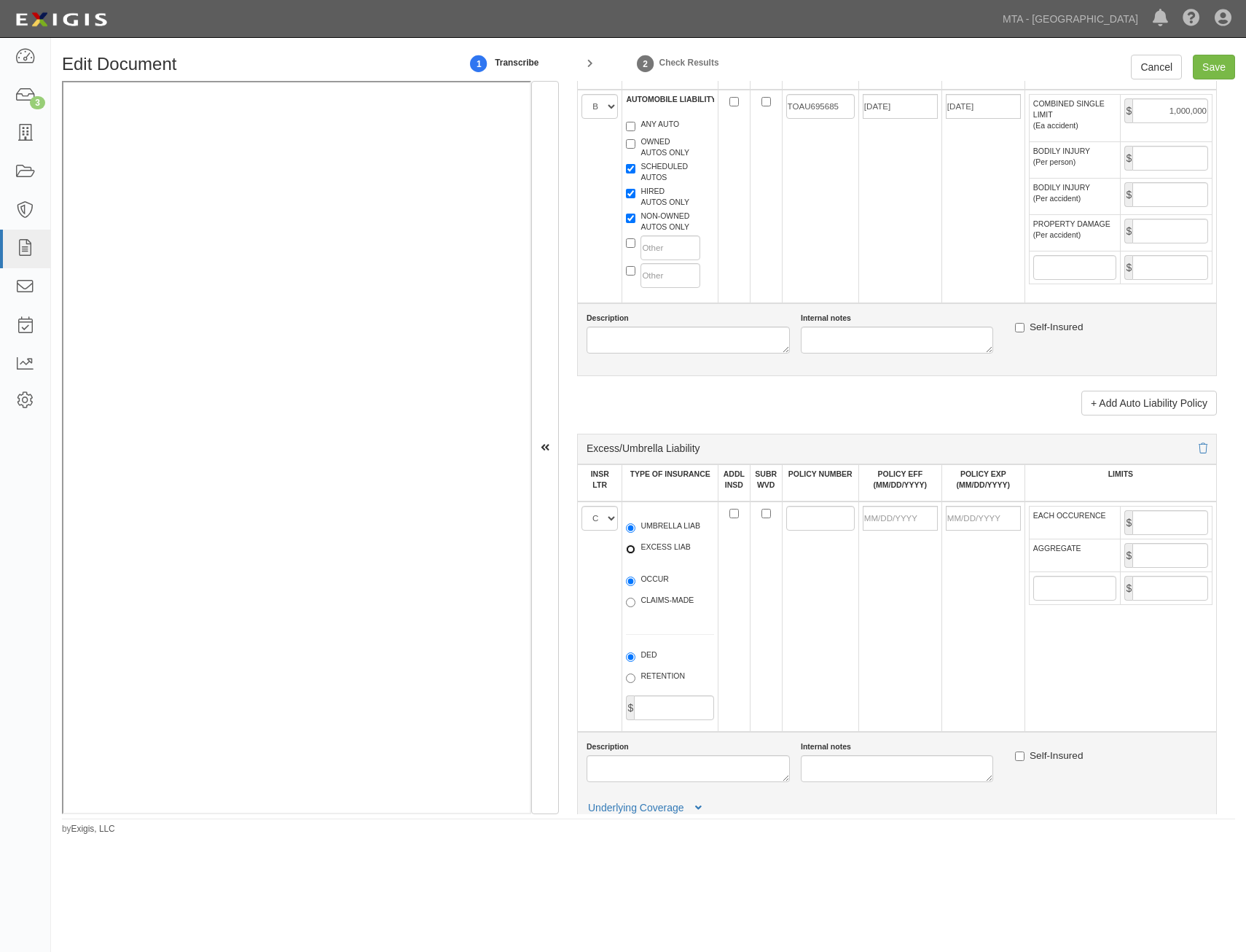
click at [636, 552] on input "EXCESS LIAB" at bounding box center [631, 550] width 10 height 10
radio input "true"
click at [662, 580] on label "OCCUR" at bounding box center [648, 581] width 43 height 15
click at [636, 580] on input "OCCUR" at bounding box center [631, 582] width 10 height 10
radio input "true"
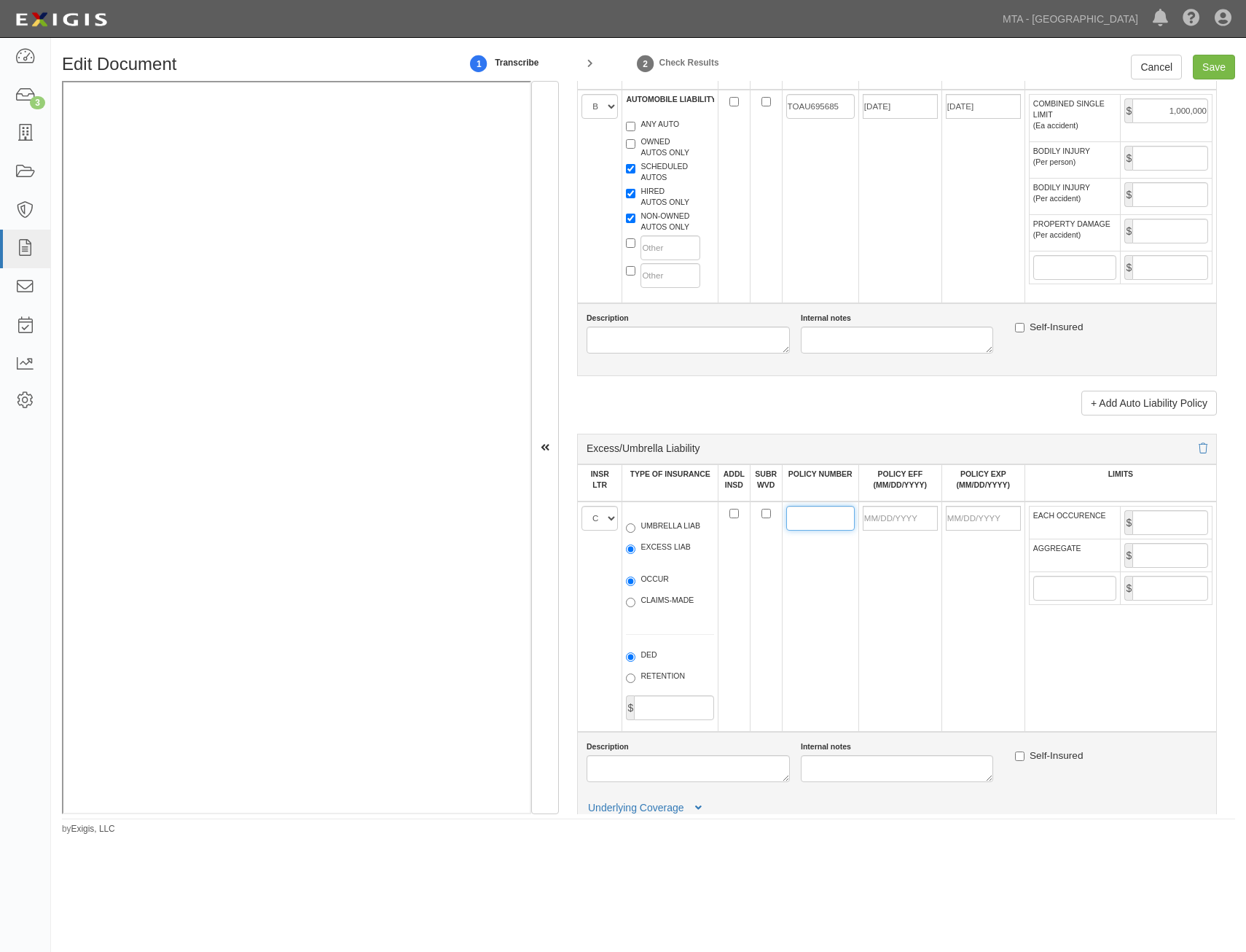
drag, startPoint x: 817, startPoint y: 518, endPoint x: 791, endPoint y: 519, distance: 26.0
click at [801, 519] on input "POLICY NUMBER" at bounding box center [821, 519] width 69 height 25
paste input "GXL0002353 02"
type input "GXL0002353 02"
click at [904, 589] on td at bounding box center [900, 616] width 84 height 230
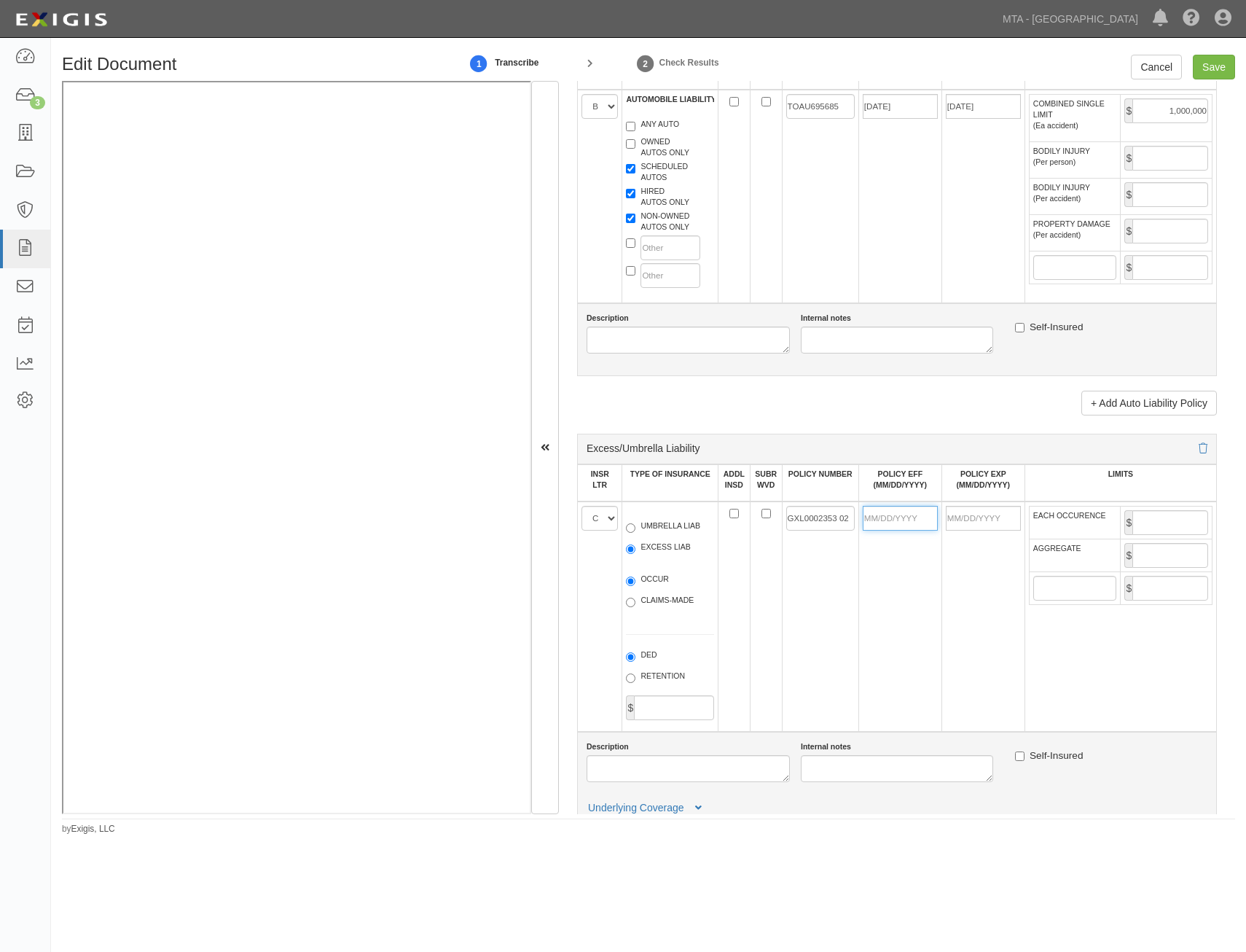
drag, startPoint x: 908, startPoint y: 520, endPoint x: 857, endPoint y: 567, distance: 69.4
click at [908, 520] on input "POLICY EFF (MM/DD/YYYY)" at bounding box center [900, 519] width 75 height 25
type input "07/10/2025"
type input "07/10/2026"
click at [835, 600] on td "GXL0002353 02" at bounding box center [820, 616] width 77 height 230
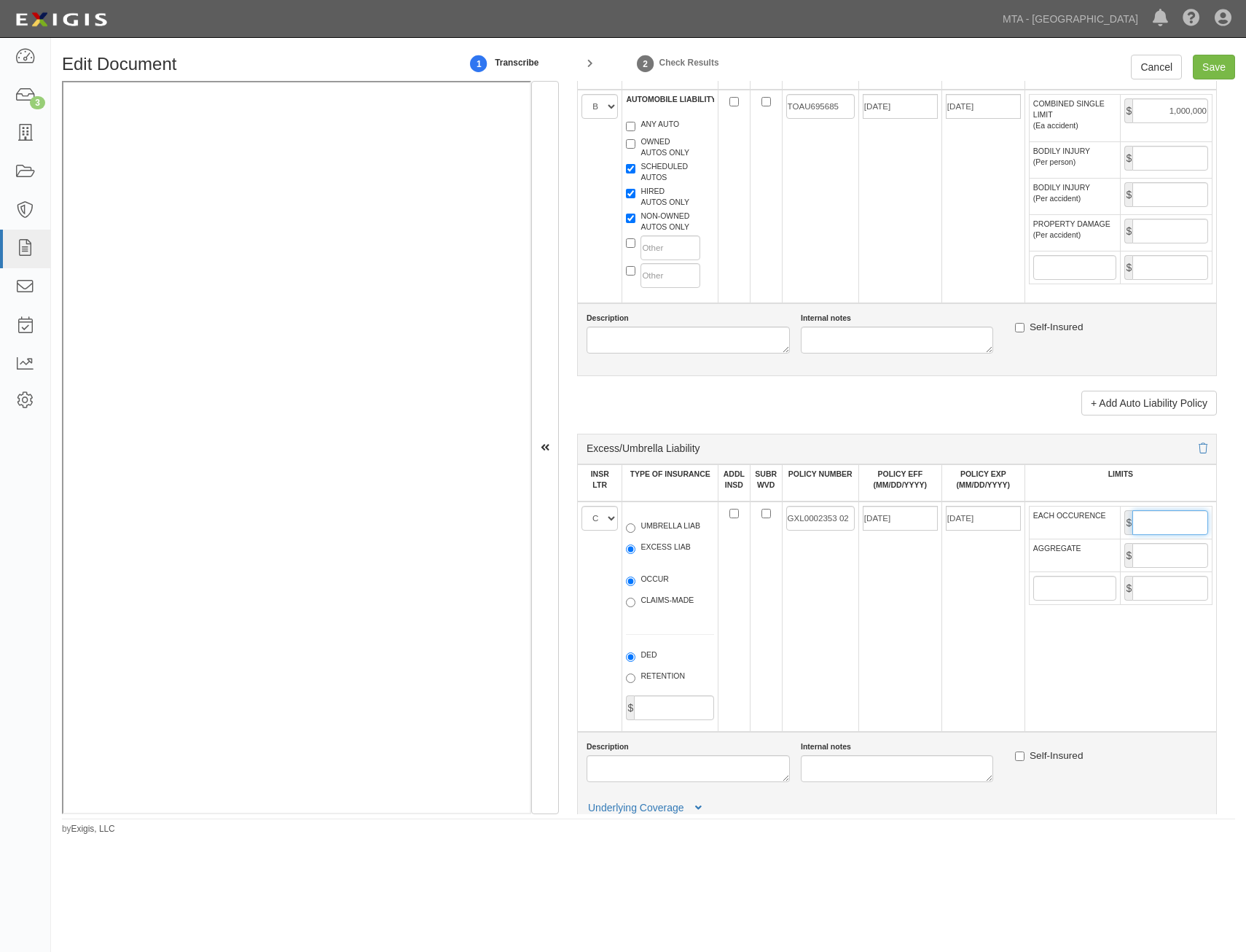
click at [1167, 517] on input "EACH OCCURENCE" at bounding box center [1170, 523] width 76 height 25
type input "5,000,000"
drag, startPoint x: 1170, startPoint y: 550, endPoint x: 1162, endPoint y: 562, distance: 14.4
click at [1170, 550] on input "AGGREGATE" at bounding box center [1170, 556] width 76 height 25
type input "5,000,000"
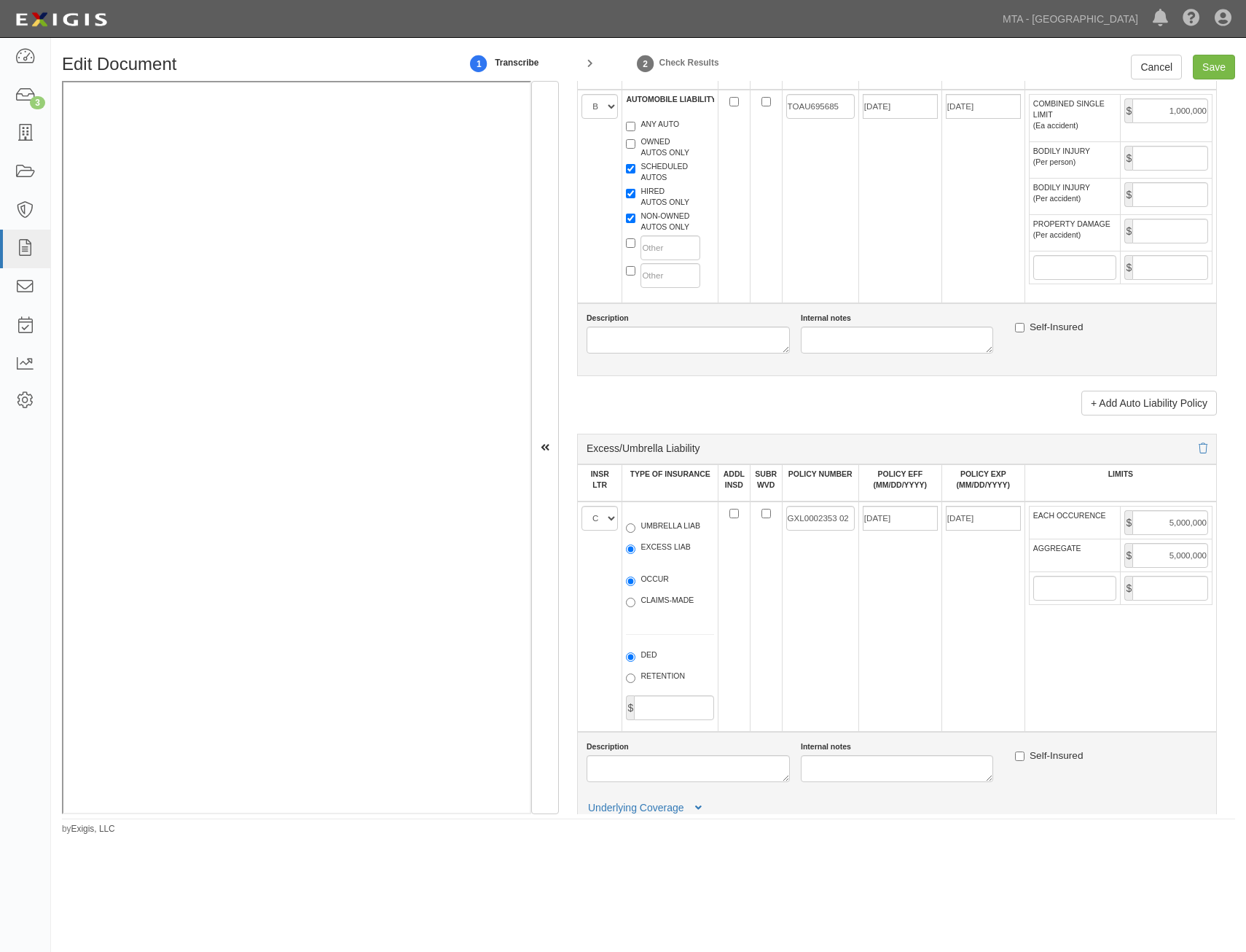
click at [942, 631] on td "07/10/2026" at bounding box center [984, 616] width 84 height 230
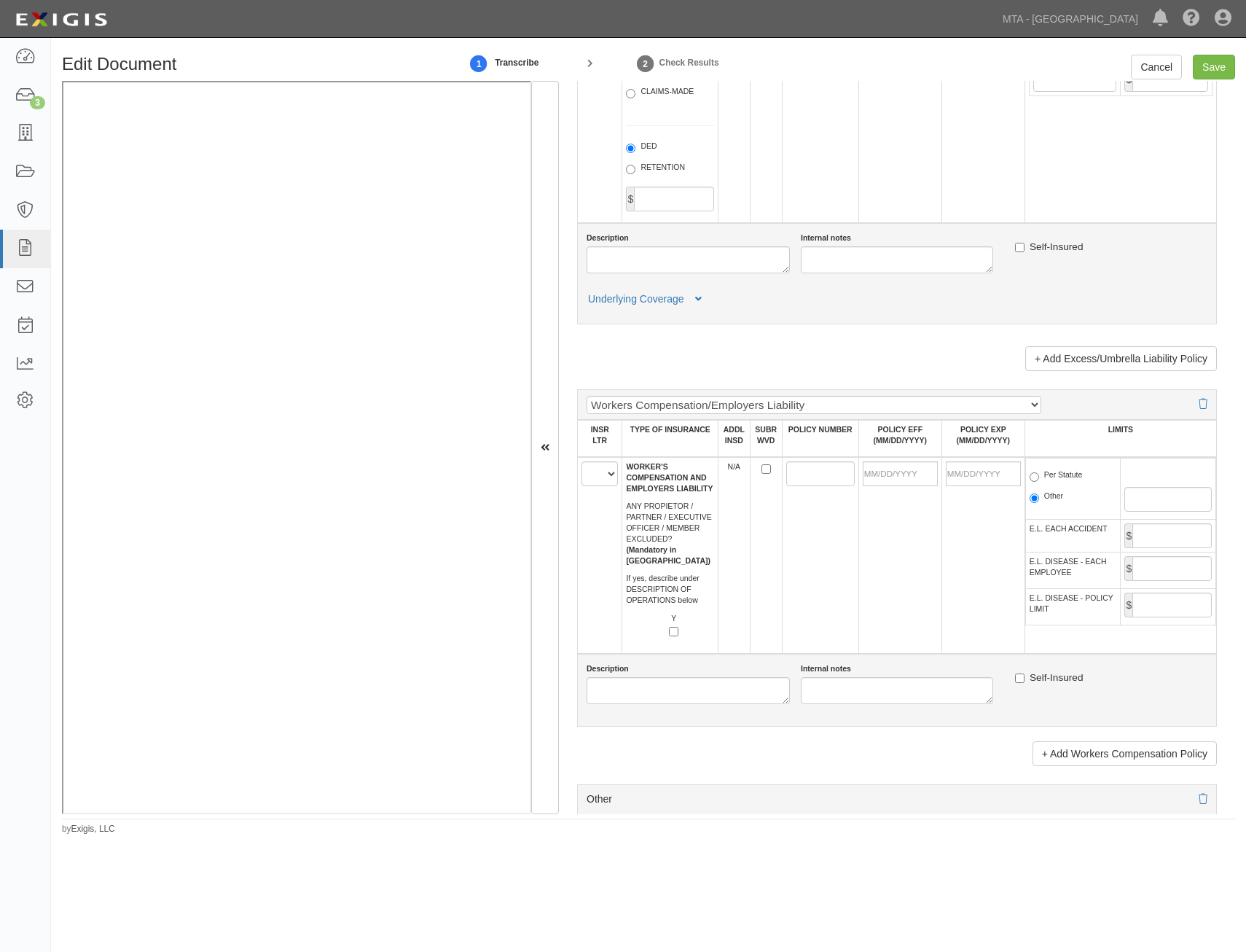
scroll to position [1969, 0]
click at [600, 476] on select "A B C D E F" at bounding box center [600, 473] width 37 height 25
select select "D"
click at [582, 460] on select "A B C D E F" at bounding box center [600, 473] width 37 height 25
click at [794, 552] on td at bounding box center [820, 554] width 77 height 197
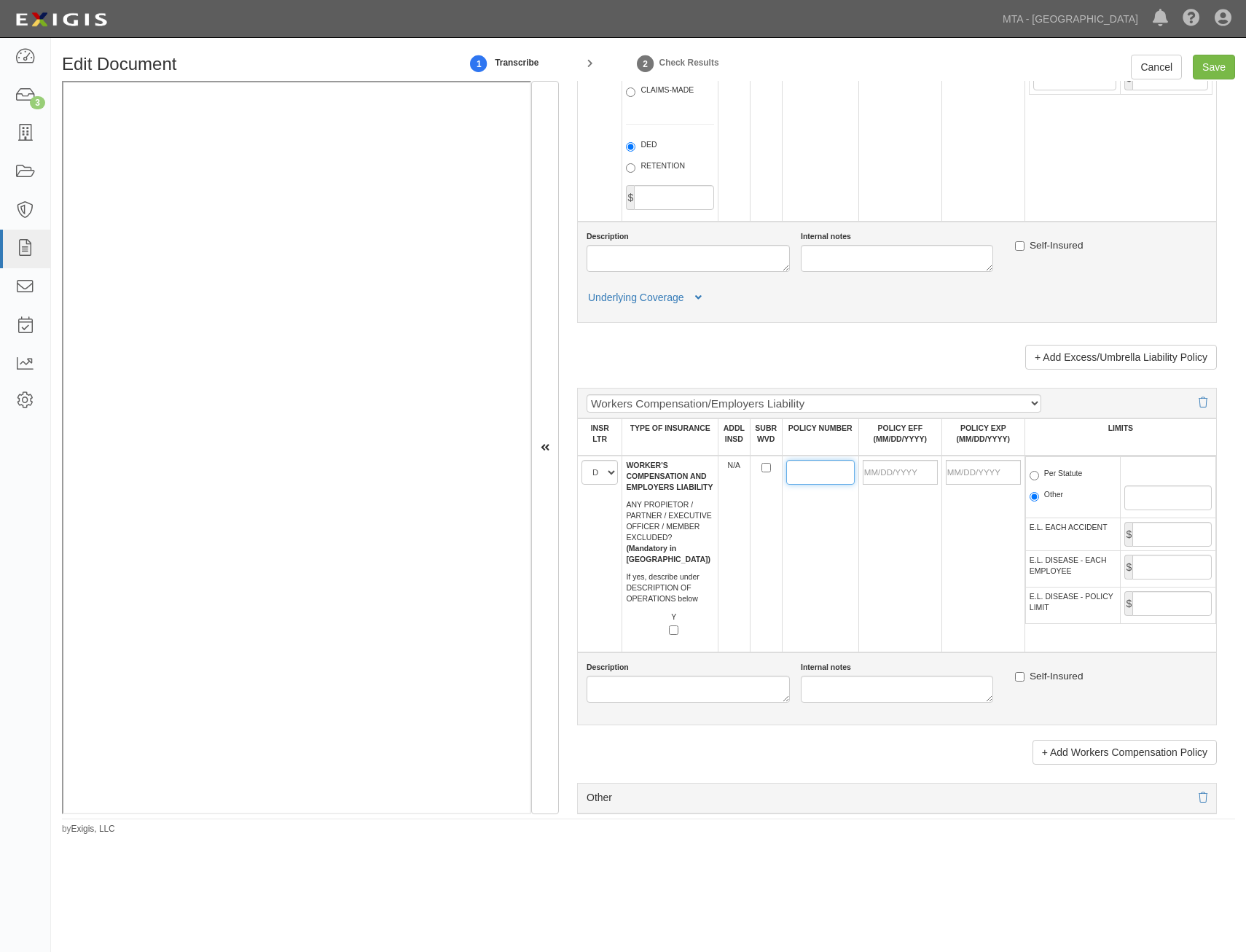
click at [791, 473] on input "POLICY NUMBER" at bounding box center [821, 473] width 69 height 25
paste input "5721900"
type input "5721900"
click at [949, 561] on td at bounding box center [984, 554] width 84 height 197
click at [901, 475] on input "POLICY EFF (MM/DD/YYYY)" at bounding box center [900, 473] width 75 height 25
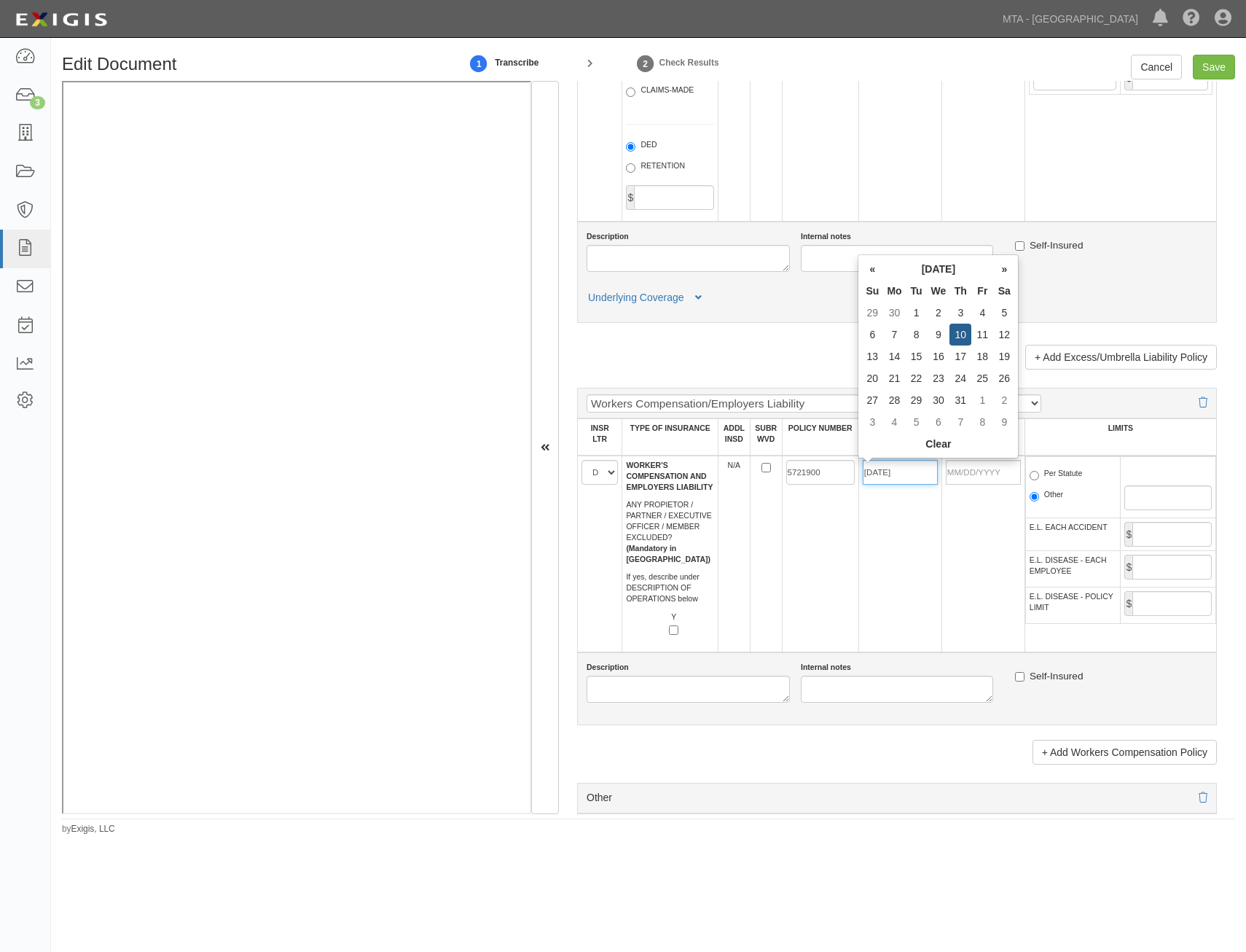
type input "07/10/2025"
type input "07/10/2026"
click at [866, 575] on td "07/10/2025" at bounding box center [900, 554] width 84 height 197
click at [1059, 485] on span "Per Statute" at bounding box center [1074, 477] width 87 height 17
click at [1066, 482] on label "Per Statute" at bounding box center [1057, 475] width 53 height 15
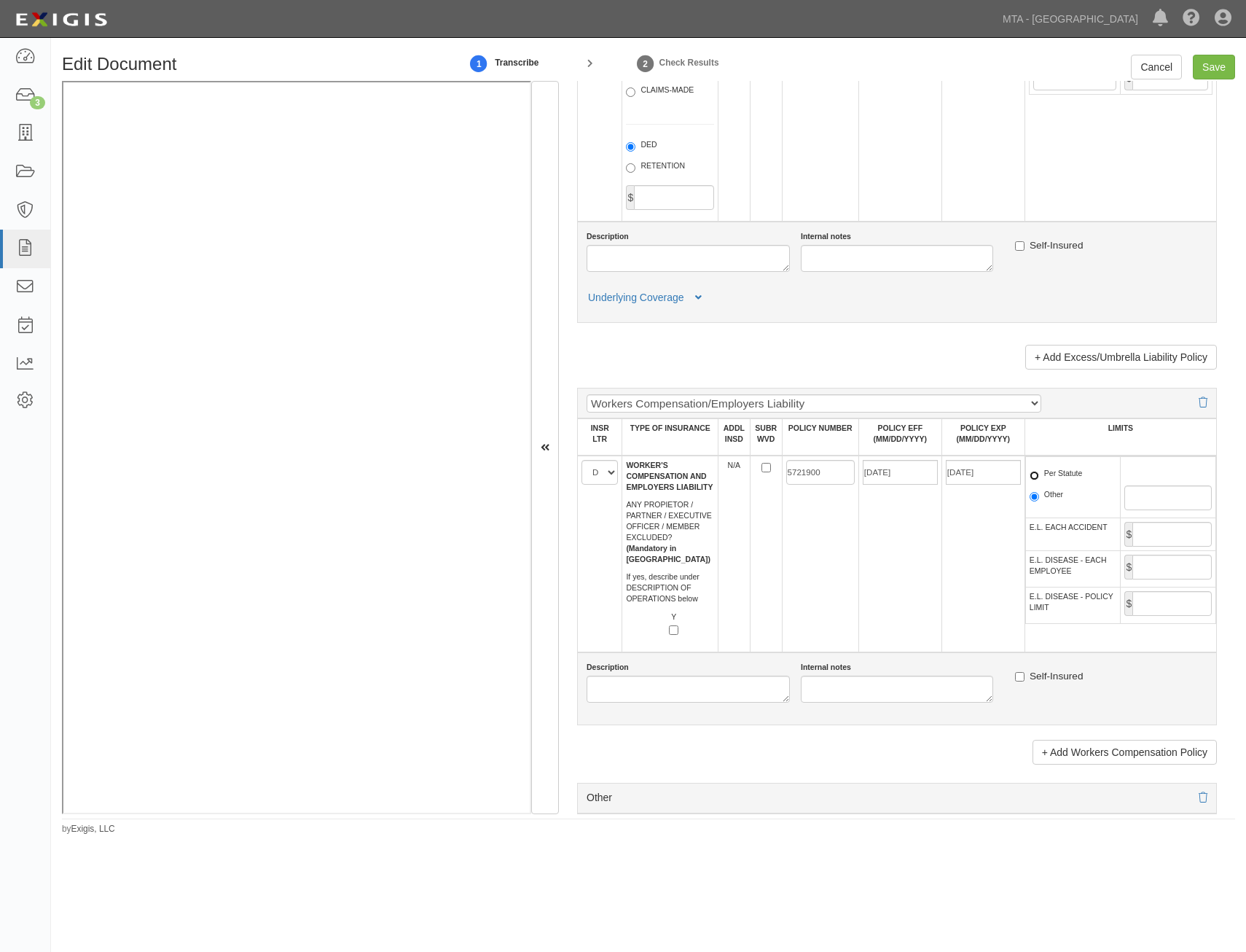
click at [1039, 481] on input "Per Statute" at bounding box center [1035, 476] width 10 height 10
radio input "true"
click at [1174, 541] on input "E.L. EACH ACCIDENT" at bounding box center [1172, 534] width 80 height 25
type input "1,000,000"
click at [1167, 571] on input "E.L. DISEASE - EACH EMPLOYEE" at bounding box center [1172, 567] width 80 height 25
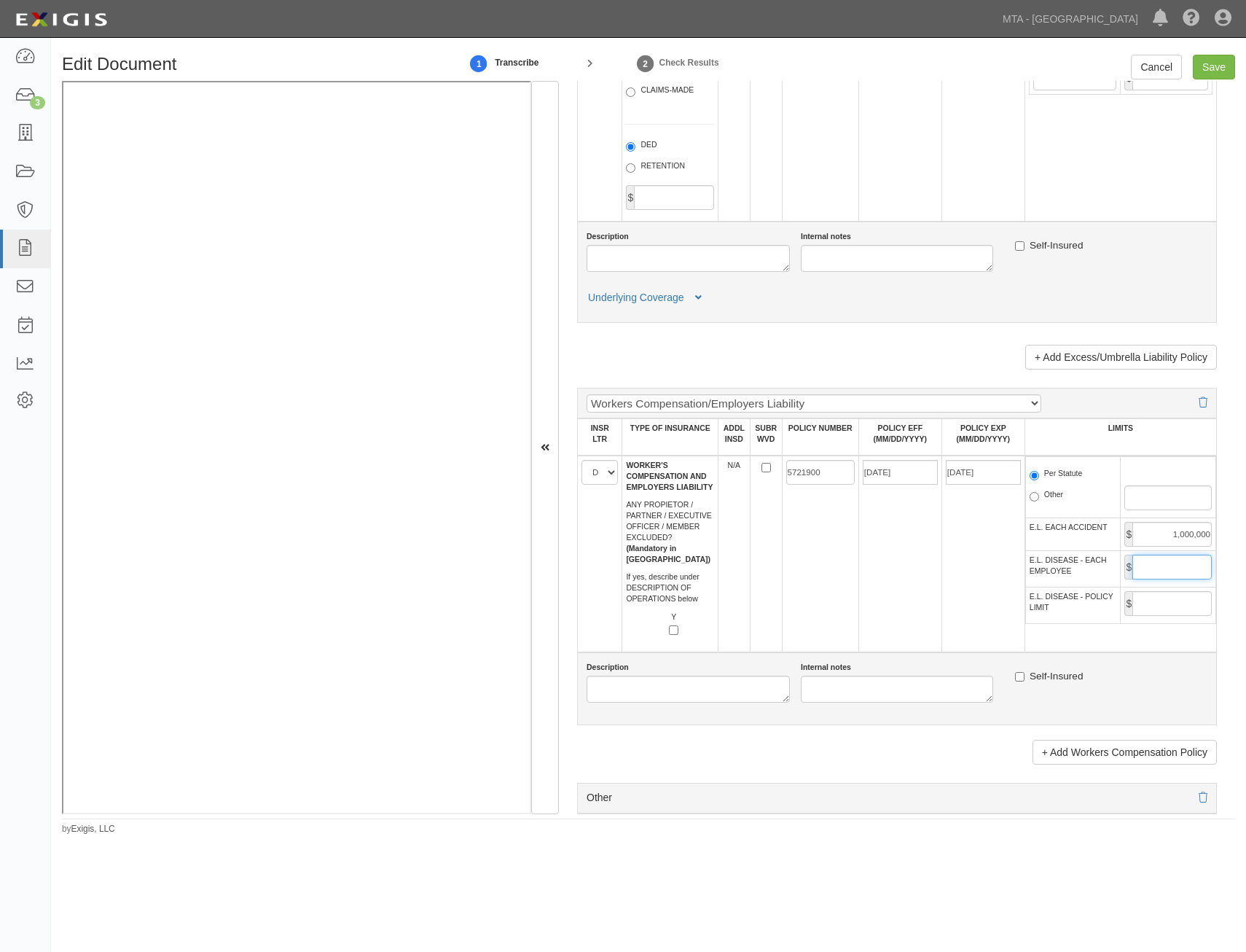
type input "1,000,000"
click at [1154, 604] on input "E.L. DISEASE - POLICY LIMIT" at bounding box center [1172, 604] width 80 height 25
type input "1,000,000"
click at [831, 605] on td "5721900" at bounding box center [820, 554] width 77 height 197
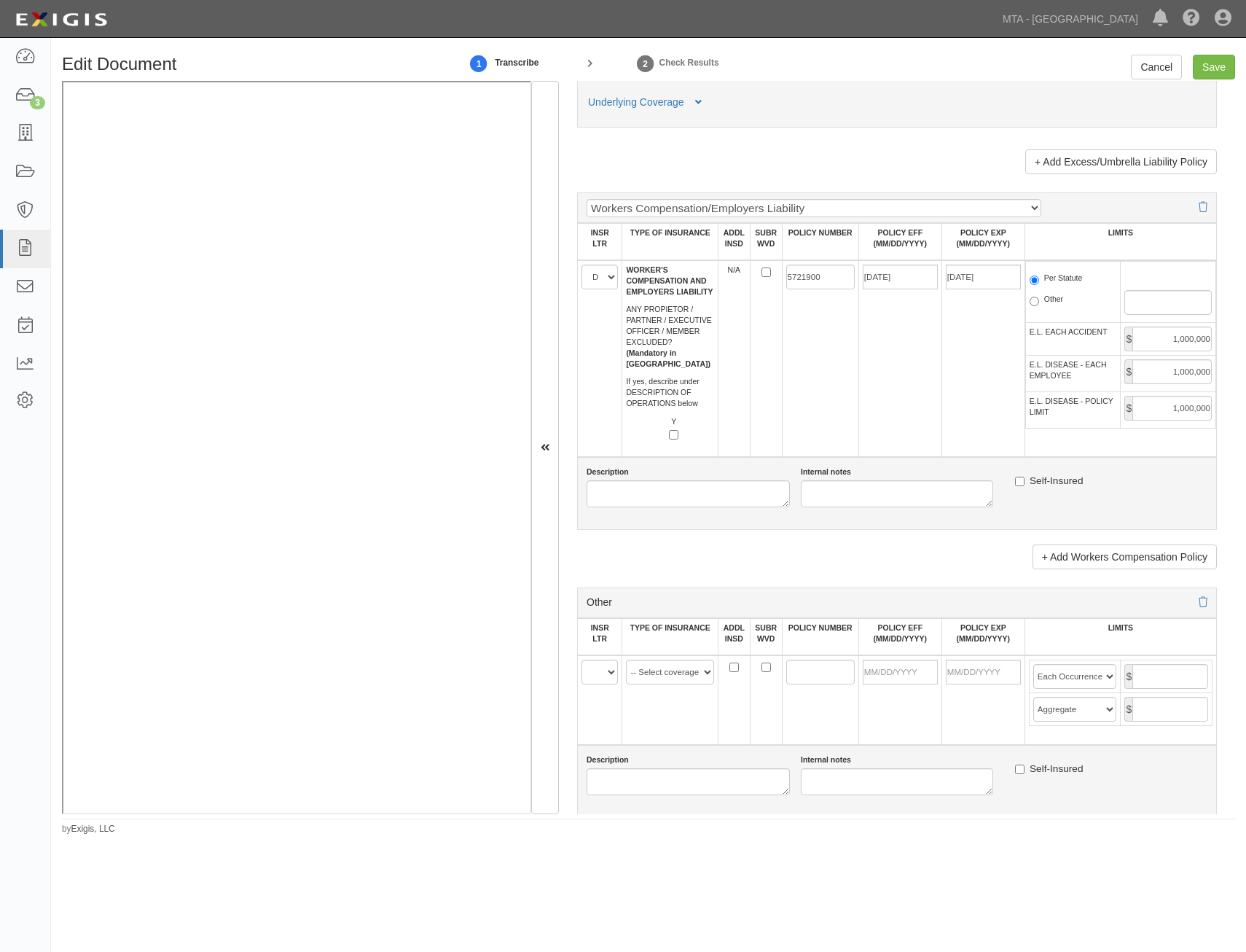
scroll to position [2261, 0]
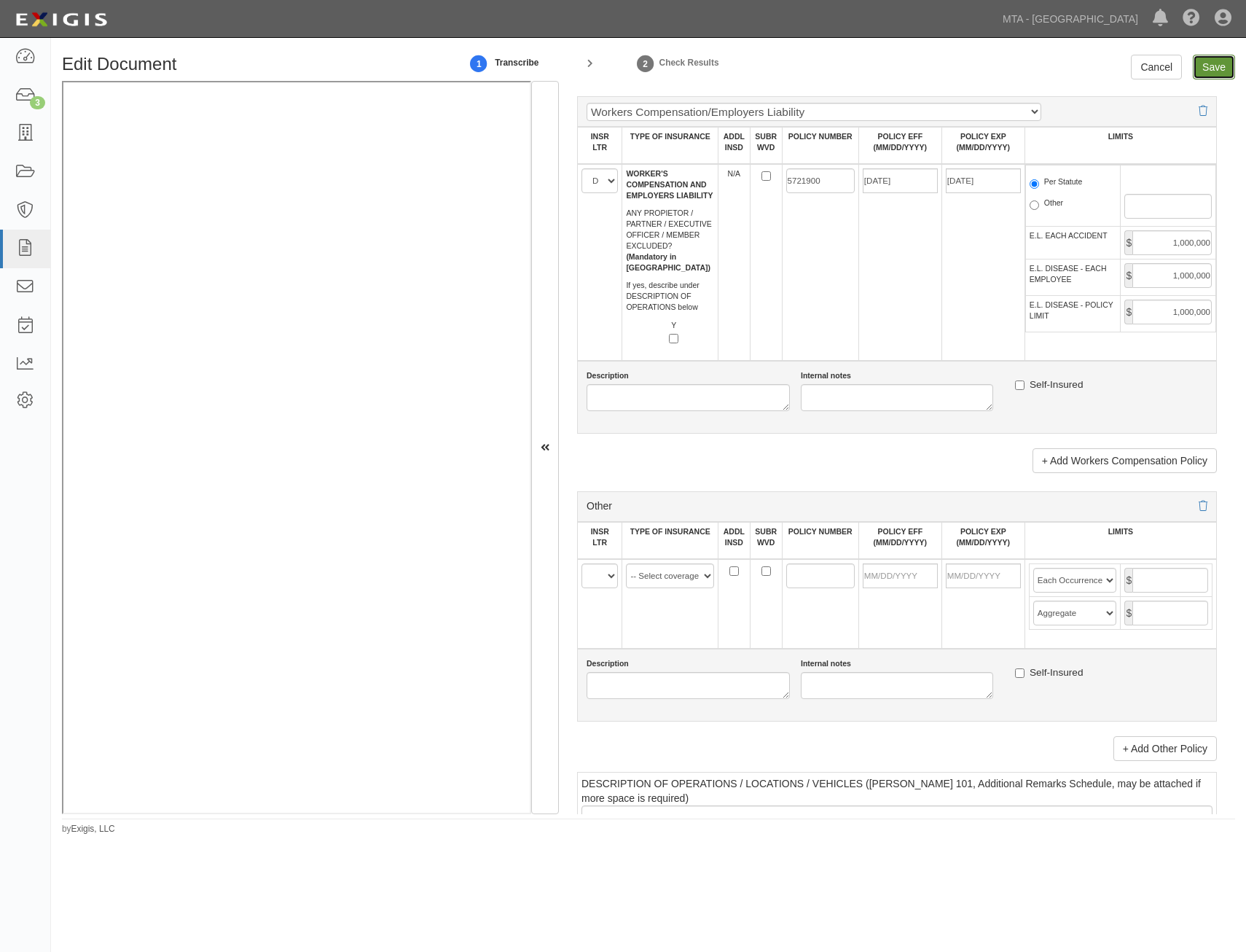
click at [1218, 75] on input "Save" at bounding box center [1215, 67] width 43 height 25
type input "1000000"
type input "2000000"
type input "1000000"
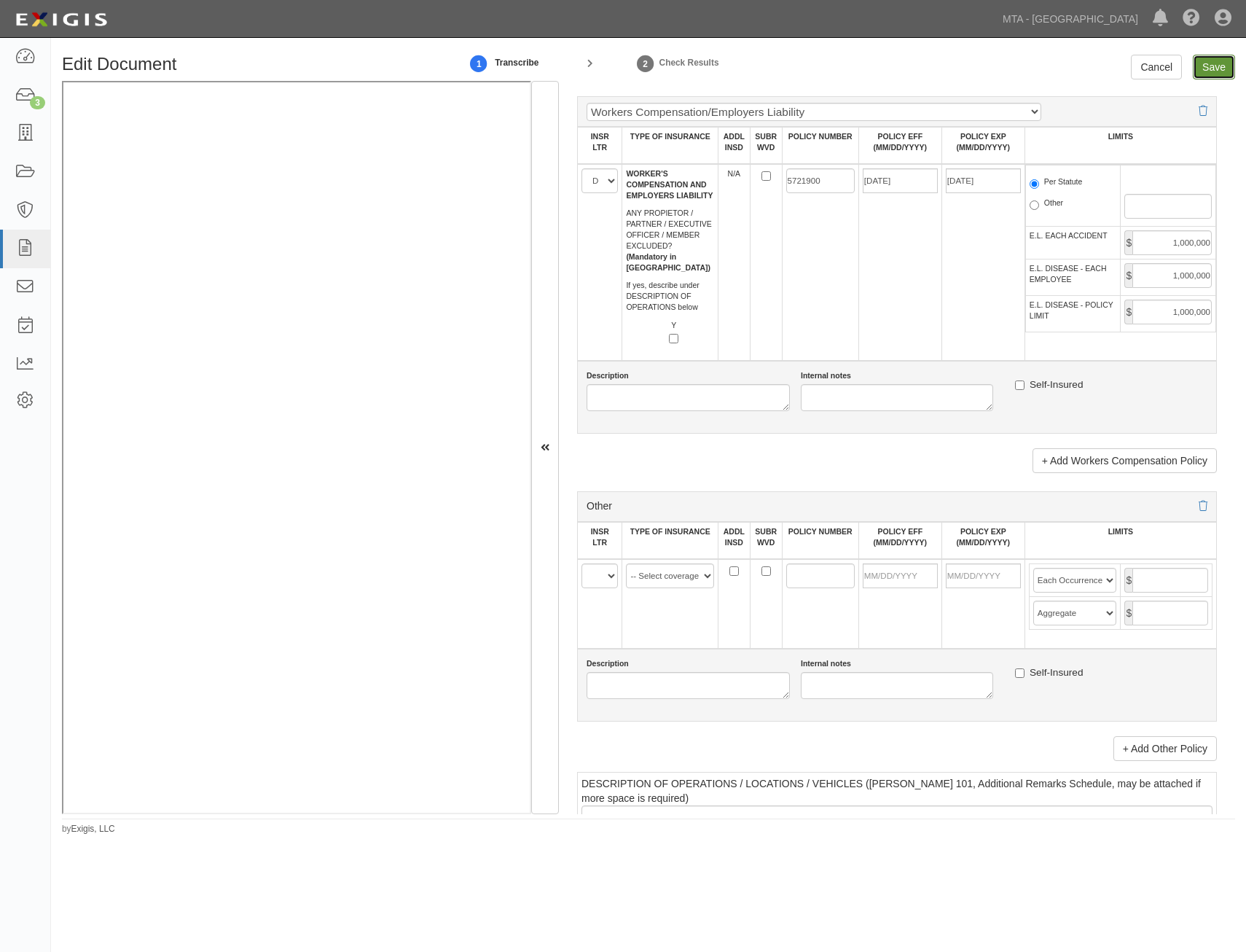
type input "5000000"
type input "1000000"
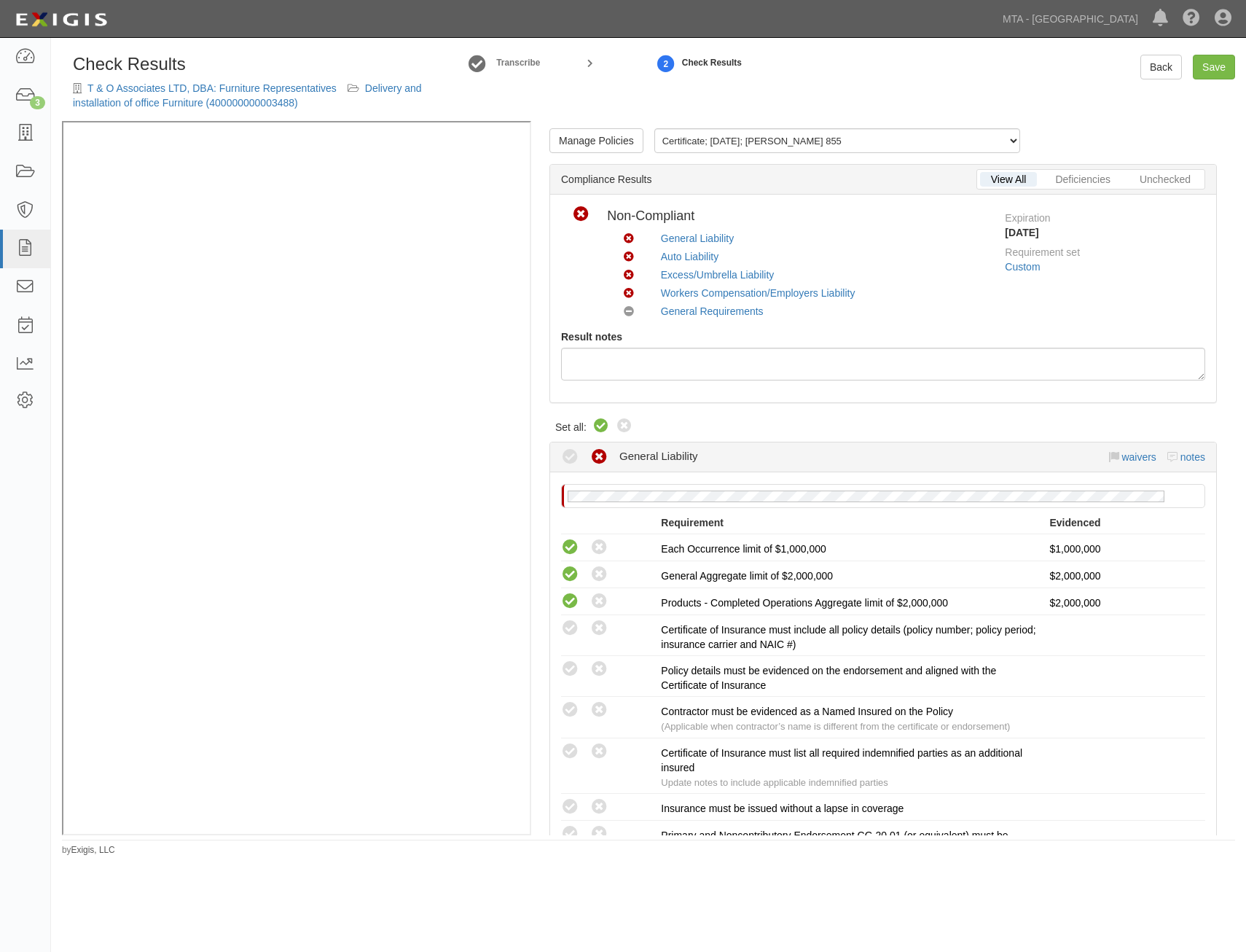
click at [599, 429] on icon at bounding box center [601, 426] width 17 height 17
radio input "true"
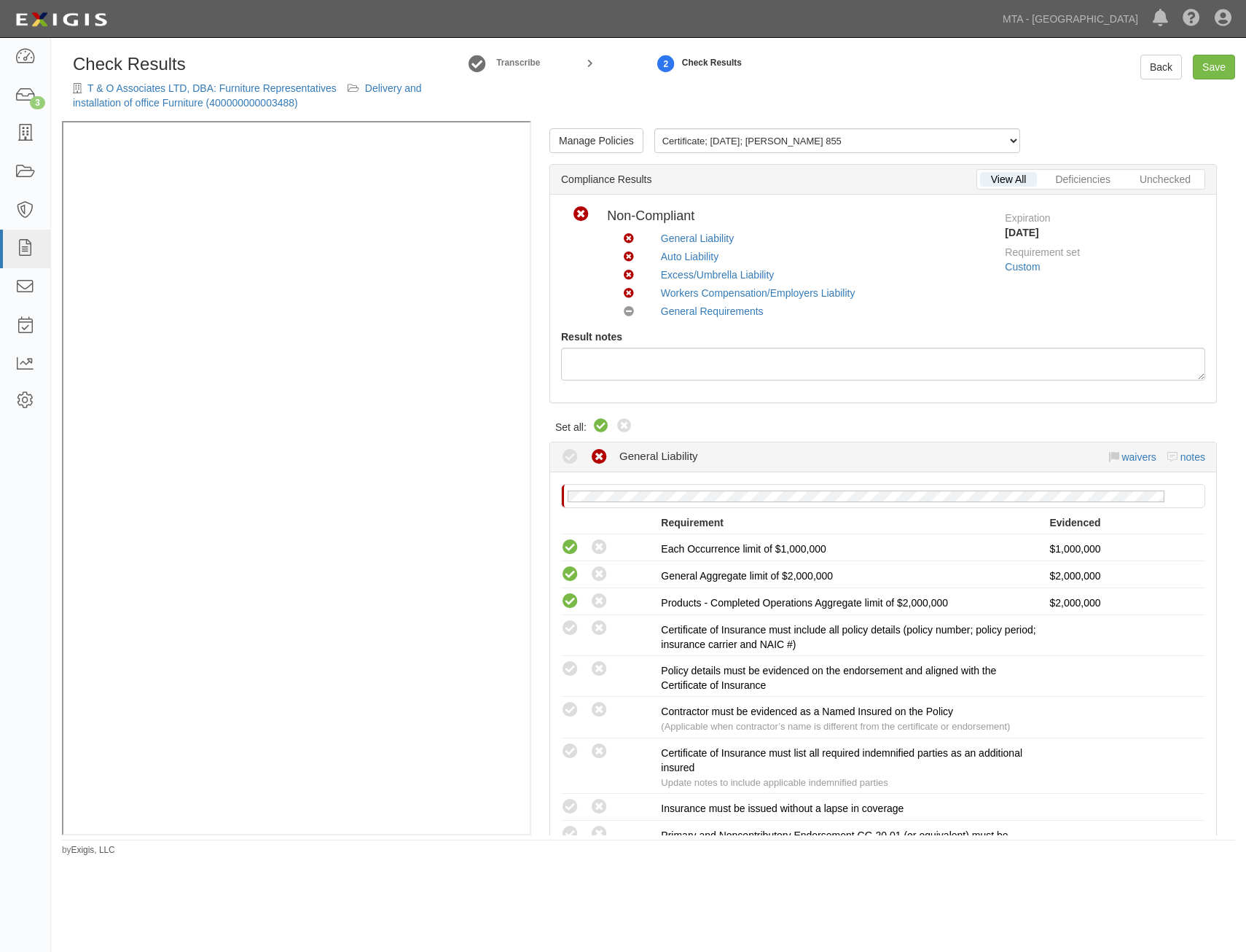
radio input "true"
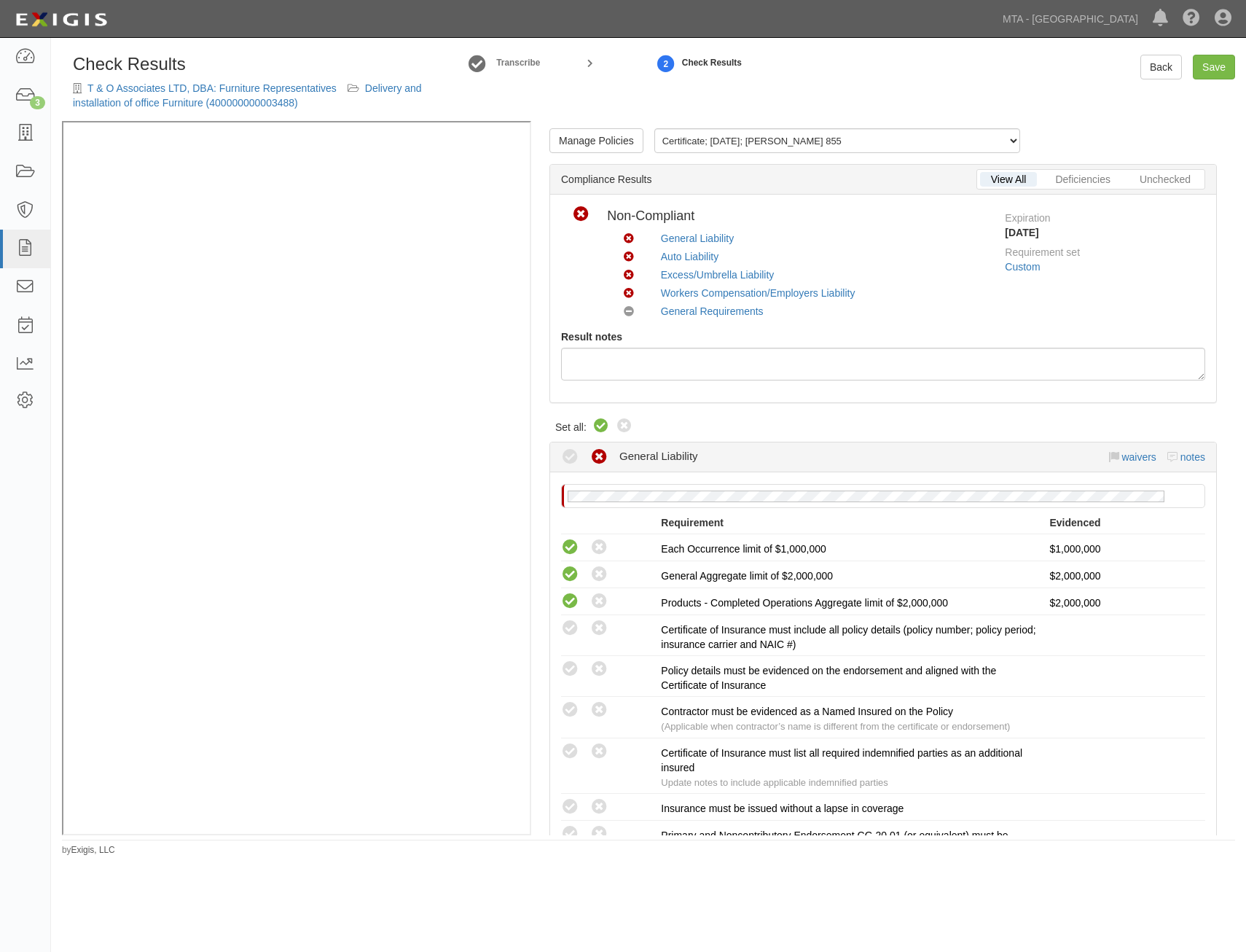
radio input "true"
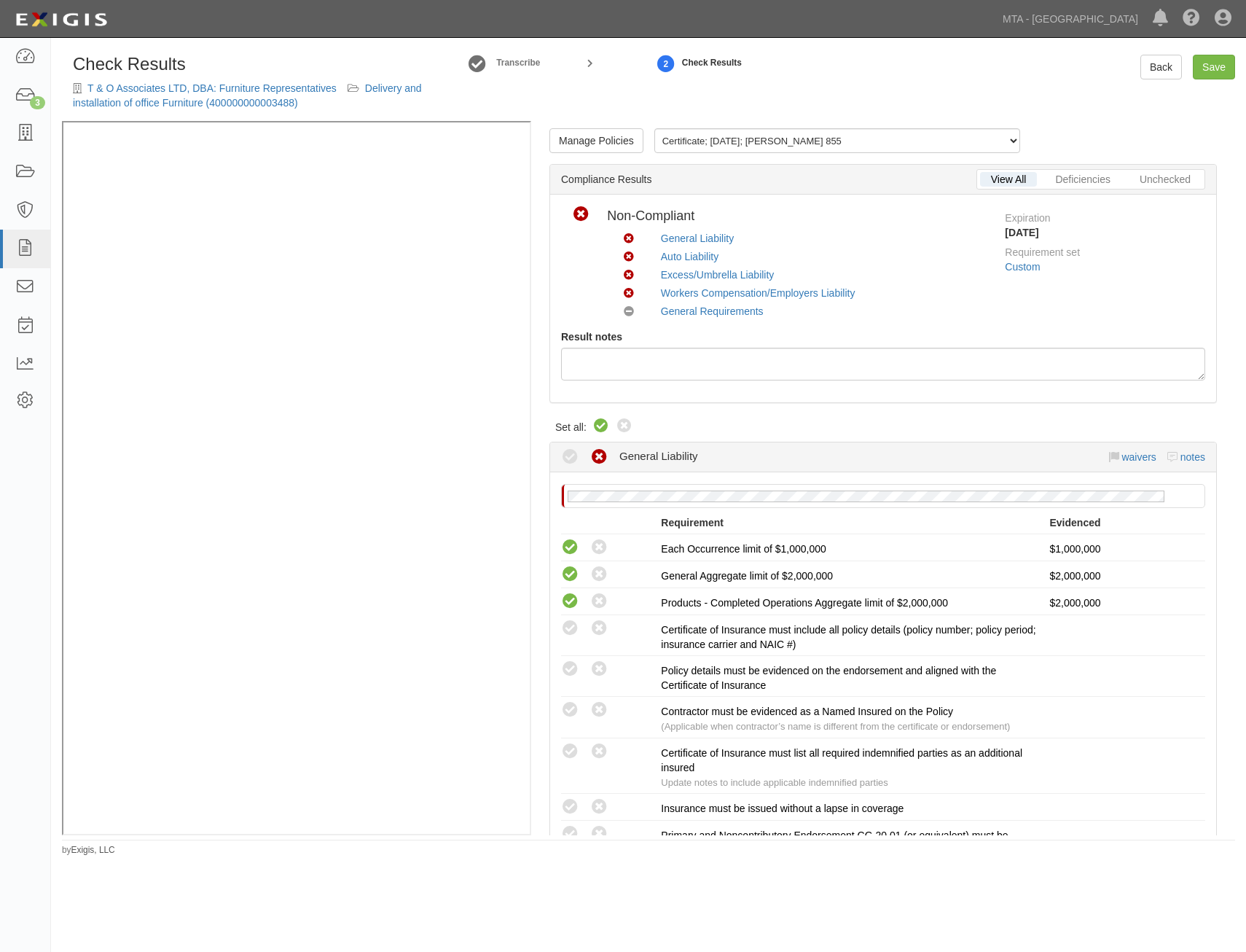
radio input "true"
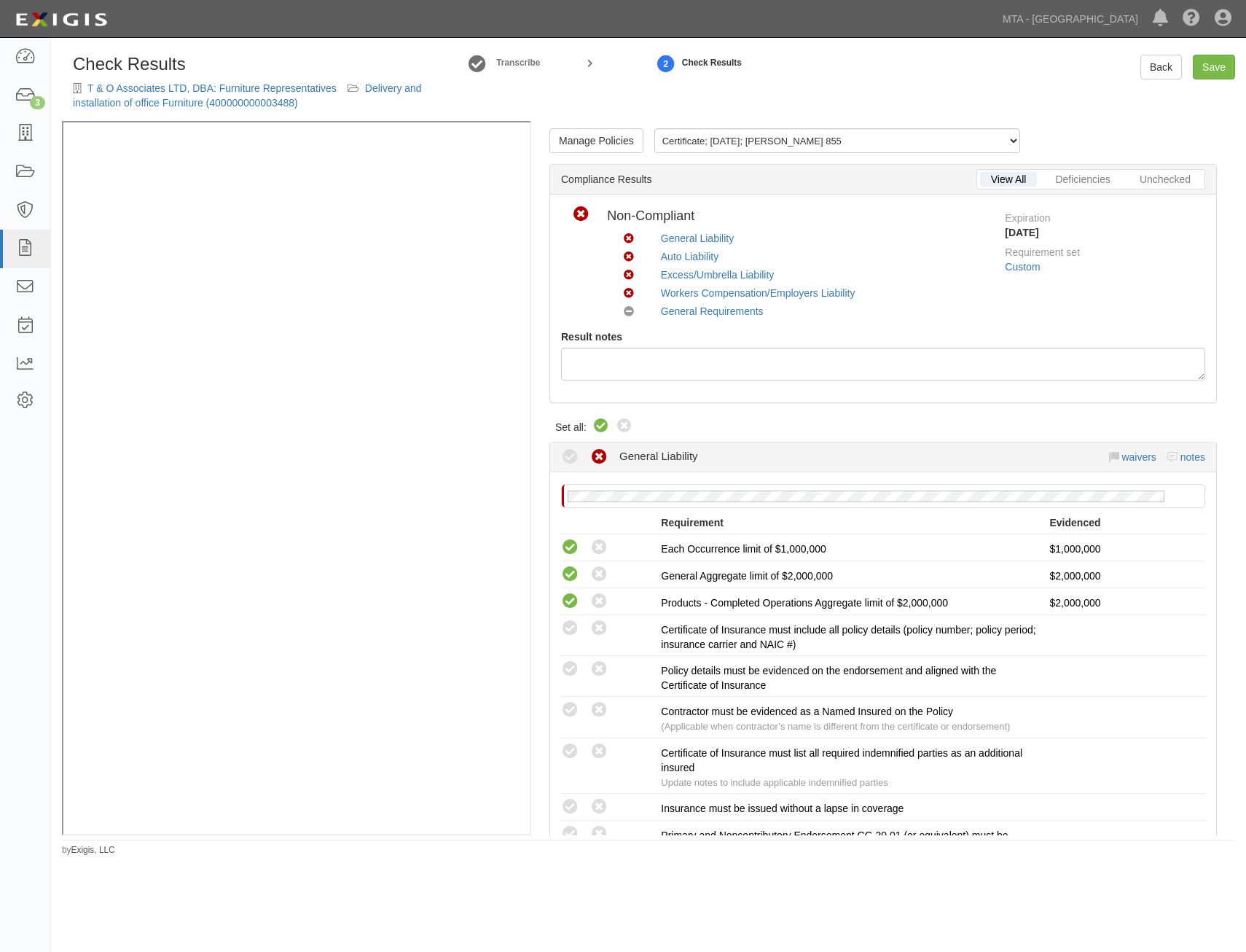
radio input "true"
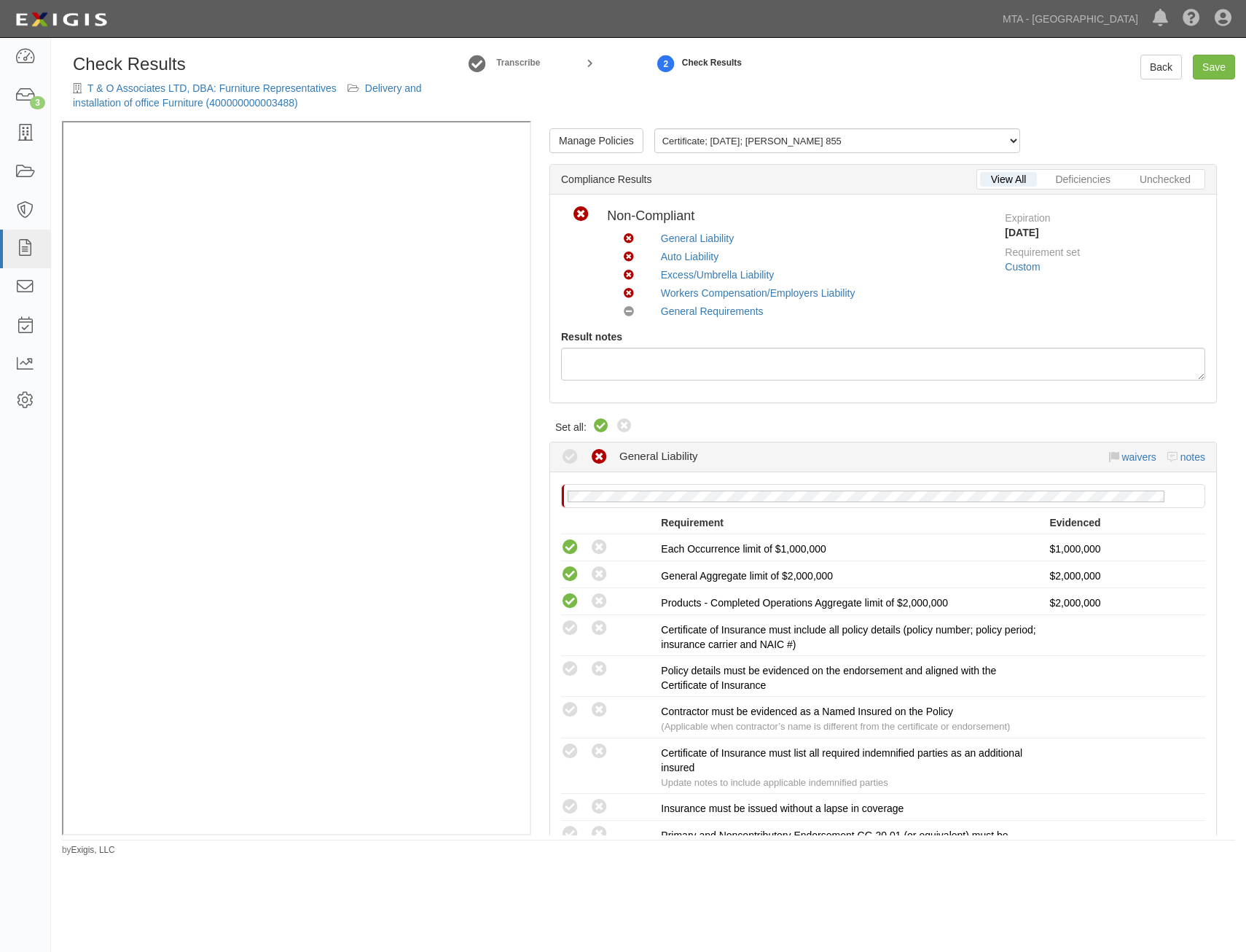
radio input "true"
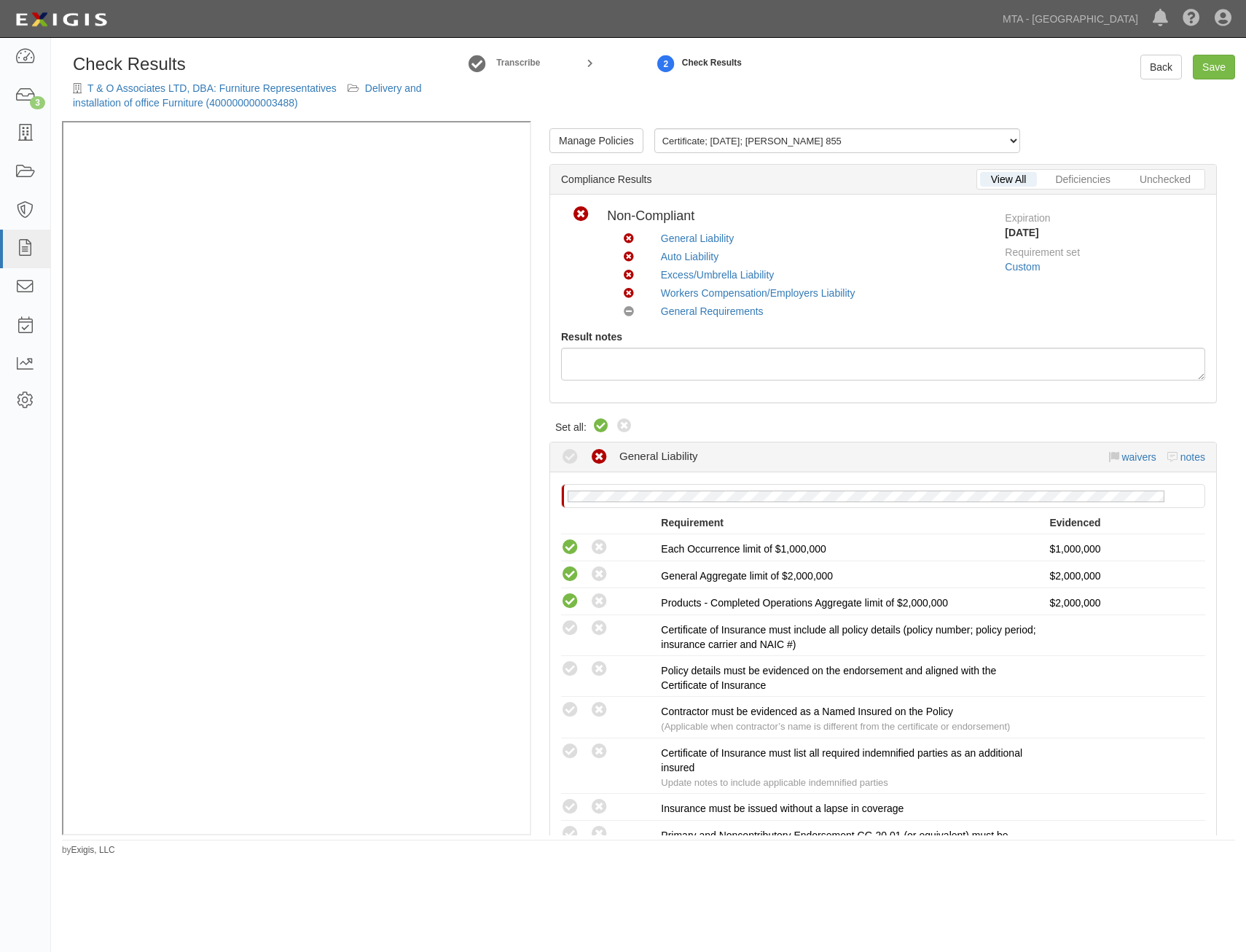
radio input "true"
radio input "false"
radio input "true"
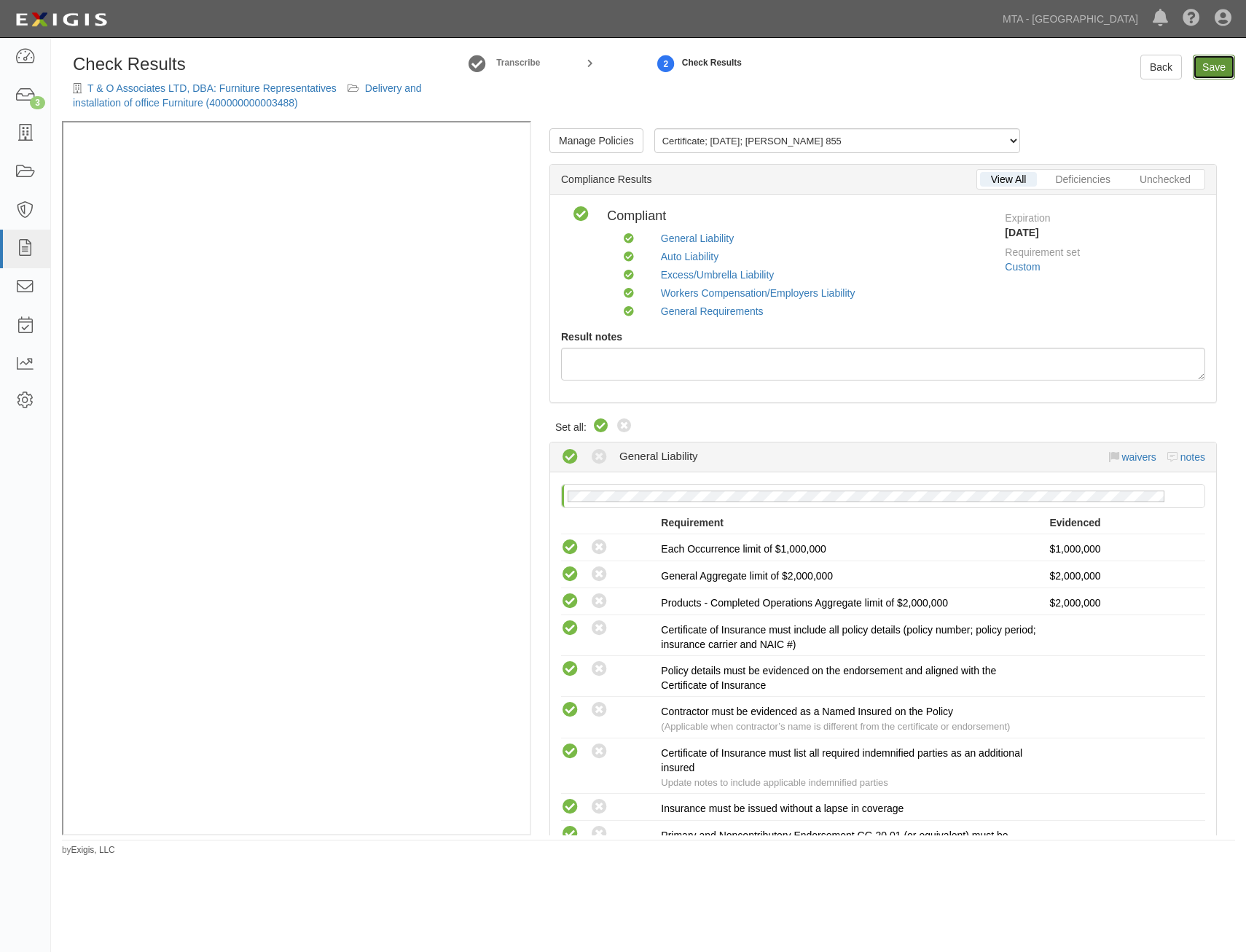
click at [1211, 67] on link "Save" at bounding box center [1215, 67] width 43 height 25
radio input "true"
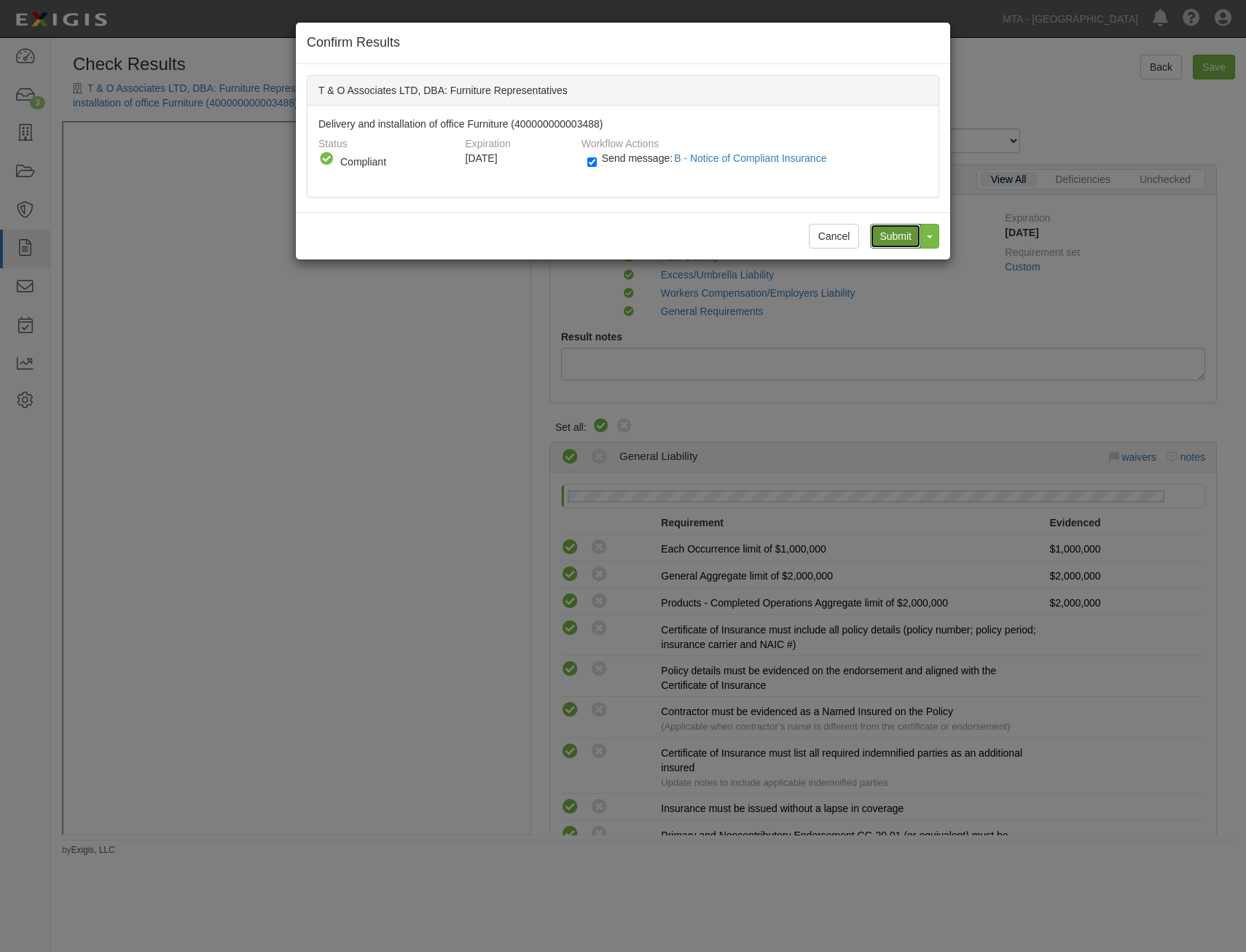
click at [887, 232] on input "Submit" at bounding box center [895, 236] width 51 height 25
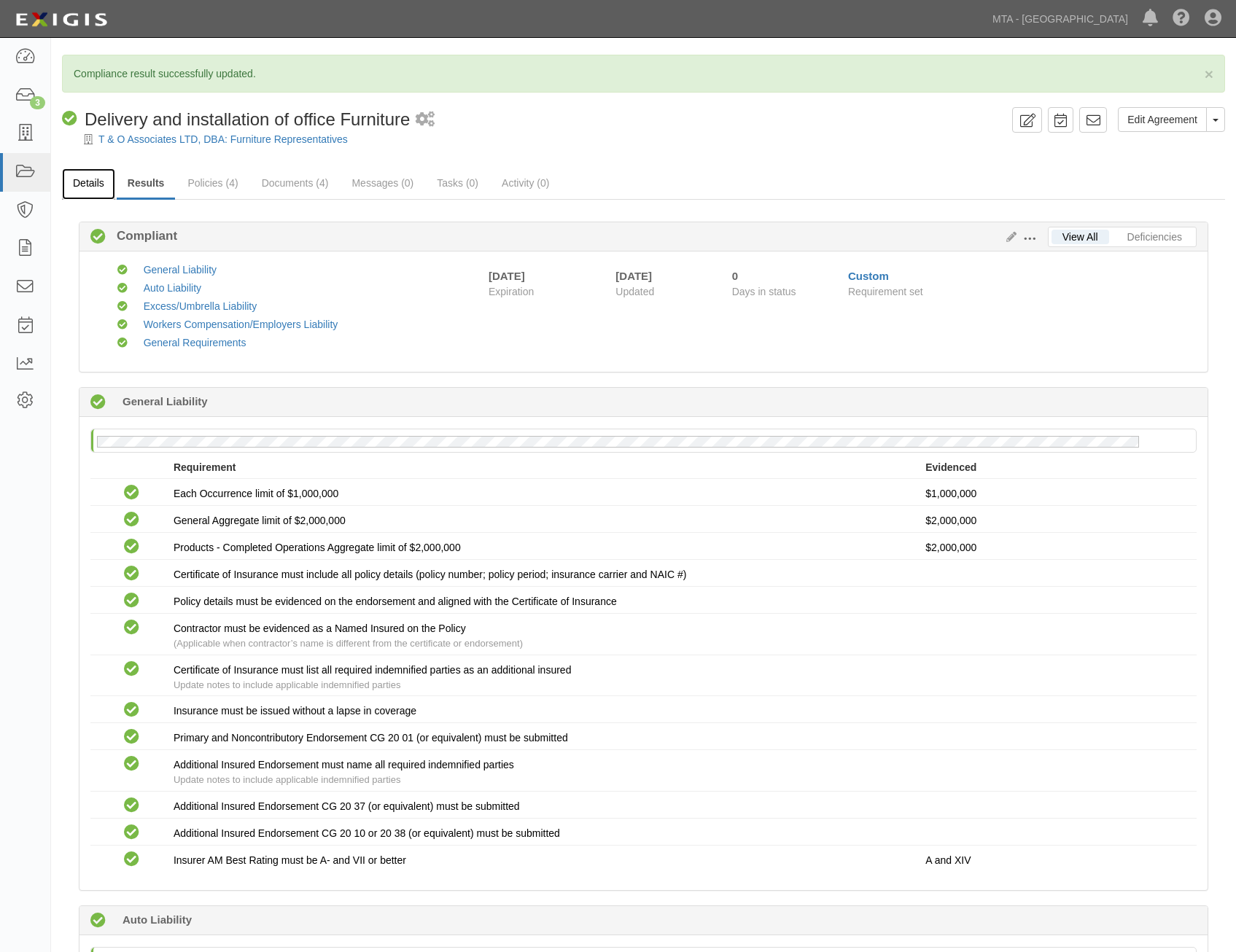
click at [92, 177] on link "Details" at bounding box center [88, 184] width 53 height 31
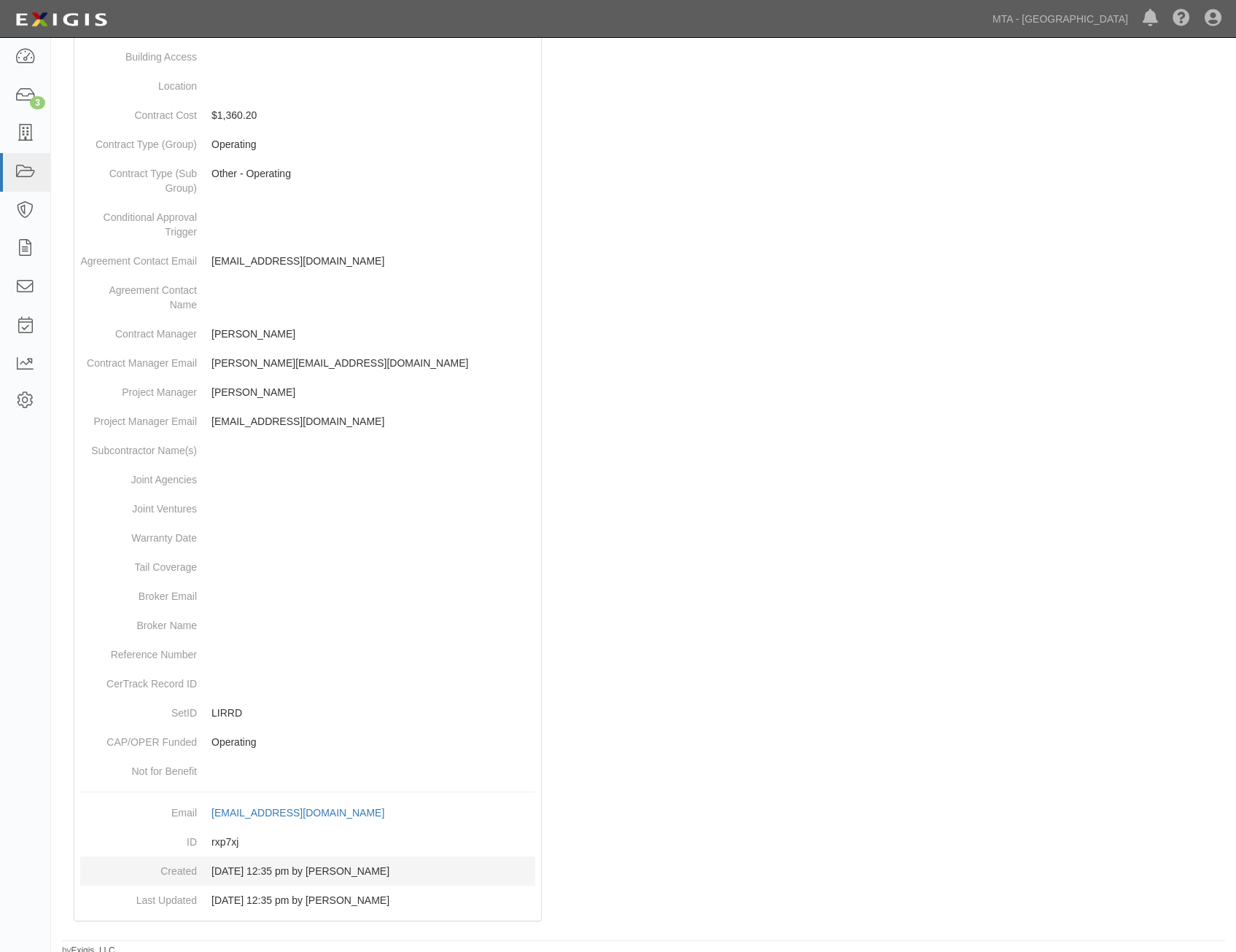
scroll to position [460, 0]
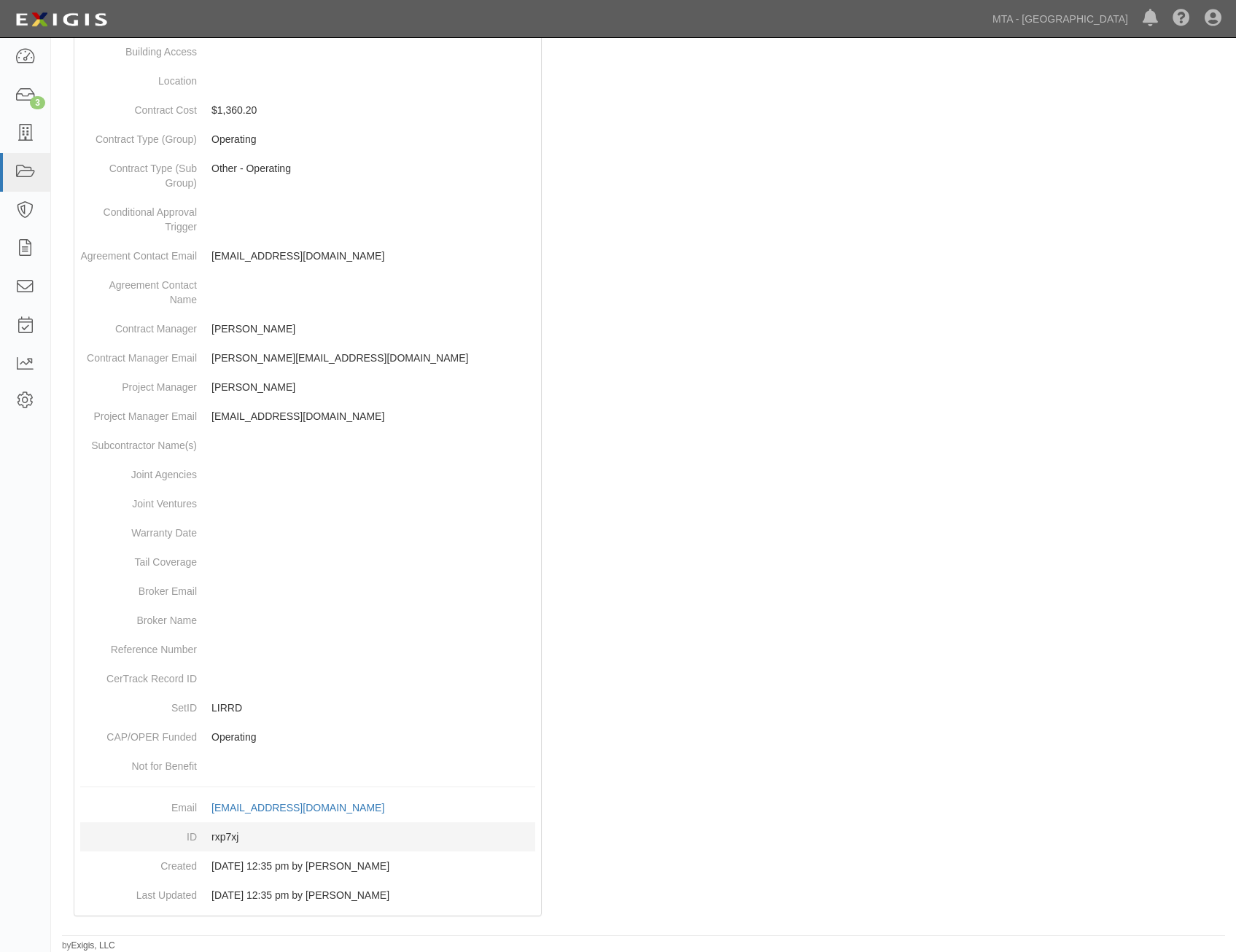
click at [227, 834] on dd "rxp7xj" at bounding box center [308, 837] width 455 height 29
copy dd "rxp7xj"
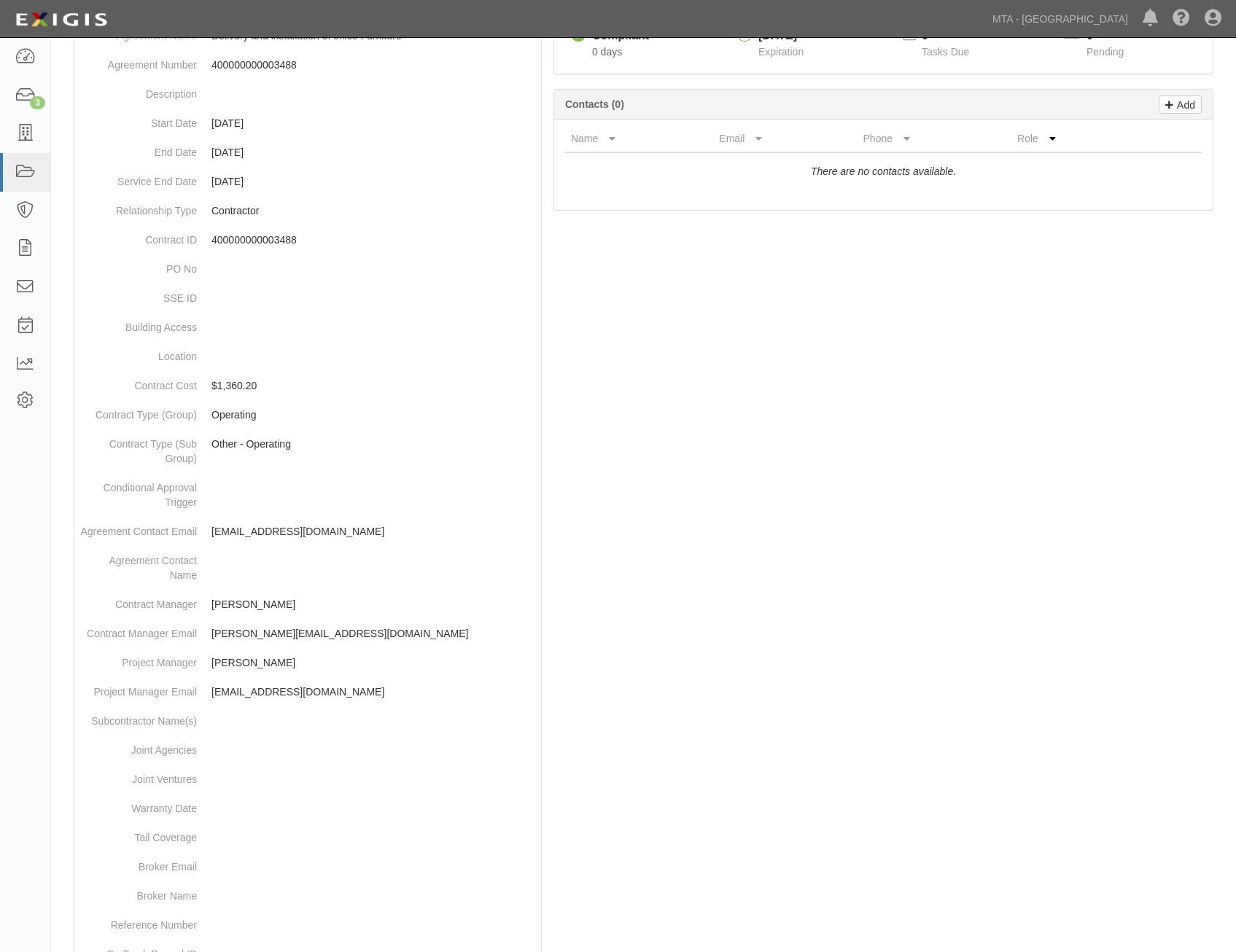
scroll to position [0, 0]
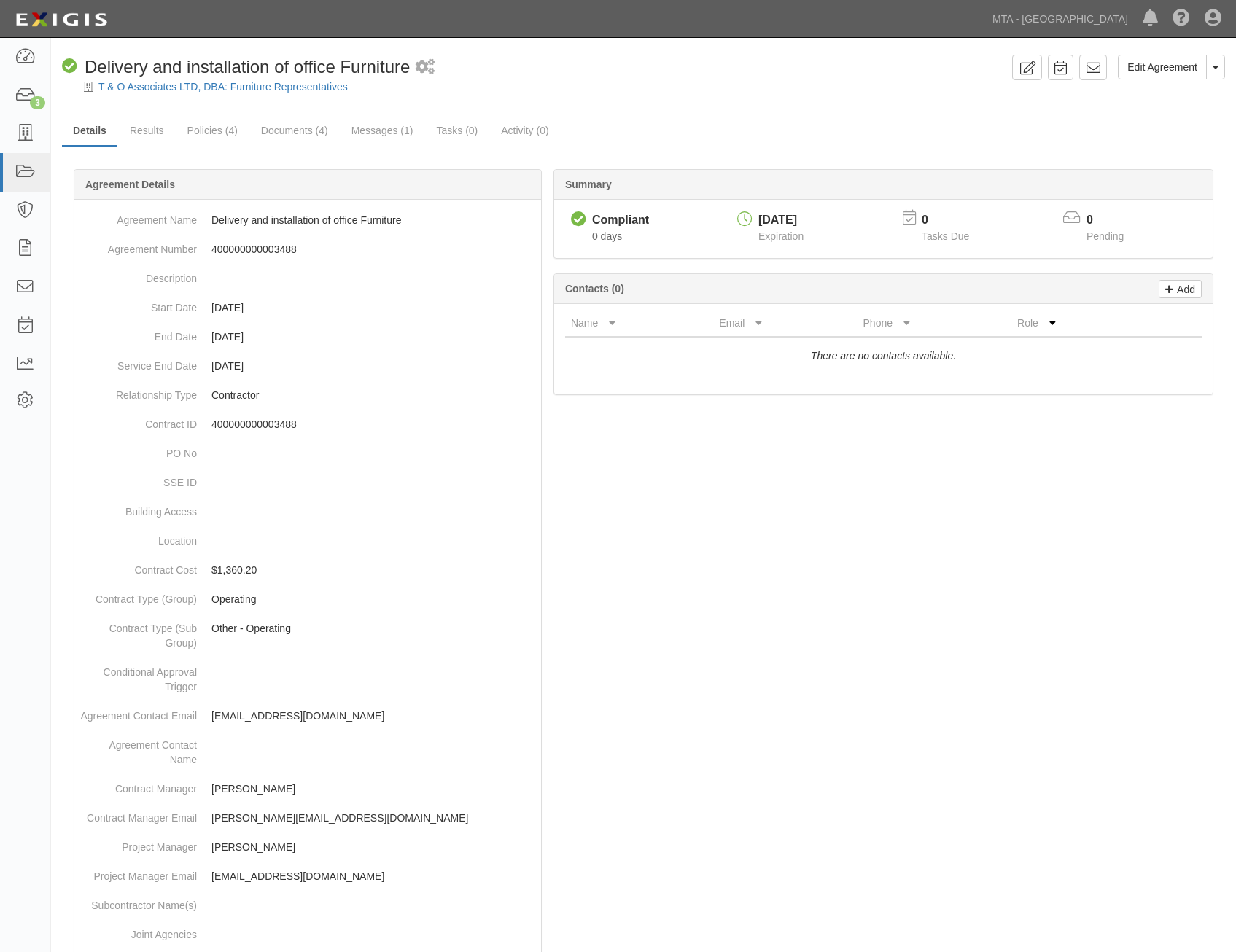
drag, startPoint x: 993, startPoint y: 603, endPoint x: 1078, endPoint y: 164, distance: 447.2
click at [1092, 72] on icon at bounding box center [1093, 67] width 15 height 15
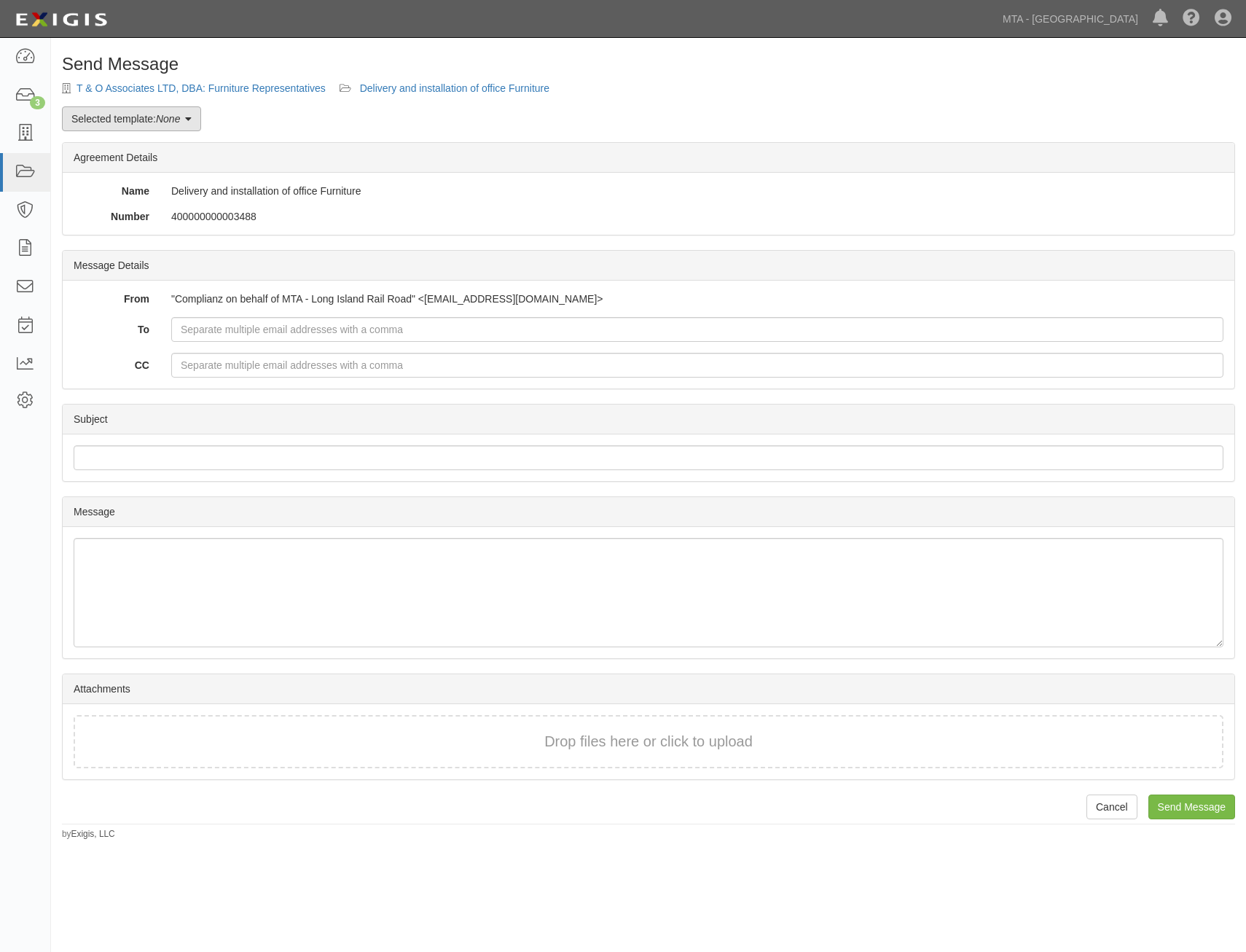
click at [141, 126] on link "Selected template: None" at bounding box center [131, 119] width 139 height 25
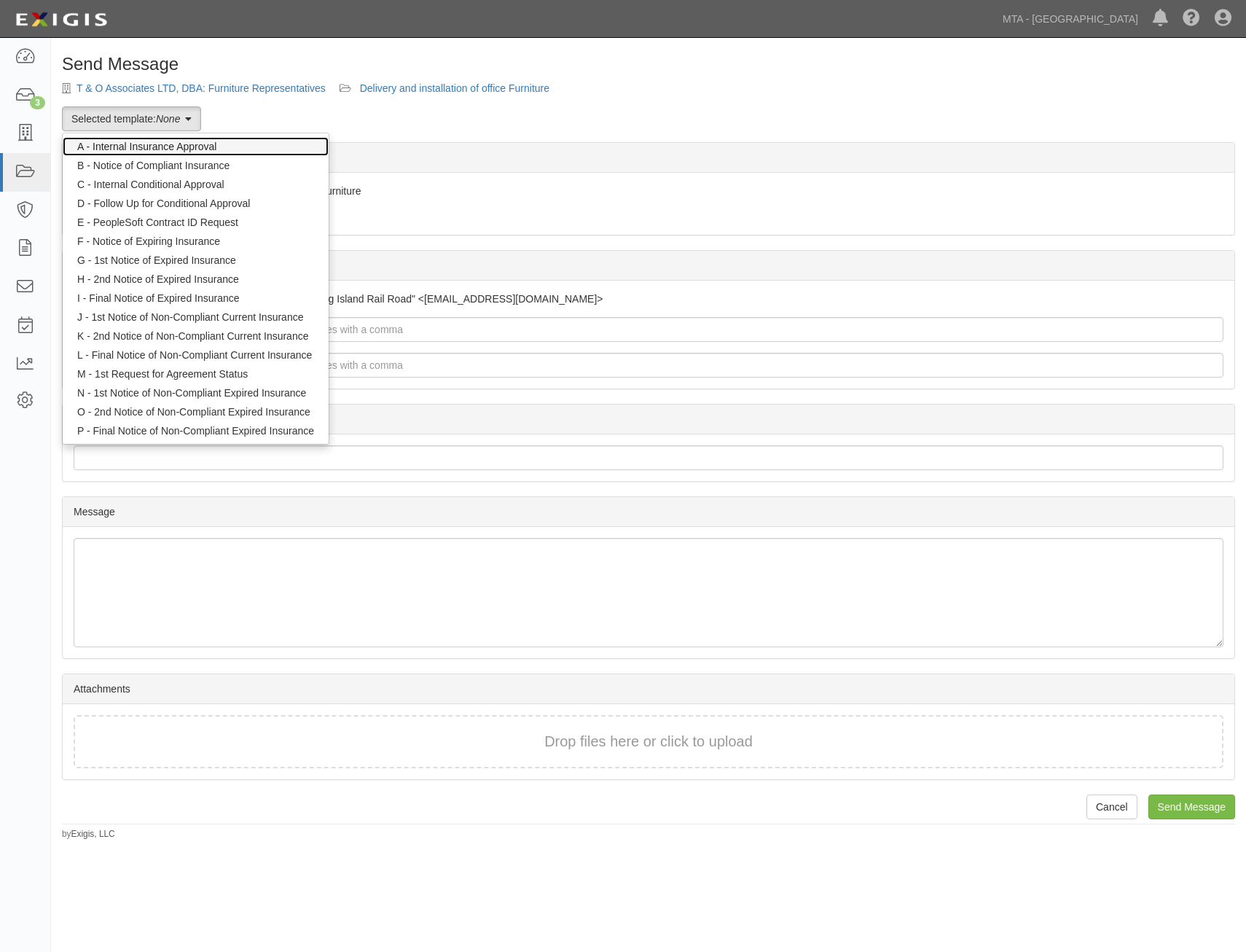
click at [170, 147] on link "A - Internal Insurance Approval" at bounding box center [196, 147] width 266 height 19
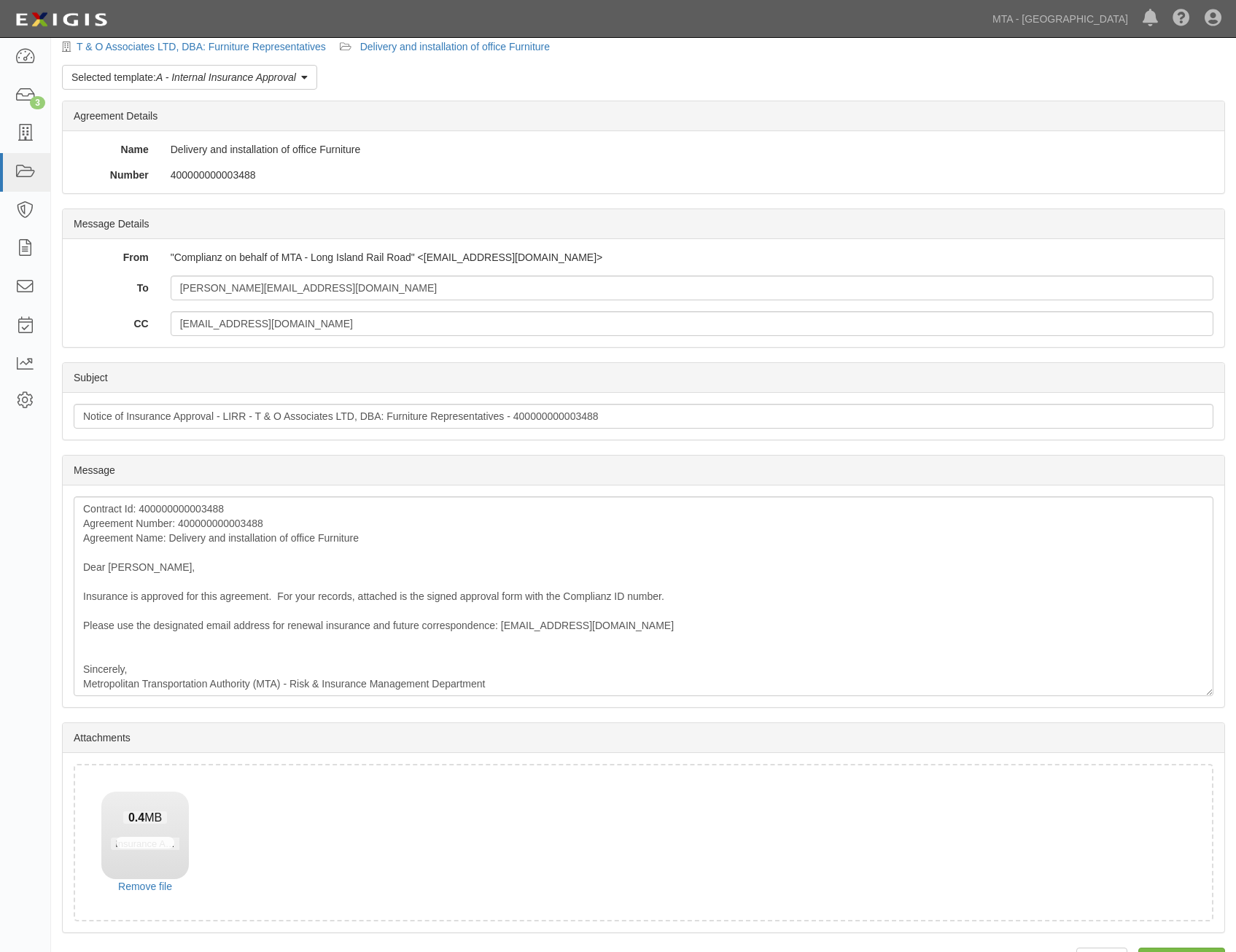
scroll to position [84, 0]
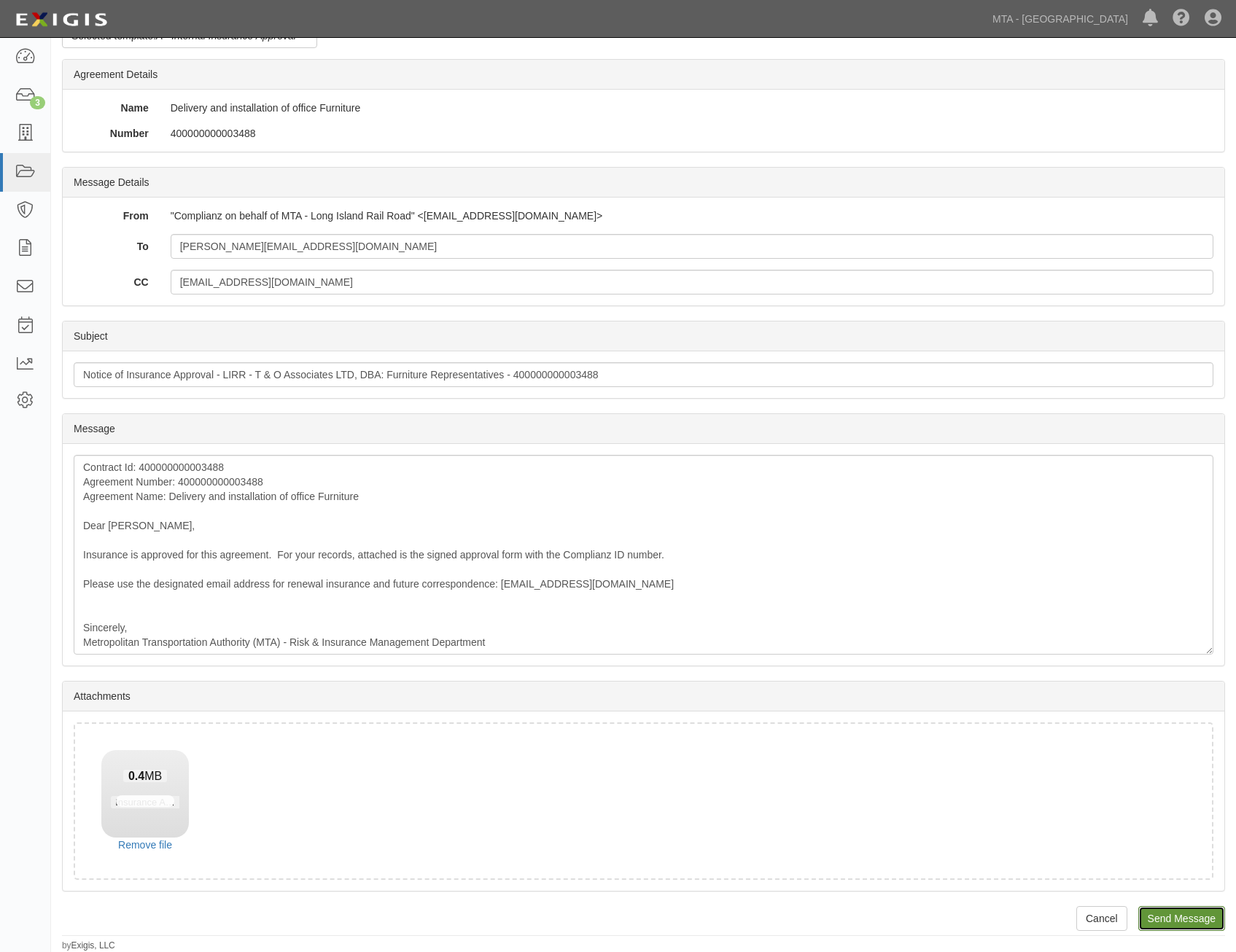
click at [1207, 919] on input "Send Message" at bounding box center [1182, 919] width 86 height 25
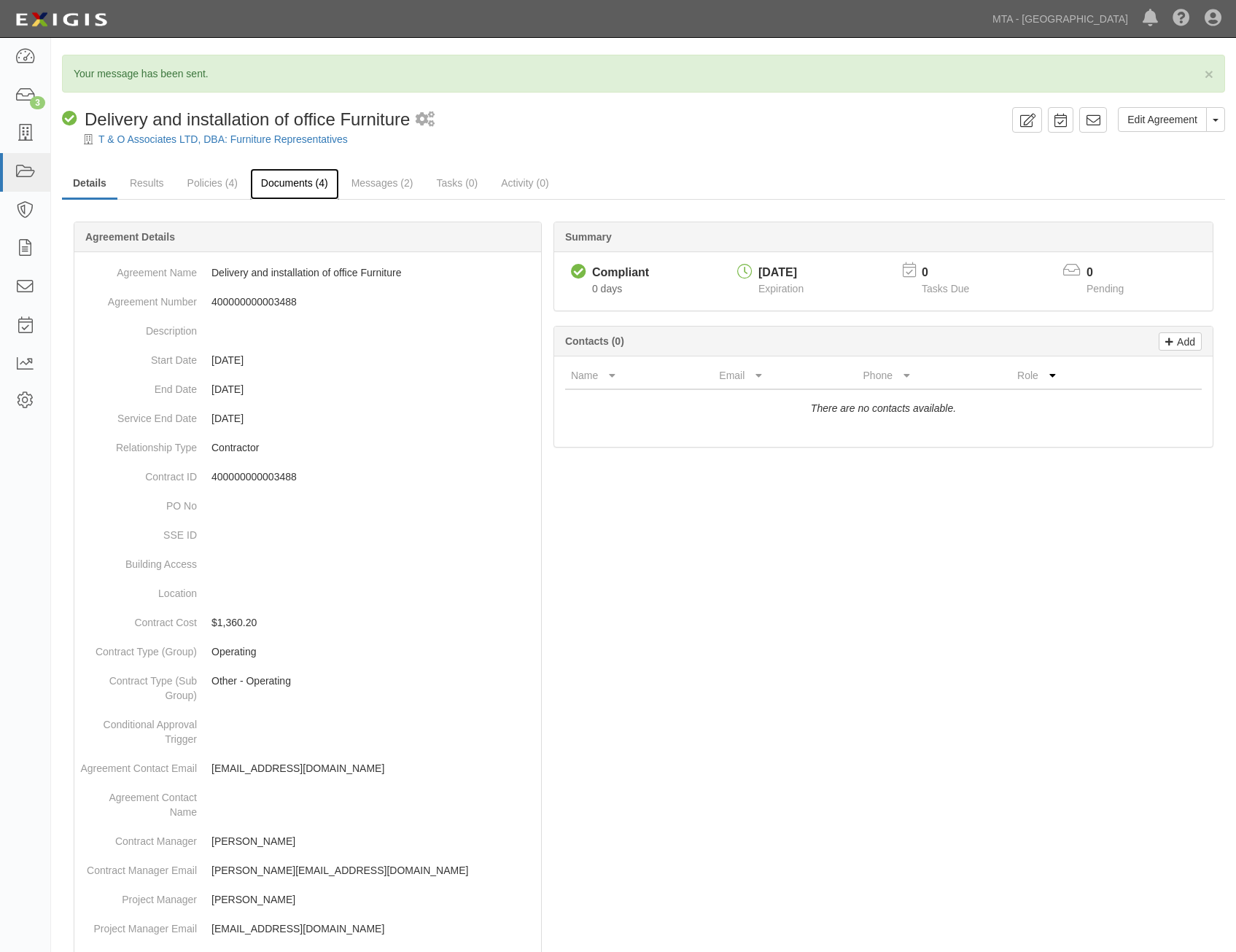
click at [293, 186] on link "Documents (4)" at bounding box center [294, 184] width 89 height 31
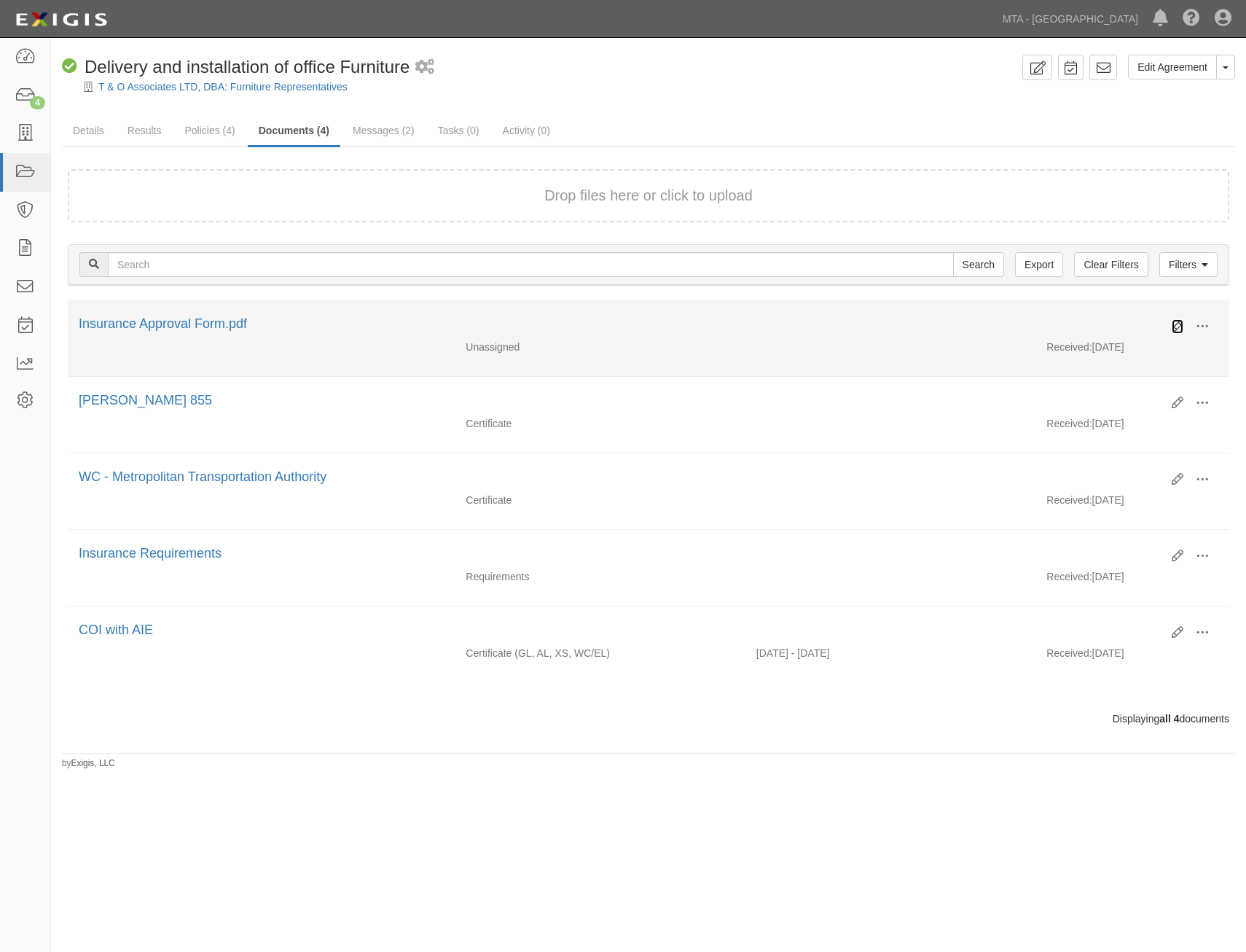
click at [1180, 326] on icon at bounding box center [1178, 326] width 12 height 12
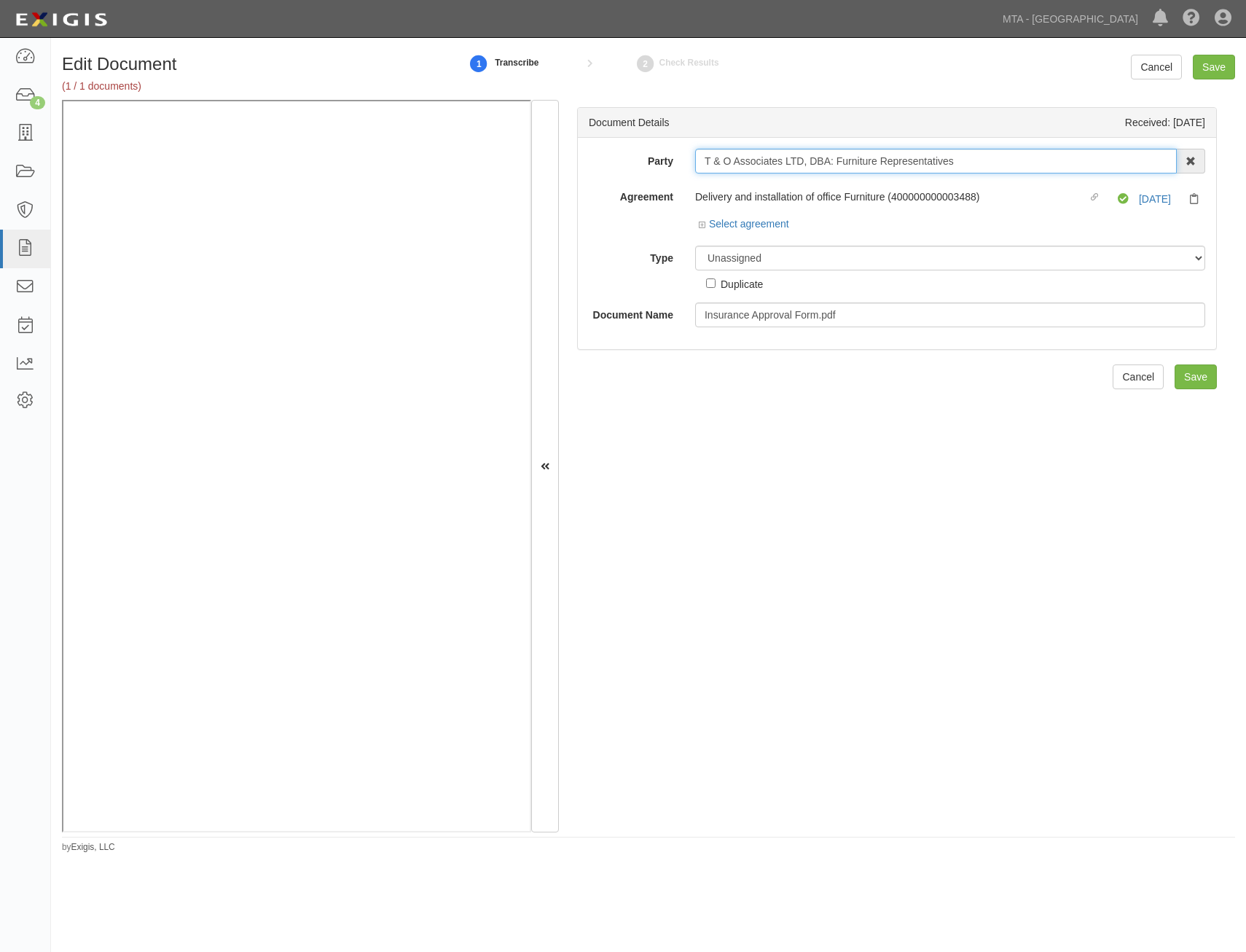
click at [930, 160] on input "T & O Associates LTD, DBA: Furniture Representatives" at bounding box center [936, 161] width 482 height 25
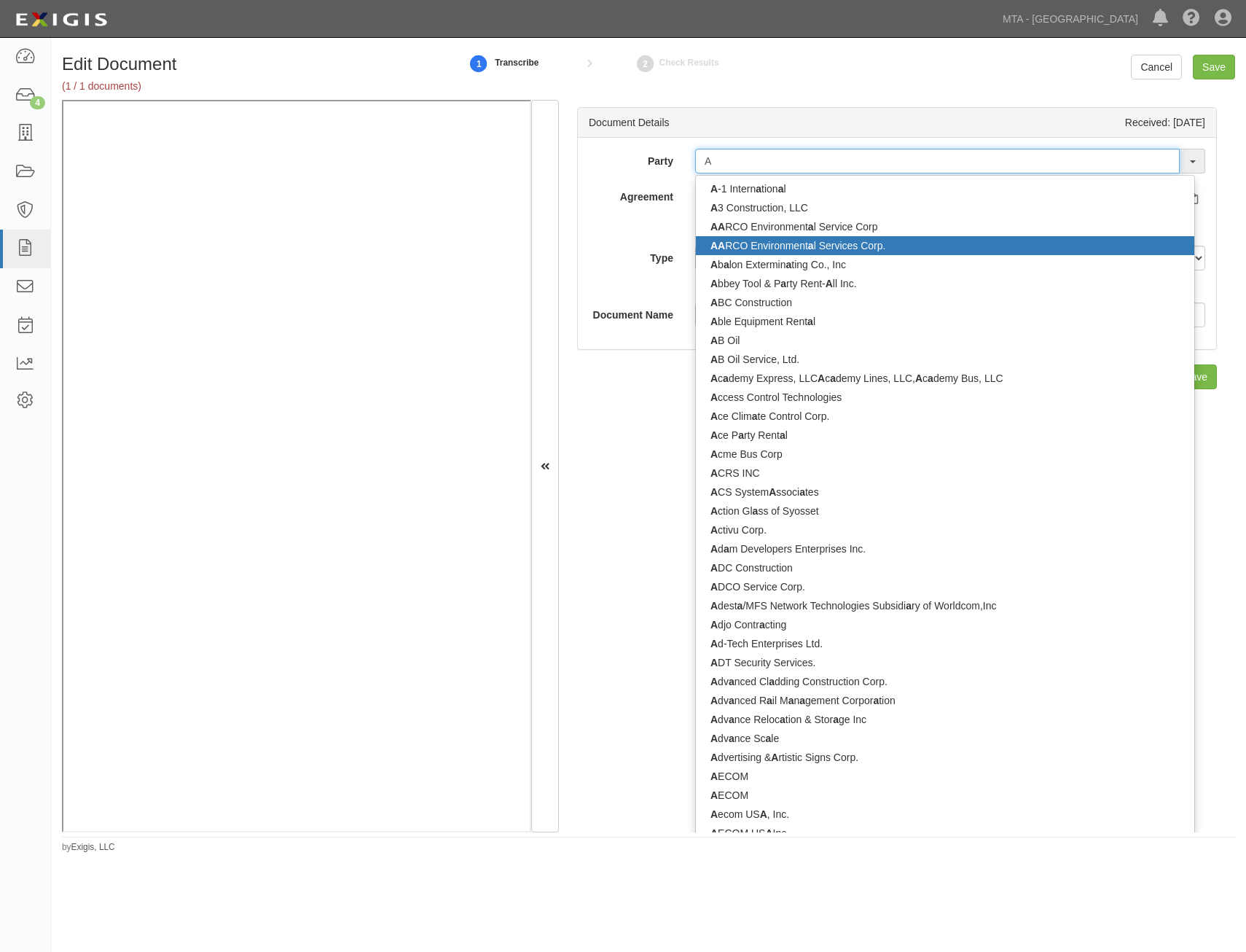
type input "A"
click at [662, 392] on div "Document Details Received: [DATE] Party A -1 Intern a tion a l A 3 Construction…" at bounding box center [897, 466] width 677 height 733
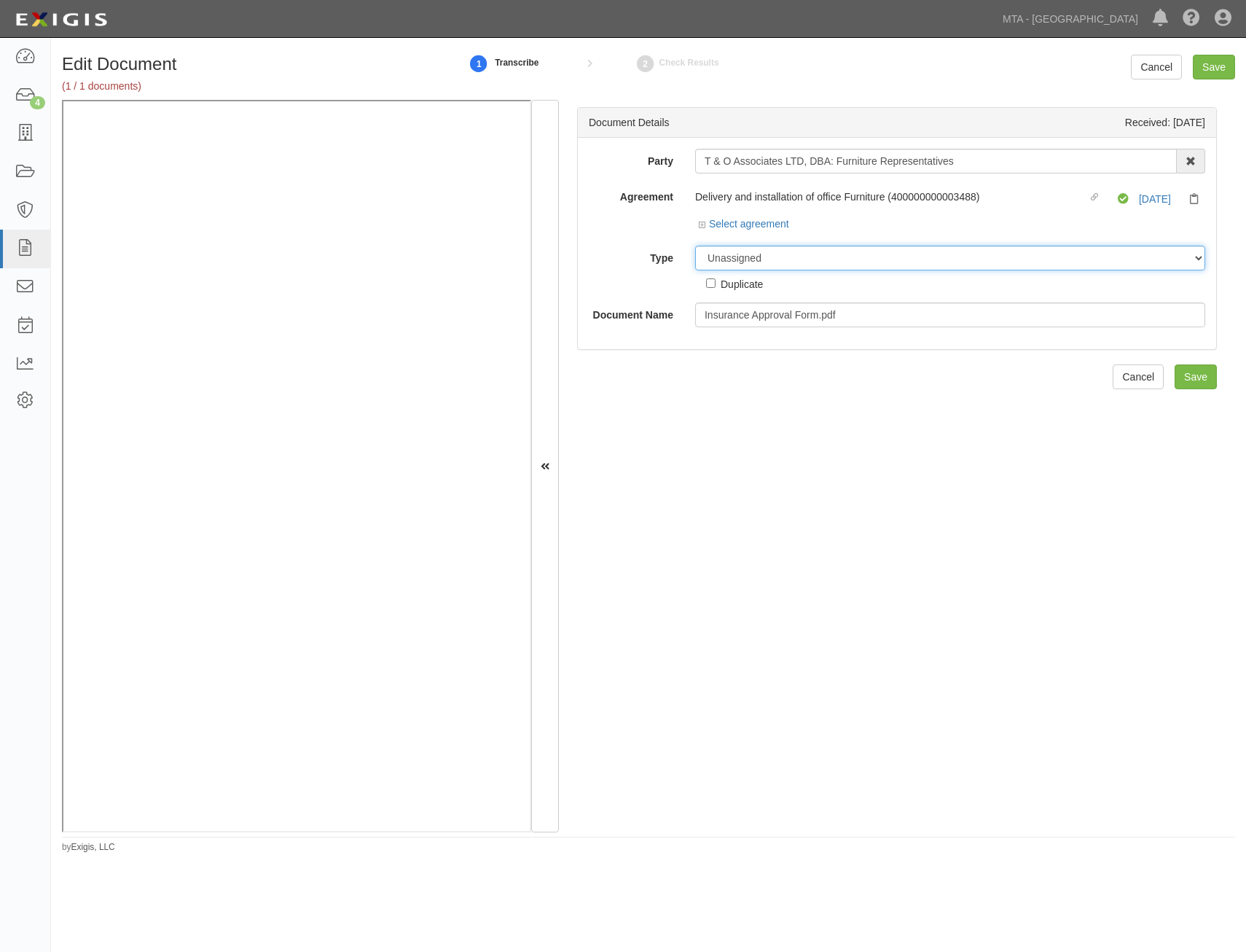
click at [829, 255] on select "Unassigned Binder Cancellation Notice Certificate Contract Endorsement Insuranc…" at bounding box center [950, 258] width 510 height 25
select select "OtherDetail"
click at [695, 246] on select "Unassigned Binder Cancellation Notice Certificate Contract Endorsement Insuranc…" at bounding box center [950, 258] width 510 height 25
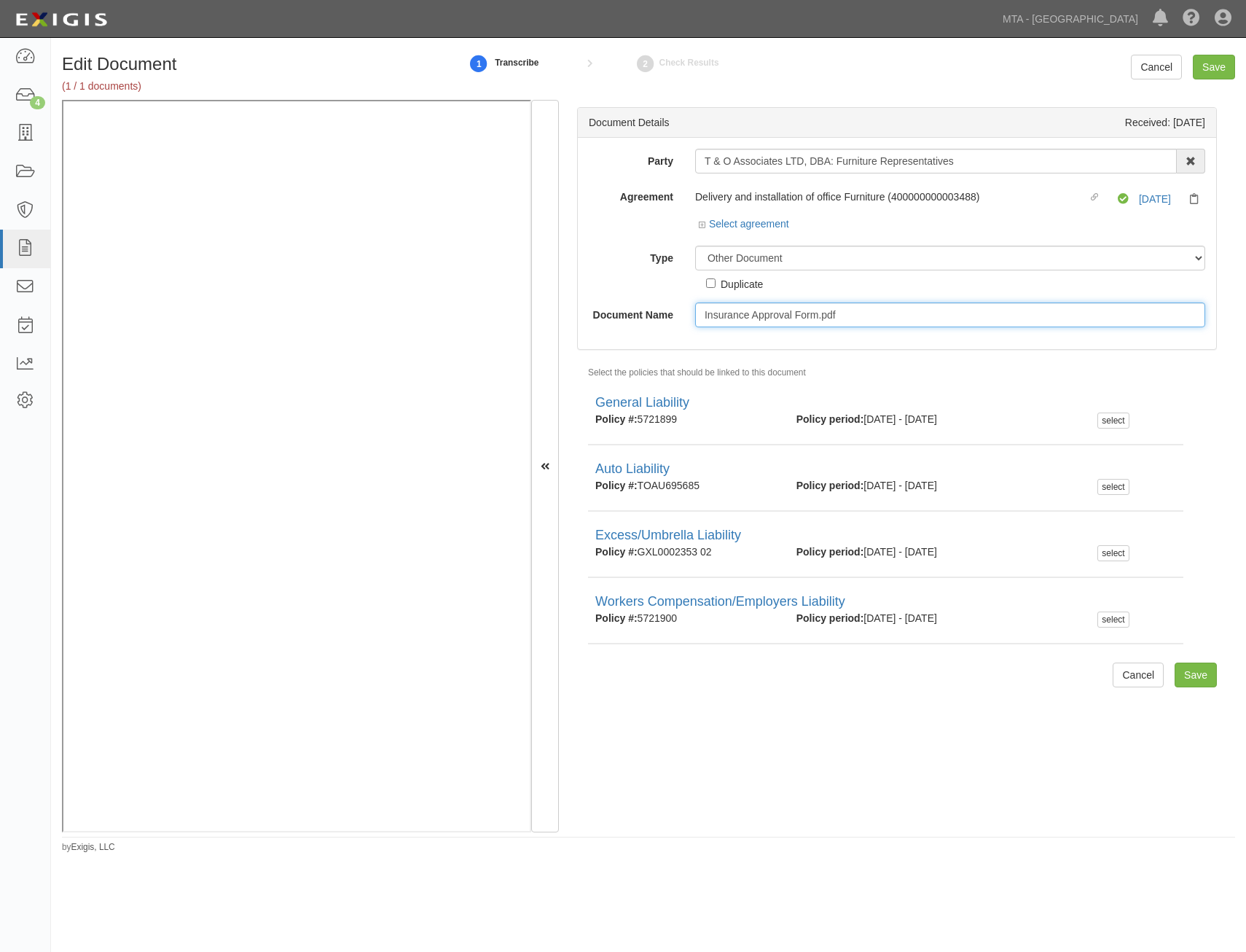
click at [849, 317] on input "Insurance Approval Form.pdf" at bounding box center [950, 315] width 510 height 25
type input "Approval Form"
click at [1175, 668] on input "Save" at bounding box center [1196, 675] width 43 height 25
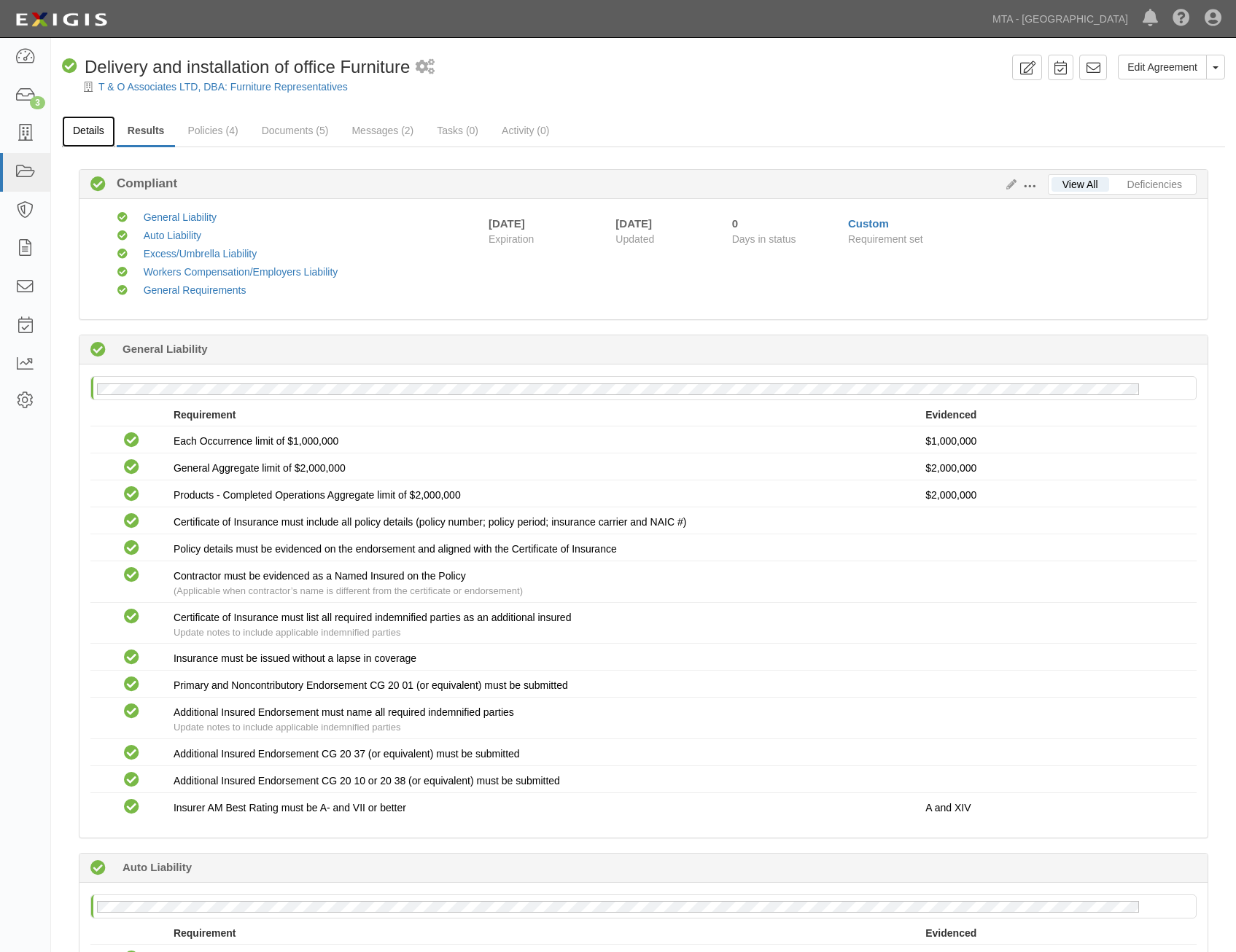
click at [110, 120] on link "Details" at bounding box center [88, 131] width 53 height 31
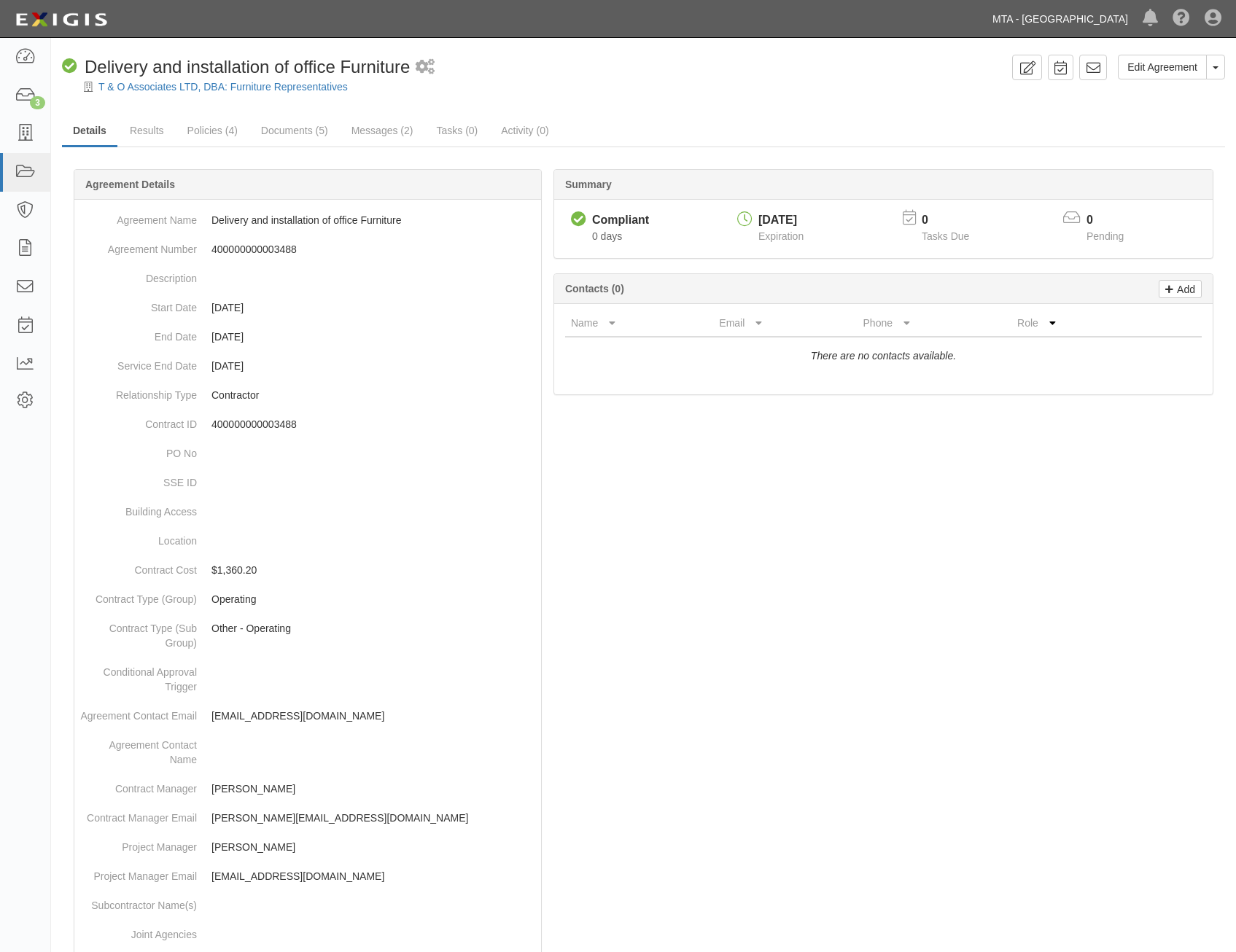
click at [1042, 11] on link "MTA - [GEOGRAPHIC_DATA]" at bounding box center [1060, 19] width 151 height 29
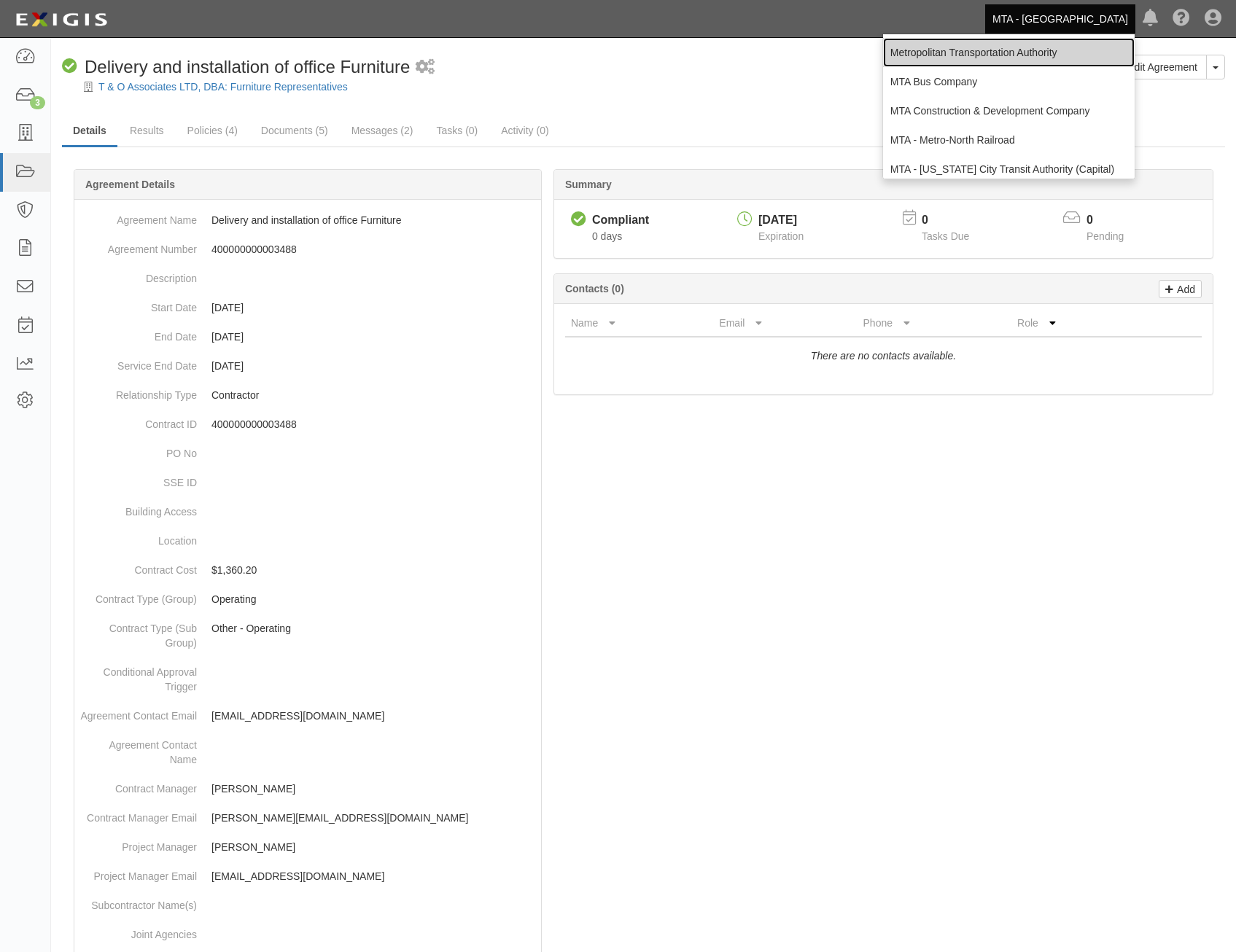
click at [1057, 56] on link "Metropolitan Transportation Authority" at bounding box center [1009, 52] width 252 height 29
